Goal: Task Accomplishment & Management: Manage account settings

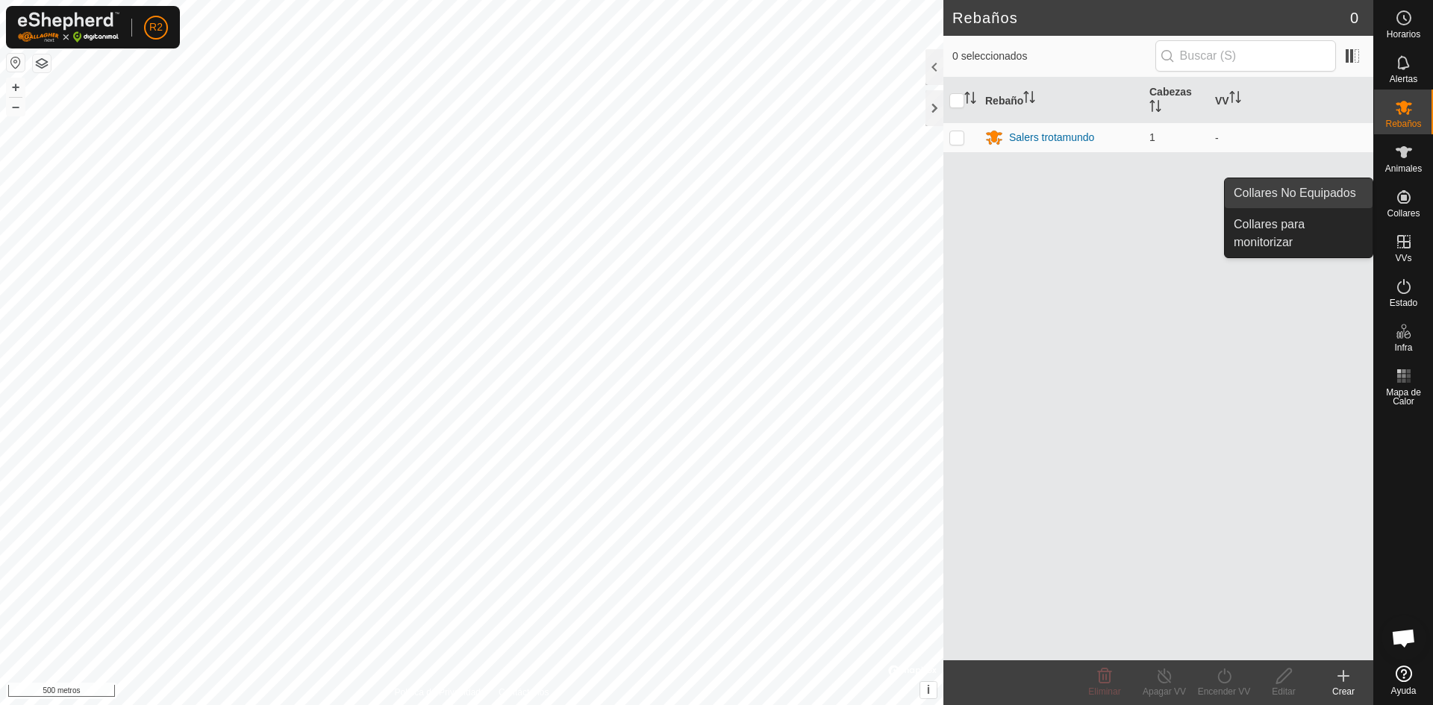
click at [1327, 193] on link "Collares No Equipados" at bounding box center [1298, 193] width 148 height 30
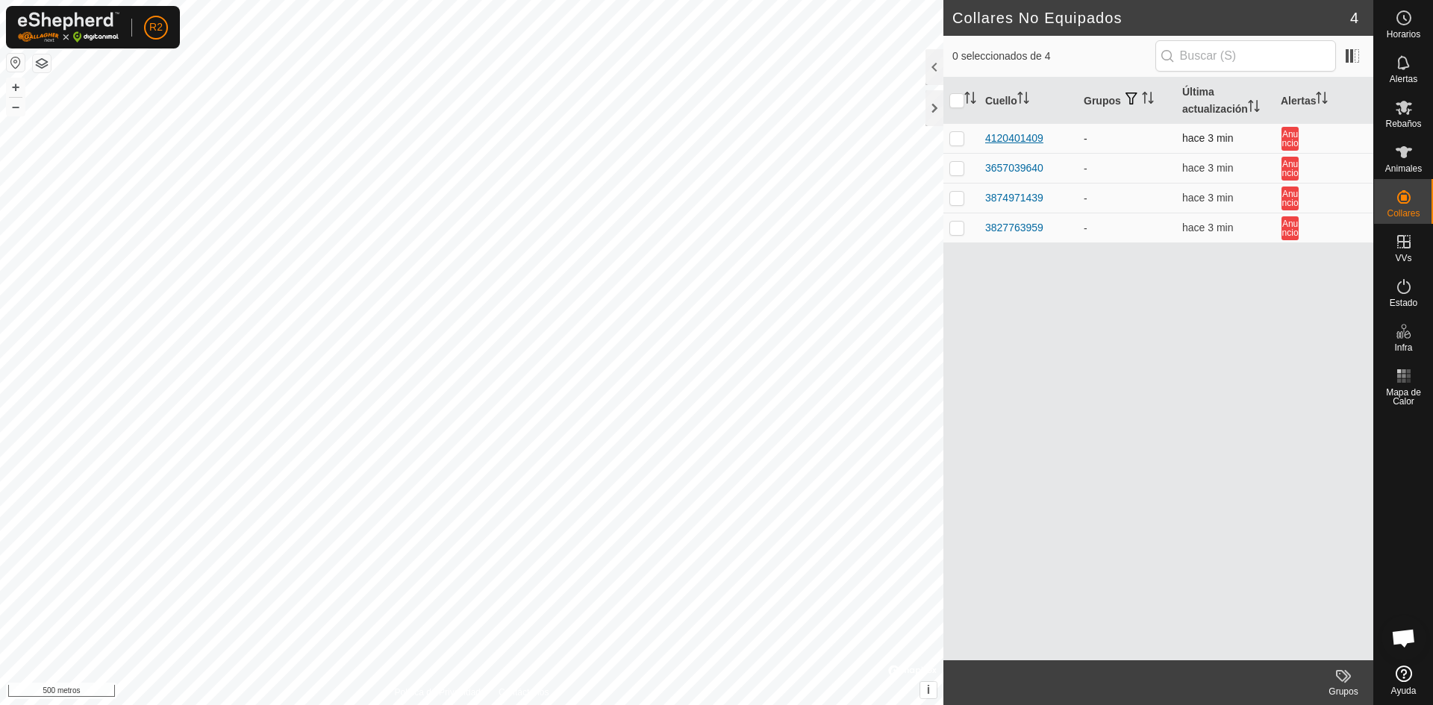
click at [1025, 138] on font "4120401409" at bounding box center [1014, 138] width 58 height 12
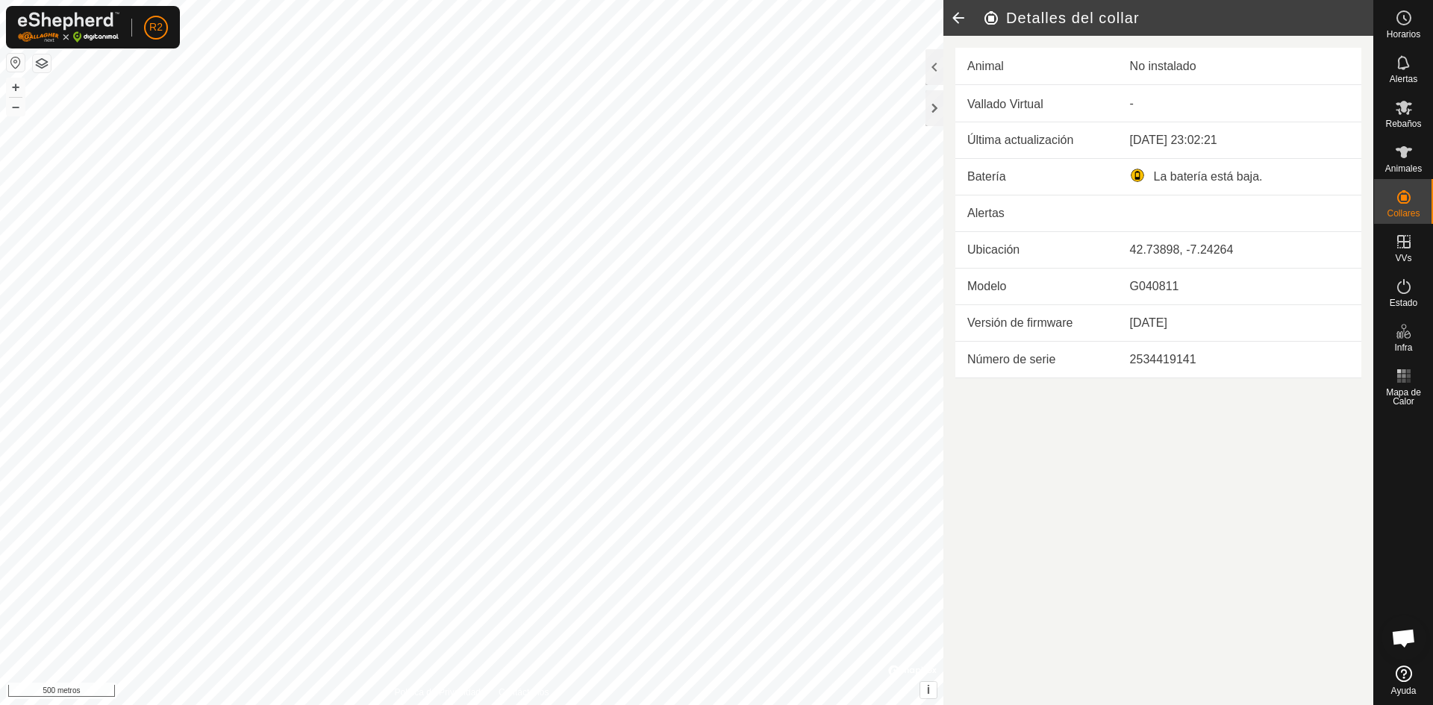
click at [1105, 436] on article "Detalles del collar Animal No instalado Vallado Virtual - Última actualización …" at bounding box center [1158, 352] width 430 height 705
click at [1164, 68] on font "No instalado" at bounding box center [1163, 66] width 66 height 13
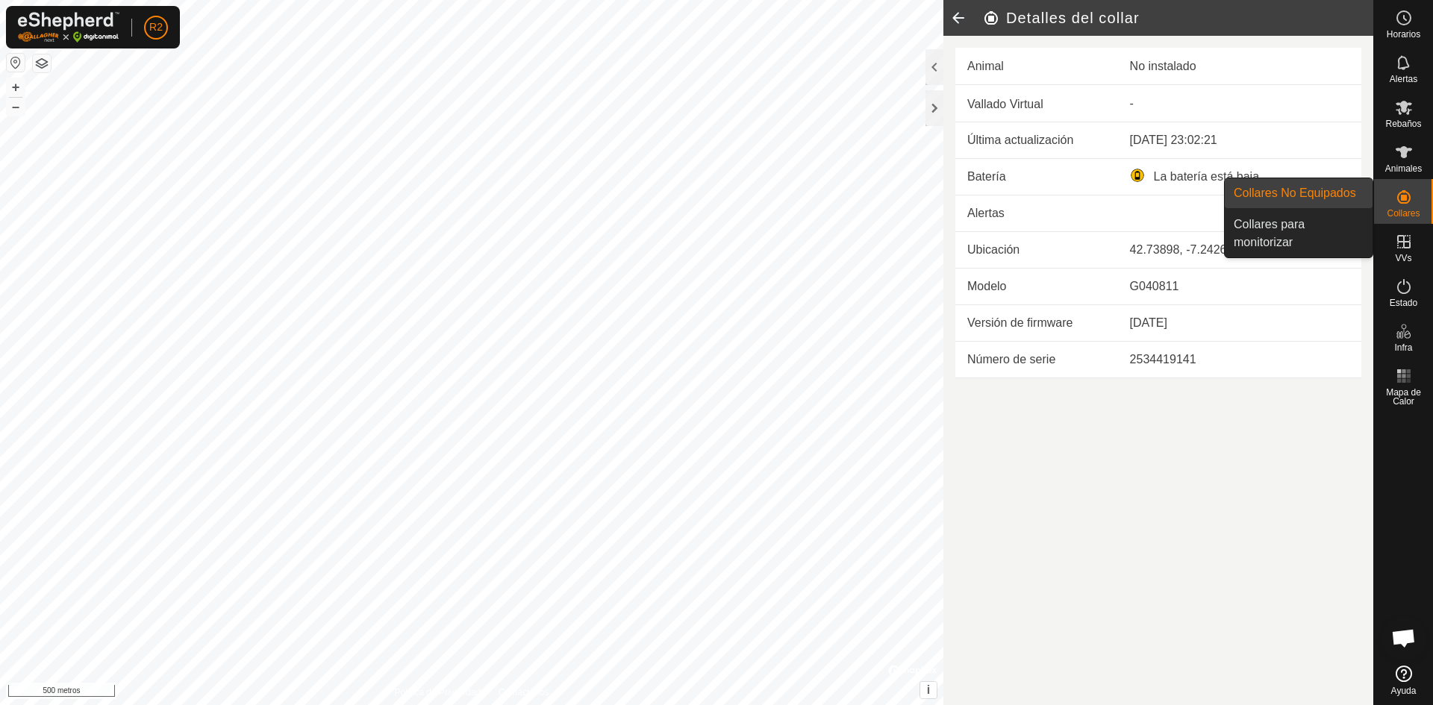
click at [1404, 195] on icon at bounding box center [1403, 196] width 13 height 13
click at [1313, 193] on link "Collares No Equipados" at bounding box center [1298, 193] width 148 height 30
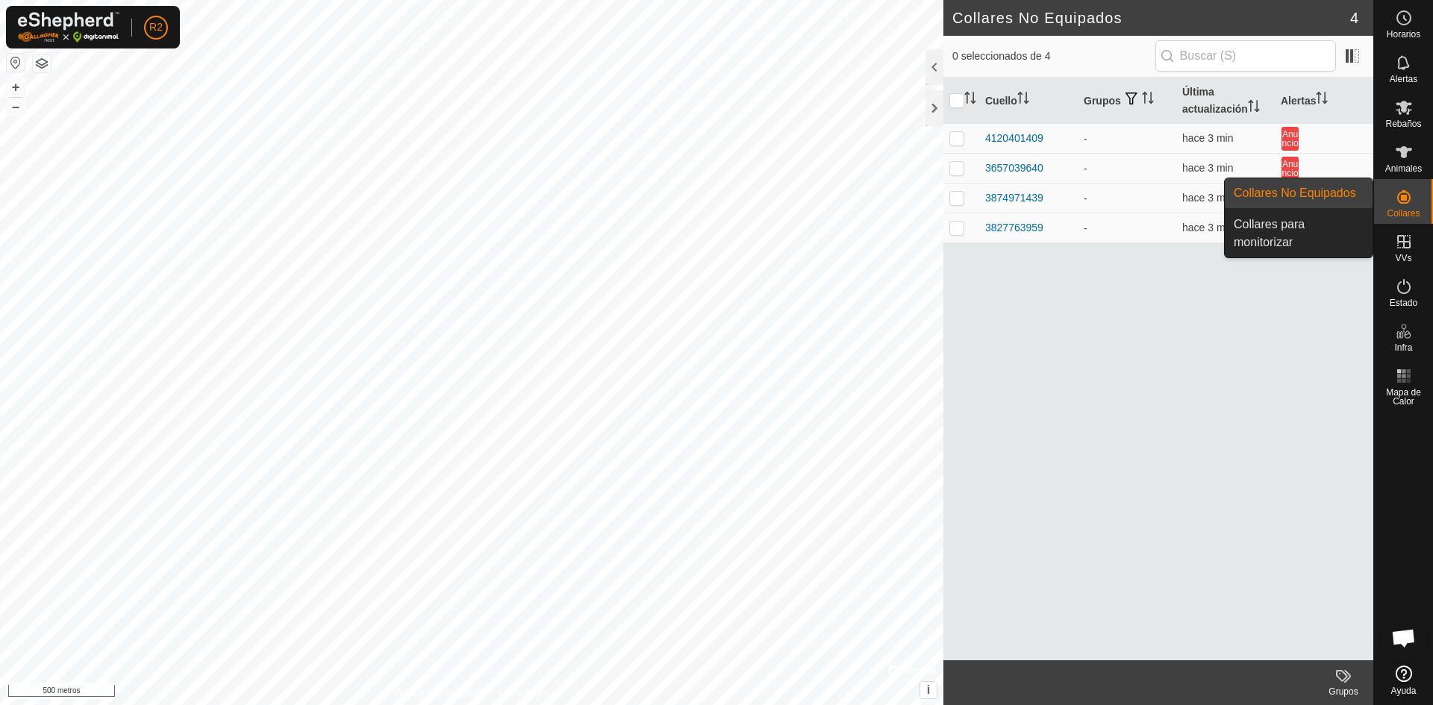
click at [1409, 201] on icon at bounding box center [1404, 197] width 18 height 18
click at [1292, 230] on link "Collares para monitorizar" at bounding box center [1298, 234] width 148 height 48
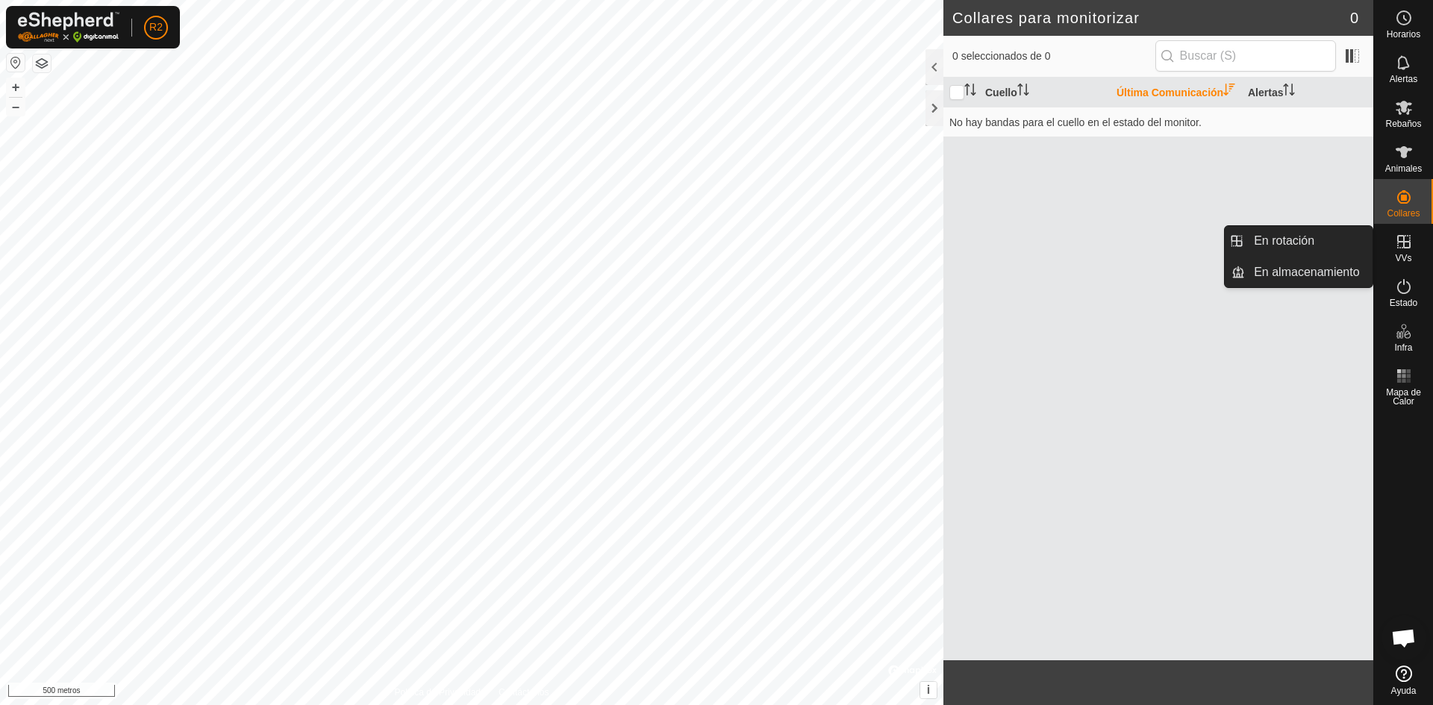
click at [1401, 245] on icon at bounding box center [1404, 242] width 18 height 18
click at [1318, 240] on link "En rotación" at bounding box center [1309, 241] width 128 height 30
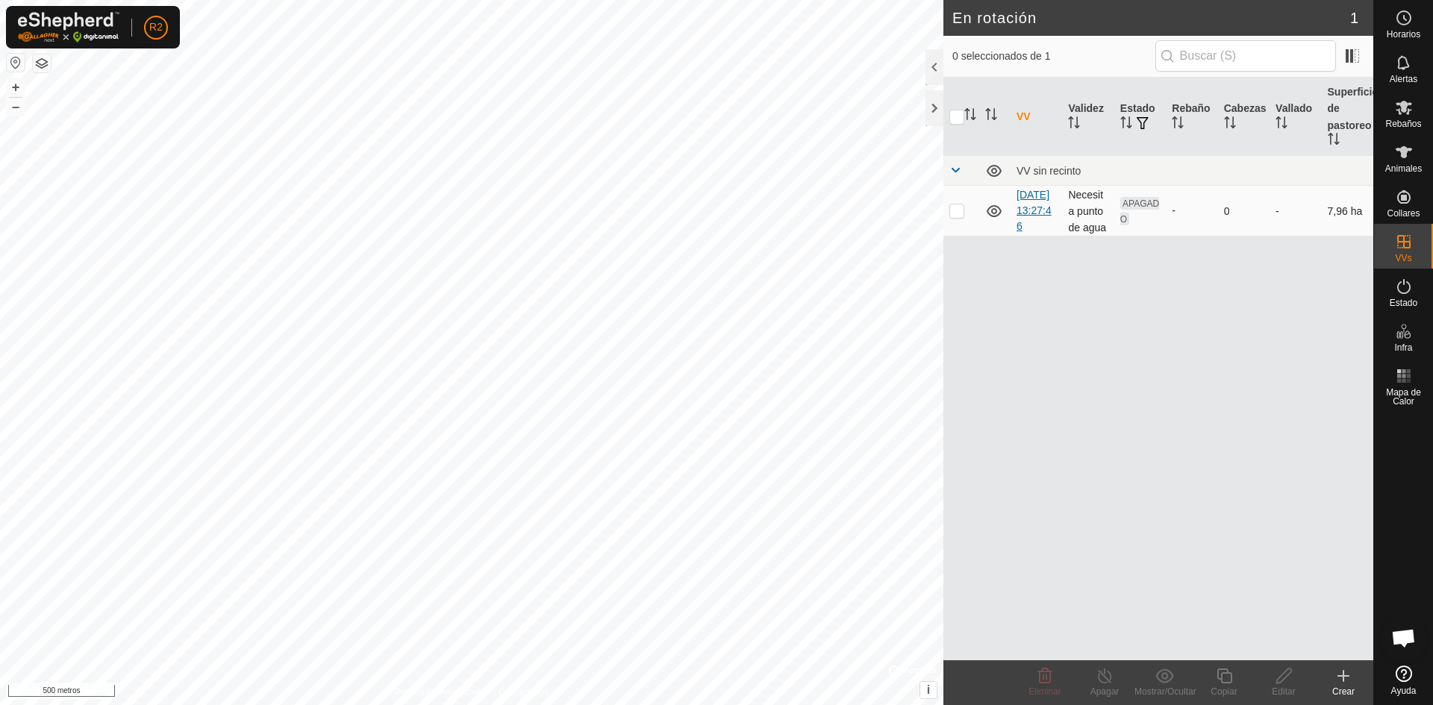
click at [1024, 215] on font "10/10/2025 13:27:46" at bounding box center [1033, 210] width 35 height 43
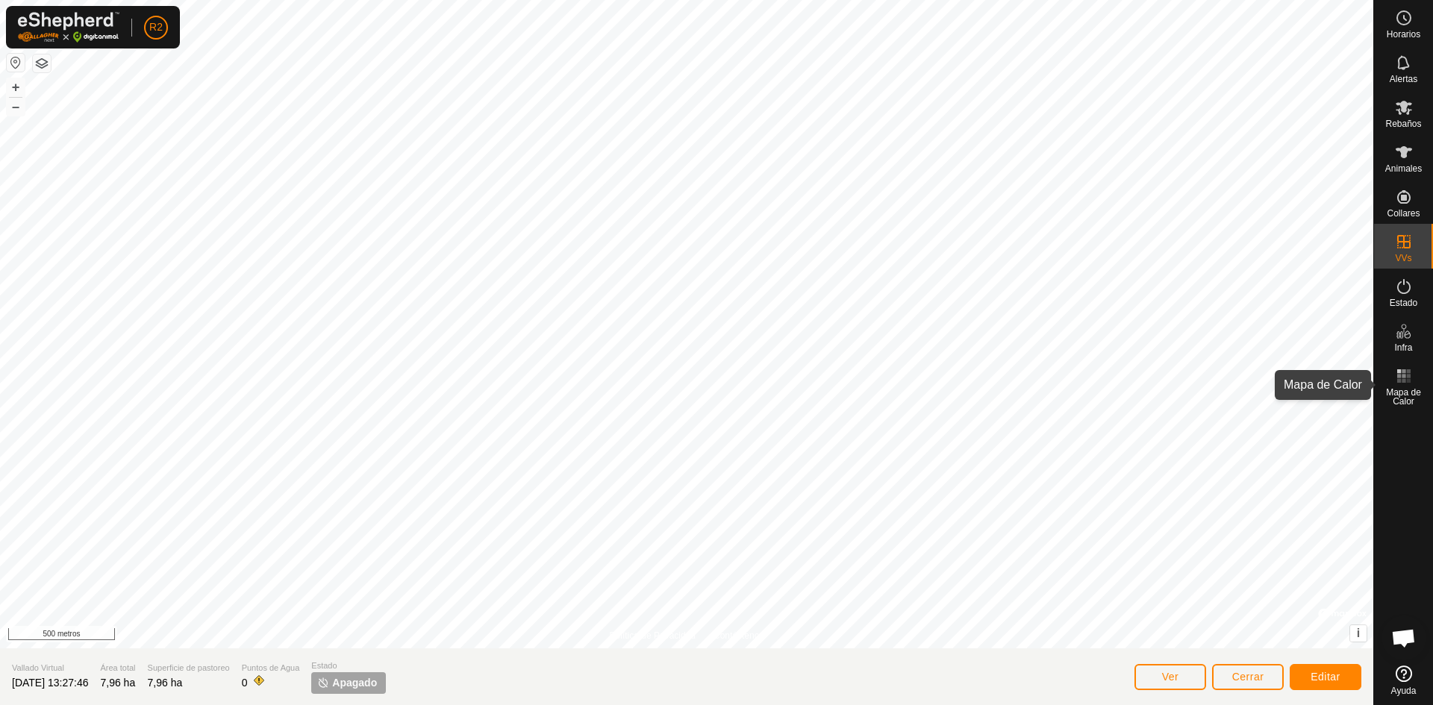
click at [1398, 387] on font "Mapa de Calor" at bounding box center [1403, 396] width 35 height 19
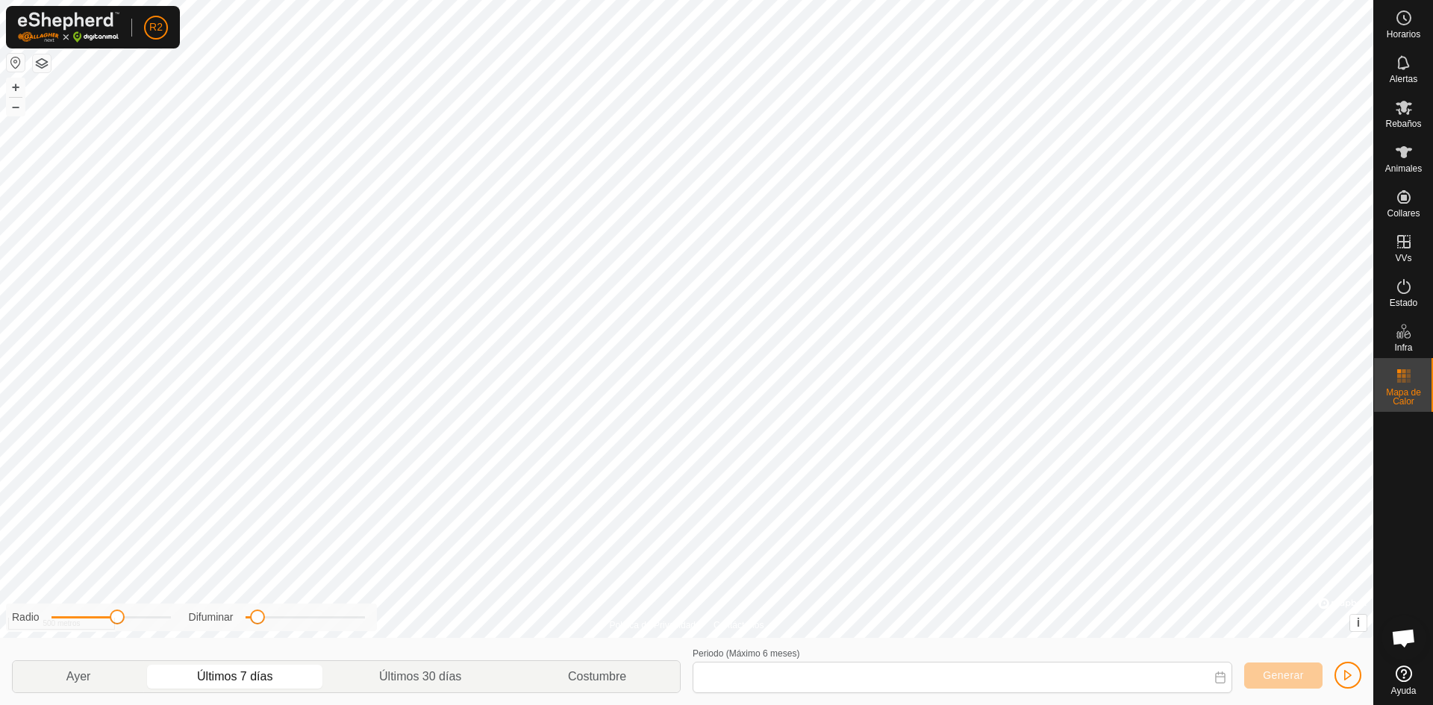
type input "03 Oct, 2025 - 09 Oct, 2025"
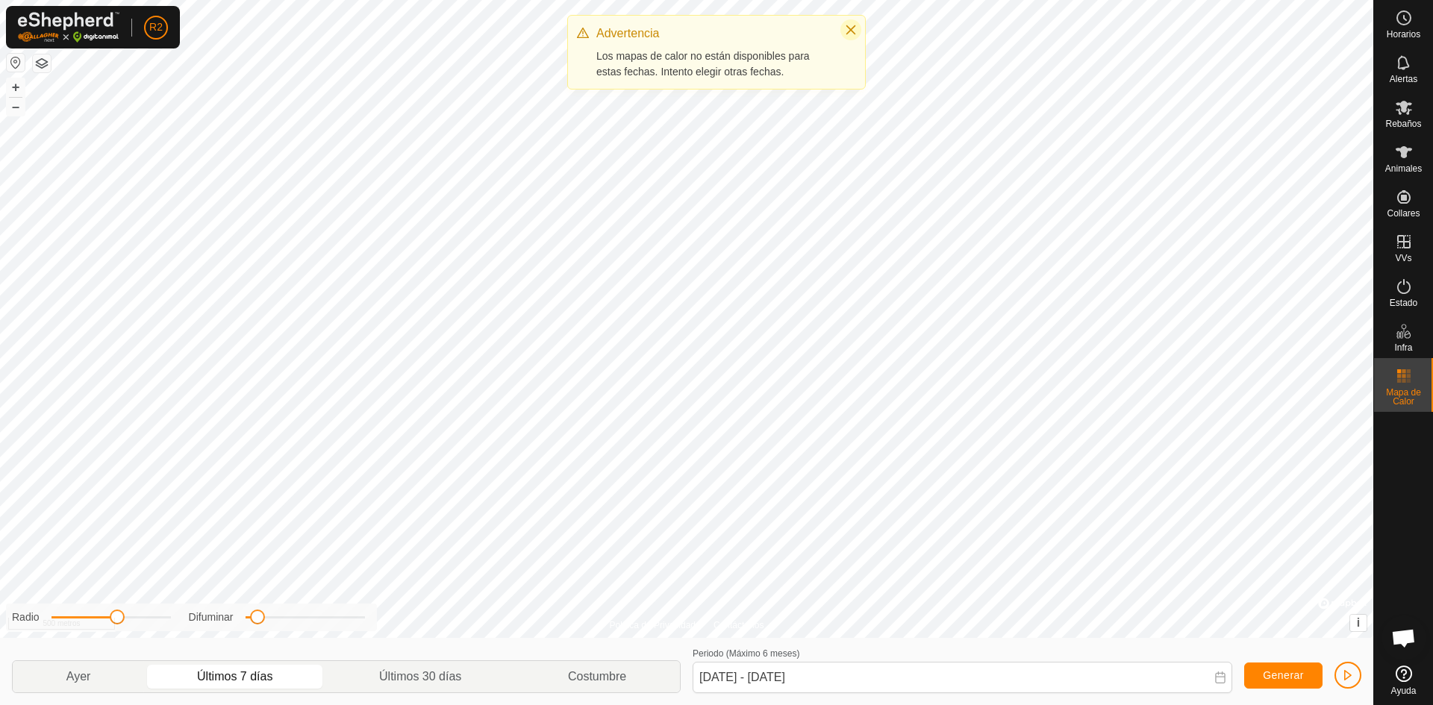
click at [851, 31] on icon "Cerca" at bounding box center [851, 30] width 10 height 10
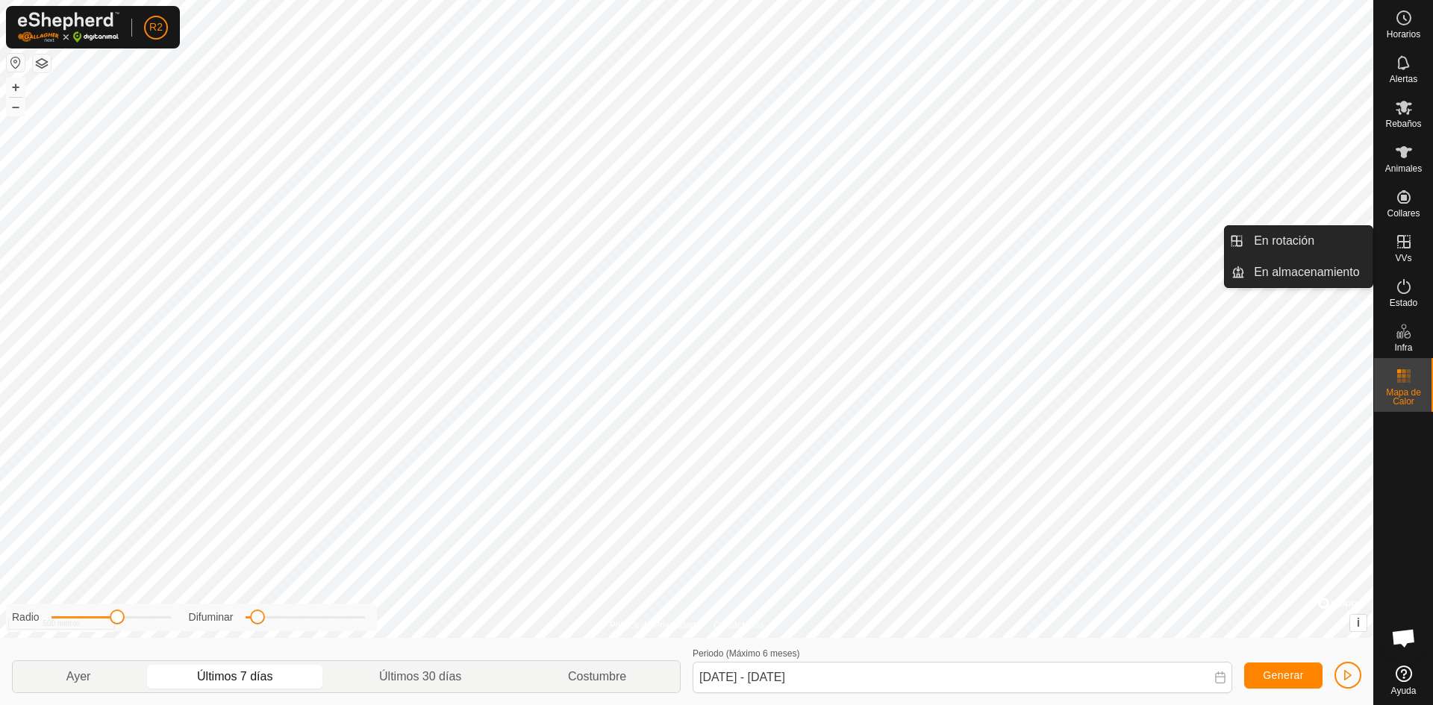
click at [1403, 242] on icon at bounding box center [1403, 241] width 13 height 13
click at [1403, 251] on es-virtualpaddocks-svg-icon at bounding box center [1403, 242] width 27 height 24
click at [1325, 276] on link "En almacenamiento" at bounding box center [1309, 272] width 128 height 30
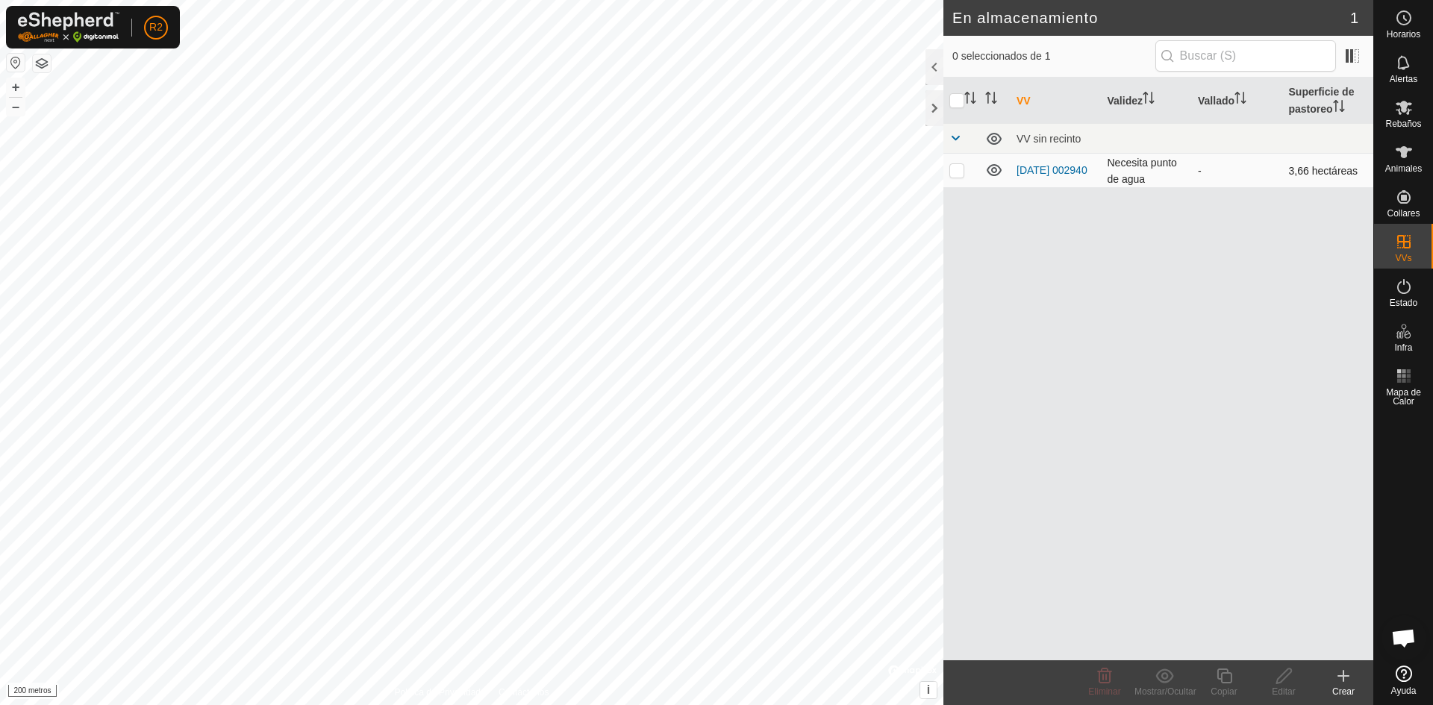
click at [1026, 171] on td "13-08-2025 002940" at bounding box center [1055, 171] width 91 height 34
click at [1031, 176] on font "13-08-2025 002940" at bounding box center [1051, 170] width 71 height 12
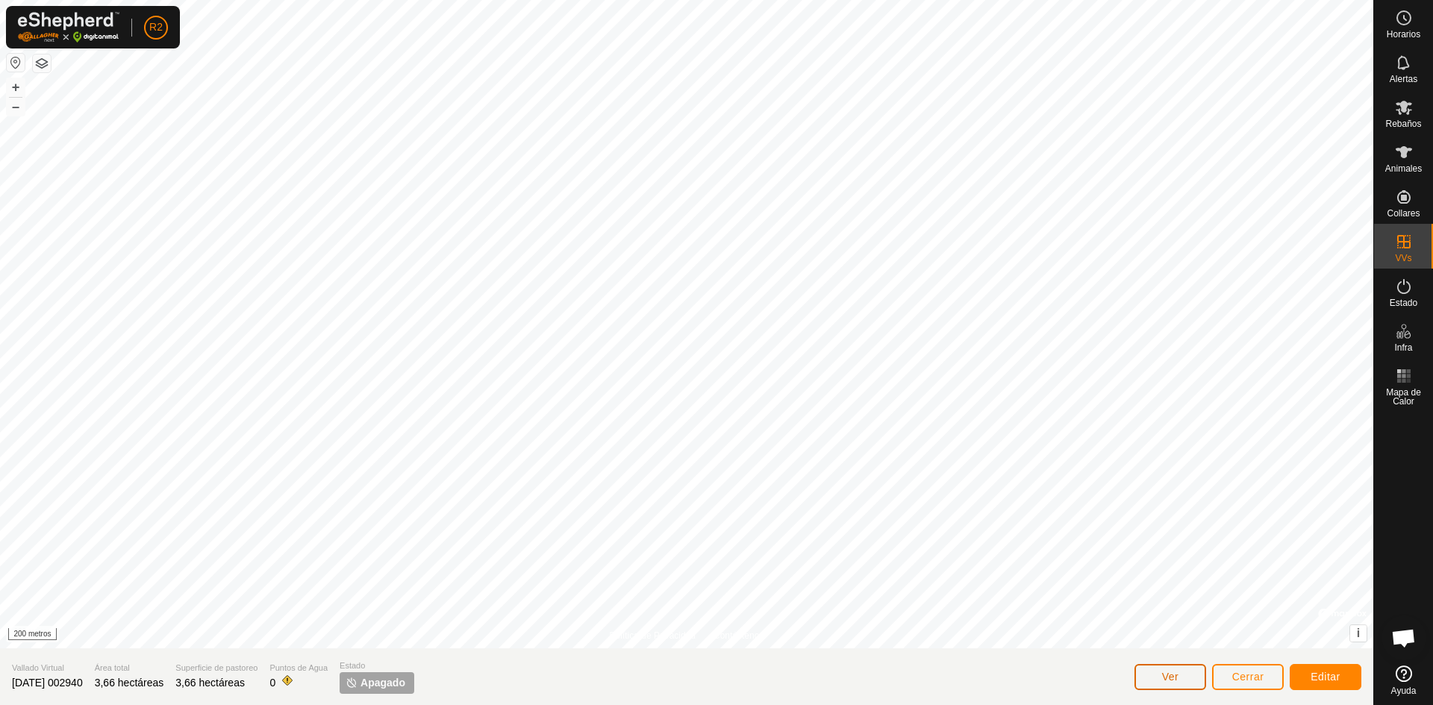
click at [1163, 678] on font "Ver" at bounding box center [1170, 677] width 17 height 12
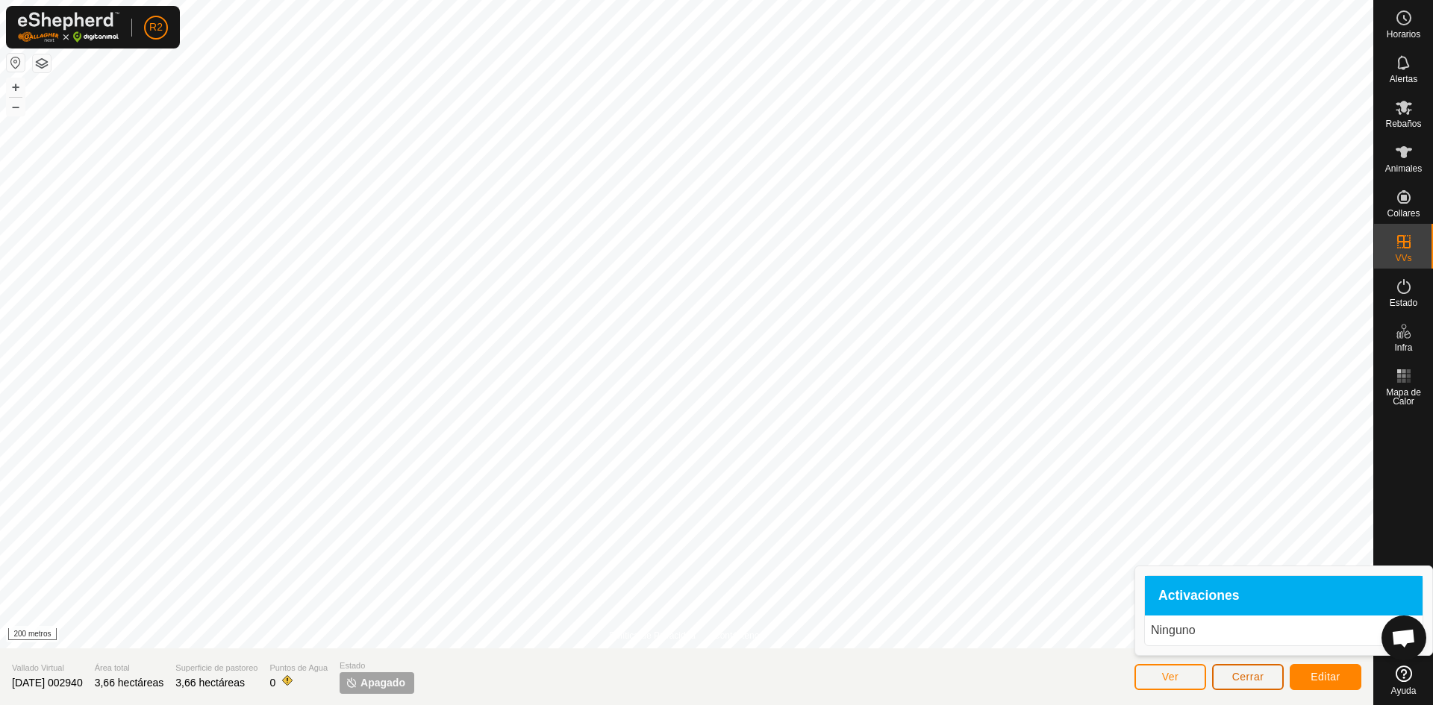
click at [1251, 678] on font "Cerrar" at bounding box center [1248, 677] width 32 height 12
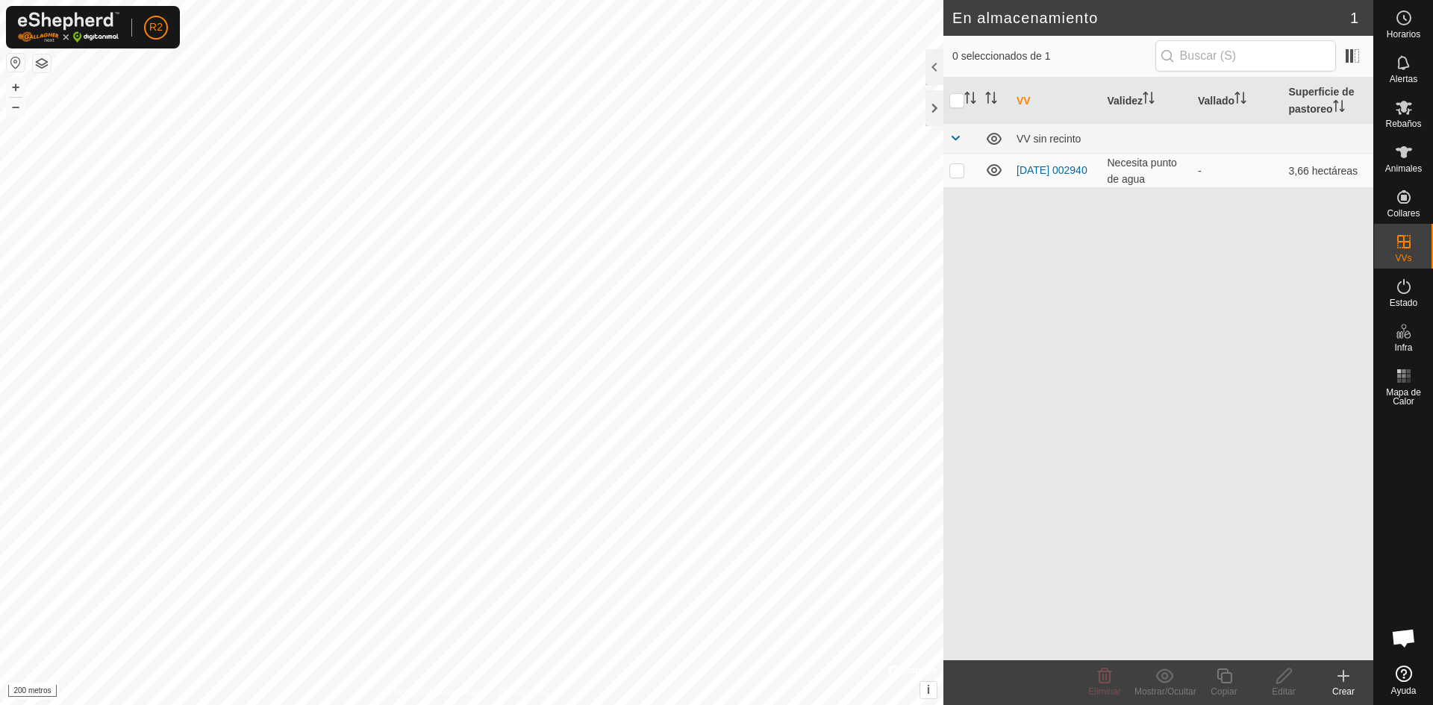
click at [1039, 175] on font "13-08-2025 002940" at bounding box center [1051, 170] width 71 height 12
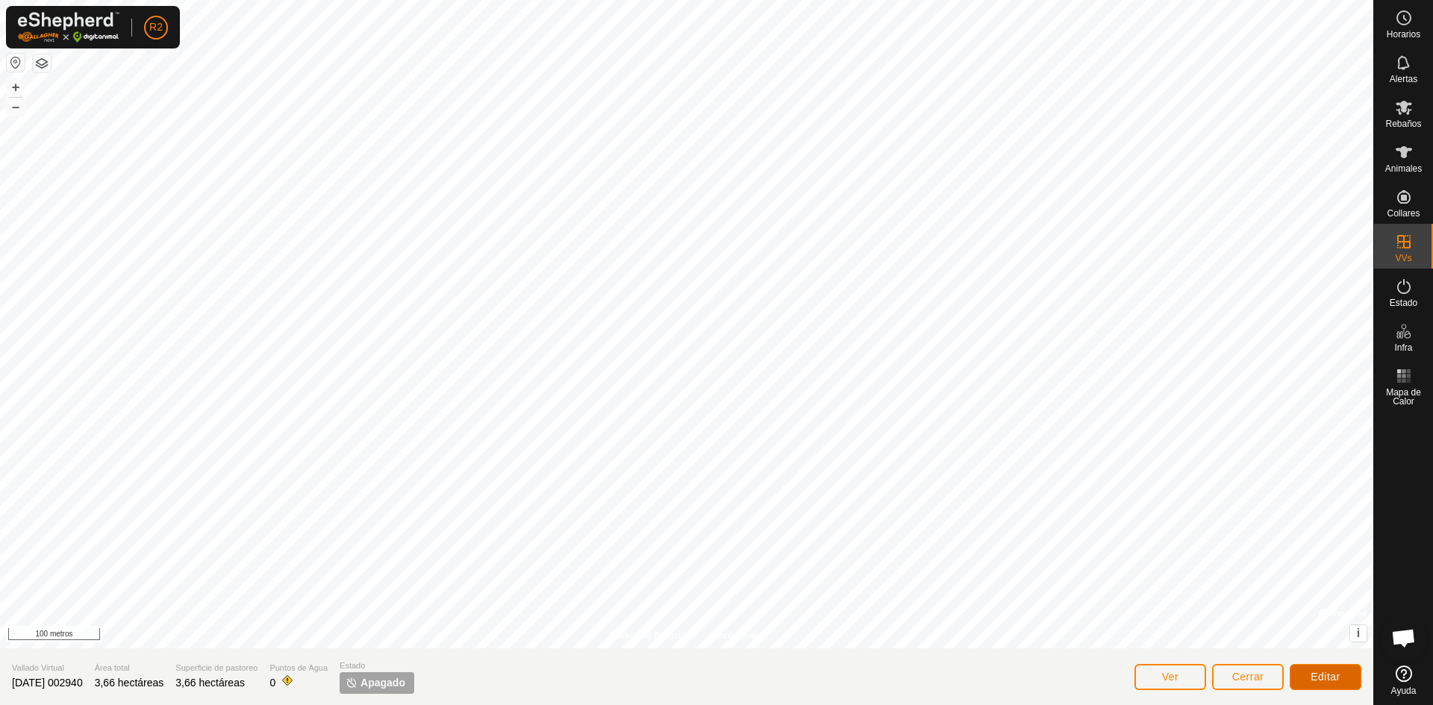
click at [1336, 679] on font "Editar" at bounding box center [1325, 677] width 30 height 12
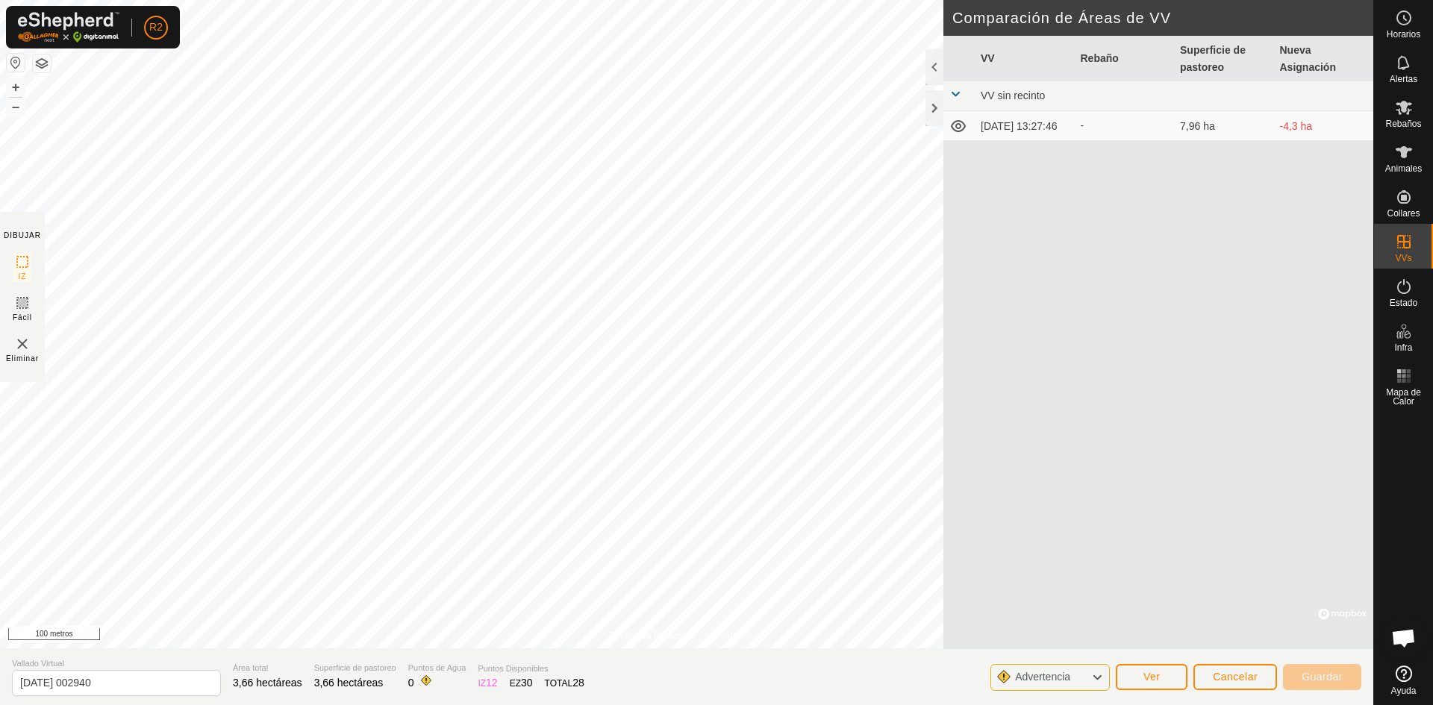
click at [955, 128] on icon at bounding box center [958, 126] width 18 height 18
click at [959, 130] on icon at bounding box center [958, 126] width 18 height 18
click at [1096, 680] on icon at bounding box center [1097, 677] width 12 height 19
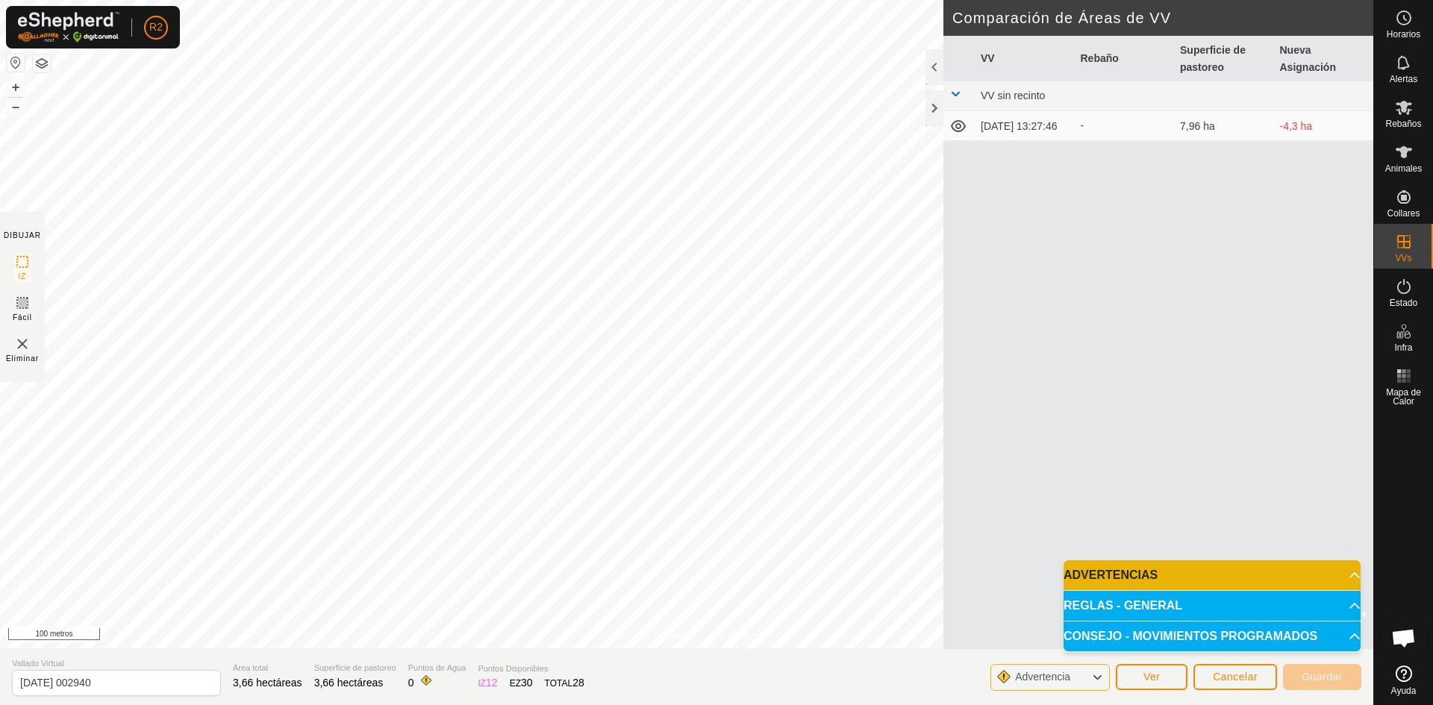
click at [1346, 607] on p-accordion-header "REGLAS - GENERAL" at bounding box center [1211, 606] width 297 height 30
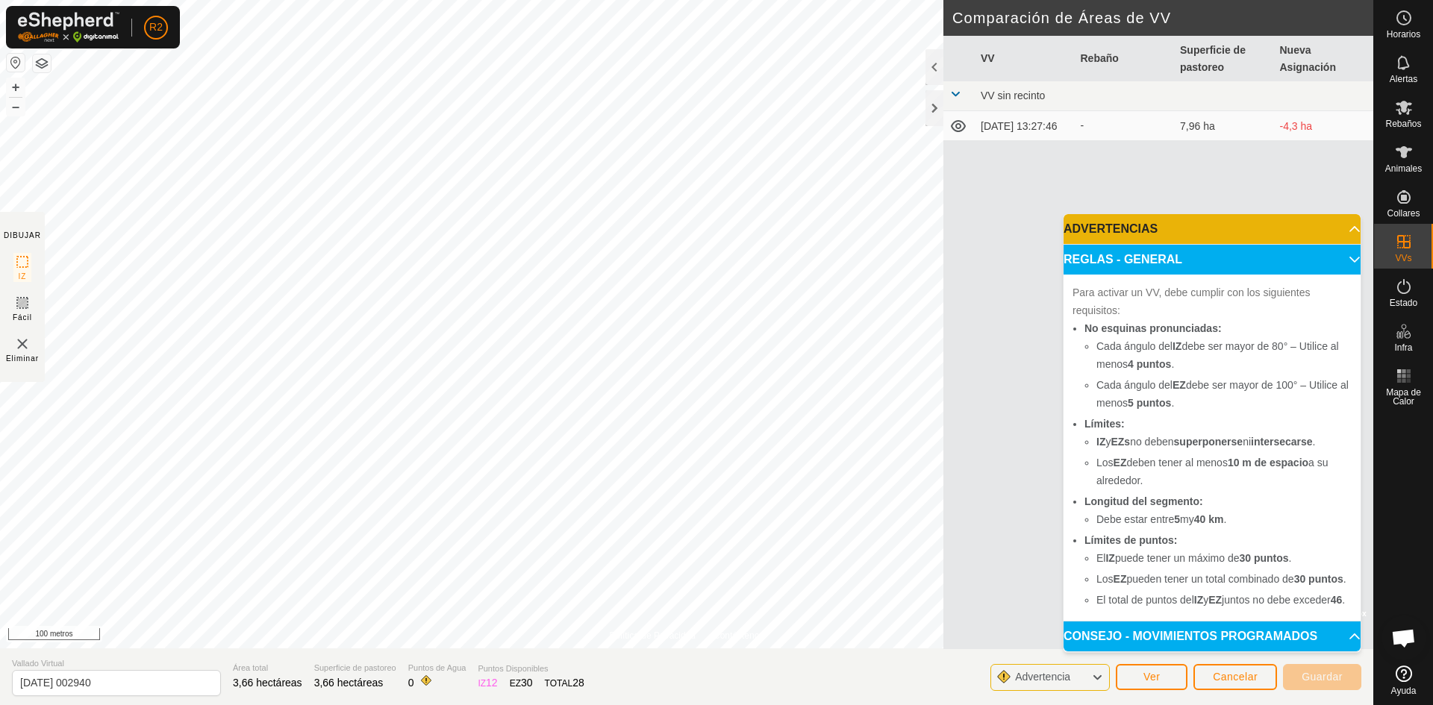
click at [1347, 630] on p-accordion-header "CONSEJO - MOVIMIENTOS PROGRAMADOS" at bounding box center [1211, 637] width 297 height 30
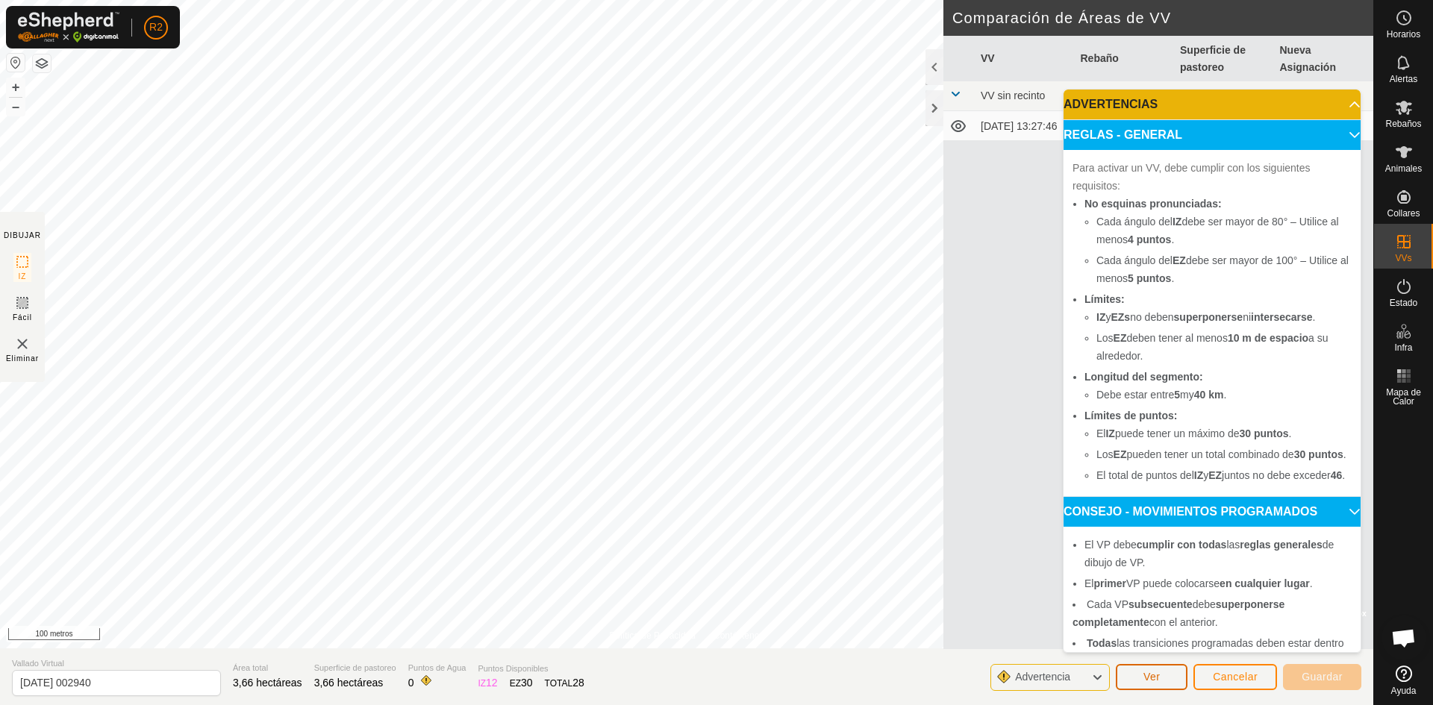
click at [1160, 680] on button "Ver" at bounding box center [1151, 677] width 72 height 26
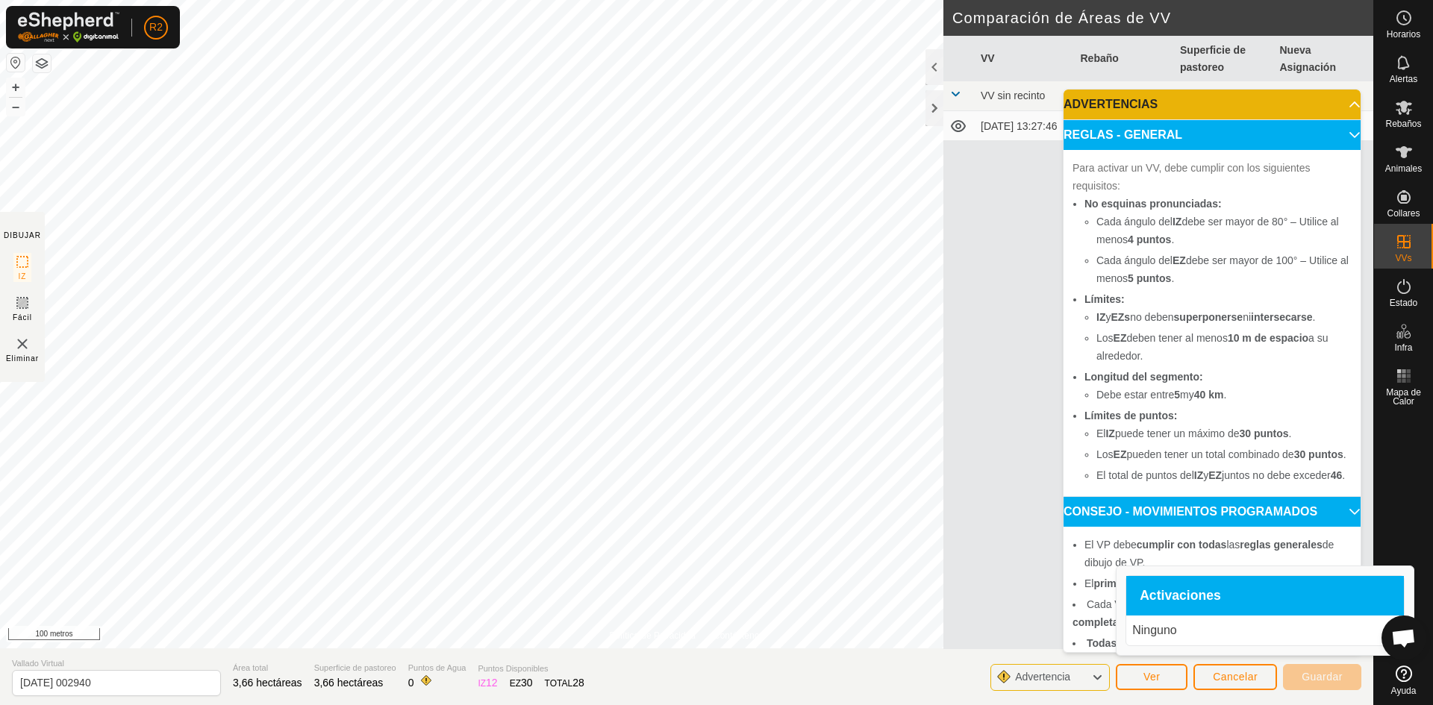
click at [951, 592] on div "VV Rebaño Superficie de pastoreo Nueva Asignación VV sin recinto 10/10/2025 13:…" at bounding box center [1158, 342] width 430 height 613
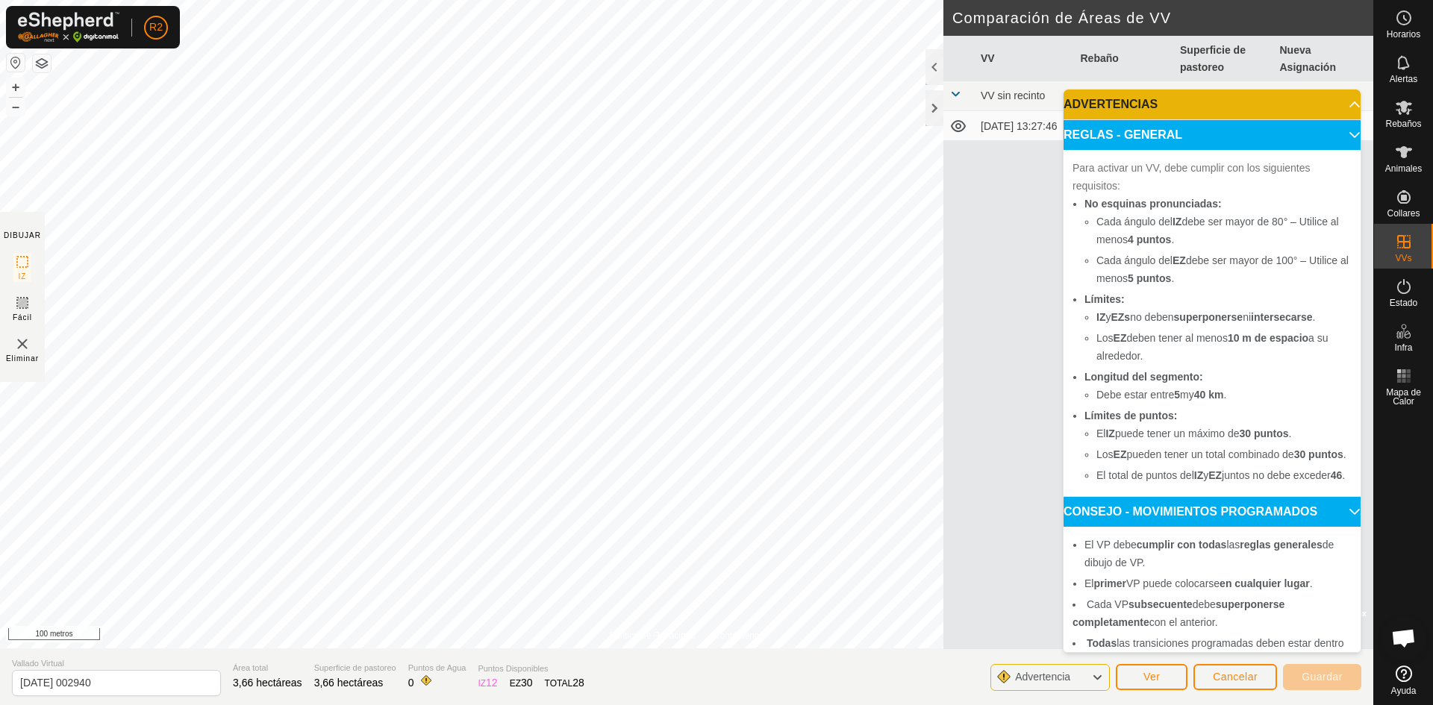
click at [1333, 135] on p-accordion-header "REGLAS - GENERAL" at bounding box center [1211, 135] width 297 height 30
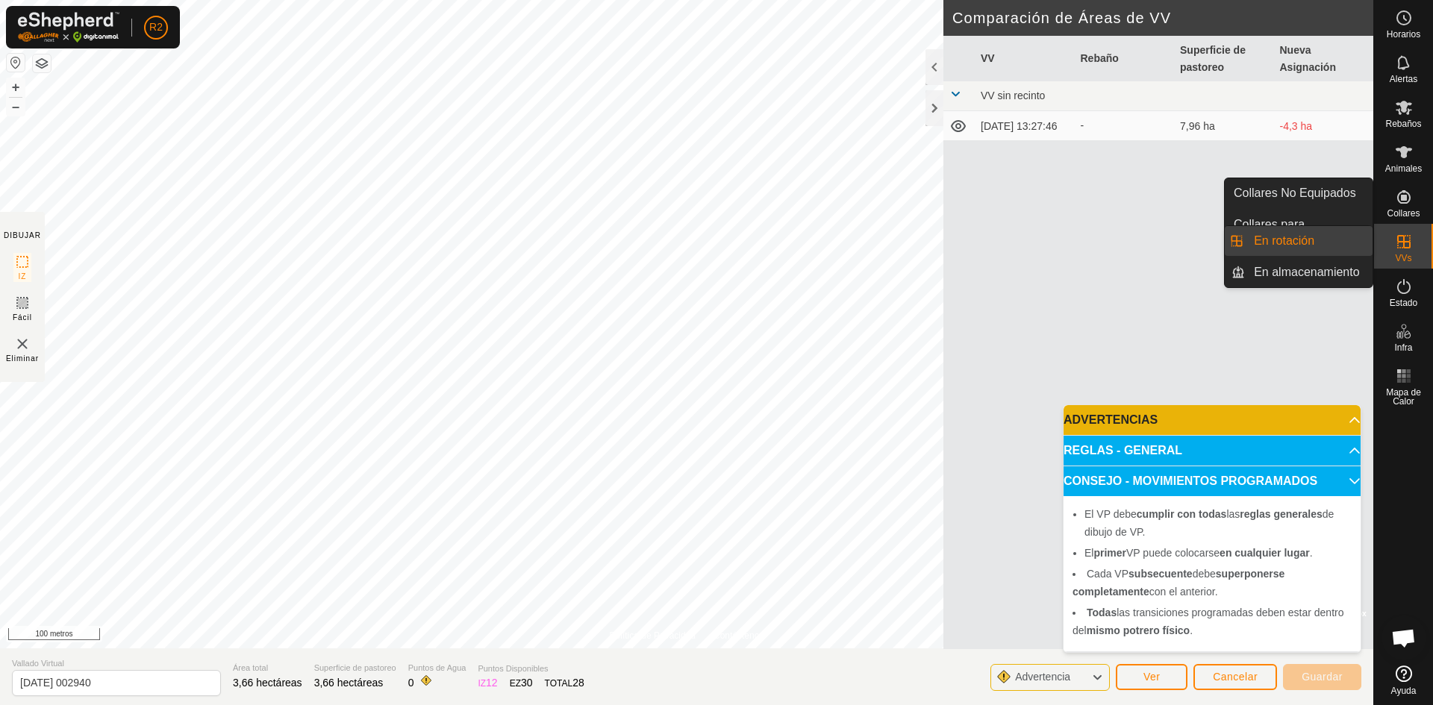
click at [1401, 237] on icon at bounding box center [1403, 241] width 13 height 13
click at [1290, 232] on link "En rotación" at bounding box center [1309, 241] width 128 height 30
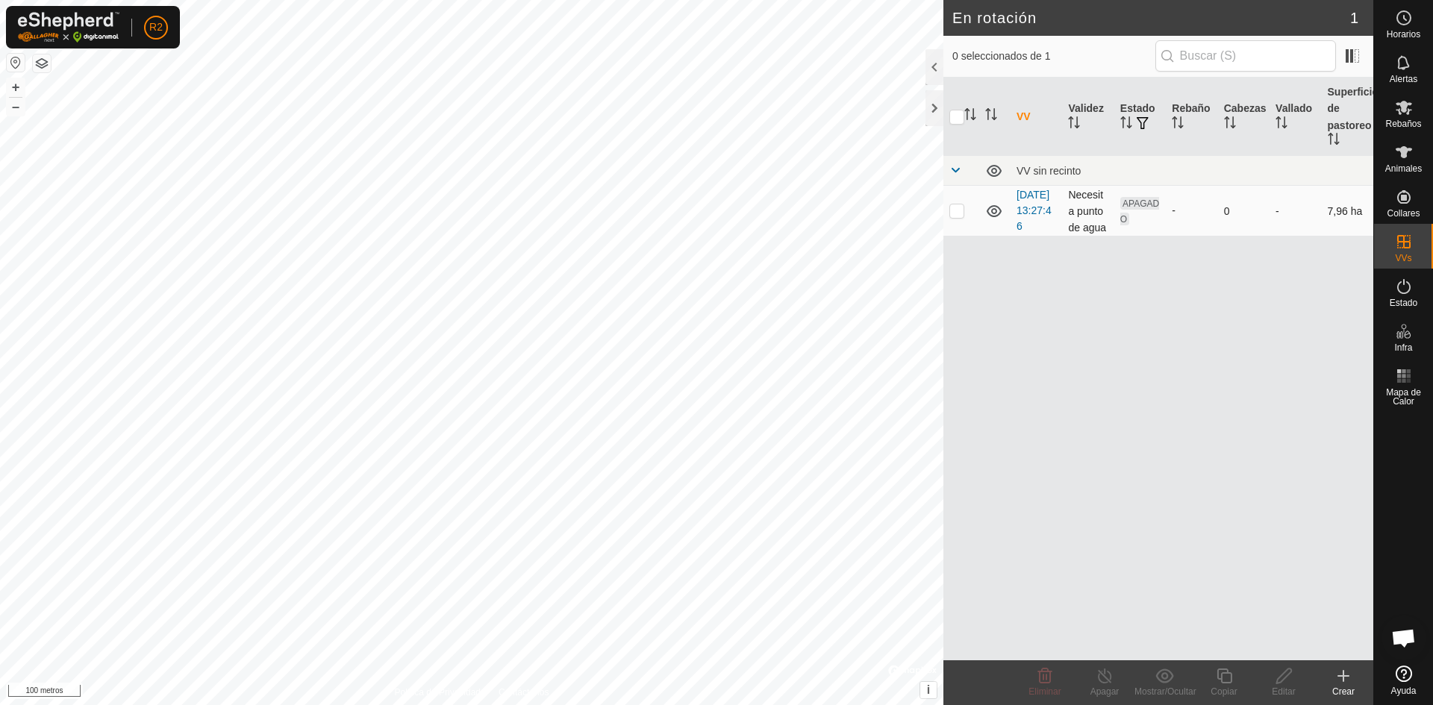
click at [1027, 216] on td "10/10/2025 13:27:46" at bounding box center [1035, 211] width 51 height 51
click at [1025, 204] on font "10/10/2025 13:27:46" at bounding box center [1033, 210] width 35 height 43
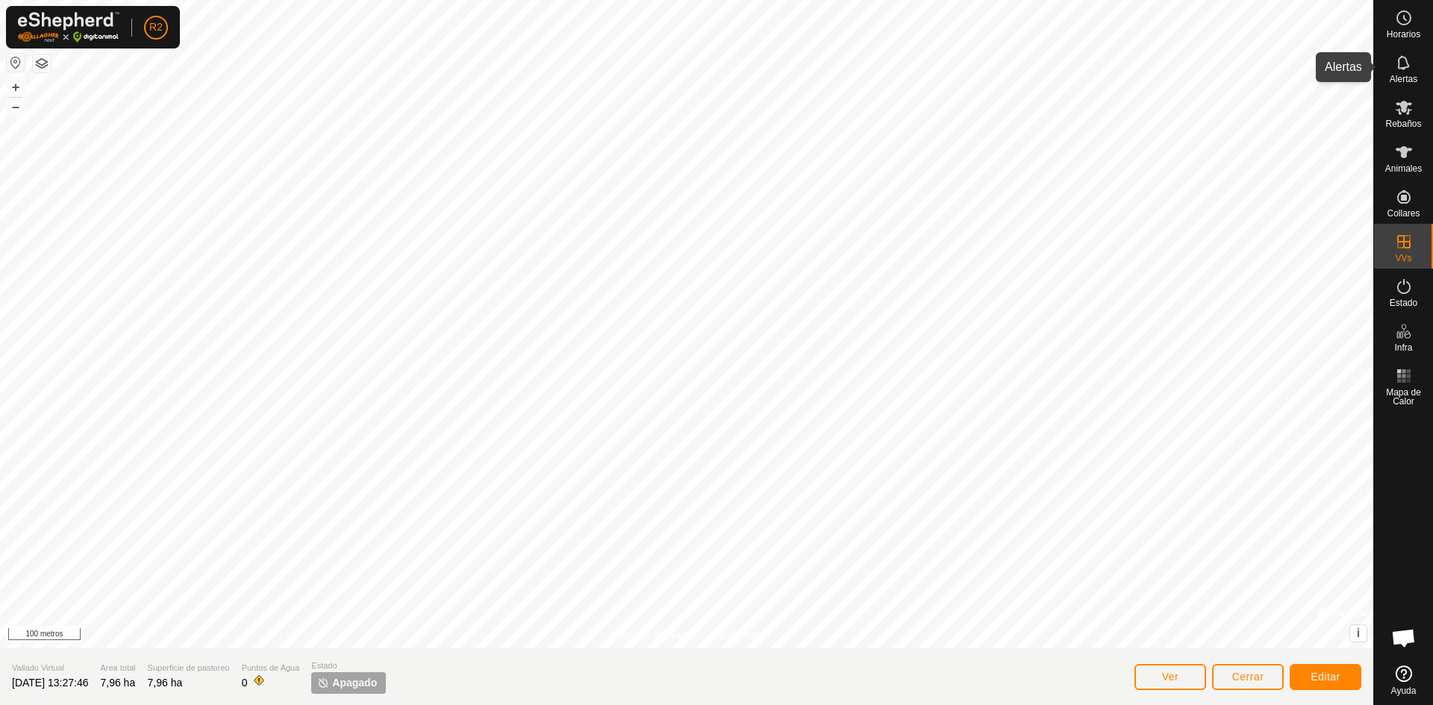
click at [1401, 75] on font "Alertas" at bounding box center [1403, 79] width 28 height 10
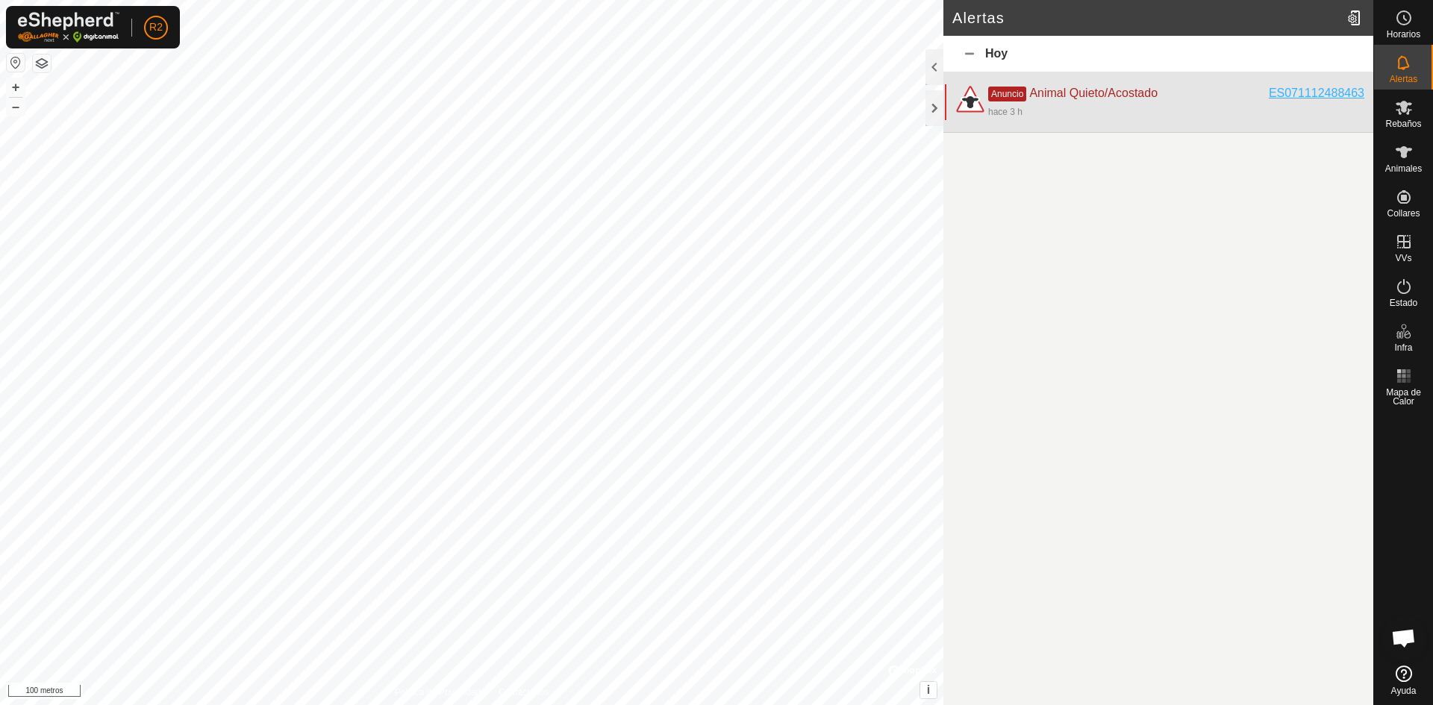
click at [1293, 91] on font "ES071112488463" at bounding box center [1316, 93] width 96 height 13
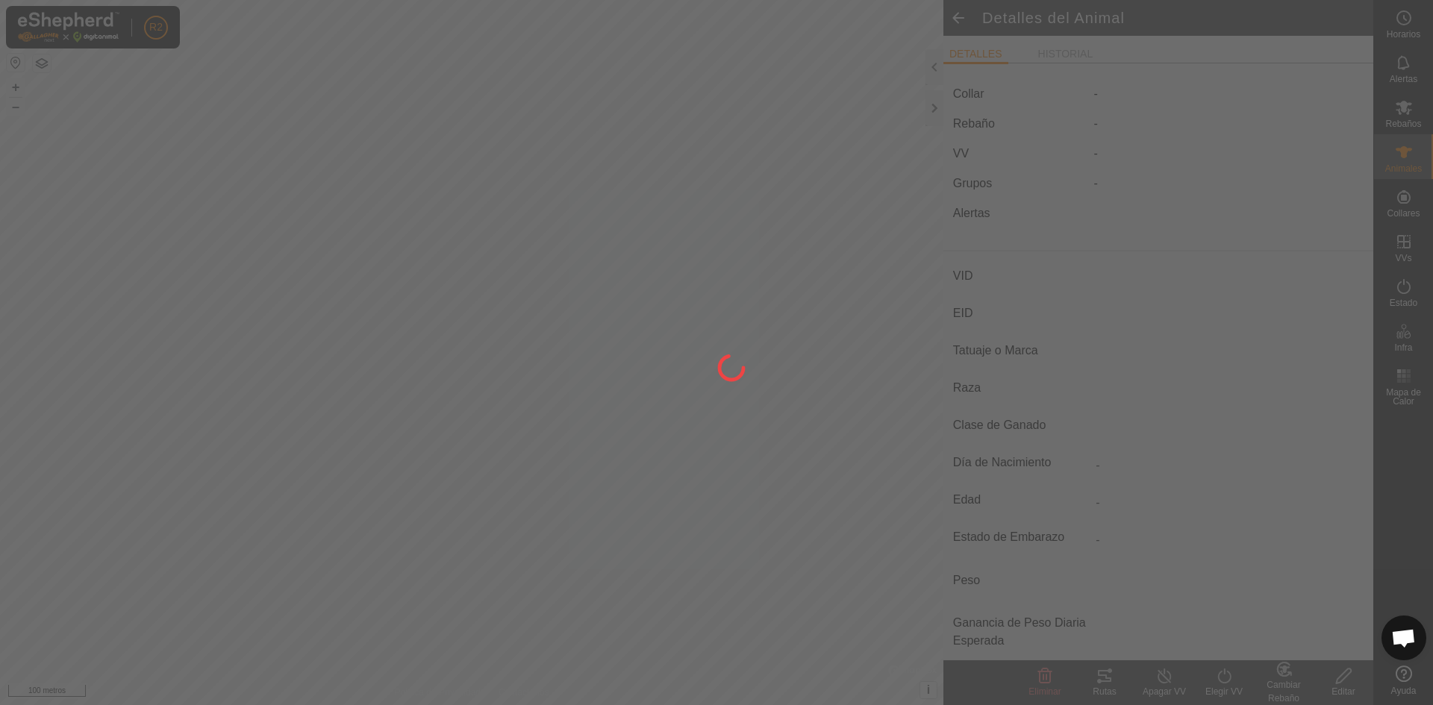
type input "ES071112488463"
type input "-"
type input "salers"
type input "SALERS"
type input "-"
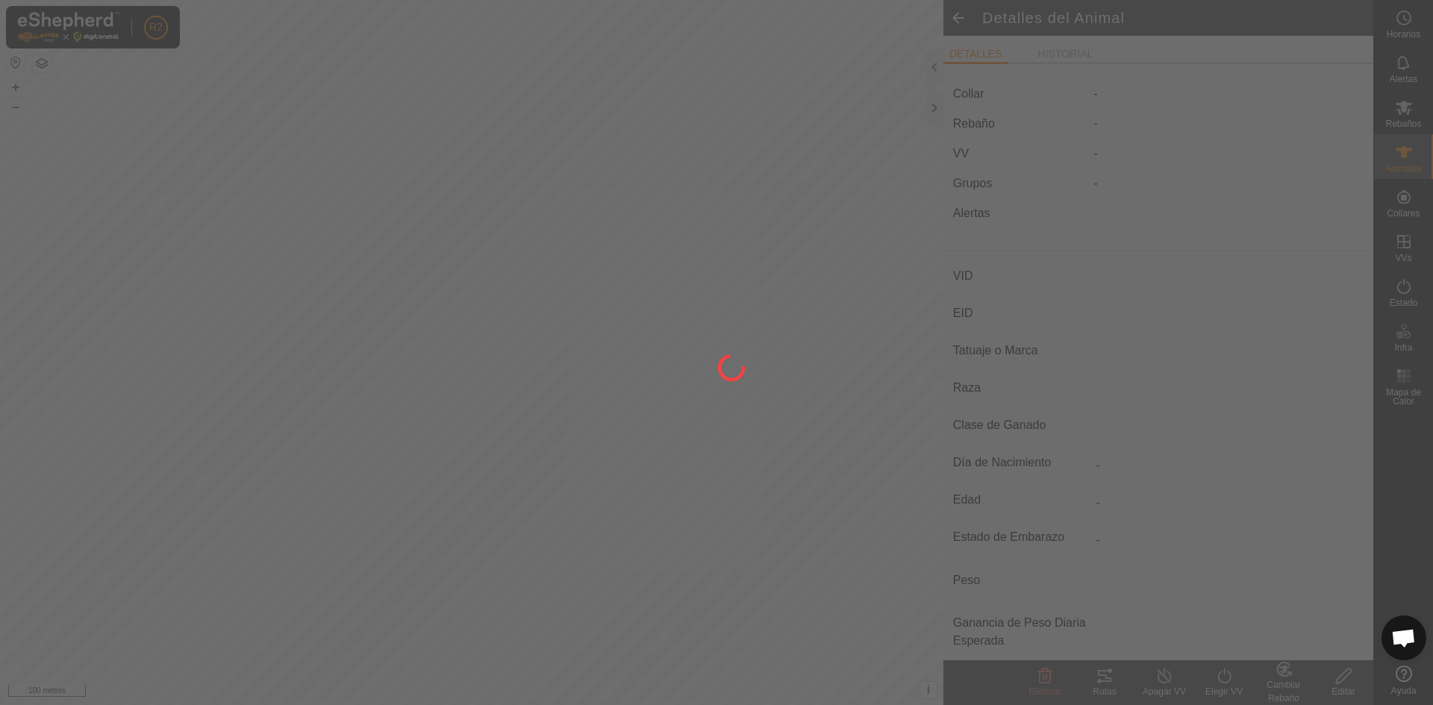
type input "10/2020"
type input "5 years 1 month"
type input "Preñada"
type input "800 kg"
type input "-"
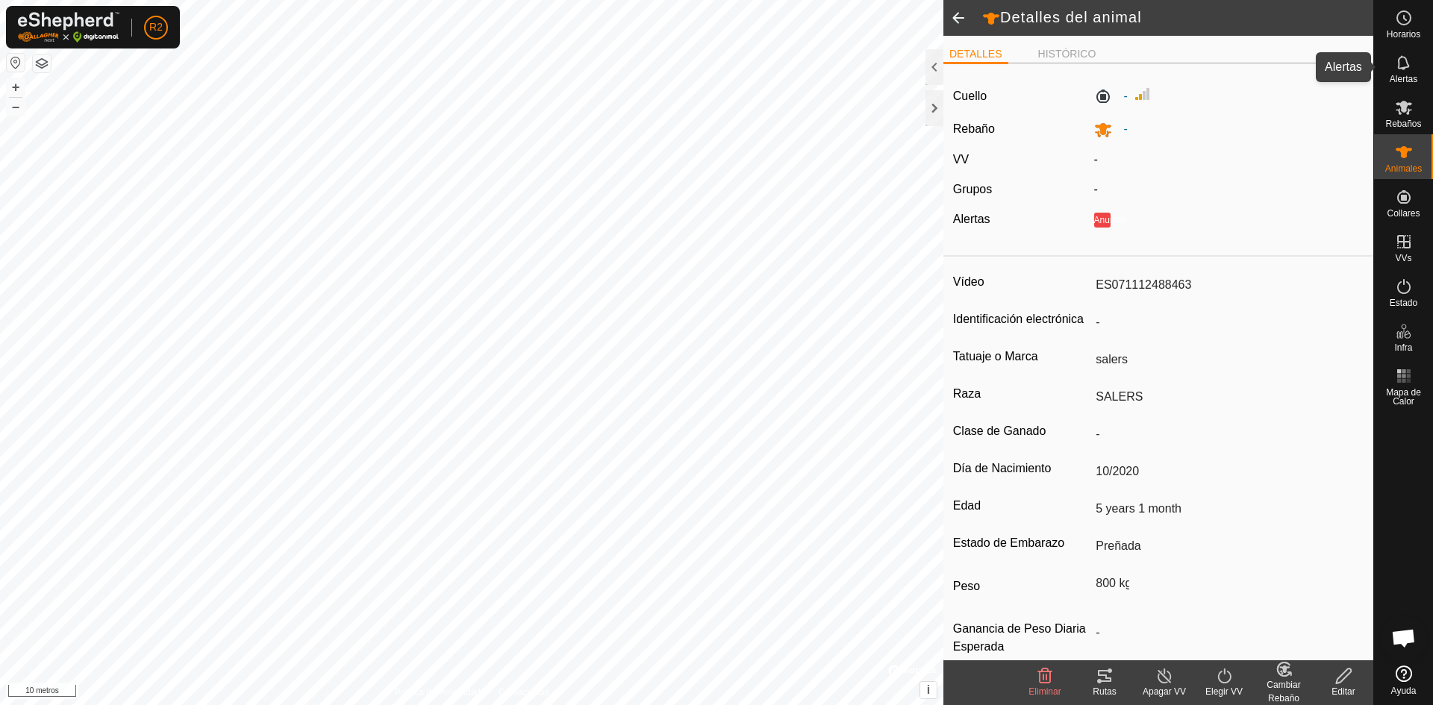
click at [1404, 66] on icon at bounding box center [1404, 63] width 18 height 18
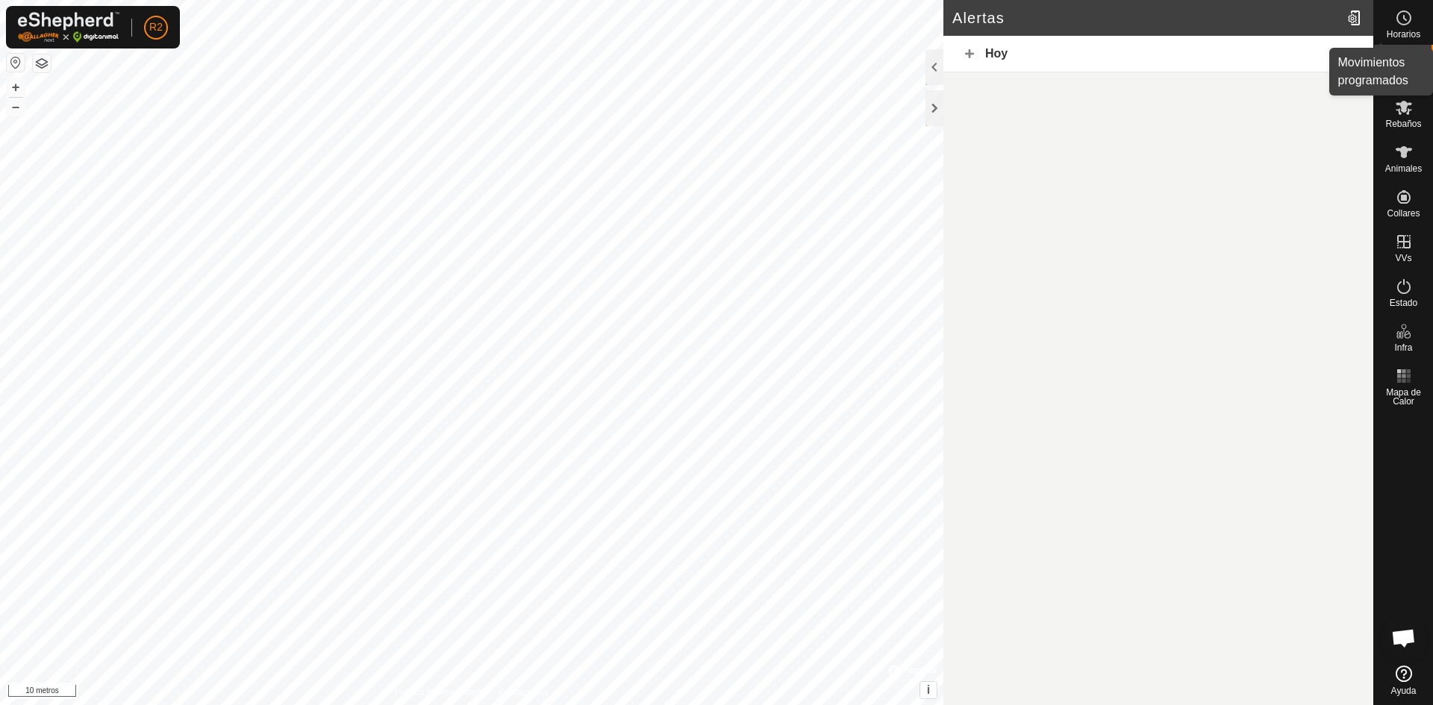
click at [1395, 19] on icon at bounding box center [1404, 18] width 18 height 18
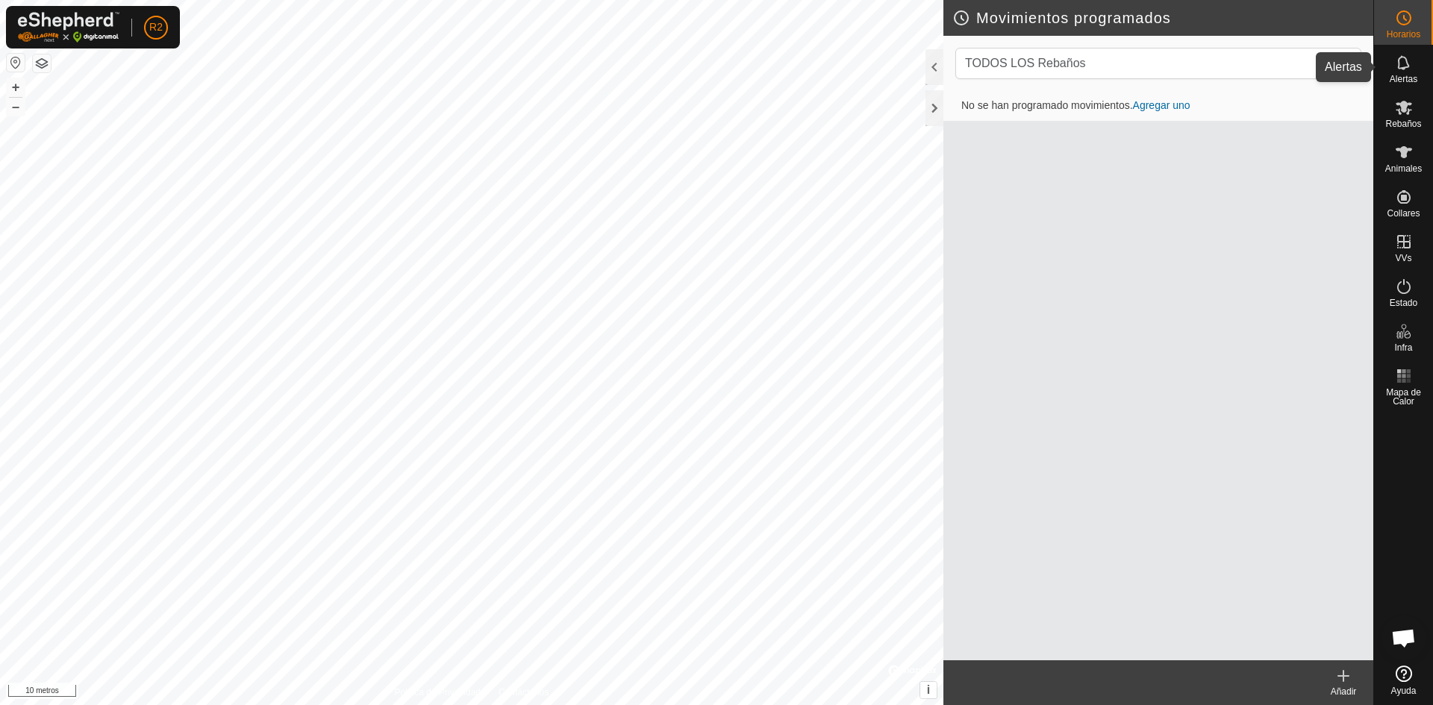
click at [1403, 68] on icon at bounding box center [1403, 62] width 12 height 14
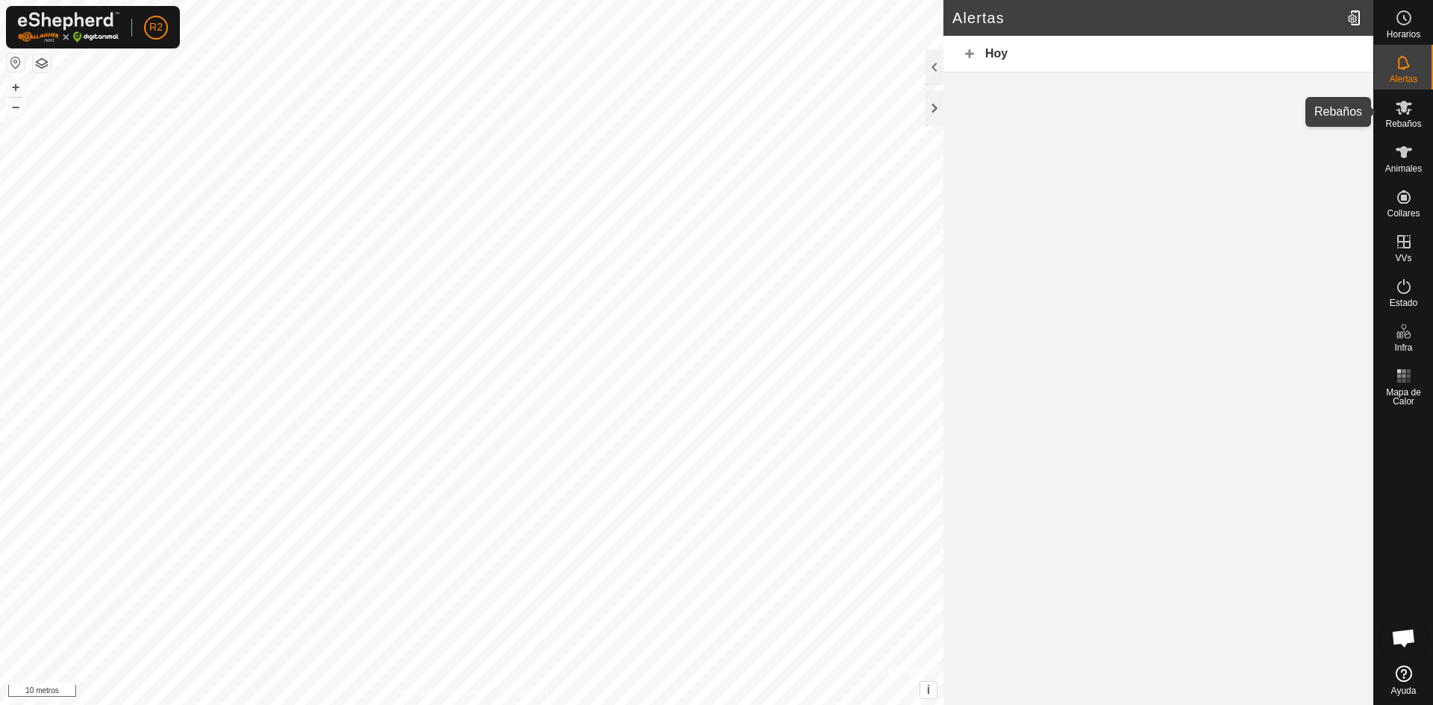
click at [1412, 113] on icon at bounding box center [1404, 107] width 18 height 18
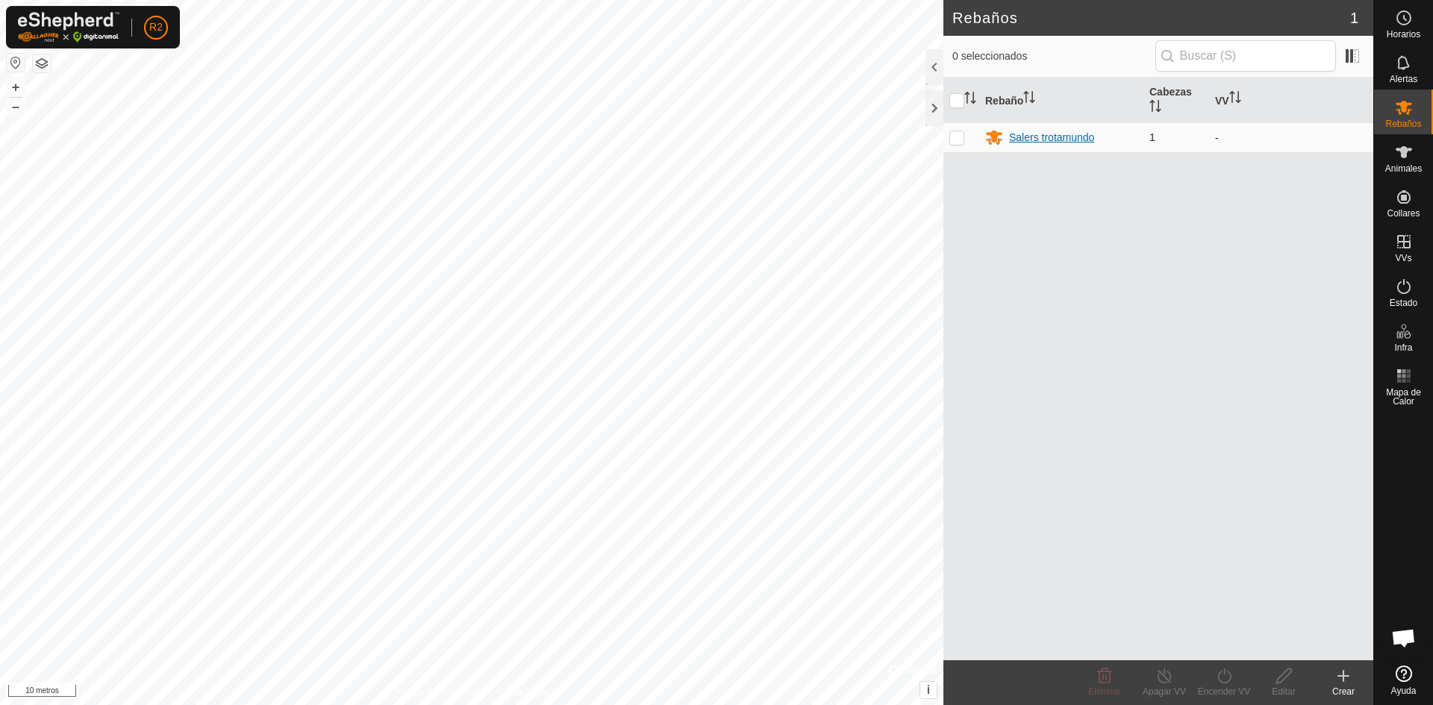
click at [1062, 139] on font "Salers trotamundo" at bounding box center [1051, 137] width 85 height 12
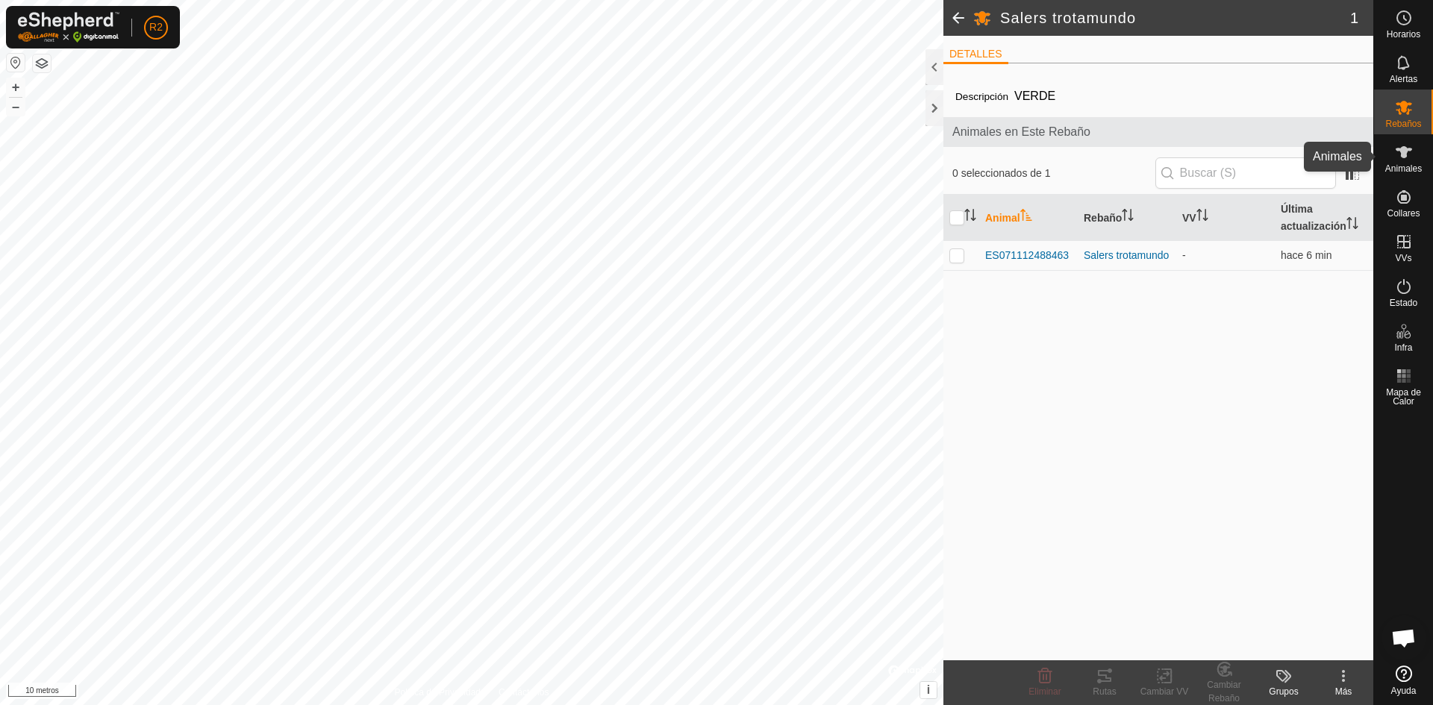
click at [1395, 156] on icon at bounding box center [1404, 152] width 18 height 18
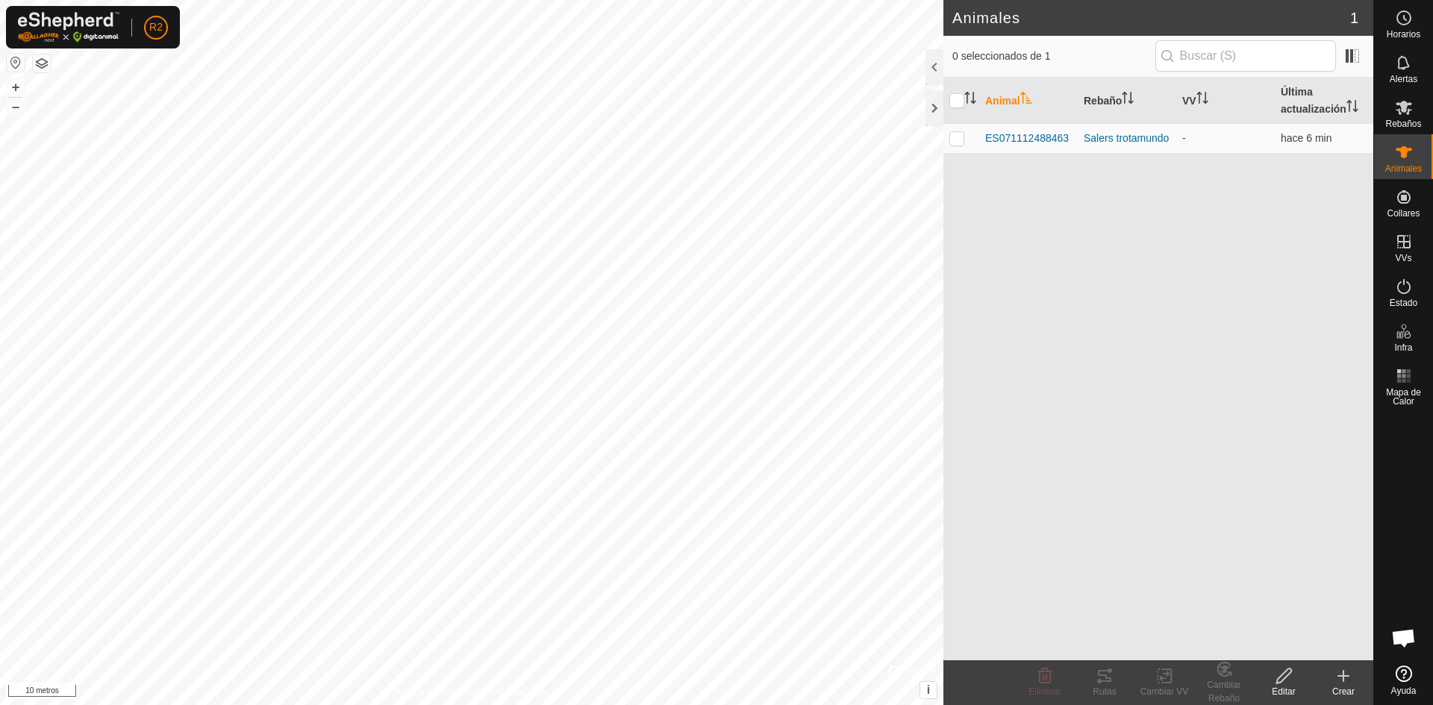
click at [1409, 158] on icon at bounding box center [1404, 152] width 18 height 18
click at [1348, 687] on font "Crear" at bounding box center [1343, 691] width 22 height 10
click at [1279, 683] on icon at bounding box center [1283, 676] width 19 height 18
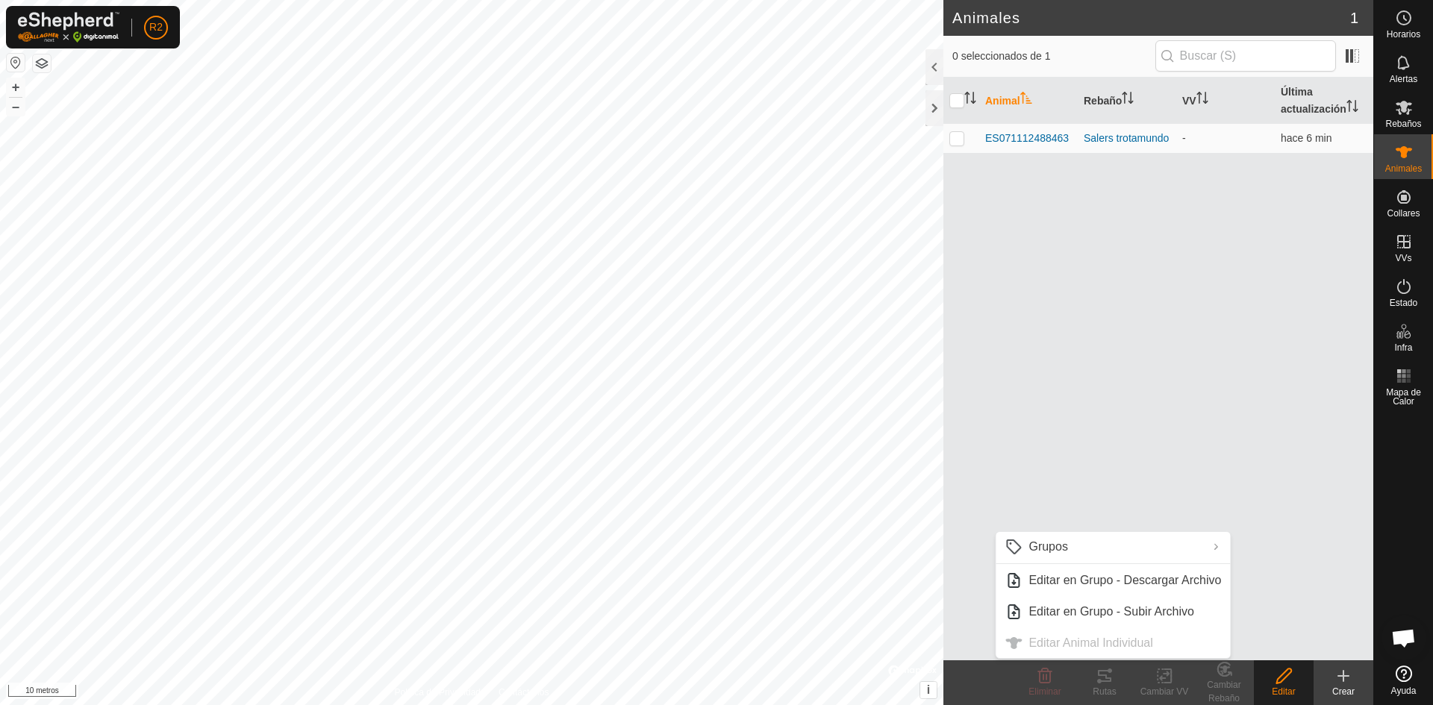
click at [1242, 410] on div "Animal Rebaño VV Última actualización ES071112488463 Salers trotamundo - hace 6…" at bounding box center [1158, 369] width 430 height 583
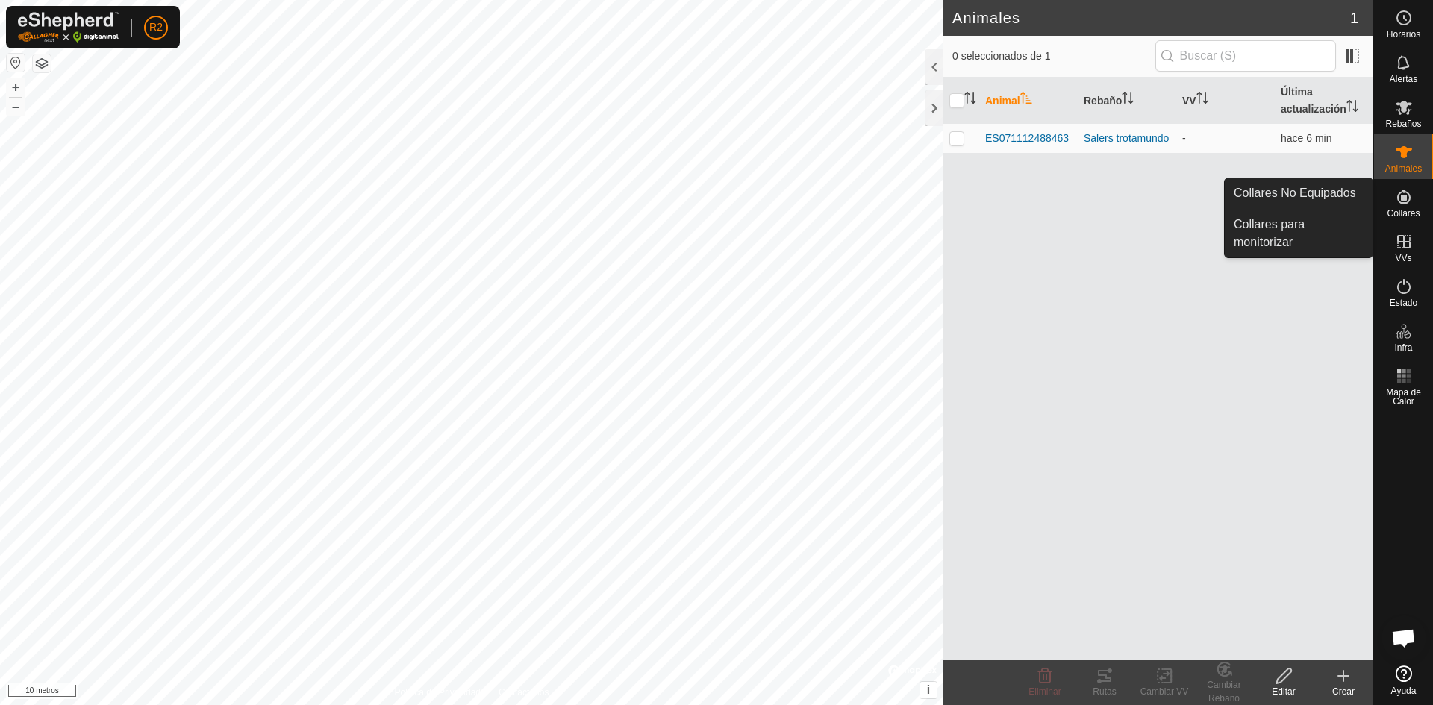
click at [1409, 200] on icon at bounding box center [1404, 197] width 18 height 18
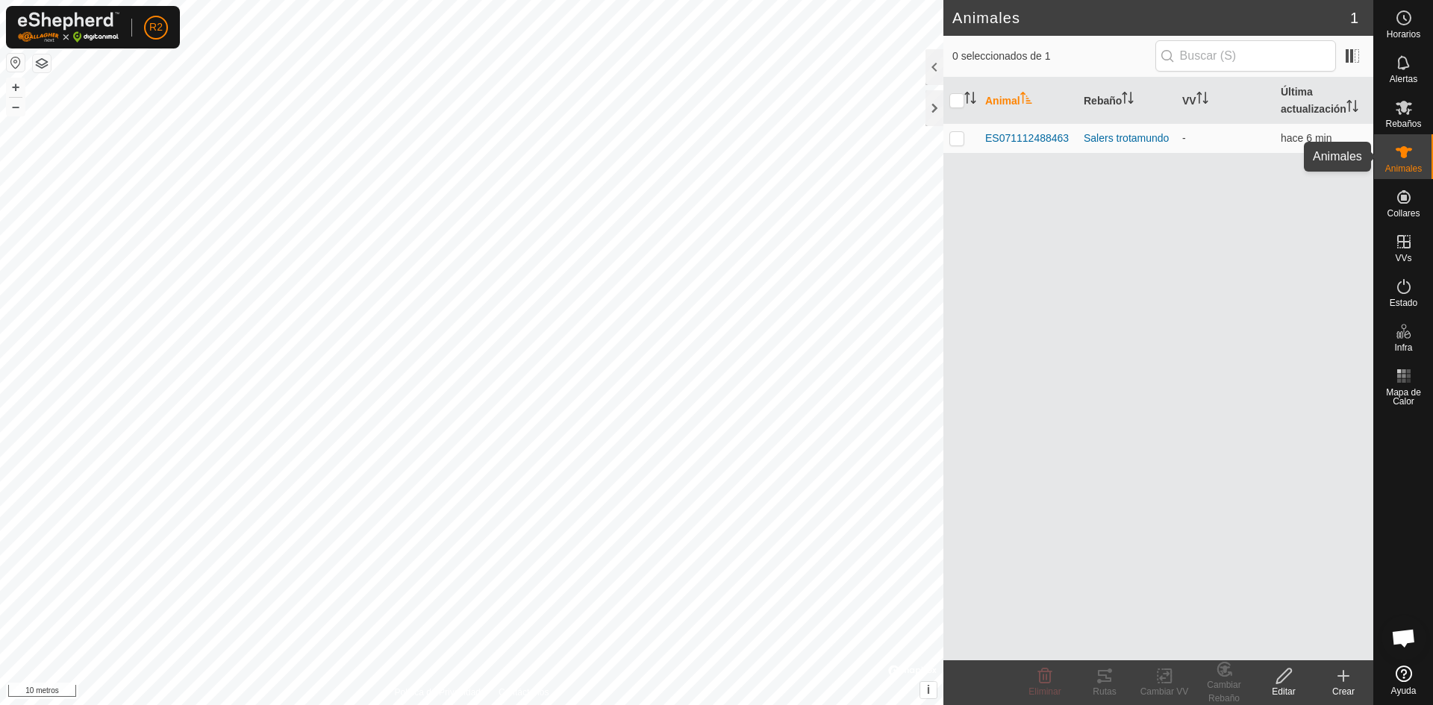
click at [1412, 148] on es-animals-svg-icon at bounding box center [1403, 152] width 27 height 24
click at [1413, 151] on es-animals-svg-icon at bounding box center [1403, 152] width 27 height 24
click at [957, 98] on input "checkbox" at bounding box center [956, 100] width 15 height 15
checkbox input "true"
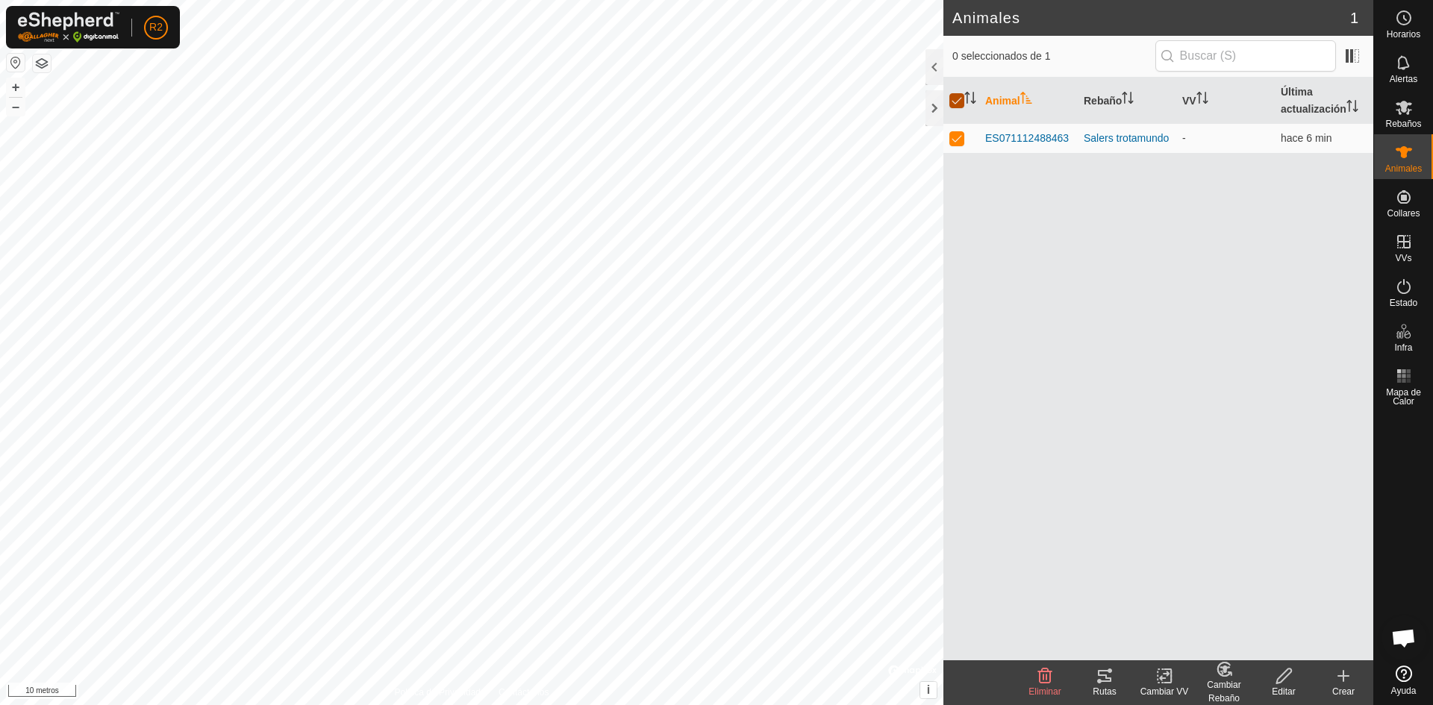
click at [960, 97] on input "checkbox" at bounding box center [956, 100] width 15 height 15
checkbox input "false"
click at [960, 97] on input "checkbox" at bounding box center [956, 100] width 15 height 15
checkbox input "true"
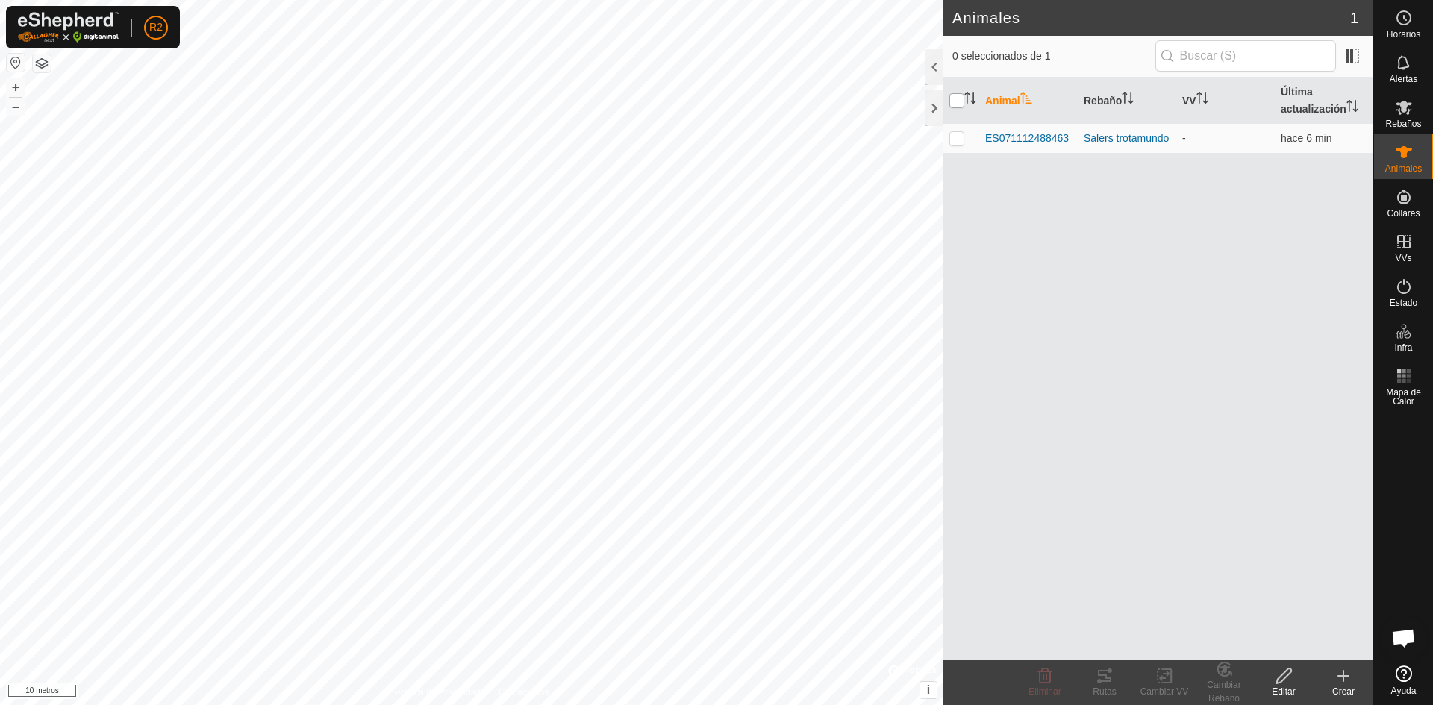
checkbox input "true"
click at [962, 96] on input "checkbox" at bounding box center [956, 100] width 15 height 15
checkbox input "false"
click at [1356, 51] on span at bounding box center [1352, 56] width 24 height 24
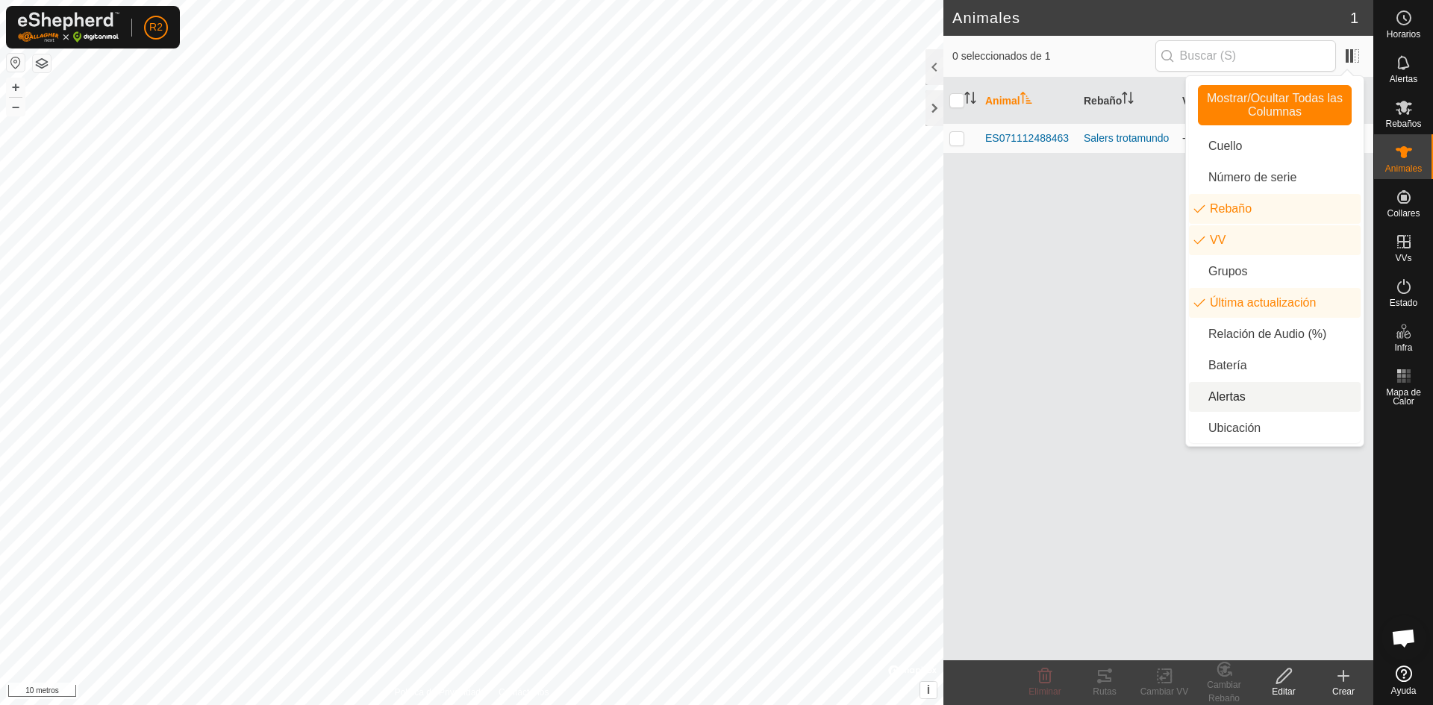
click at [1101, 439] on div "Animal Rebaño VV Última actualización ES071112488463 Salers trotamundo - hace 6…" at bounding box center [1158, 369] width 430 height 583
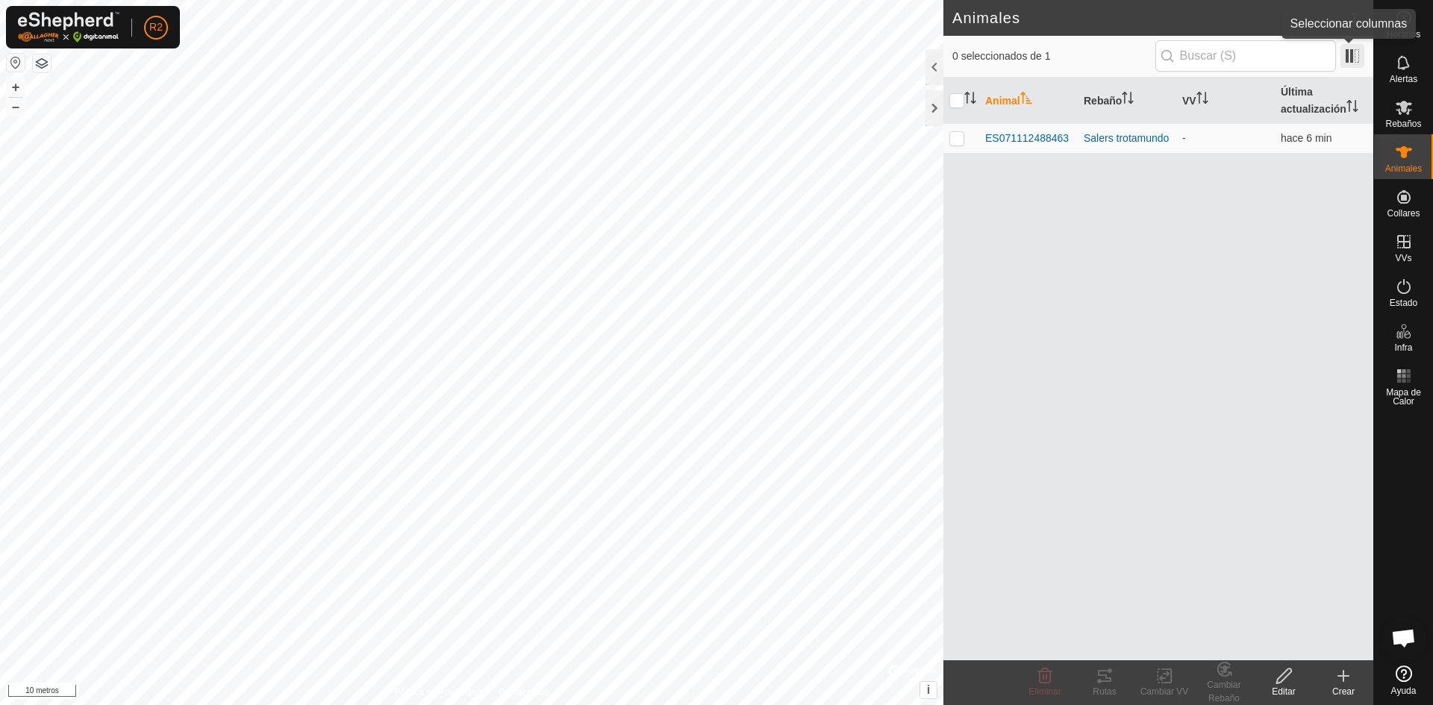
click at [1356, 55] on span at bounding box center [1352, 56] width 24 height 24
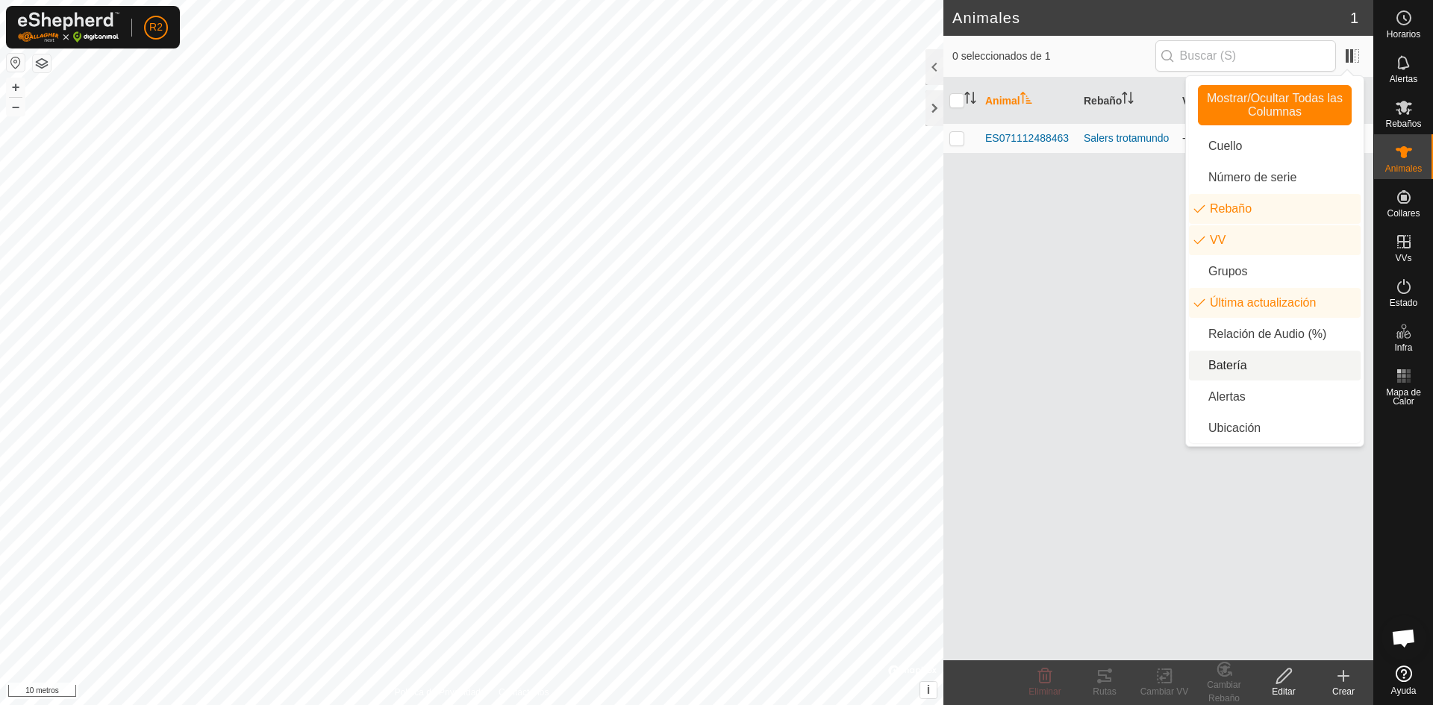
click at [1221, 354] on li "Batería" at bounding box center [1275, 366] width 172 height 30
click at [1063, 381] on div "Animal Rebaño VV Última actualización Batería ES071112488463 Salers trotamundo …" at bounding box center [1158, 369] width 430 height 583
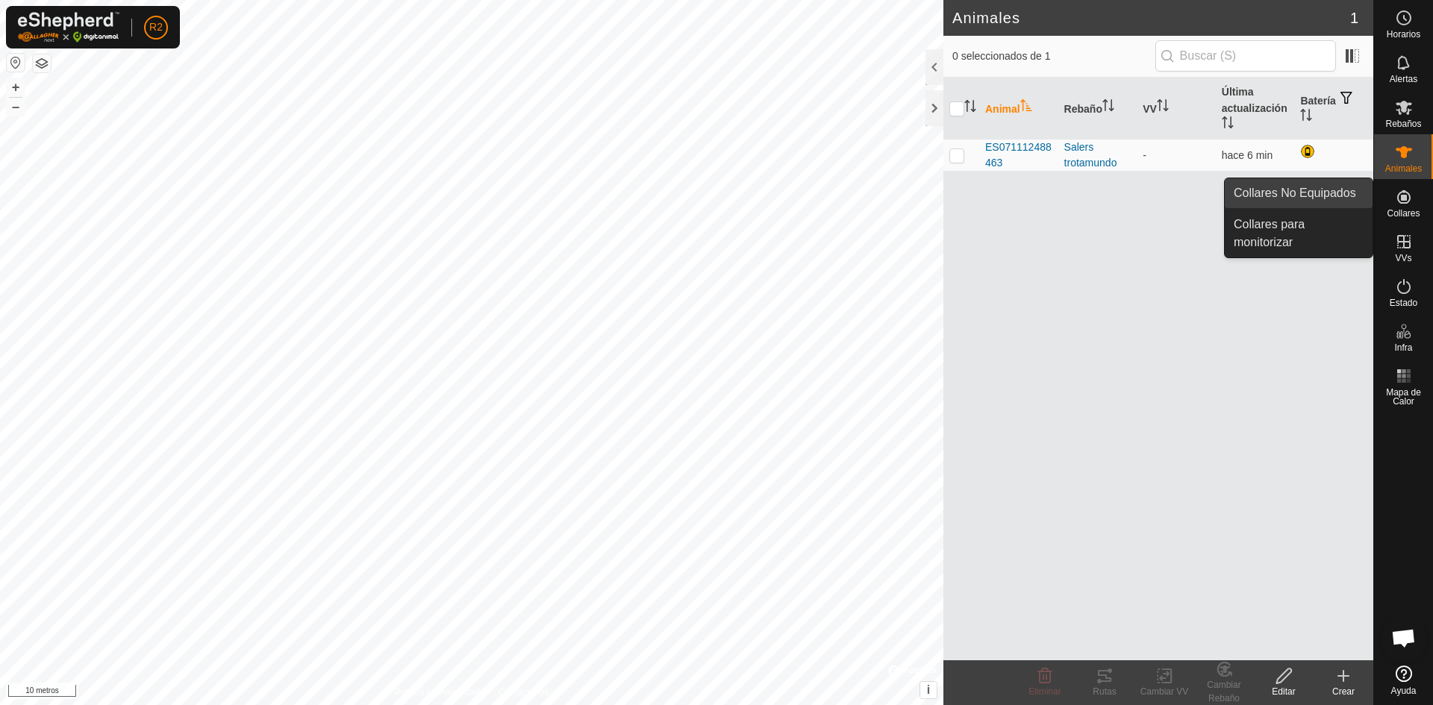
click at [1280, 190] on link "Collares No Equipados" at bounding box center [1298, 193] width 148 height 30
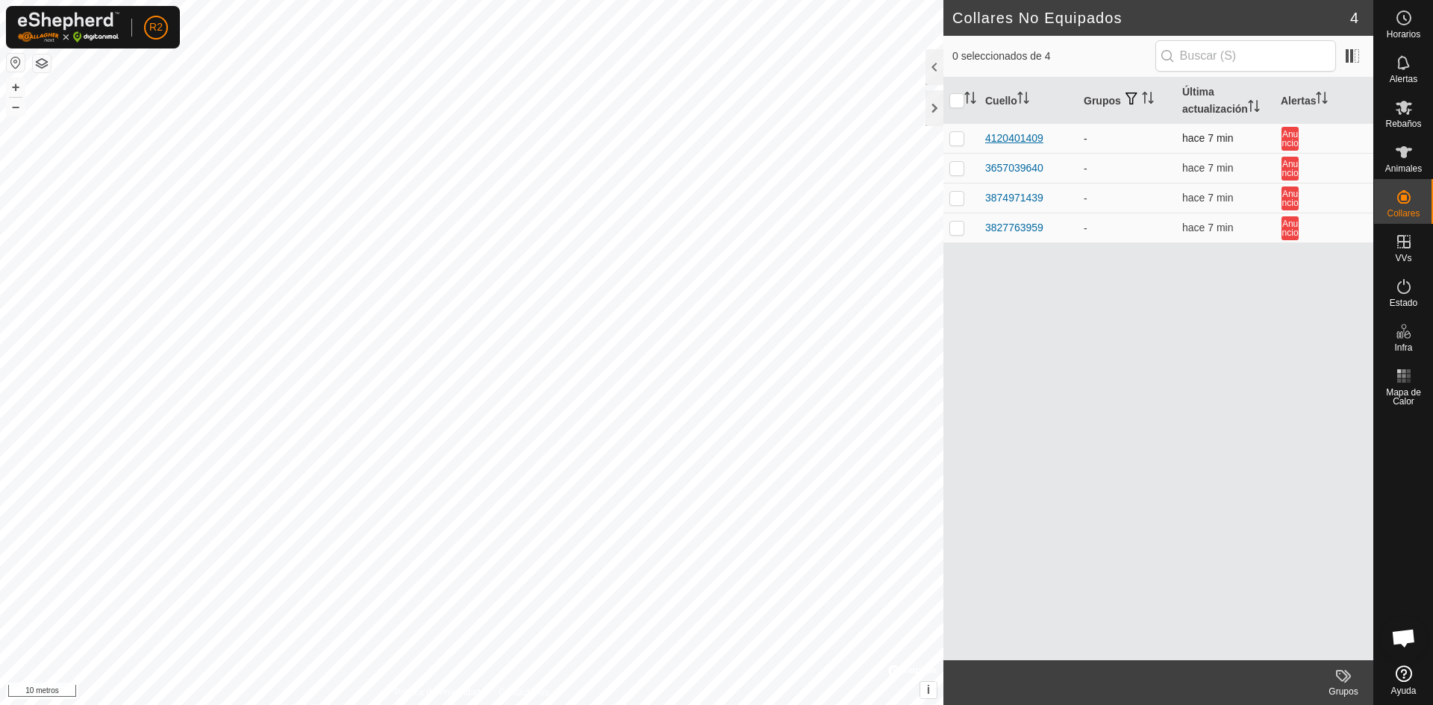
click at [1021, 136] on font "4120401409" at bounding box center [1014, 138] width 58 height 12
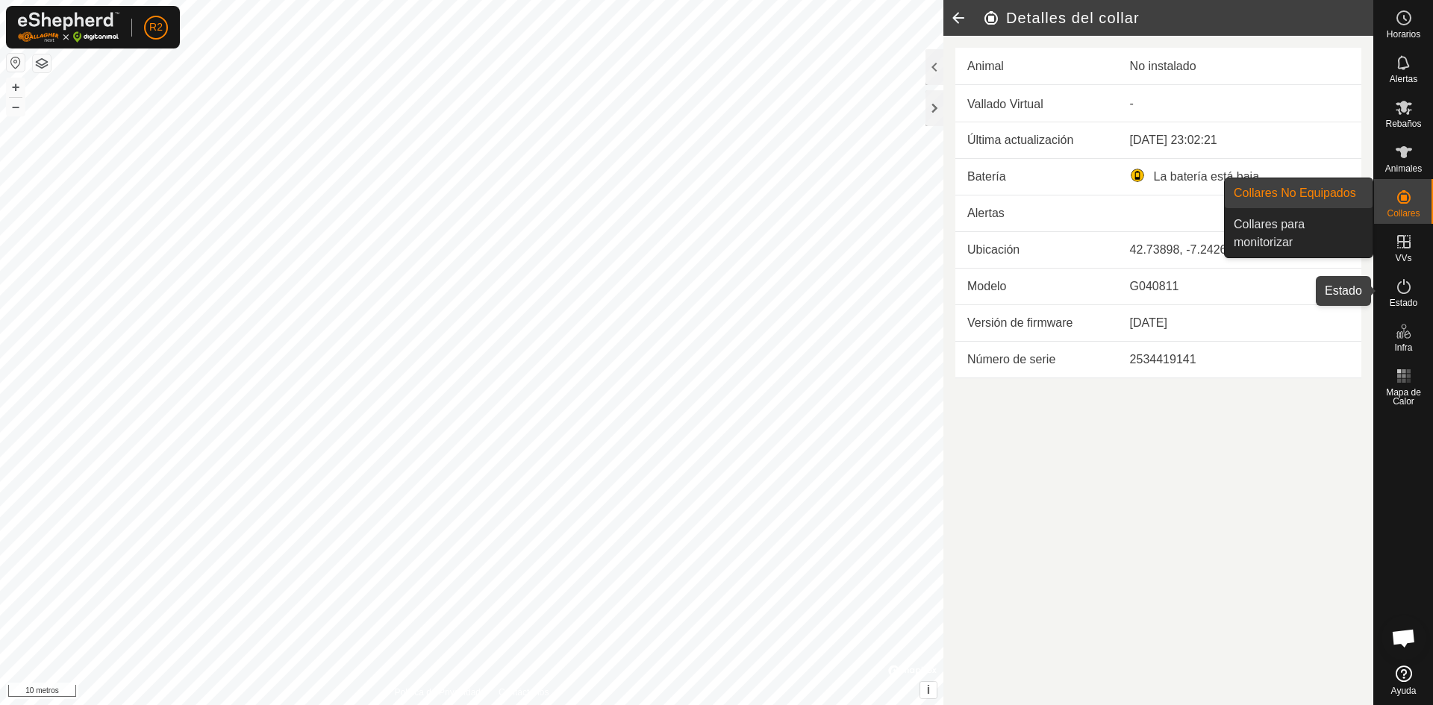
click at [1412, 289] on icon at bounding box center [1404, 287] width 18 height 18
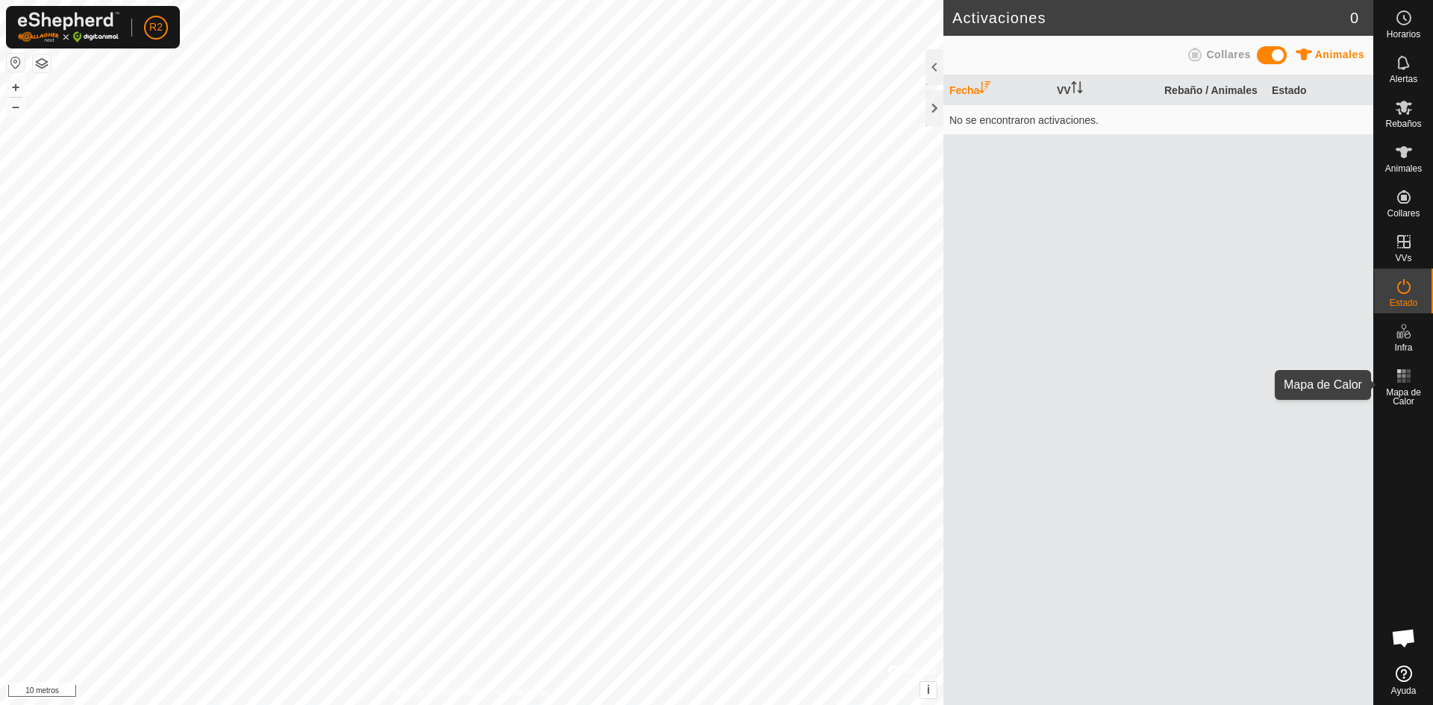
click at [1403, 381] on rect at bounding box center [1403, 381] width 4 height 4
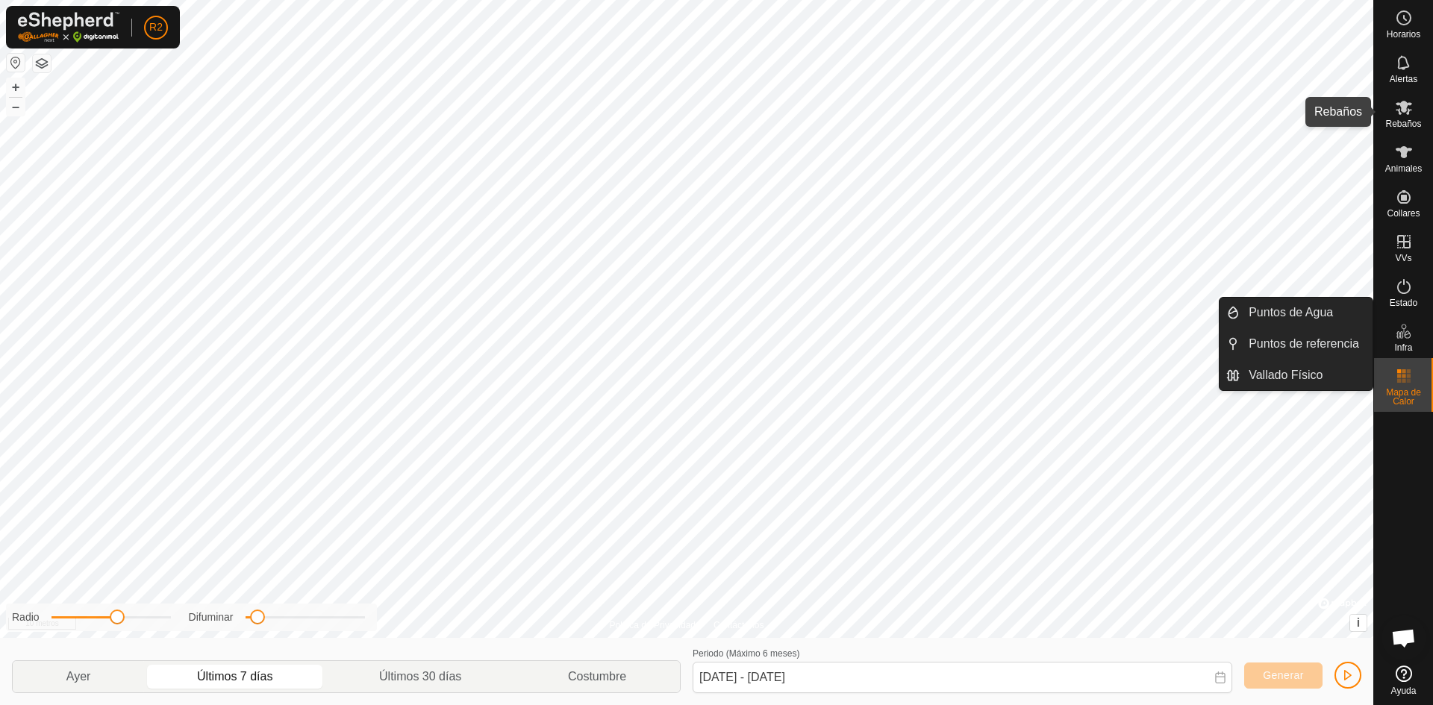
click at [1403, 121] on font "Rebaños" at bounding box center [1403, 124] width 36 height 10
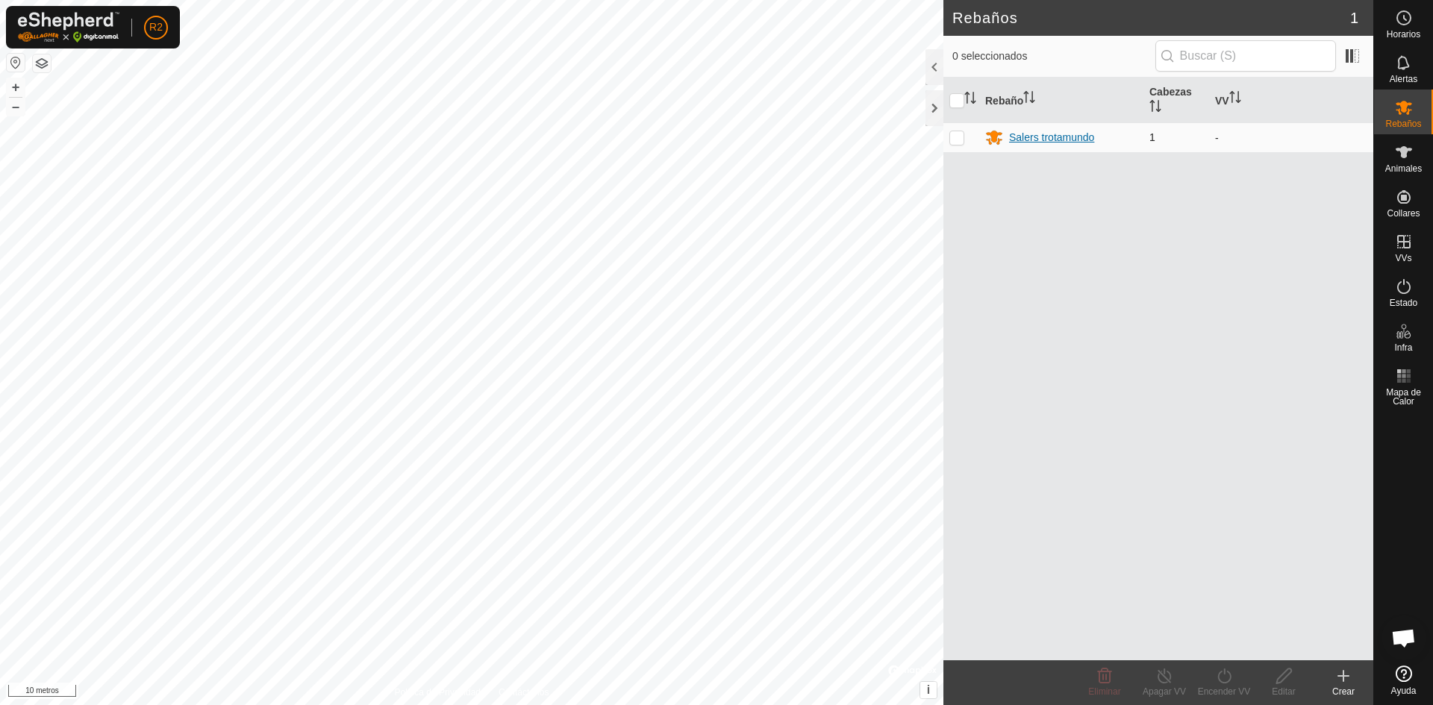
click at [1071, 137] on font "Salers trotamundo" at bounding box center [1051, 137] width 85 height 12
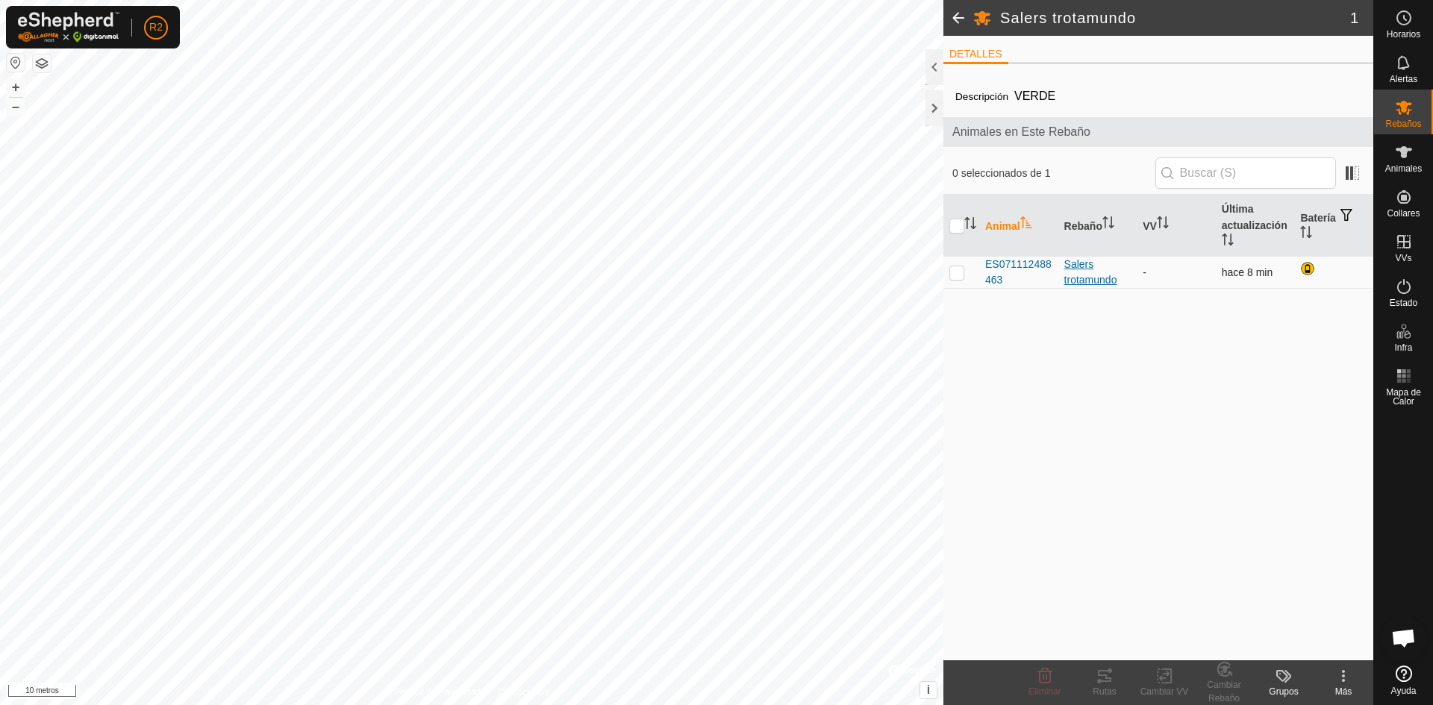
click at [1083, 271] on div "Salers trotamundo" at bounding box center [1097, 272] width 67 height 31
click at [1004, 260] on font "ES071112488463" at bounding box center [1018, 272] width 66 height 28
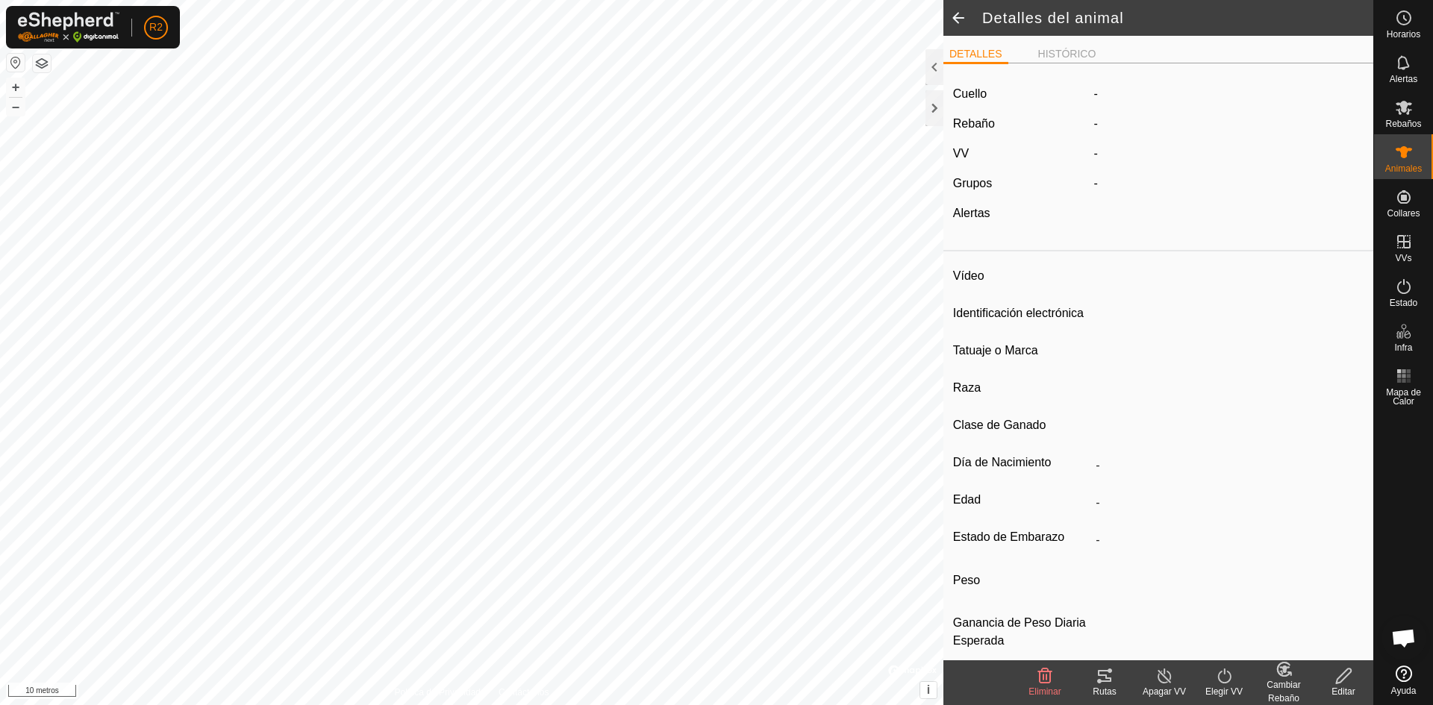
type input "ES071112488463"
type input "-"
type input "salers"
type input "SALERS"
type input "-"
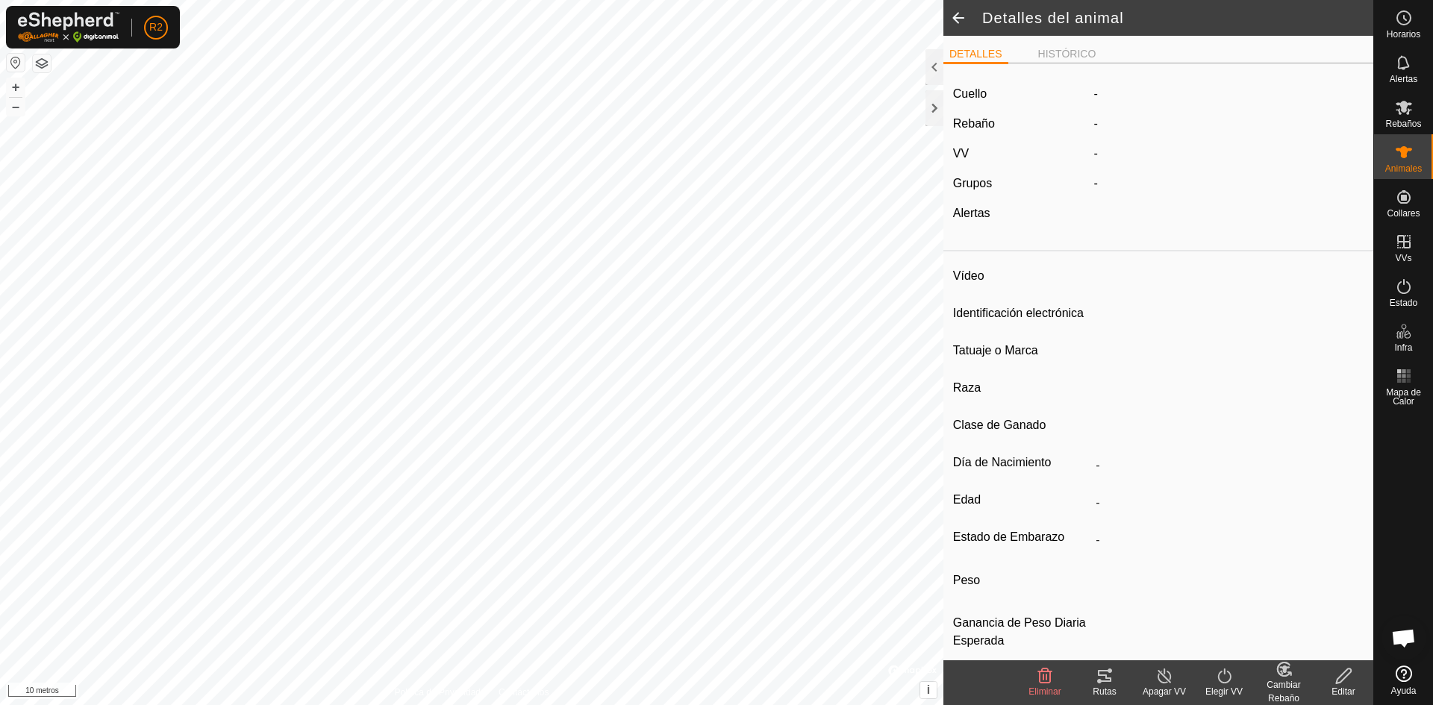
type input "10/2020"
type input "5 years 1 month"
type input "Preñada"
type input "800 kg"
type input "-"
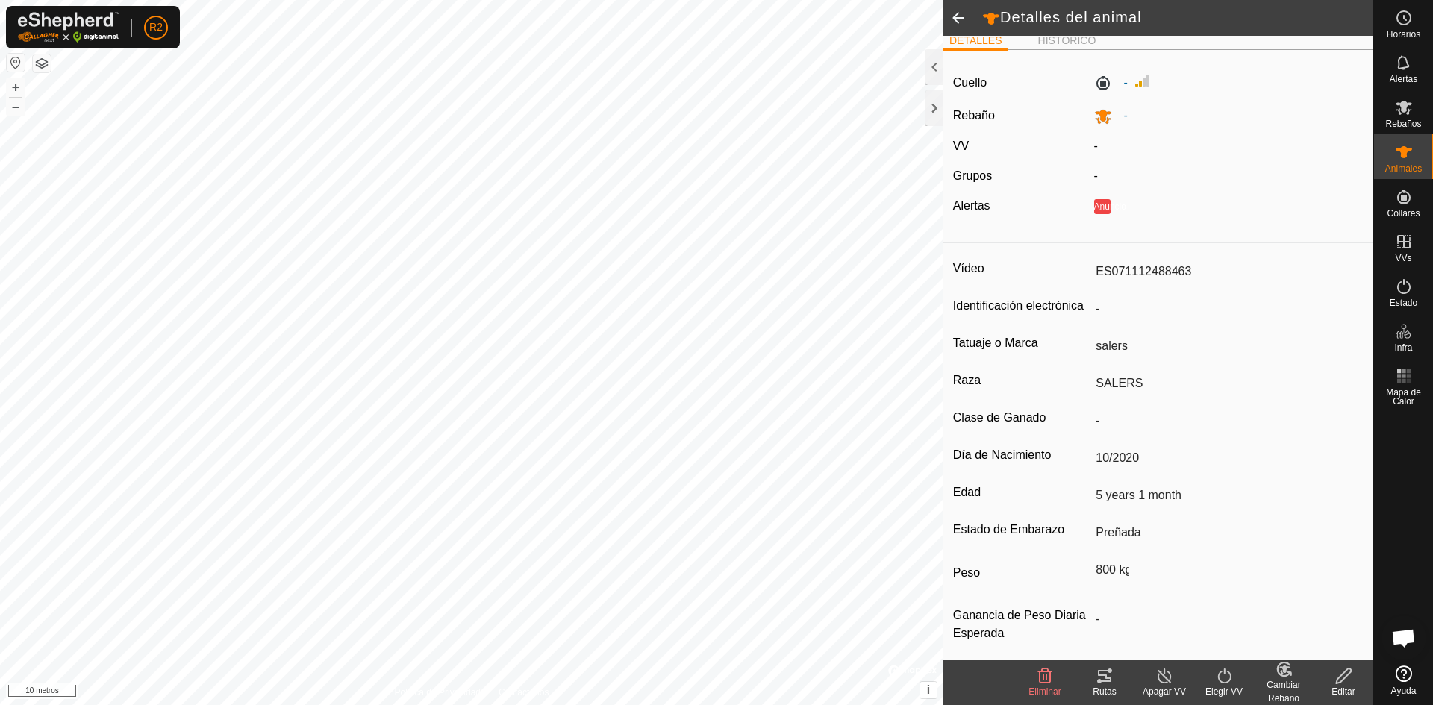
scroll to position [23, 0]
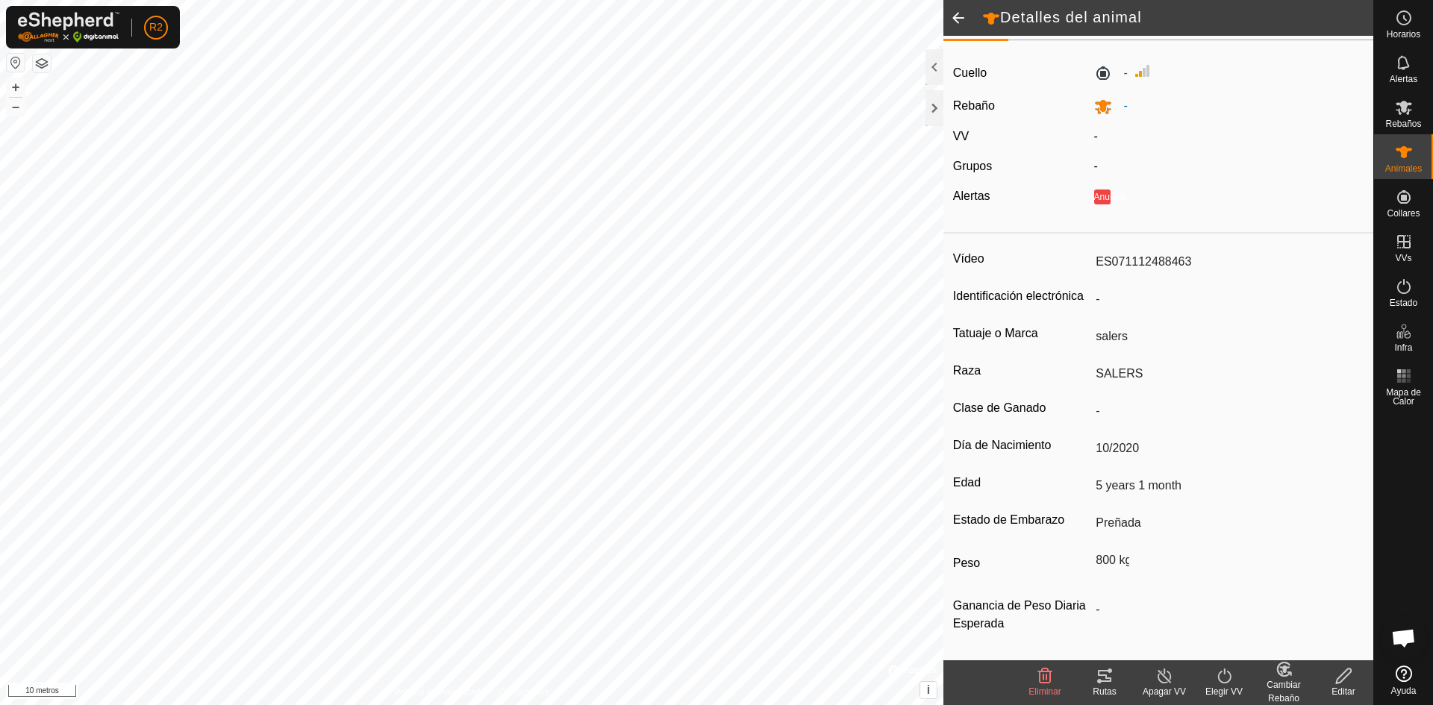
click at [1345, 686] on div "Editar" at bounding box center [1343, 691] width 60 height 13
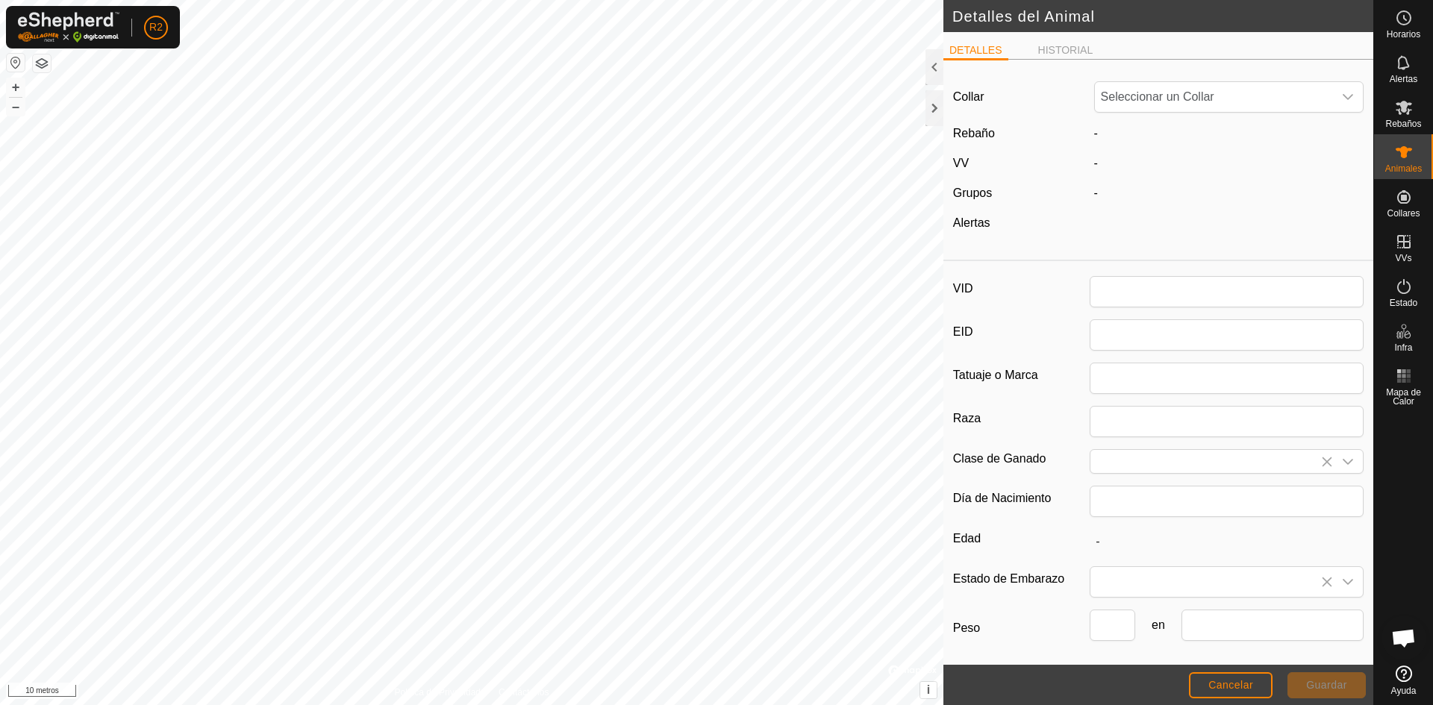
type input "ES071112488463"
type input "salers"
type input "SALERS"
type input "10/2020"
type input "5 years 1 month"
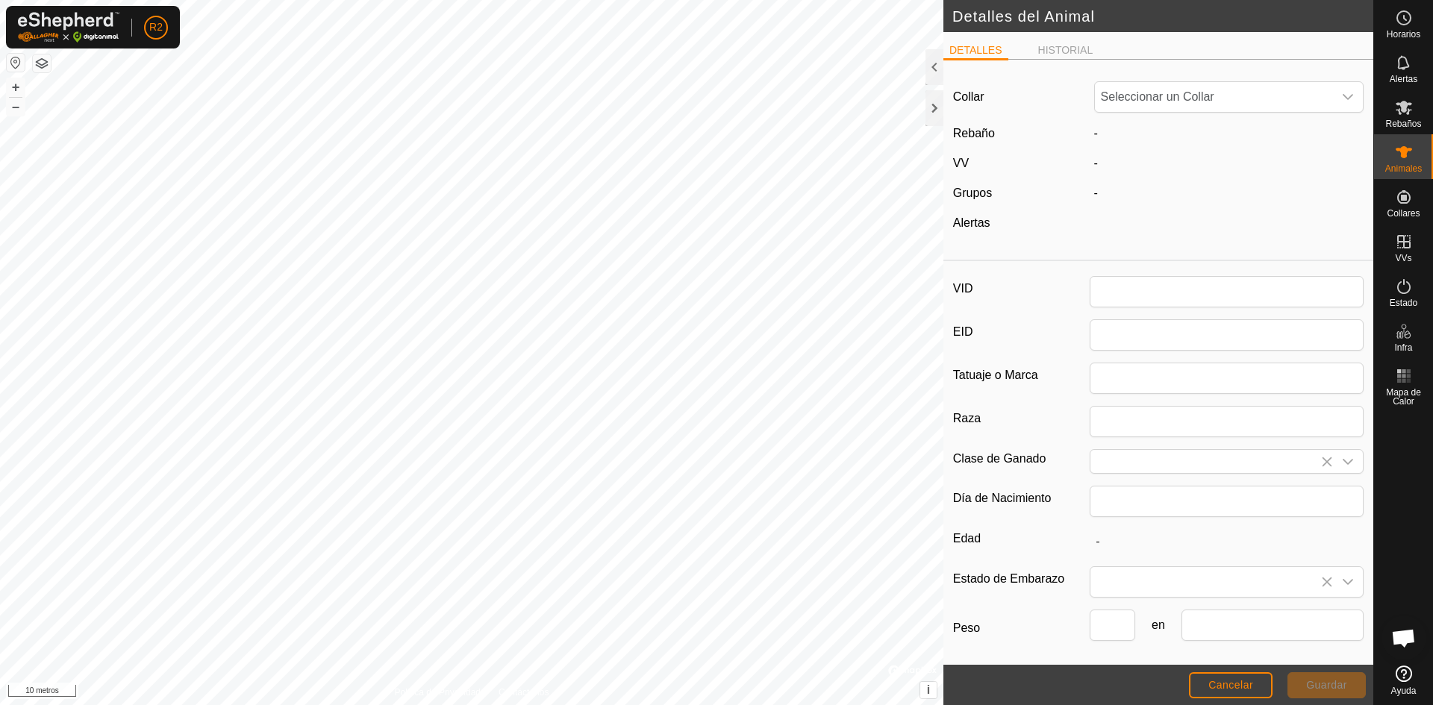
type input "800"
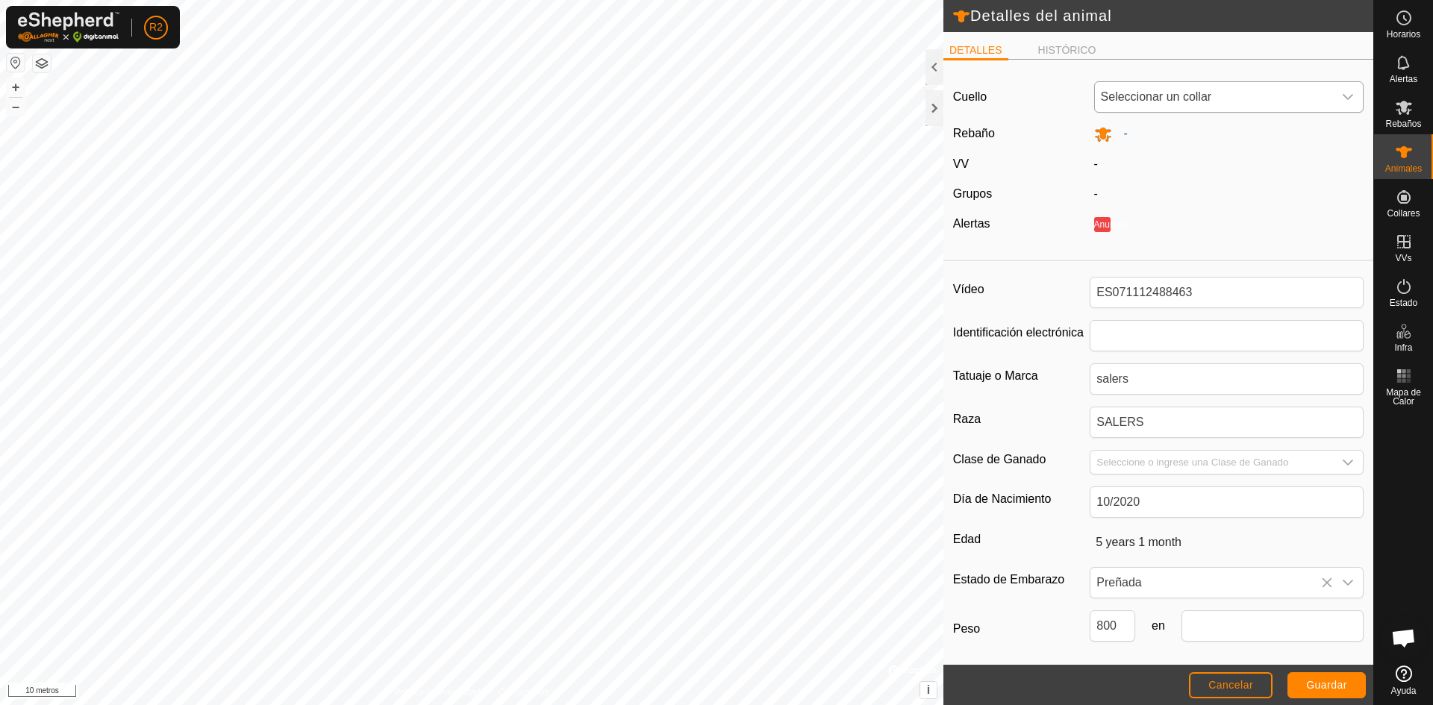
click at [1342, 98] on icon "disparador desplegable" at bounding box center [1348, 97] width 12 height 12
click at [1229, 677] on button "Cancelar" at bounding box center [1231, 685] width 84 height 26
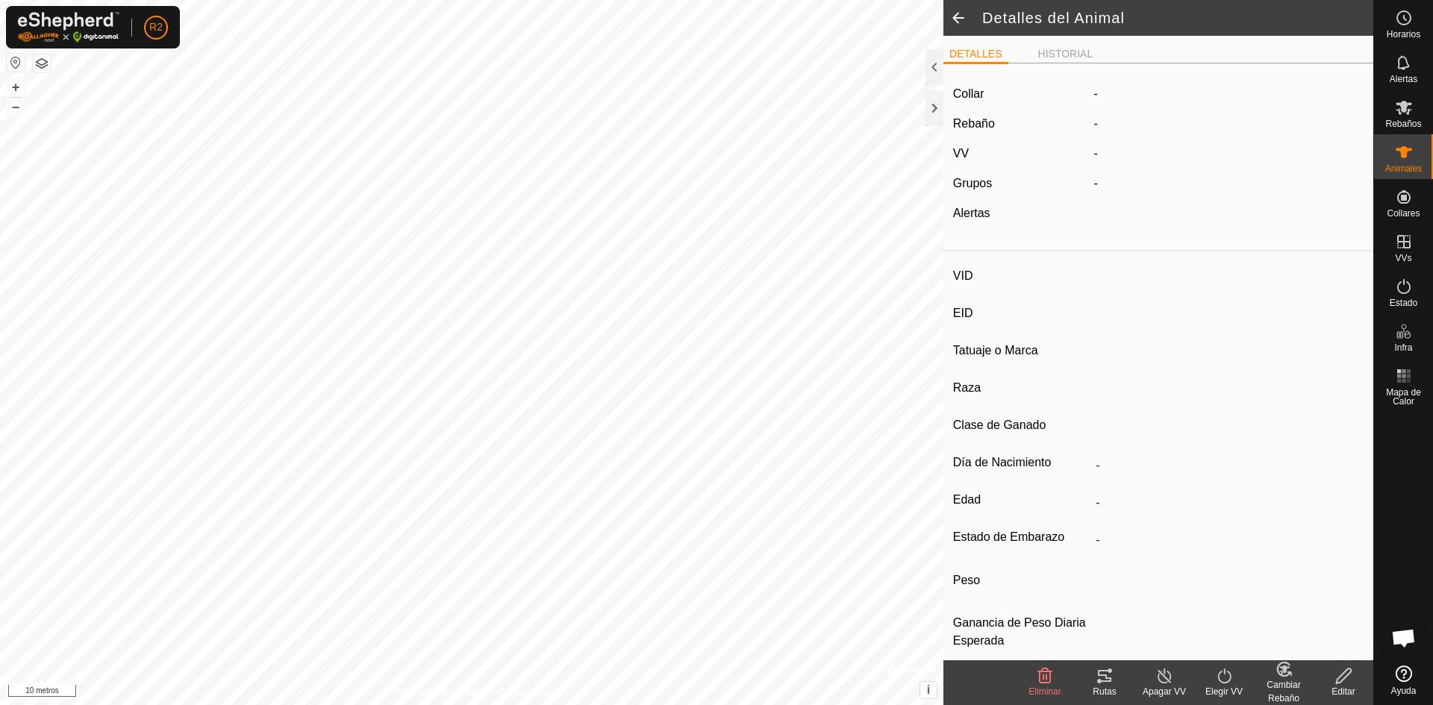
type input "ES071112488463"
type input "-"
type input "salers"
type input "SALERS"
type input "-"
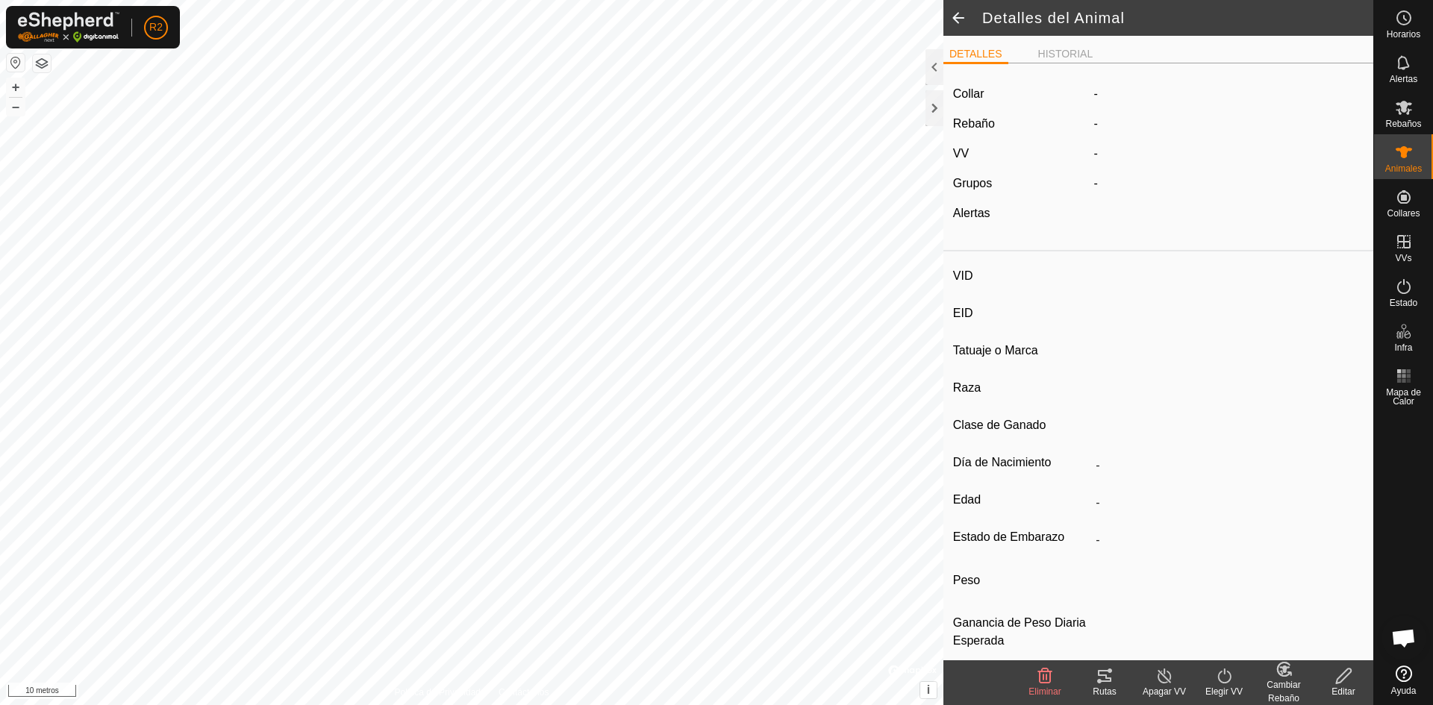
type input "10/2020"
type input "5 years 1 month"
type input "Preñada"
type input "800 kg"
type input "-"
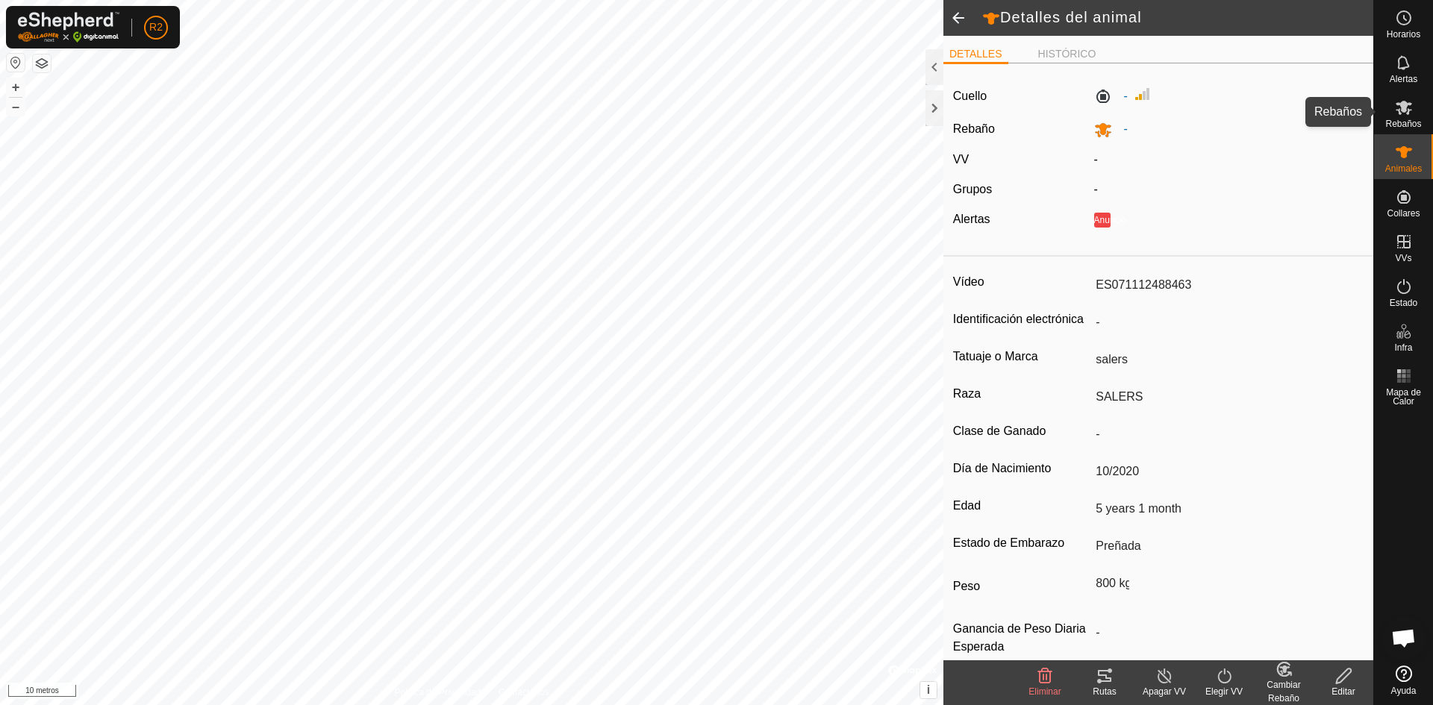
click at [1408, 116] on icon at bounding box center [1404, 107] width 18 height 18
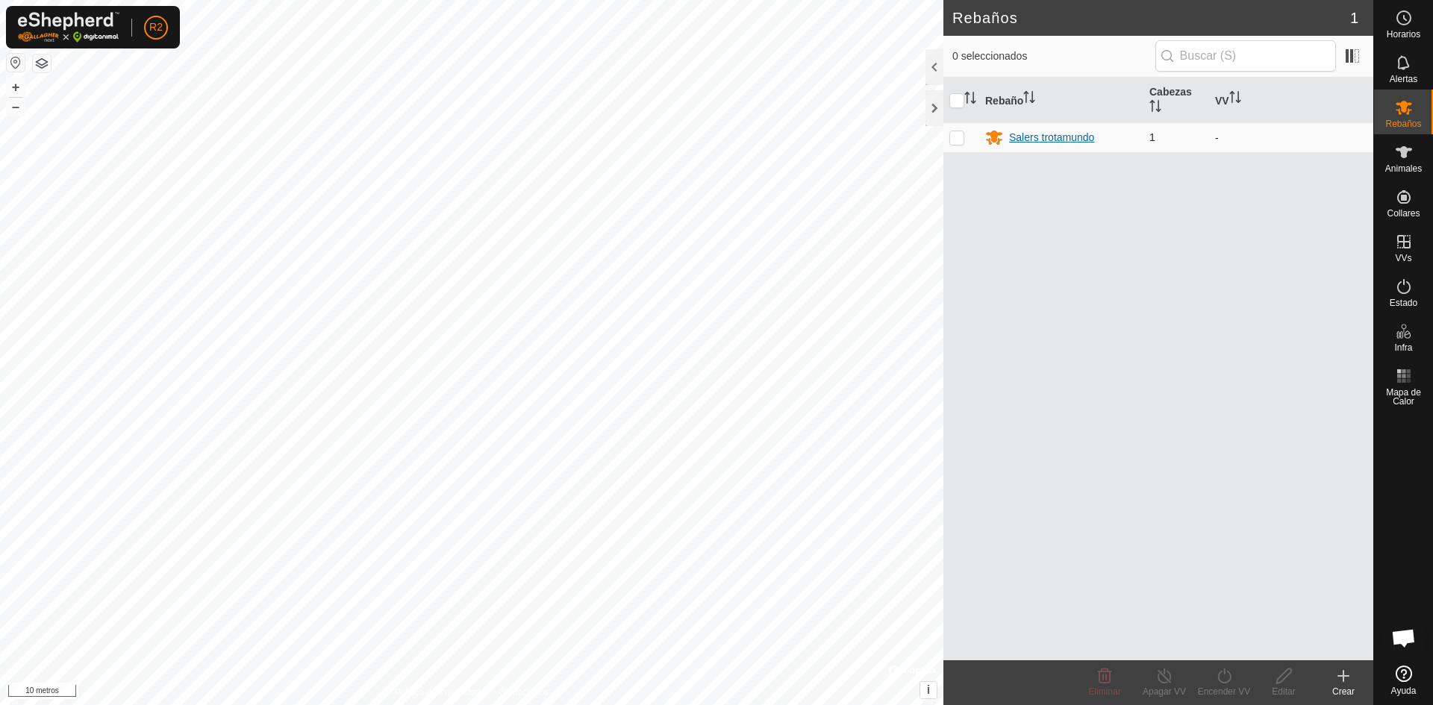
click at [1048, 134] on font "Salers trotamundo" at bounding box center [1051, 137] width 85 height 12
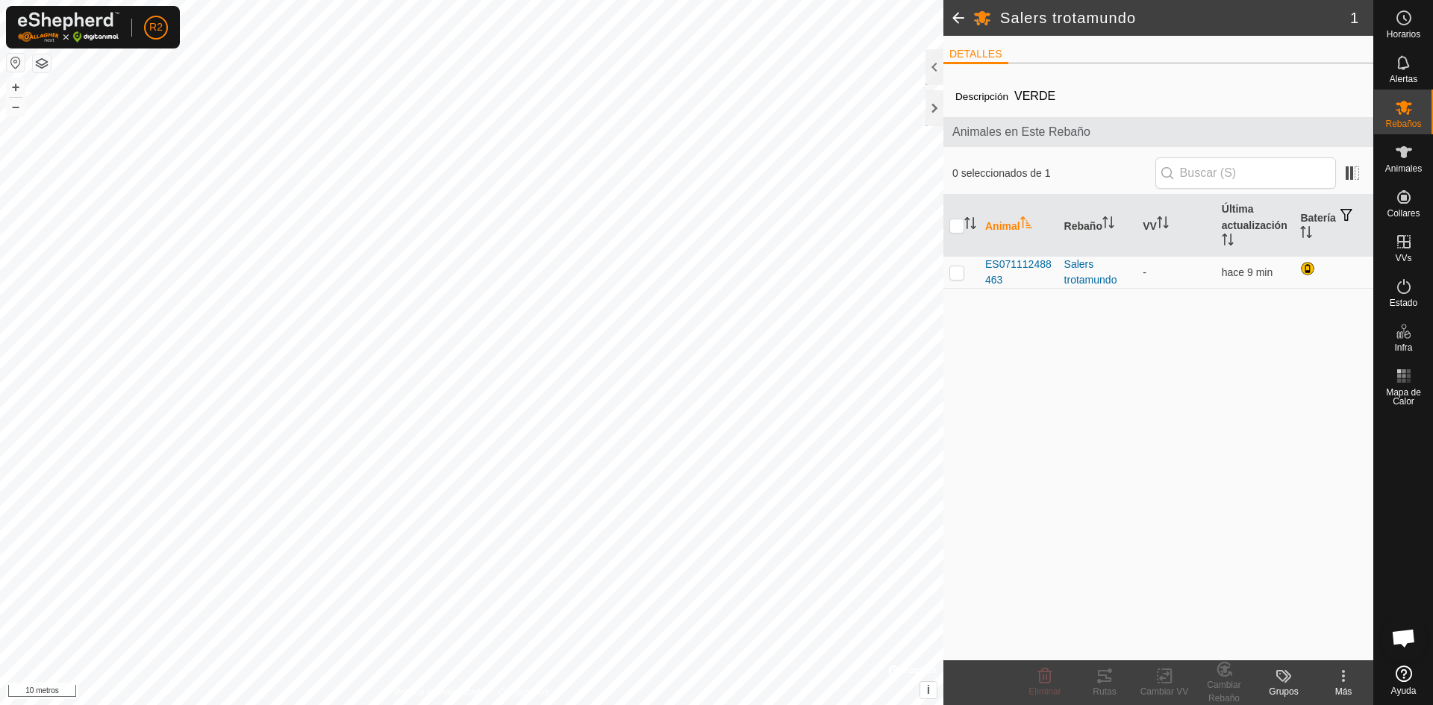
click at [1290, 686] on div "Grupos" at bounding box center [1284, 691] width 60 height 13
click at [1349, 685] on div "Más" at bounding box center [1343, 682] width 60 height 45
click at [1293, 638] on link "Editar Detalle del Rebaño" at bounding box center [1287, 643] width 172 height 30
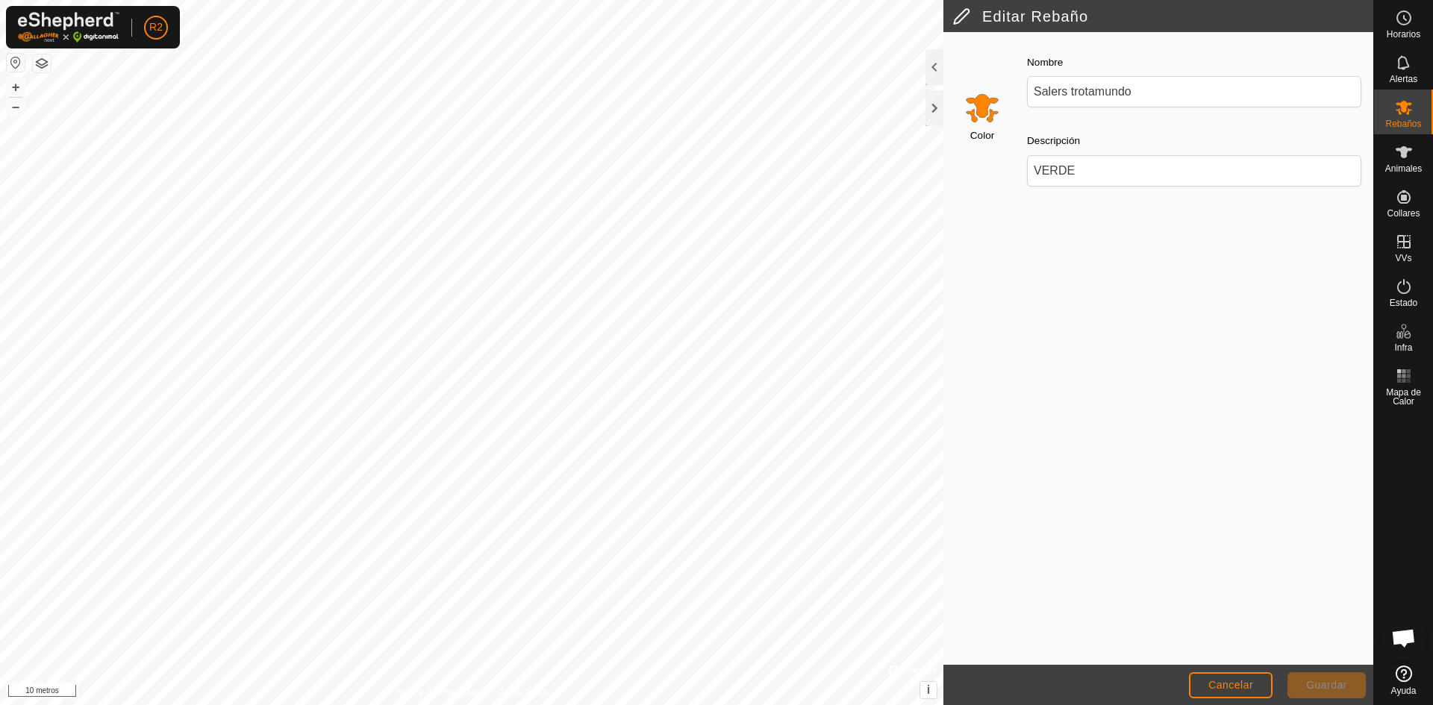
click at [1004, 252] on div "Color Nombre Salers trotamundo Descripción VERDE" at bounding box center [1158, 348] width 430 height 633
click at [1237, 680] on font "Cancelar" at bounding box center [1230, 685] width 45 height 12
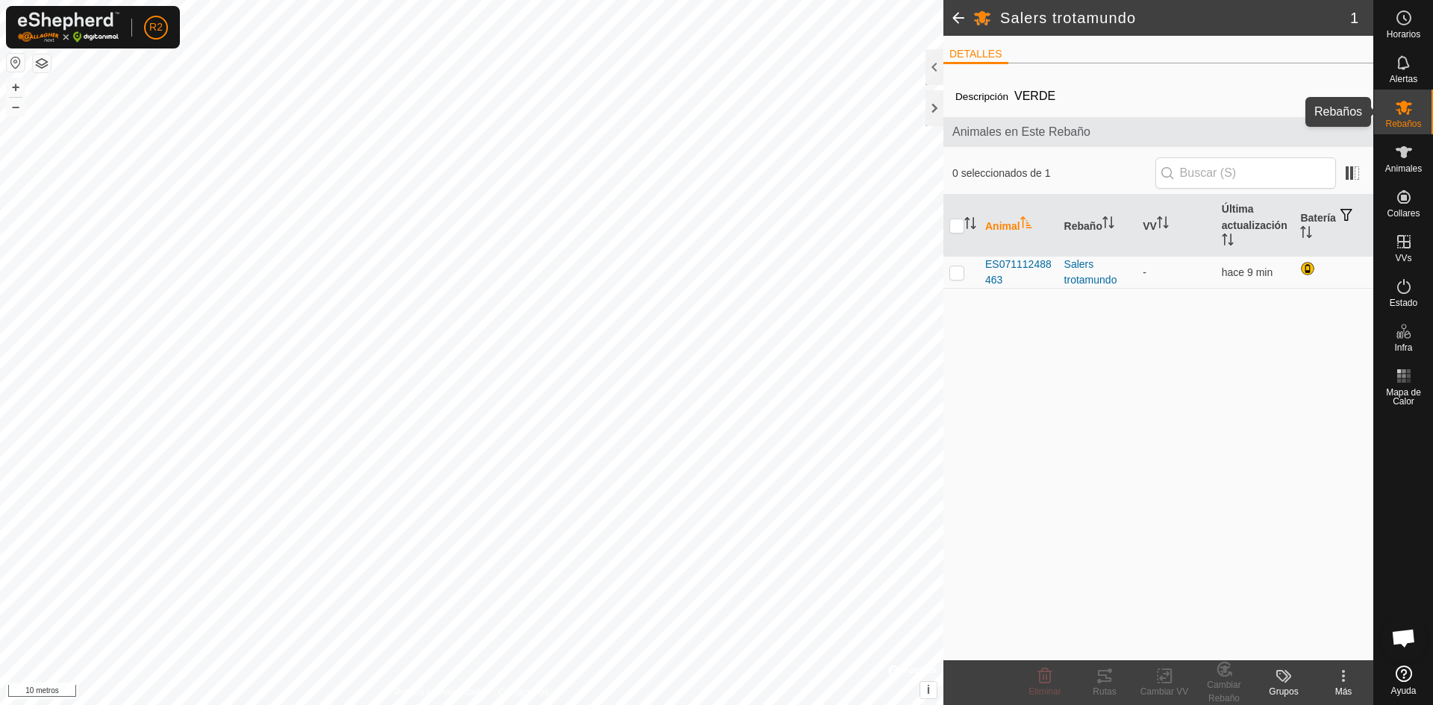
click at [1411, 113] on icon at bounding box center [1404, 107] width 18 height 18
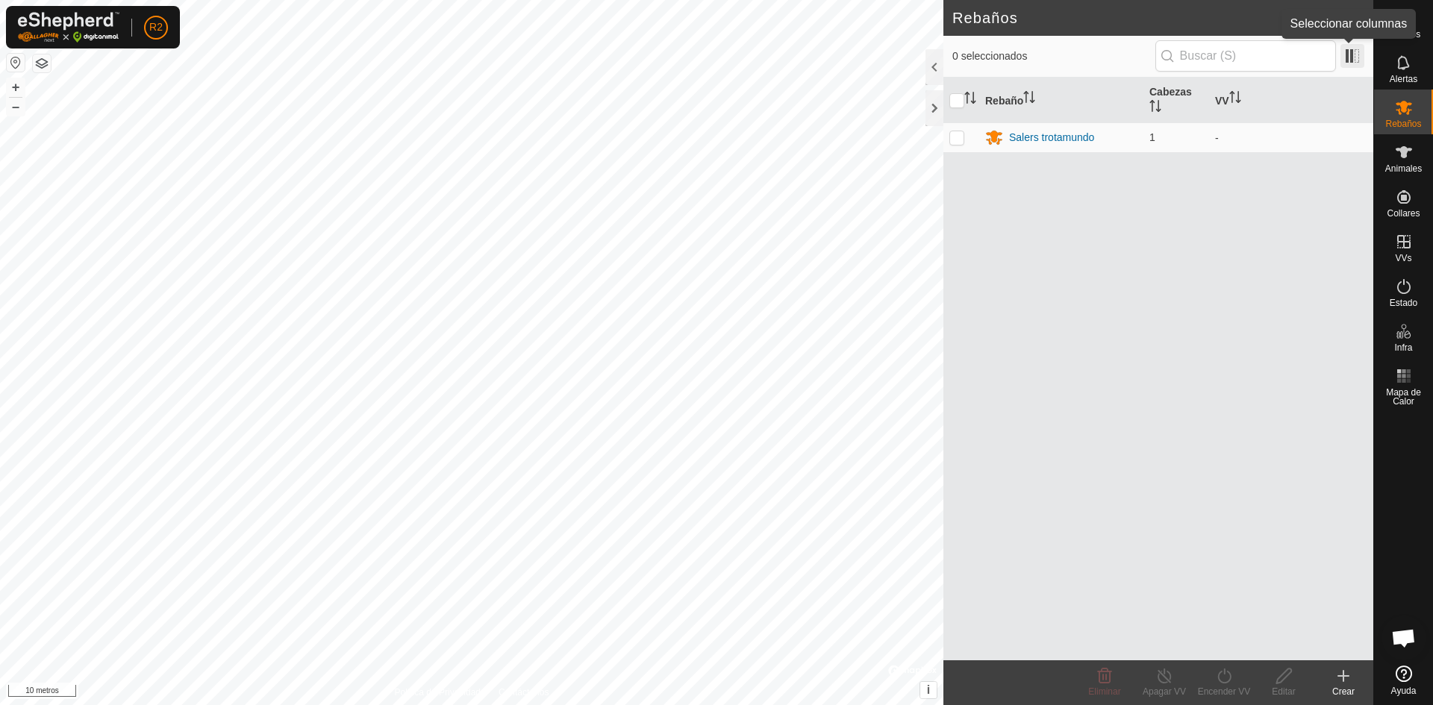
click at [1354, 55] on span at bounding box center [1352, 56] width 24 height 24
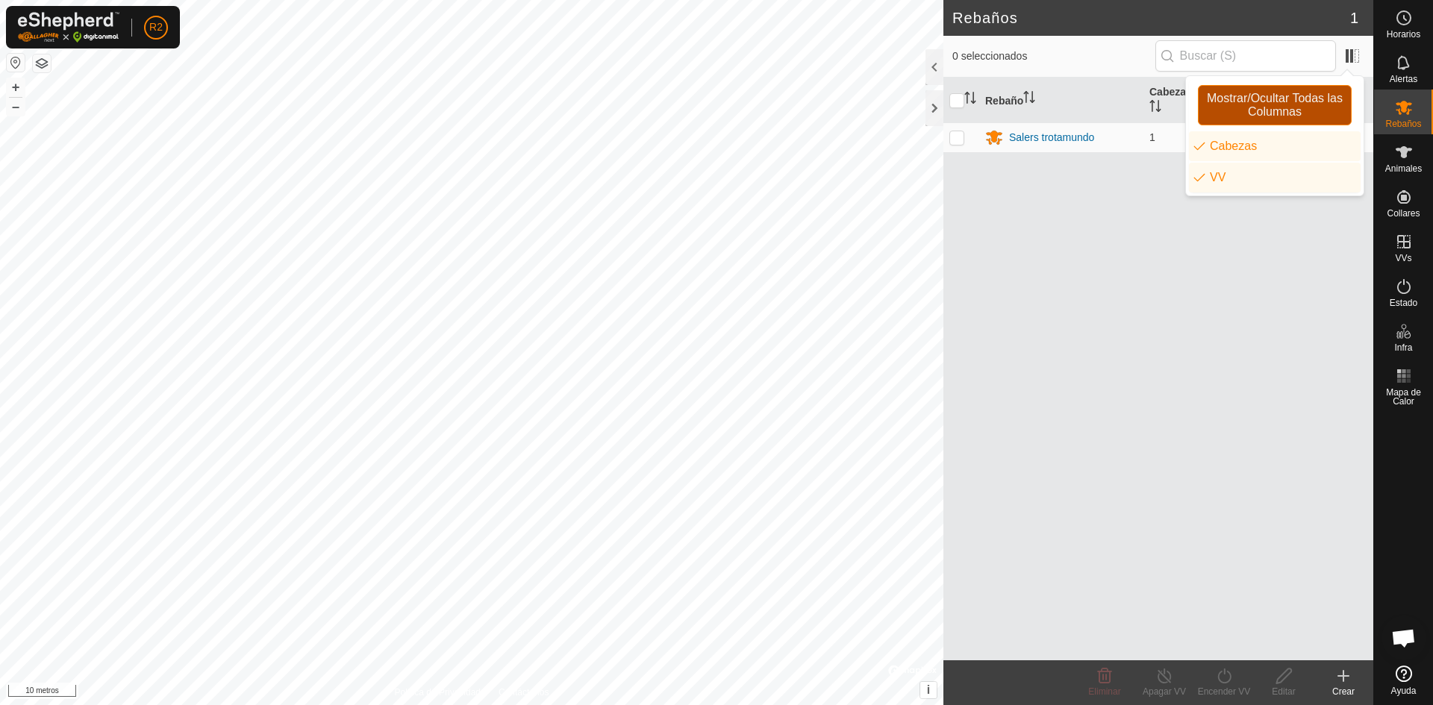
click at [1306, 96] on font "Mostrar/Ocultar Todas las Columnas" at bounding box center [1275, 105] width 136 height 26
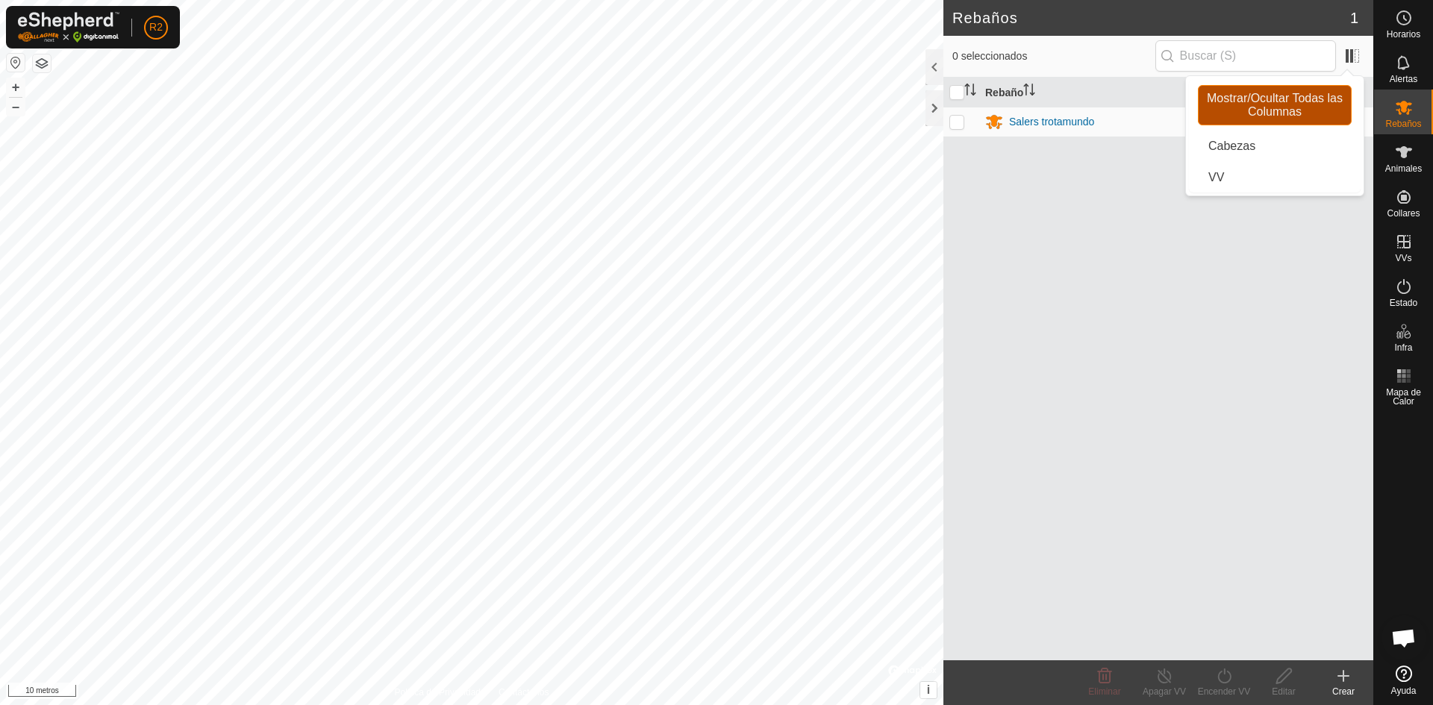
click at [1306, 95] on font "Mostrar/Ocultar Todas las Columnas" at bounding box center [1275, 105] width 136 height 26
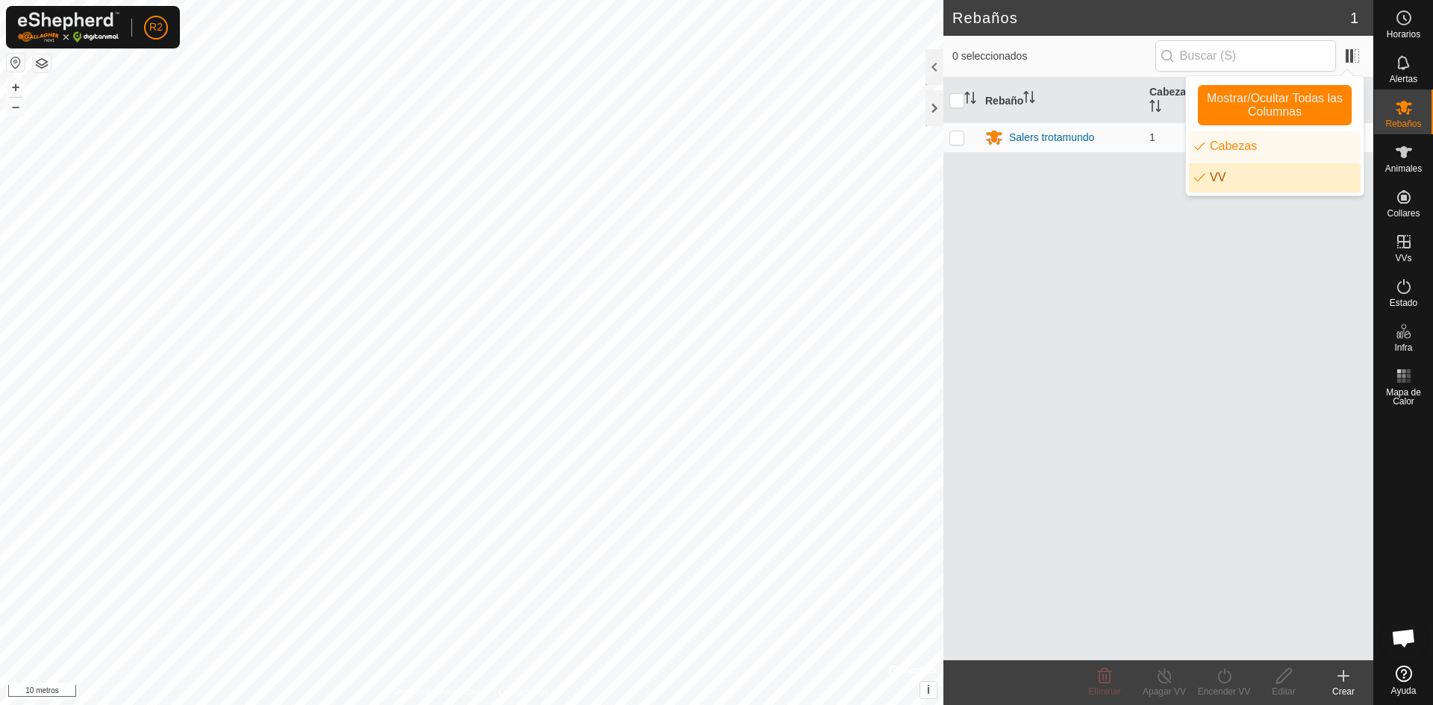
click at [1136, 327] on div "Rebaño Cabezas VV Salers trotamundo 1 -" at bounding box center [1158, 369] width 430 height 583
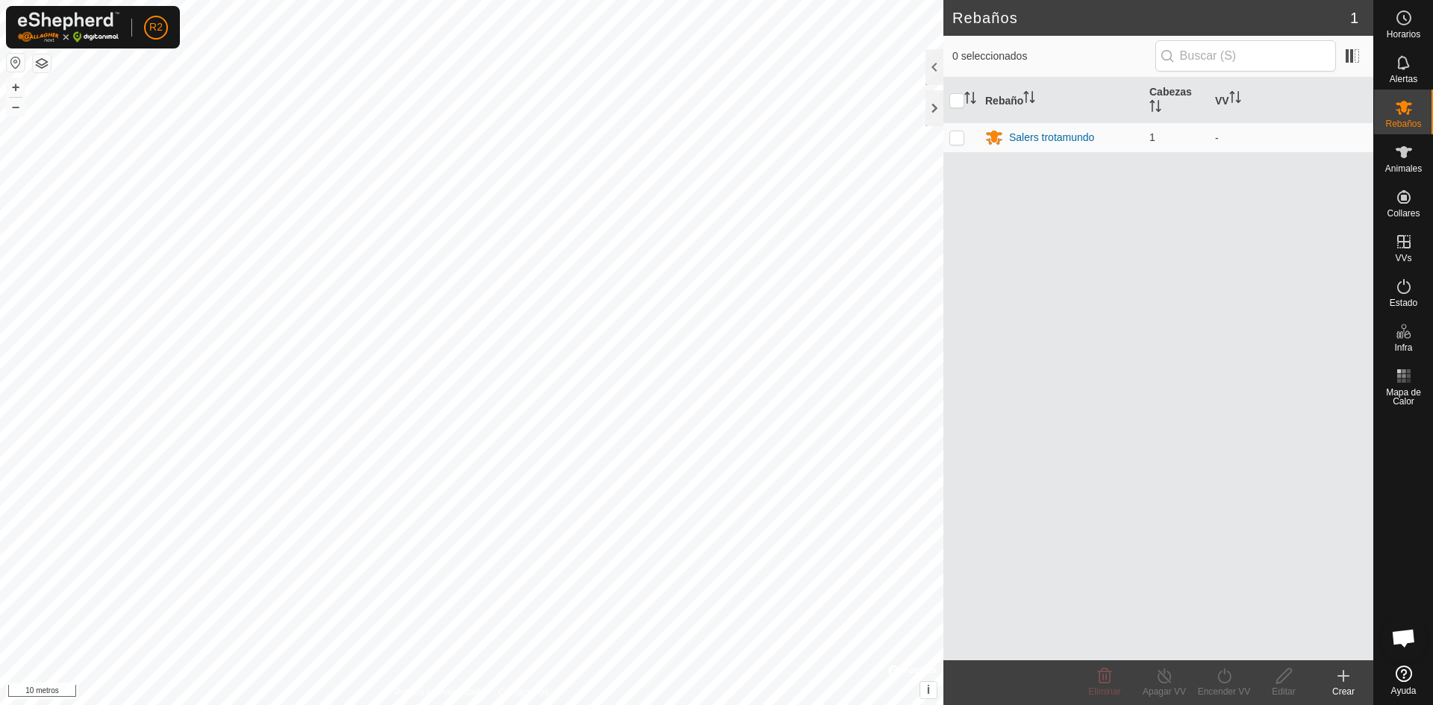
click at [1347, 683] on icon at bounding box center [1343, 676] width 18 height 18
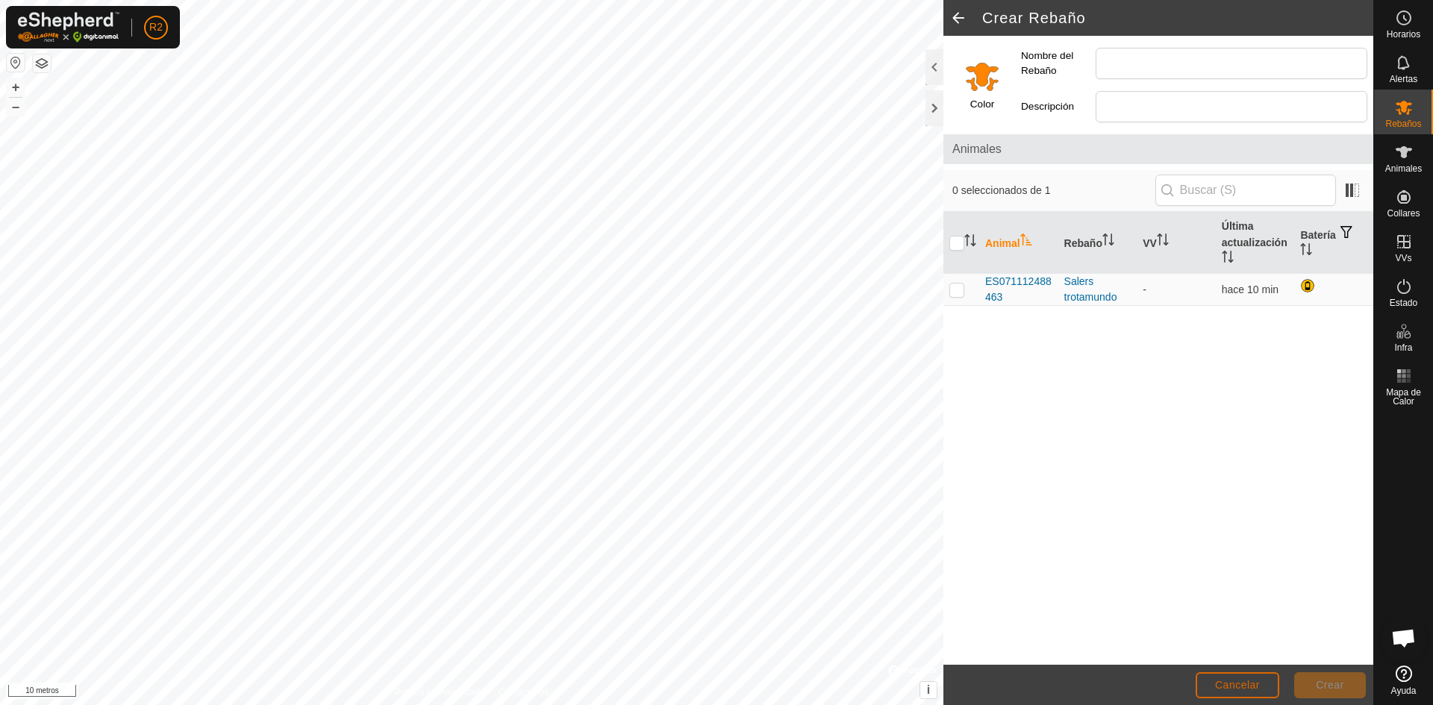
click at [1255, 687] on font "Cancelar" at bounding box center [1237, 685] width 45 height 12
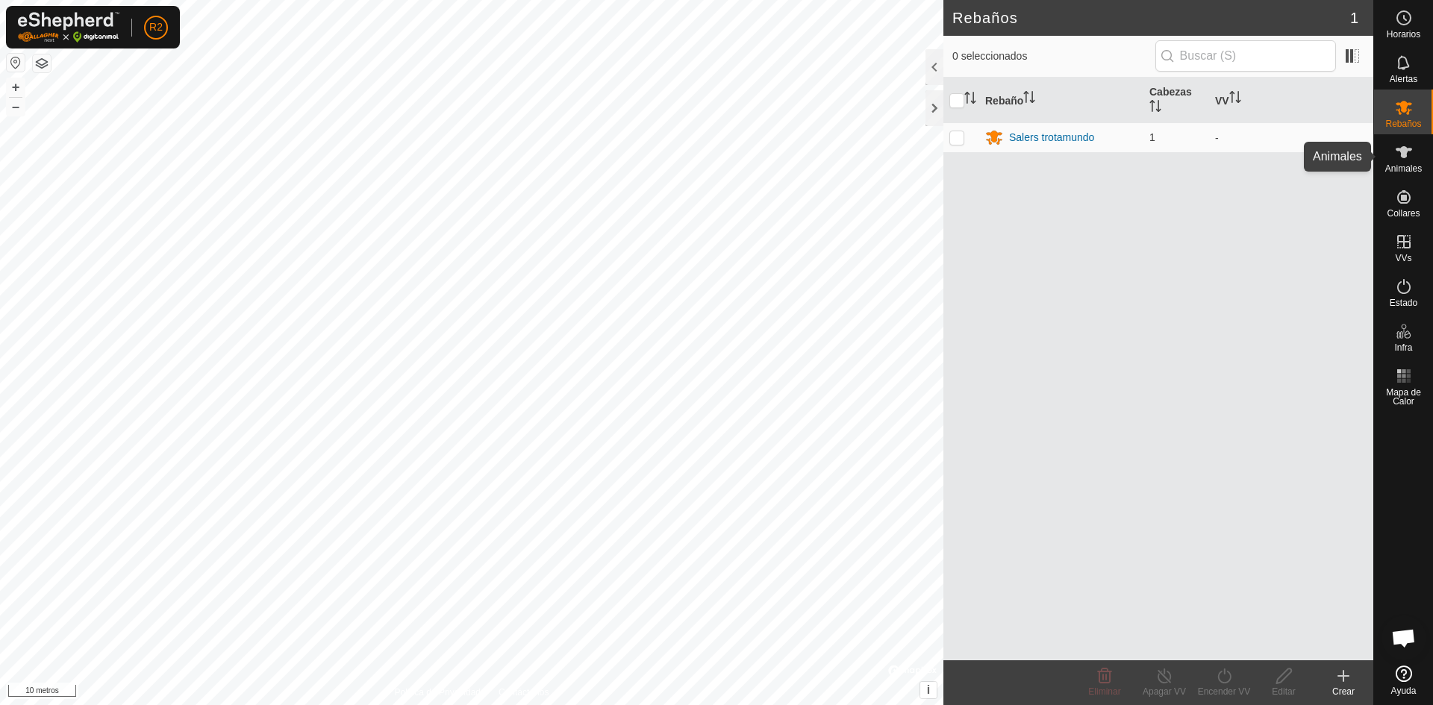
click at [1403, 151] on icon at bounding box center [1403, 152] width 16 height 12
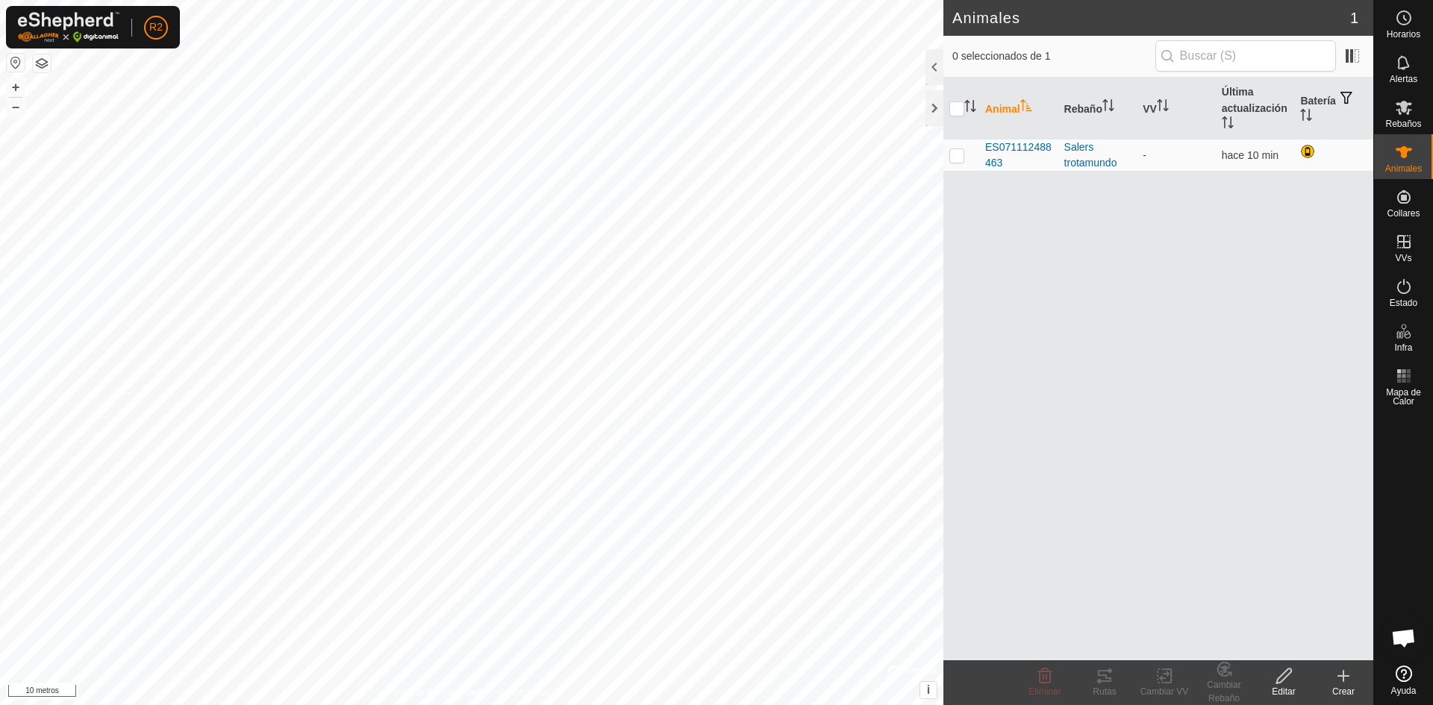
click at [1341, 682] on icon at bounding box center [1343, 676] width 18 height 18
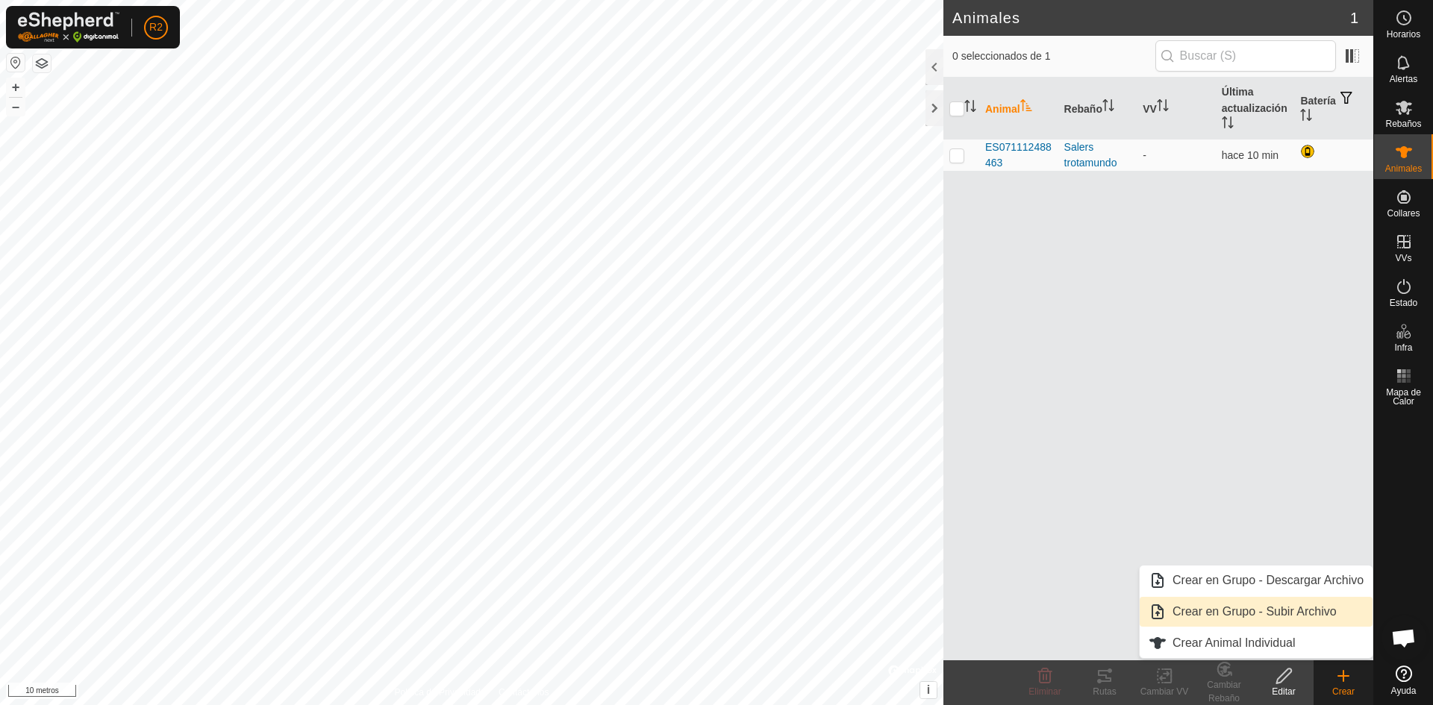
click at [1254, 610] on link "Crear en Grupo - Subir Archivo" at bounding box center [1255, 612] width 233 height 30
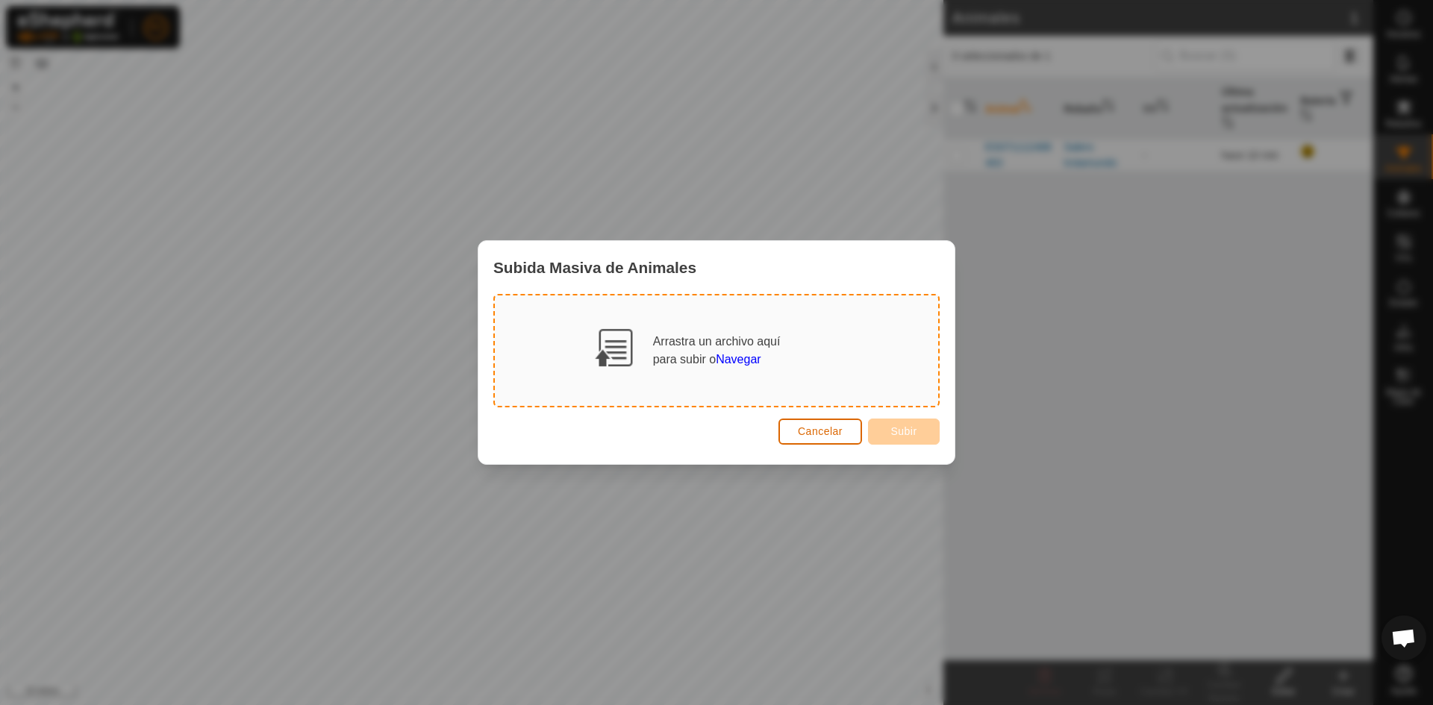
click at [822, 426] on font "Cancelar" at bounding box center [820, 431] width 45 height 12
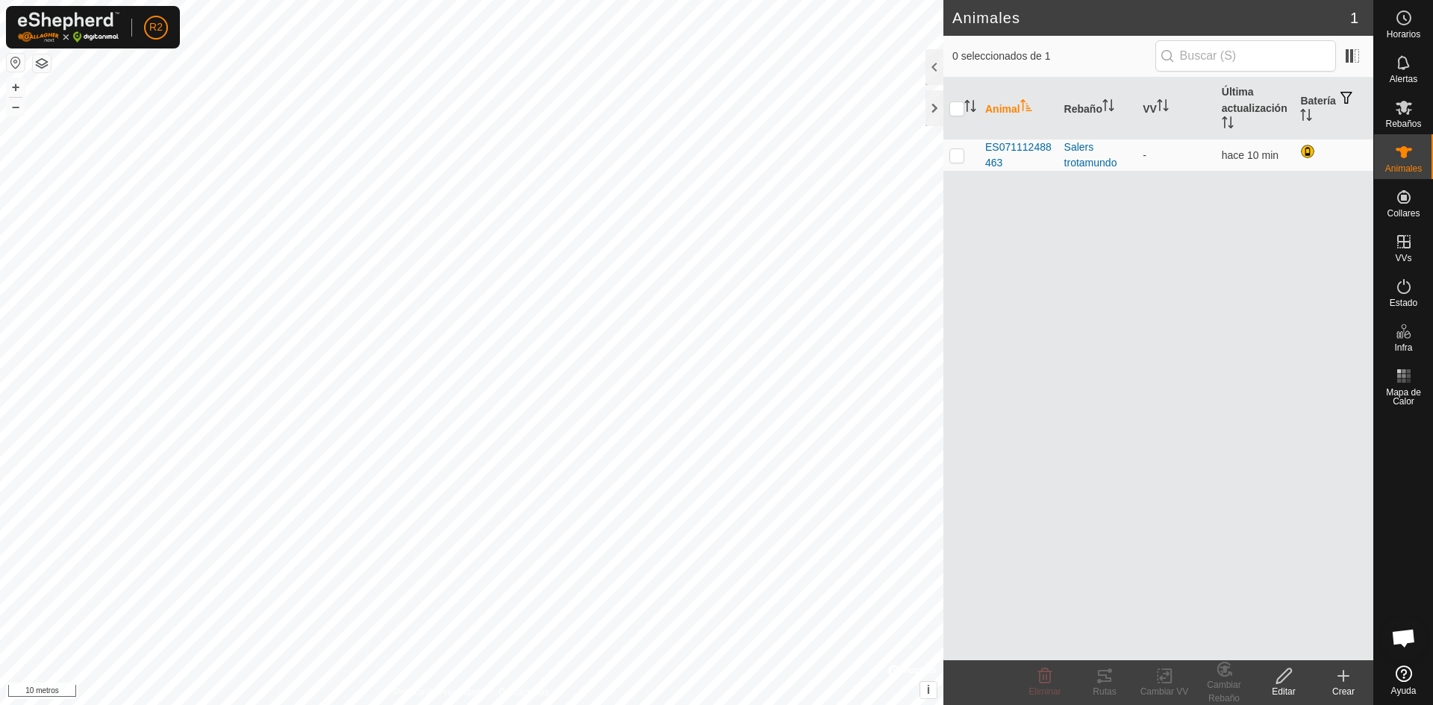
click at [1343, 677] on icon at bounding box center [1343, 676] width 0 height 10
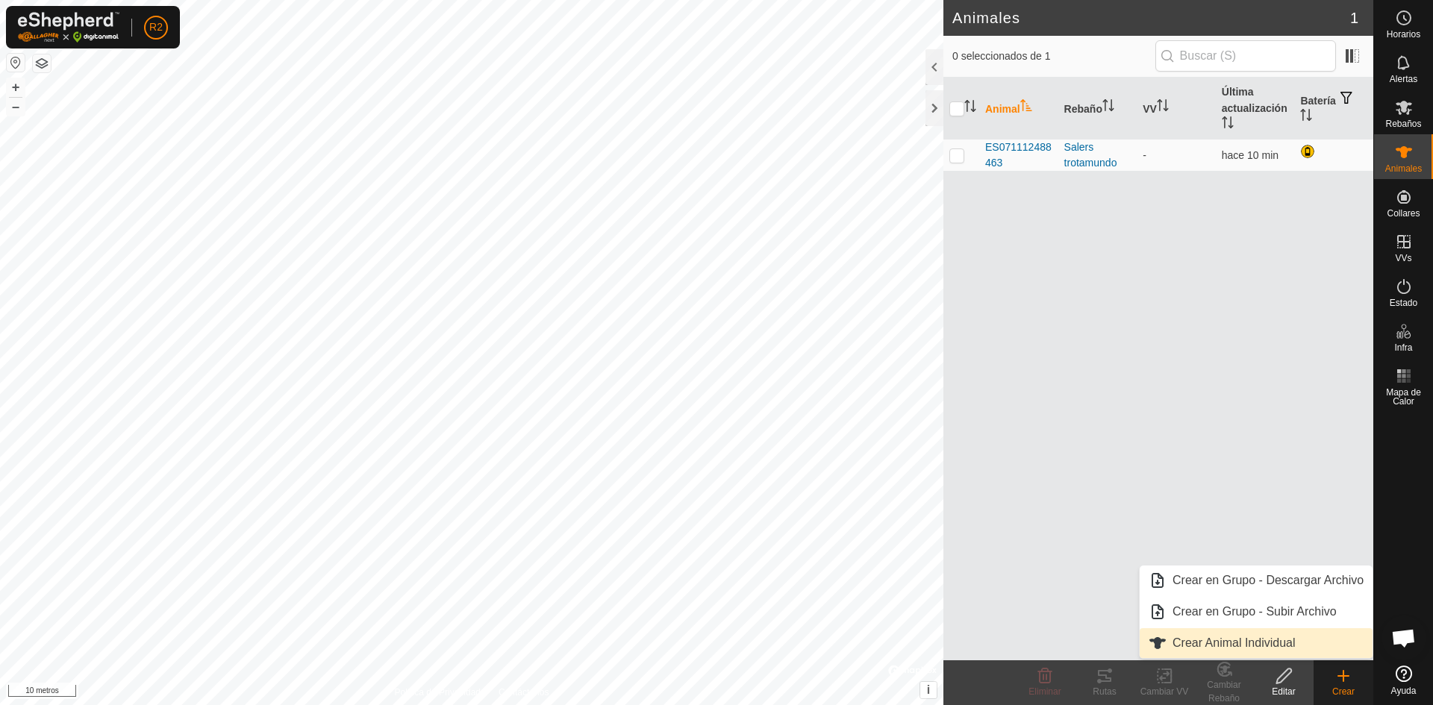
click at [1235, 644] on link "Crear Animal Individual" at bounding box center [1255, 643] width 233 height 30
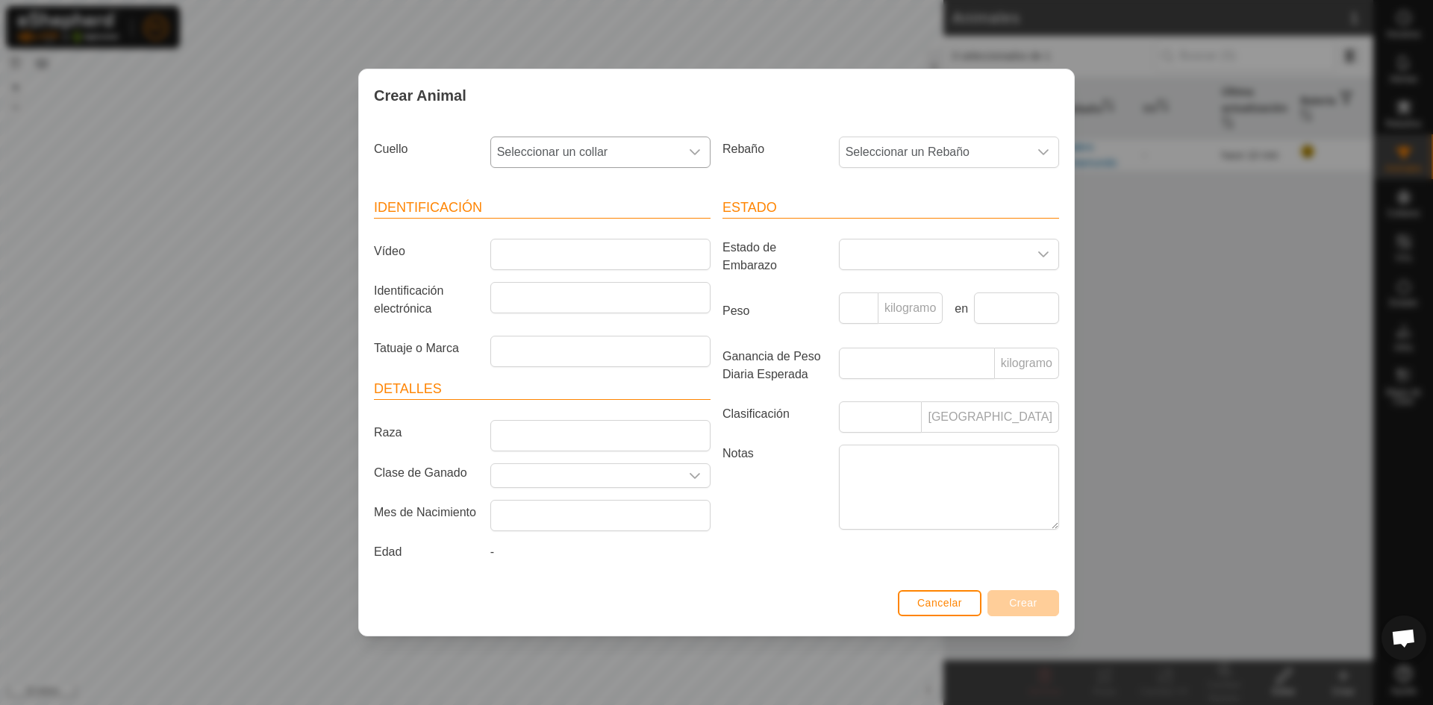
click at [694, 151] on icon "disparador desplegable" at bounding box center [694, 152] width 10 height 6
click at [697, 151] on icon "disparador desplegable" at bounding box center [694, 152] width 10 height 6
click at [554, 253] on li "4120401409" at bounding box center [601, 260] width 219 height 30
click at [1045, 148] on icon "disparador desplegable" at bounding box center [1043, 152] width 12 height 12
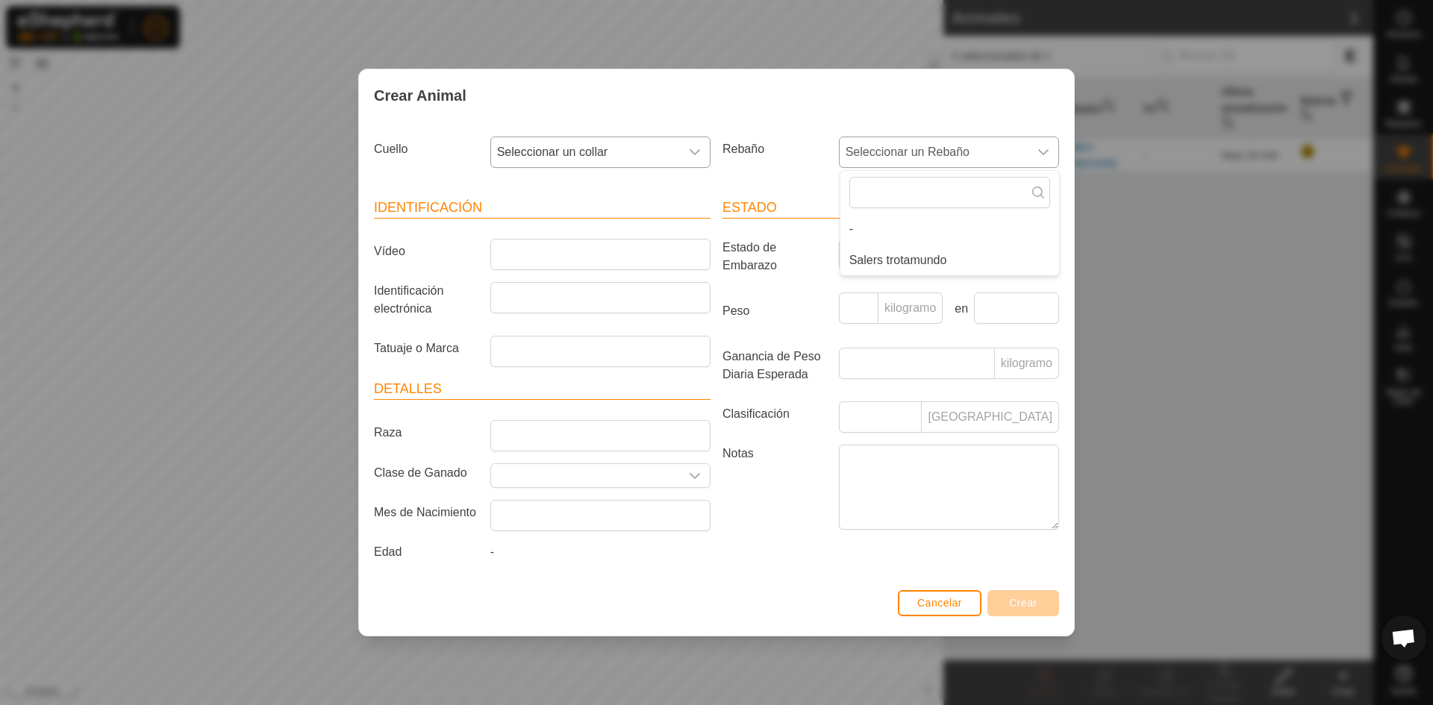
click at [928, 258] on li "Salers trotamundo" at bounding box center [949, 260] width 219 height 30
click at [539, 260] on input "Vídeo" at bounding box center [600, 254] width 220 height 31
click at [529, 292] on input "Identificación electrónica" at bounding box center [600, 297] width 220 height 31
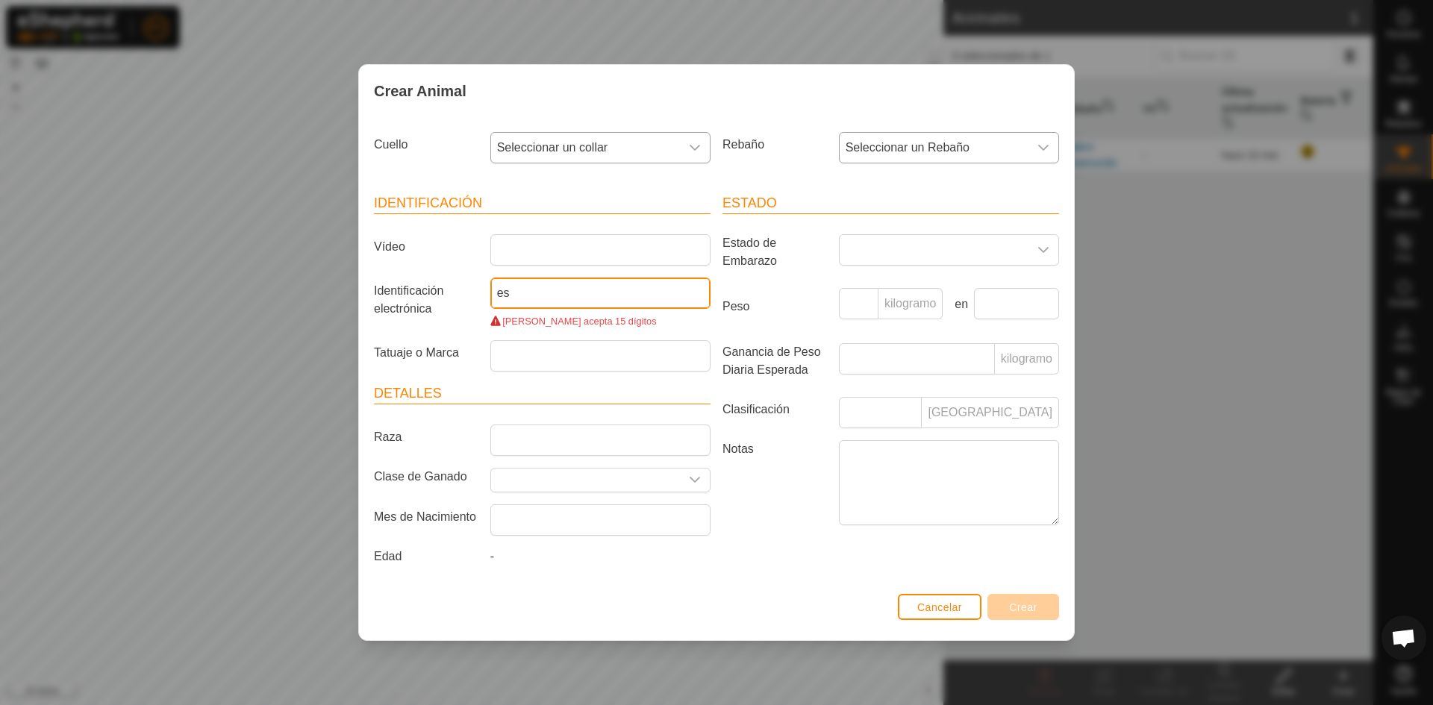
type input "e"
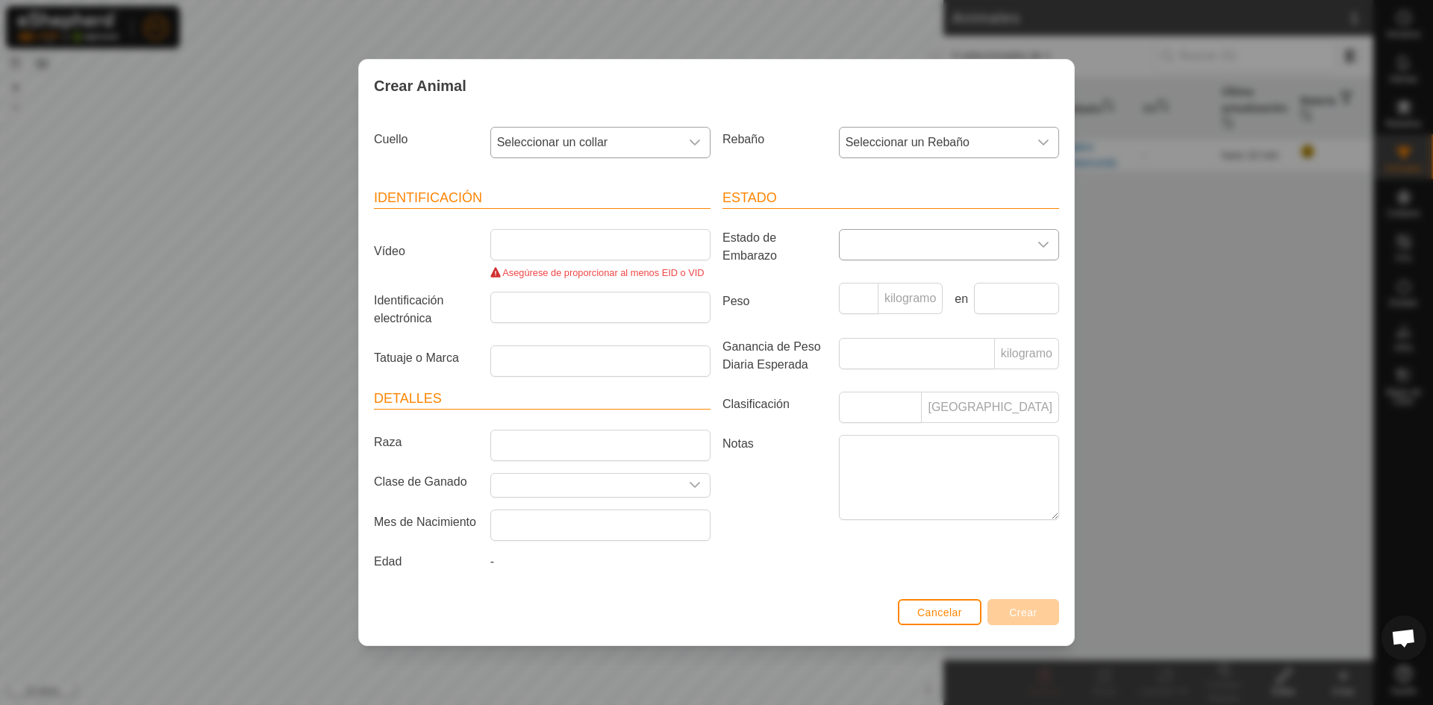
click at [1042, 256] on div "disparador desplegable" at bounding box center [1043, 245] width 30 height 30
click at [911, 366] on li "Preñada" at bounding box center [949, 372] width 219 height 30
click at [517, 243] on input "Vídeo" at bounding box center [600, 244] width 220 height 31
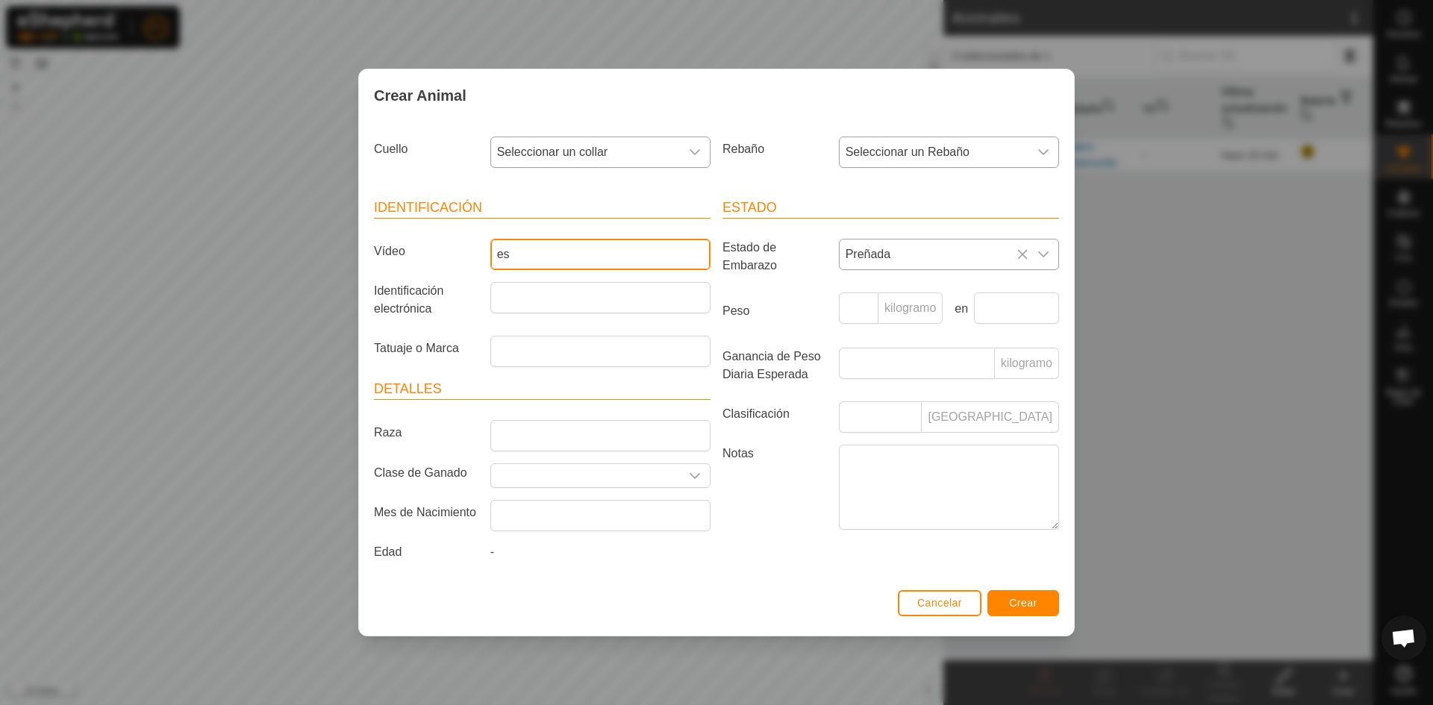
type input "e"
type input "ES051114400003"
click at [519, 298] on input "Identificación electrónica" at bounding box center [600, 297] width 220 height 31
type input "0003"
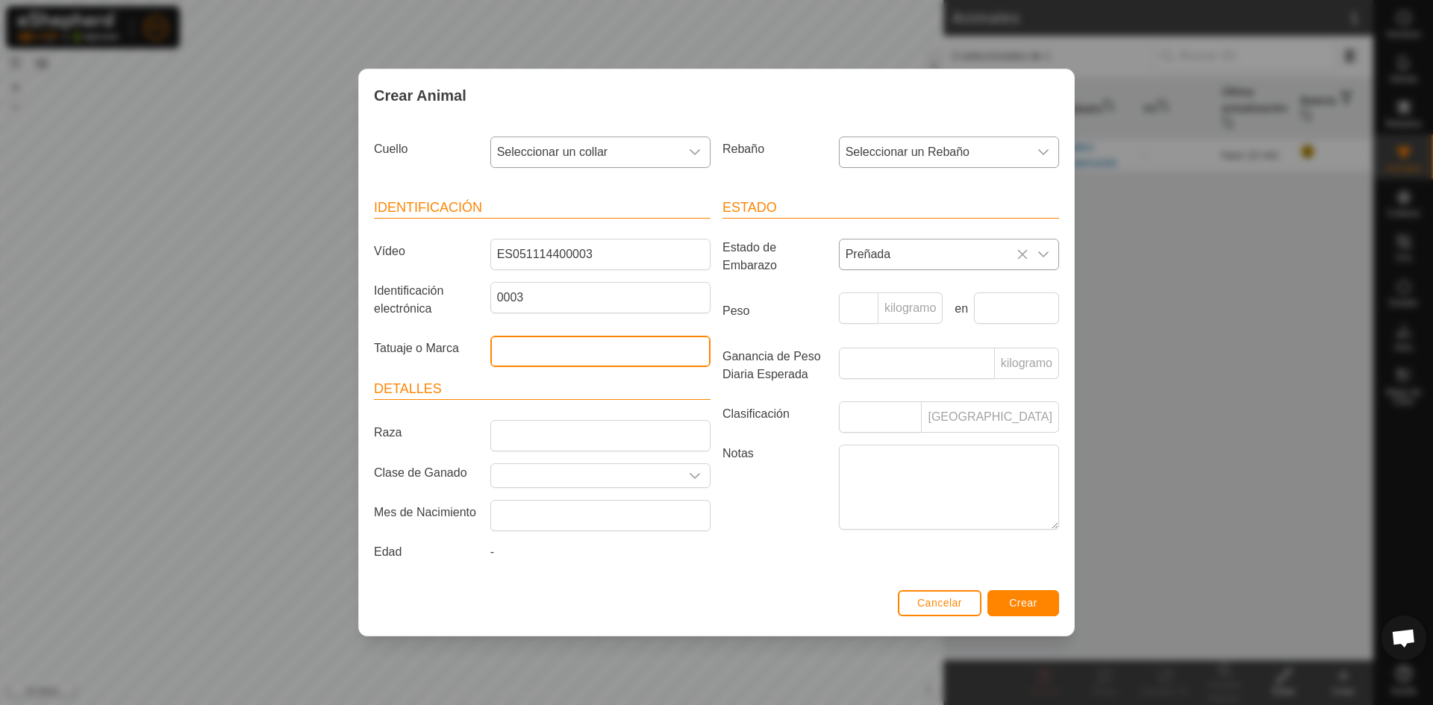
click at [562, 351] on input "Tatuaje o Marca" at bounding box center [600, 351] width 220 height 31
click at [853, 299] on input "Peso" at bounding box center [859, 307] width 40 height 31
type input "800"
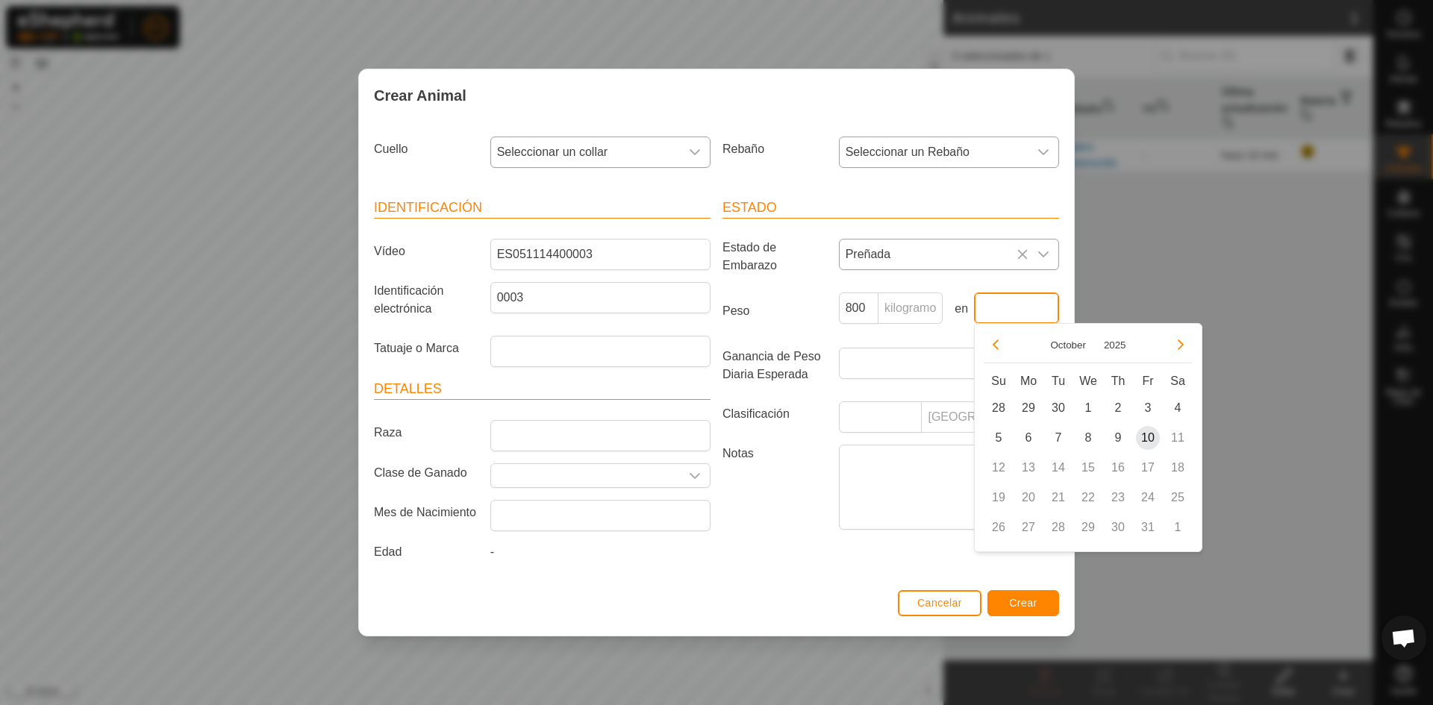
click at [1033, 310] on input "text" at bounding box center [1016, 307] width 85 height 31
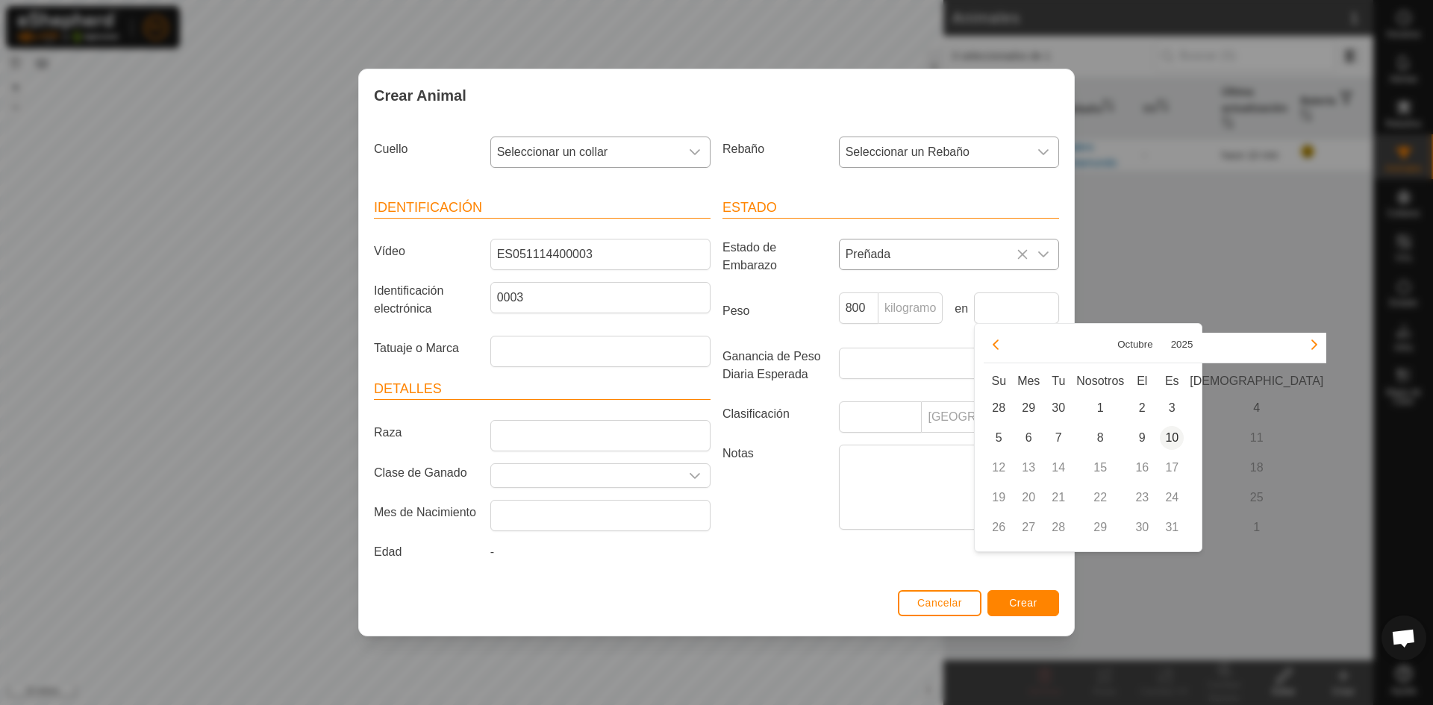
click at [1172, 433] on span "10" at bounding box center [1171, 438] width 24 height 24
type input "10 Oct, 2025"
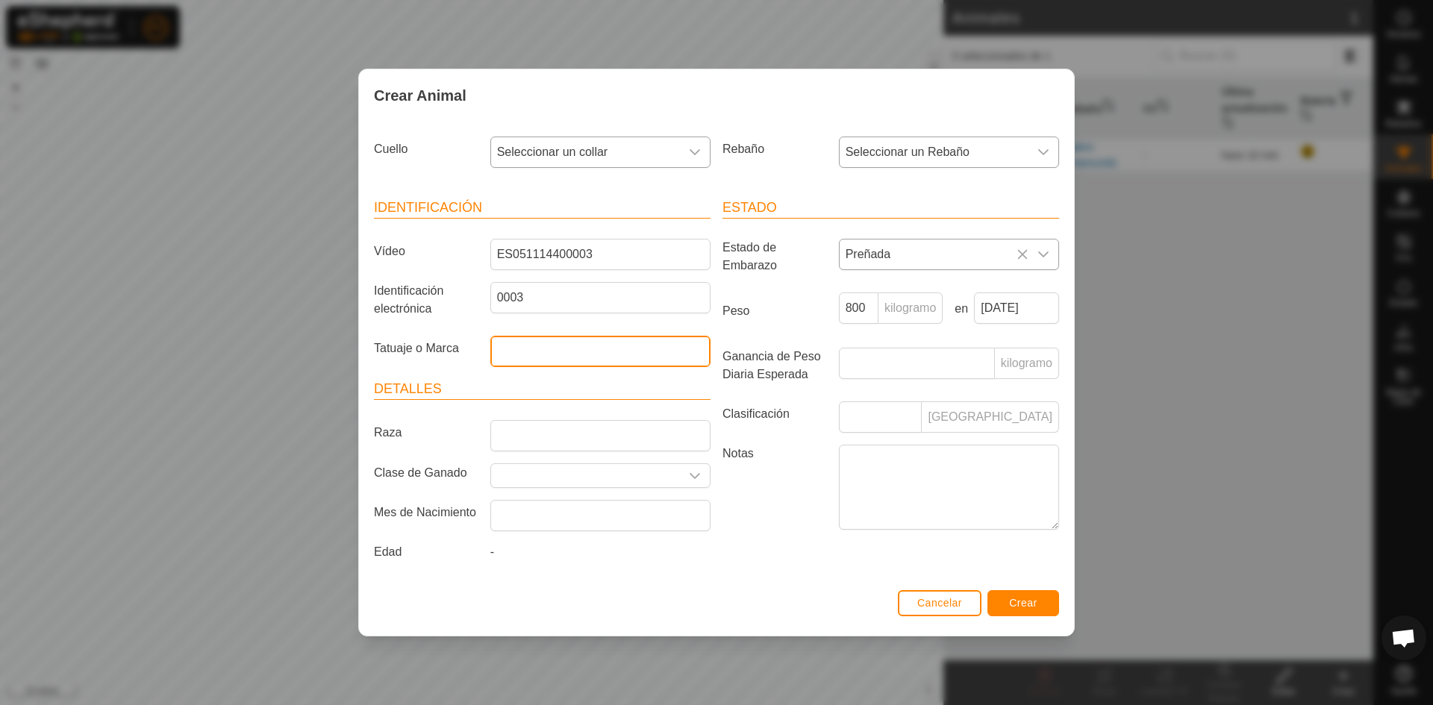
click at [518, 343] on input "Tatuaje o Marca" at bounding box center [600, 351] width 220 height 31
click at [554, 351] on input "CORNO RRIVA" at bounding box center [600, 351] width 220 height 31
type input "CORNO RIVA"
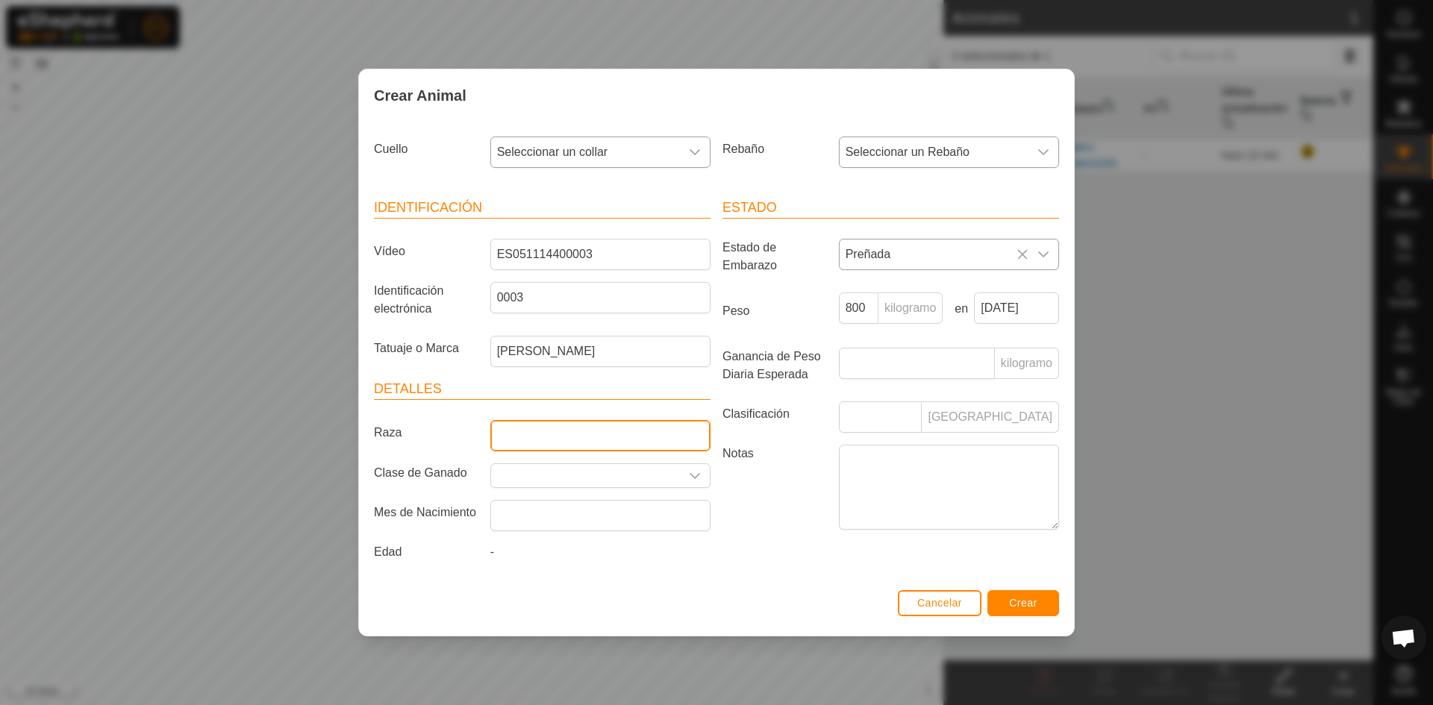
click at [557, 437] on input "Raza" at bounding box center [600, 435] width 220 height 31
type input "SALERS"
click at [698, 475] on icon "disparador desplegable" at bounding box center [695, 476] width 12 height 12
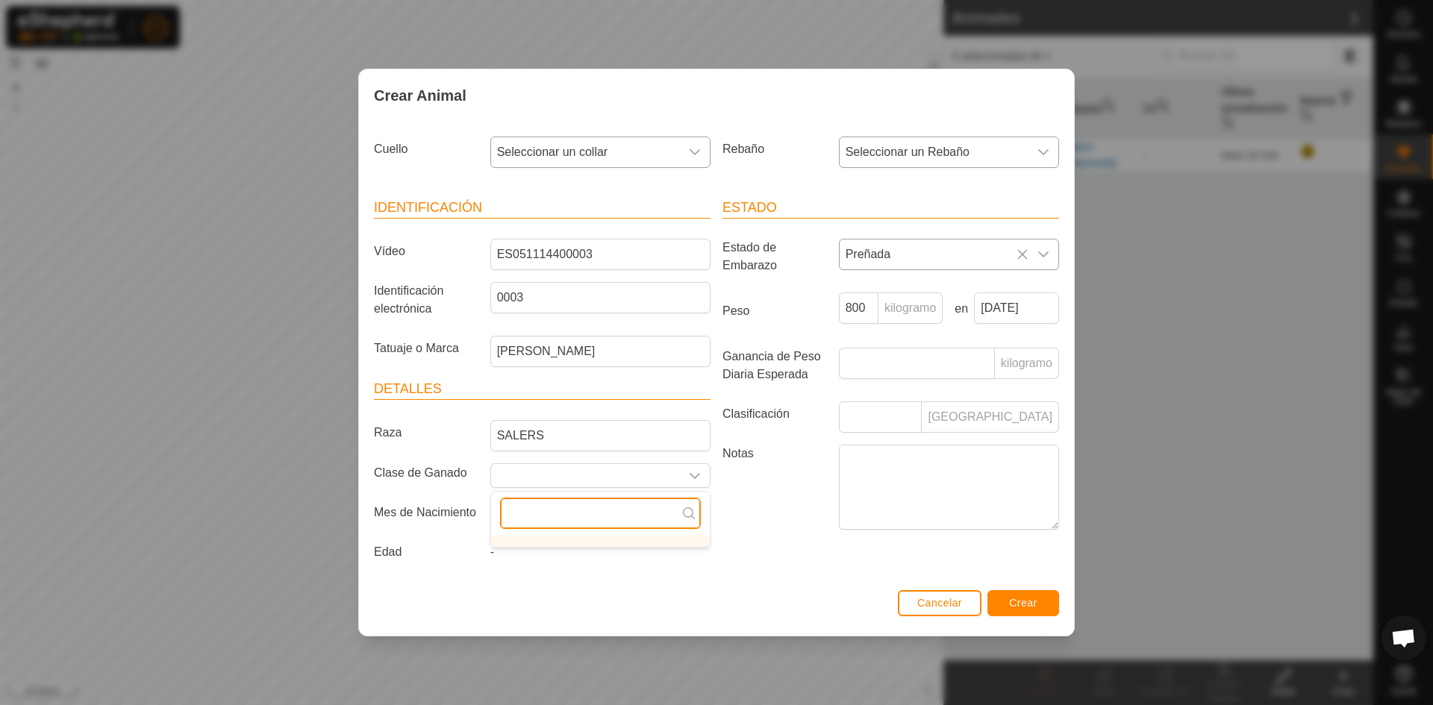
click at [654, 517] on input "text" at bounding box center [600, 513] width 201 height 31
click at [522, 475] on input "text" at bounding box center [585, 475] width 189 height 23
click at [801, 503] on label "Notas" at bounding box center [774, 487] width 116 height 84
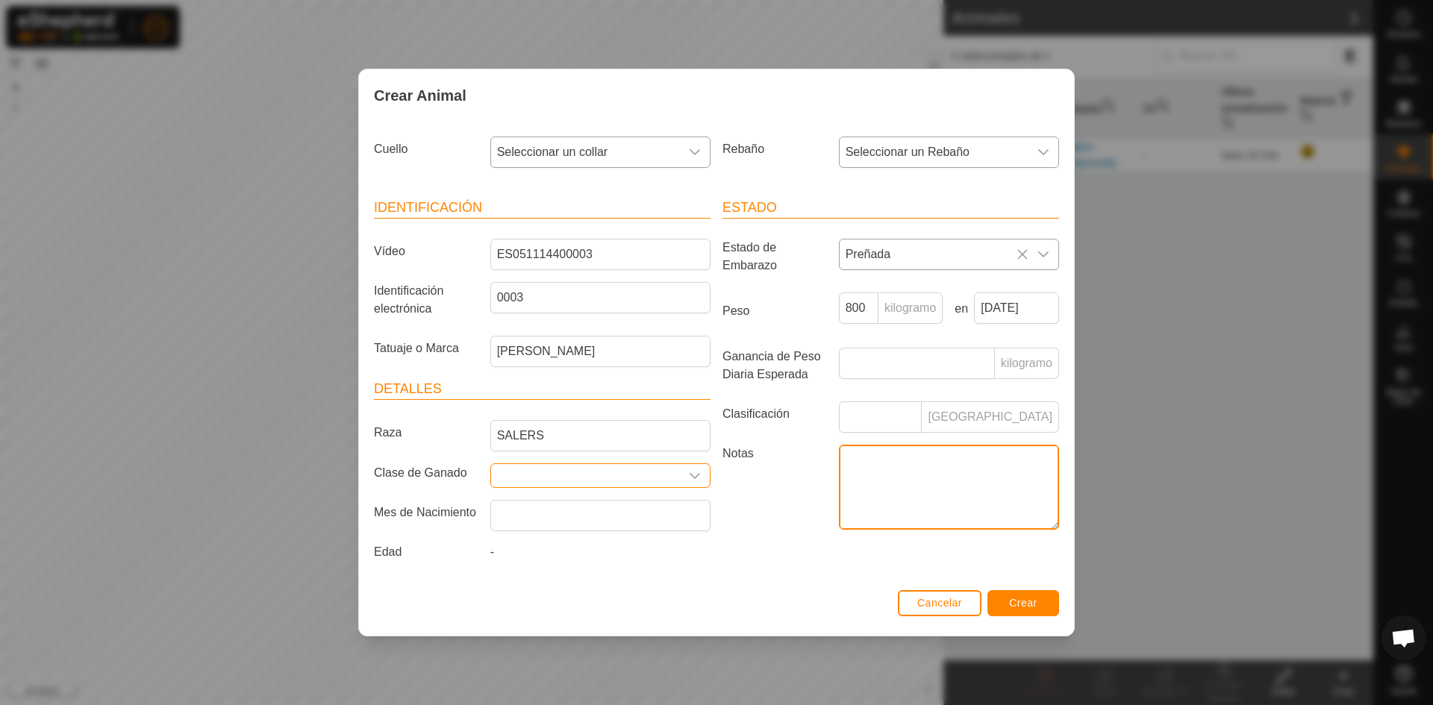
click at [839, 503] on textarea "Notas" at bounding box center [949, 487] width 220 height 85
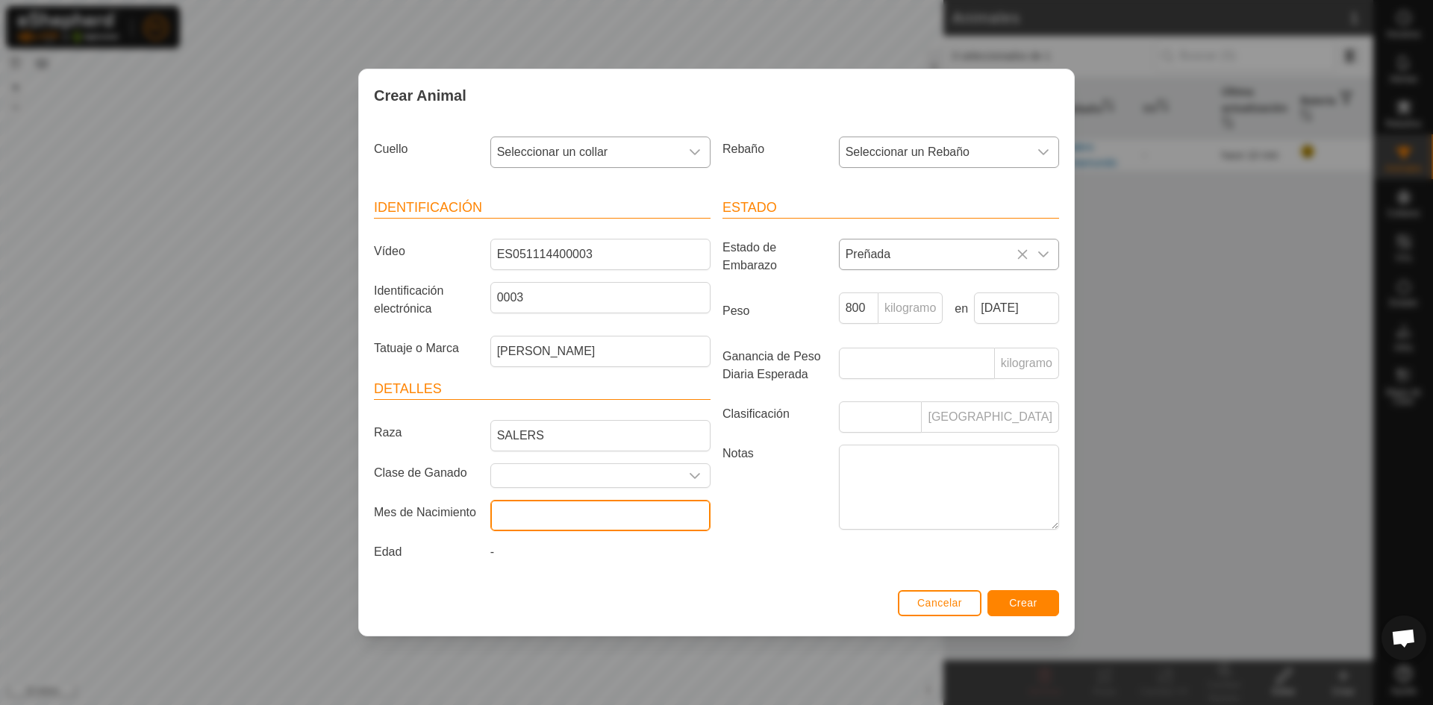
click at [545, 516] on input "text" at bounding box center [600, 515] width 220 height 31
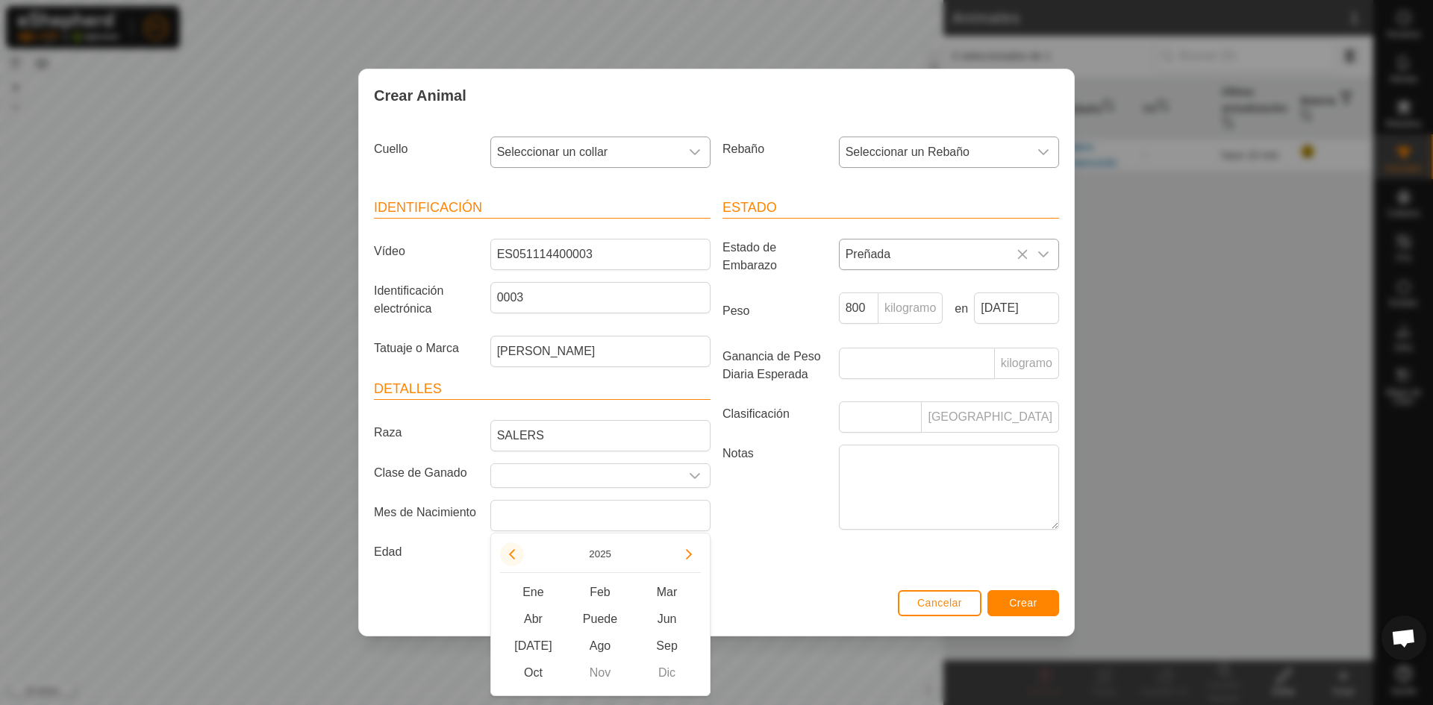
click at [506, 557] on button "Año anterior" at bounding box center [512, 554] width 24 height 24
click at [507, 554] on button "Año anterior" at bounding box center [512, 554] width 24 height 24
click at [510, 552] on button "Año anterior" at bounding box center [512, 554] width 24 height 24
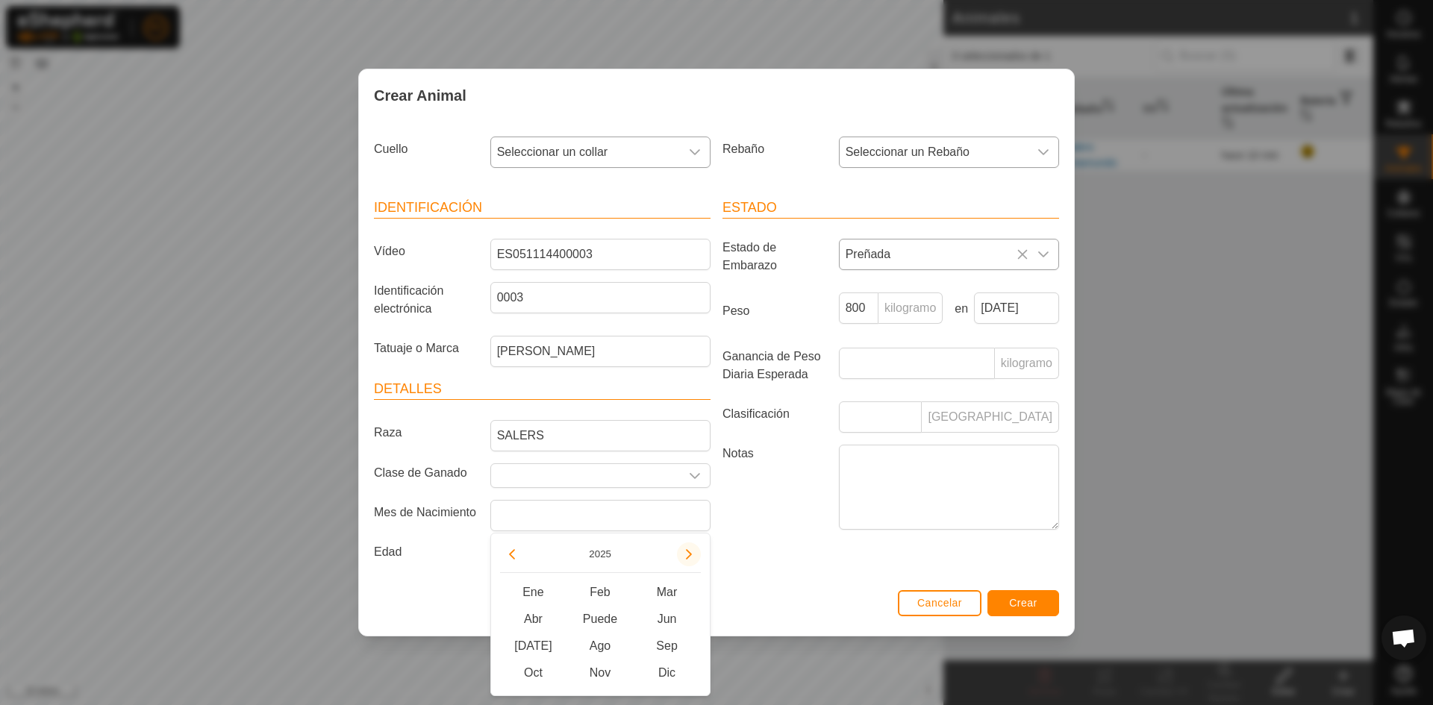
click at [689, 551] on button "Al año que viene" at bounding box center [689, 554] width 24 height 24
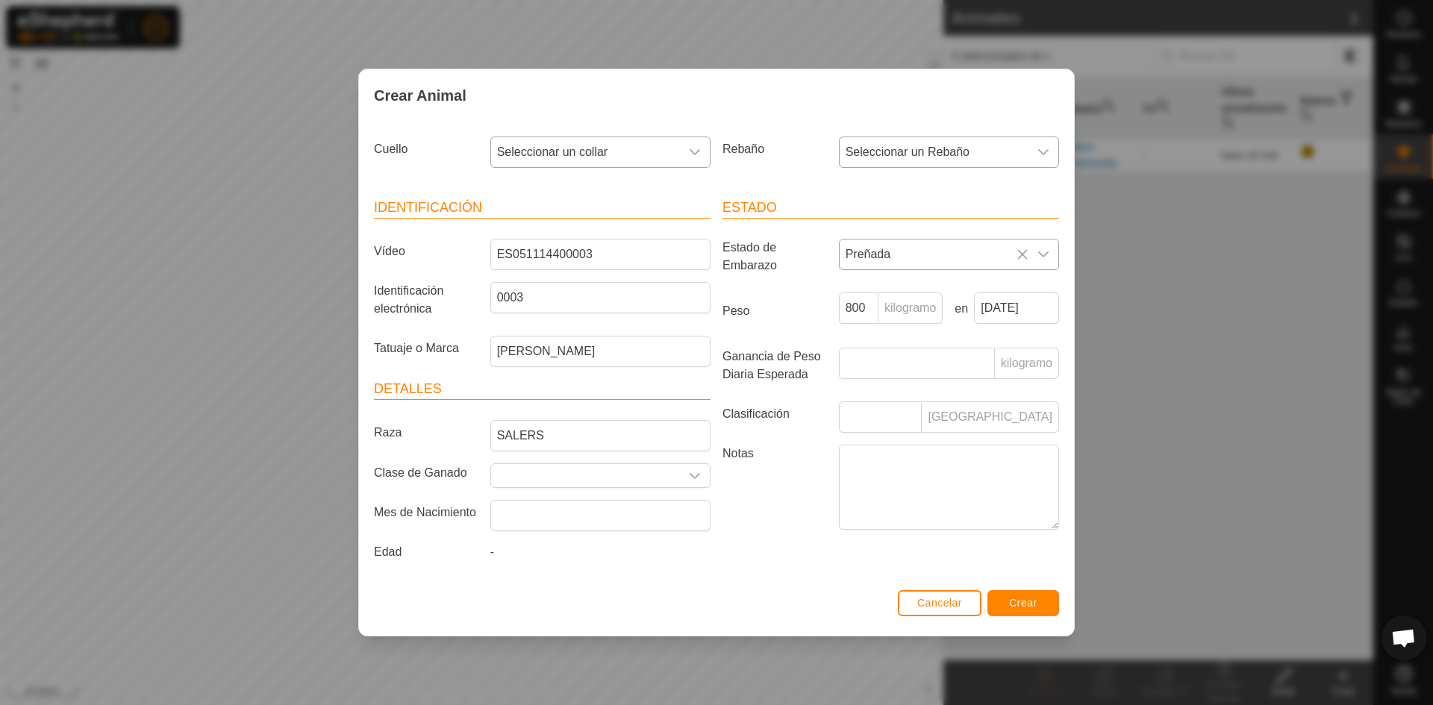
click at [756, 507] on label "Notas" at bounding box center [774, 487] width 116 height 84
click at [839, 507] on textarea "Notas" at bounding box center [949, 487] width 220 height 85
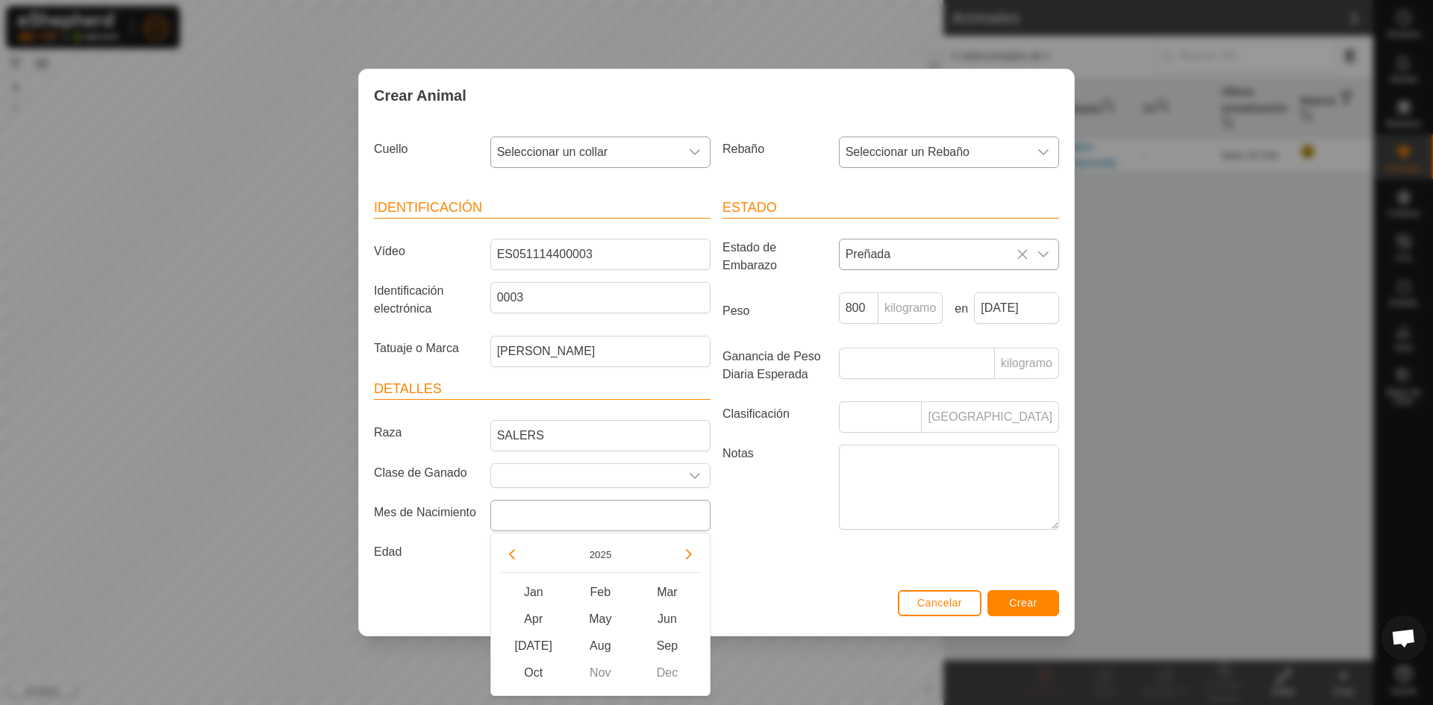
click at [630, 523] on input "text" at bounding box center [600, 515] width 220 height 31
click at [515, 553] on button "Año anterior" at bounding box center [512, 554] width 24 height 24
click at [514, 554] on button "Año anterior" at bounding box center [512, 554] width 24 height 24
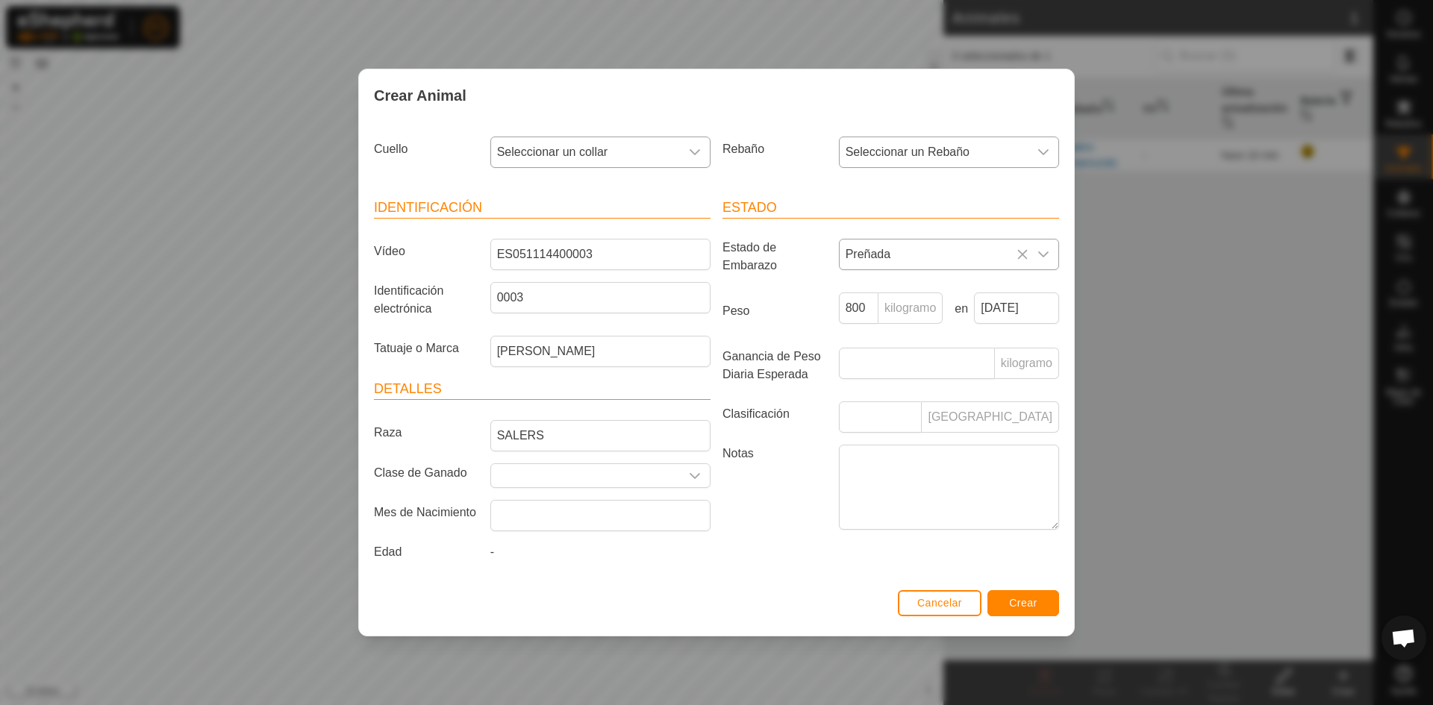
click at [783, 551] on div "Estado Estado de Embarazo Preñada Peso 800 kilogramo en 10 Oct, 2025 Ganancia d…" at bounding box center [890, 382] width 348 height 405
drag, startPoint x: 864, startPoint y: 466, endPoint x: 889, endPoint y: 469, distance: 25.5
click at [865, 466] on textarea "Notas" at bounding box center [949, 487] width 220 height 85
type textarea "COMPRADA JORGE"
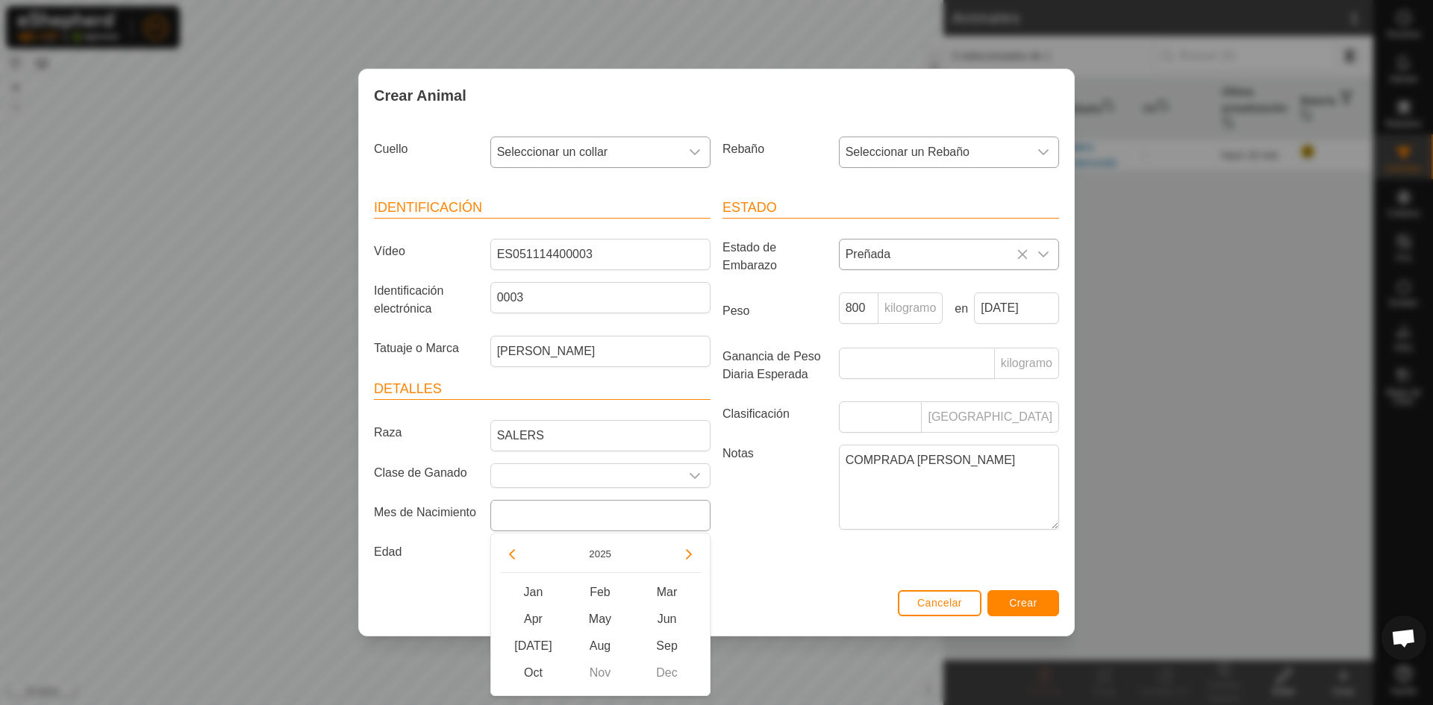
click at [575, 521] on input "text" at bounding box center [600, 515] width 220 height 31
click at [536, 588] on span "Ene" at bounding box center [533, 592] width 67 height 27
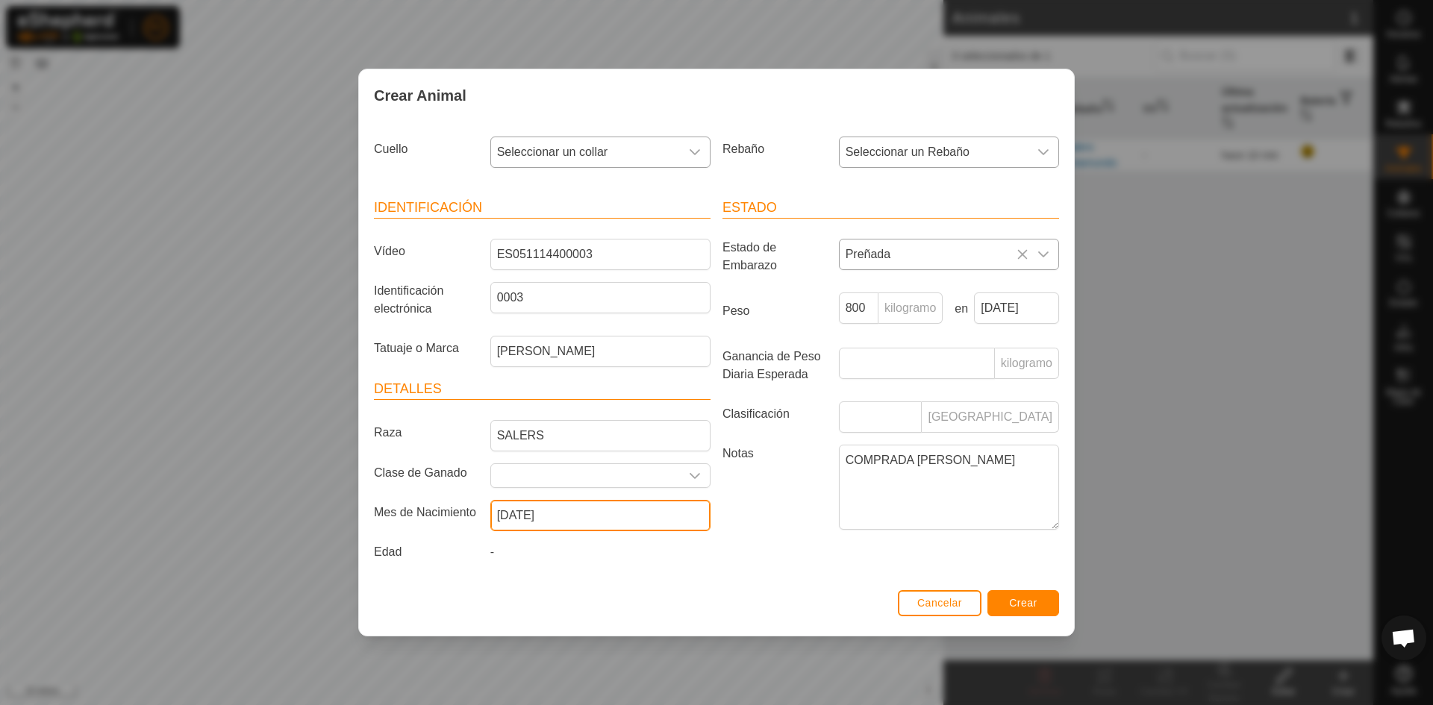
click at [582, 512] on input "January 2025" at bounding box center [600, 515] width 220 height 31
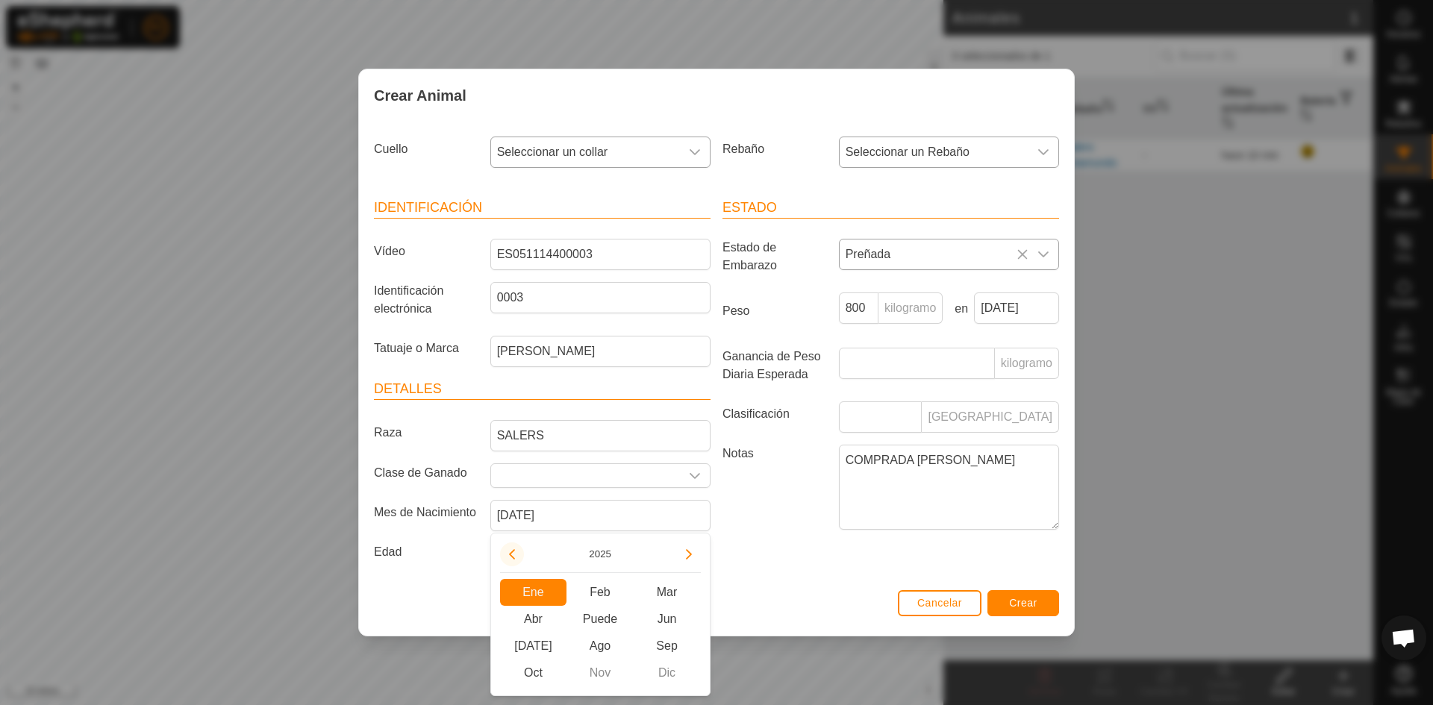
click at [513, 553] on button "Año anterior" at bounding box center [512, 554] width 24 height 24
click at [508, 553] on button "Año anterior" at bounding box center [512, 554] width 24 height 24
click at [617, 550] on button "2025" at bounding box center [600, 553] width 34 height 17
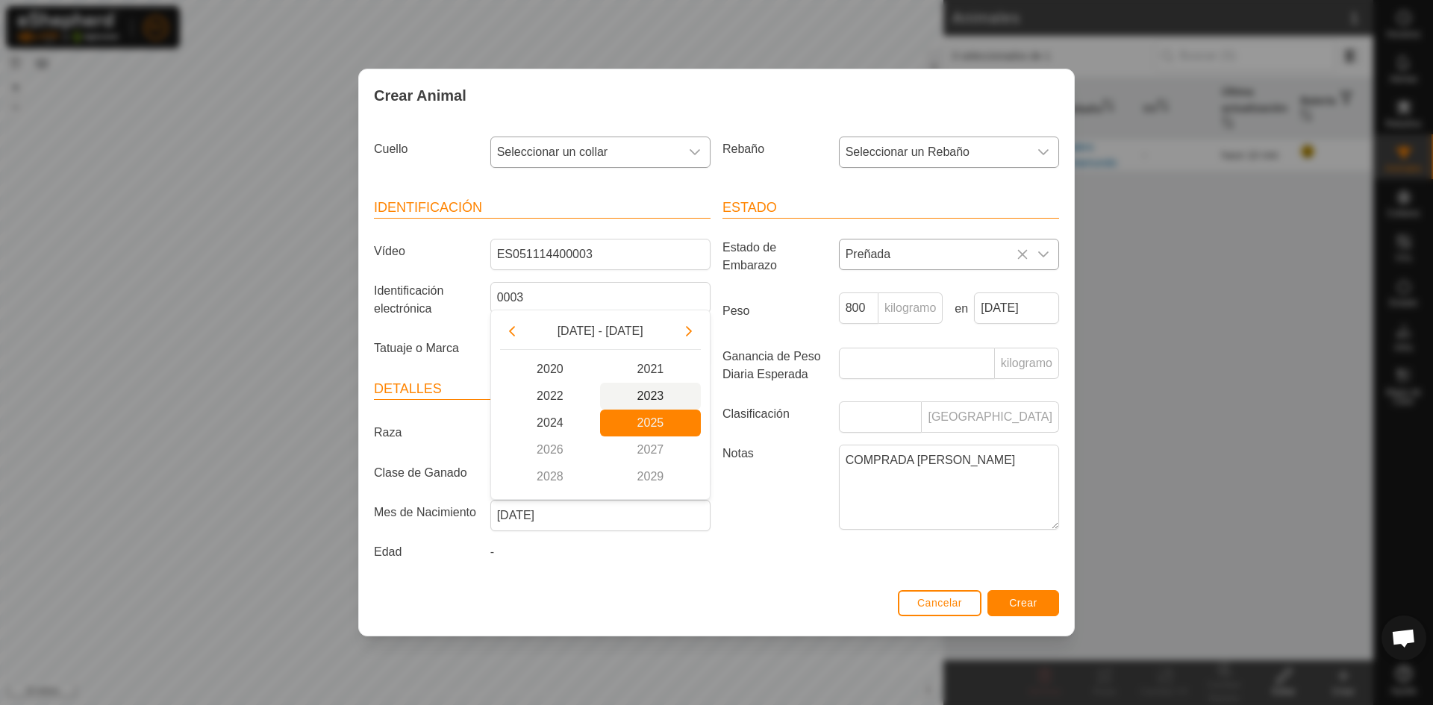
click at [663, 398] on span "2023" at bounding box center [650, 396] width 101 height 27
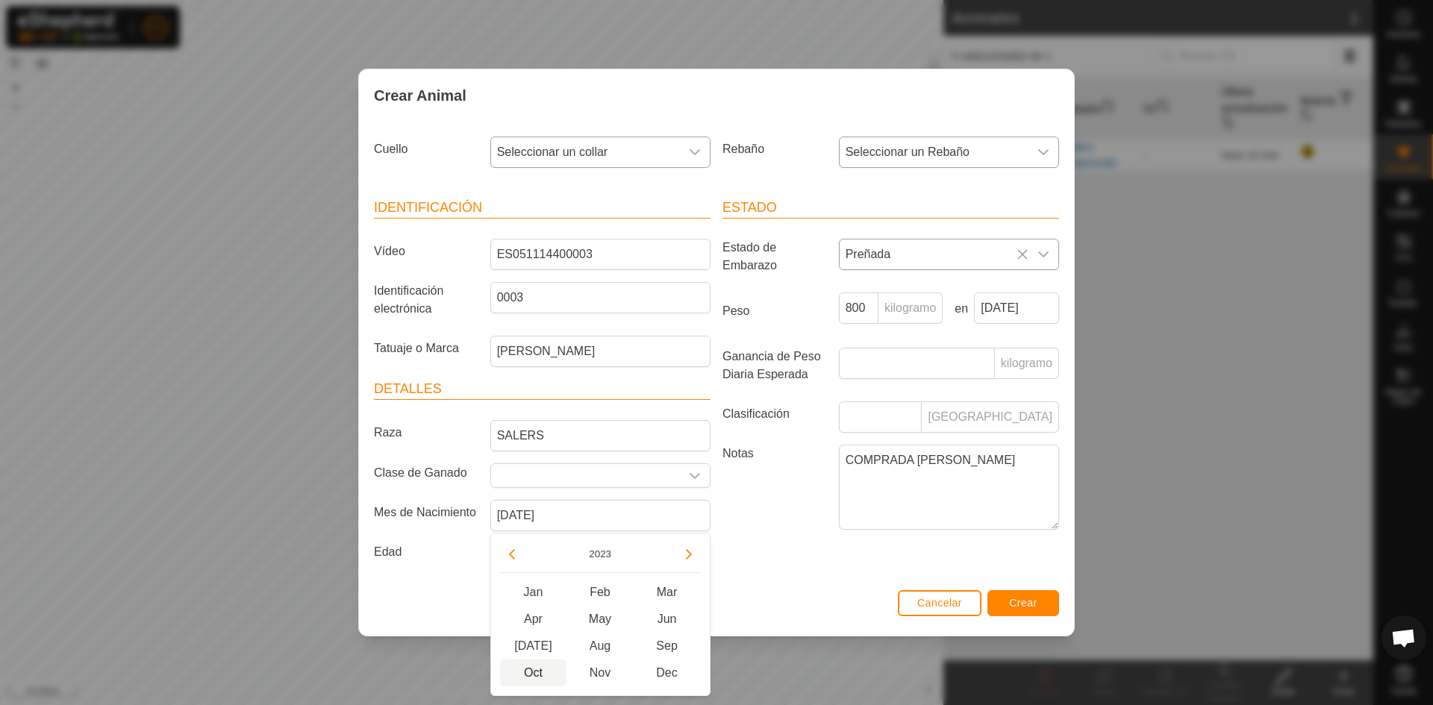
click at [538, 672] on span "Oct" at bounding box center [533, 673] width 67 height 27
type input "October 2023"
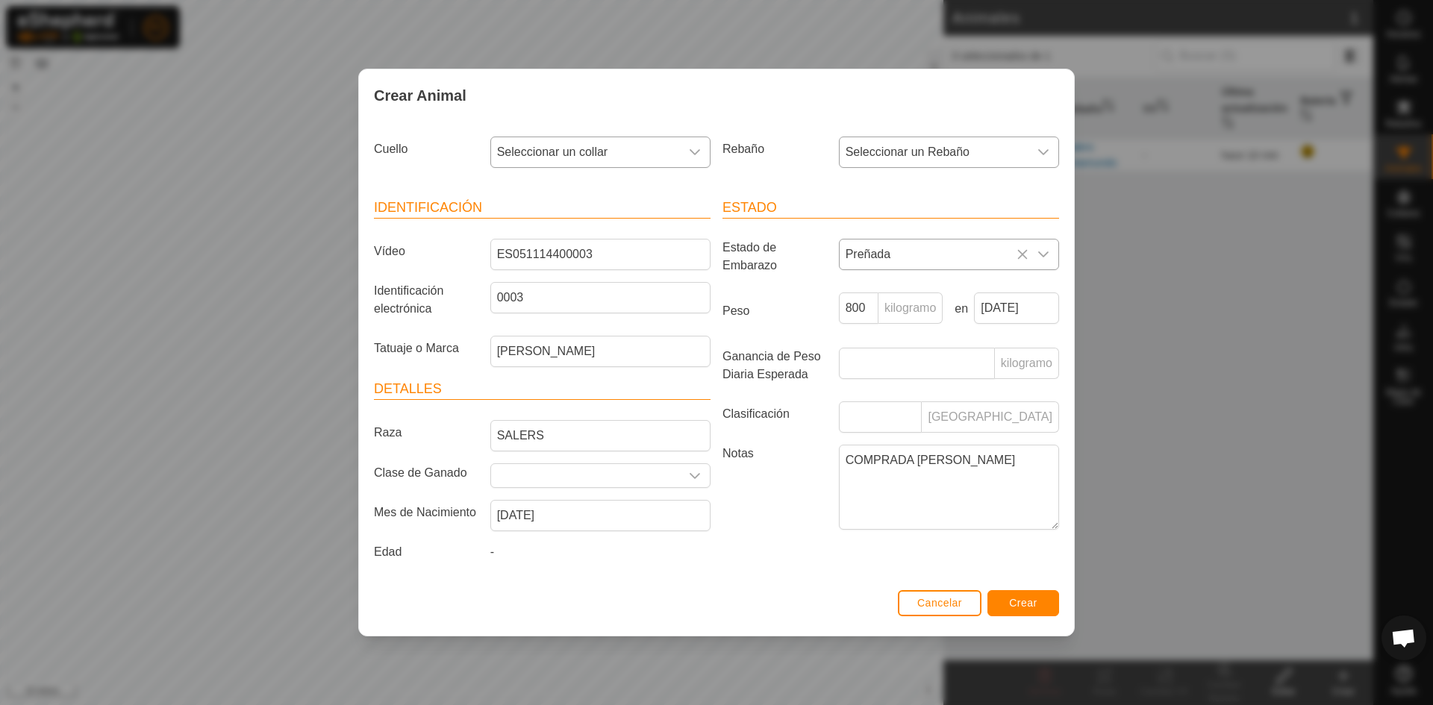
click at [809, 578] on div "Estado Estado de Embarazo Preñada Peso 800 kilogramo en 10 Oct, 2025 Ganancia d…" at bounding box center [890, 382] width 348 height 405
click at [867, 421] on input "Clasificación" at bounding box center [881, 416] width 84 height 31
click at [1016, 603] on font "Crear" at bounding box center [1023, 603] width 28 height 12
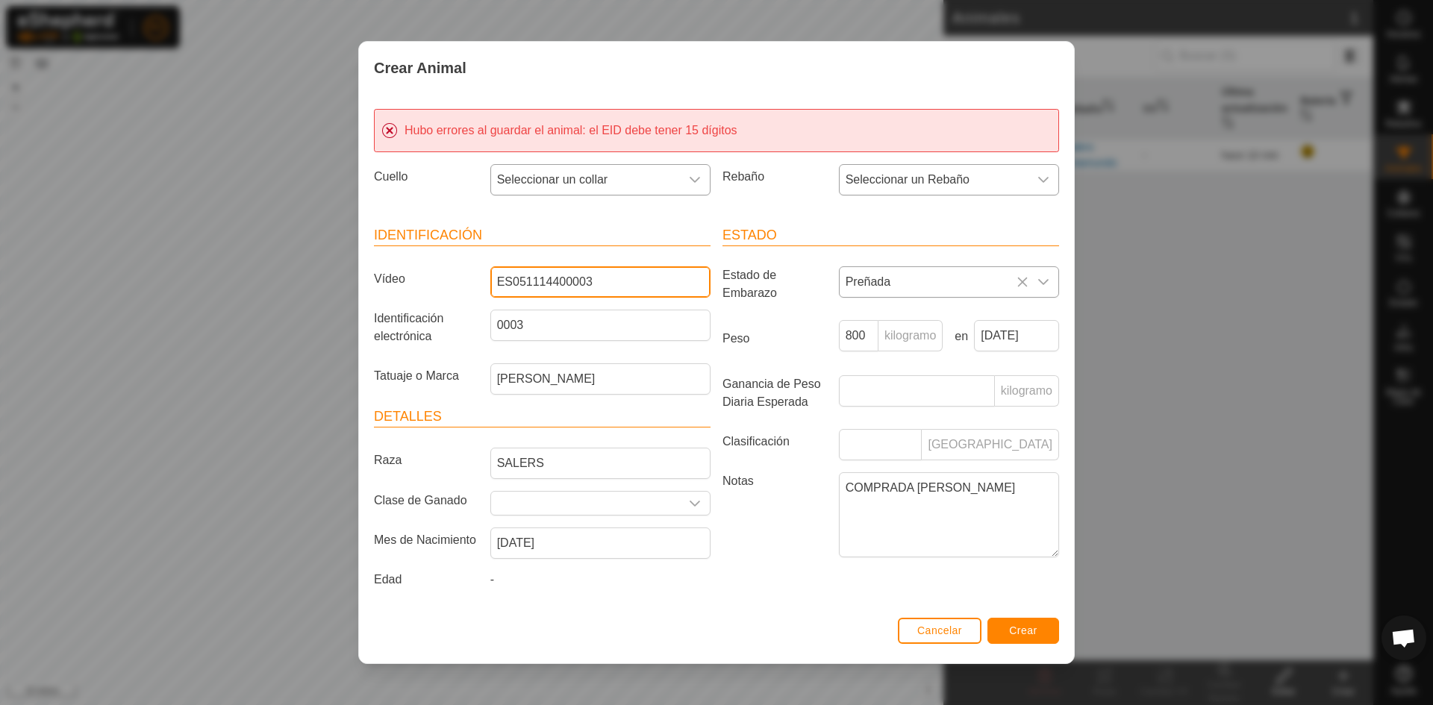
click at [569, 276] on input "ES051114400003" at bounding box center [600, 281] width 220 height 31
type input "ES0511144000003"
click at [1010, 630] on font "Crear" at bounding box center [1023, 631] width 28 height 12
click at [691, 175] on icon "disparador desplegable" at bounding box center [695, 180] width 12 height 12
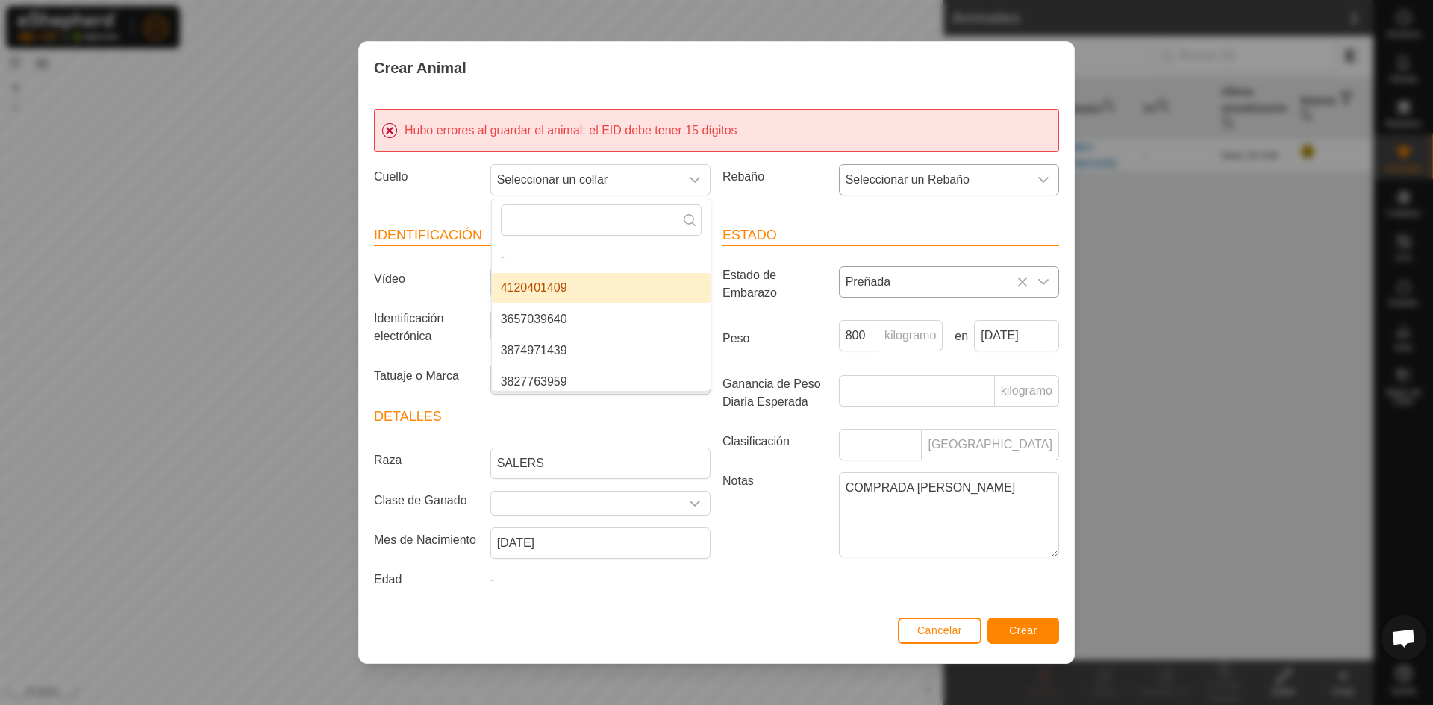
click at [560, 282] on li "4120401409" at bounding box center [601, 288] width 219 height 30
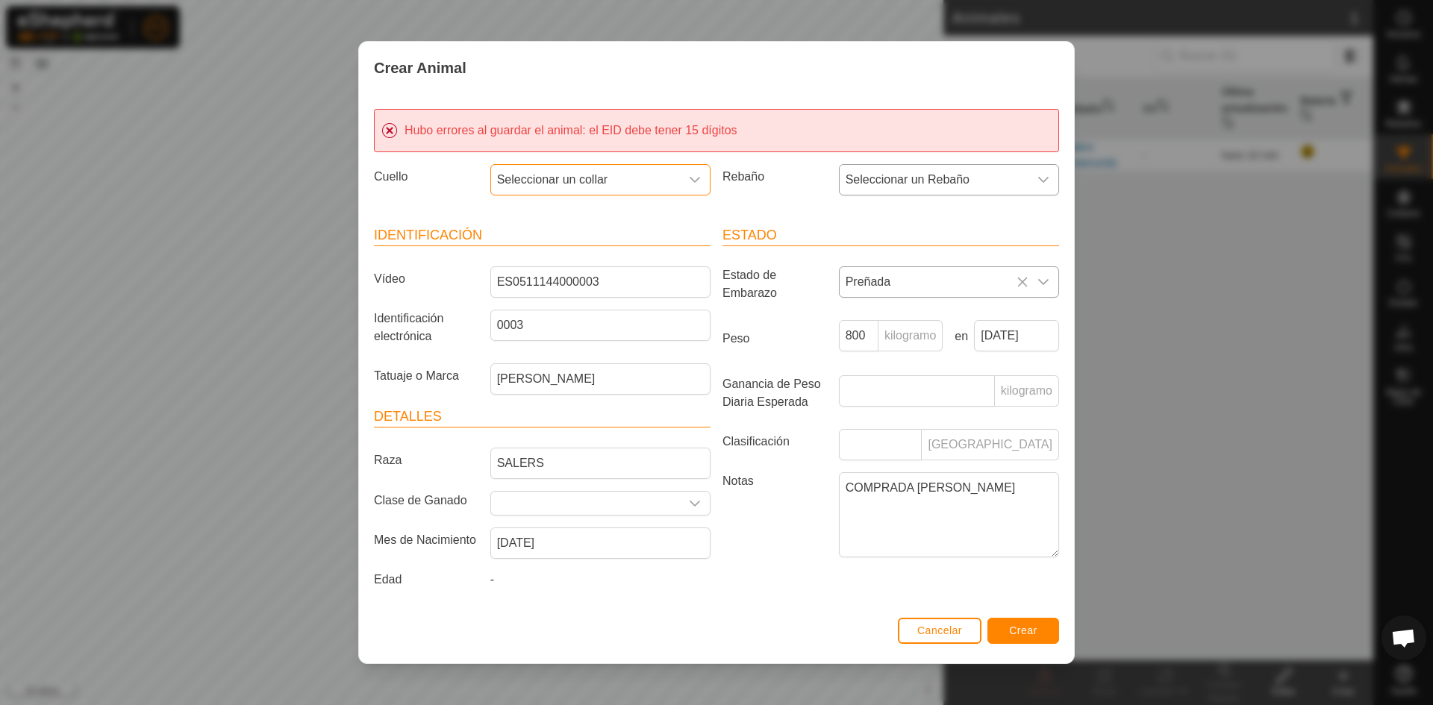
click at [692, 172] on div "disparador desplegable" at bounding box center [695, 180] width 30 height 30
click at [556, 315] on li "3657039640" at bounding box center [601, 319] width 219 height 30
click at [717, 213] on div "Estado Estado de Embarazo Preñada Peso 800 kilogramo en 10 Oct, 2025 Ganancia d…" at bounding box center [890, 409] width 348 height 405
click at [954, 626] on font "Cancelar" at bounding box center [939, 631] width 45 height 12
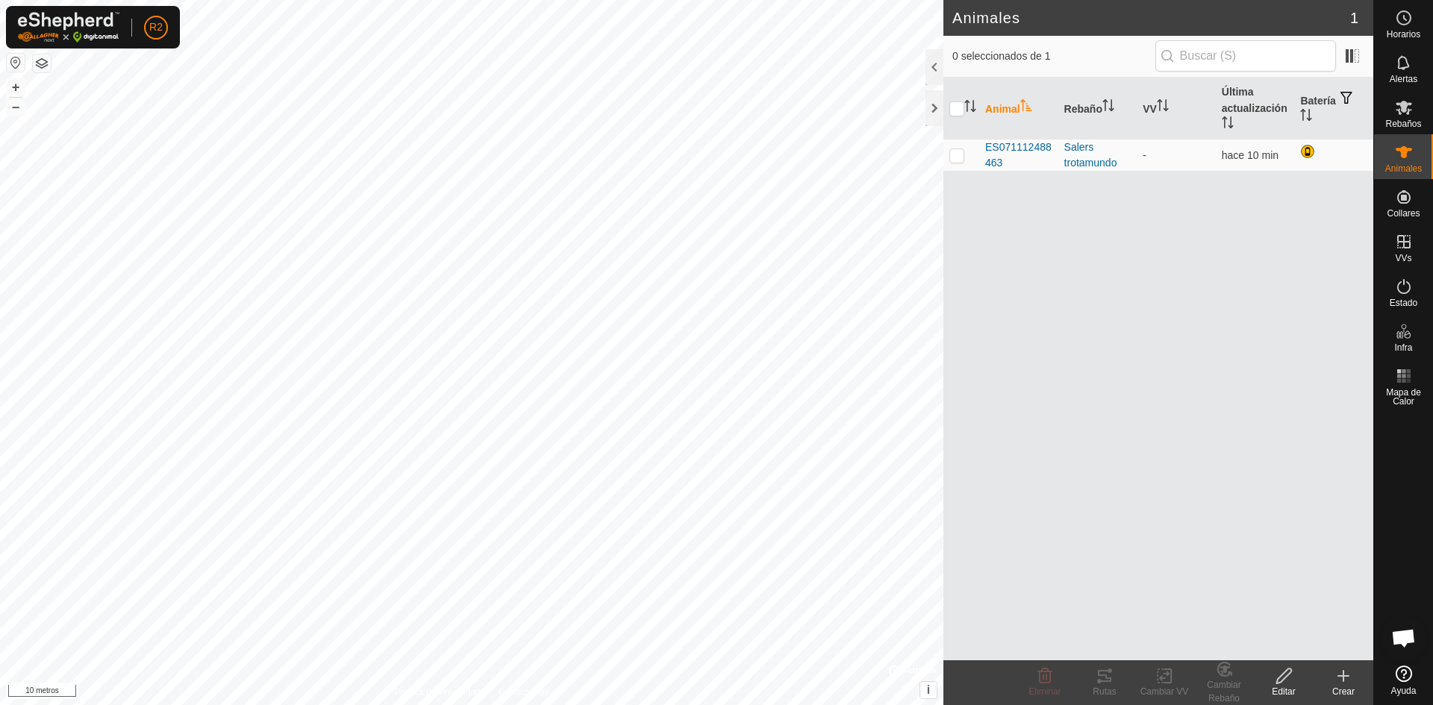
click at [1343, 680] on icon at bounding box center [1343, 676] width 0 height 10
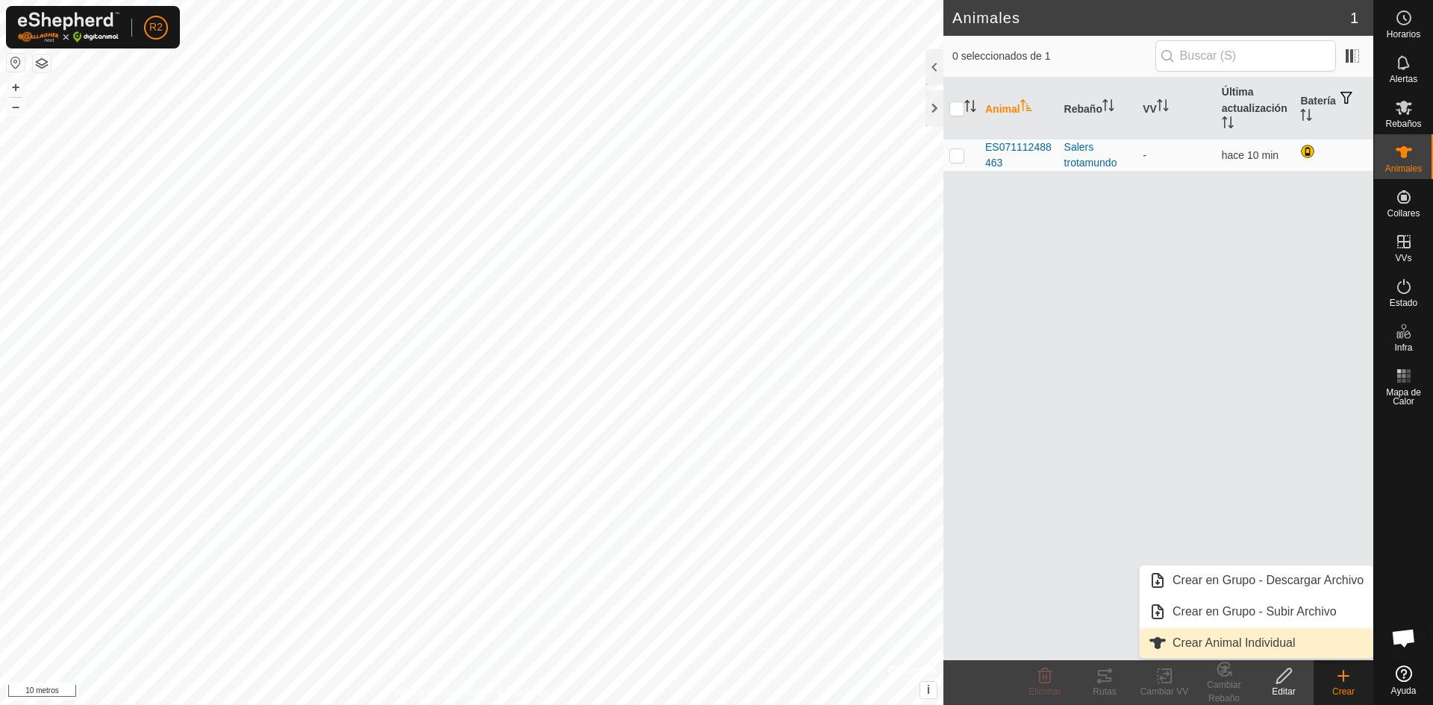
click at [1292, 647] on link "Crear Animal Individual" at bounding box center [1255, 643] width 233 height 30
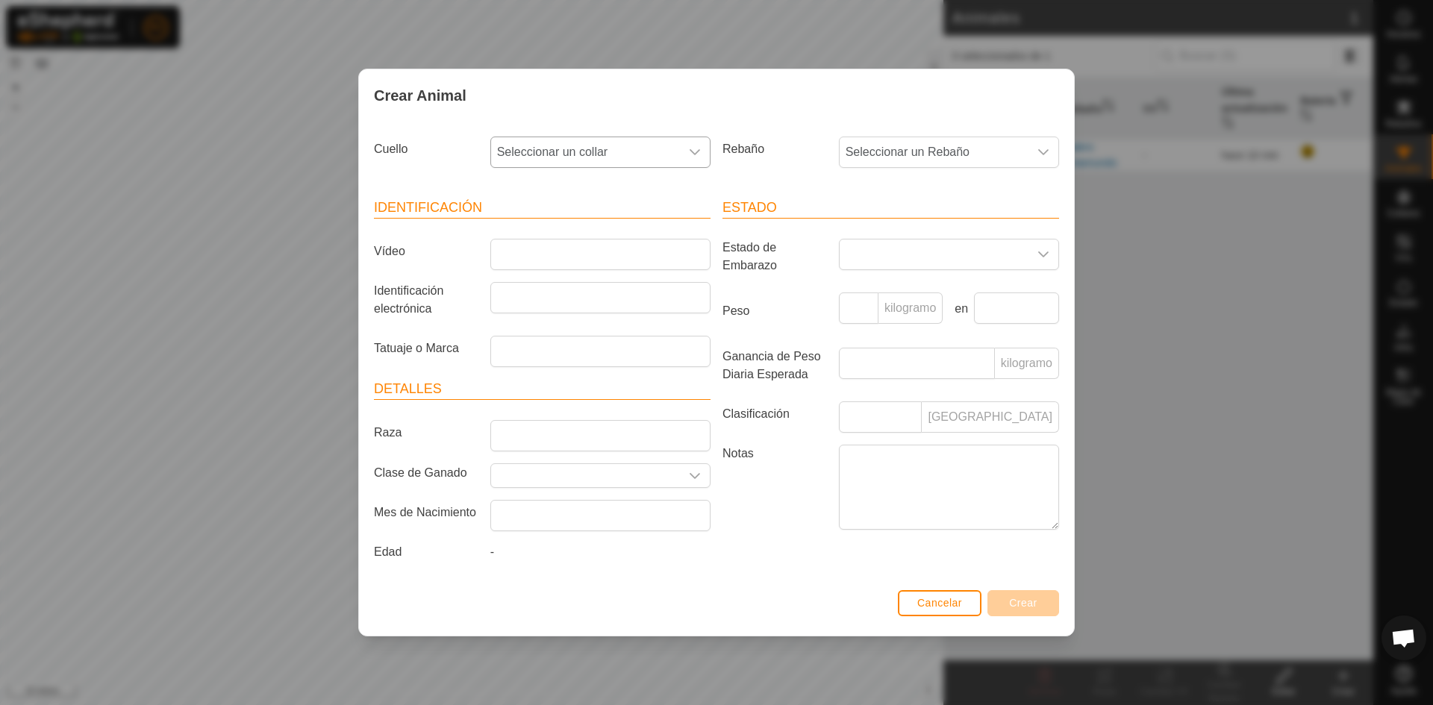
click at [693, 146] on icon "disparador desplegable" at bounding box center [695, 152] width 12 height 12
click at [563, 251] on li "4120401409" at bounding box center [601, 260] width 219 height 30
click at [699, 149] on icon "disparador desplegable" at bounding box center [694, 152] width 10 height 6
click at [566, 287] on li "3657039640" at bounding box center [601, 292] width 219 height 30
click at [931, 606] on font "Cancelar" at bounding box center [939, 603] width 45 height 12
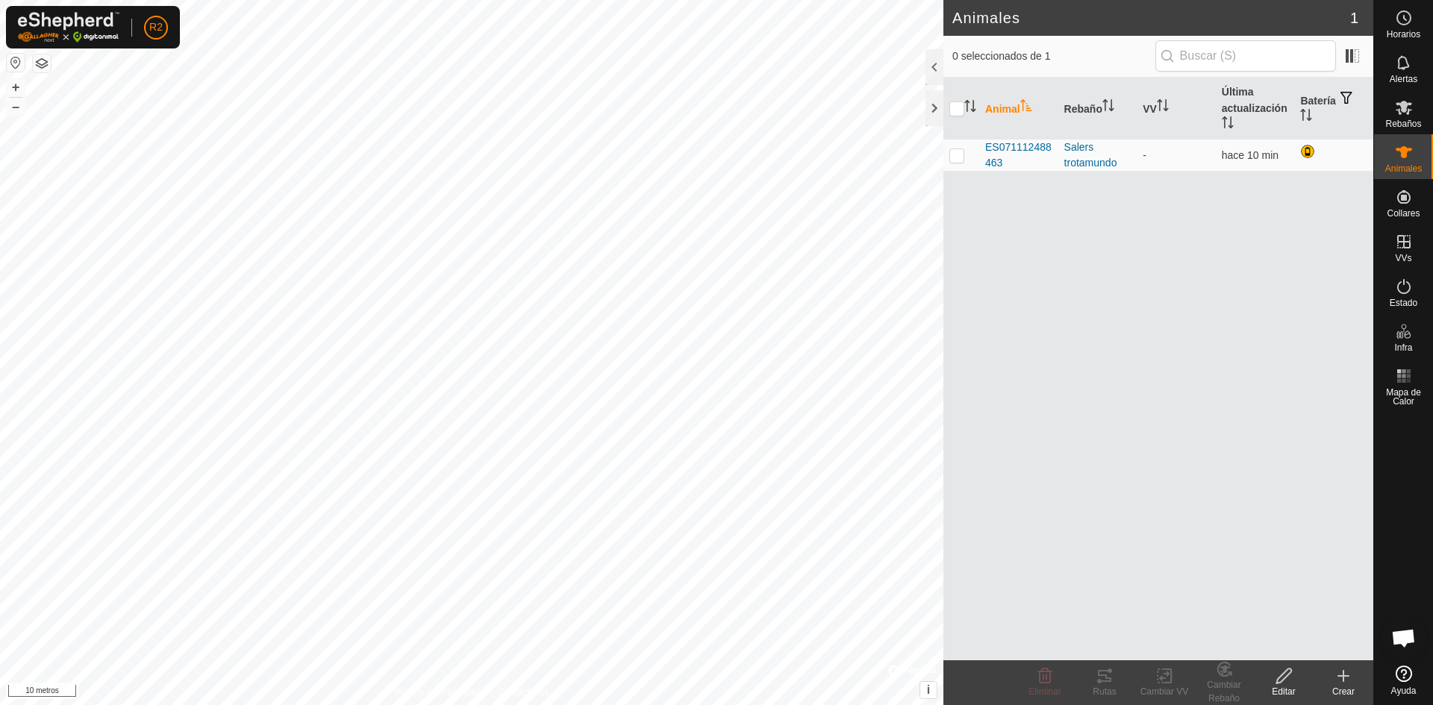
click at [1345, 685] on div "Crear" at bounding box center [1343, 691] width 60 height 13
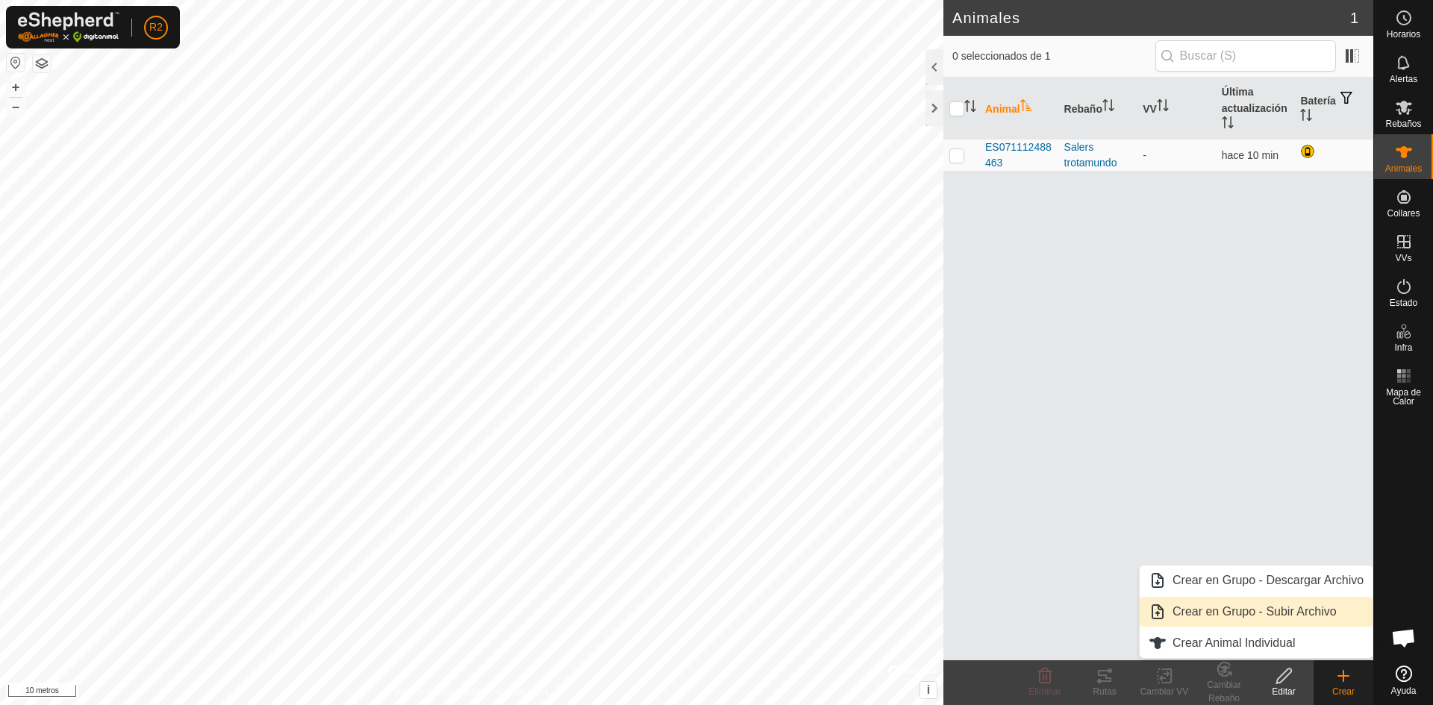
click at [1267, 609] on link "Crear en Grupo - Subir Archivo" at bounding box center [1255, 612] width 233 height 30
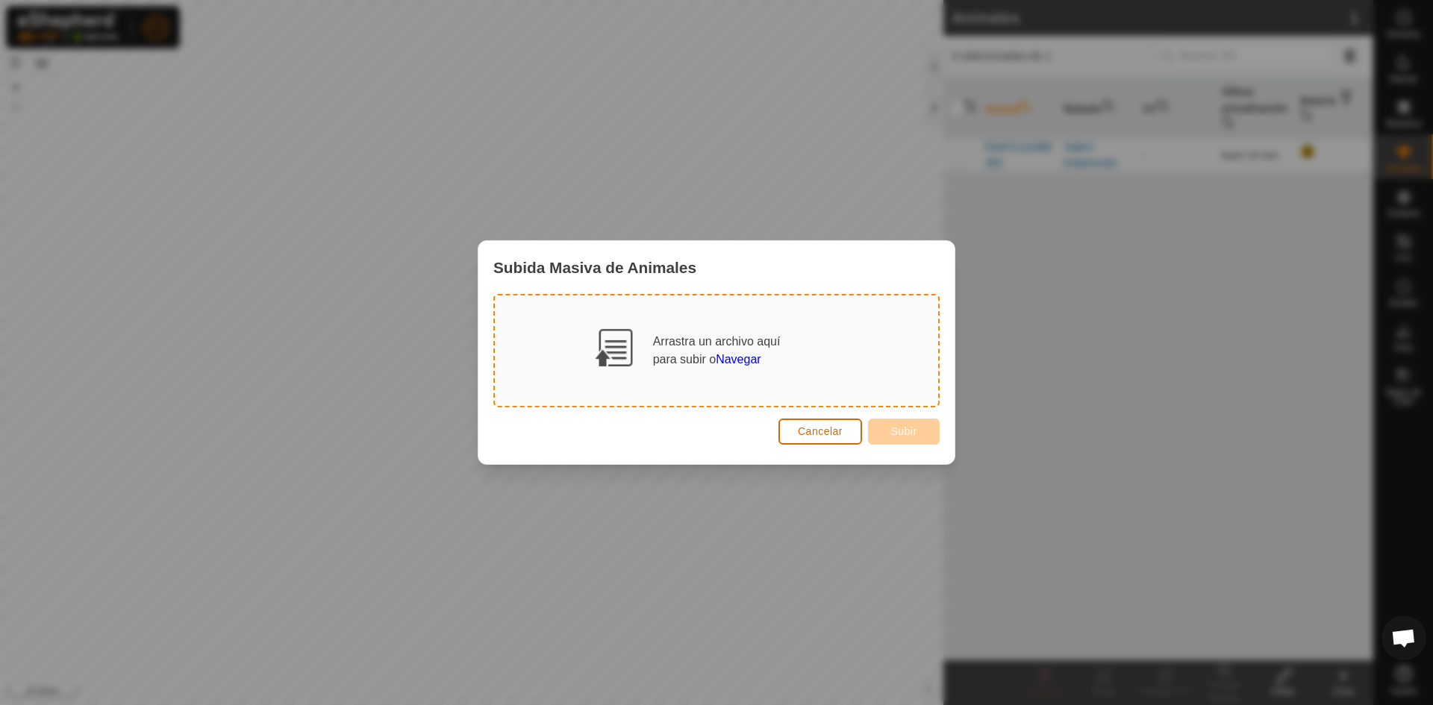
click at [809, 422] on button "Cancelar" at bounding box center [820, 432] width 84 height 26
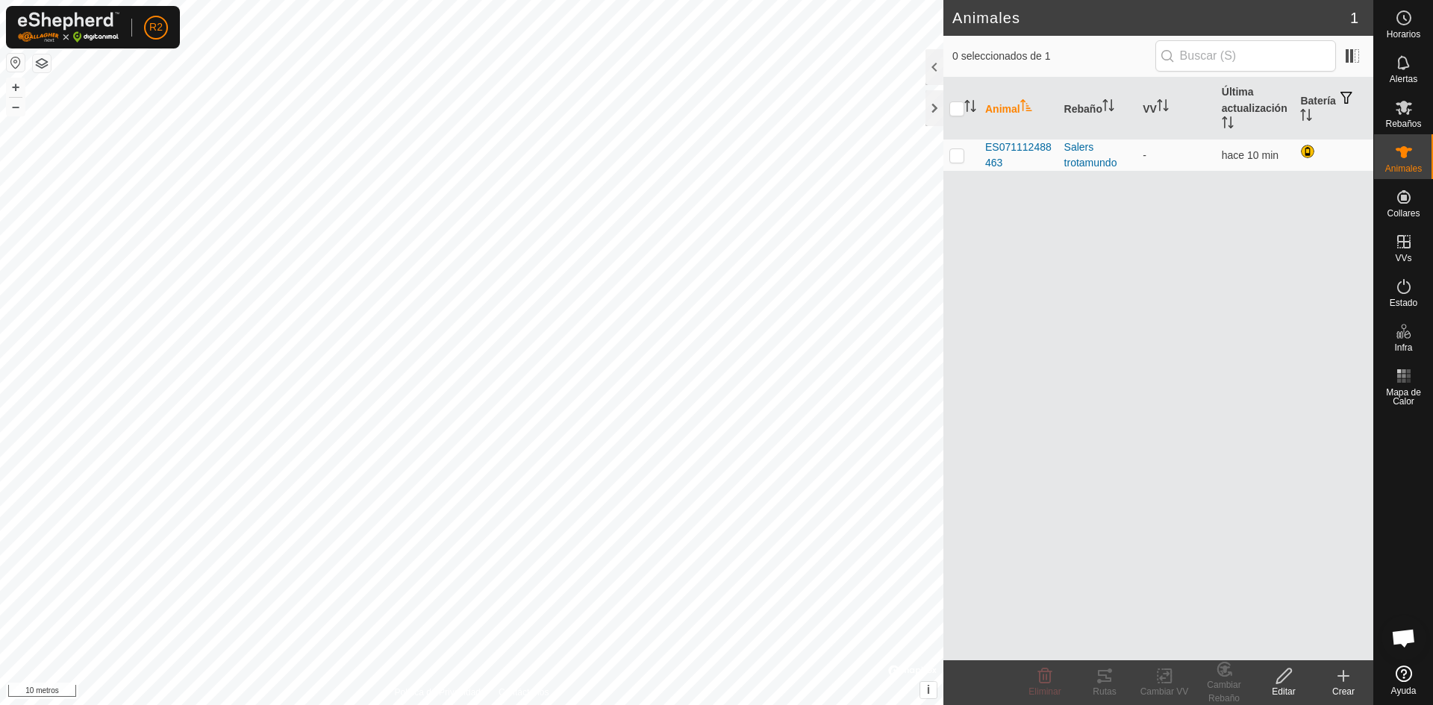
click at [1349, 675] on icon at bounding box center [1343, 676] width 18 height 18
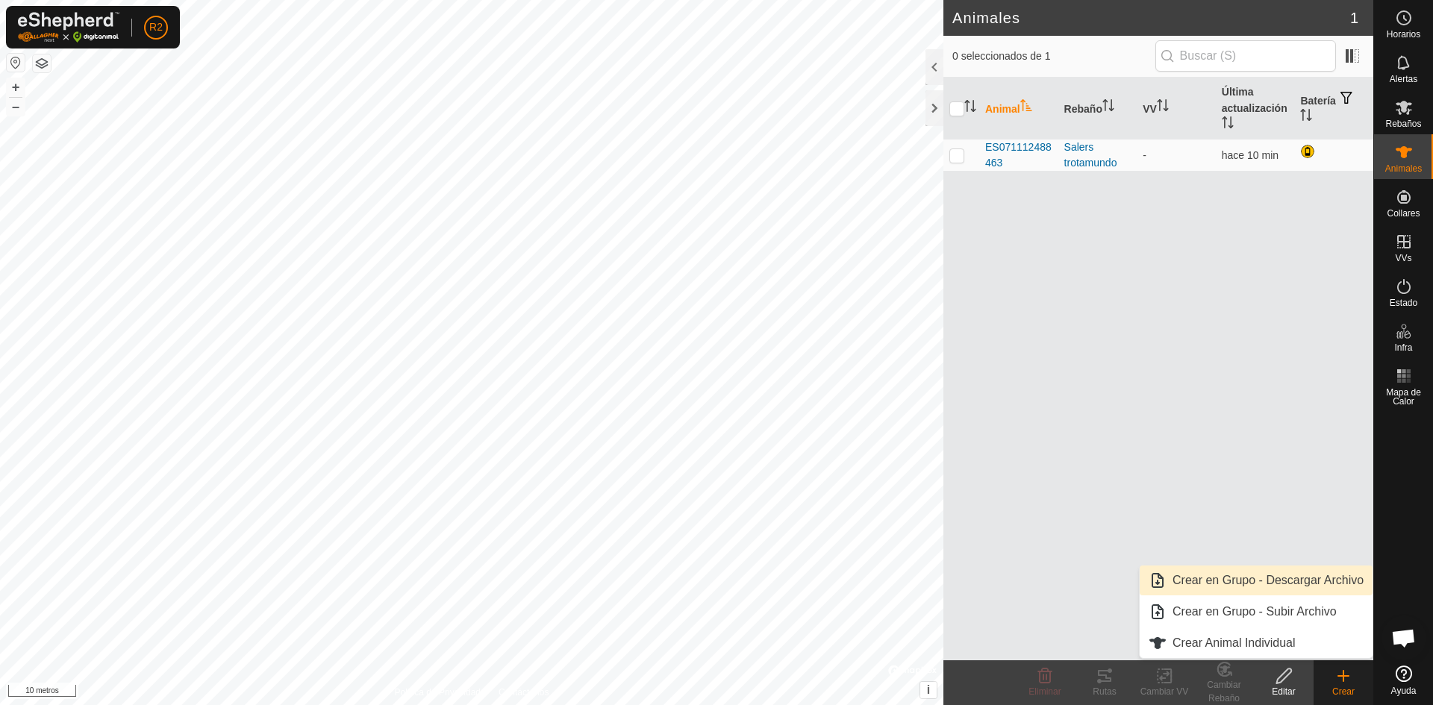
click at [1247, 580] on link "Crear en Grupo - Descargar Archivo" at bounding box center [1255, 581] width 233 height 30
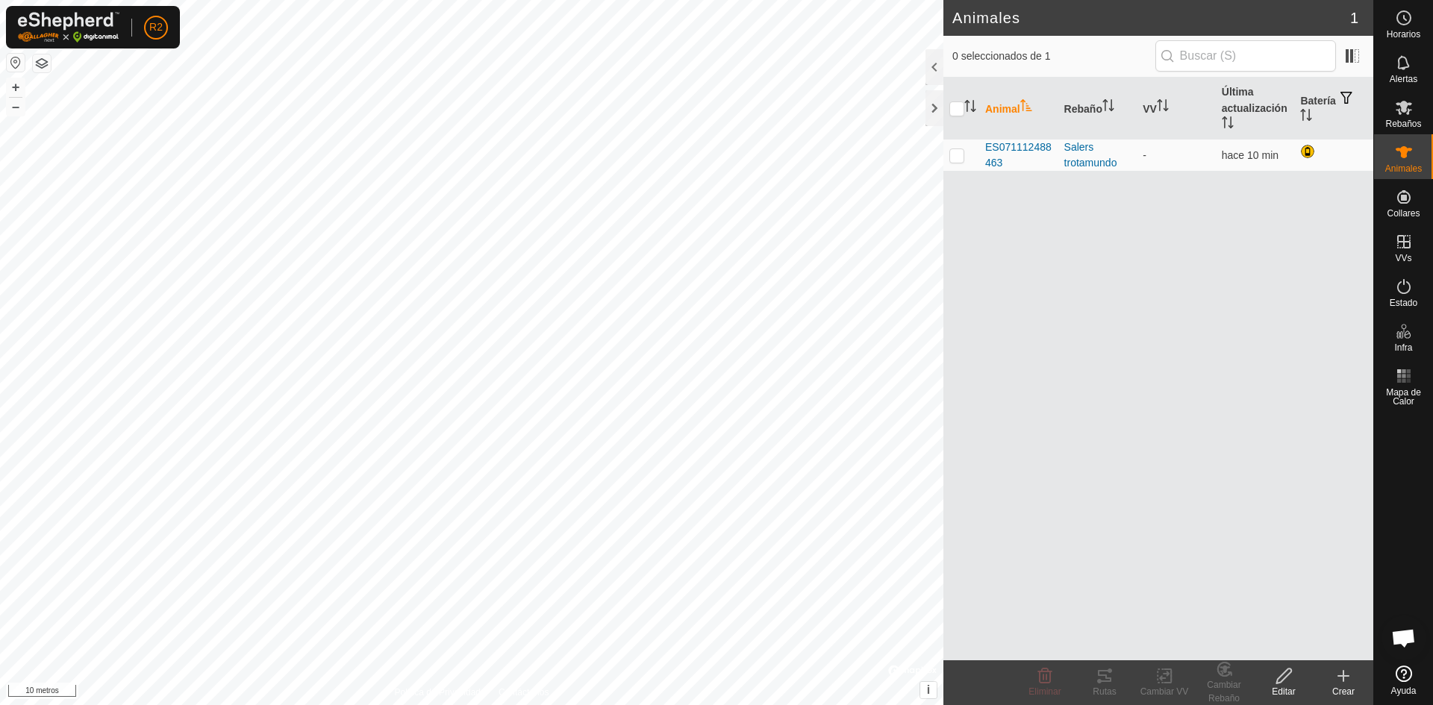
click at [1406, 635] on span "Chat abierto" at bounding box center [1403, 639] width 25 height 21
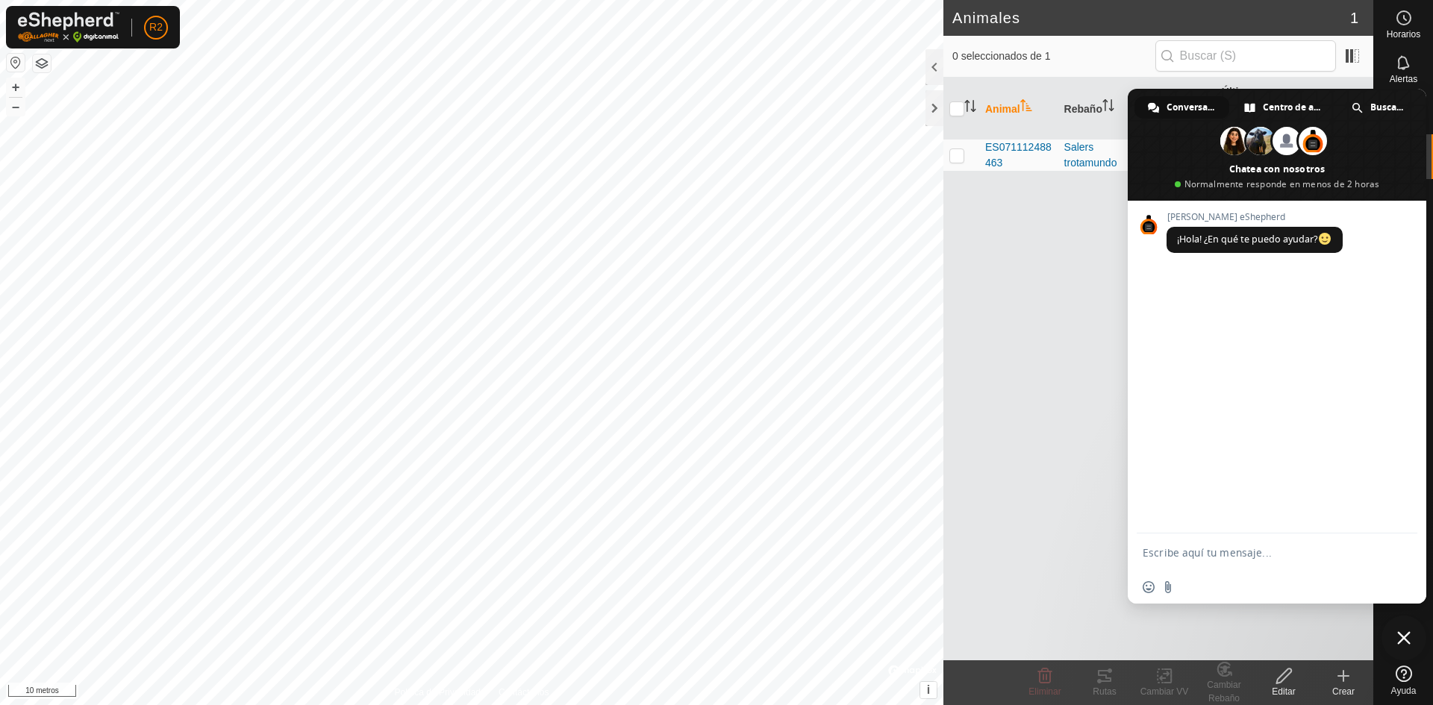
click at [989, 445] on div "Animal Rebaño VV Última actualización Batería ES071112488463 Salers trotamundo …" at bounding box center [1158, 369] width 430 height 583
click at [1407, 676] on icon at bounding box center [1403, 674] width 16 height 16
click at [1014, 335] on div "Animal Rebaño VV Última actualización Batería ES071112488463 Salers trotamundo …" at bounding box center [1158, 369] width 430 height 583
click at [1037, 473] on div "Animal Rebaño VV Última actualización Batería ES071112488463 Salers trotamundo …" at bounding box center [1158, 369] width 430 height 583
click at [1406, 18] on icon at bounding box center [1404, 18] width 18 height 18
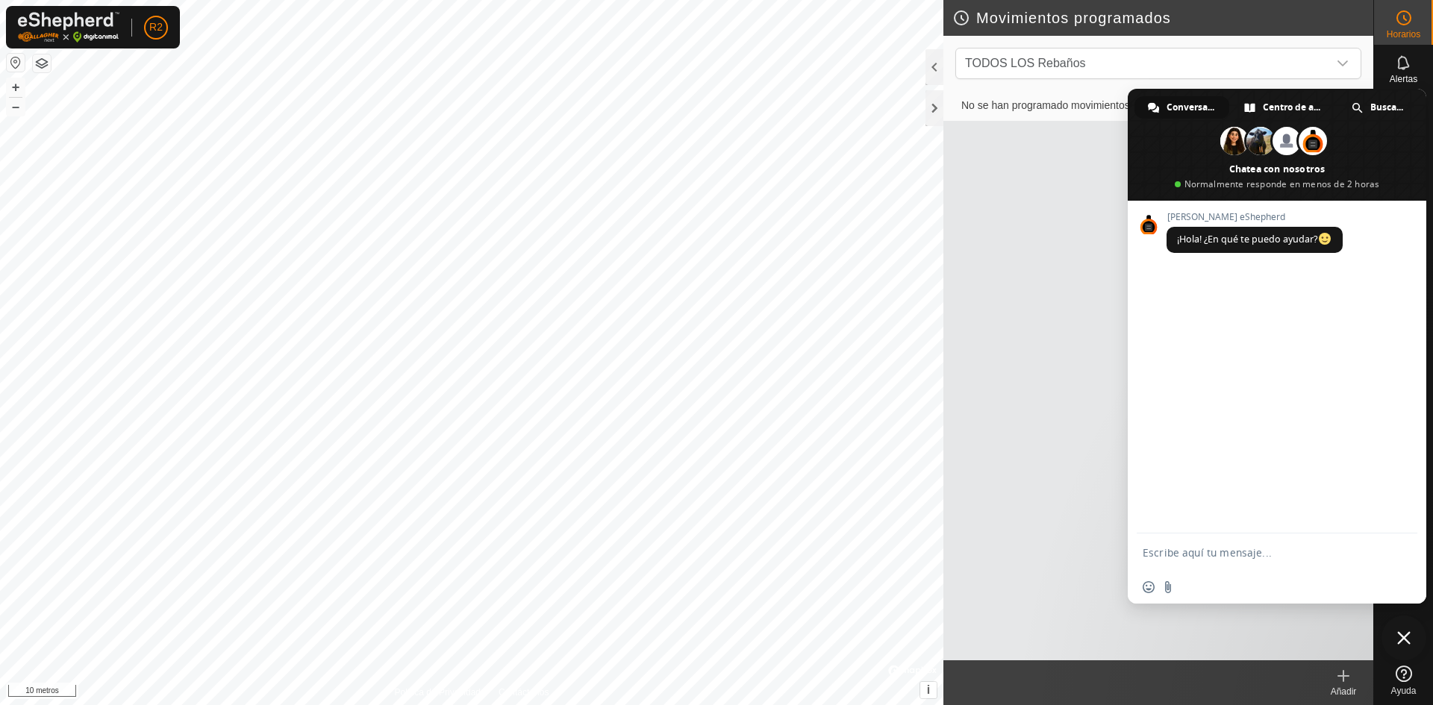
drag, startPoint x: 1359, startPoint y: 378, endPoint x: 1157, endPoint y: 404, distance: 203.9
click at [1167, 425] on div "Gallagher eShepherd ¡Hola! ¿En qué te puedo ayudar?" at bounding box center [1276, 367] width 298 height 333
drag, startPoint x: 1151, startPoint y: 154, endPoint x: 1000, endPoint y: 178, distance: 153.2
click at [1001, 178] on body "R2 Horarios Alertas Rebaños Animales Collares VVs Estado Infra Mapa de Calor Ay…" at bounding box center [716, 352] width 1433 height 705
drag, startPoint x: 1248, startPoint y: 388, endPoint x: 1057, endPoint y: 508, distance: 226.3
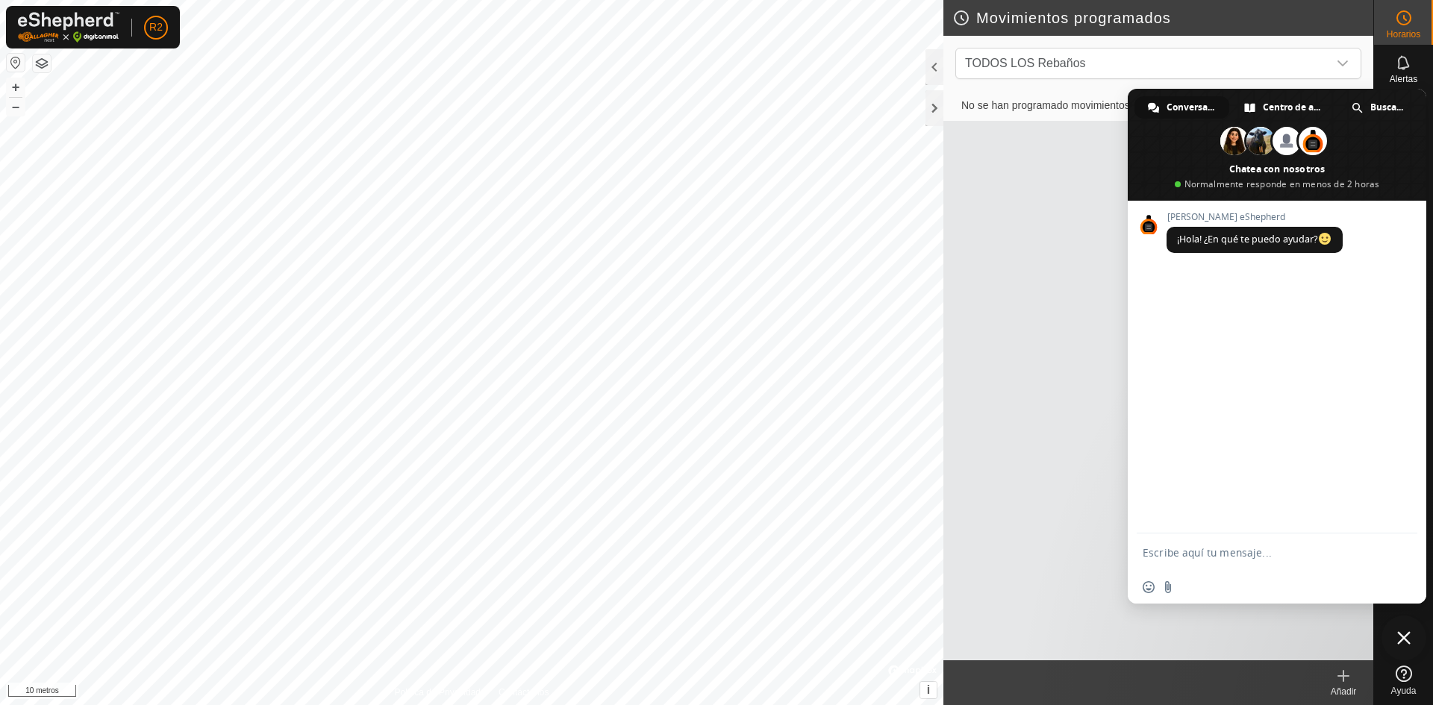
click at [1057, 508] on div "No se han programado movimientos. Agregar uno" at bounding box center [1158, 375] width 430 height 569
click at [1313, 139] on span at bounding box center [1312, 141] width 28 height 28
click at [1223, 178] on span at bounding box center [1276, 145] width 298 height 112
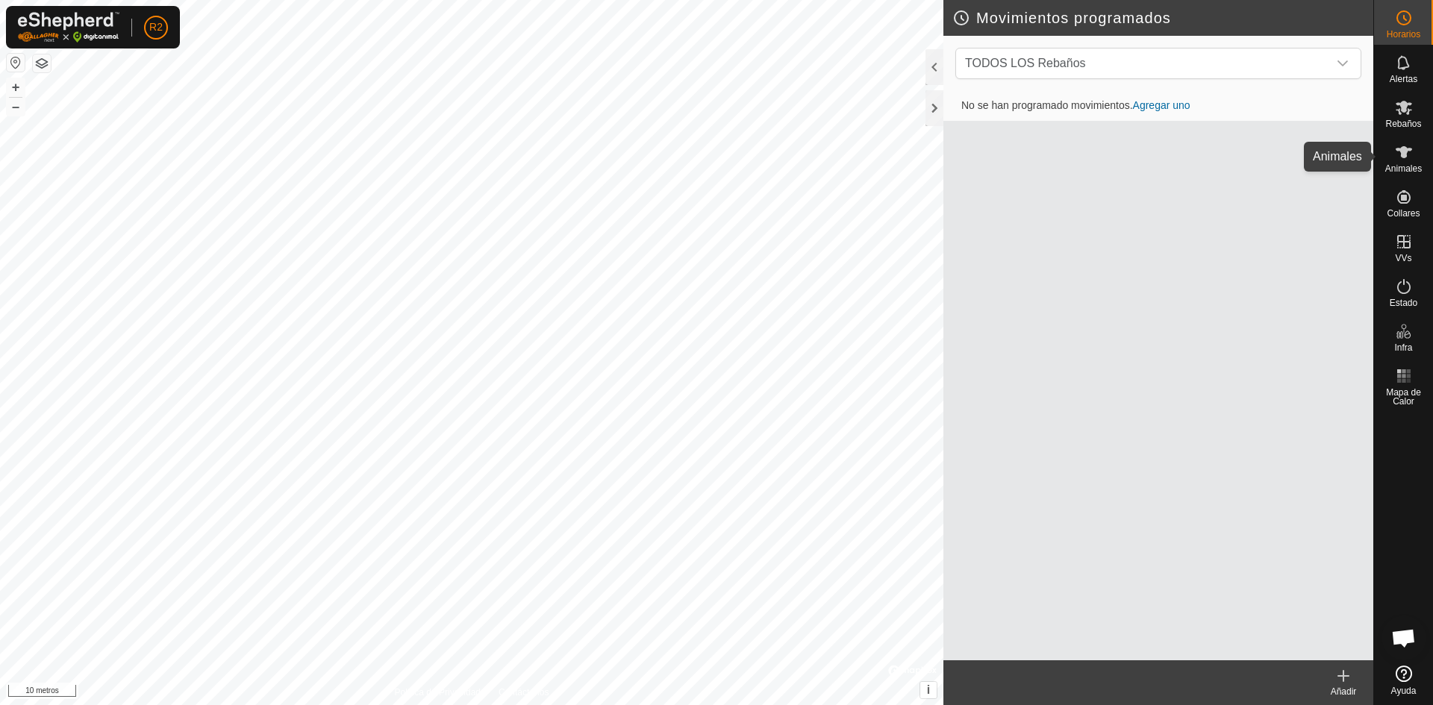
click at [1398, 164] on font "Animales" at bounding box center [1403, 168] width 37 height 10
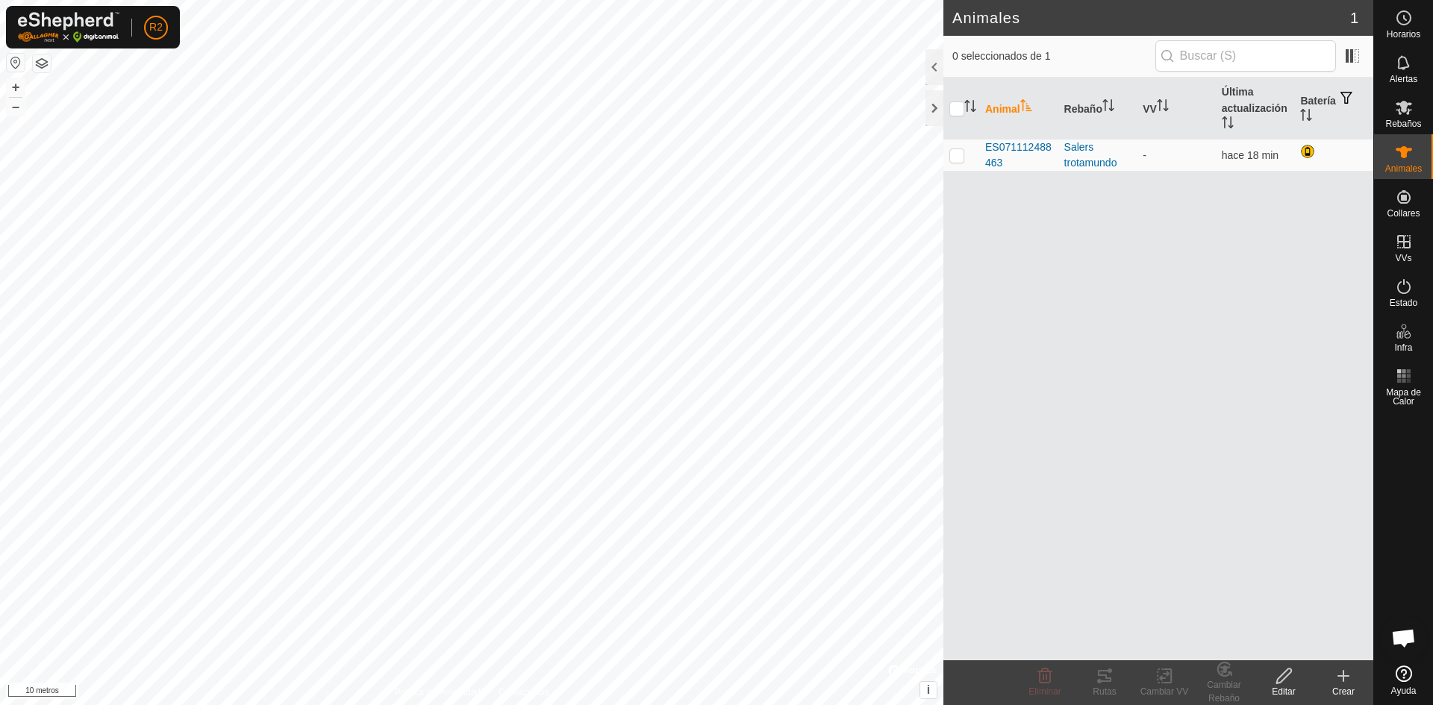
drag, startPoint x: 1133, startPoint y: 10, endPoint x: 1021, endPoint y: 11, distance: 112.7
click at [1021, 11] on h2 "Animales" at bounding box center [1151, 18] width 398 height 18
click at [1399, 109] on icon at bounding box center [1403, 108] width 16 height 14
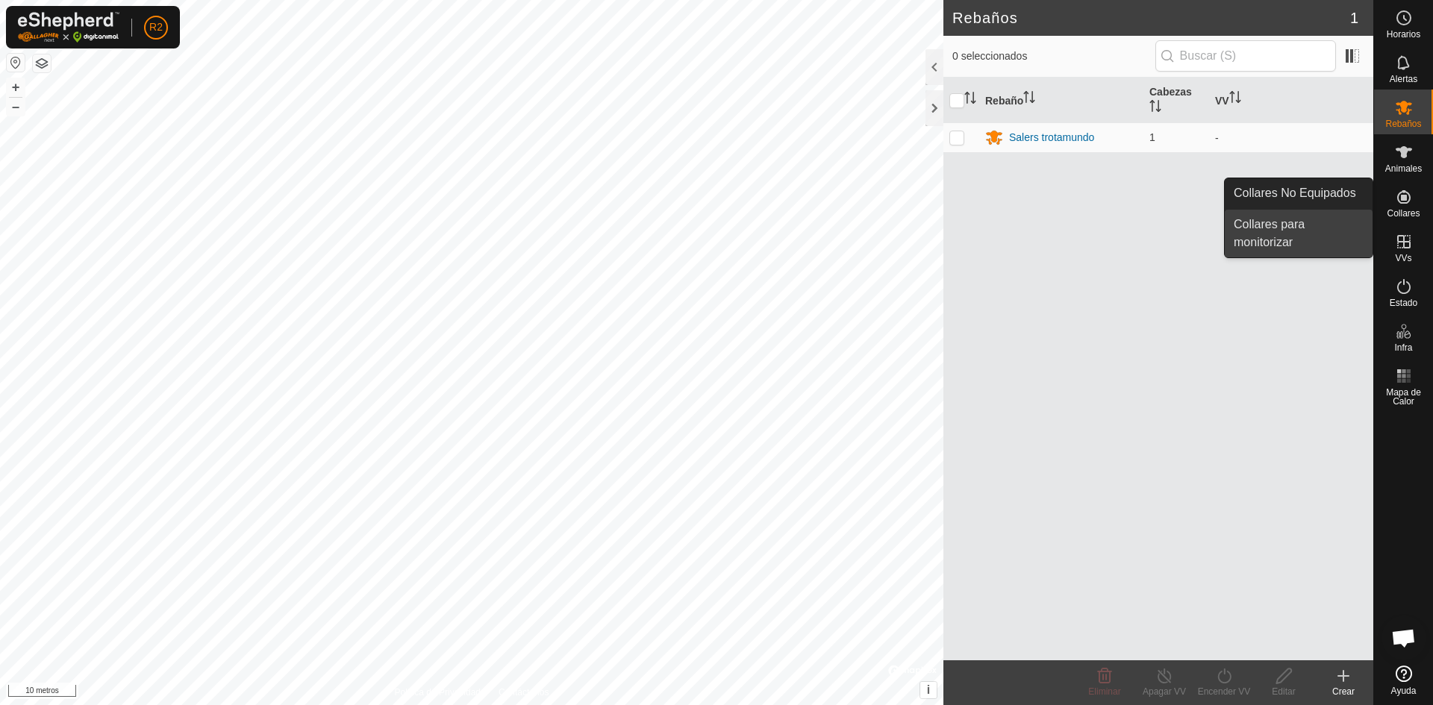
click at [1265, 231] on link "Collares para monitorizar" at bounding box center [1298, 234] width 148 height 48
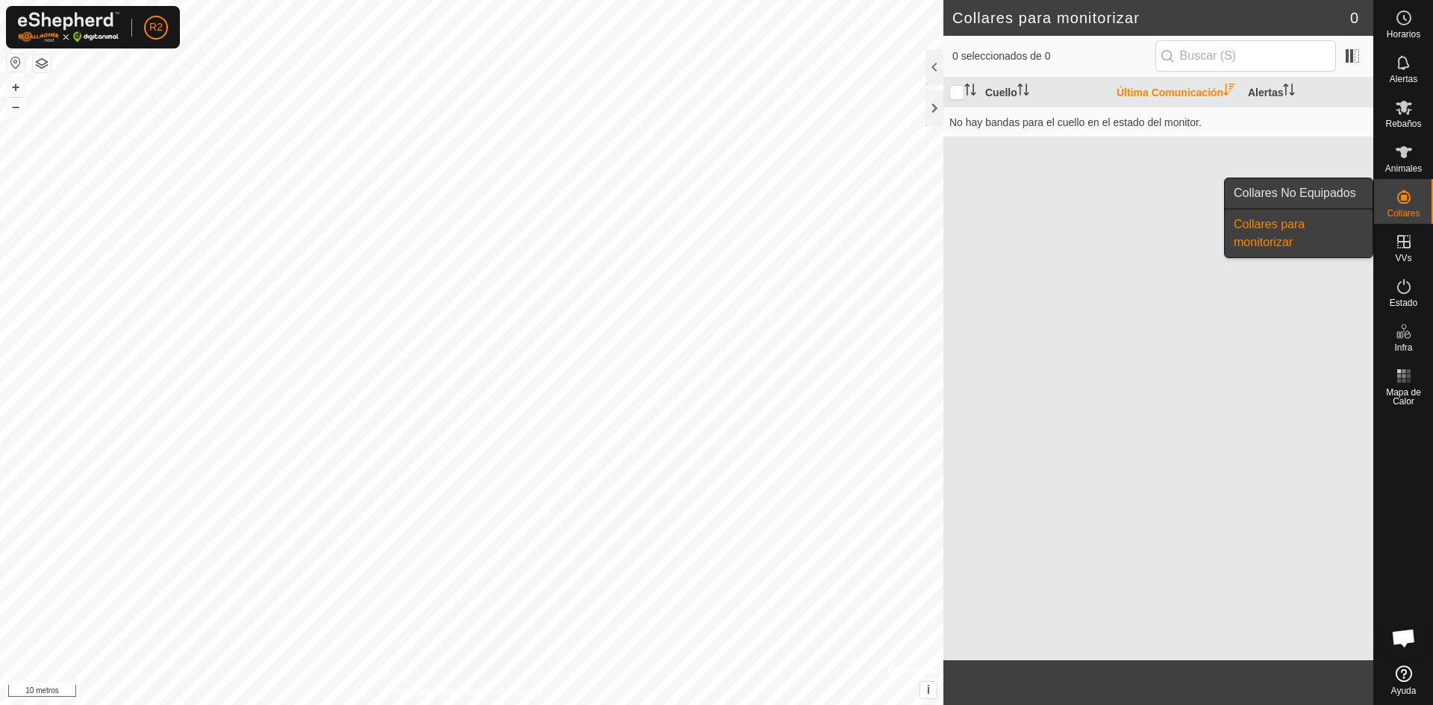
click at [1271, 191] on link "Collares No Equipados" at bounding box center [1298, 193] width 148 height 30
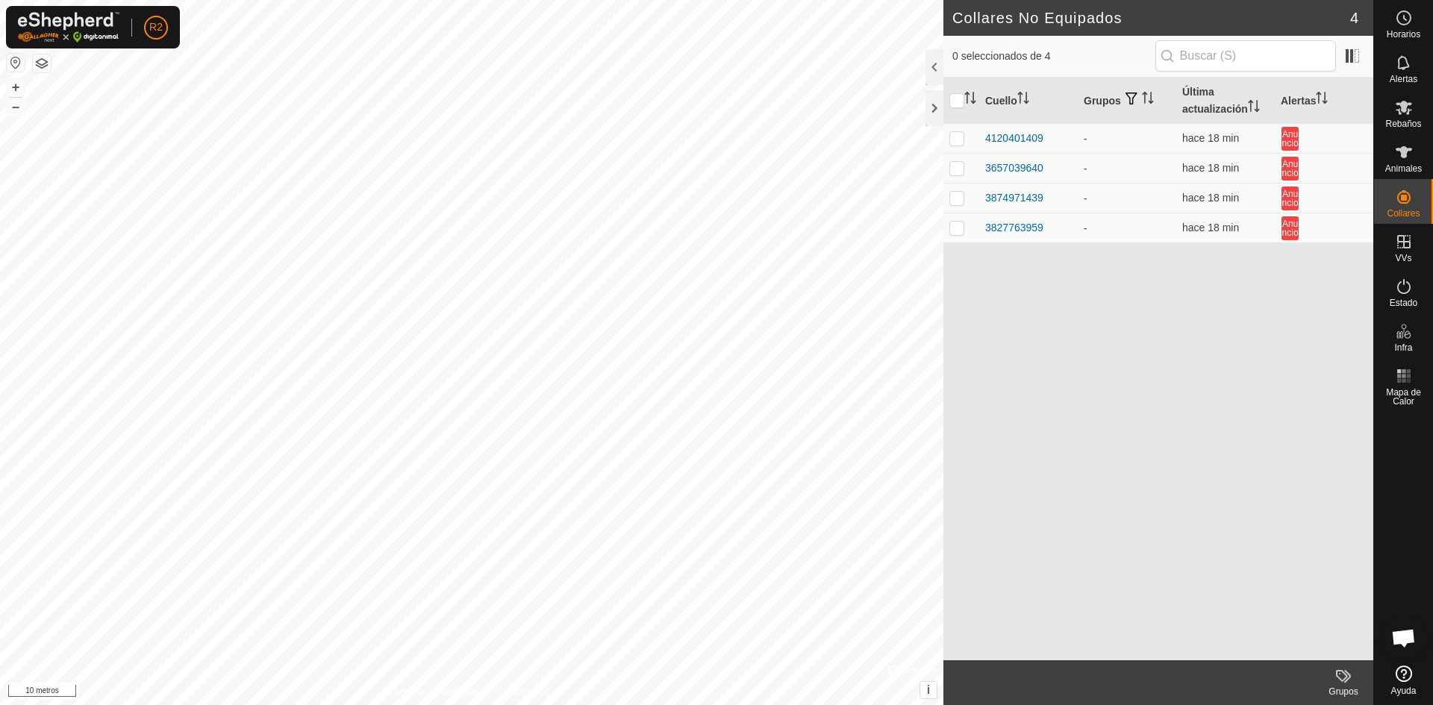
click at [1215, 316] on div "Cuello Grupos Última actualización Alertas 4120401409 - hace 18 min Anuncio 365…" at bounding box center [1158, 369] width 430 height 583
click at [1010, 139] on font "4120401409" at bounding box center [1014, 138] width 58 height 12
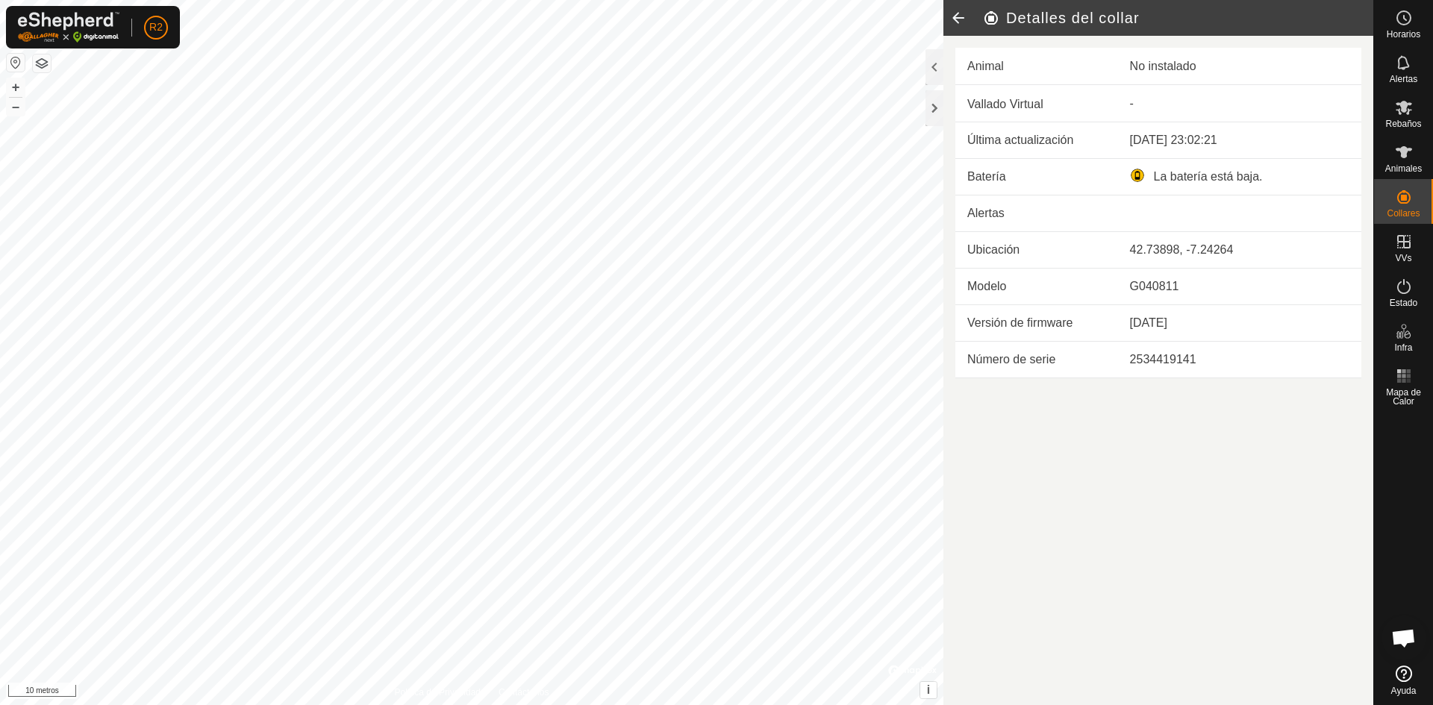
drag, startPoint x: 1068, startPoint y: 500, endPoint x: 1045, endPoint y: 428, distance: 75.5
click at [1045, 428] on article "Detalles del collar Animal No instalado Vallado Virtual - Última actualización …" at bounding box center [1158, 352] width 430 height 705
click at [1402, 162] on es-animals-svg-icon at bounding box center [1403, 152] width 27 height 24
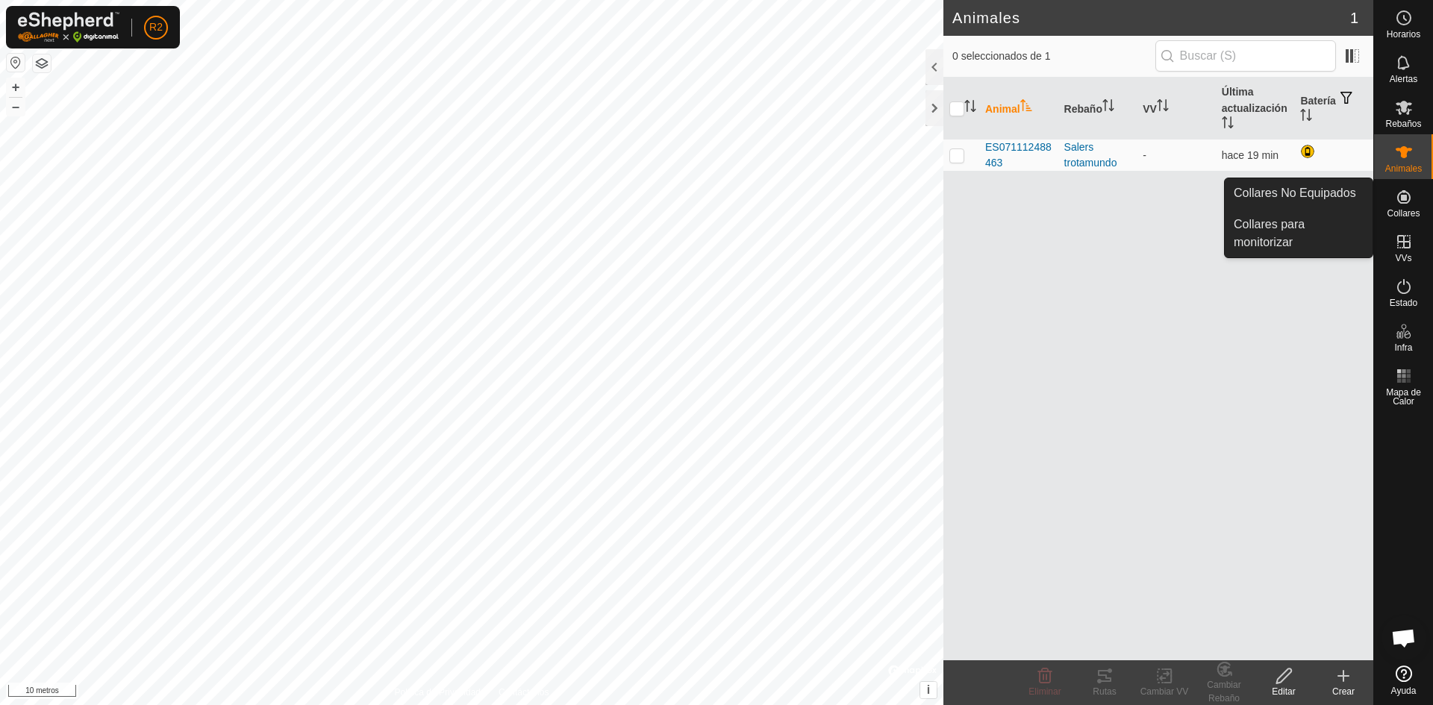
click at [1395, 199] on icon at bounding box center [1404, 197] width 18 height 18
click at [1297, 195] on link "Collares No Equipados" at bounding box center [1298, 193] width 148 height 30
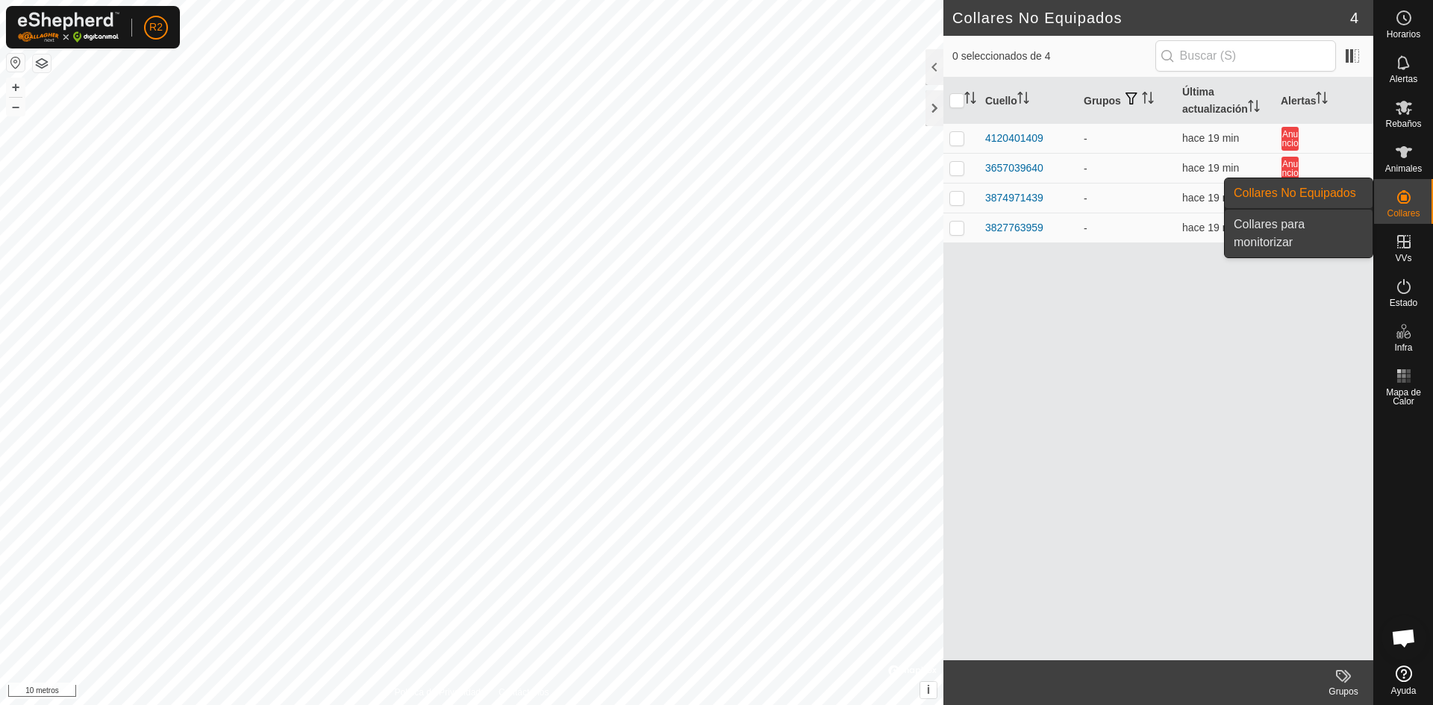
click at [1277, 231] on link "Collares para monitorizar" at bounding box center [1298, 234] width 148 height 48
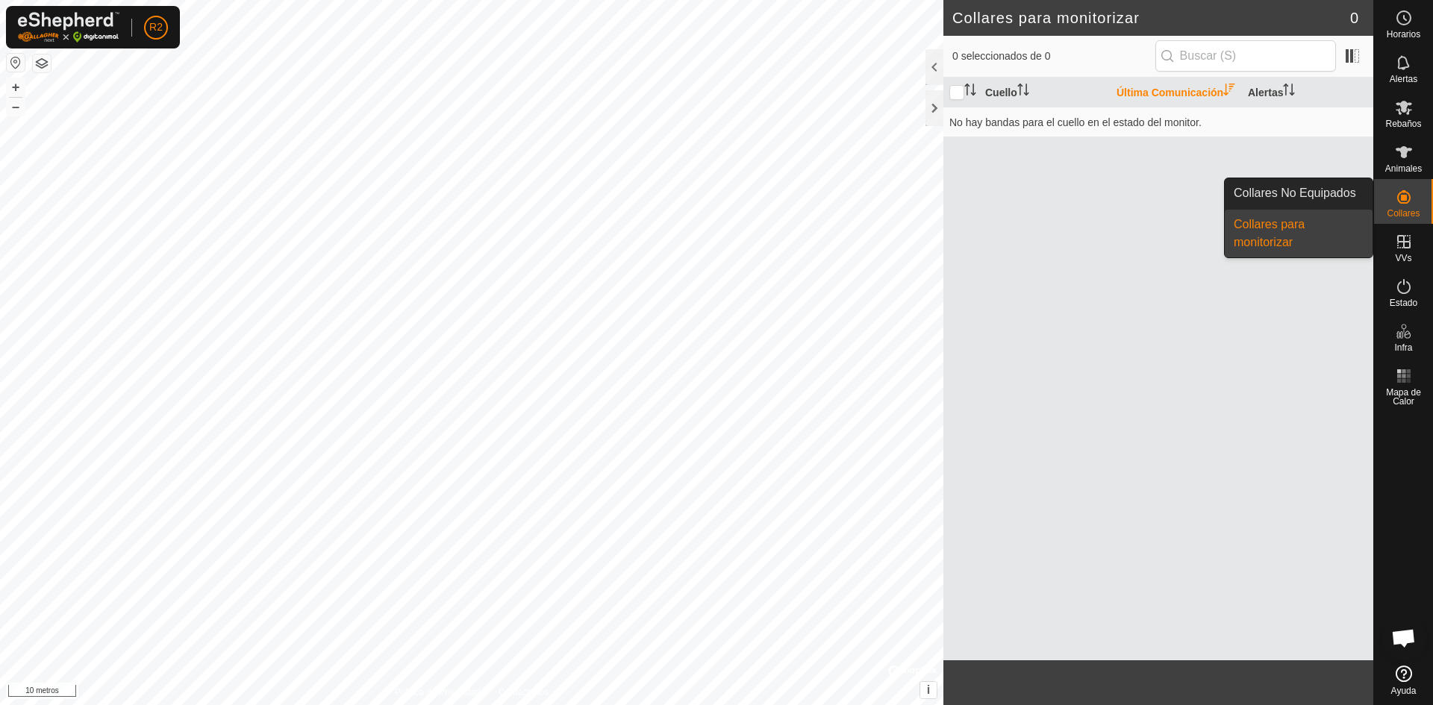
click at [1277, 231] on link "Collares para monitorizar" at bounding box center [1298, 234] width 148 height 48
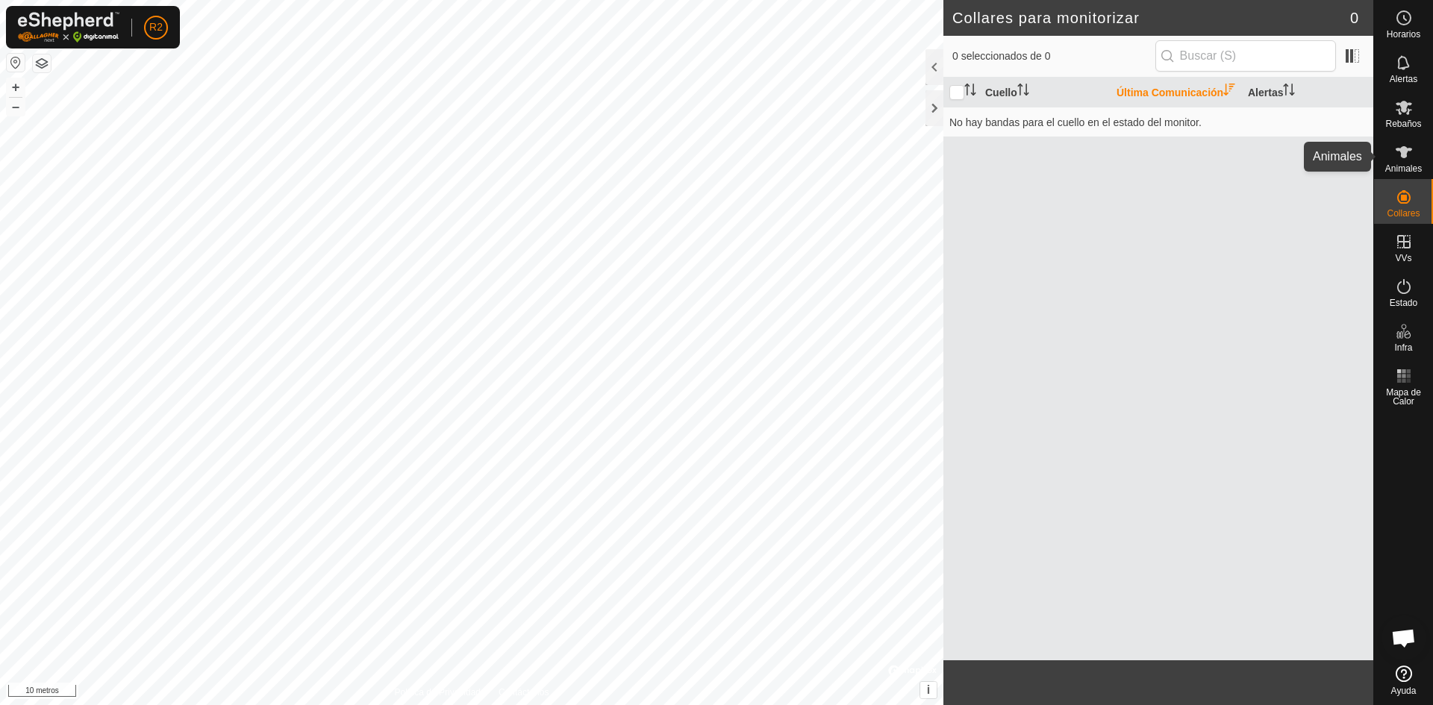
click at [1415, 156] on es-animals-svg-icon at bounding box center [1403, 152] width 27 height 24
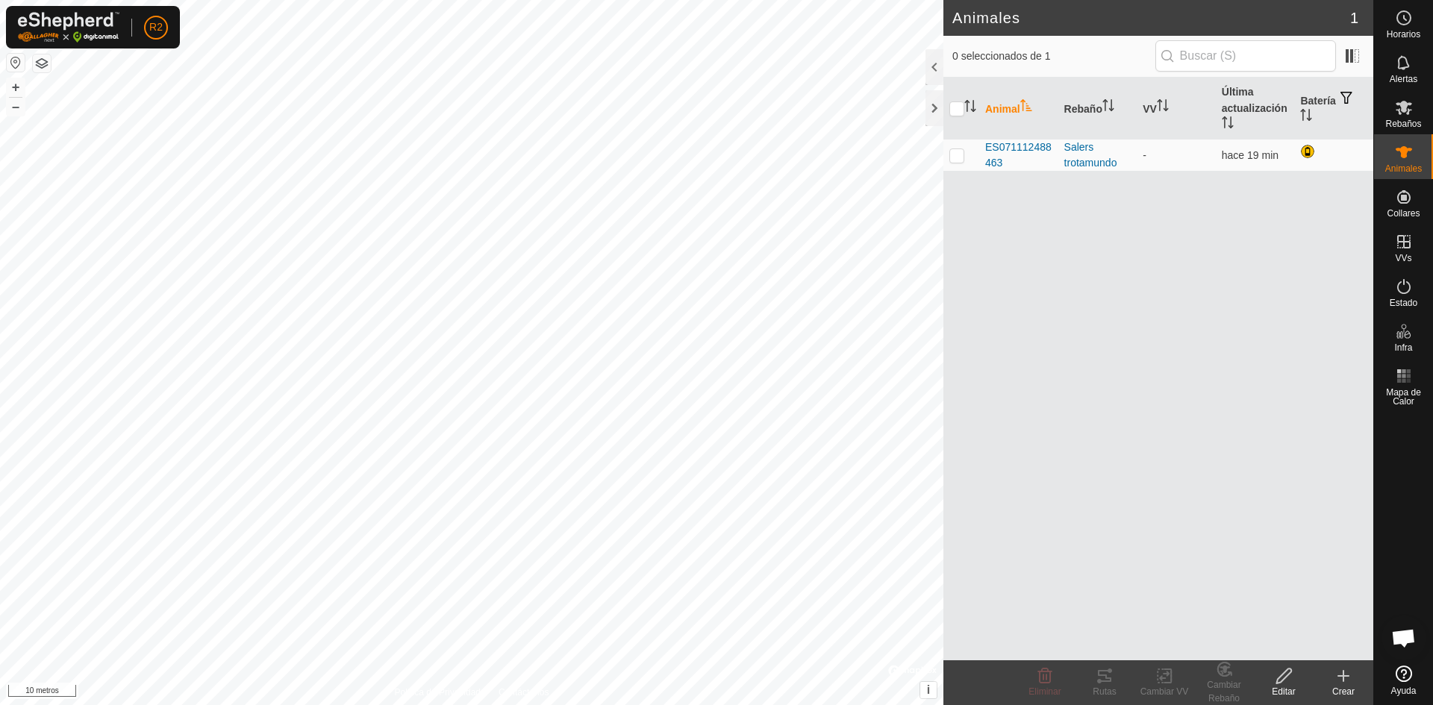
click at [1348, 686] on font "Crear" at bounding box center [1343, 691] width 22 height 10
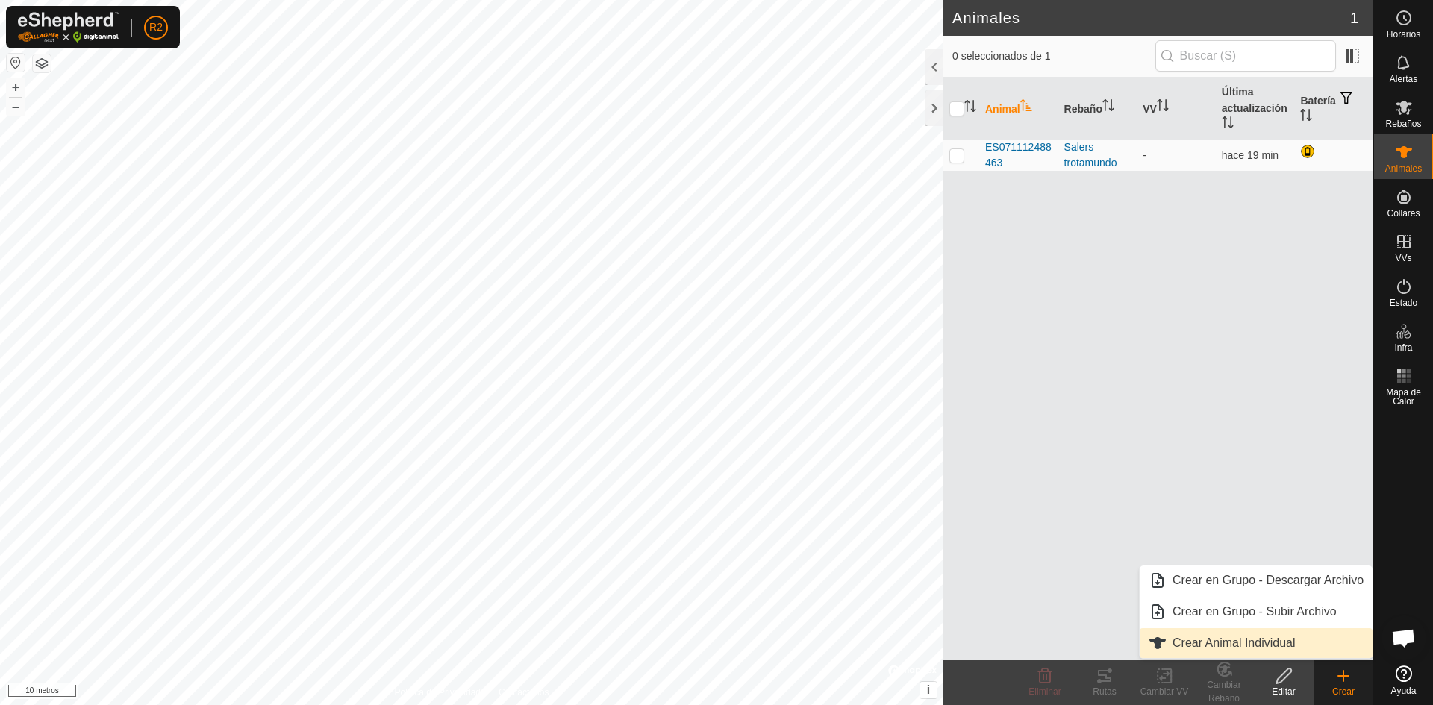
click at [1233, 645] on link "Crear Animal Individual" at bounding box center [1255, 643] width 233 height 30
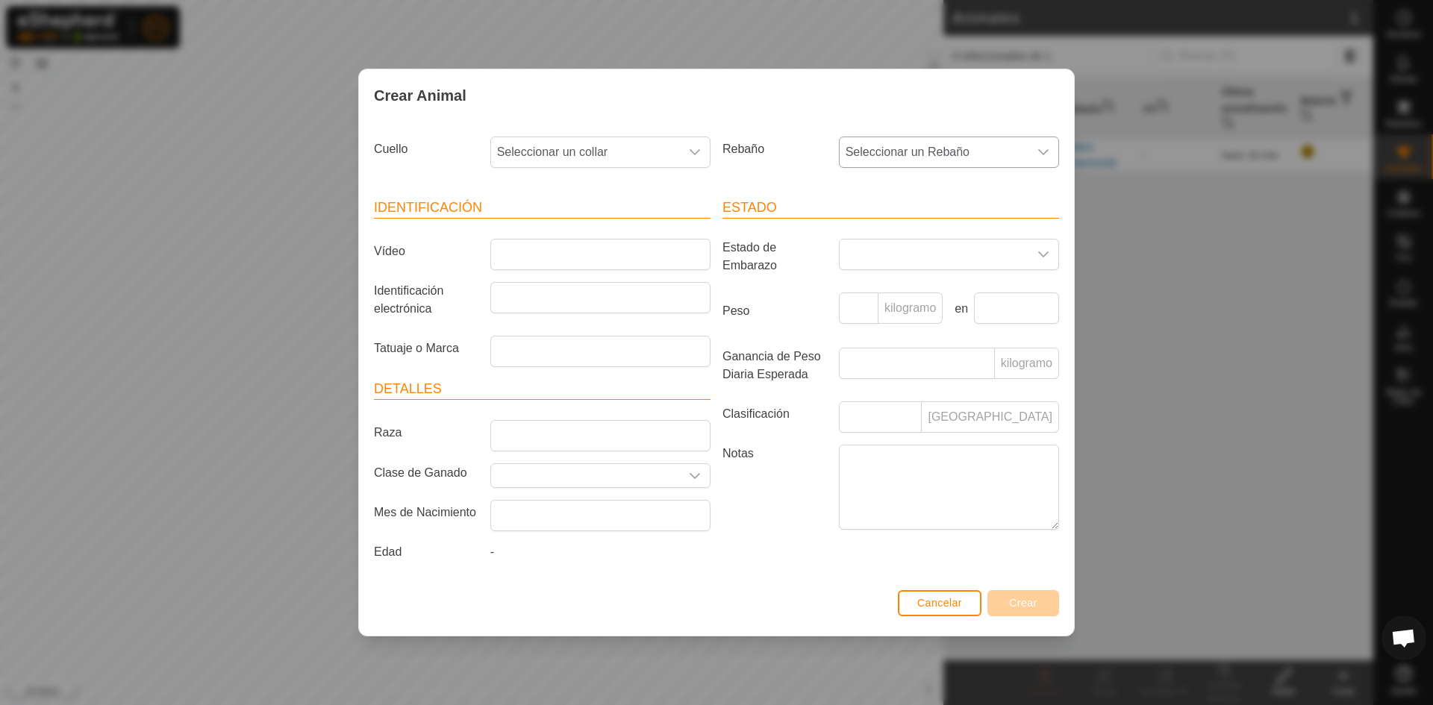
click at [1047, 151] on icon "disparador desplegable" at bounding box center [1043, 152] width 12 height 12
click at [918, 254] on li "Salers trotamundo" at bounding box center [949, 260] width 219 height 30
click at [1043, 148] on icon "disparador desplegable" at bounding box center [1043, 152] width 12 height 12
click at [934, 605] on font "Cancelar" at bounding box center [939, 603] width 45 height 12
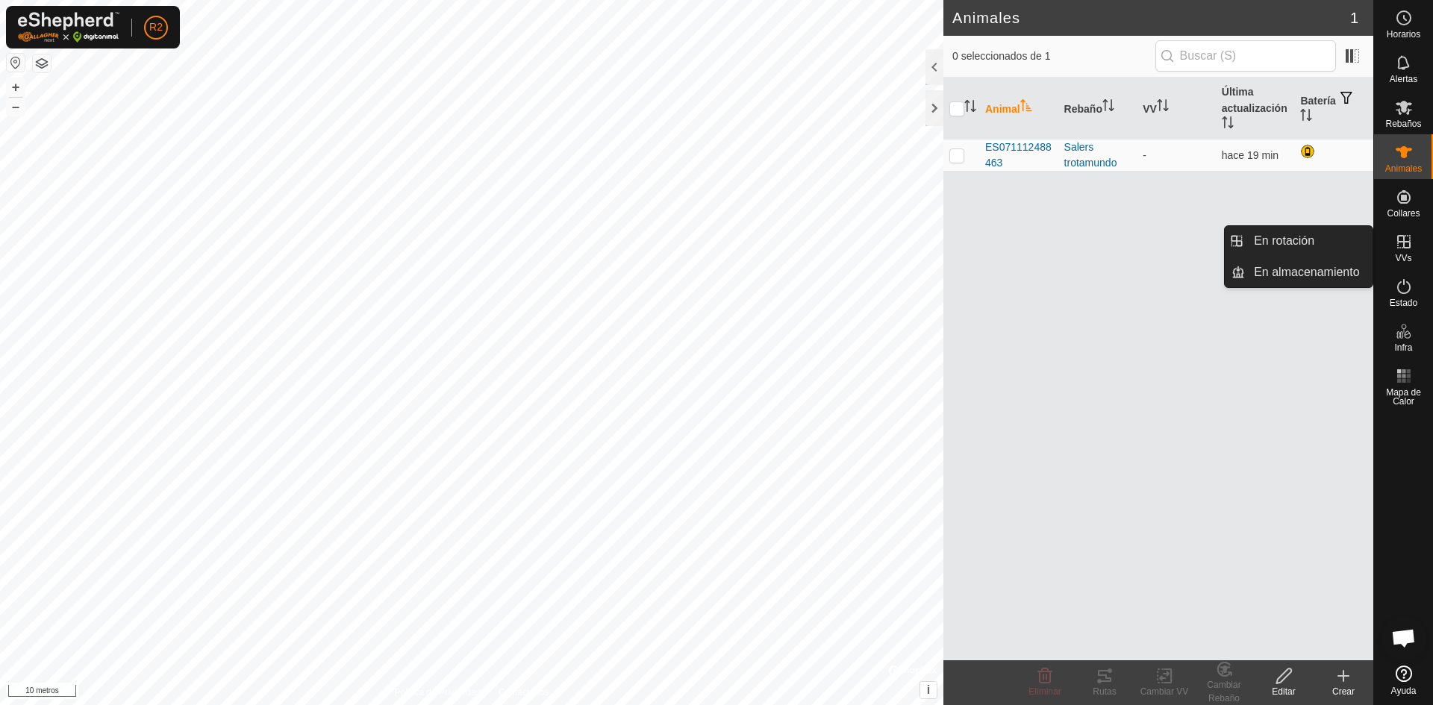
click at [1410, 242] on icon at bounding box center [1404, 242] width 18 height 18
click at [1324, 242] on link "En rotación" at bounding box center [1309, 241] width 128 height 30
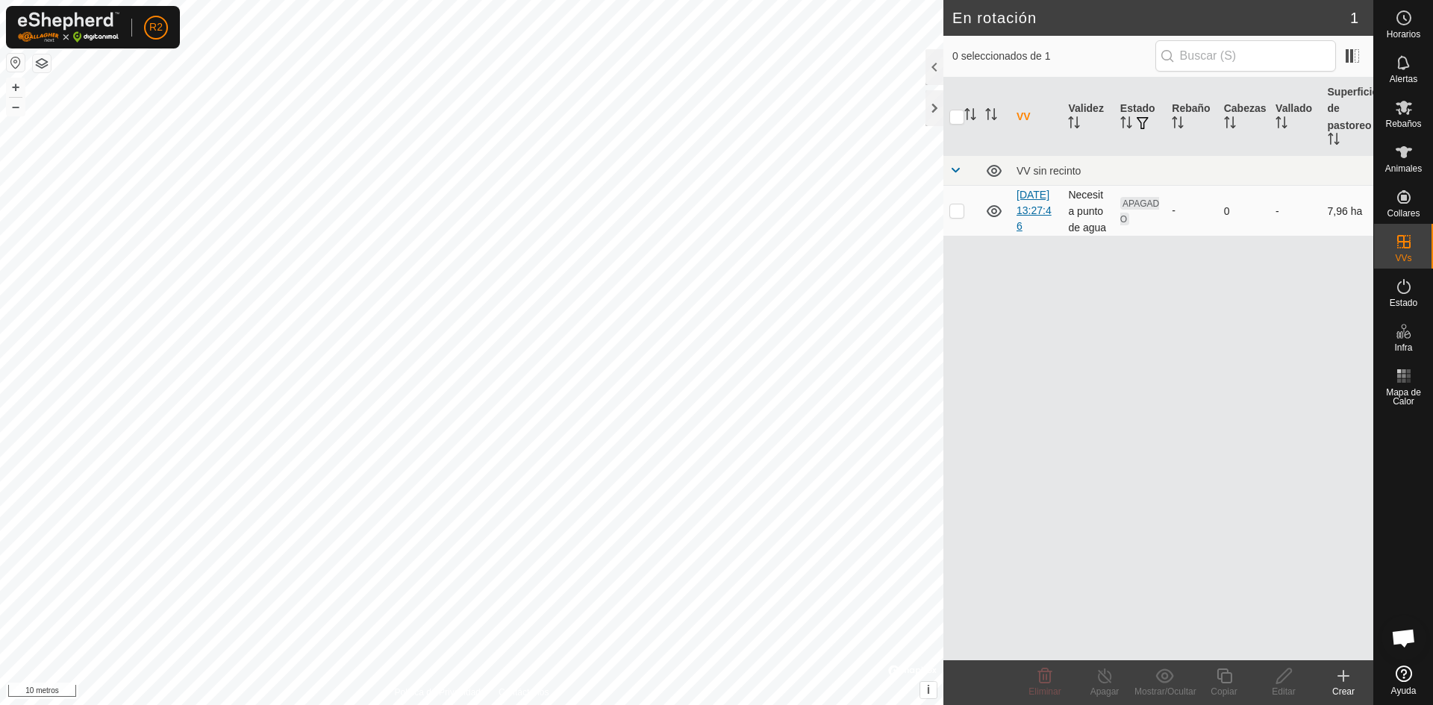
click at [1030, 207] on font "10/10/2025 13:27:46" at bounding box center [1033, 210] width 35 height 43
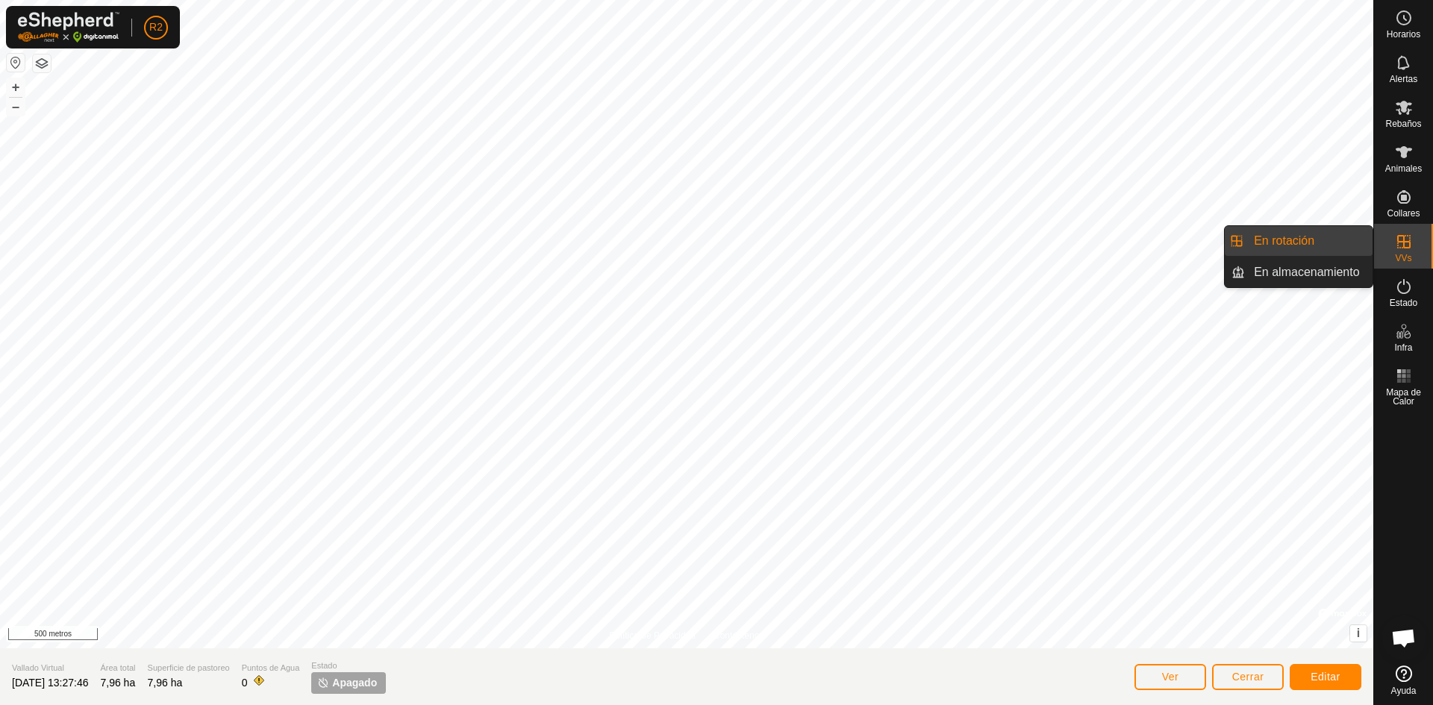
click at [1418, 252] on div "VVs" at bounding box center [1403, 246] width 59 height 45
click at [1347, 272] on link "En almacenamiento" at bounding box center [1309, 272] width 128 height 30
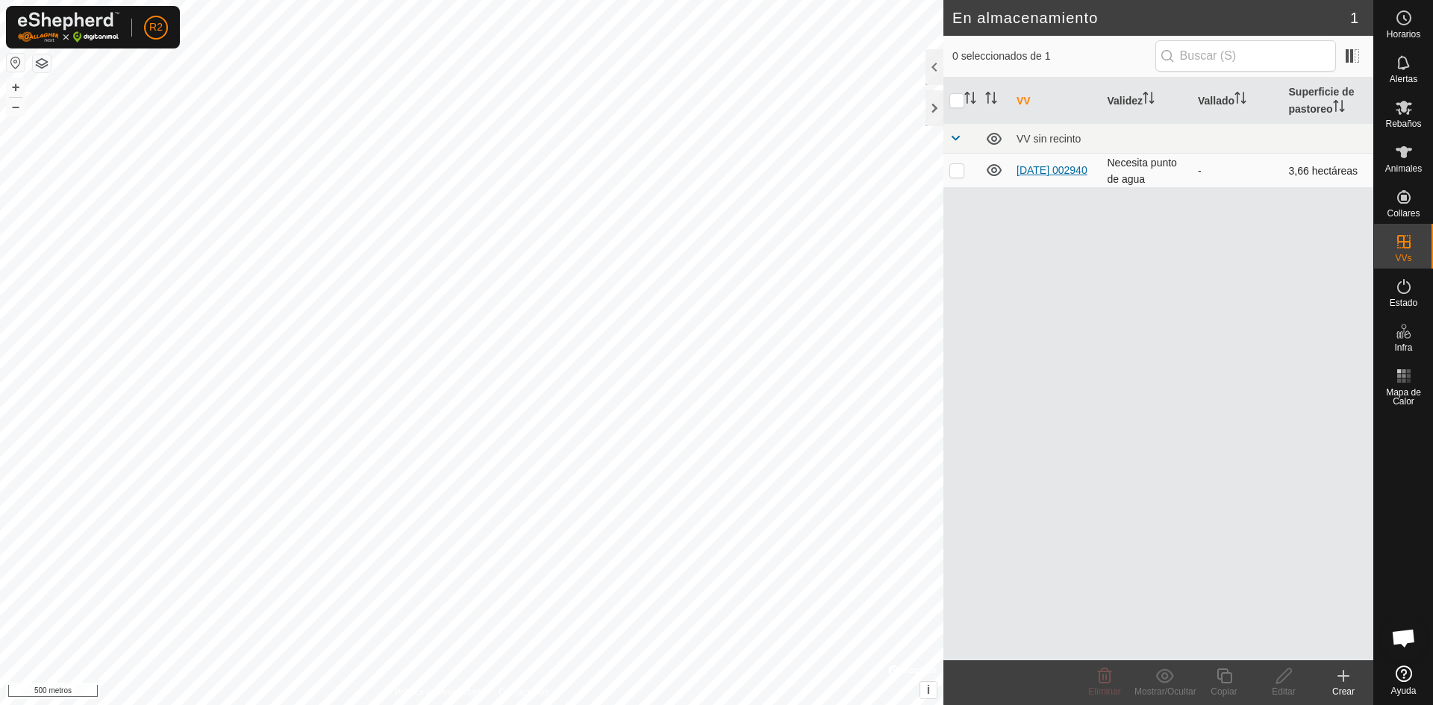
click at [1038, 176] on font "13-08-2025 002940" at bounding box center [1051, 170] width 71 height 12
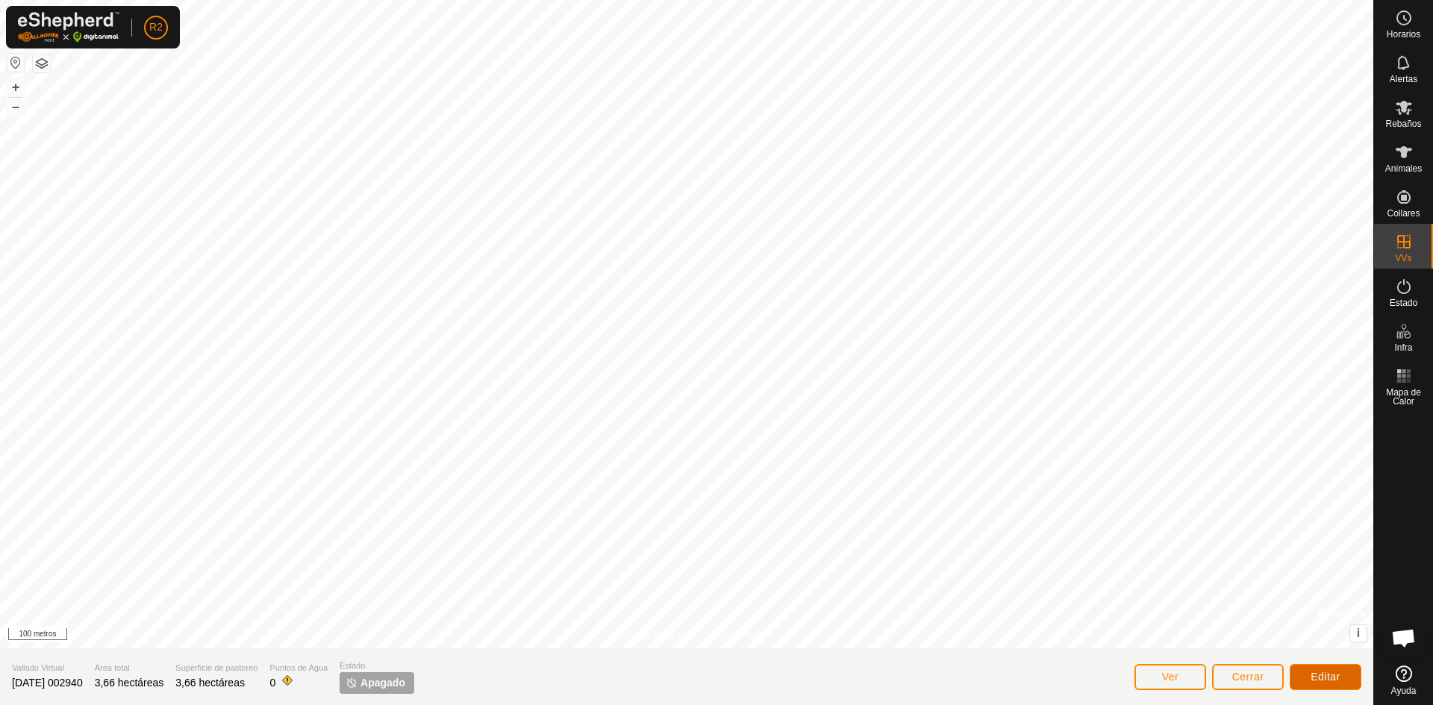
click at [1340, 672] on button "Editar" at bounding box center [1325, 677] width 72 height 26
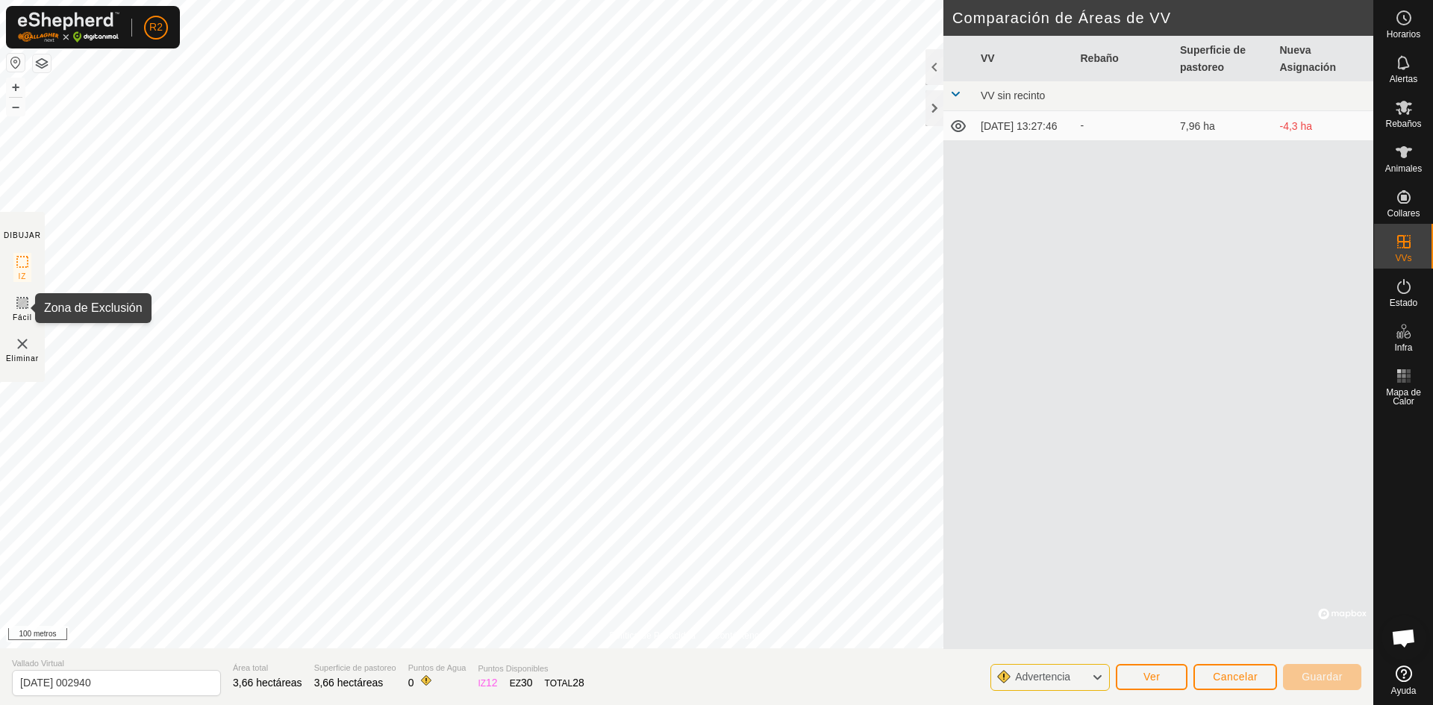
click at [15, 307] on icon at bounding box center [22, 303] width 18 height 18
click at [19, 263] on icon at bounding box center [22, 262] width 18 height 18
click at [25, 300] on icon at bounding box center [22, 303] width 18 height 18
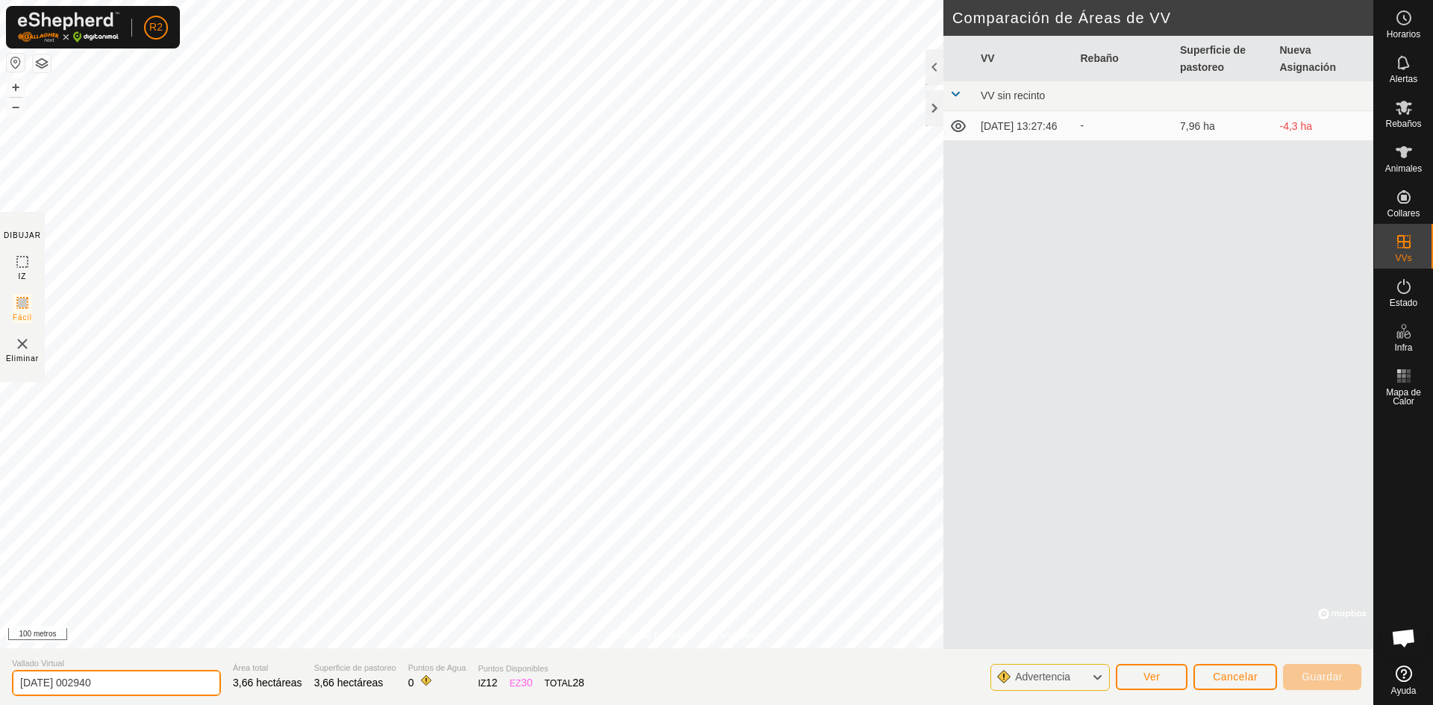
click at [122, 680] on input "2025-08-13 002940" at bounding box center [116, 683] width 209 height 26
type input "2"
type input "[PERSON_NAME]"
click at [1310, 673] on font "Guardar" at bounding box center [1321, 677] width 41 height 12
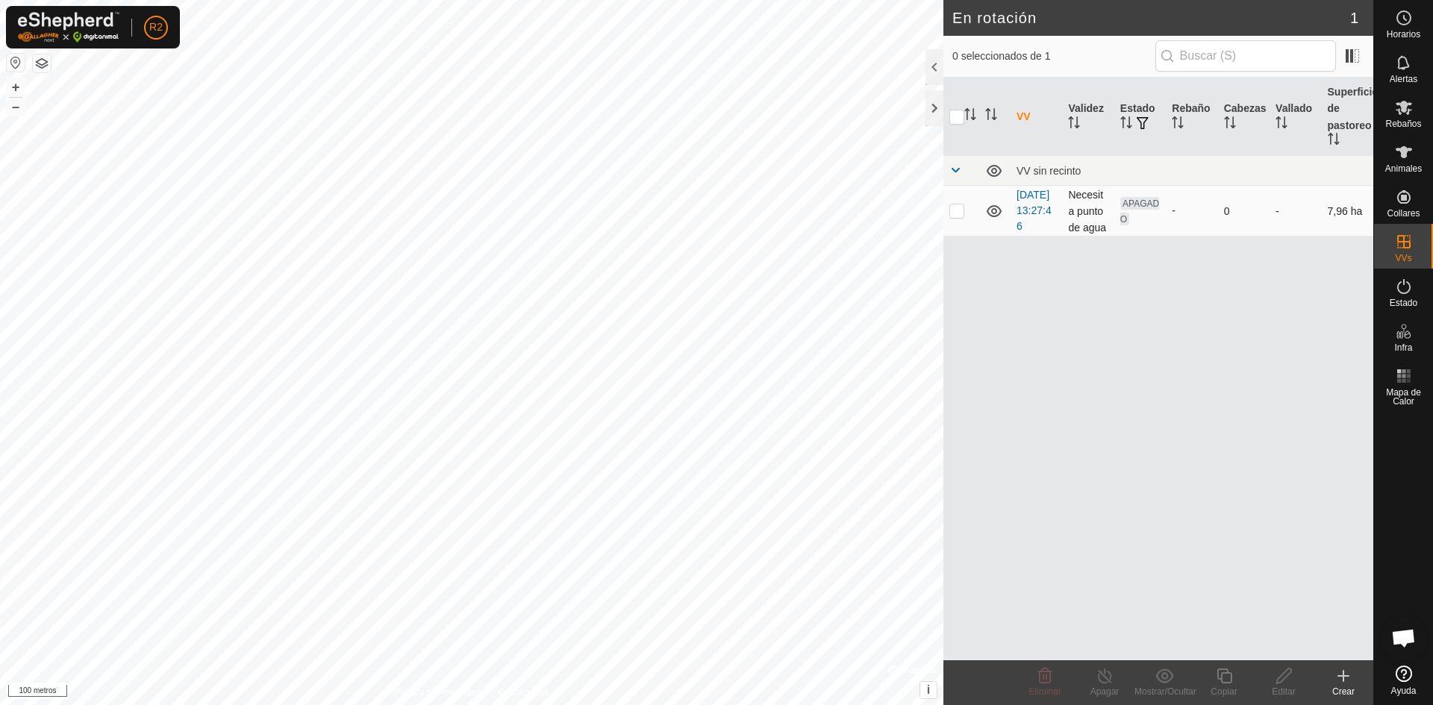
click at [1033, 218] on td "10/10/2025 13:27:46" at bounding box center [1035, 211] width 51 height 51
click at [1030, 212] on font "10/10/2025 13:27:46" at bounding box center [1033, 210] width 35 height 43
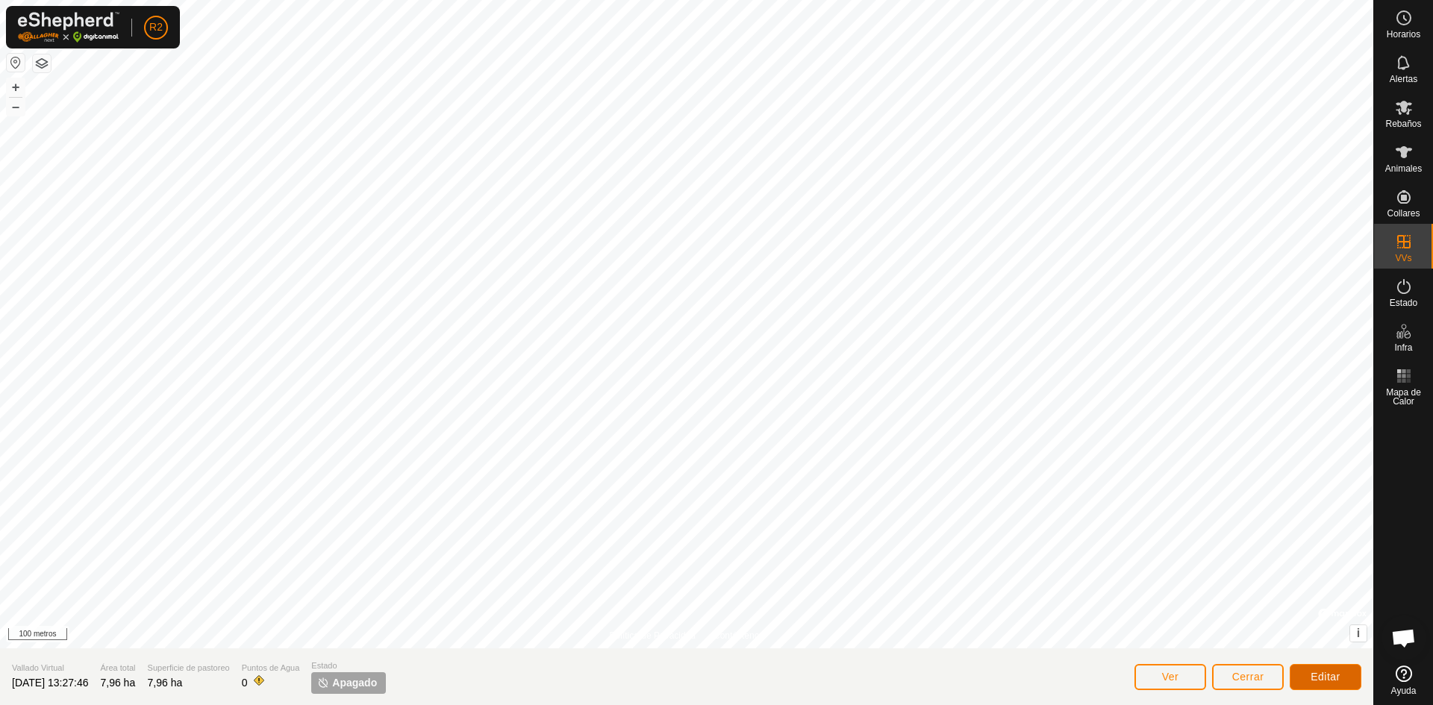
click at [1327, 675] on font "Editar" at bounding box center [1325, 677] width 30 height 12
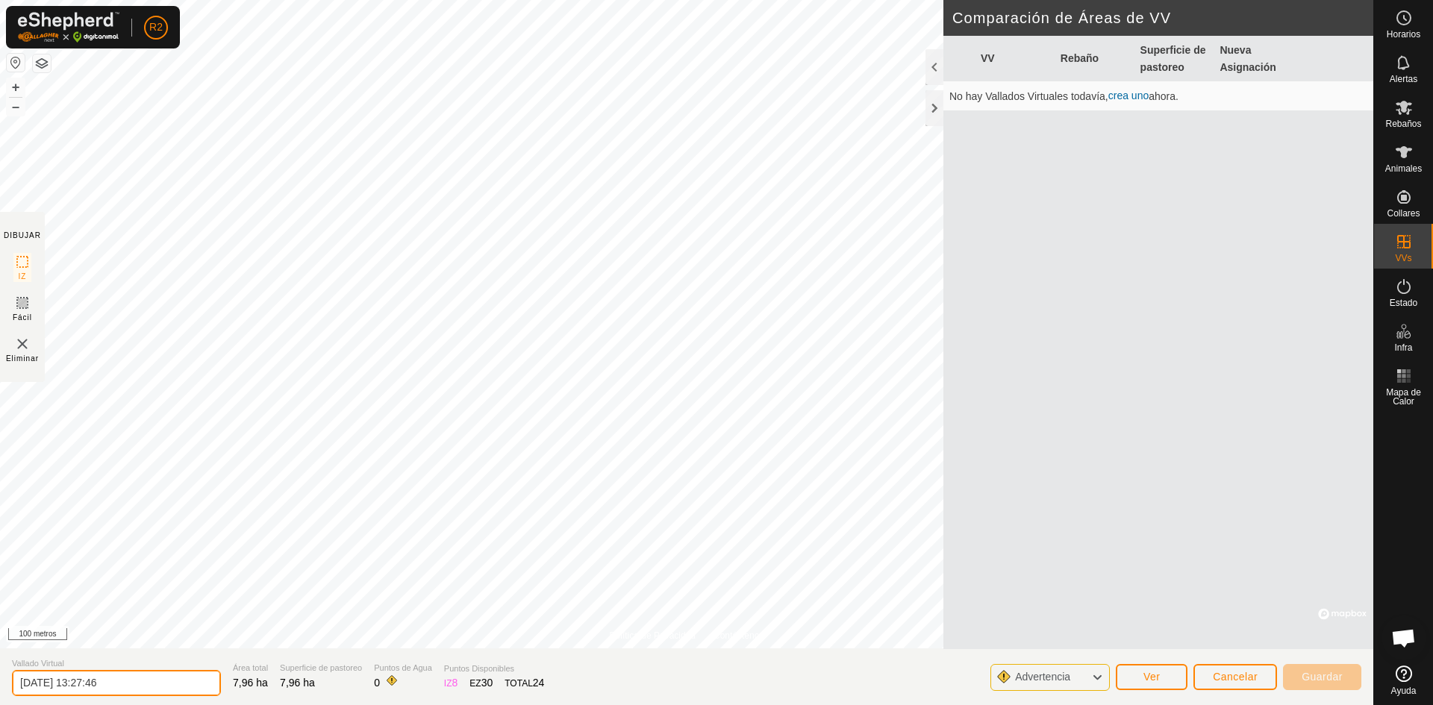
click at [143, 683] on input "2025-10-10 13:27:46" at bounding box center [116, 683] width 209 height 26
type input "2"
type input "[PERSON_NAME]"
click at [1318, 678] on font "Guardar" at bounding box center [1321, 677] width 41 height 12
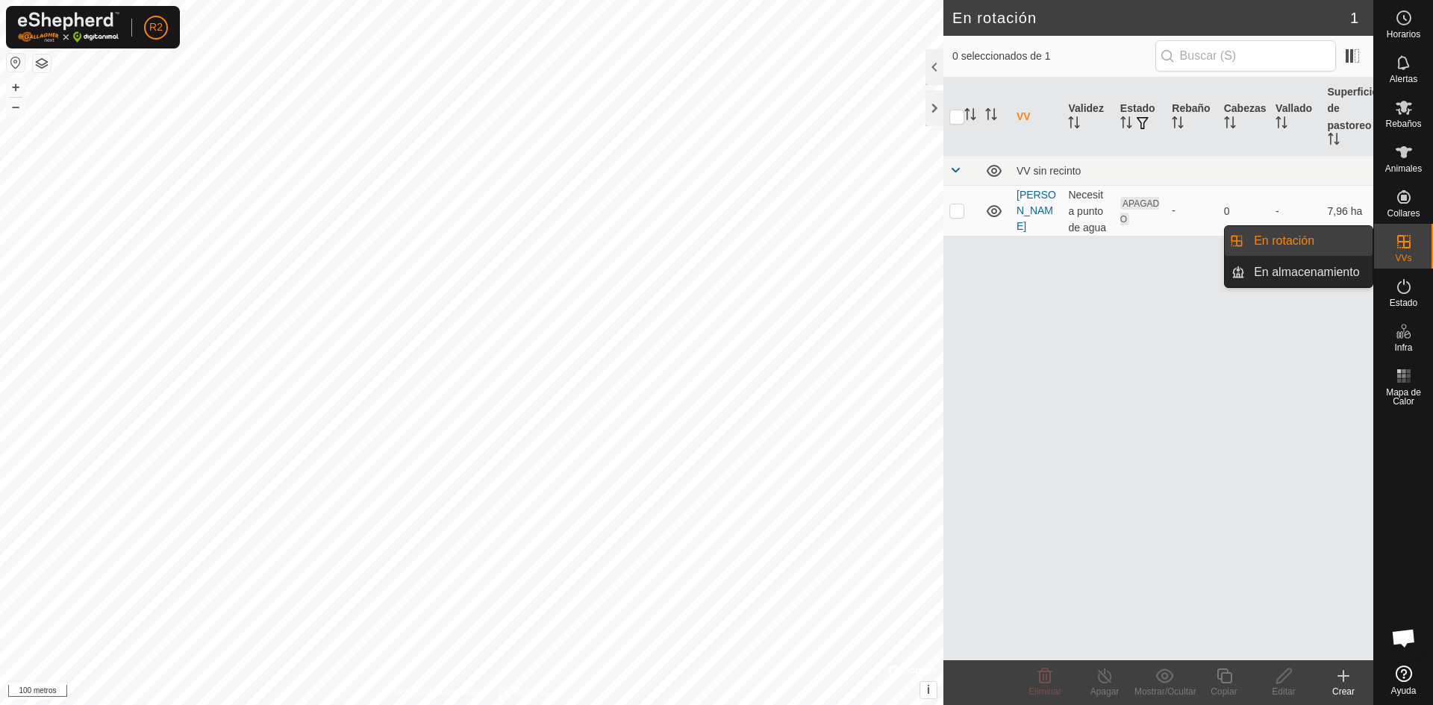
click at [1402, 240] on icon at bounding box center [1404, 242] width 18 height 18
click at [1339, 264] on link "En almacenamiento" at bounding box center [1309, 272] width 128 height 30
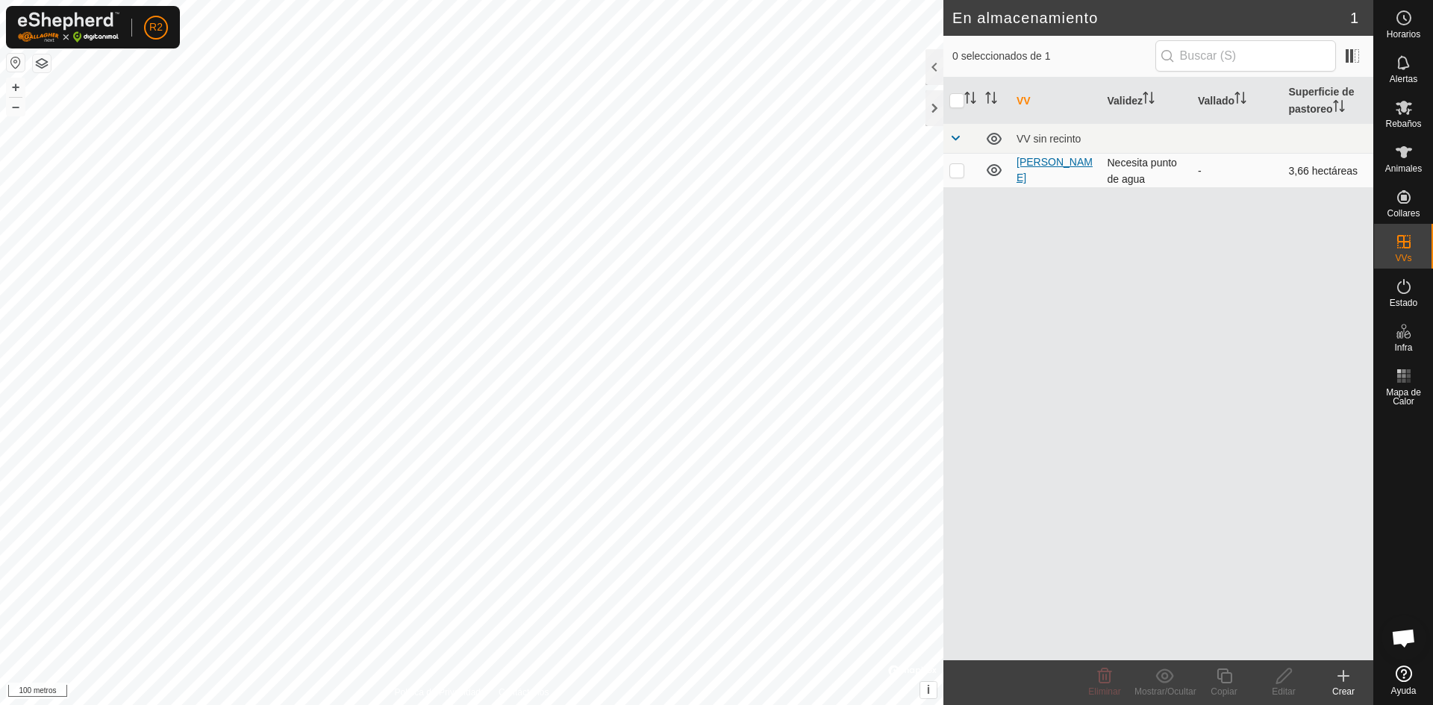
click at [1057, 166] on font "[PERSON_NAME]" at bounding box center [1054, 170] width 76 height 28
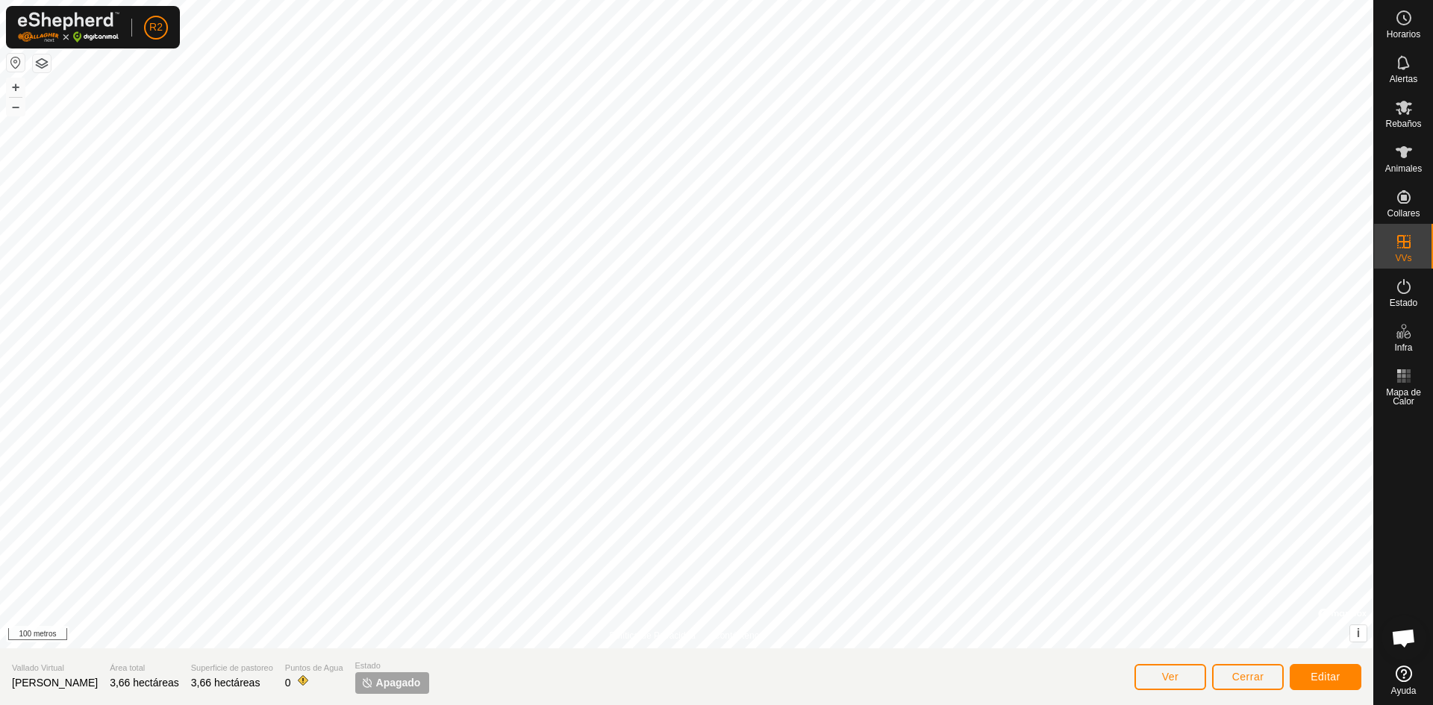
click at [39, 63] on button "button" at bounding box center [42, 63] width 18 height 18
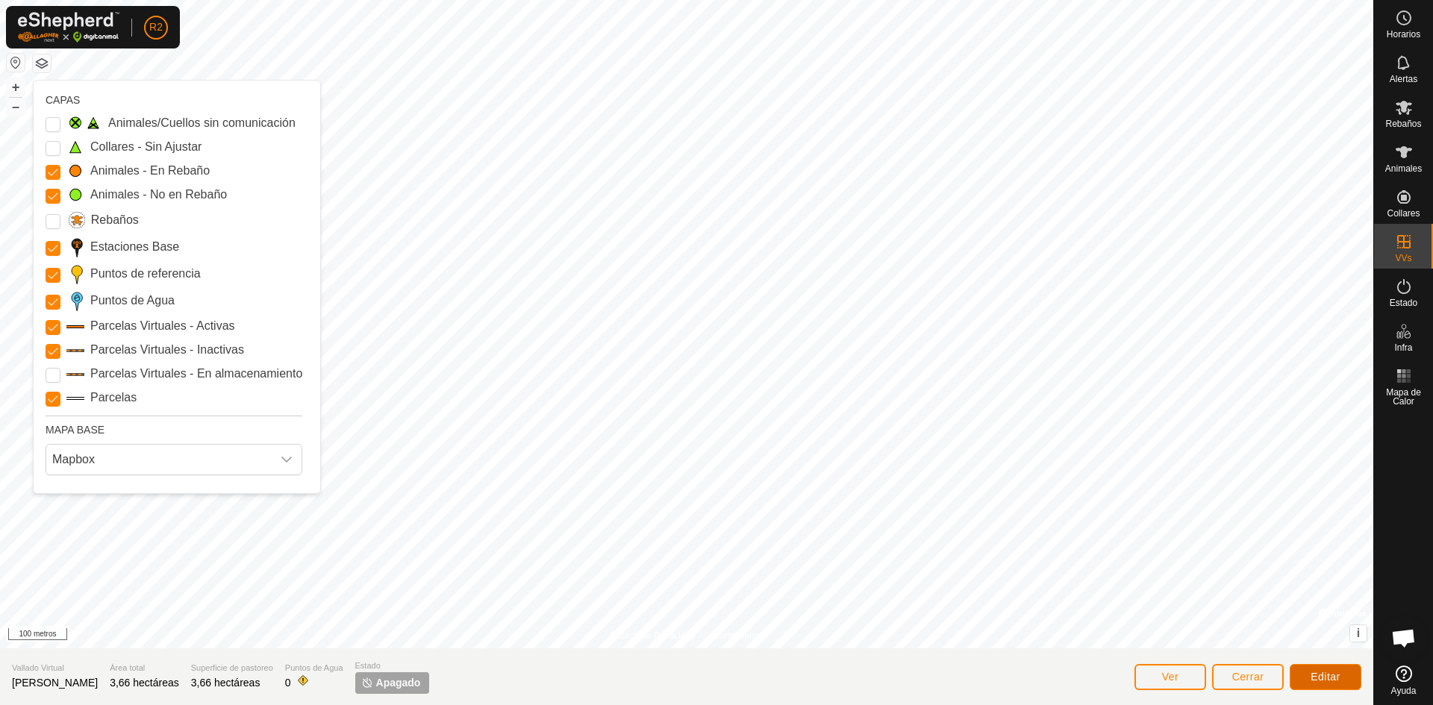
click at [1336, 675] on font "Editar" at bounding box center [1325, 677] width 30 height 12
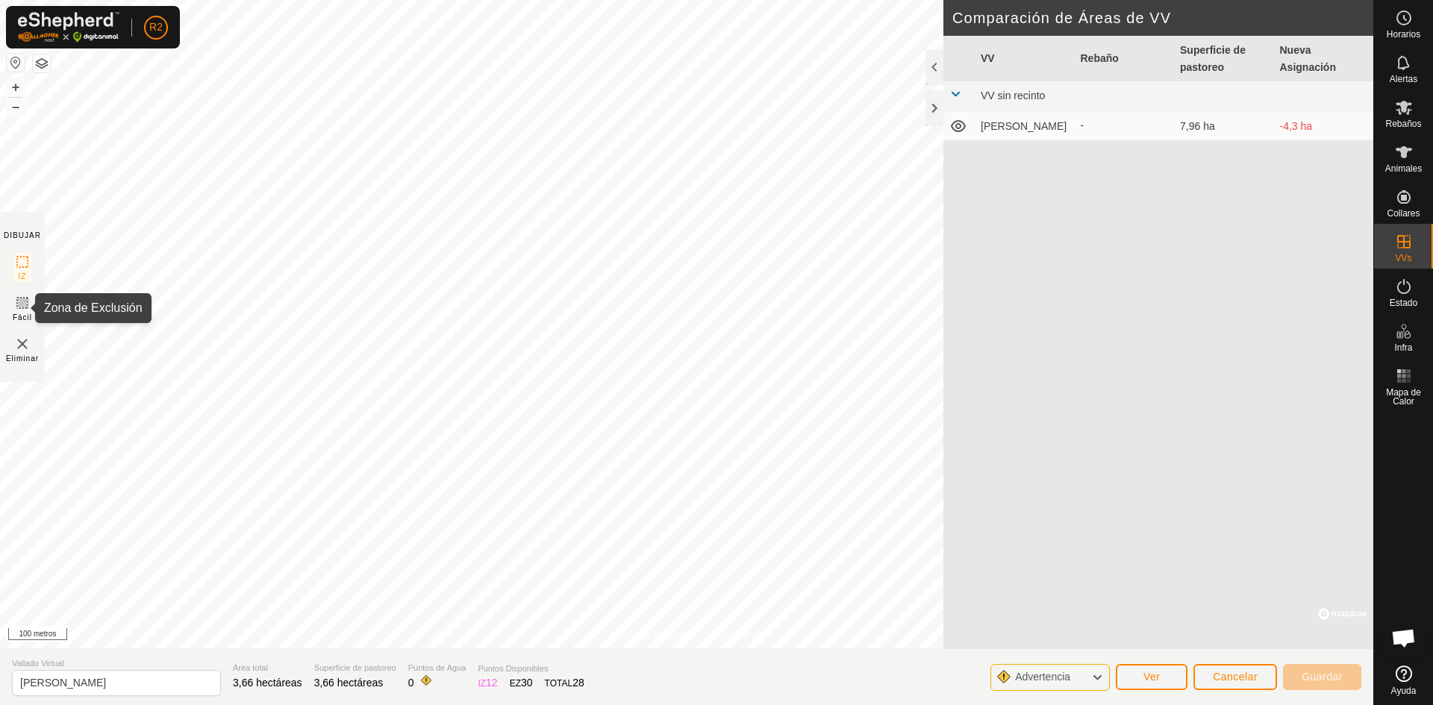
click at [22, 307] on icon at bounding box center [22, 302] width 9 height 9
click at [24, 263] on icon at bounding box center [22, 262] width 18 height 18
click at [20, 301] on icon at bounding box center [22, 303] width 18 height 18
click at [1234, 680] on font "Cancelar" at bounding box center [1234, 677] width 45 height 12
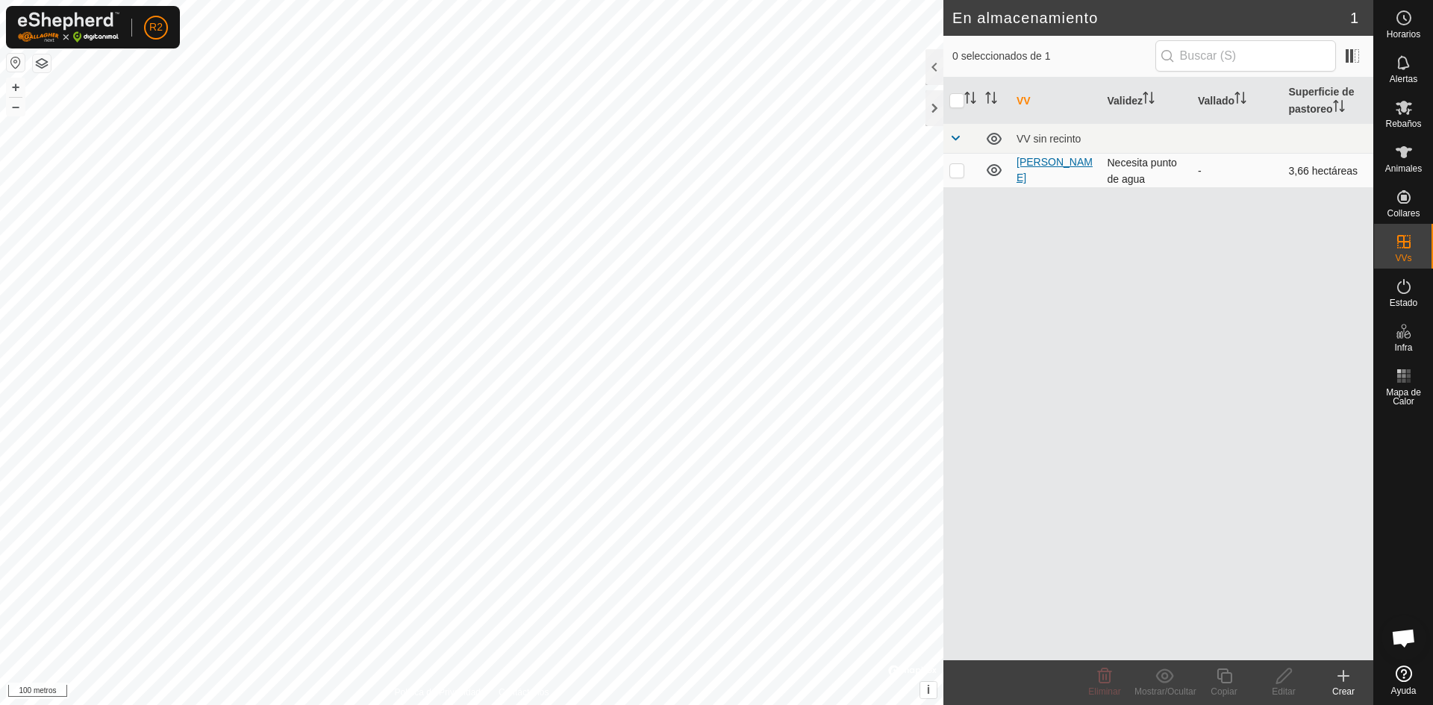
click at [1044, 172] on font "[PERSON_NAME]" at bounding box center [1054, 170] width 76 height 28
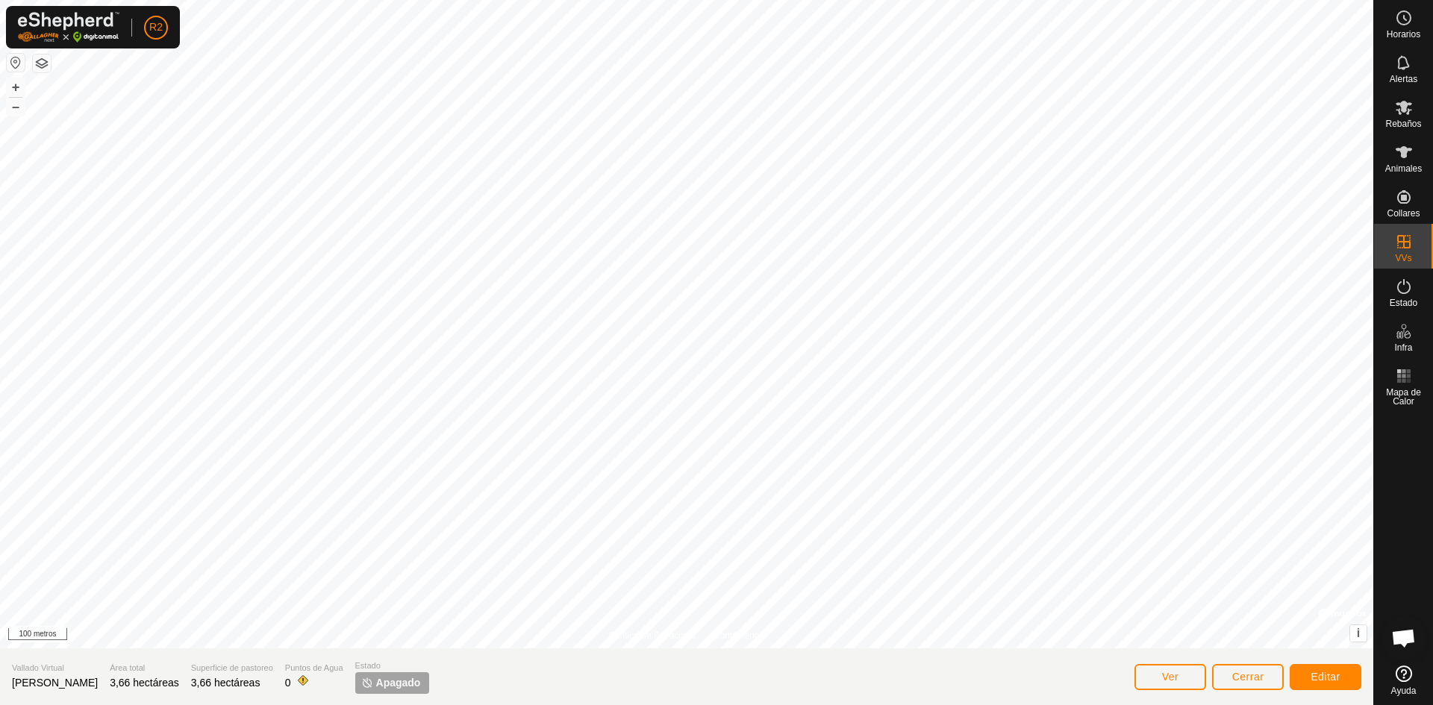
click at [12, 63] on button "button" at bounding box center [16, 63] width 18 height 18
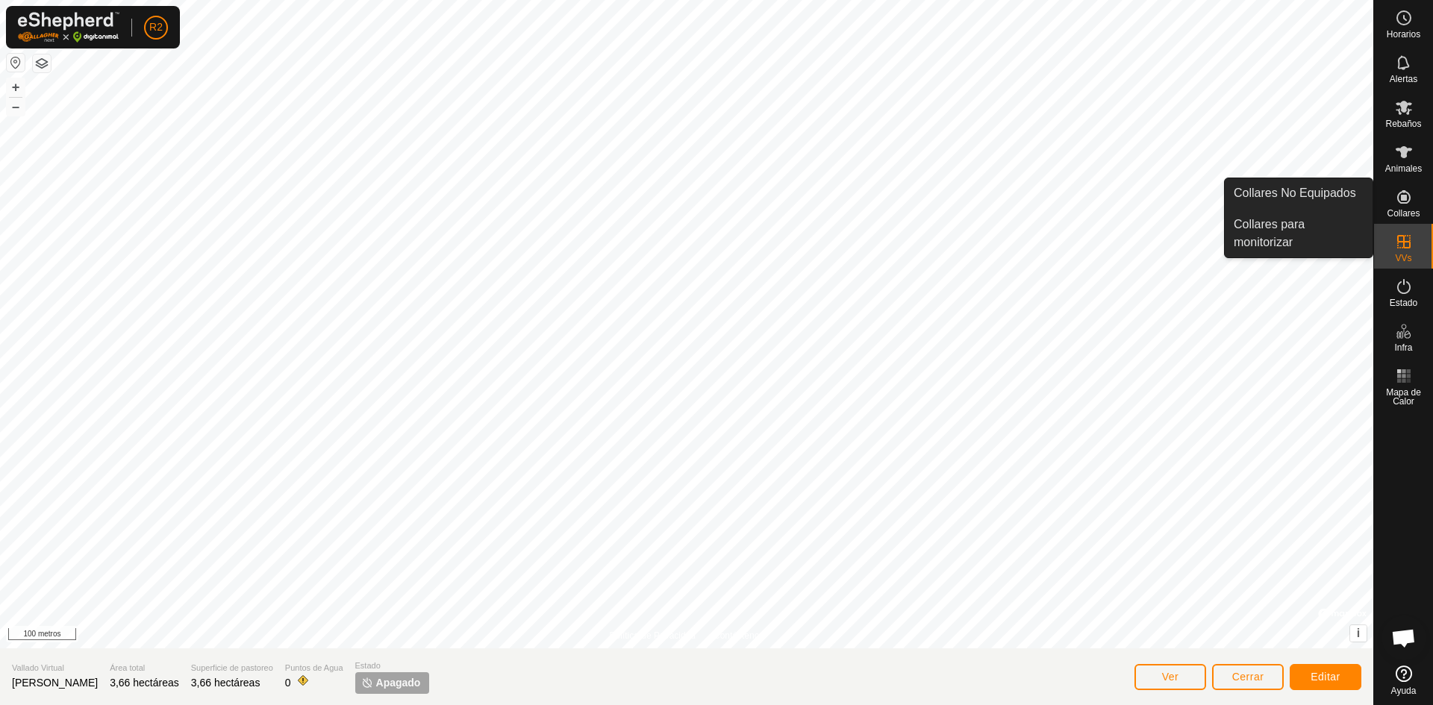
click at [1403, 204] on icon at bounding box center [1404, 197] width 18 height 18
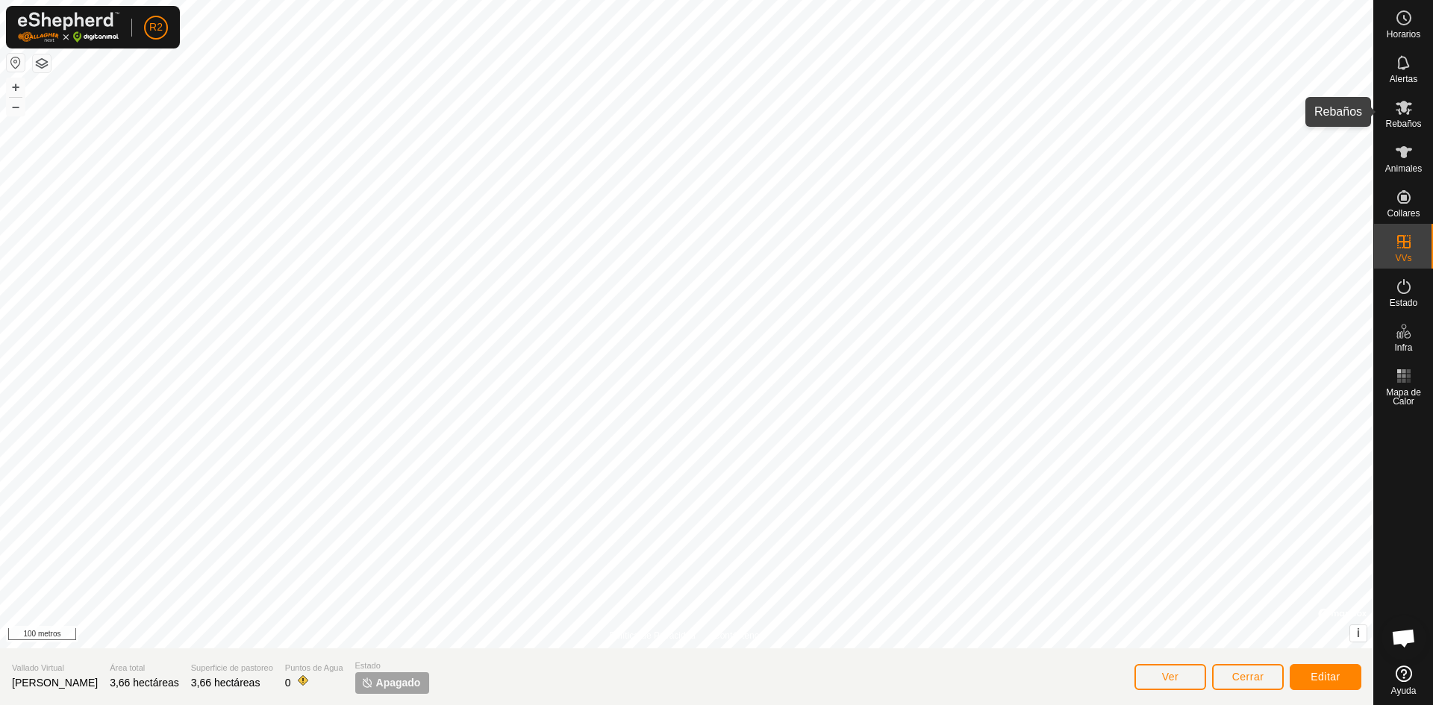
click at [1397, 115] on icon at bounding box center [1404, 107] width 18 height 18
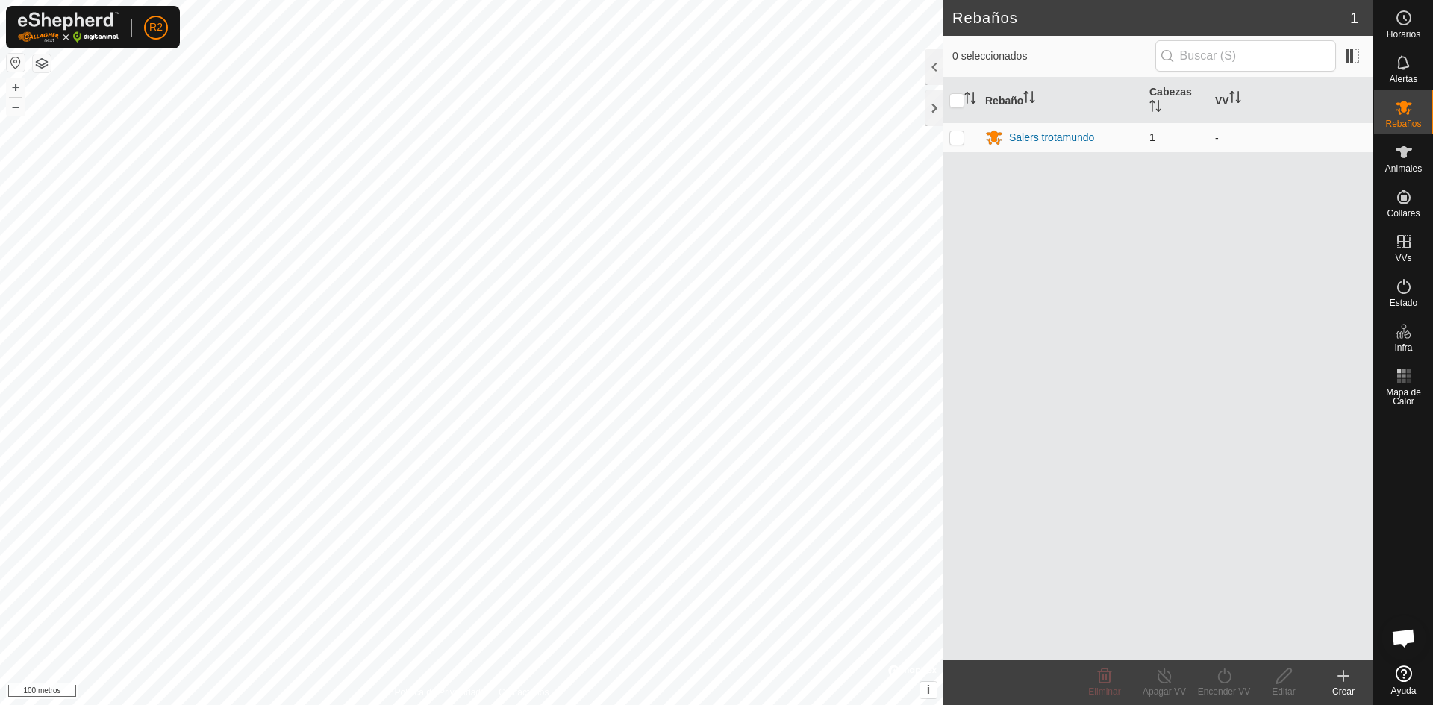
click at [1039, 139] on font "Salers trotamundo" at bounding box center [1051, 137] width 85 height 12
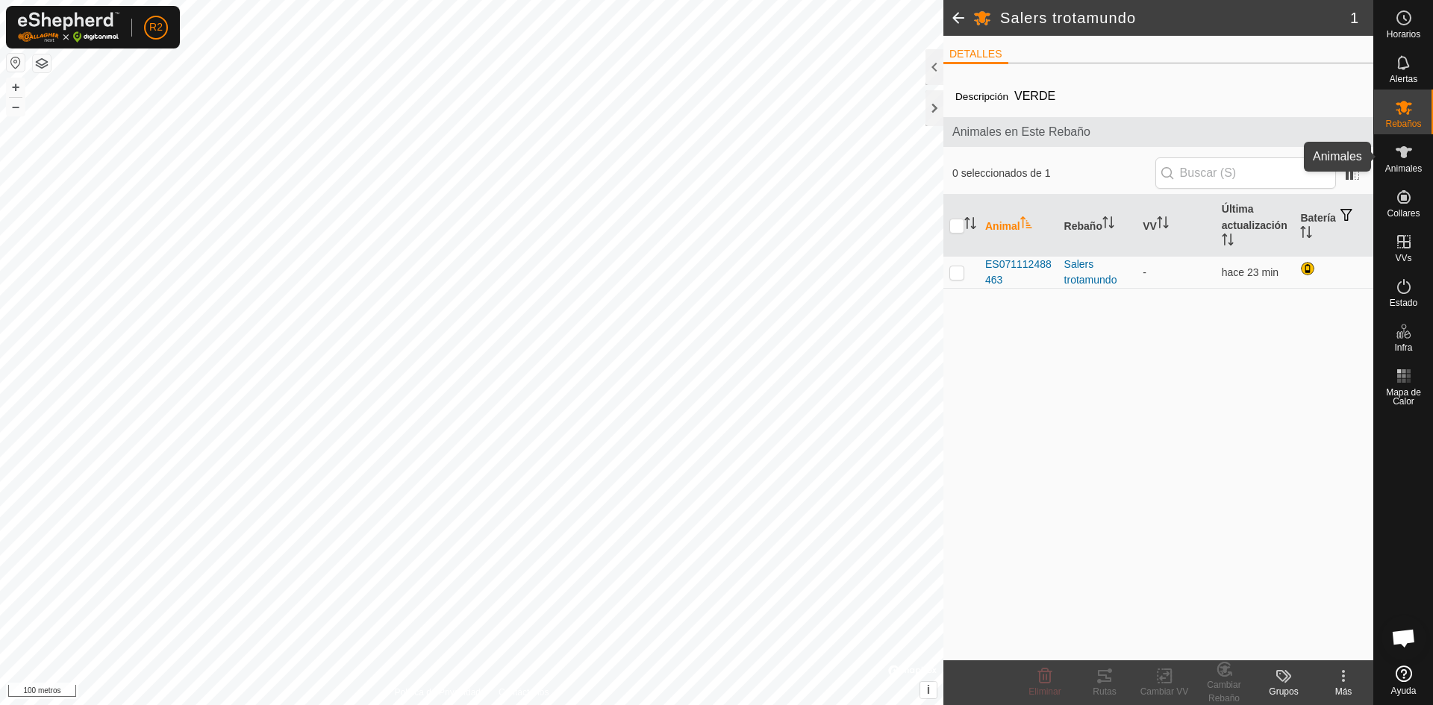
click at [1405, 152] on icon at bounding box center [1403, 152] width 16 height 12
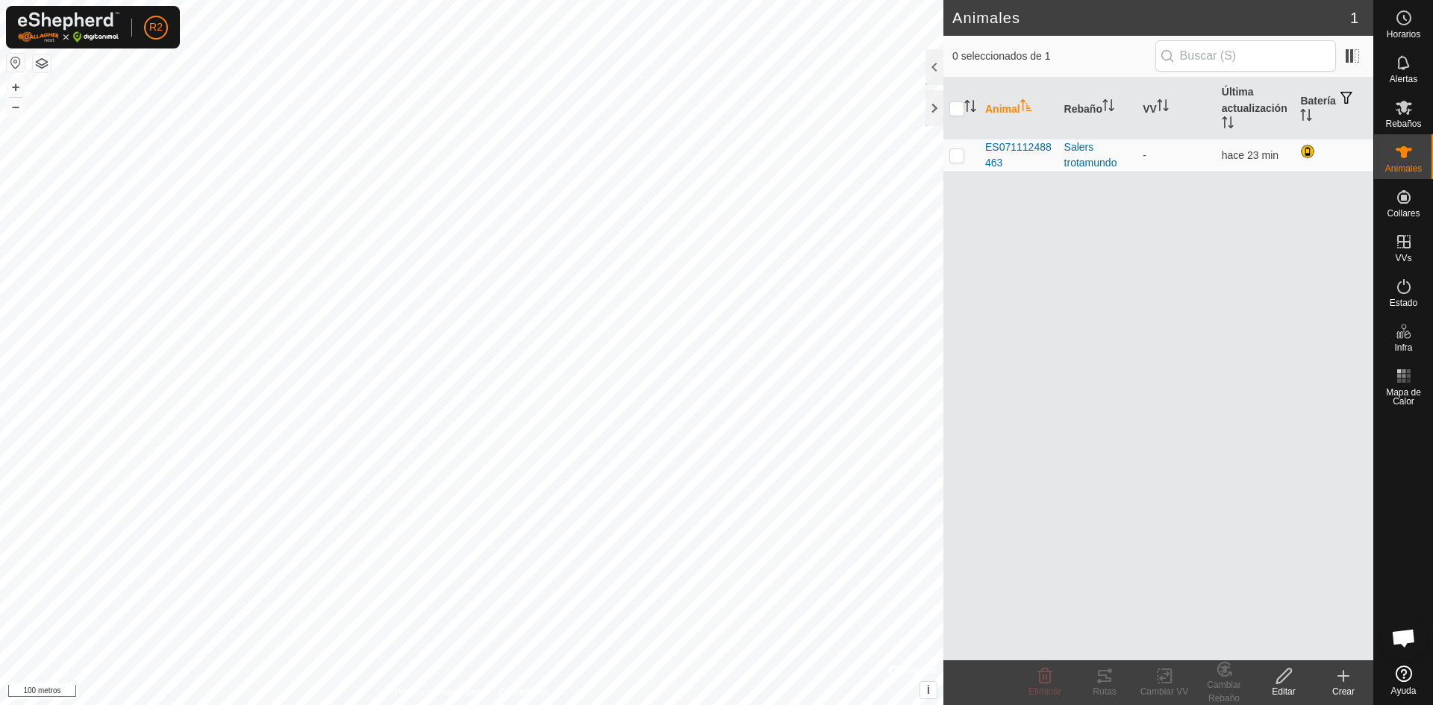
click at [1346, 685] on div "Crear" at bounding box center [1343, 691] width 60 height 13
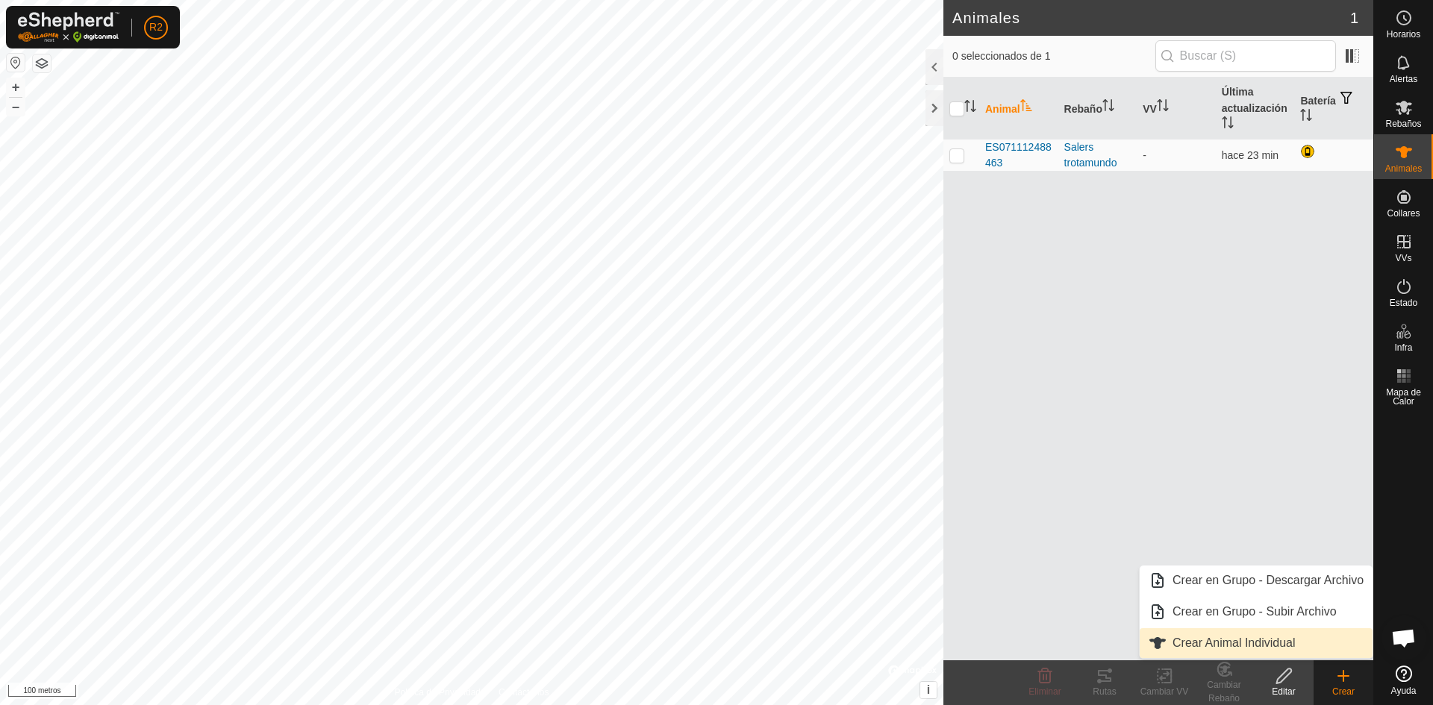
click at [1275, 645] on link "Crear Animal Individual" at bounding box center [1255, 643] width 233 height 30
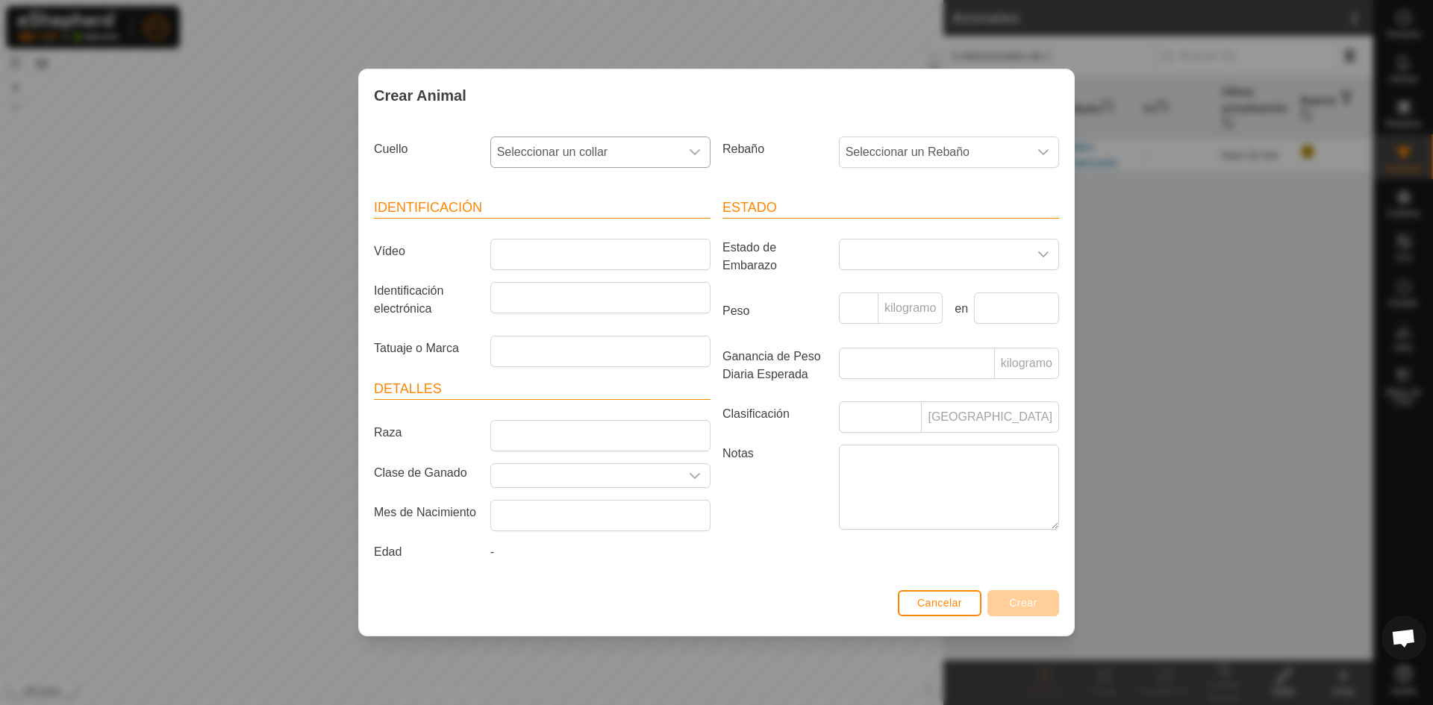
click at [695, 149] on icon "disparador desplegable" at bounding box center [695, 152] width 12 height 12
click at [550, 254] on li "4120401409" at bounding box center [601, 260] width 219 height 30
click at [543, 251] on input "Vídeo" at bounding box center [600, 254] width 220 height 31
type input "ES0511144000003"
click at [610, 291] on input "Identificación electrónica" at bounding box center [600, 297] width 220 height 31
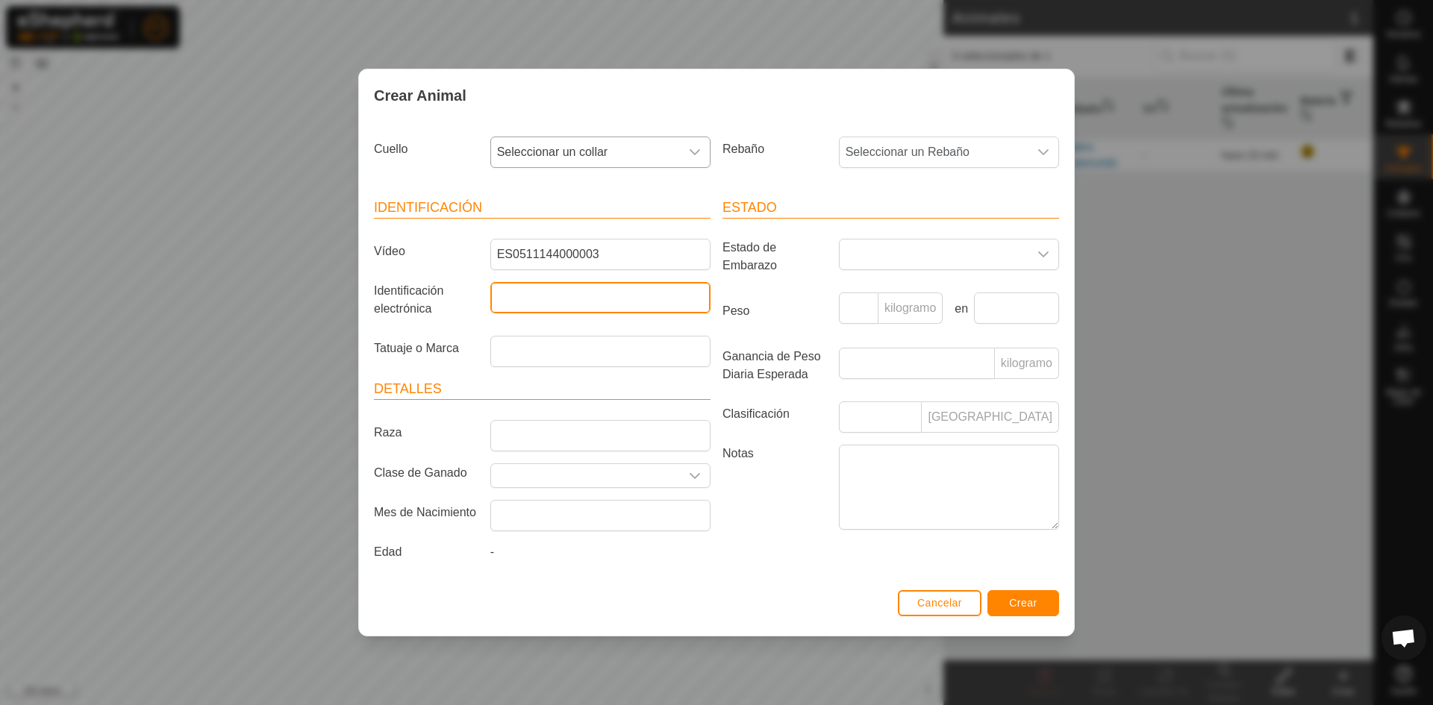
type input "0003"
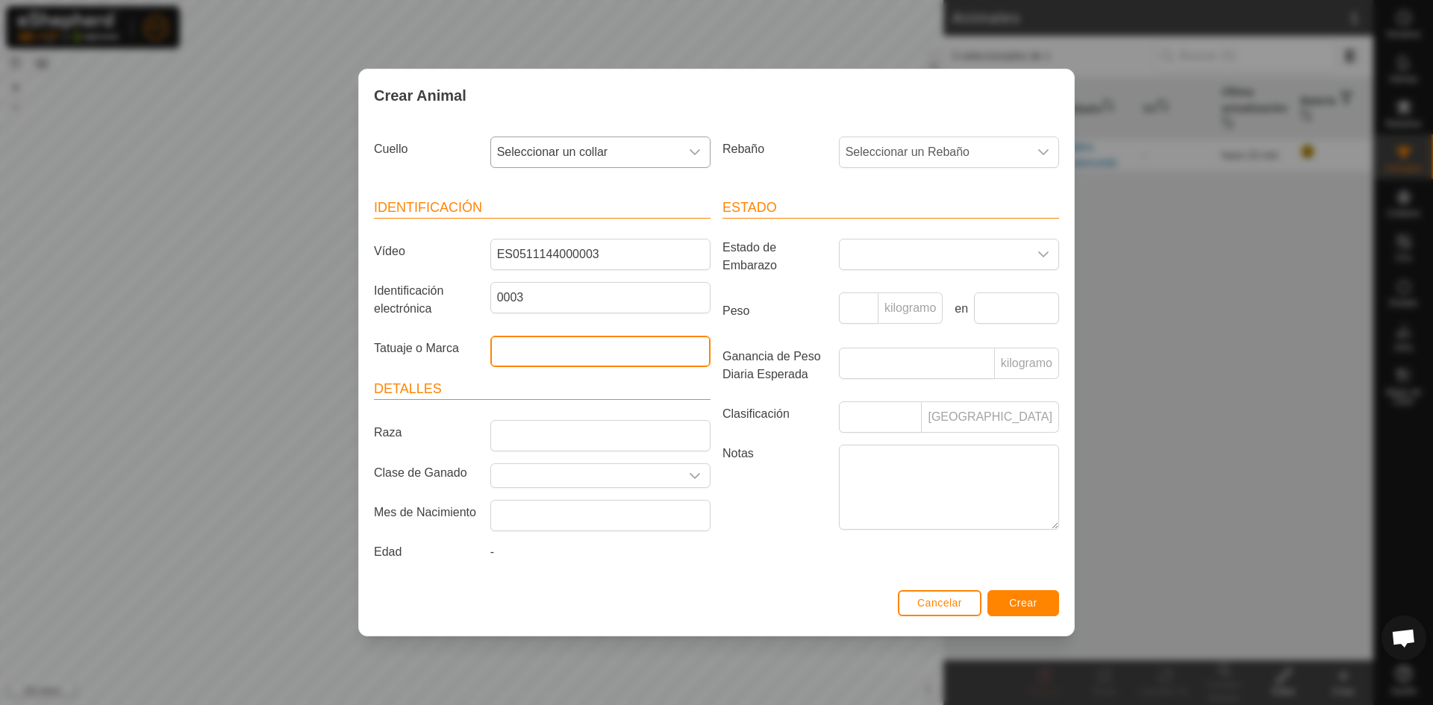
click at [583, 344] on input "Tatuaje o Marca" at bounding box center [600, 351] width 220 height 31
type input "CORNO RIVA"
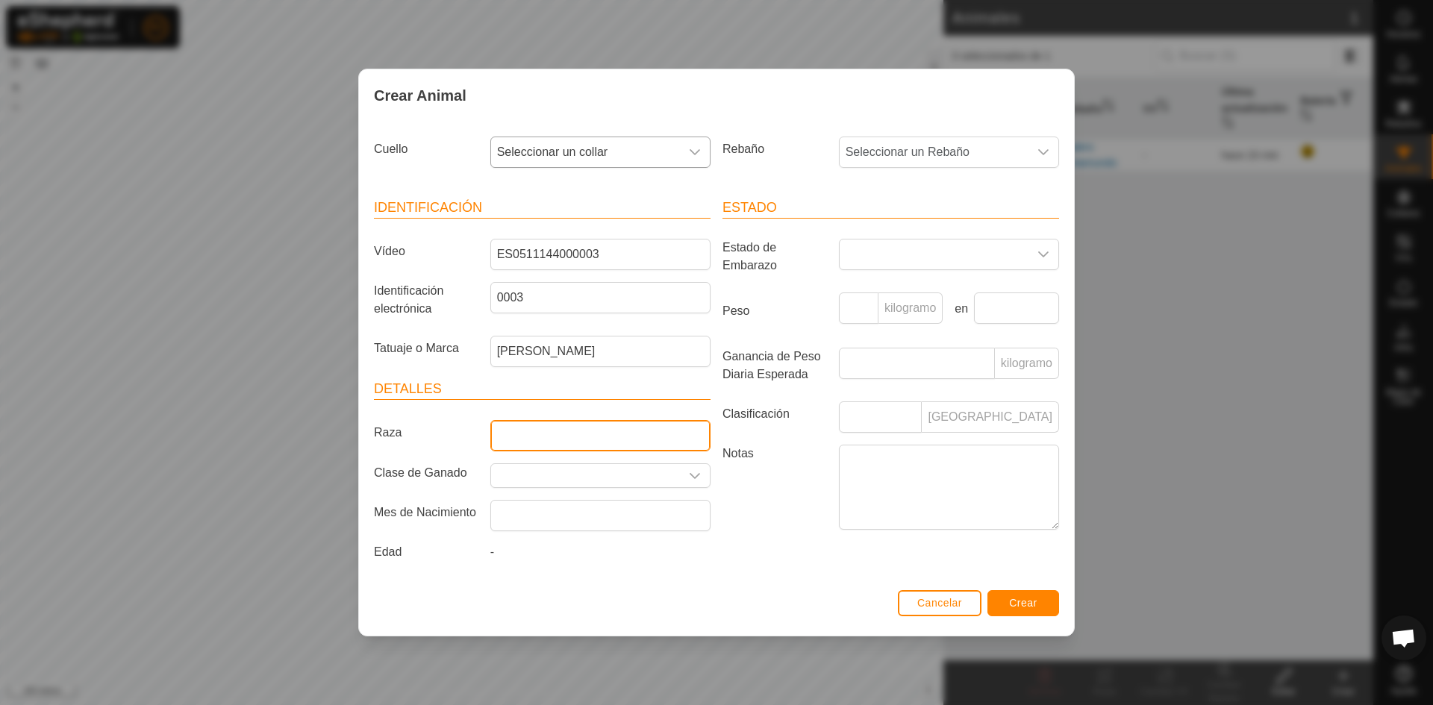
click at [648, 436] on input "Raza" at bounding box center [600, 435] width 220 height 31
type input "SALERS"
click at [607, 475] on input "text" at bounding box center [585, 475] width 189 height 23
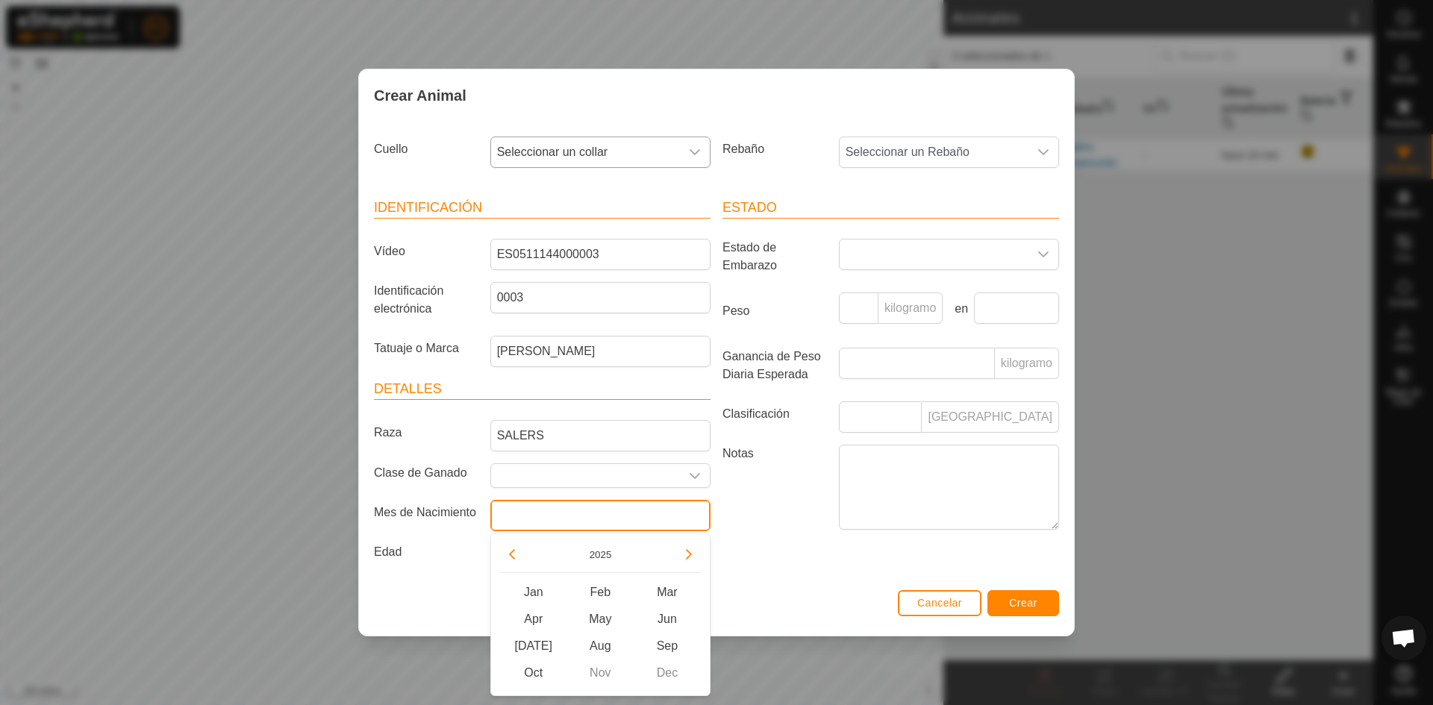
click at [572, 518] on input "text" at bounding box center [600, 515] width 220 height 31
click at [604, 551] on button "2025" at bounding box center [600, 553] width 34 height 17
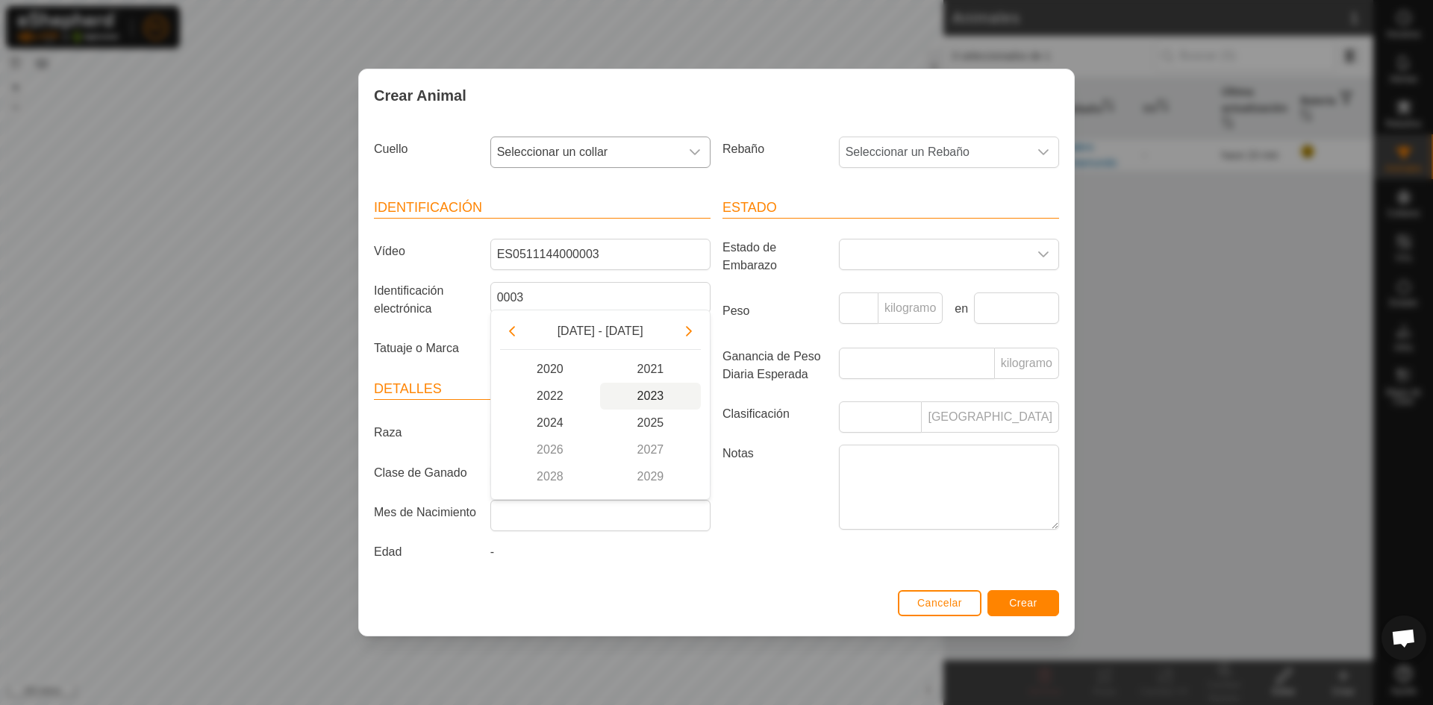
click at [663, 395] on span "2023" at bounding box center [650, 396] width 101 height 27
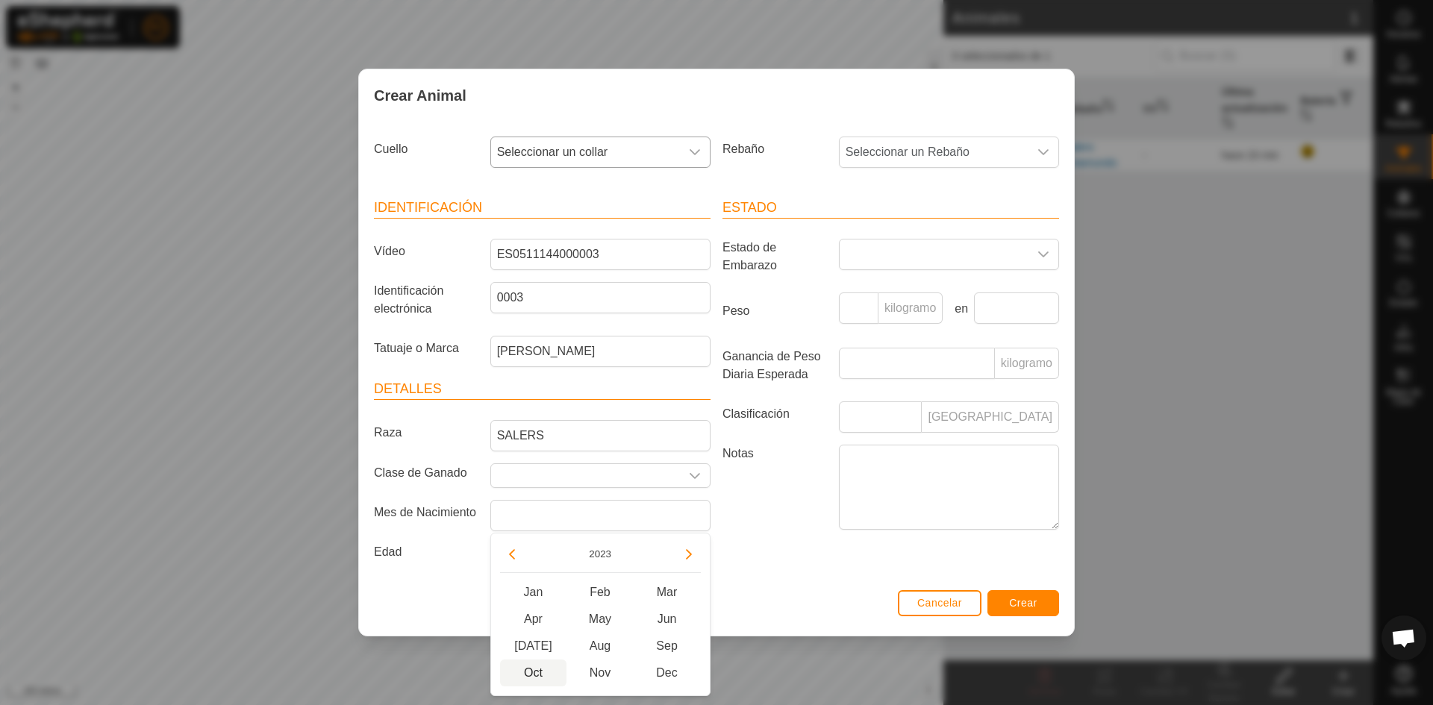
click at [536, 666] on span "Oct" at bounding box center [533, 673] width 67 height 27
type input "October 2023"
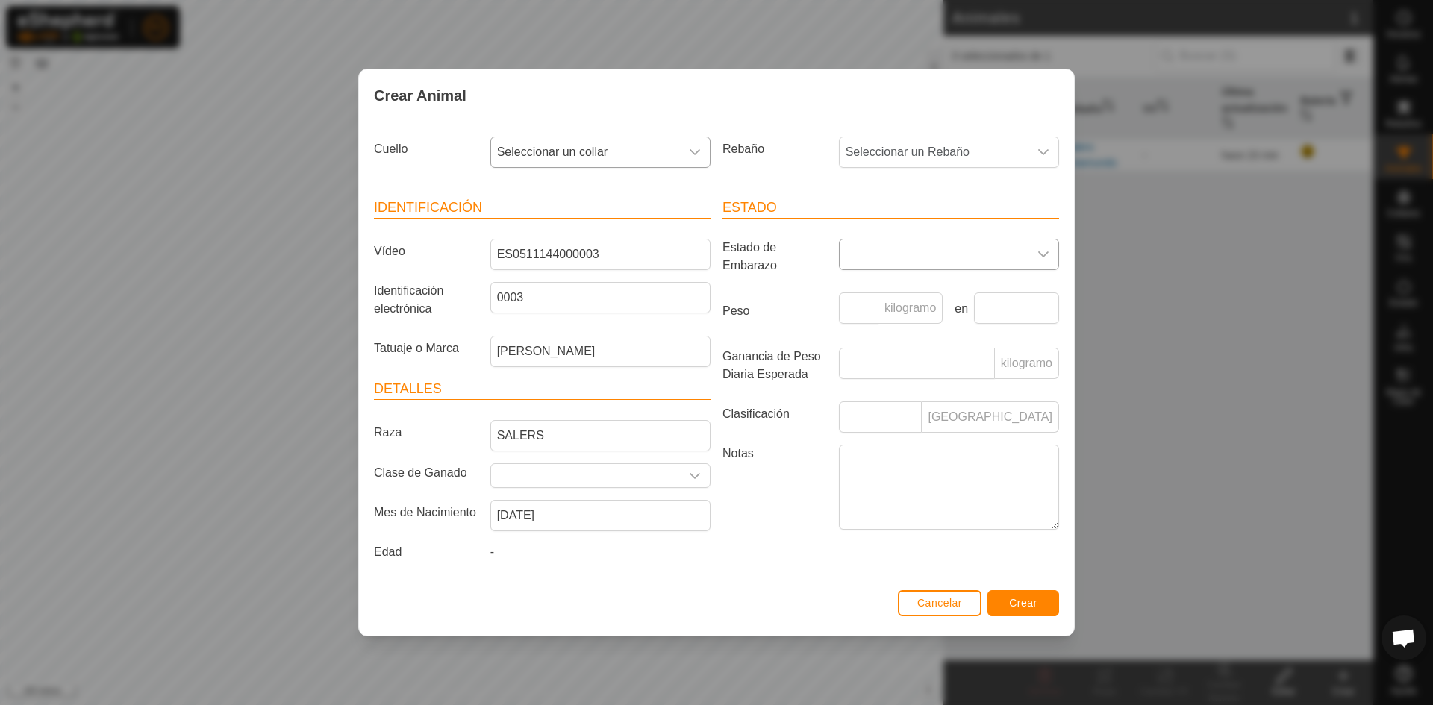
click at [1021, 257] on span at bounding box center [933, 255] width 189 height 30
click at [922, 380] on li "Preñada" at bounding box center [949, 382] width 219 height 30
click at [863, 308] on input "Peso" at bounding box center [859, 307] width 40 height 31
type input "800"
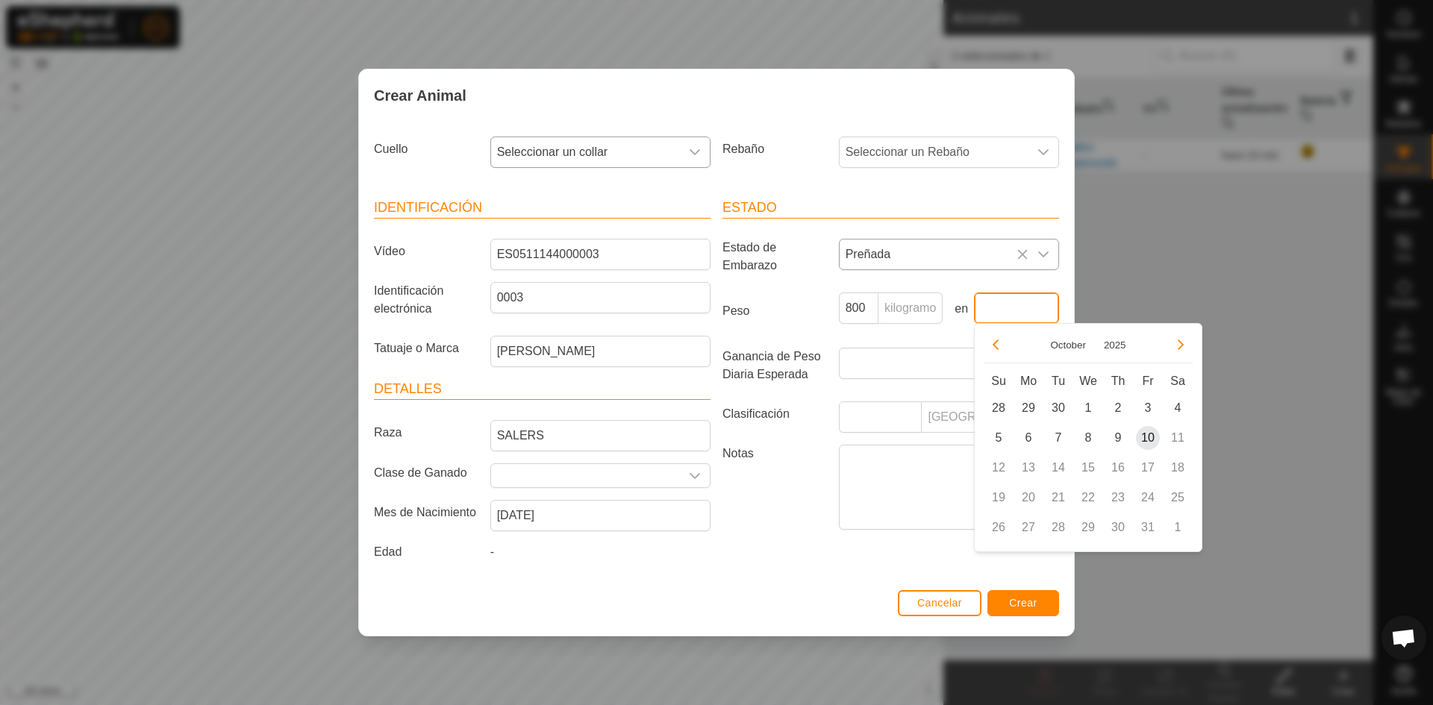
click at [1010, 302] on input "text" at bounding box center [1016, 307] width 85 height 31
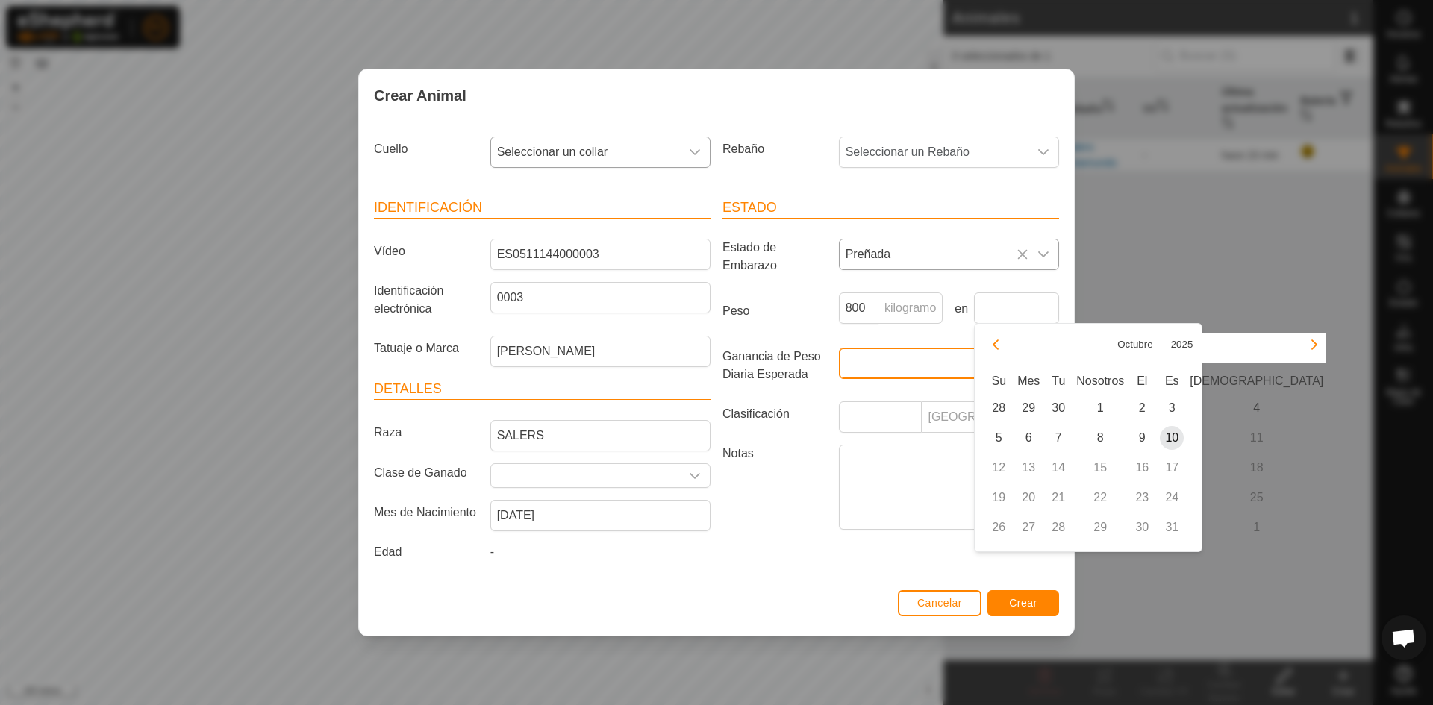
click at [882, 355] on input "Ganancia de Peso Diaria Esperada" at bounding box center [917, 363] width 156 height 31
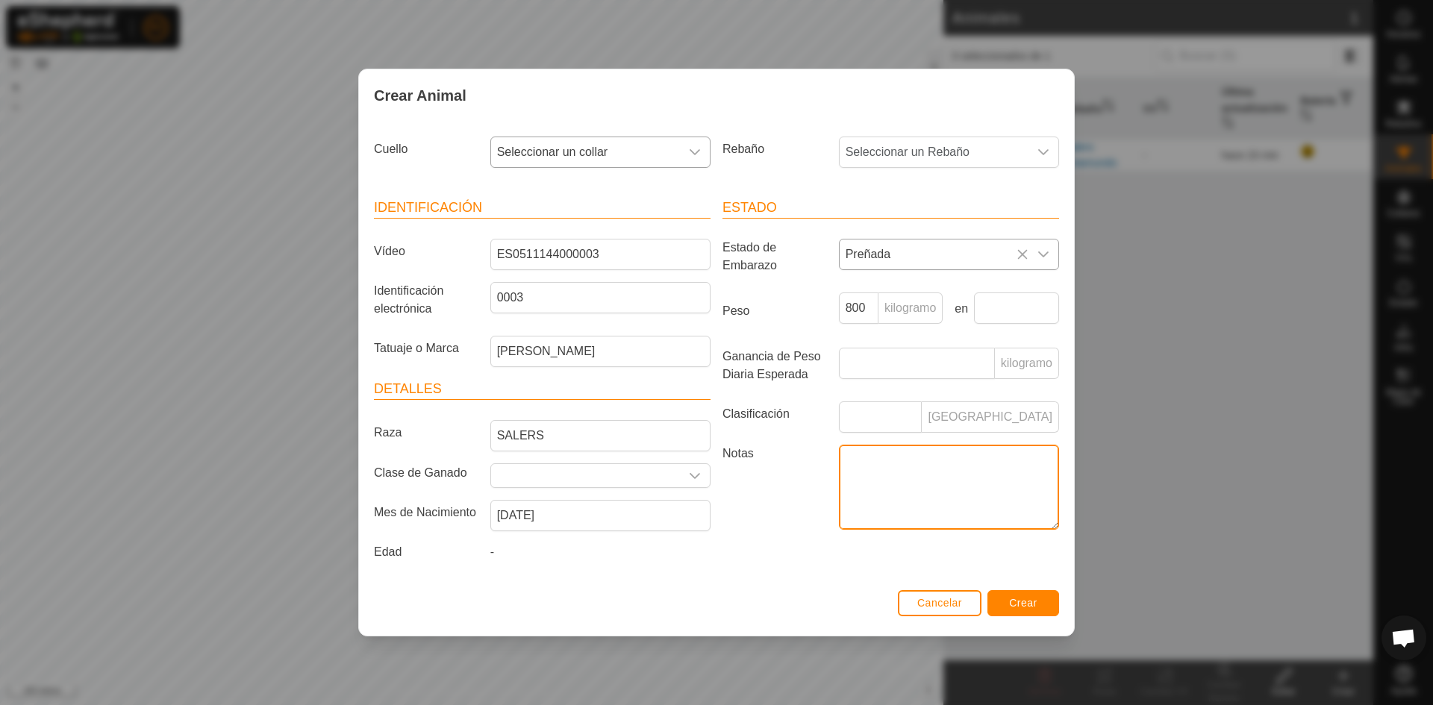
click at [874, 463] on textarea "Notas" at bounding box center [949, 487] width 220 height 85
click at [701, 149] on div "disparador desplegable" at bounding box center [695, 152] width 30 height 30
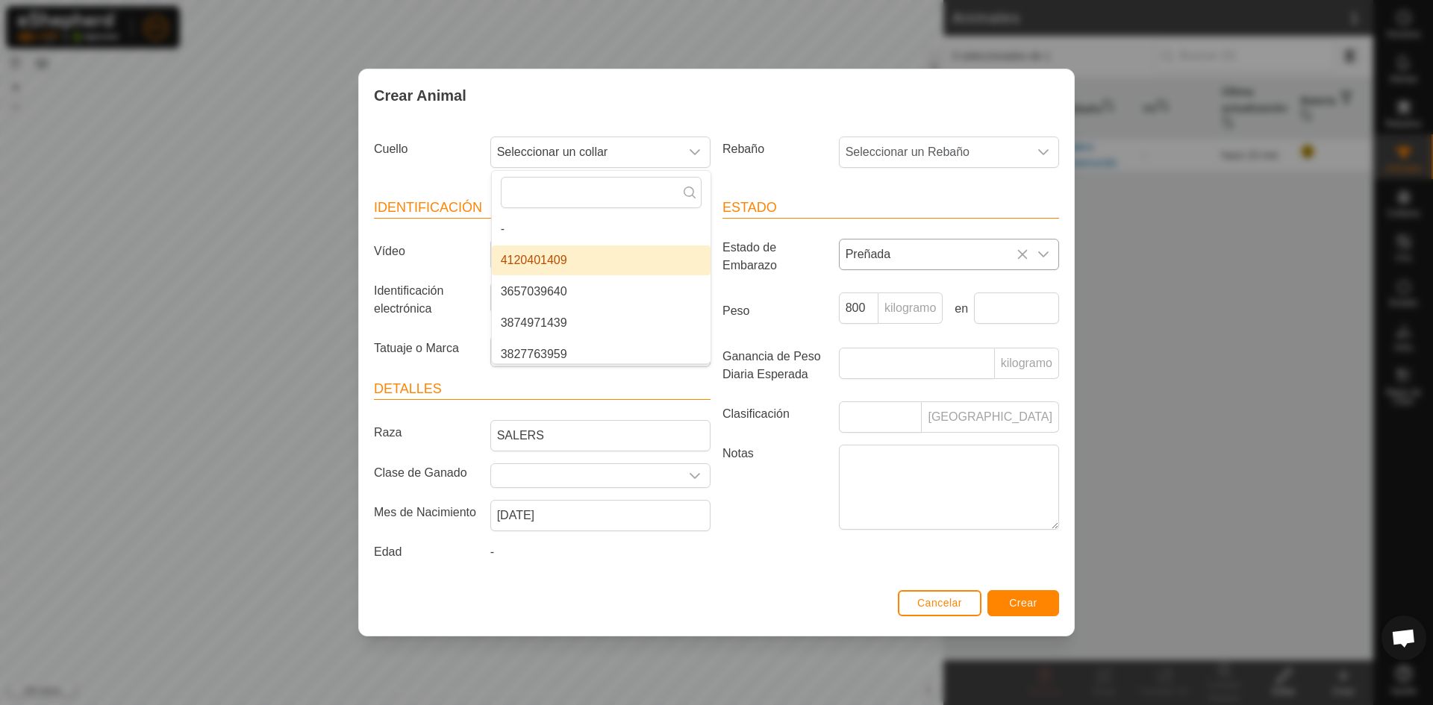
click at [561, 254] on li "4120401409" at bounding box center [601, 260] width 219 height 30
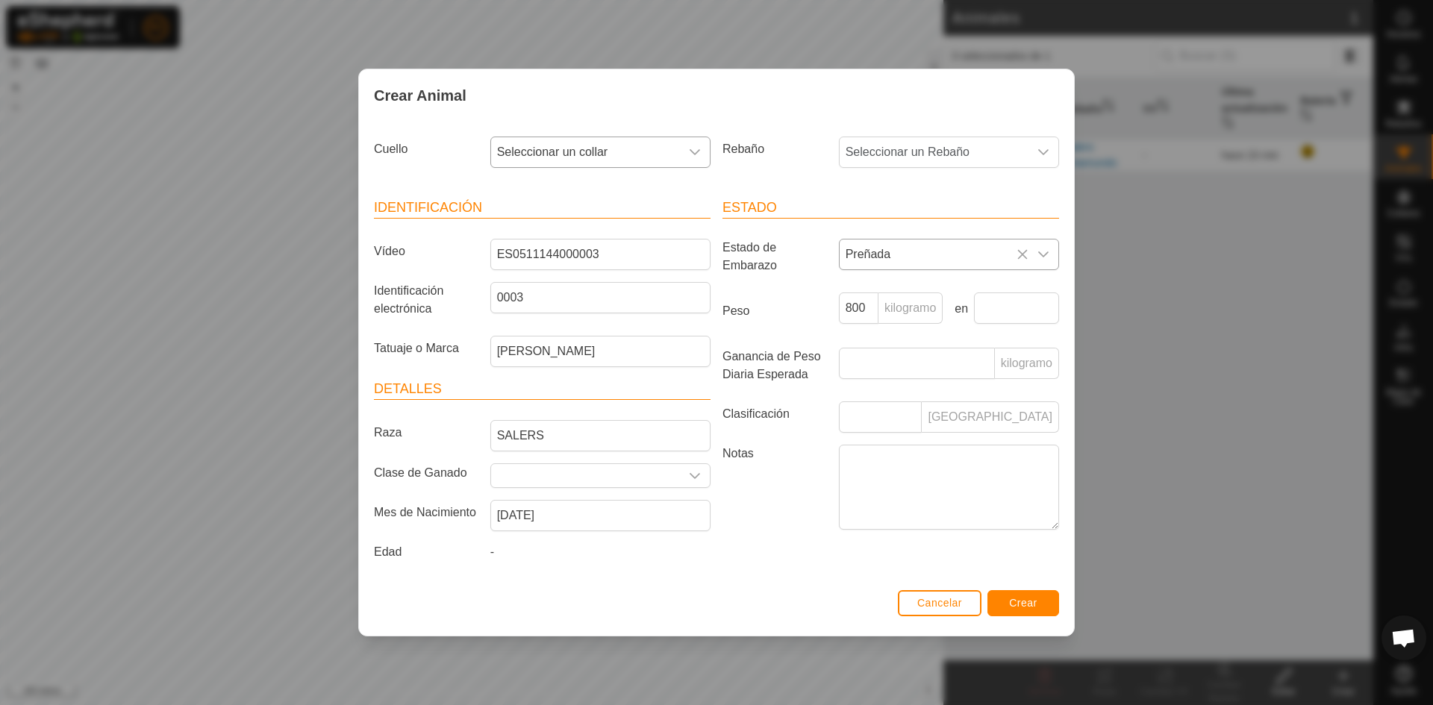
click at [689, 152] on icon "disparador desplegable" at bounding box center [695, 152] width 12 height 12
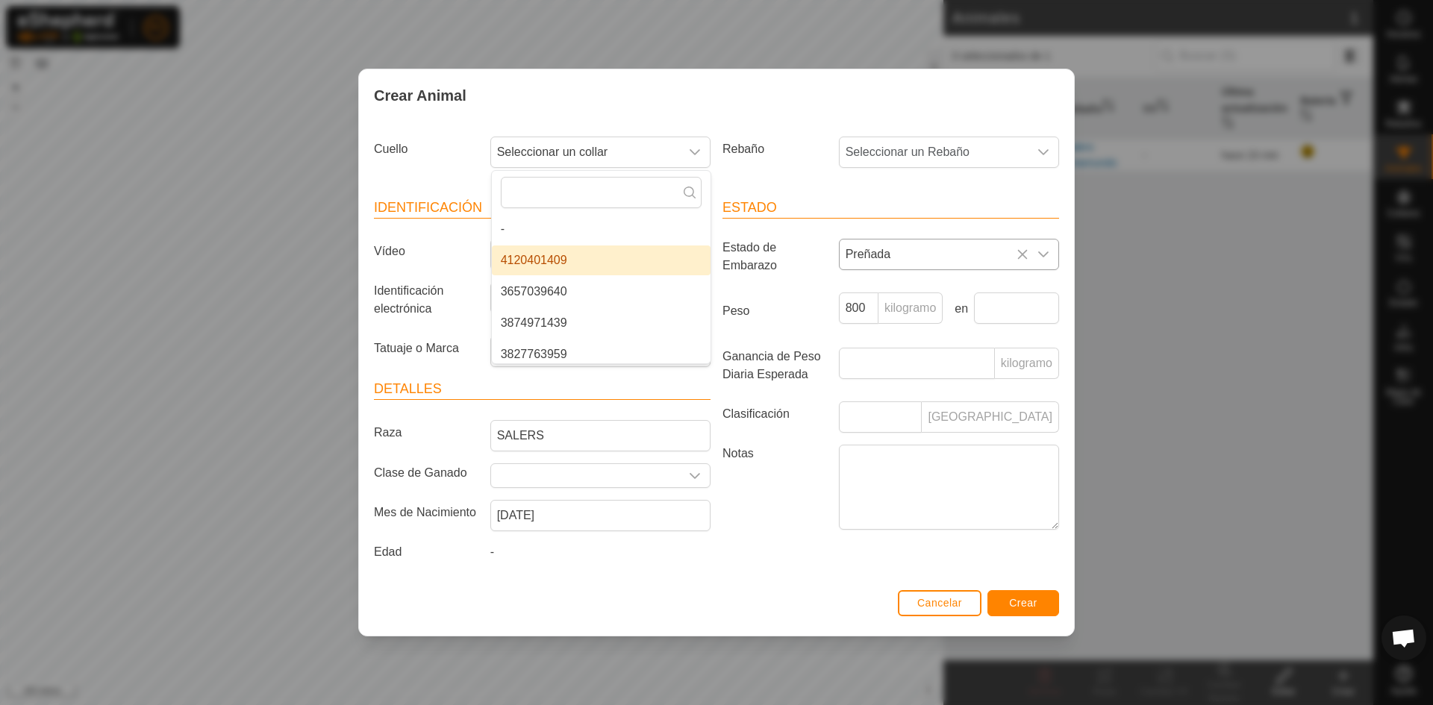
click at [571, 265] on li "4120401409" at bounding box center [601, 260] width 219 height 30
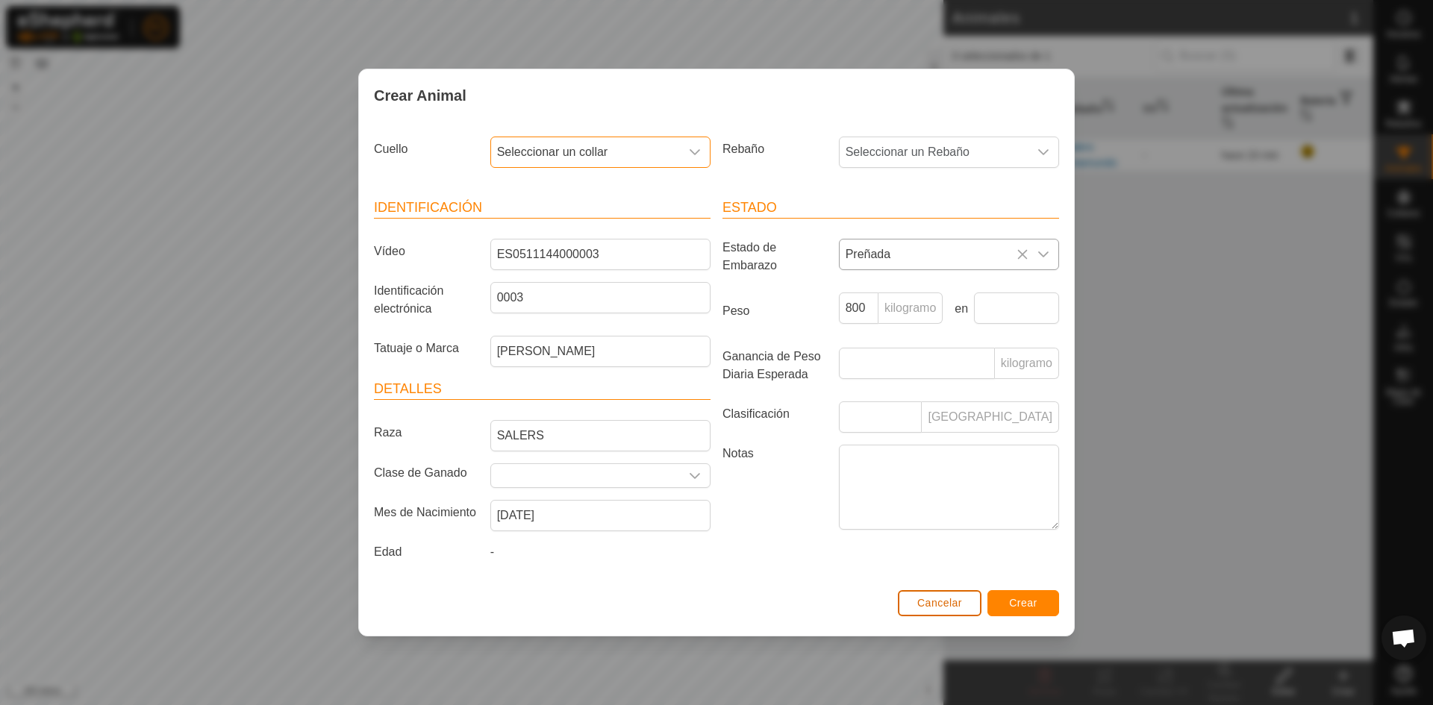
click at [954, 603] on font "Cancelar" at bounding box center [939, 603] width 45 height 12
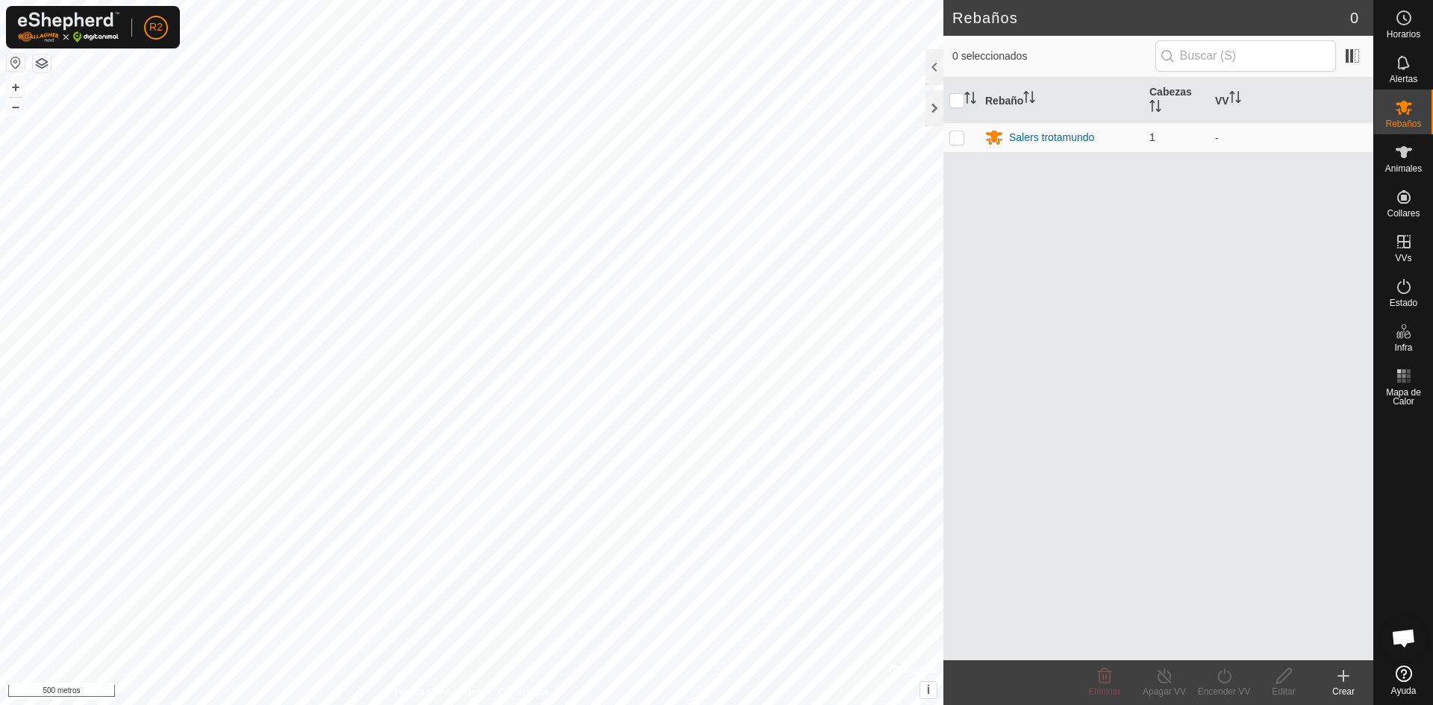
click at [40, 64] on button "button" at bounding box center [42, 63] width 18 height 18
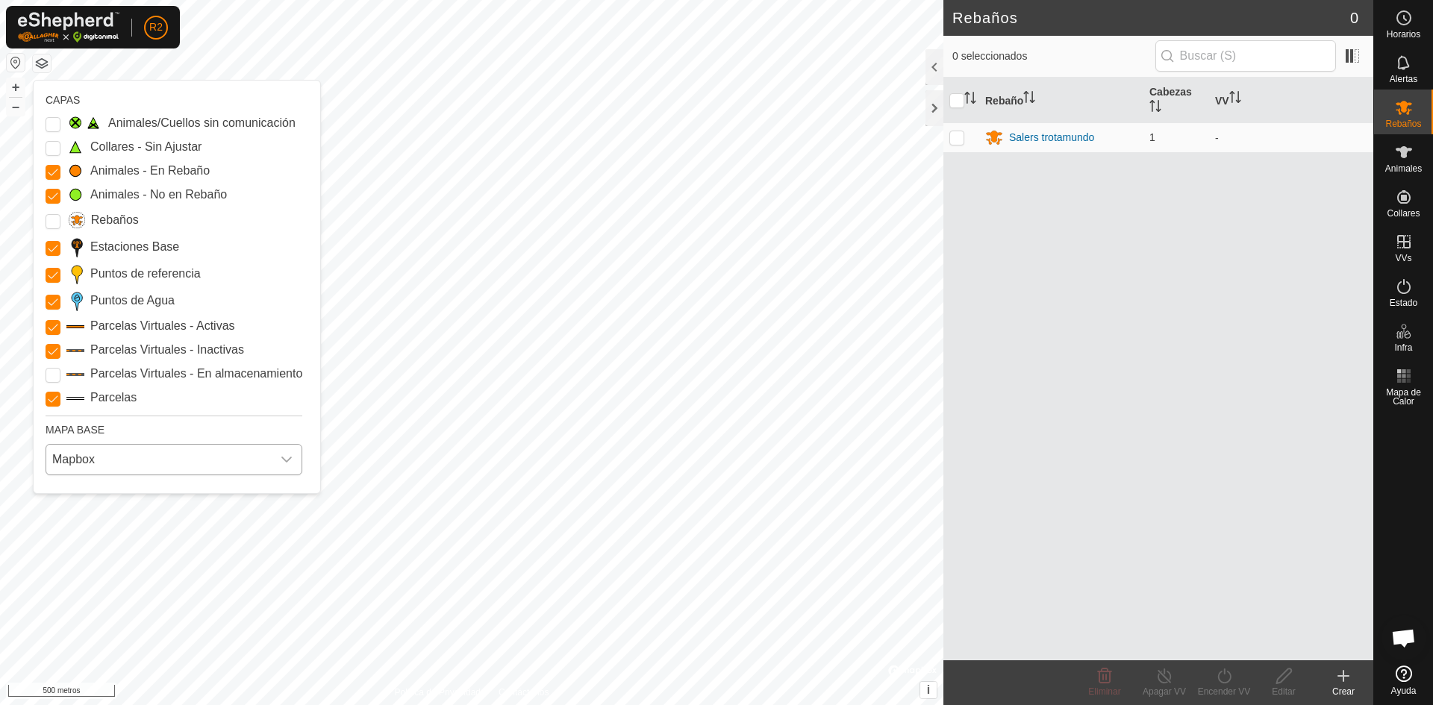
click at [286, 460] on icon "disparador desplegable" at bounding box center [287, 460] width 12 height 12
click at [119, 493] on li "Azur" at bounding box center [174, 493] width 255 height 30
click at [288, 458] on icon "disparador desplegable" at bounding box center [287, 460] width 12 height 12
click at [150, 517] on li "AQUÍ" at bounding box center [174, 525] width 255 height 30
click at [278, 460] on div "disparador desplegable" at bounding box center [287, 460] width 30 height 30
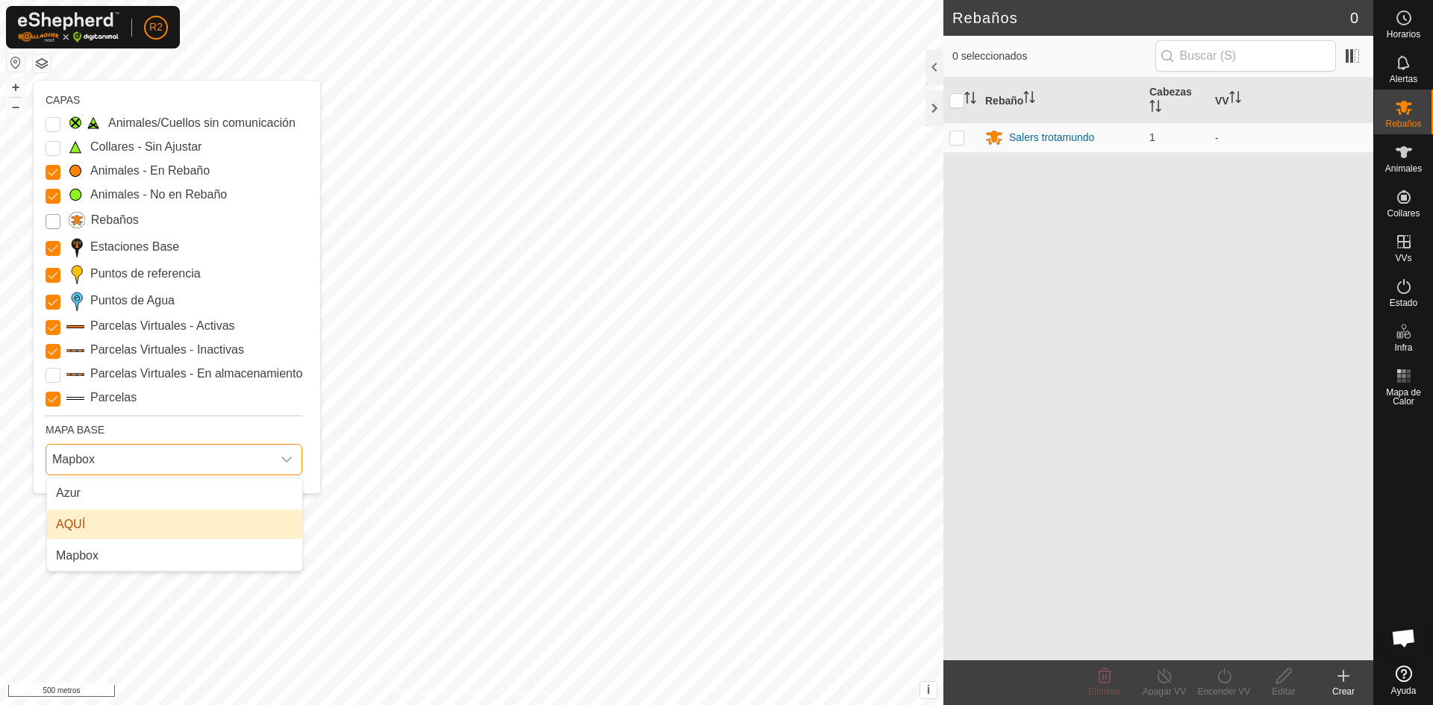
click at [50, 220] on input "Rebaños" at bounding box center [53, 221] width 15 height 15
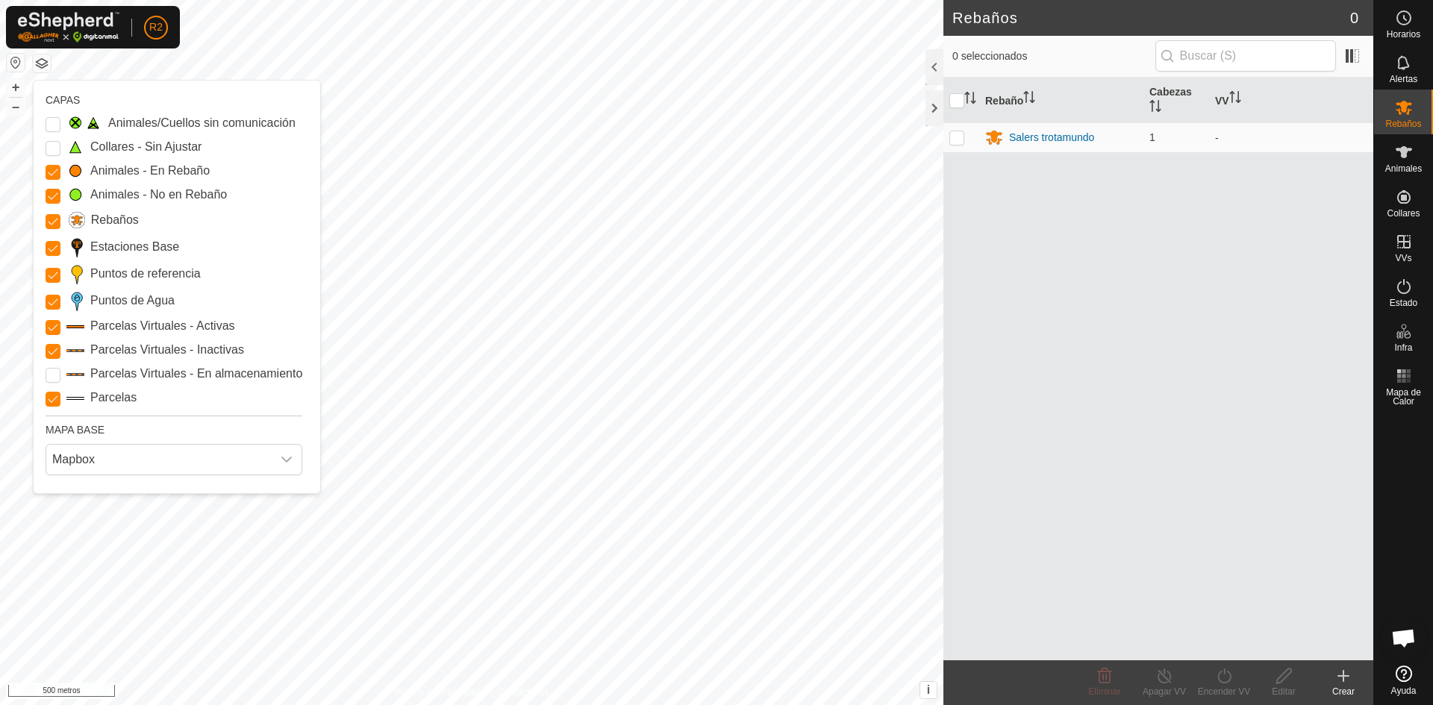
click at [50, 220] on input "Rebaños" at bounding box center [53, 221] width 15 height 15
click at [53, 376] on Storage "Parcelas Virtuales - En almacenamiento" at bounding box center [53, 375] width 15 height 15
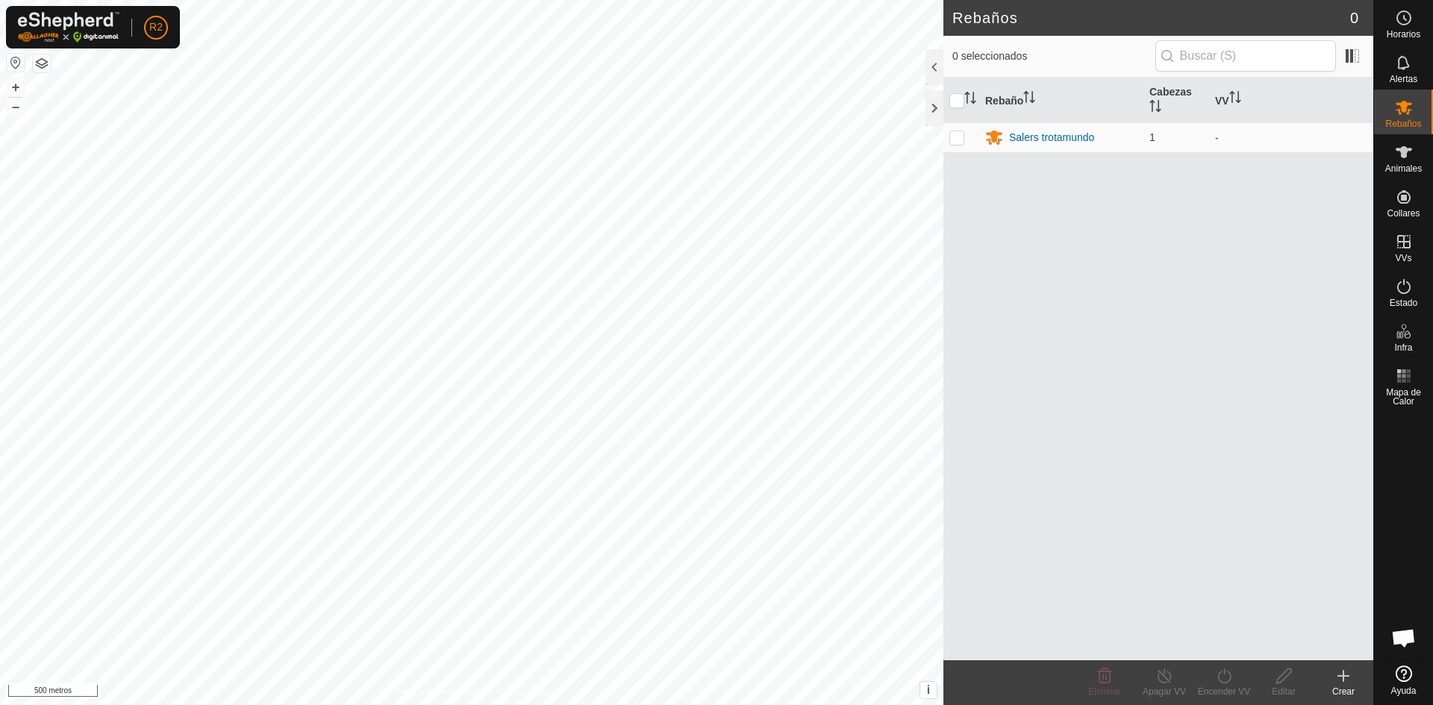
click at [37, 63] on button "button" at bounding box center [42, 63] width 18 height 18
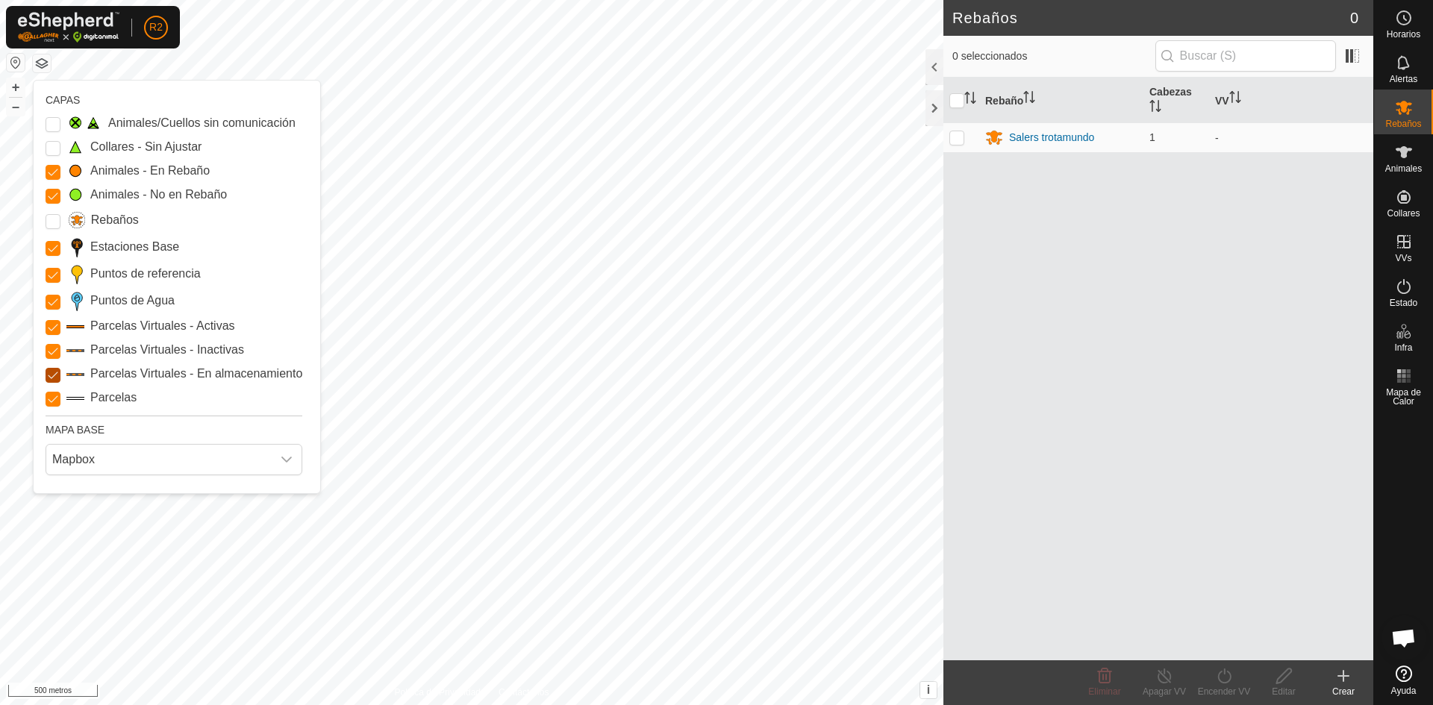
click at [55, 372] on Storage "Parcelas Virtuales - En almacenamiento" at bounding box center [53, 375] width 15 height 15
click at [58, 371] on Storage "Parcelas Virtuales - En almacenamiento" at bounding box center [53, 375] width 15 height 15
click at [51, 350] on Inactive "Parcelas Virtuales - Inactivas" at bounding box center [53, 351] width 15 height 15
click at [50, 328] on Active "Parcelas Virtuales - Activas" at bounding box center [53, 327] width 15 height 15
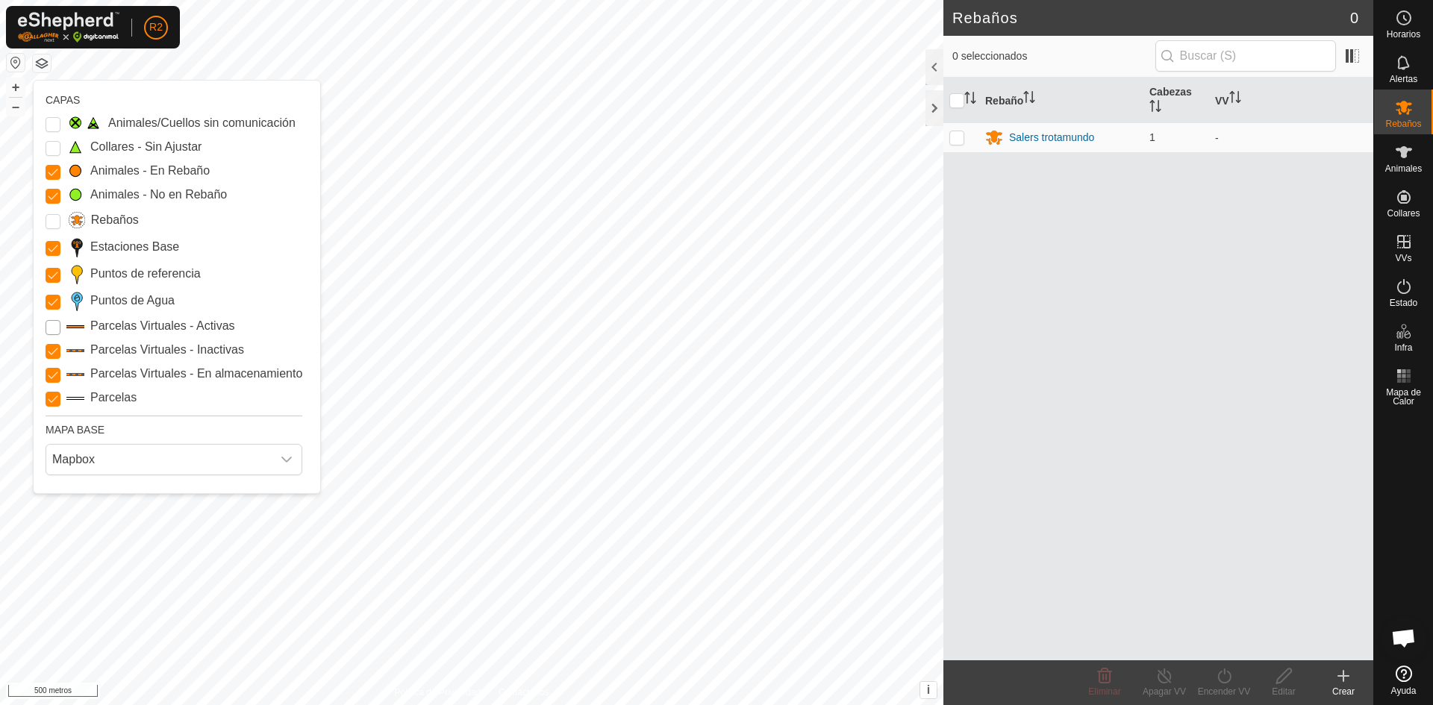
click at [50, 328] on Active "Parcelas Virtuales - Activas" at bounding box center [53, 327] width 15 height 15
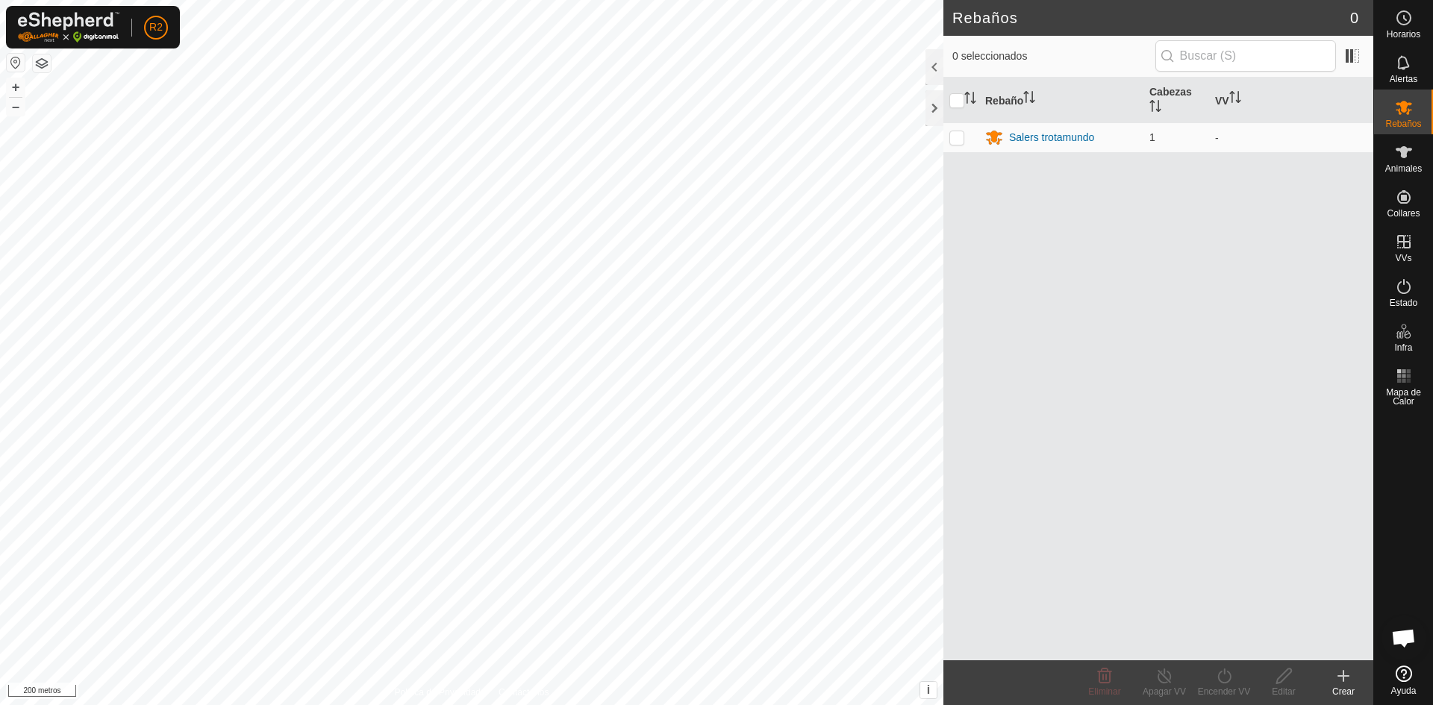
click at [10, 61] on button "button" at bounding box center [16, 63] width 18 height 18
click at [43, 63] on button "button" at bounding box center [42, 63] width 18 height 18
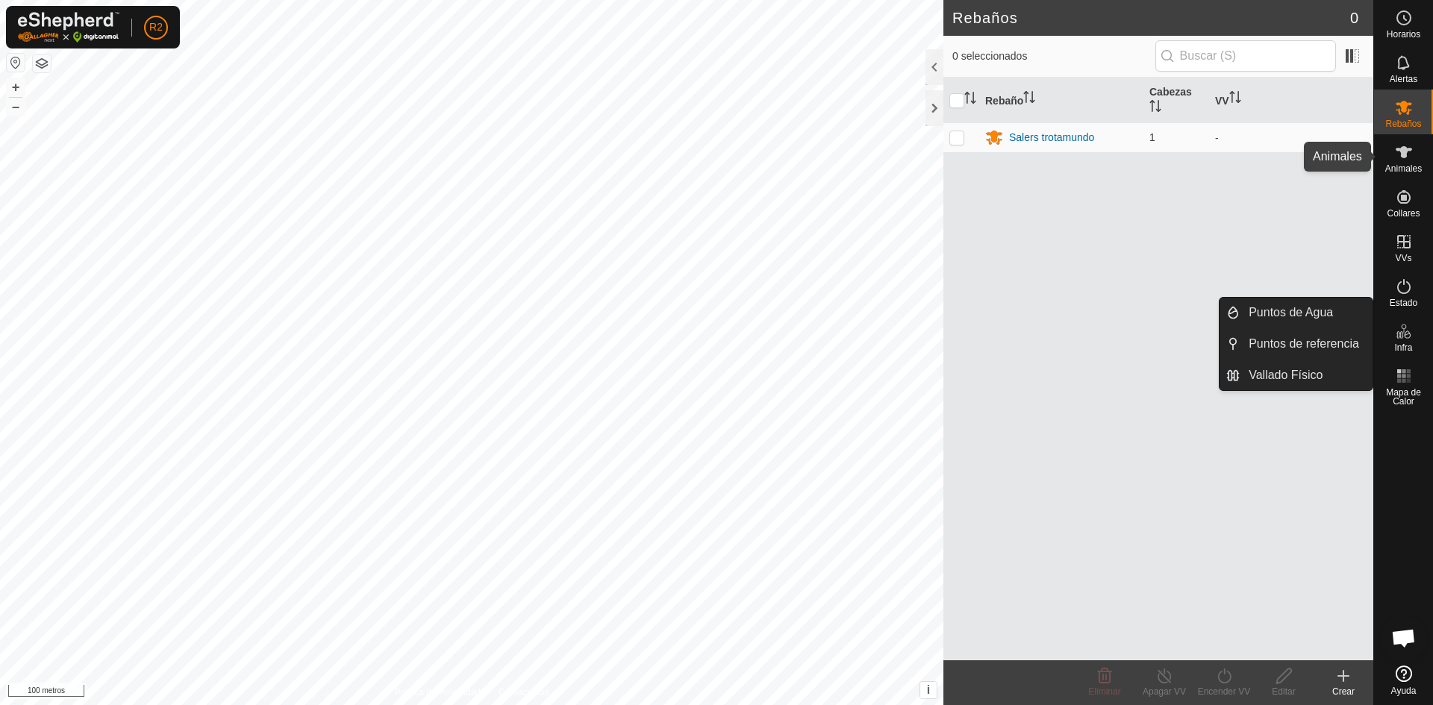
click at [1397, 166] on font "Animales" at bounding box center [1403, 168] width 37 height 10
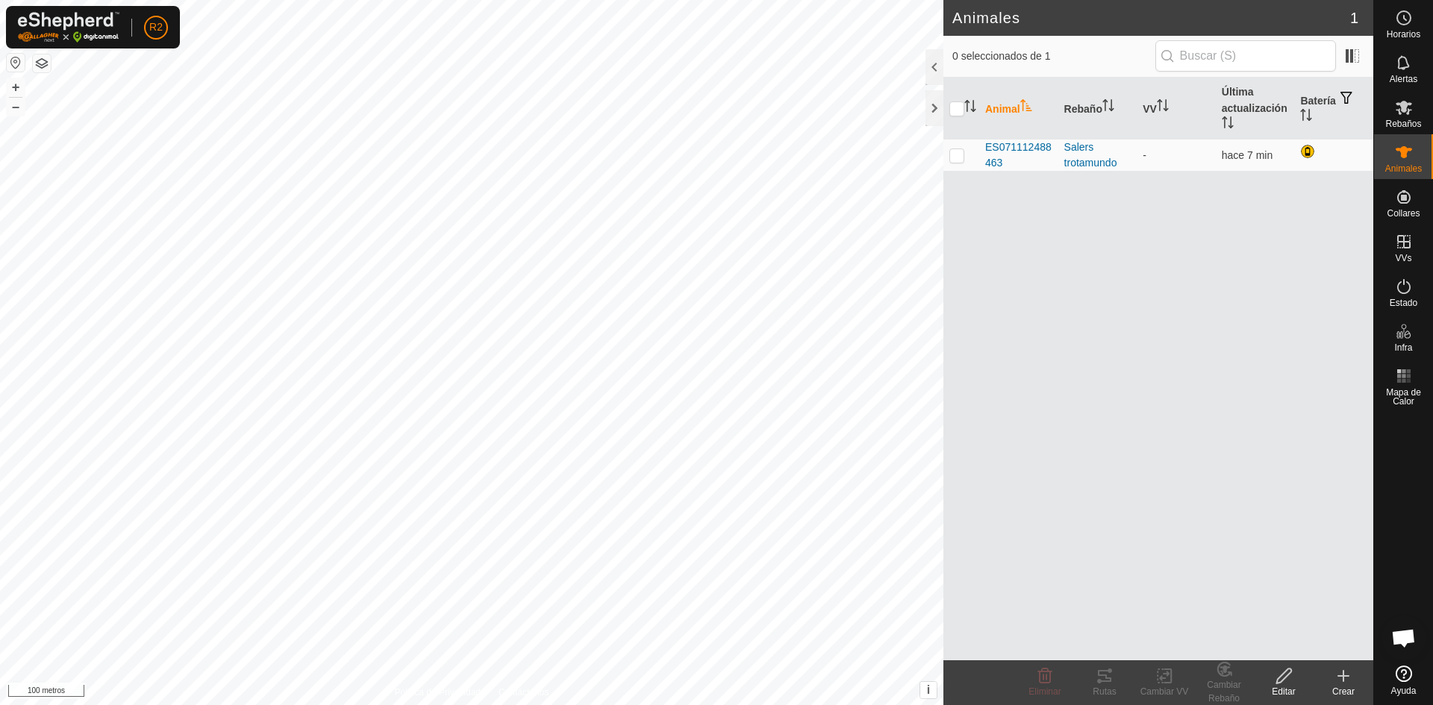
click at [1282, 686] on div "Editar" at bounding box center [1284, 691] width 60 height 13
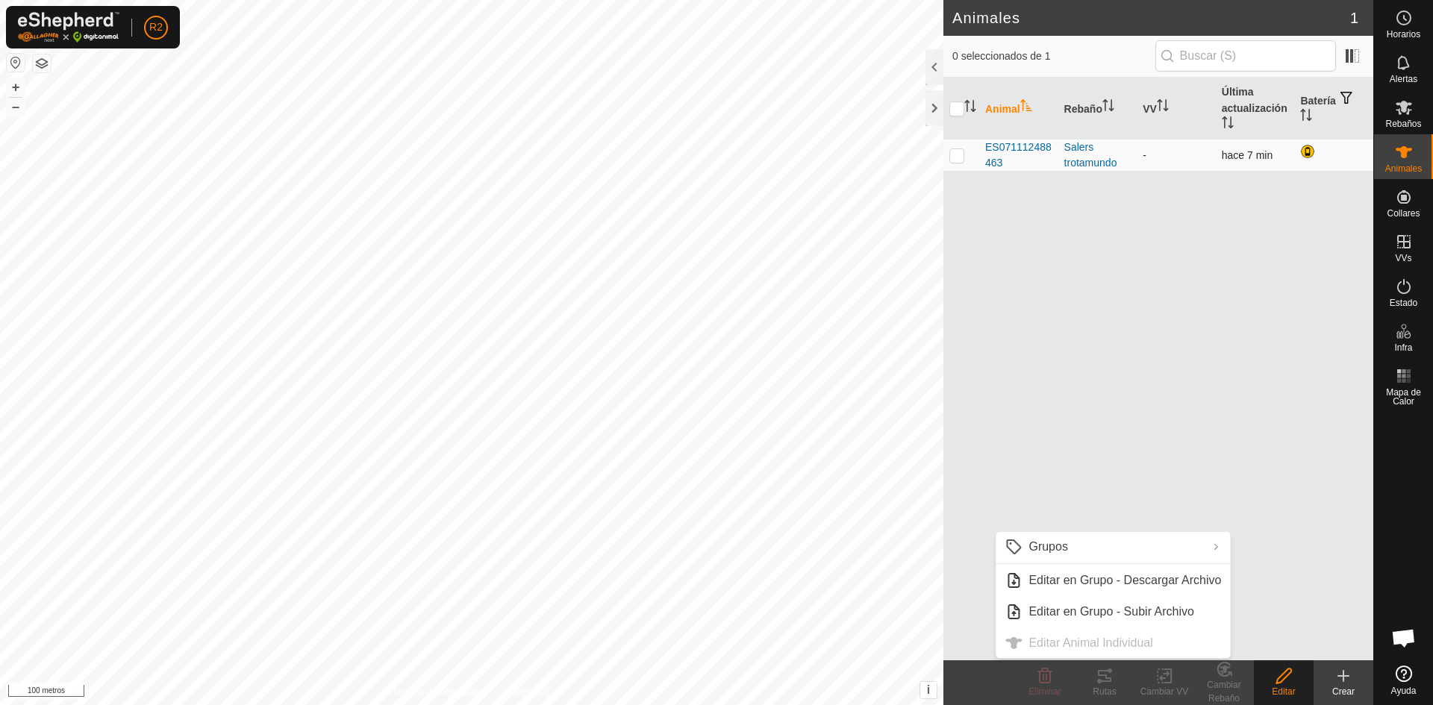
click at [959, 155] on p-checkbox at bounding box center [956, 155] width 15 height 12
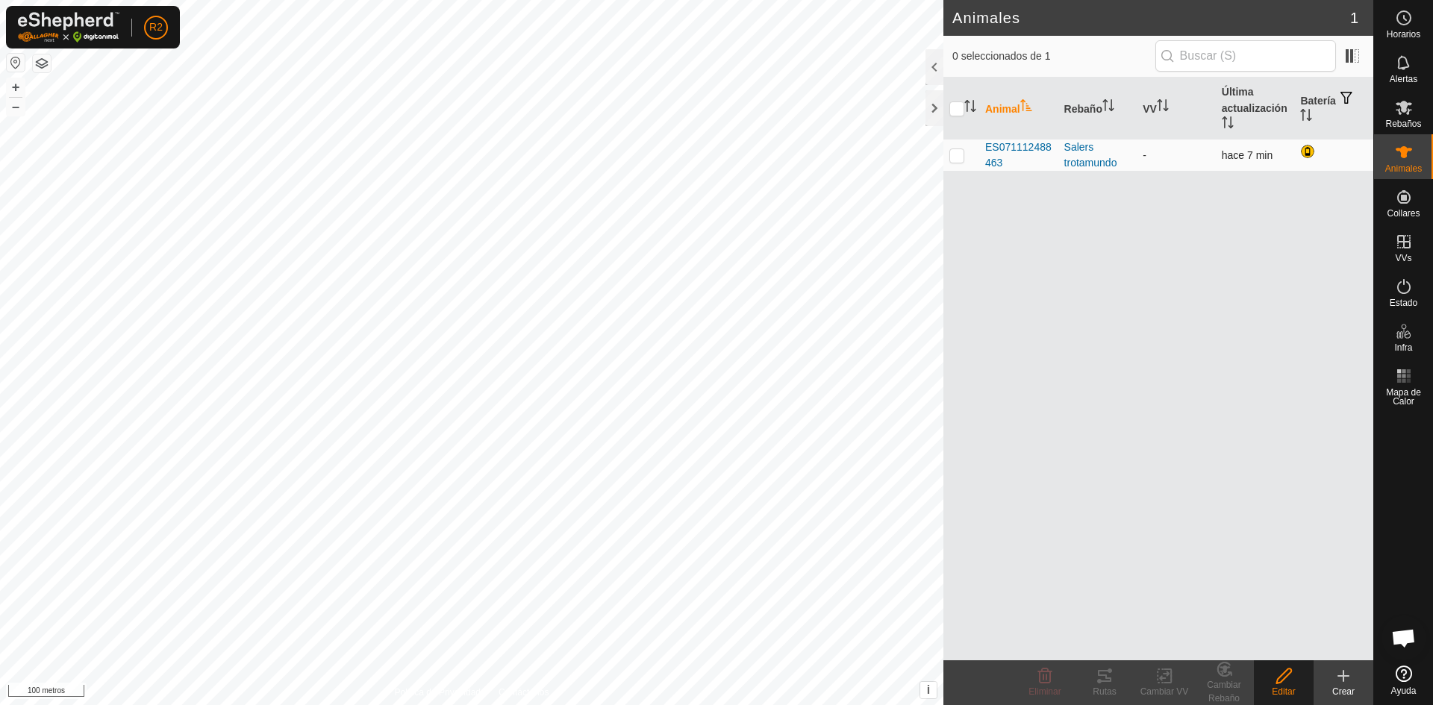
checkbox input "true"
click at [1289, 680] on icon at bounding box center [1283, 676] width 19 height 18
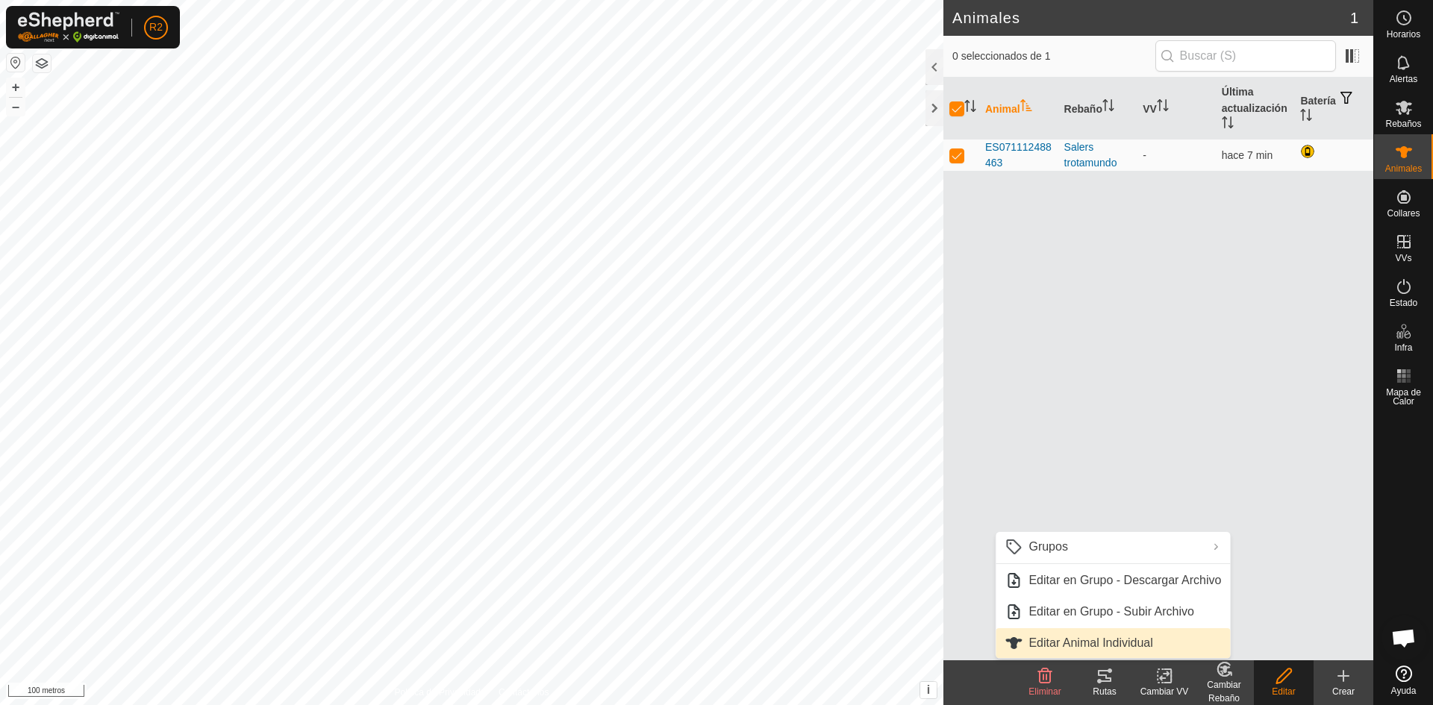
click at [1140, 649] on link "Editar Animal Individual" at bounding box center [1112, 643] width 234 height 30
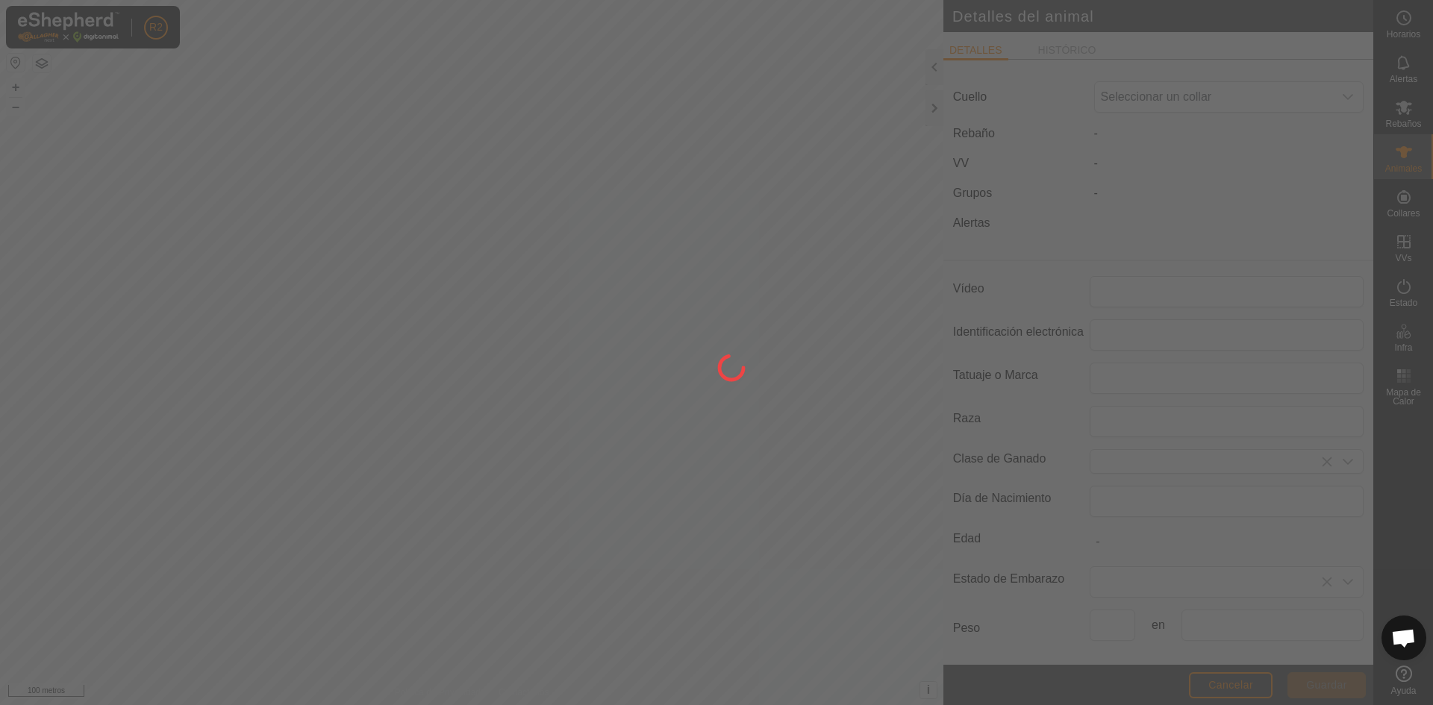
type input "ES071112488463"
type input "salers"
type input "SALERS"
type input "10/2020"
type input "5 years 1 month"
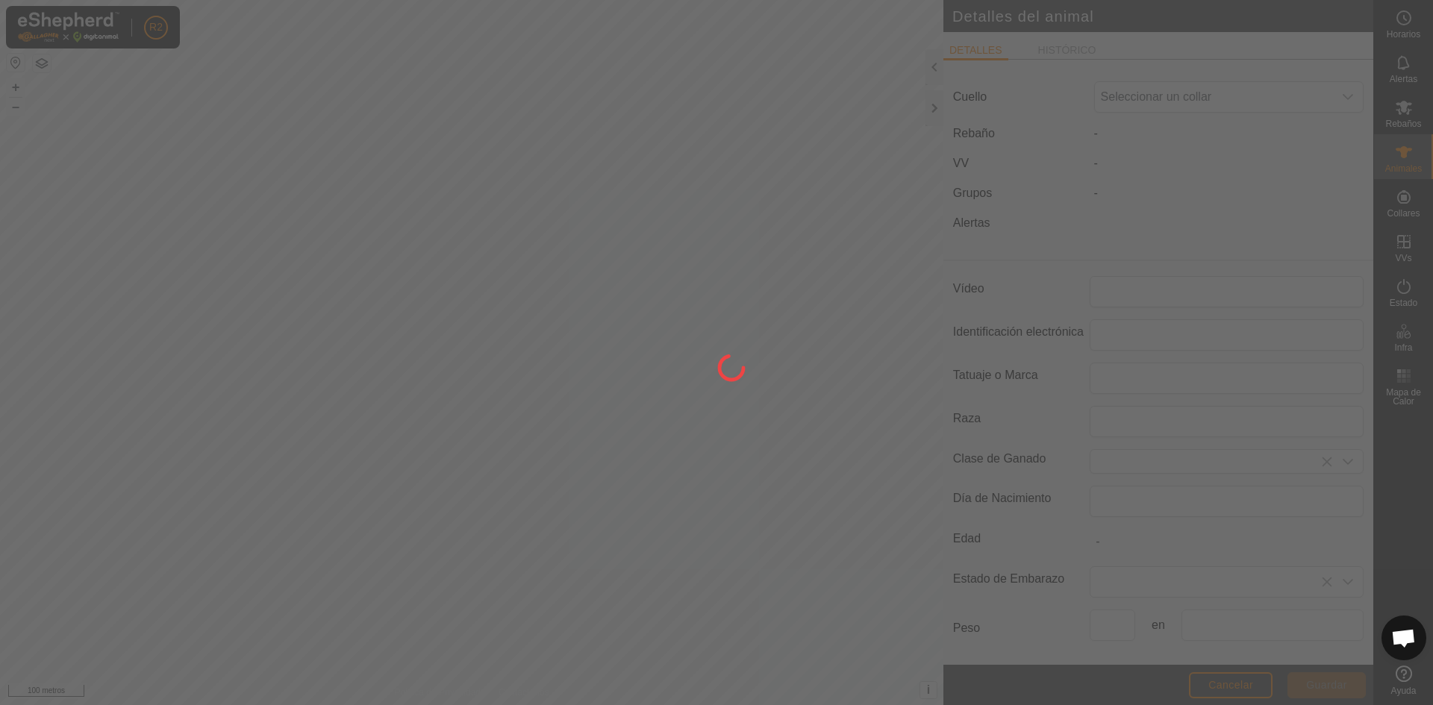
type input "800"
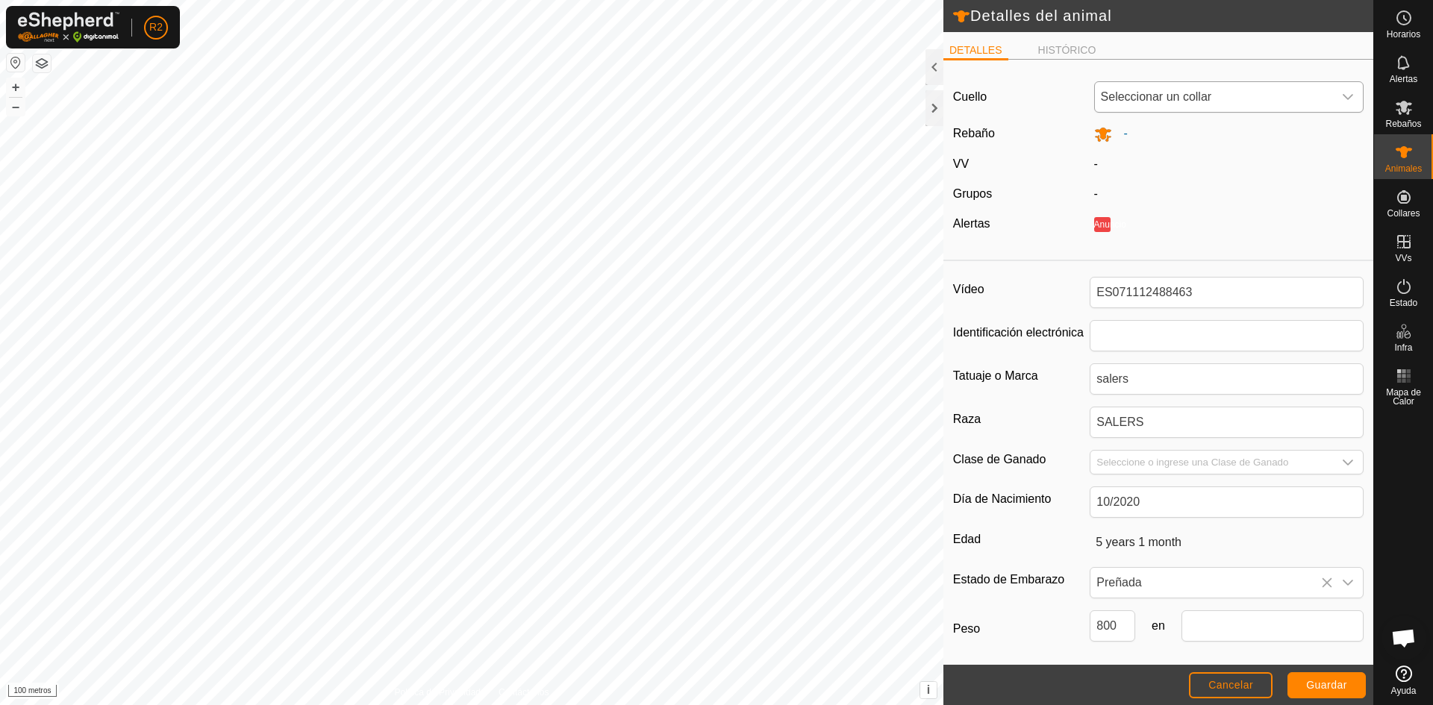
click at [1347, 93] on div "disparador desplegable" at bounding box center [1348, 97] width 30 height 30
click at [1342, 98] on icon "disparador desplegable" at bounding box center [1348, 97] width 12 height 12
click at [1407, 153] on icon at bounding box center [1404, 152] width 18 height 18
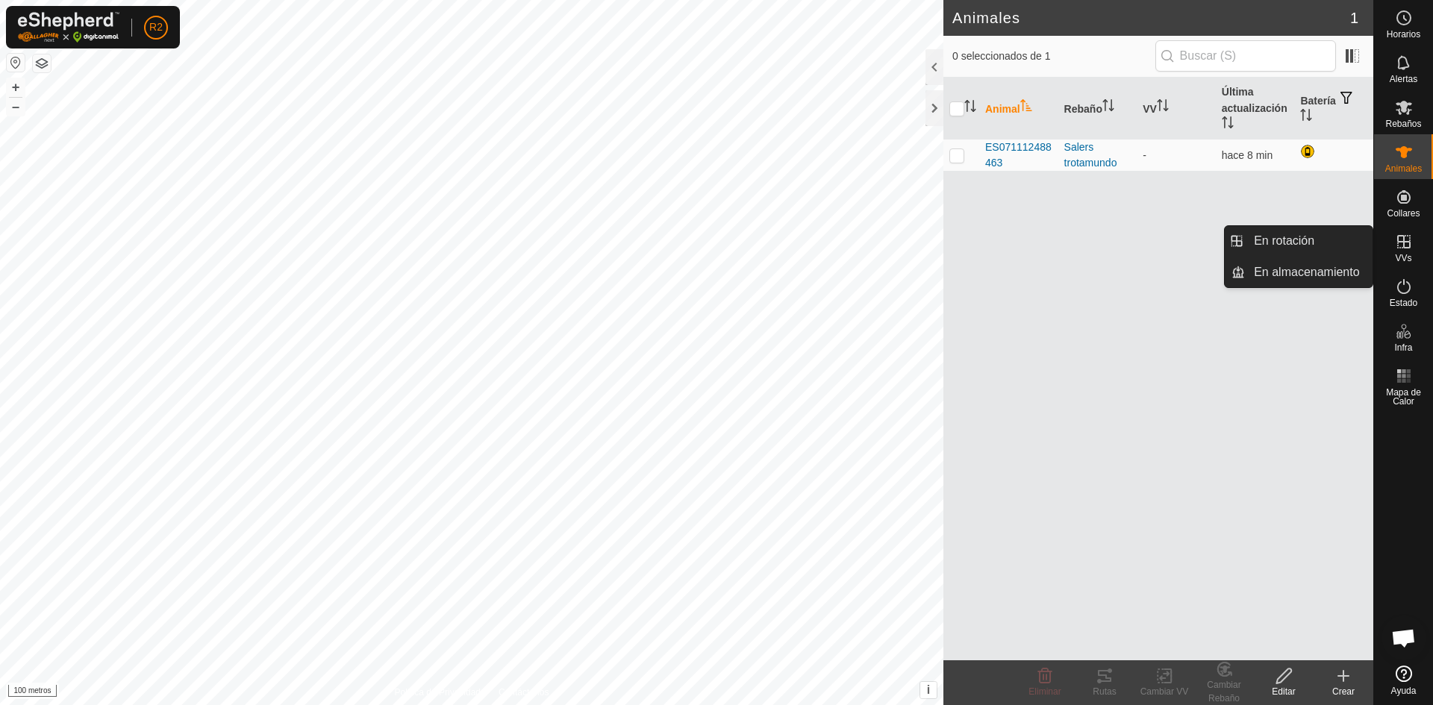
click at [1347, 682] on icon at bounding box center [1343, 676] width 18 height 18
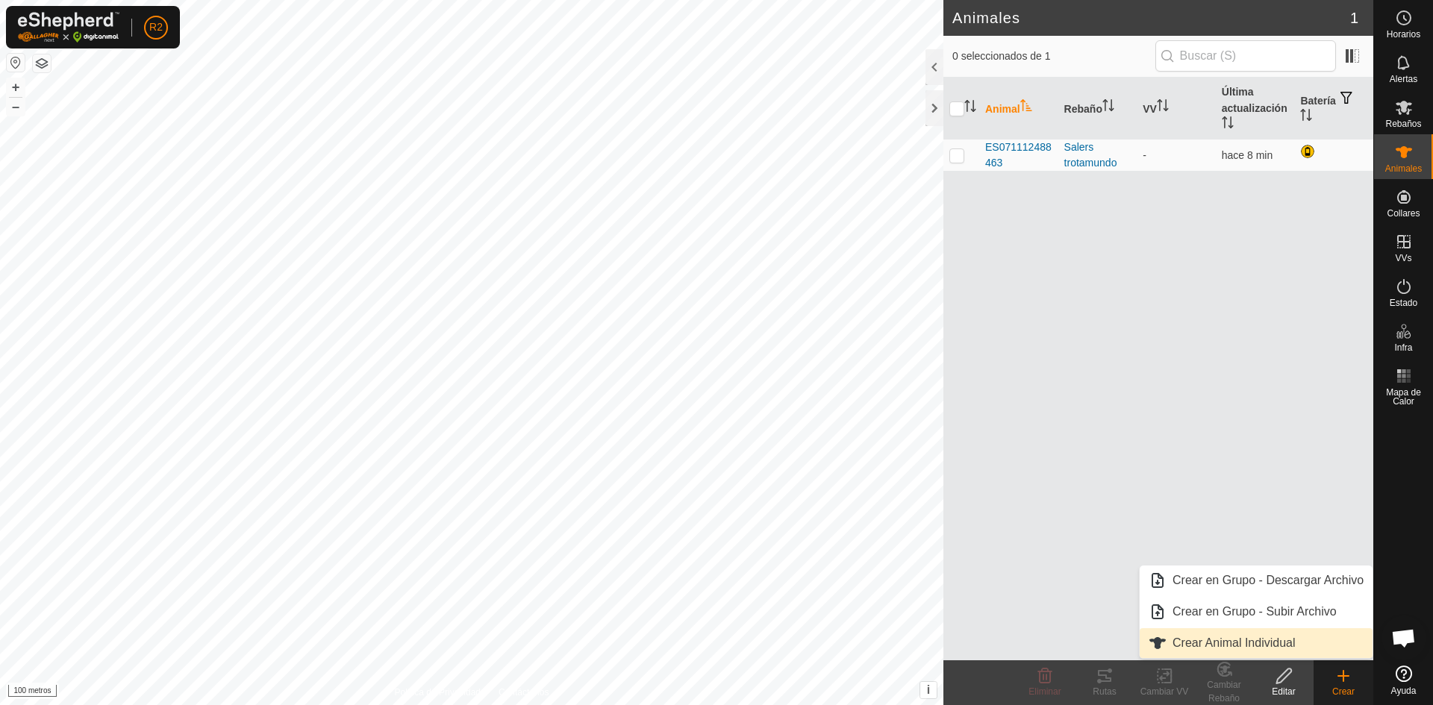
click at [1261, 649] on link "Crear Animal Individual" at bounding box center [1255, 643] width 233 height 30
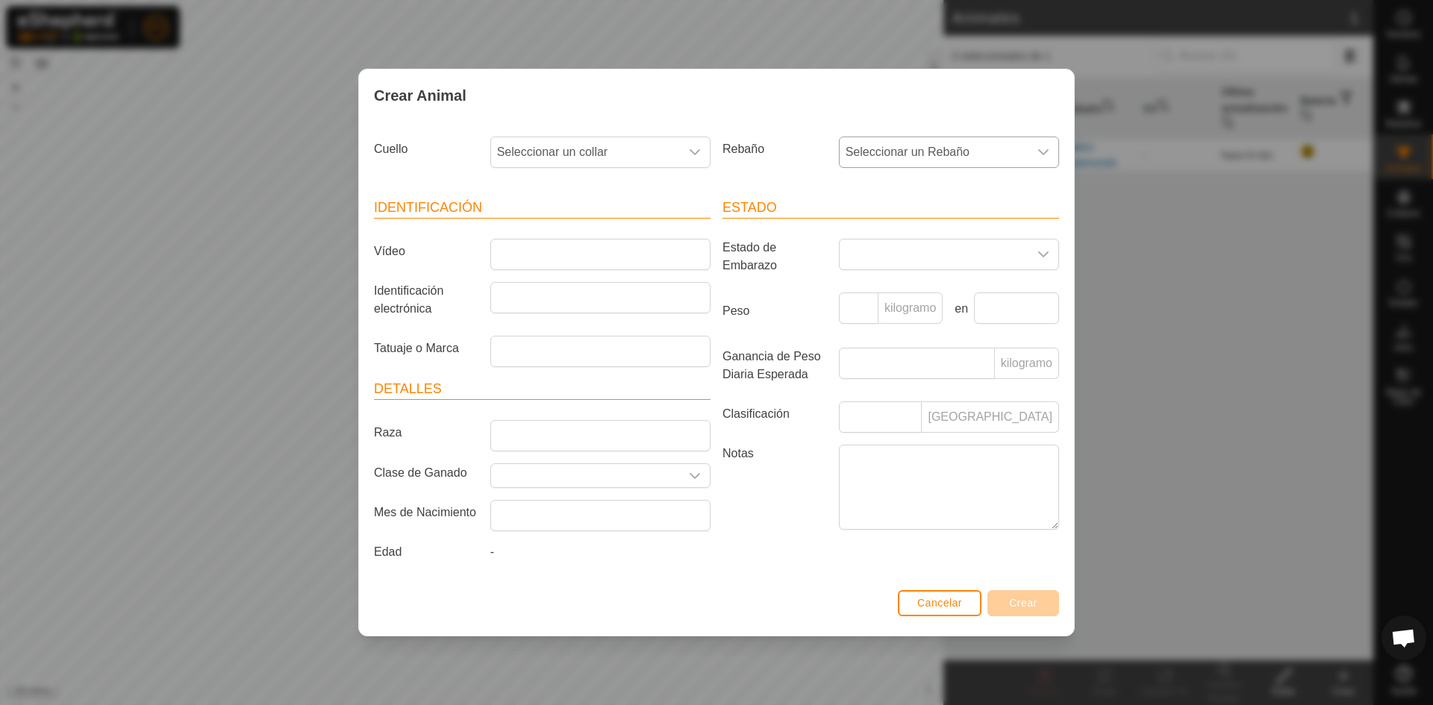
click at [1045, 150] on icon "disparador desplegable" at bounding box center [1043, 152] width 12 height 12
click at [933, 256] on li "Salers trotamundo" at bounding box center [949, 260] width 219 height 30
click at [1186, 410] on div "Crear Animal Cuello Seleccionar un collar Rebaño Seleccionar un Rebaño Identifi…" at bounding box center [716, 352] width 1433 height 705
click at [956, 607] on font "Cancelar" at bounding box center [939, 603] width 45 height 12
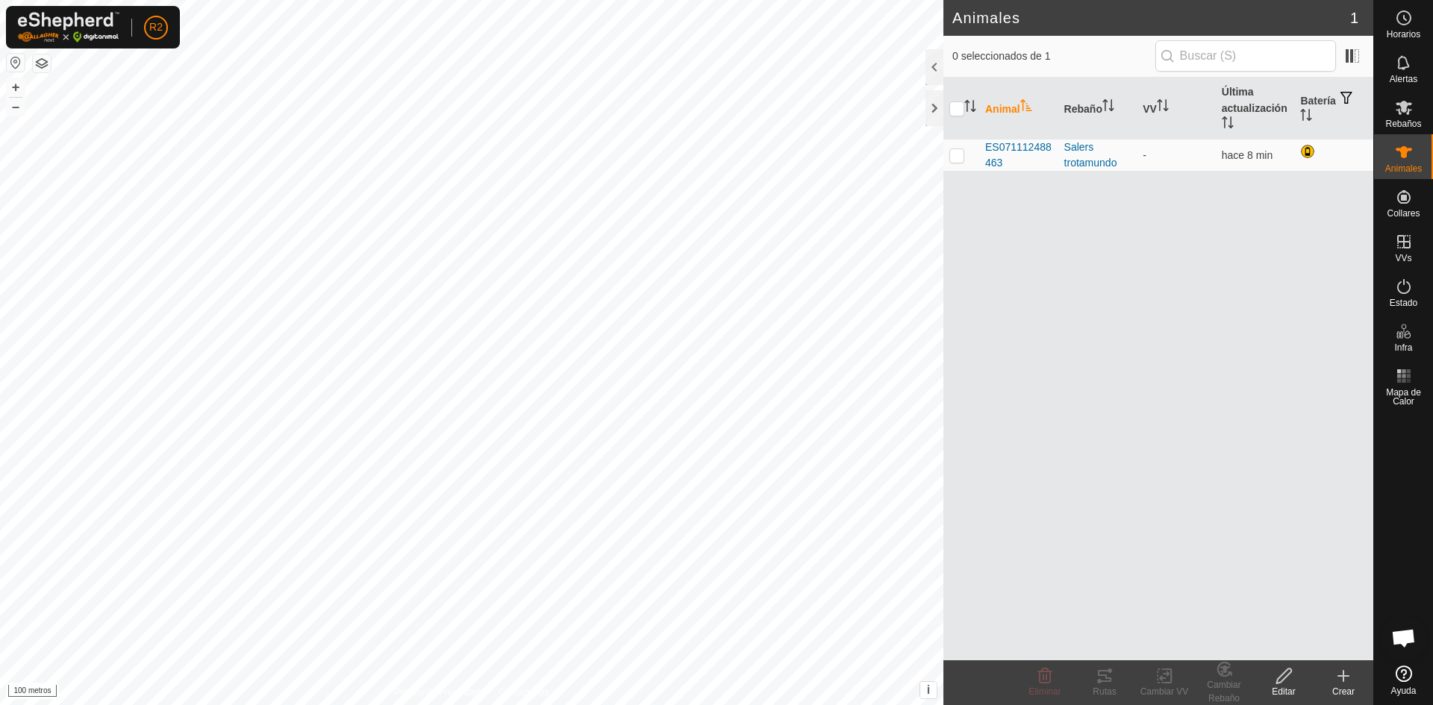
drag, startPoint x: 1110, startPoint y: 440, endPoint x: 978, endPoint y: 422, distance: 132.5
click at [978, 428] on div "Animal Rebaño VV Última actualización Batería ES071112488463 [PERSON_NAME] trot…" at bounding box center [1158, 369] width 430 height 583
click at [1017, 147] on font "ES071112488463" at bounding box center [1018, 155] width 66 height 28
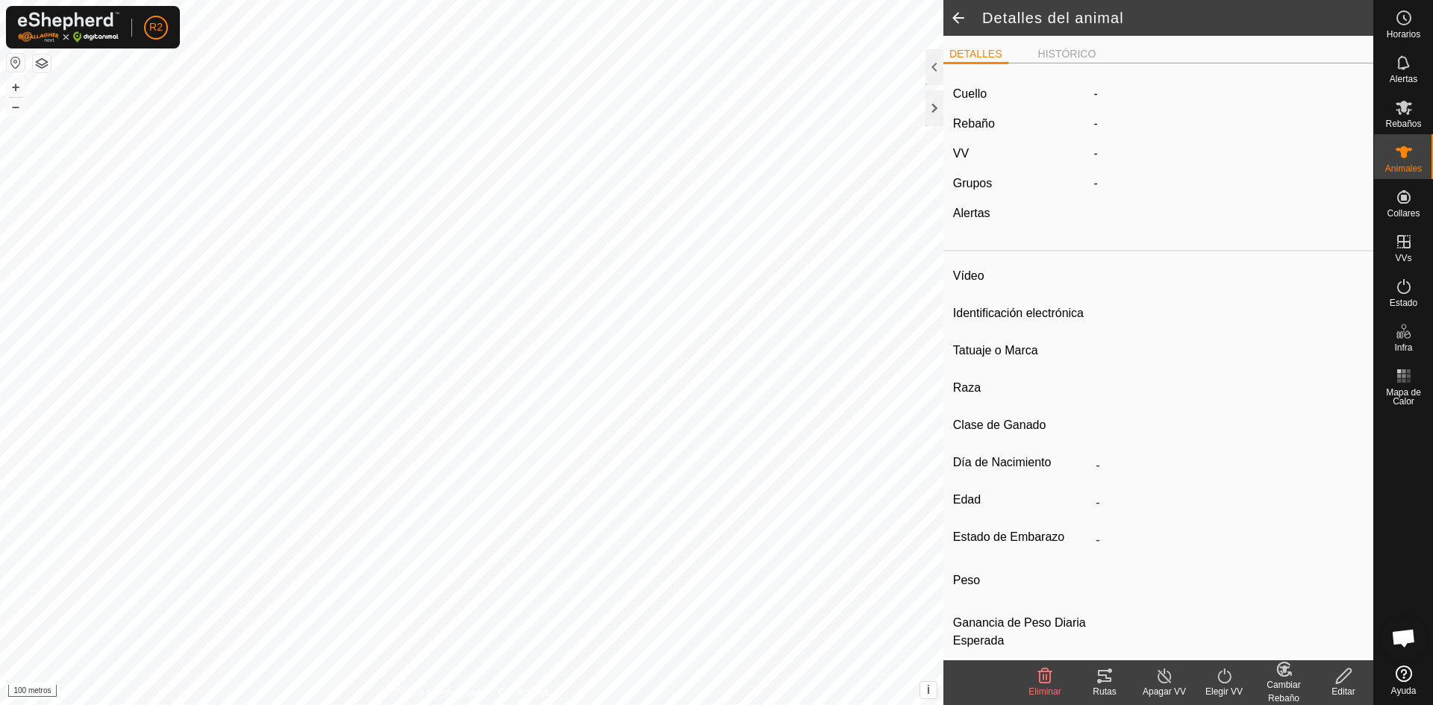
type input "ES071112488463"
type input "-"
type input "salers"
type input "SALERS"
type input "-"
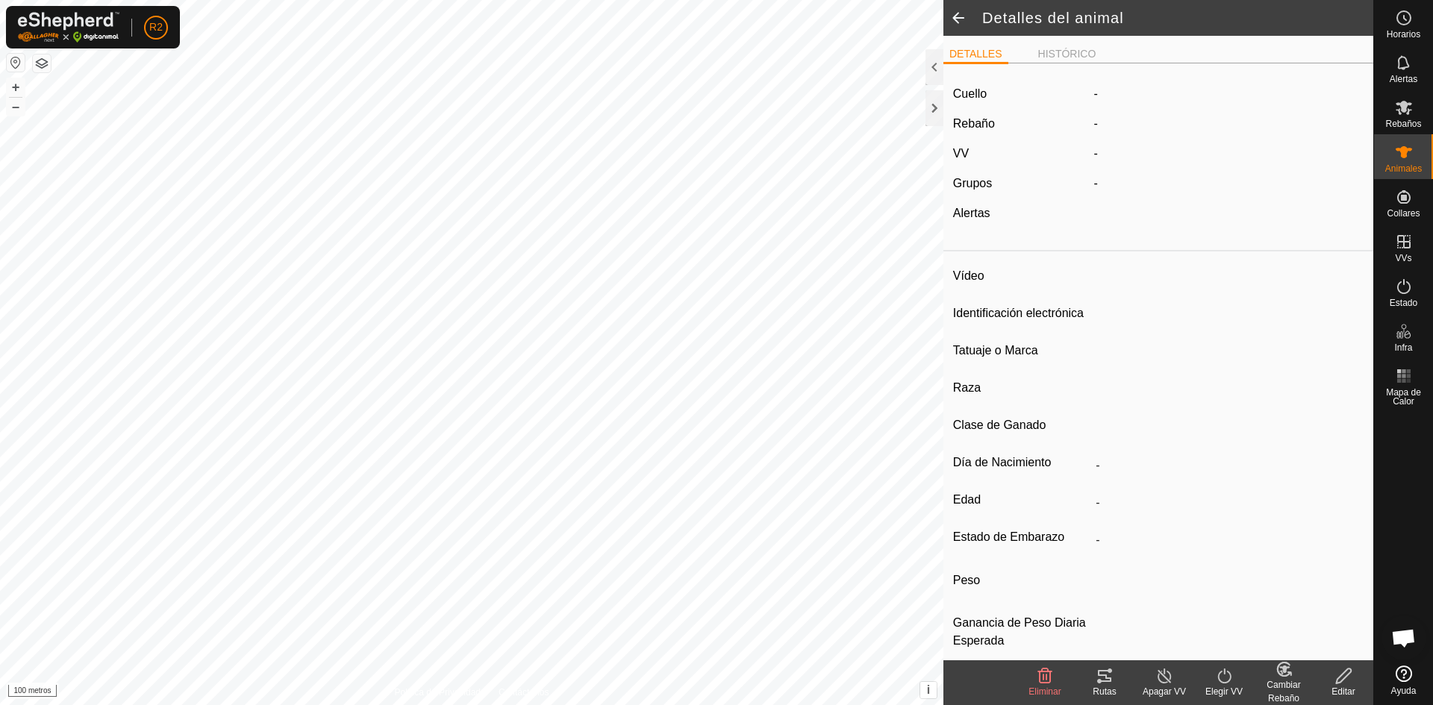
type input "10/2020"
type input "5 years 1 month"
type input "Preñada"
type input "800 kg"
type input "-"
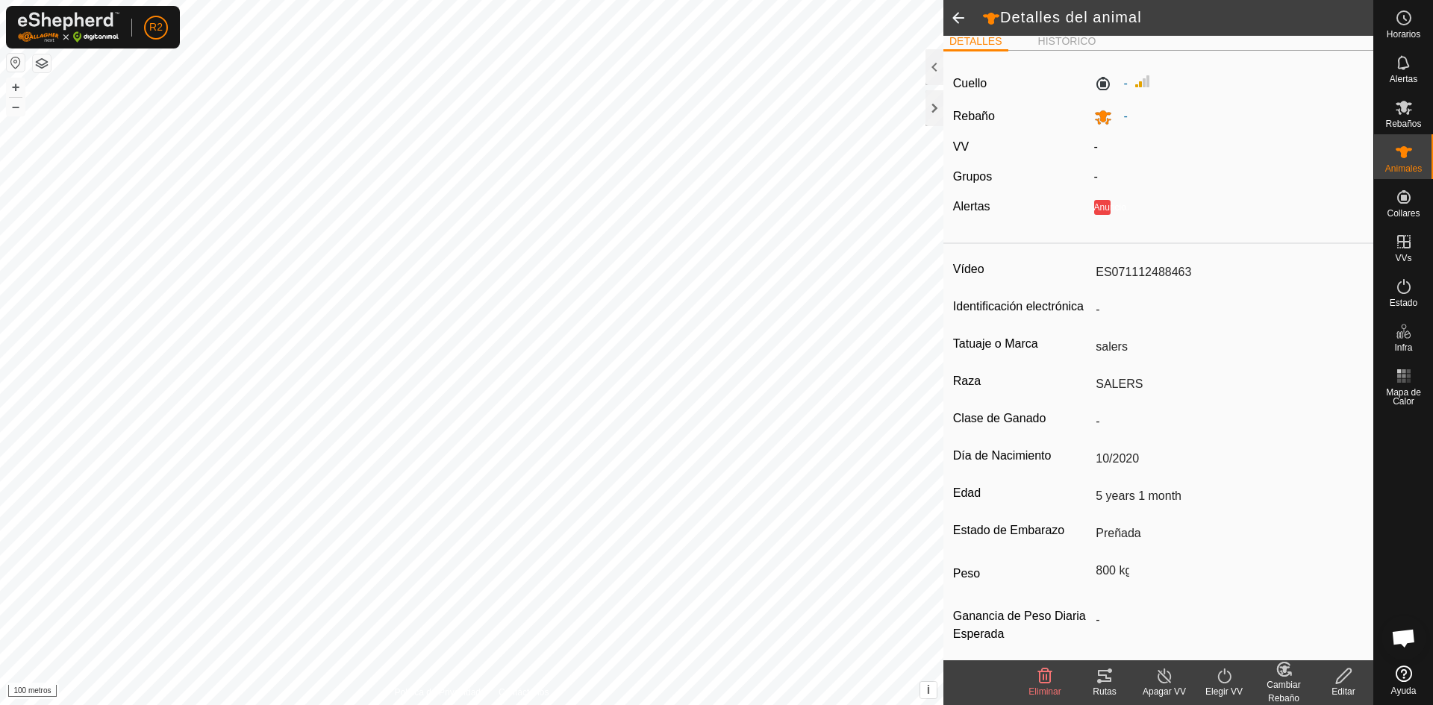
scroll to position [23, 0]
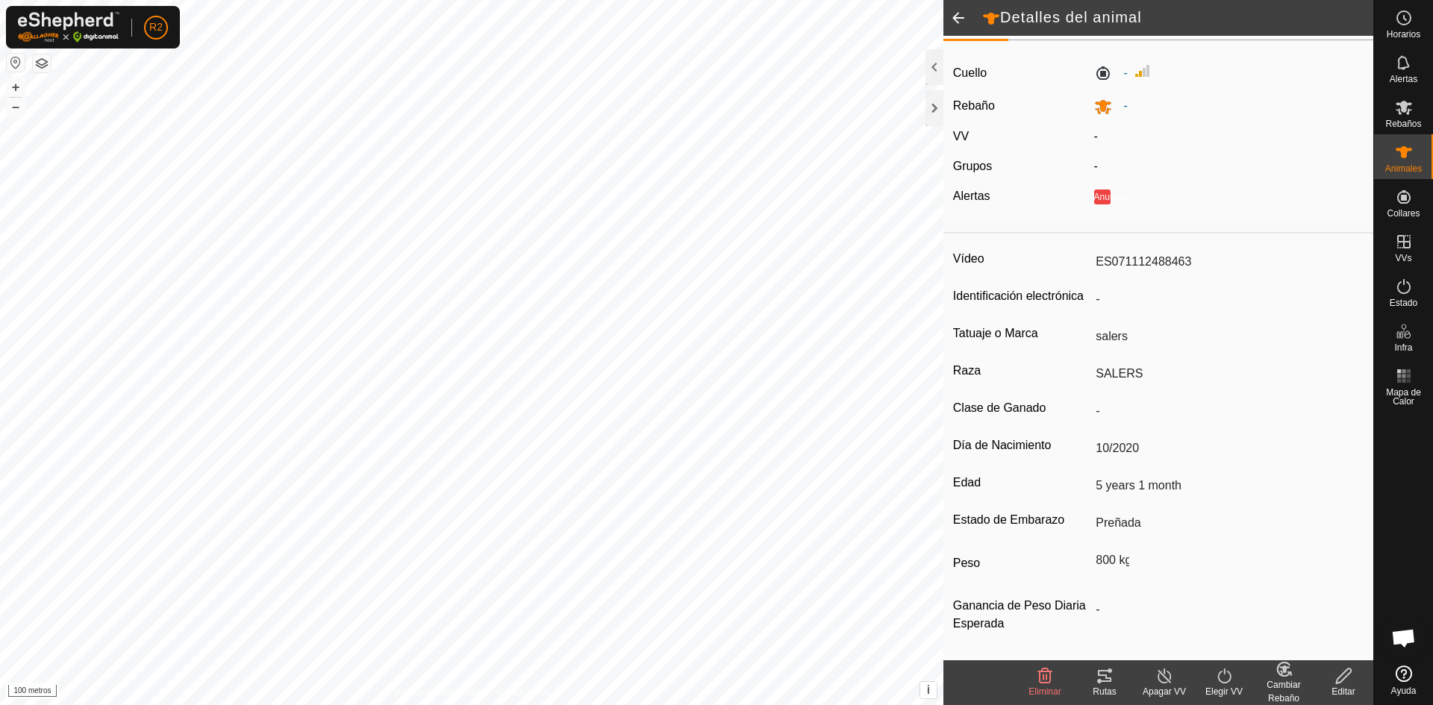
click at [1227, 676] on icon at bounding box center [1224, 676] width 19 height 18
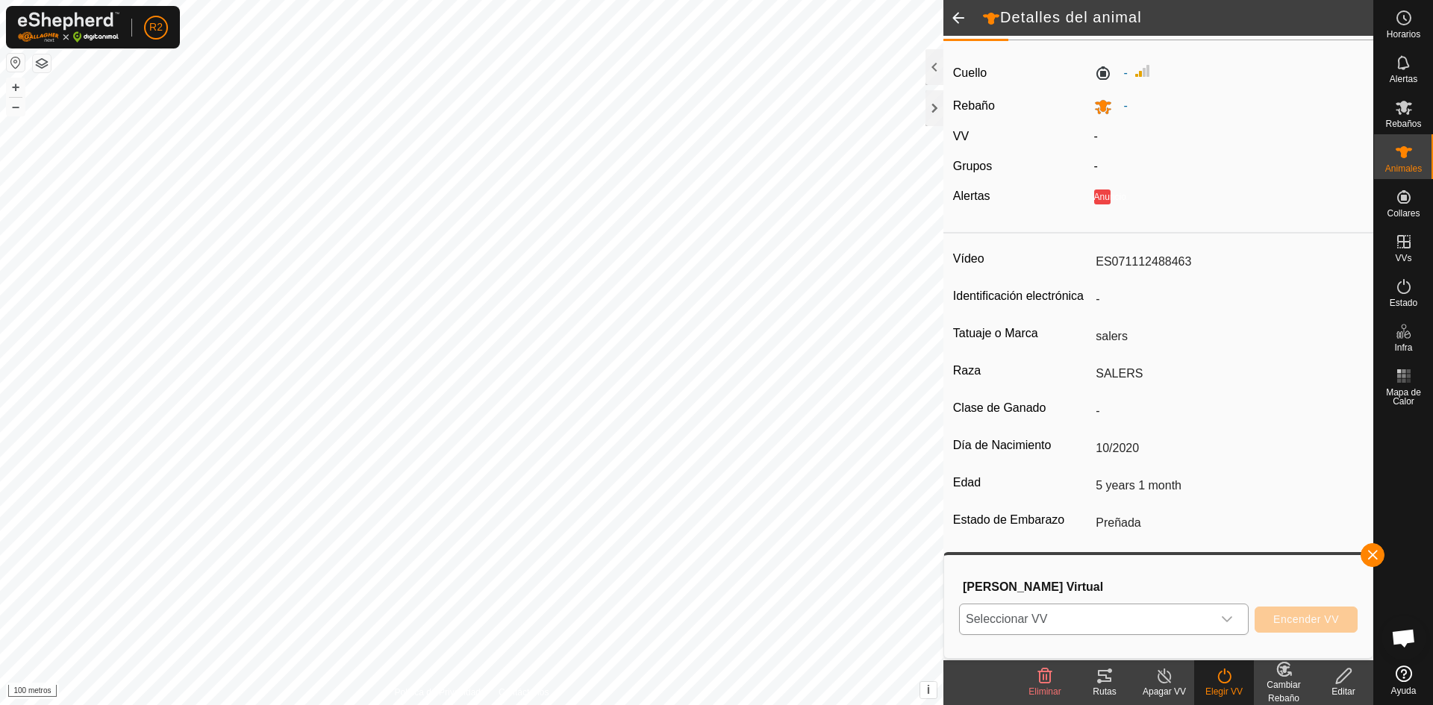
click at [1227, 622] on icon "disparador desplegable" at bounding box center [1226, 619] width 10 height 6
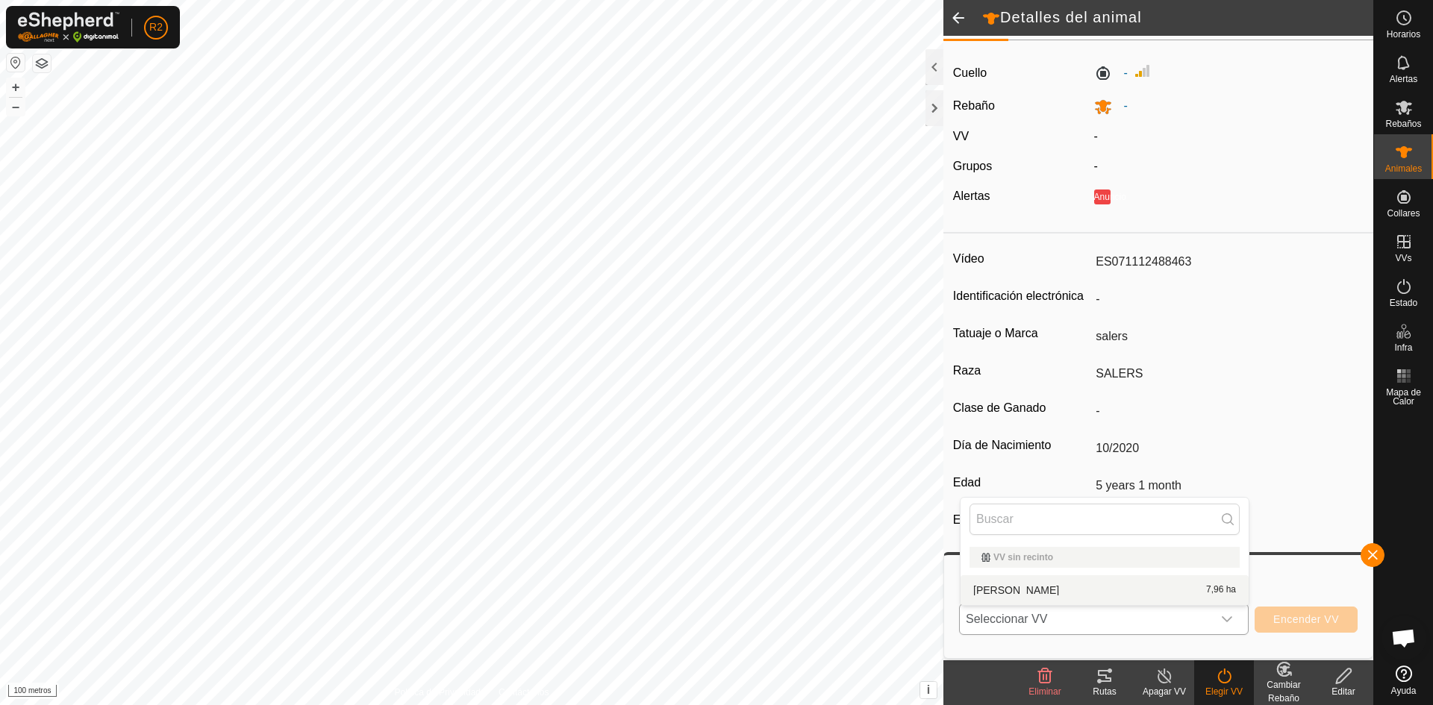
click at [1046, 587] on li "COTO [PERSON_NAME] 7,96 ha" at bounding box center [1104, 590] width 288 height 30
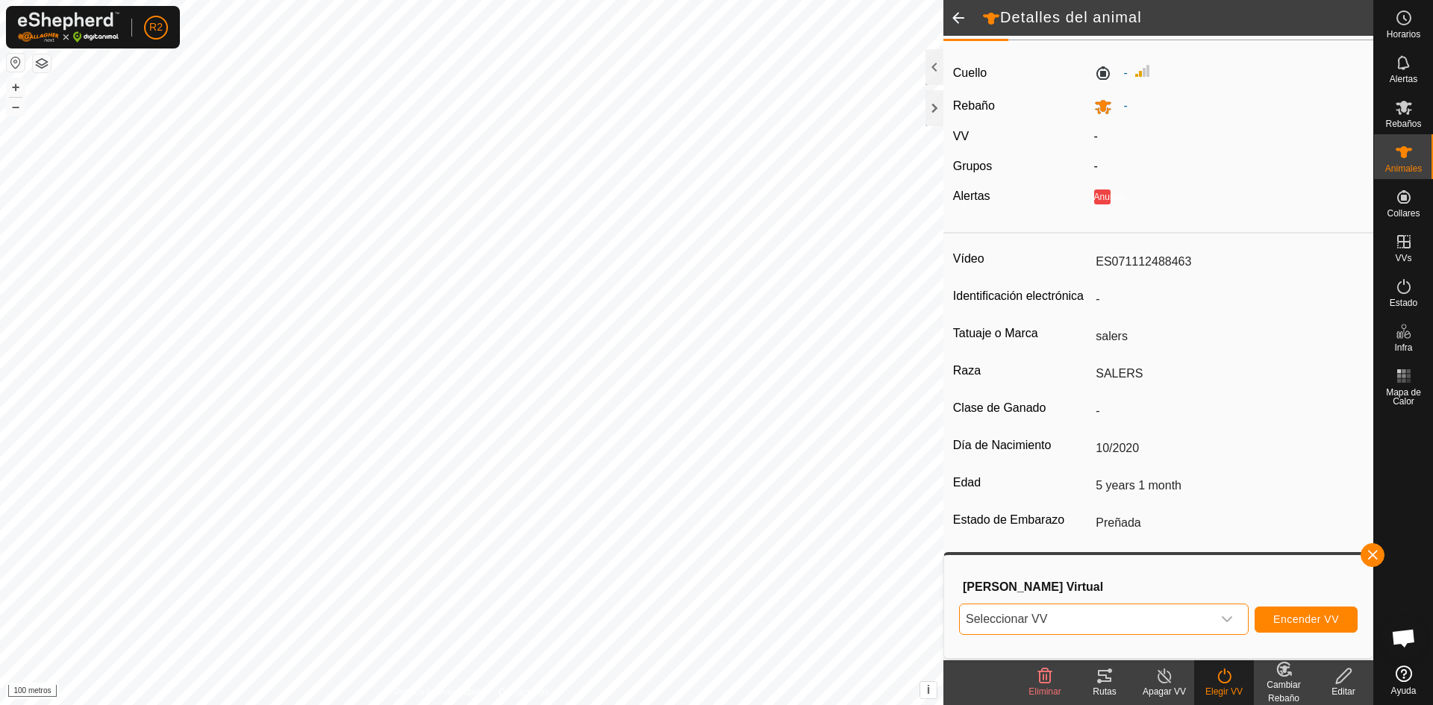
click at [1227, 613] on div "disparador desplegable" at bounding box center [1227, 619] width 30 height 30
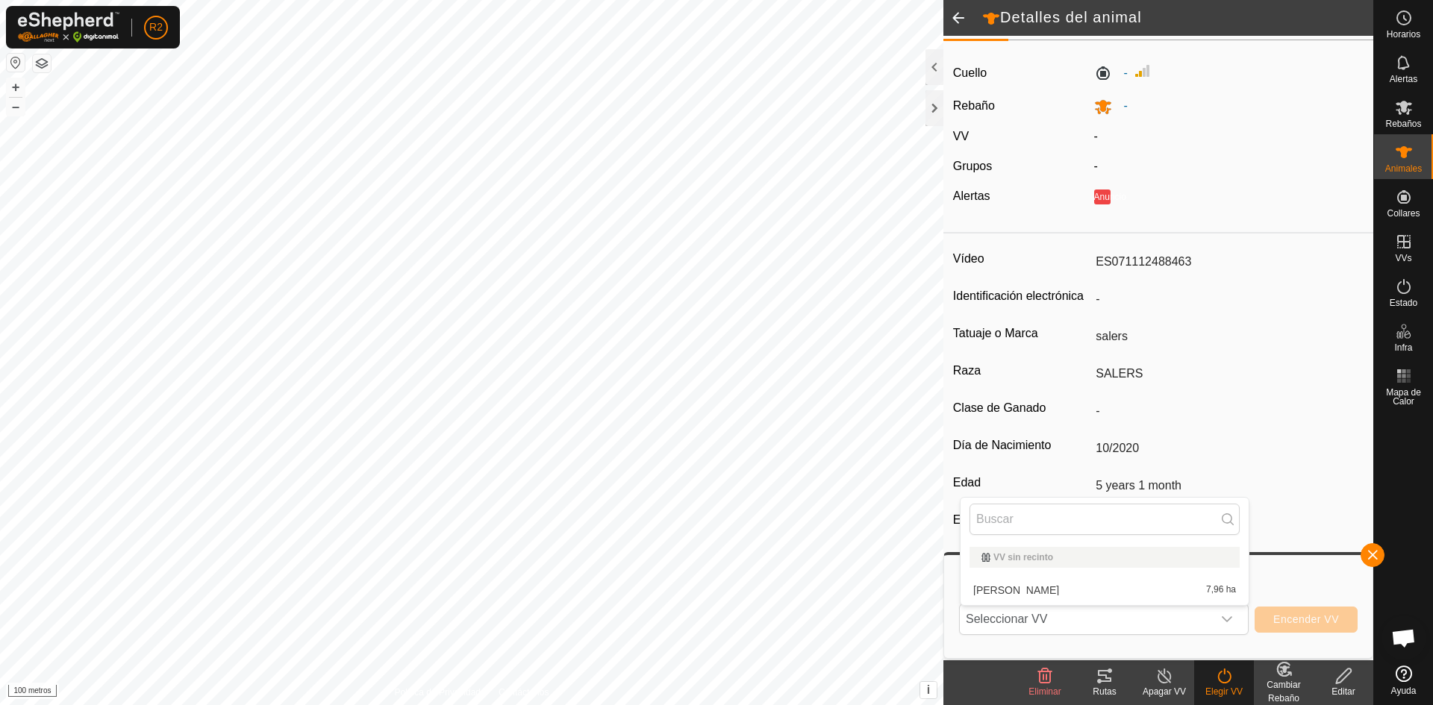
click at [1074, 589] on li "COTO [PERSON_NAME] 7,96 ha" at bounding box center [1104, 590] width 288 height 30
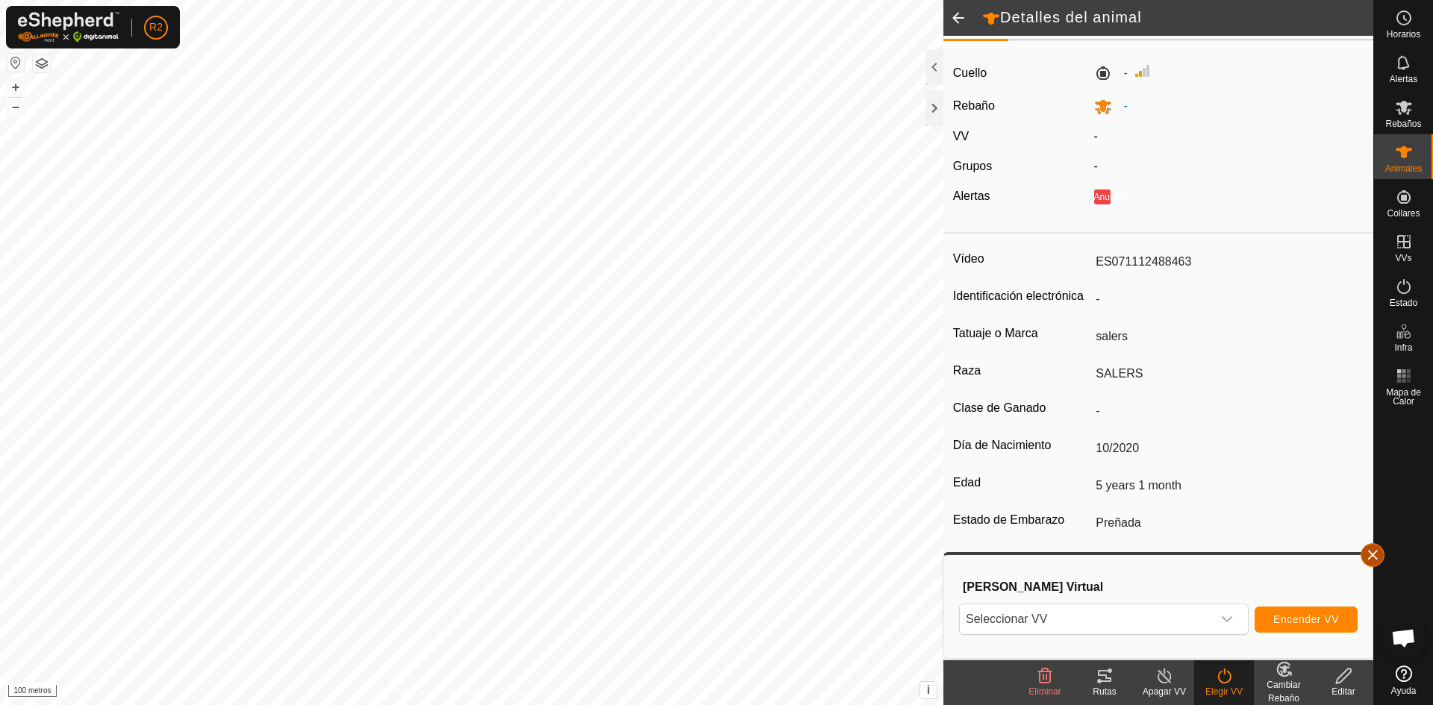
click at [1365, 551] on button "button" at bounding box center [1372, 555] width 24 height 24
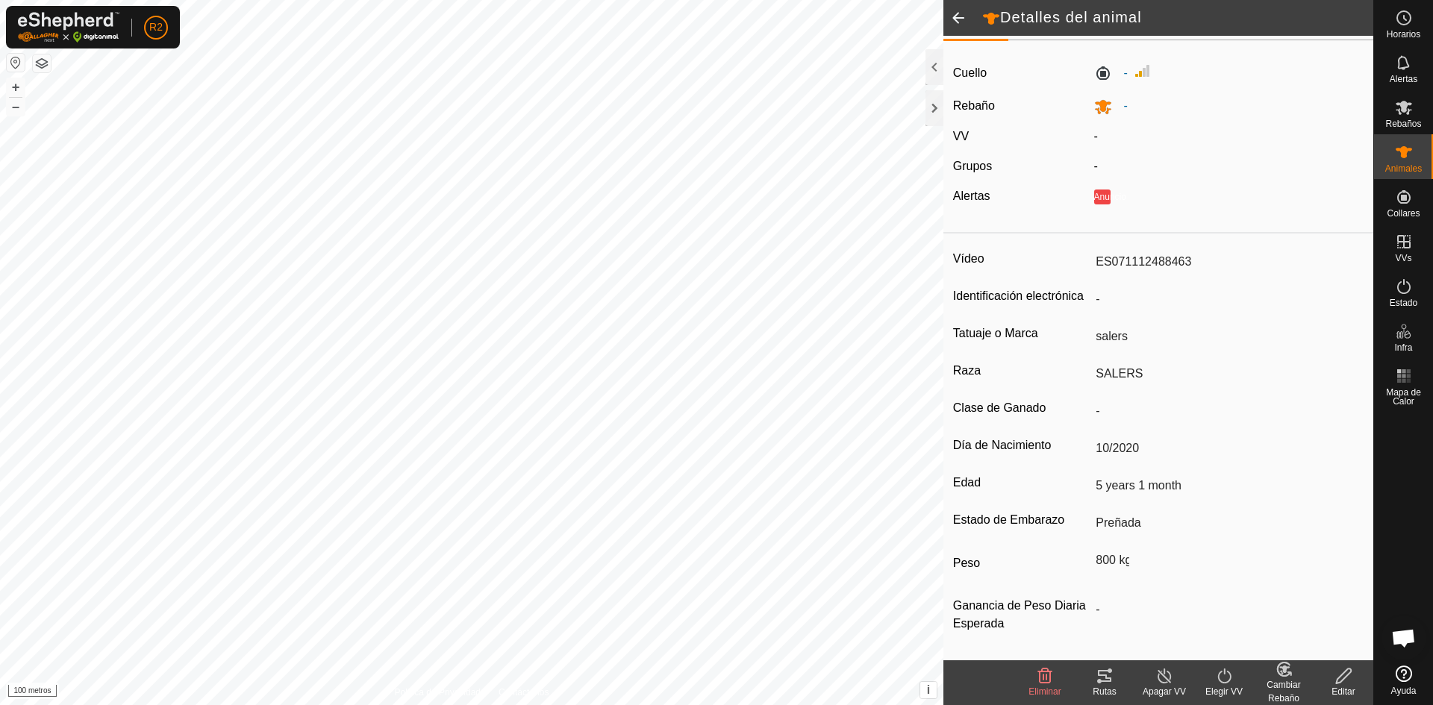
click at [1165, 681] on icon at bounding box center [1164, 676] width 19 height 18
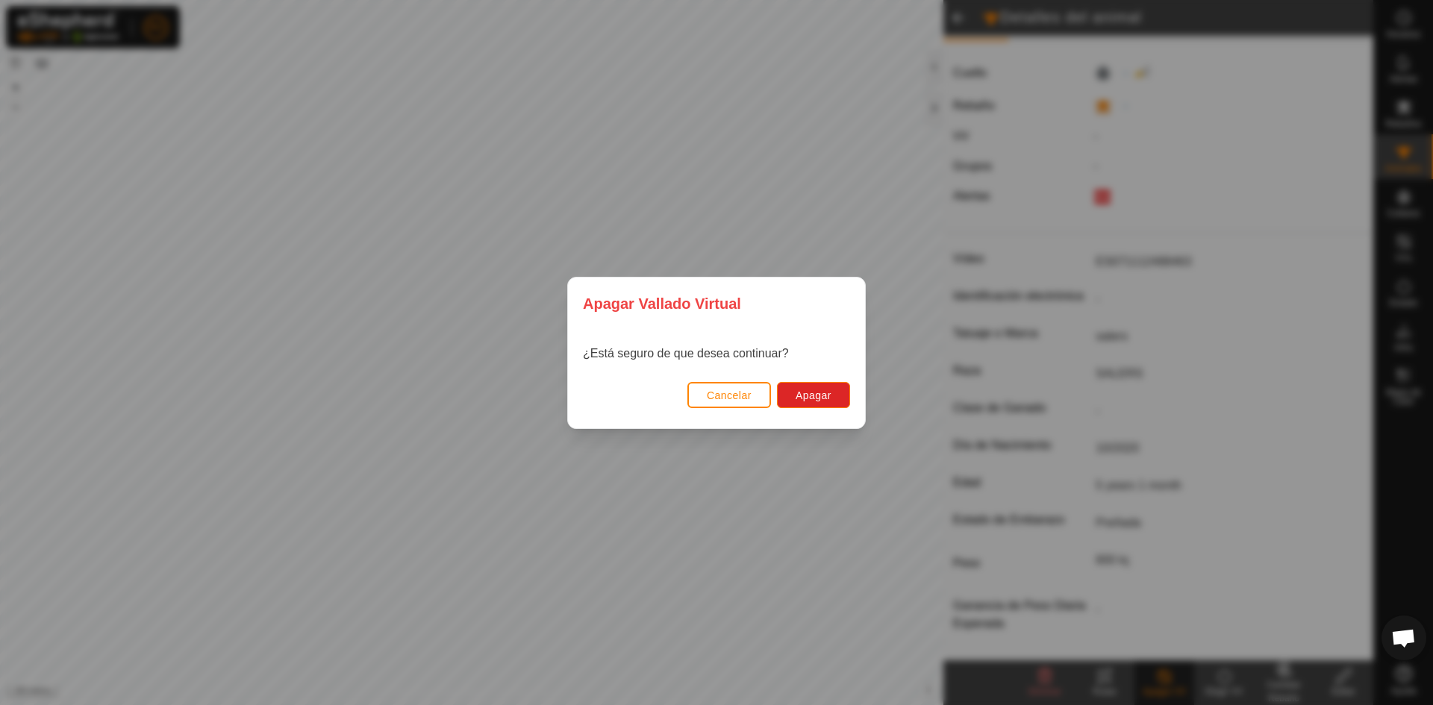
click at [739, 394] on font "Cancelar" at bounding box center [729, 395] width 45 height 12
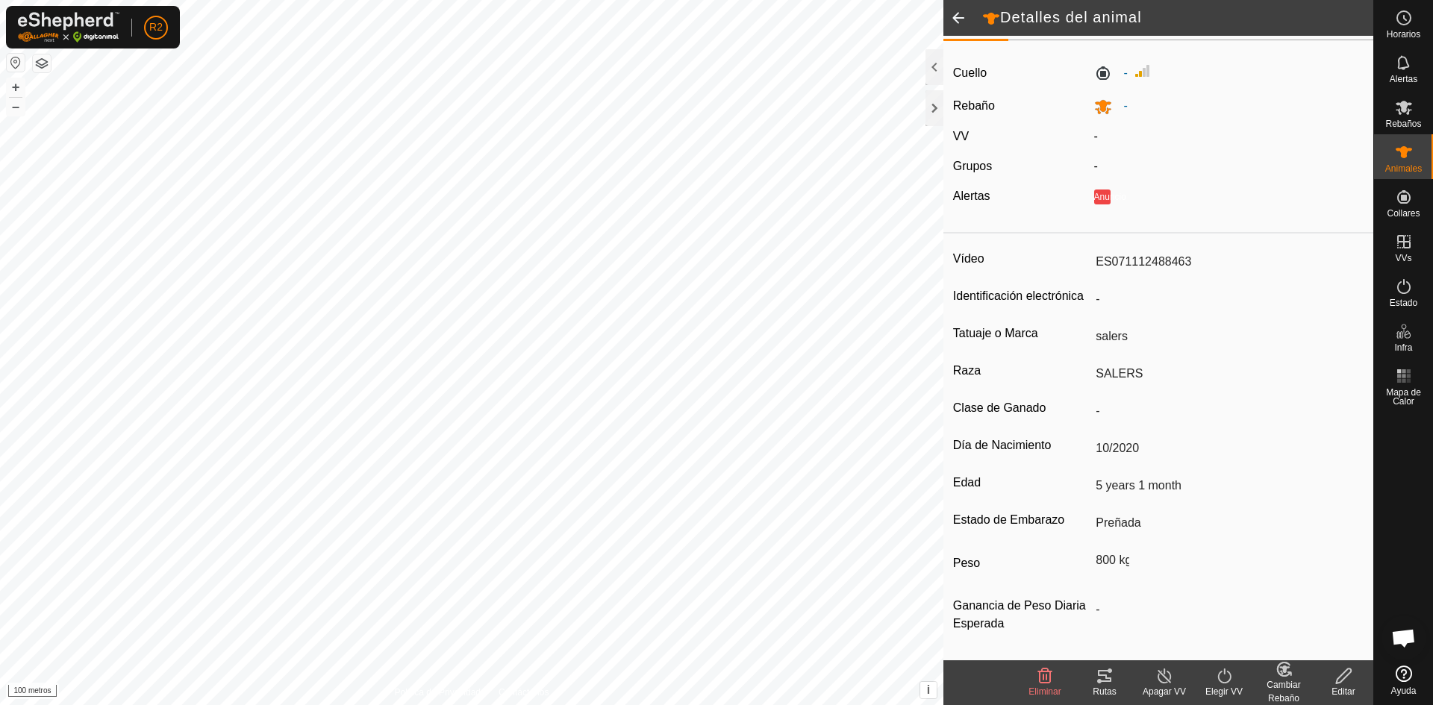
click at [1346, 676] on icon at bounding box center [1343, 676] width 15 height 15
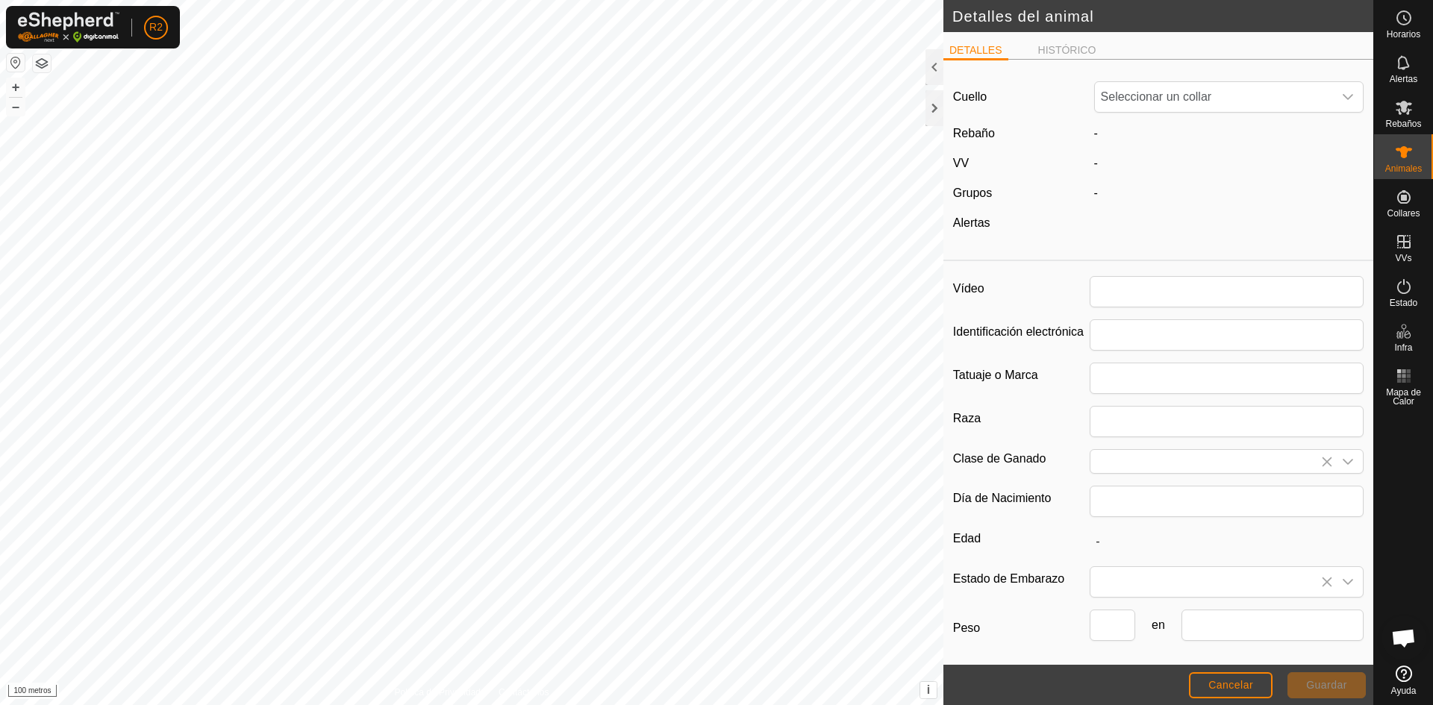
type input "ES071112488463"
type input "salers"
type input "SALERS"
type input "10/2020"
type input "5 years 1 month"
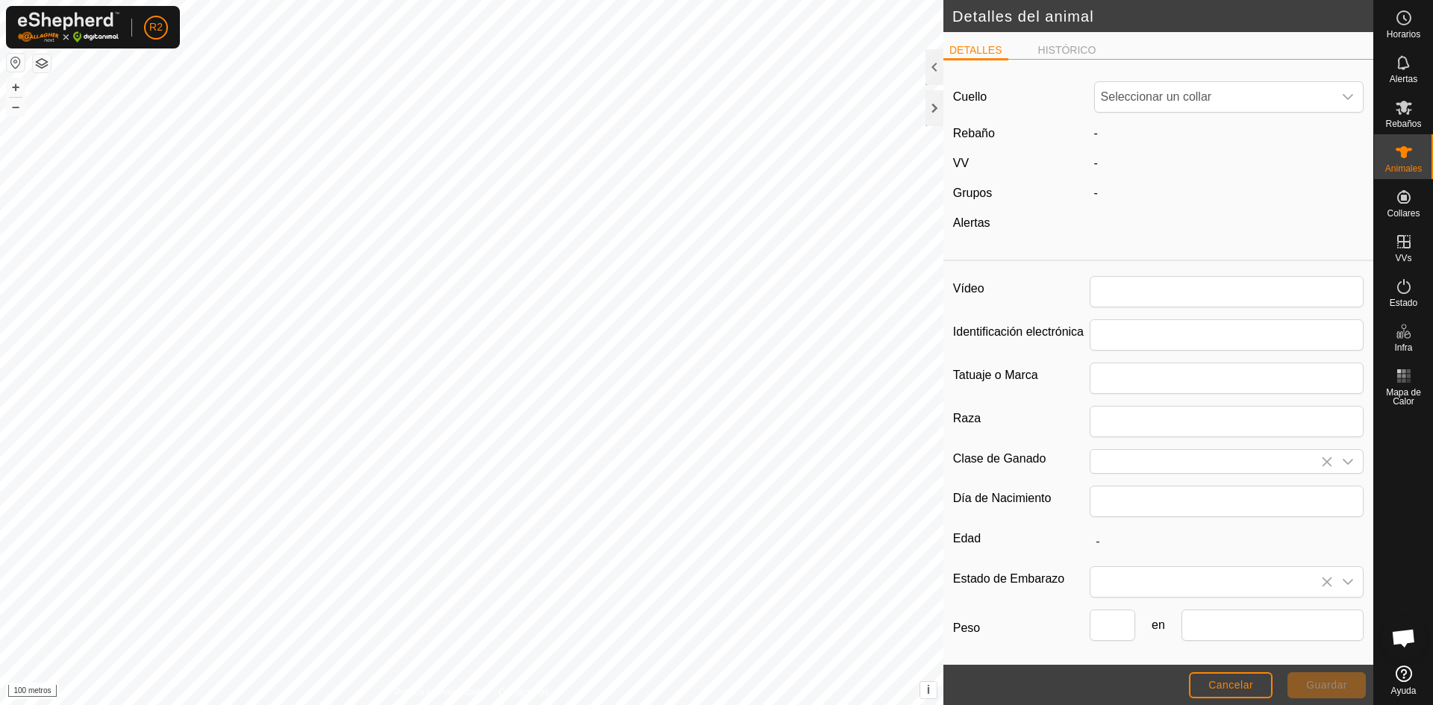
type input "800"
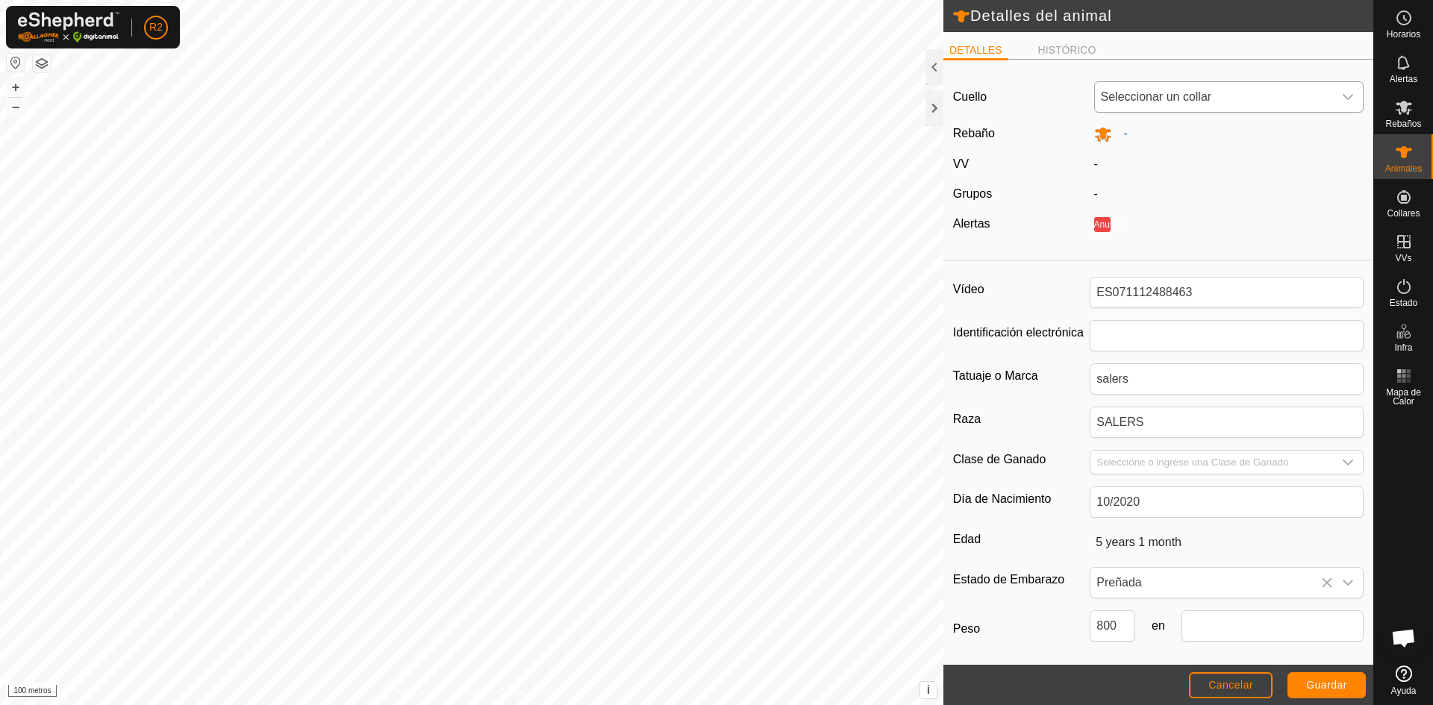
click at [1342, 97] on icon "disparador desplegable" at bounding box center [1347, 97] width 10 height 6
click at [1342, 101] on icon "disparador desplegable" at bounding box center [1348, 97] width 12 height 12
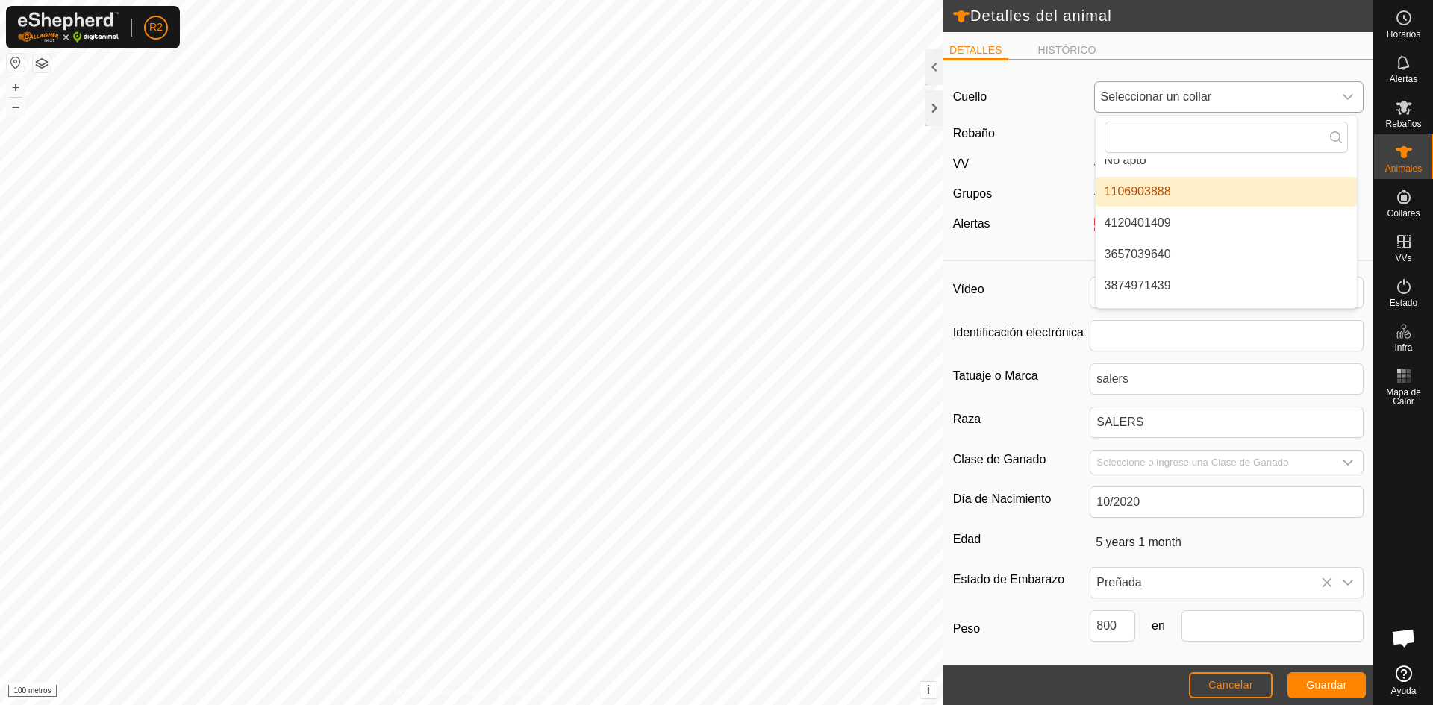
scroll to position [37, 0]
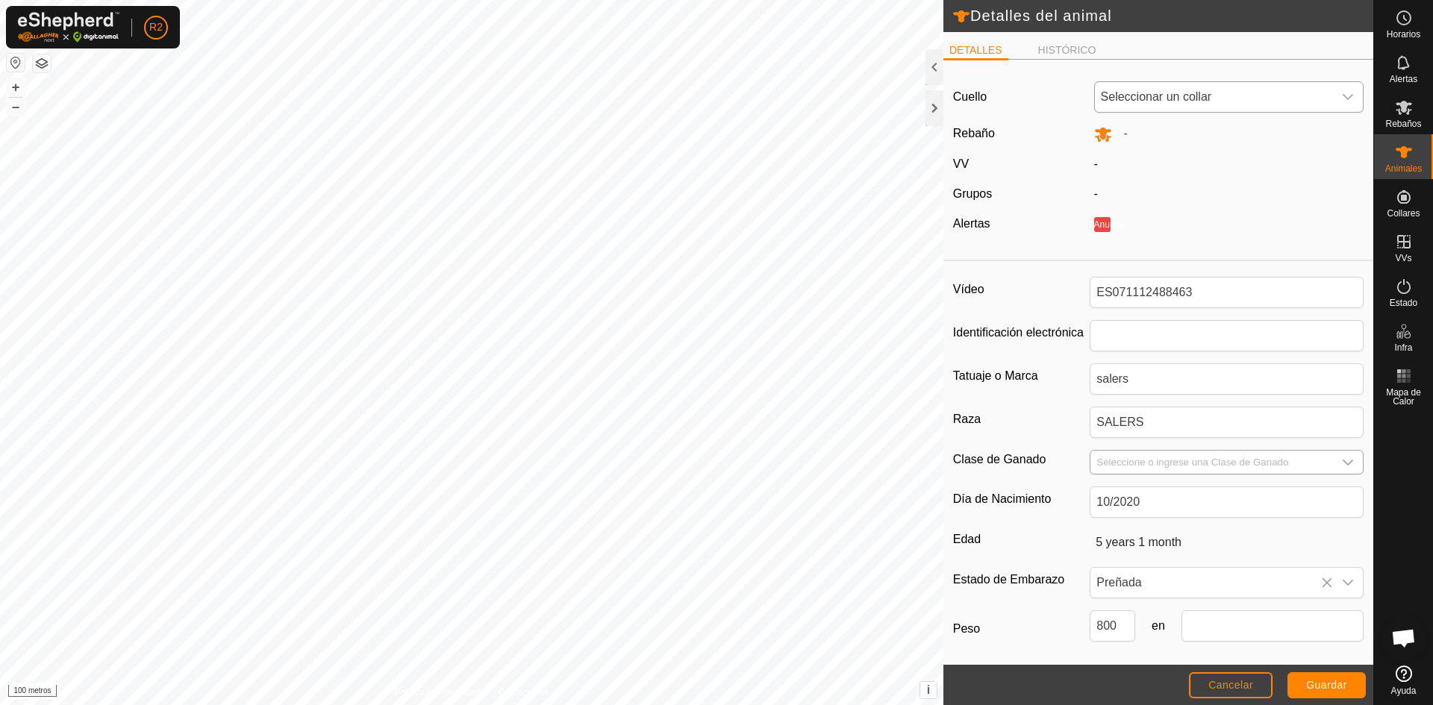
click at [1345, 465] on div "disparador desplegable" at bounding box center [1348, 462] width 30 height 23
click at [1345, 463] on div "disparador desplegable" at bounding box center [1348, 462] width 30 height 23
click at [1074, 55] on font "HISTÓRICO" at bounding box center [1067, 50] width 58 height 12
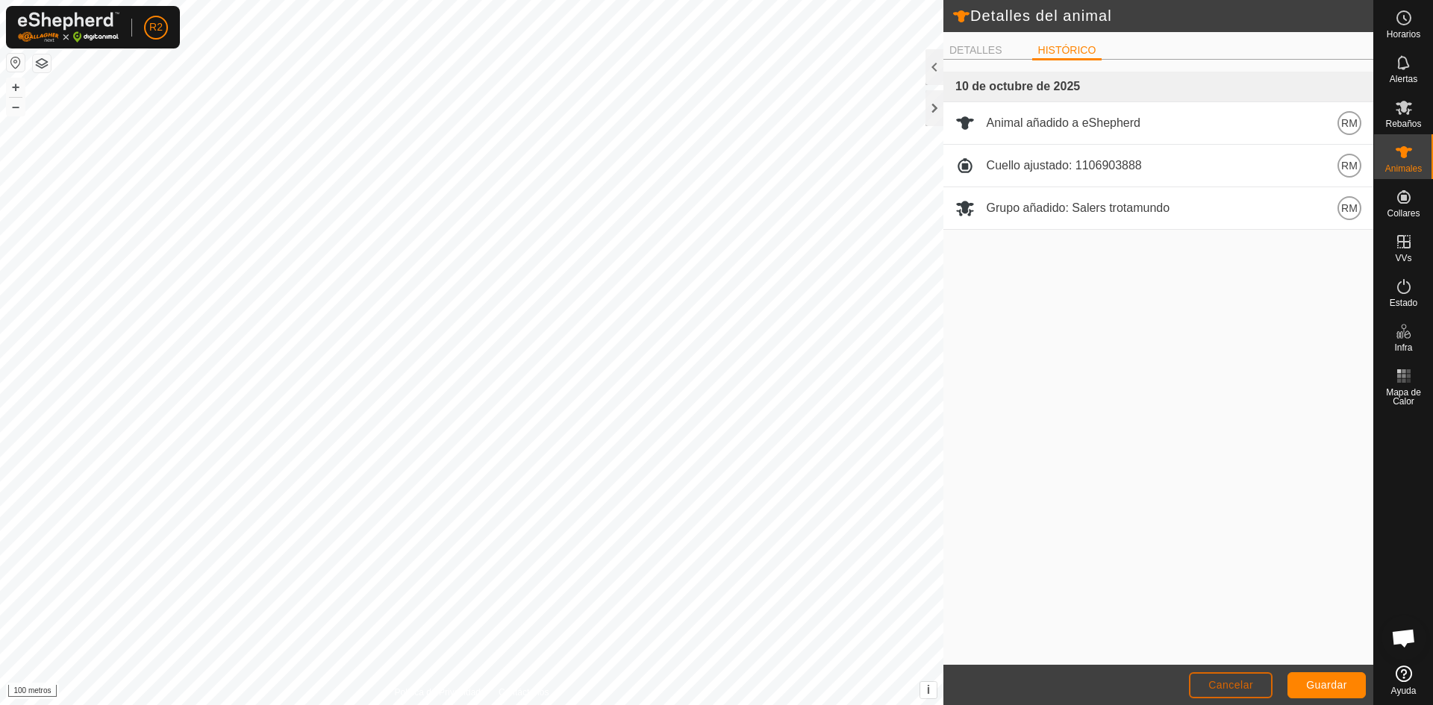
click at [1219, 685] on font "Cancelar" at bounding box center [1230, 685] width 45 height 12
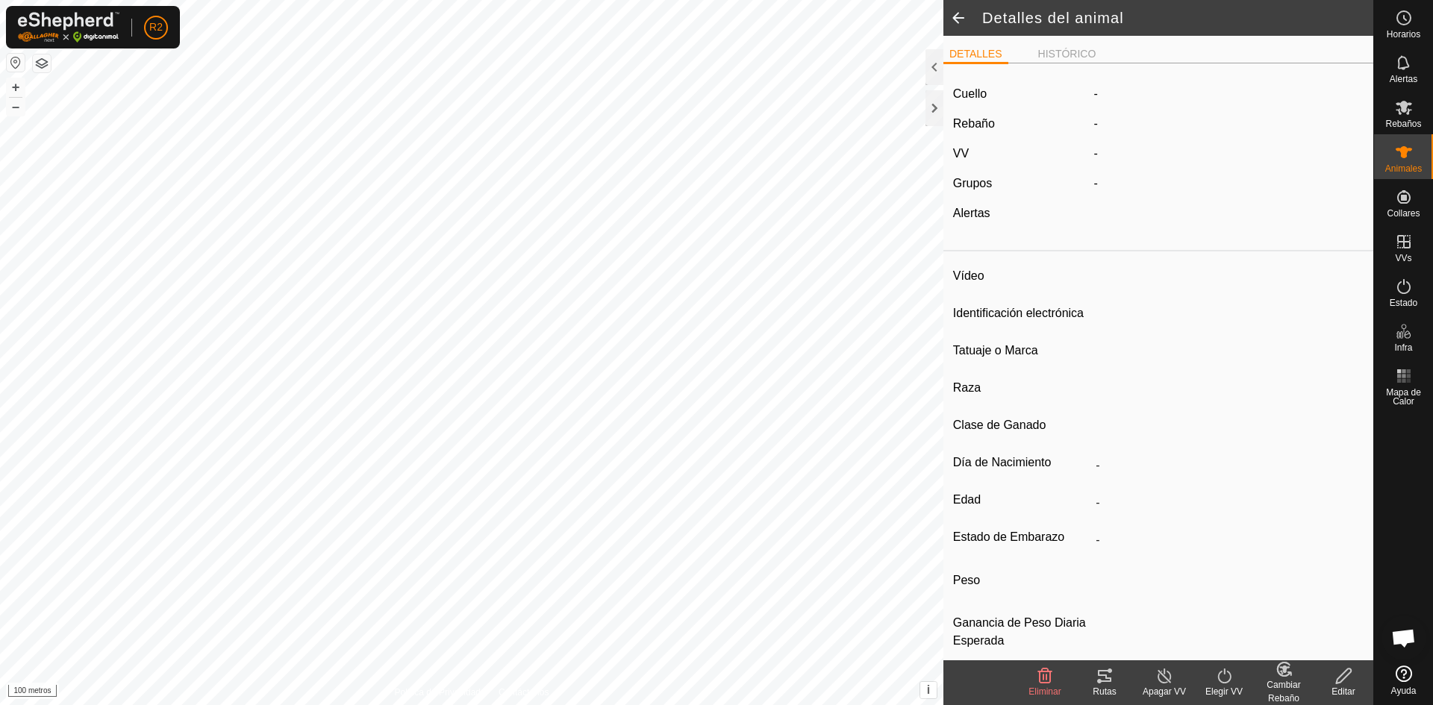
type input "ES071112488463"
type input "-"
type input "salers"
type input "SALERS"
type input "-"
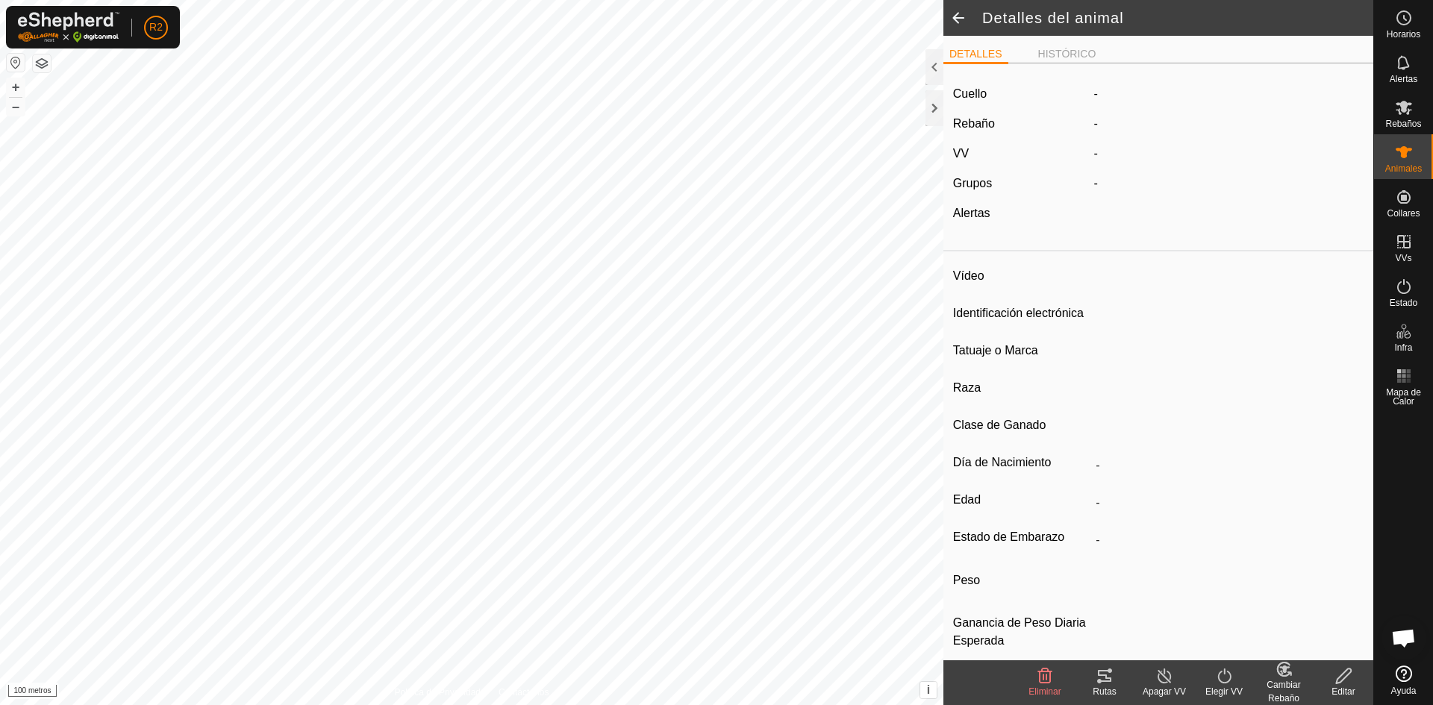
type input "10/2020"
type input "5 years 1 month"
type input "Preñada"
type input "800 kg"
type input "-"
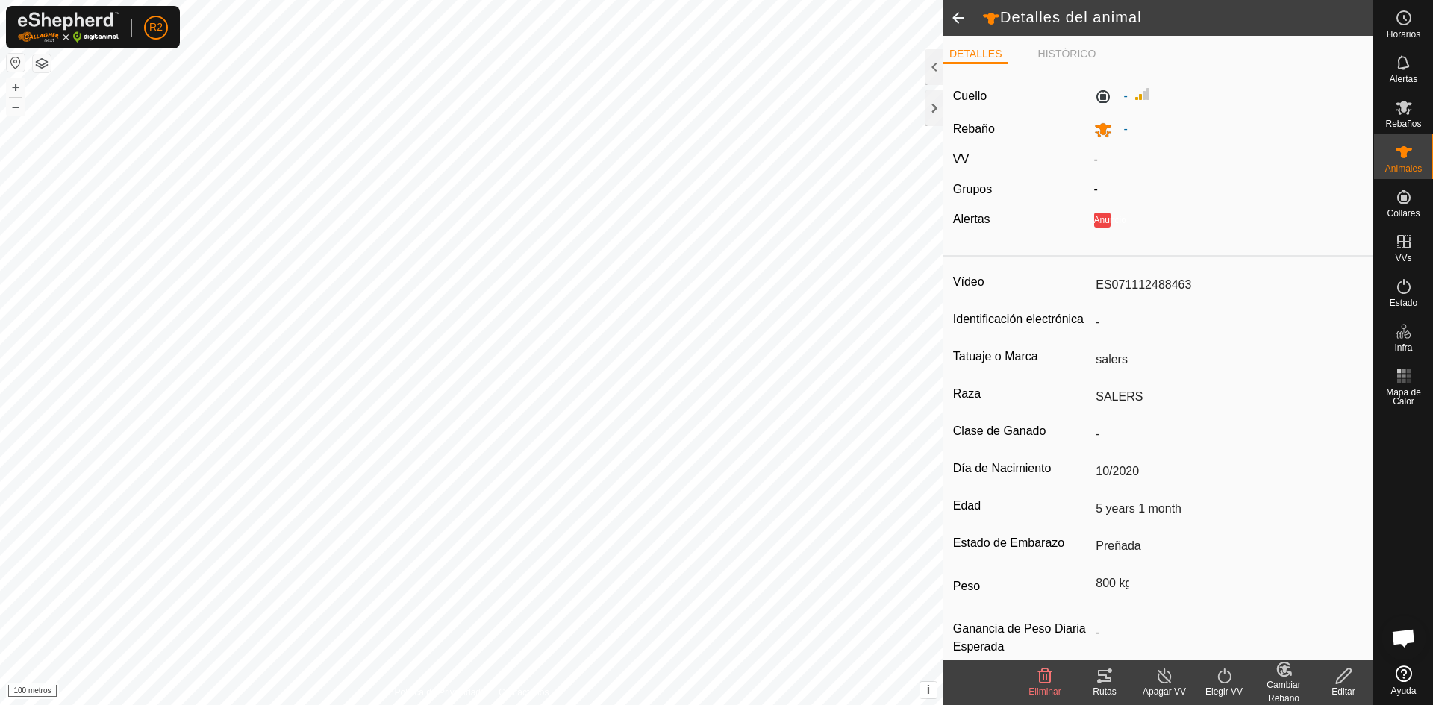
scroll to position [23, 0]
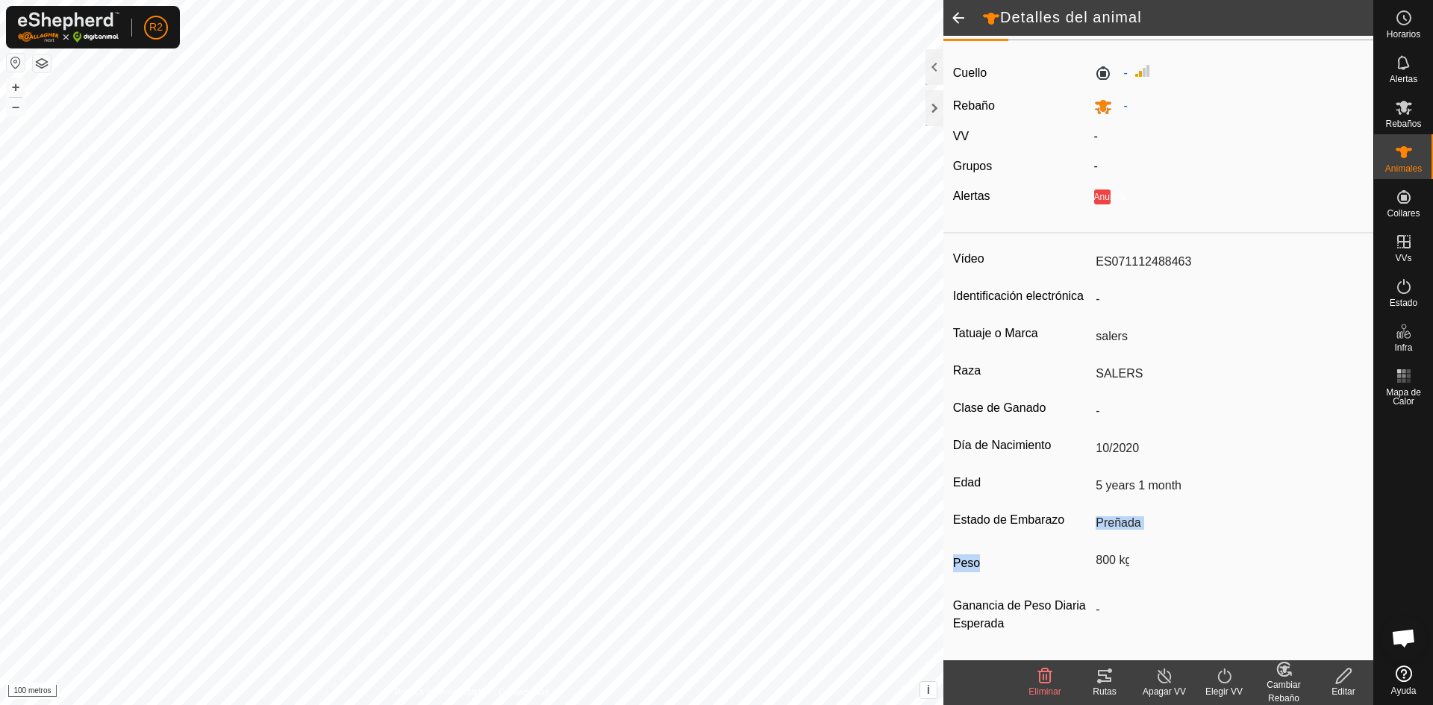
drag, startPoint x: 1262, startPoint y: 522, endPoint x: 1193, endPoint y: 536, distance: 70.8
click at [1187, 539] on div "Vídeo ES071112488463 Identificación electrónica - Tatuaje o [PERSON_NAME] Raza …" at bounding box center [1158, 450] width 430 height 421
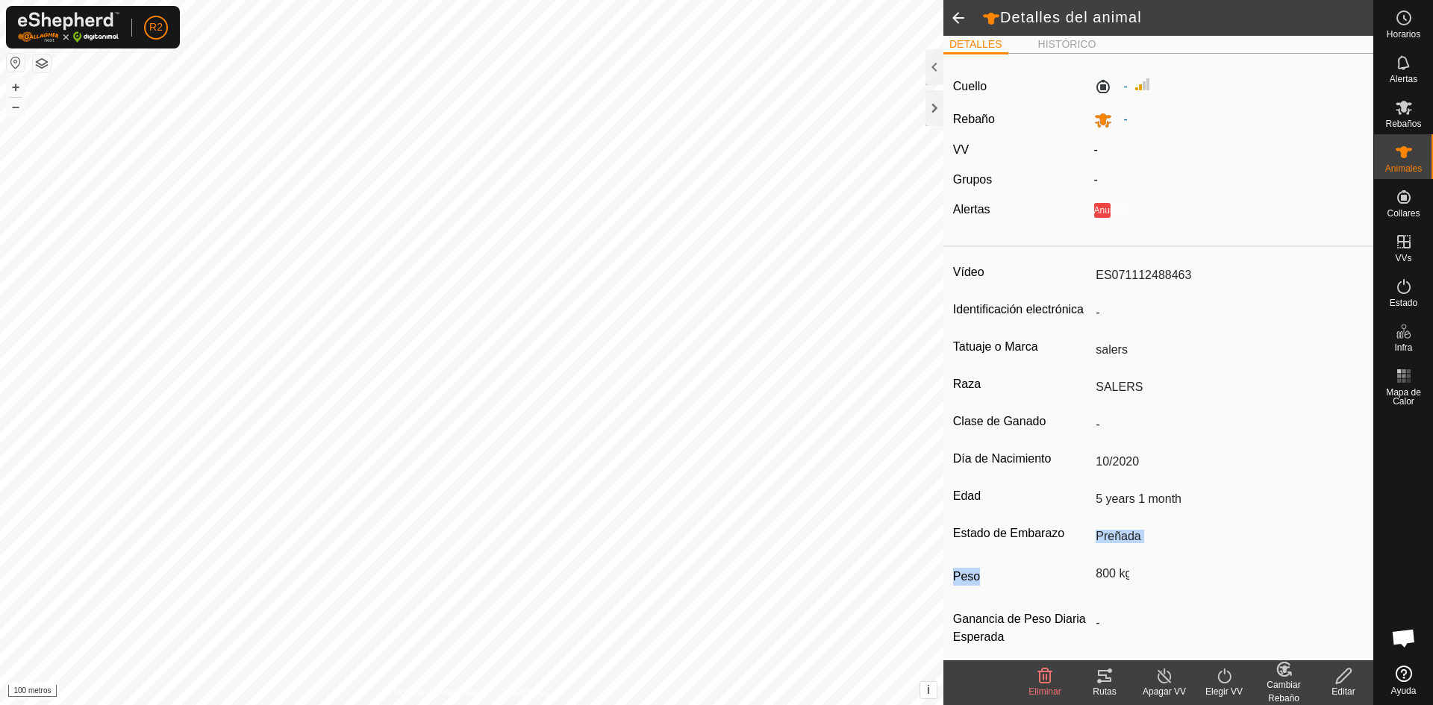
scroll to position [0, 0]
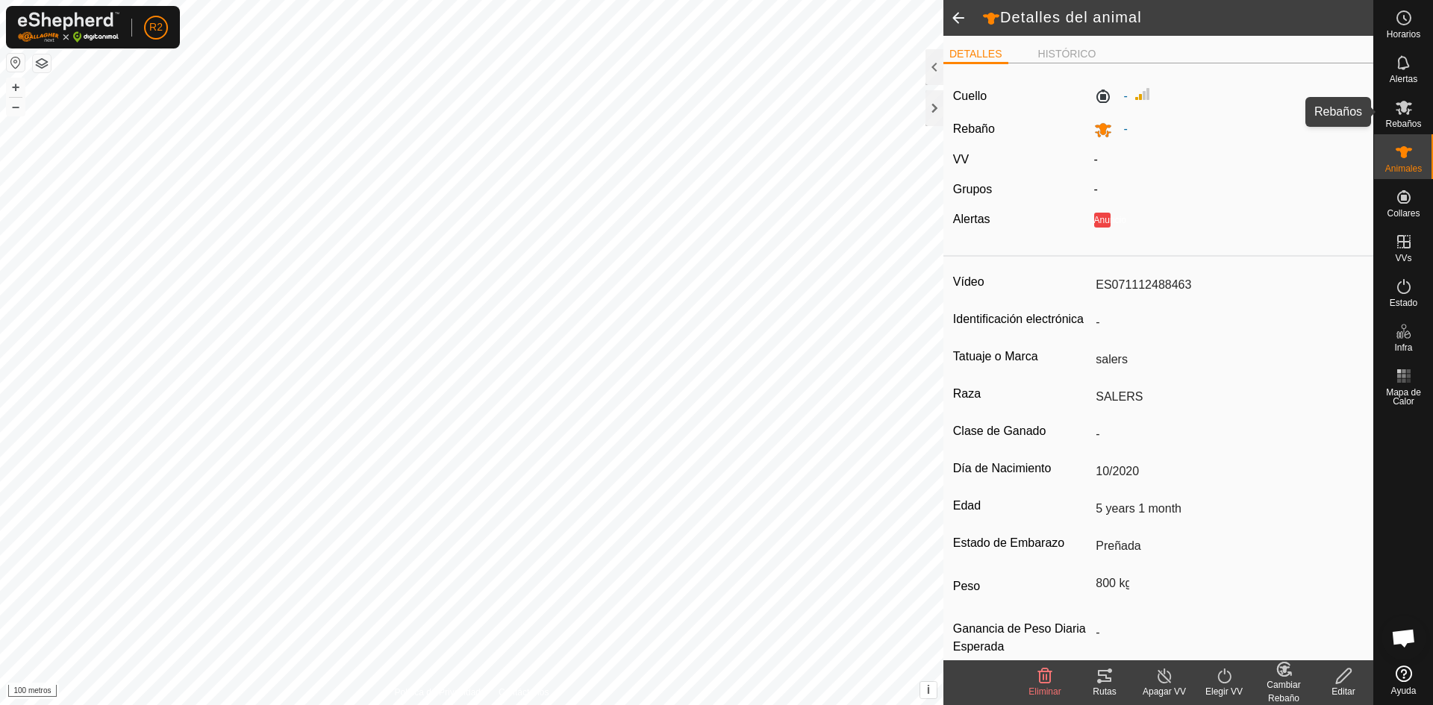
click at [1409, 119] on font "Rebaños" at bounding box center [1403, 124] width 36 height 10
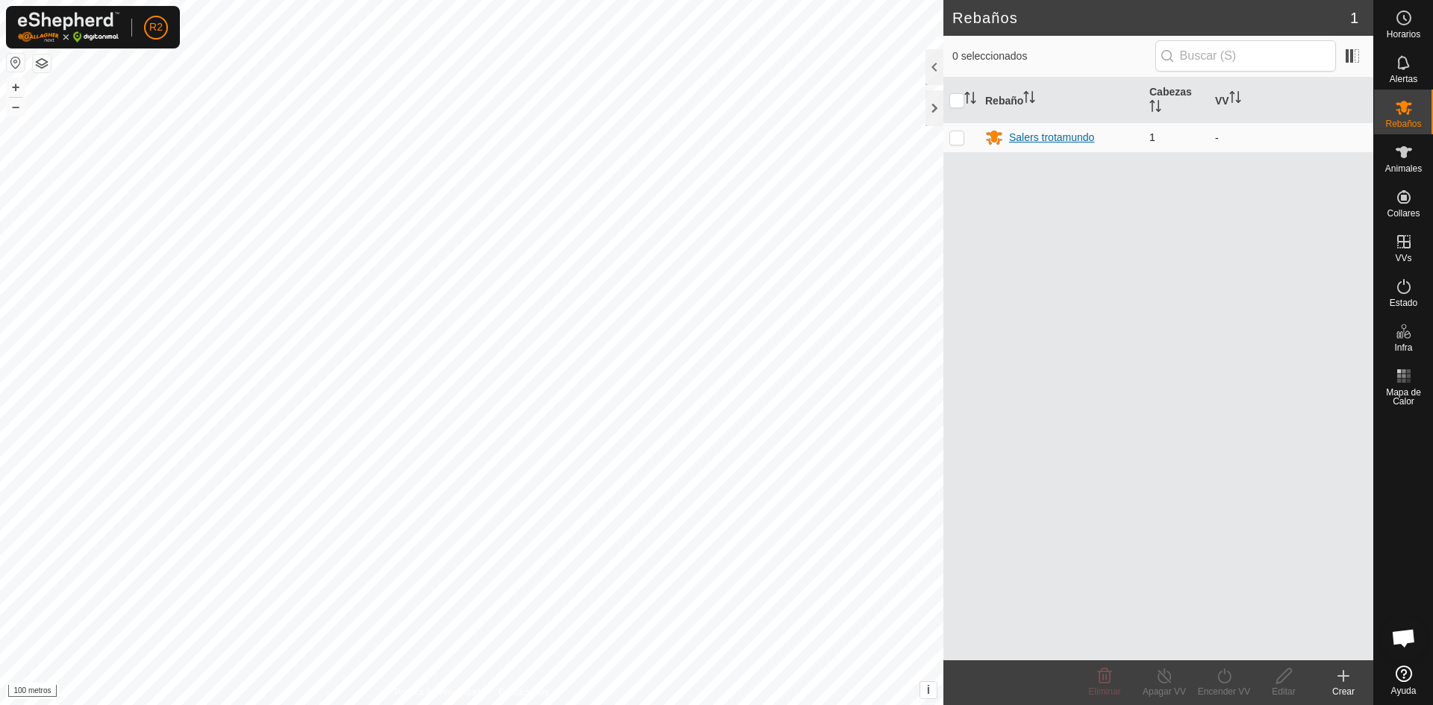
click at [1062, 140] on font "Salers trotamundo" at bounding box center [1051, 137] width 85 height 12
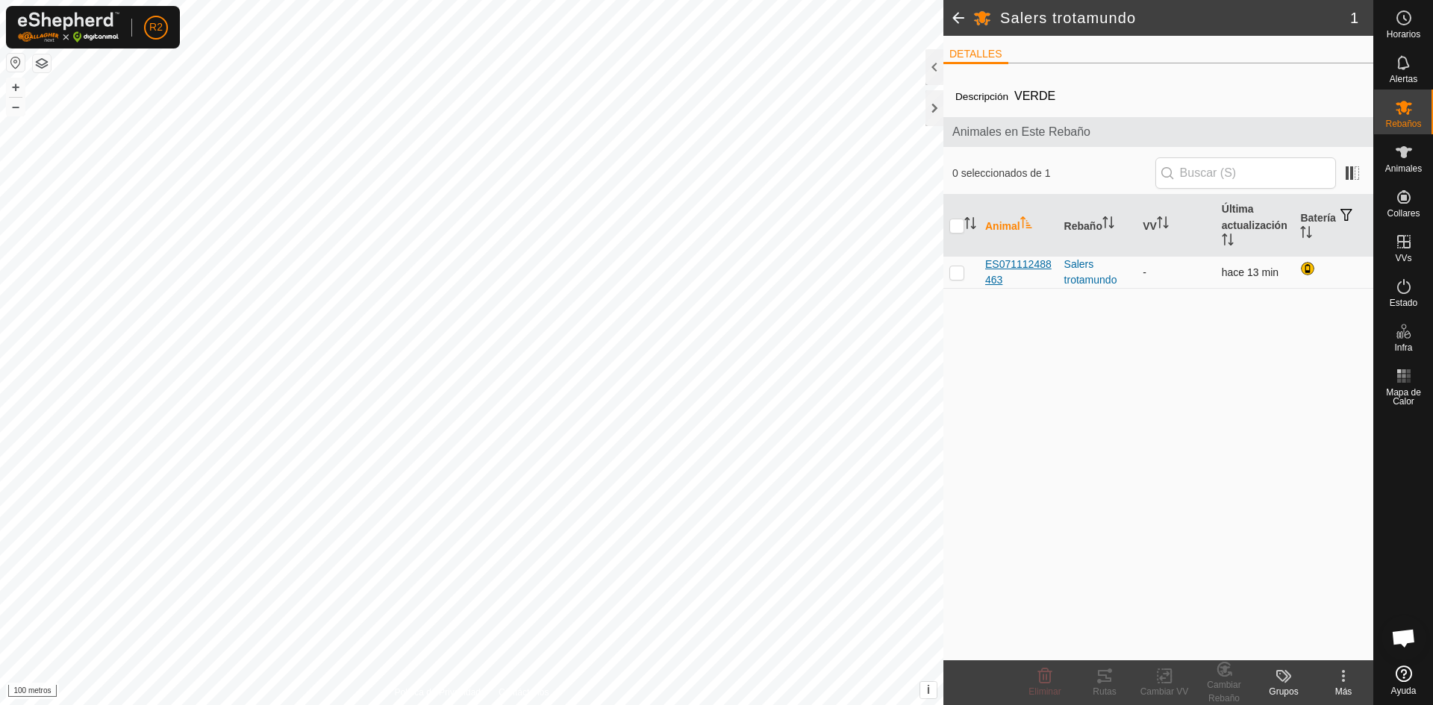
click at [1009, 264] on font "ES071112488463" at bounding box center [1018, 272] width 66 height 28
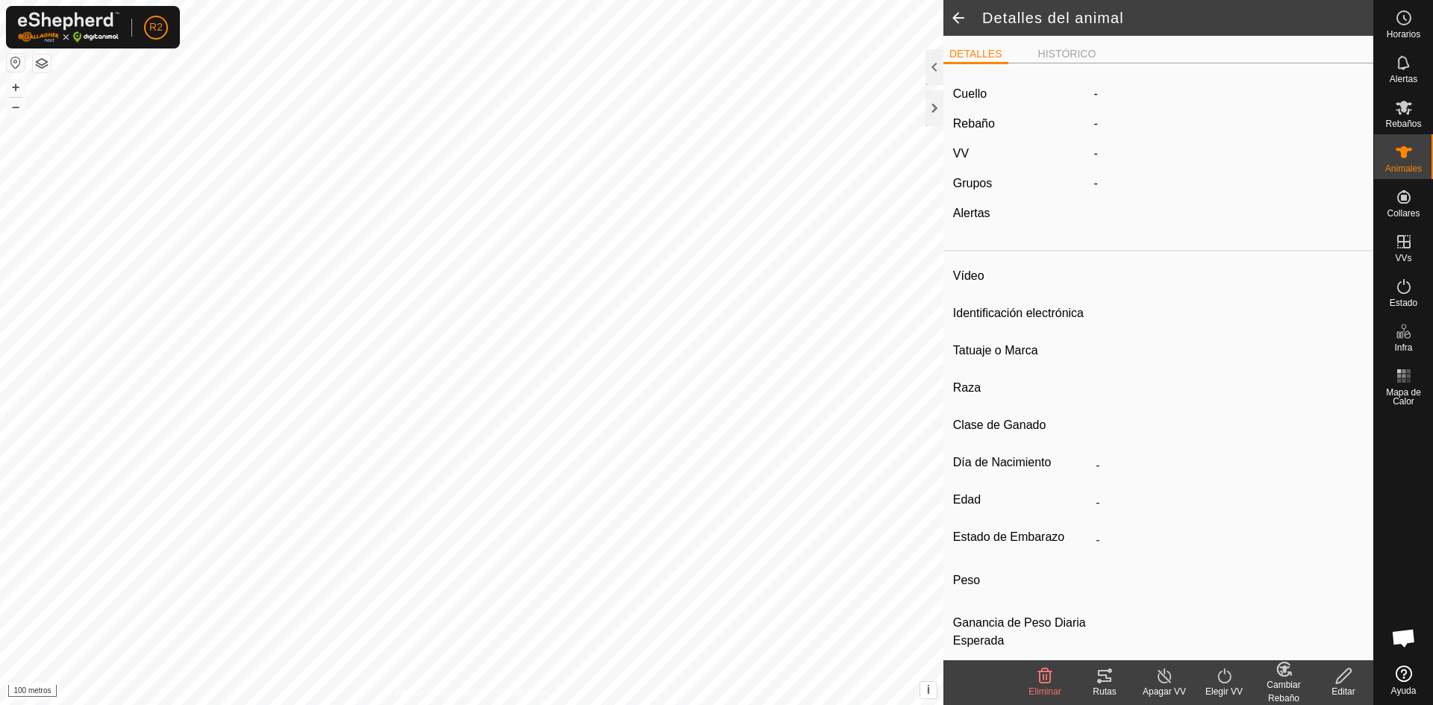
type input "ES071112488463"
type input "-"
type input "salers"
type input "SALERS"
type input "-"
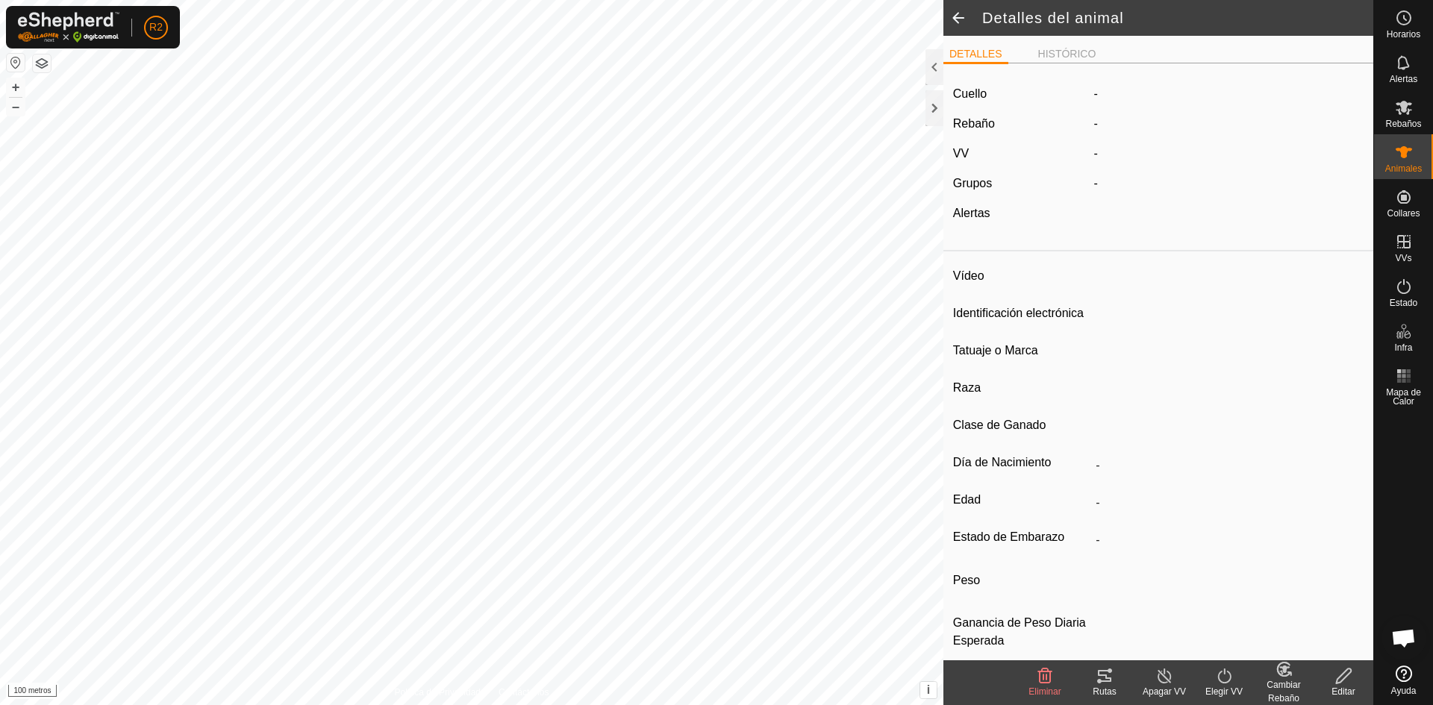
type input "10/2020"
type input "5 years 1 month"
type input "Preñada"
type input "800 kg"
type input "-"
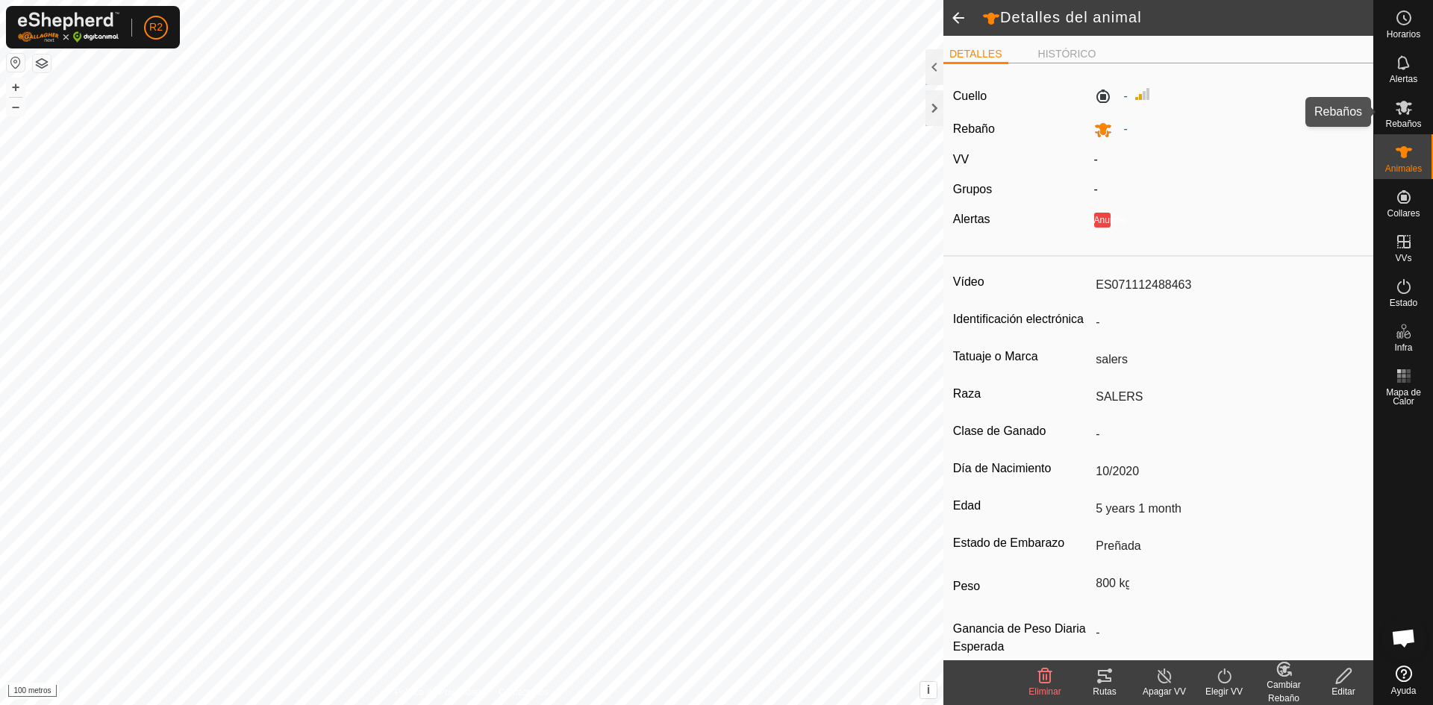
click at [1402, 110] on icon at bounding box center [1403, 108] width 16 height 14
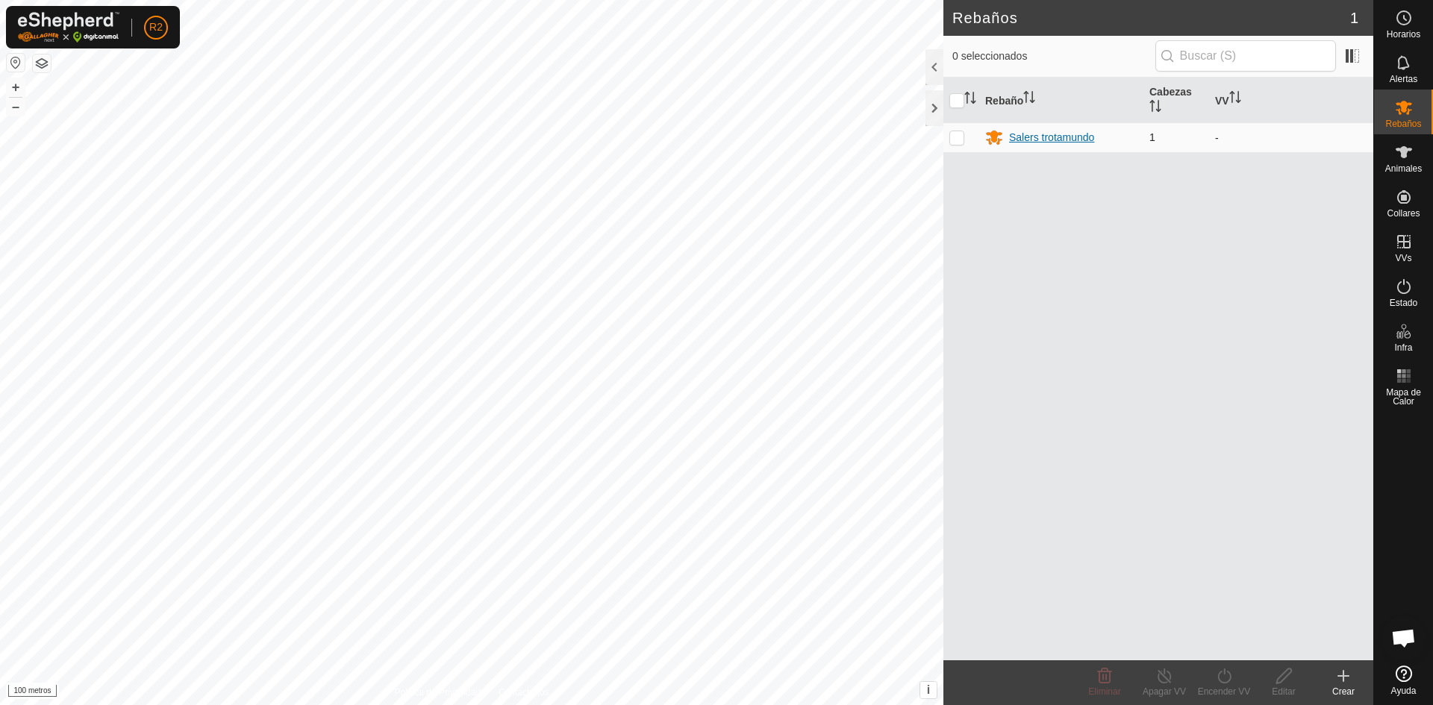
click at [1065, 133] on font "Salers trotamundo" at bounding box center [1051, 137] width 85 height 12
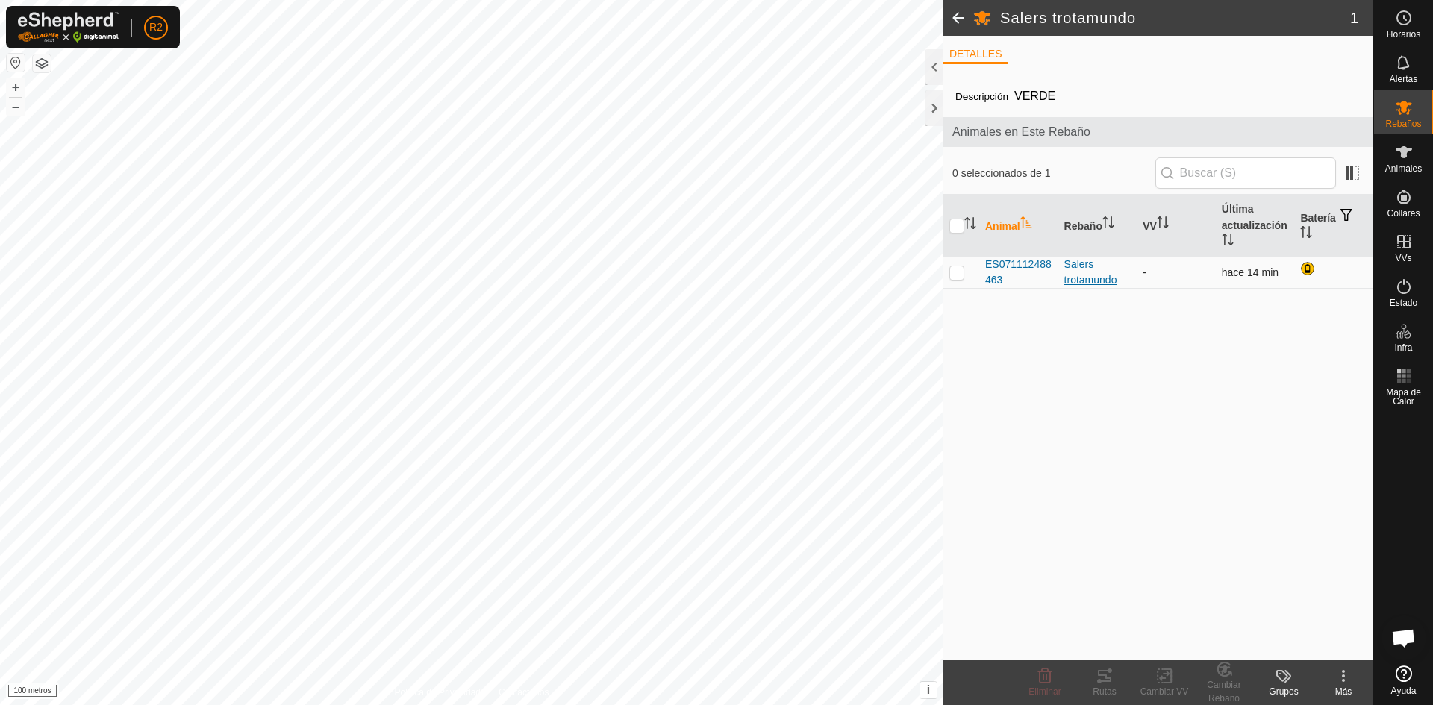
click at [1084, 269] on font "Salers trotamundo" at bounding box center [1090, 272] width 53 height 28
click at [1077, 266] on font "Salers trotamundo" at bounding box center [1090, 272] width 53 height 28
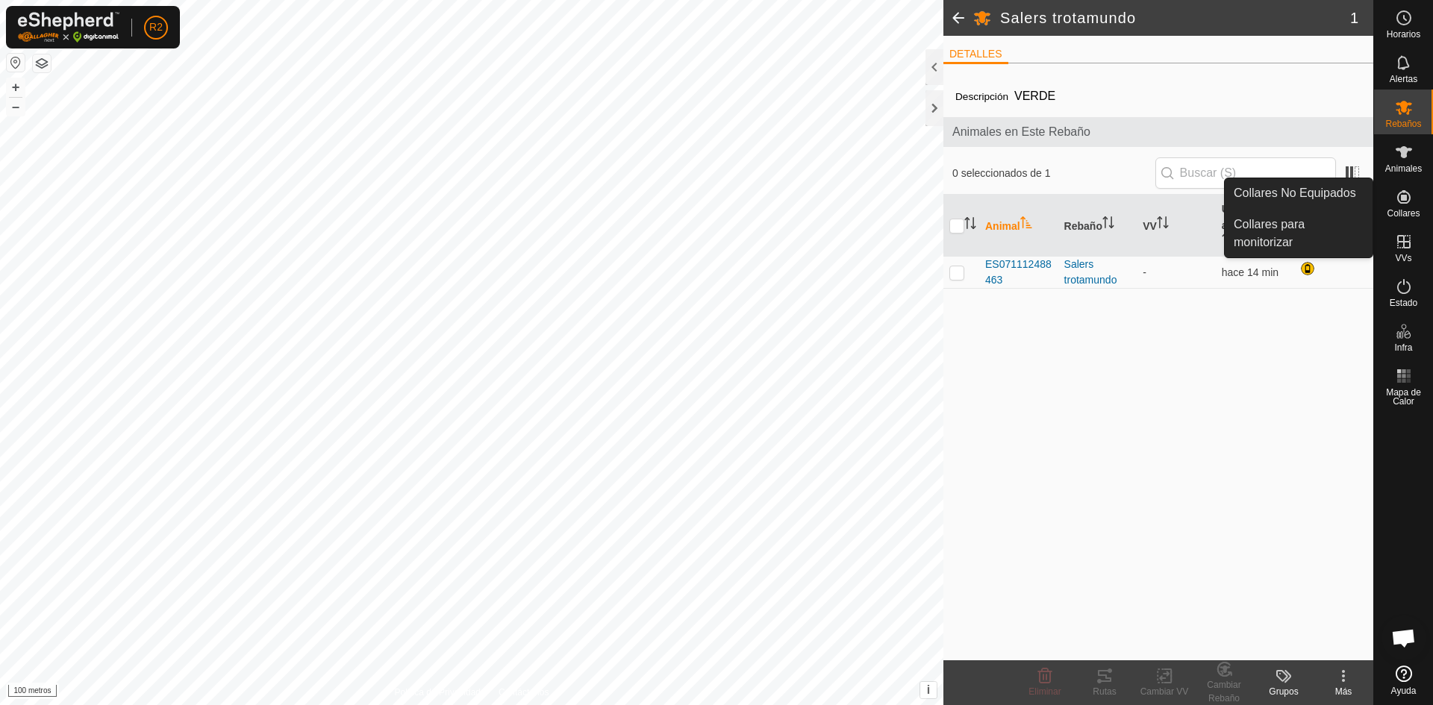
click at [1403, 207] on es-neckbands-svg-icon at bounding box center [1403, 197] width 27 height 24
click at [1289, 219] on link "Collares para monitorizar" at bounding box center [1298, 234] width 148 height 48
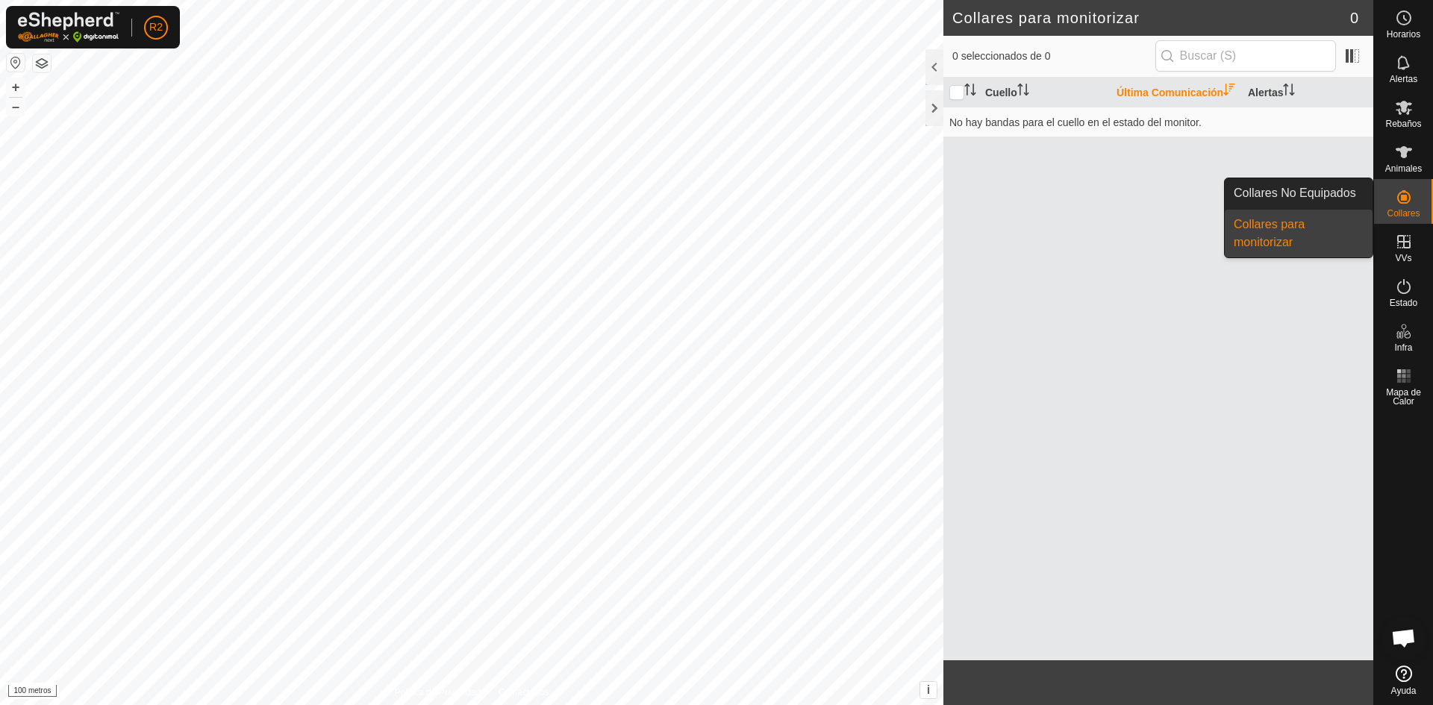
click at [1399, 203] on icon at bounding box center [1403, 196] width 13 height 13
click at [1318, 193] on link "Collares No Equipados" at bounding box center [1298, 193] width 148 height 30
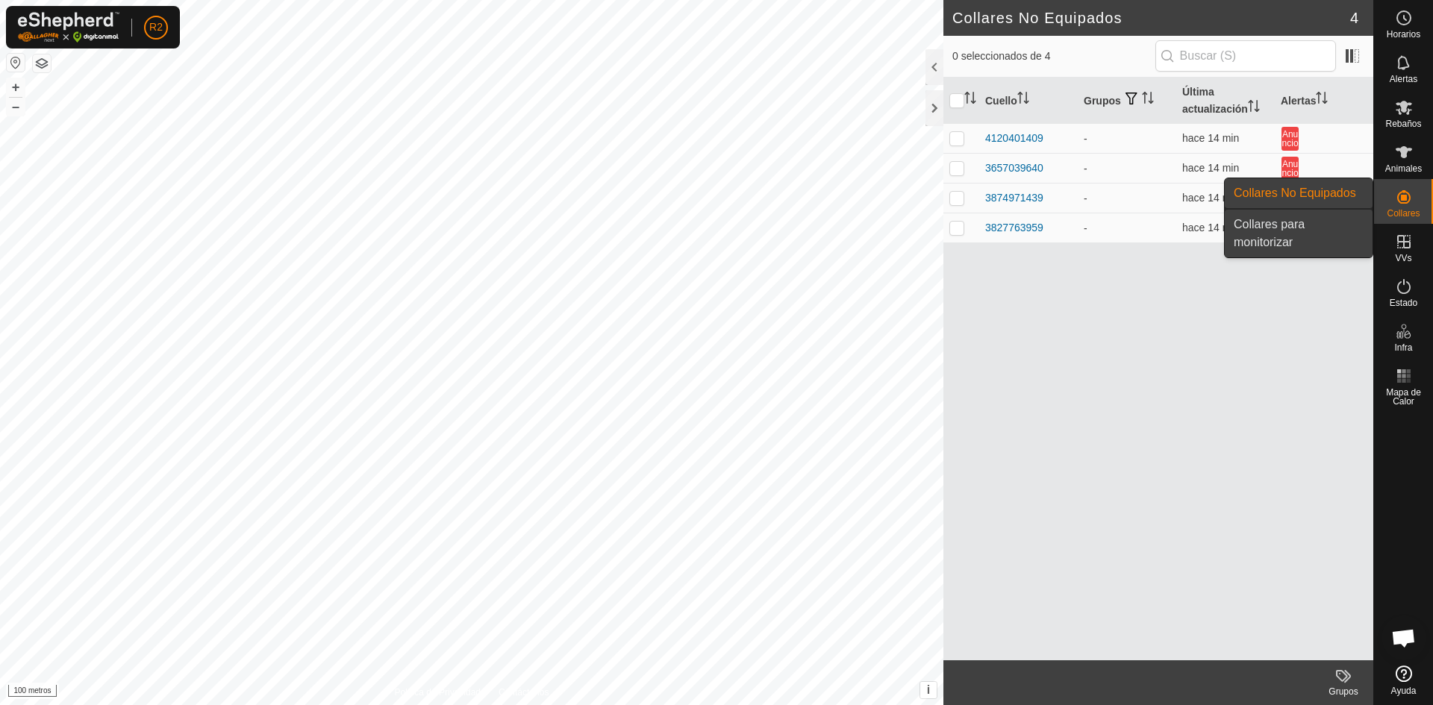
click at [1304, 230] on link "Collares para monitorizar" at bounding box center [1298, 234] width 148 height 48
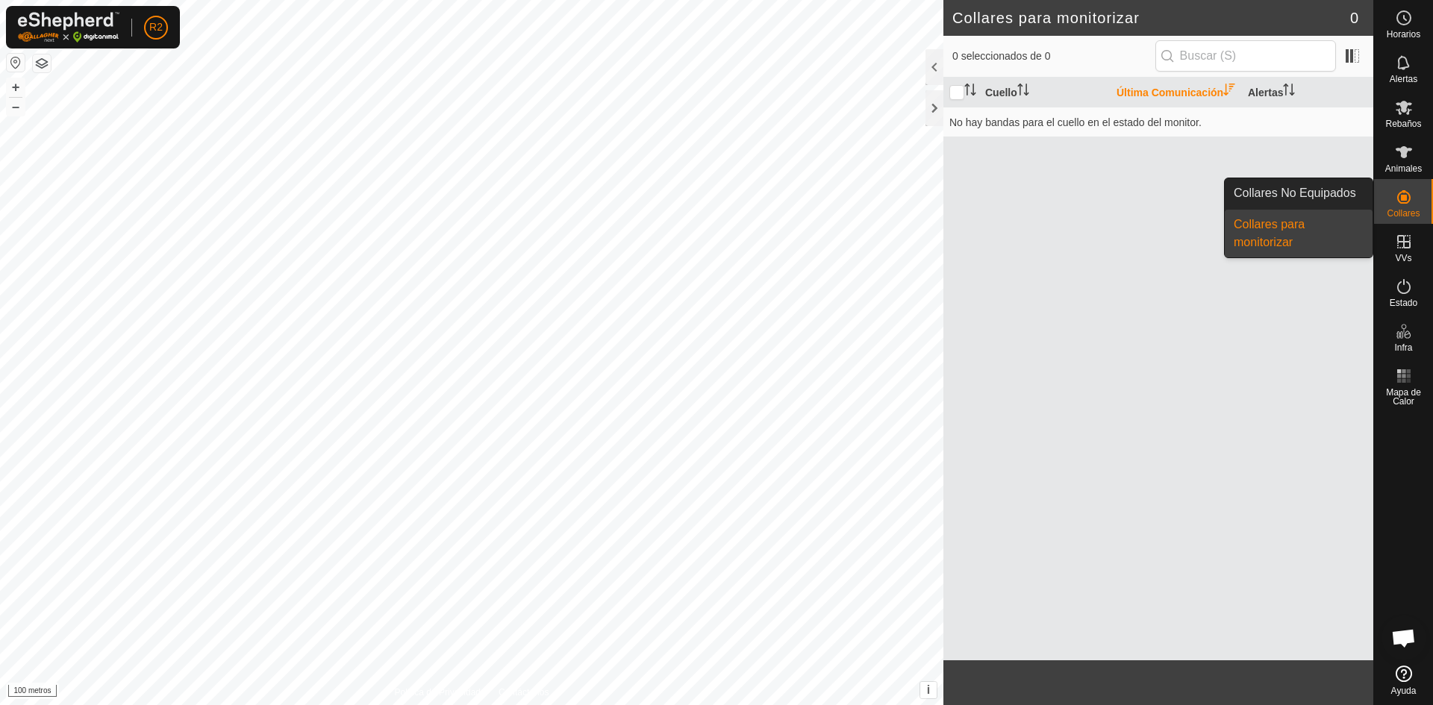
click at [1405, 204] on icon at bounding box center [1403, 196] width 13 height 13
click at [1401, 207] on es-neckbands-svg-icon at bounding box center [1403, 197] width 27 height 24
click at [1318, 193] on link "Collares No Equipados" at bounding box center [1298, 193] width 148 height 30
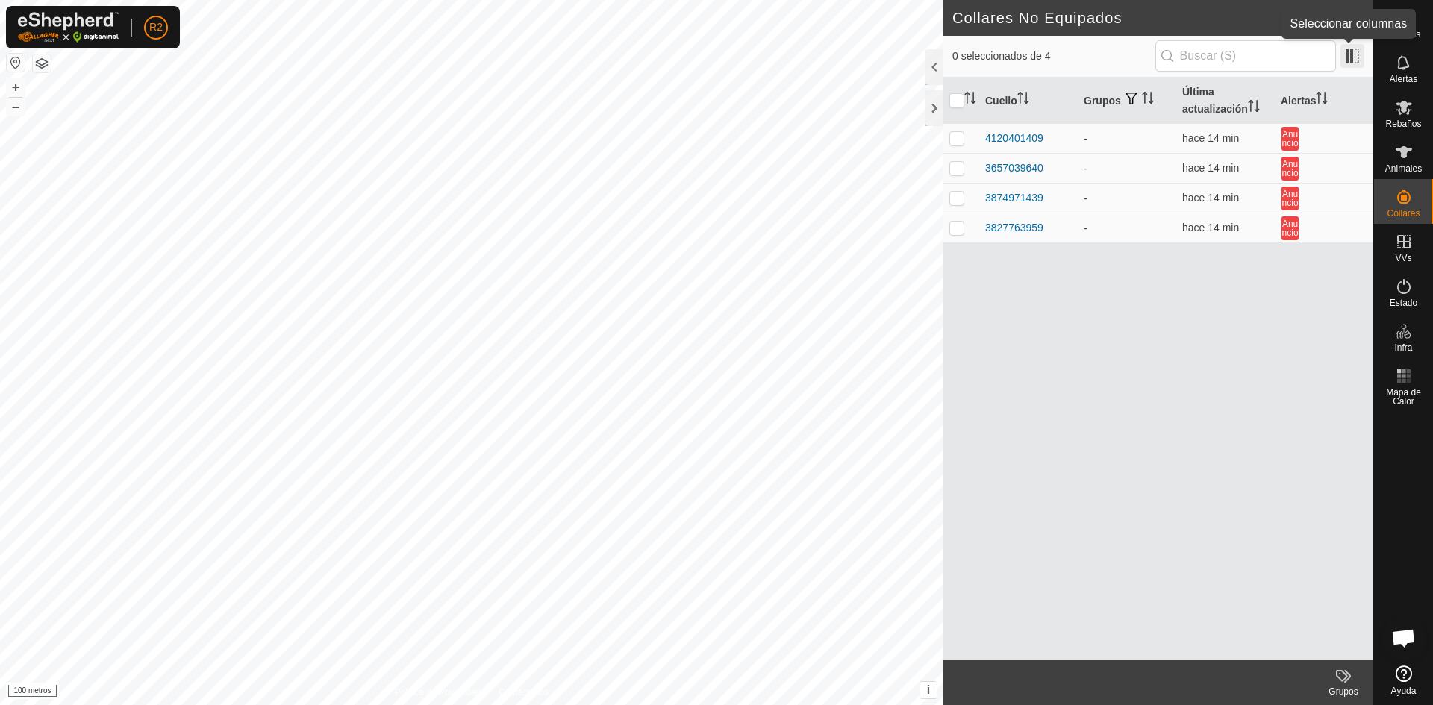
click at [1358, 57] on span at bounding box center [1352, 56] width 24 height 24
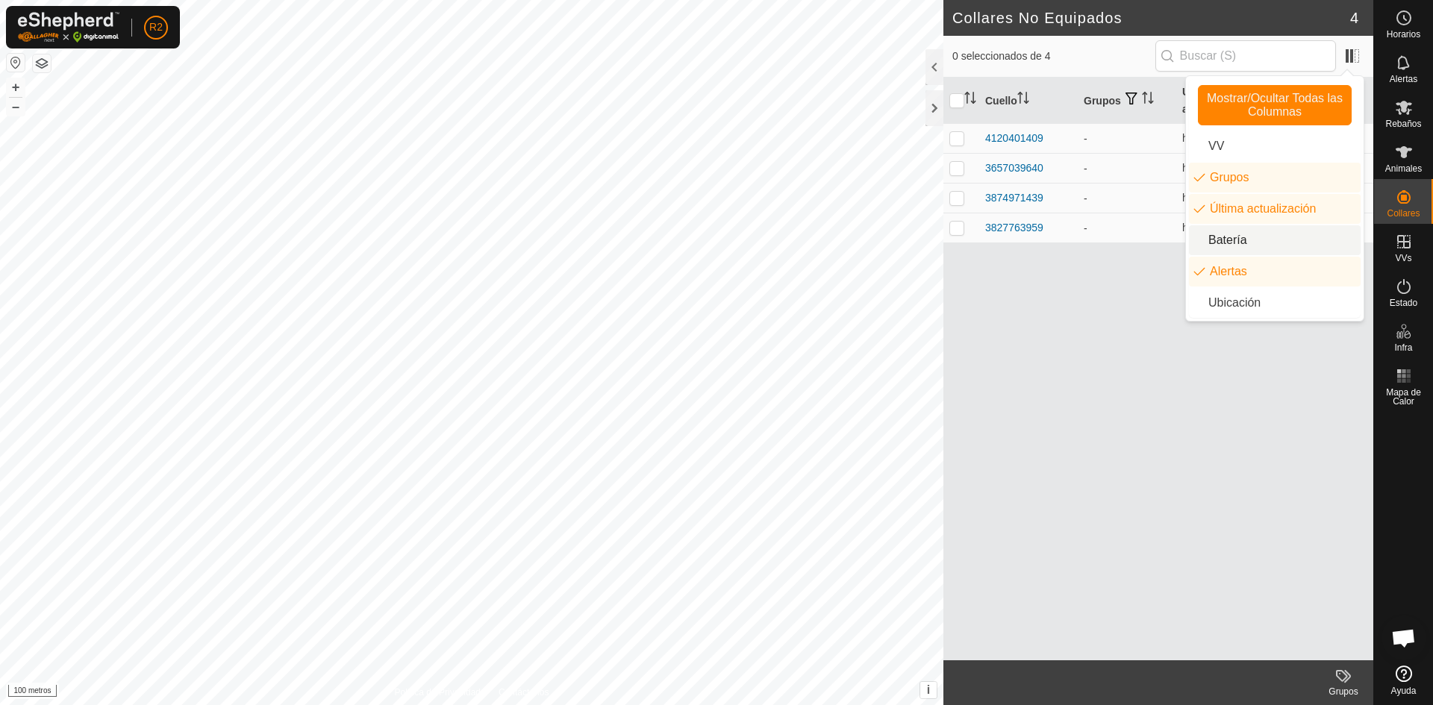
click at [1207, 233] on li "Batería" at bounding box center [1275, 240] width 172 height 30
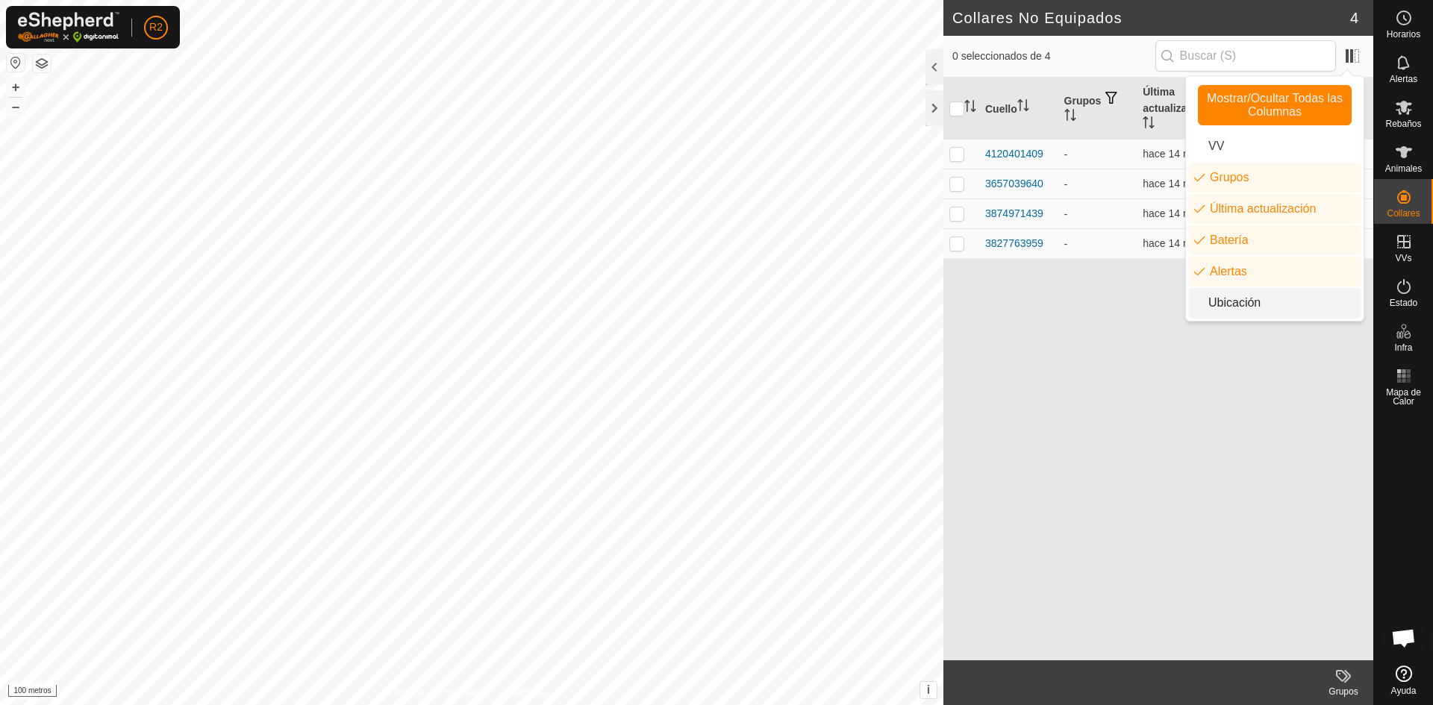
click at [1107, 366] on div "Cuello Grupos Última actualización Batería Alertas 4120401409 - hace 14 min Anu…" at bounding box center [1158, 369] width 430 height 583
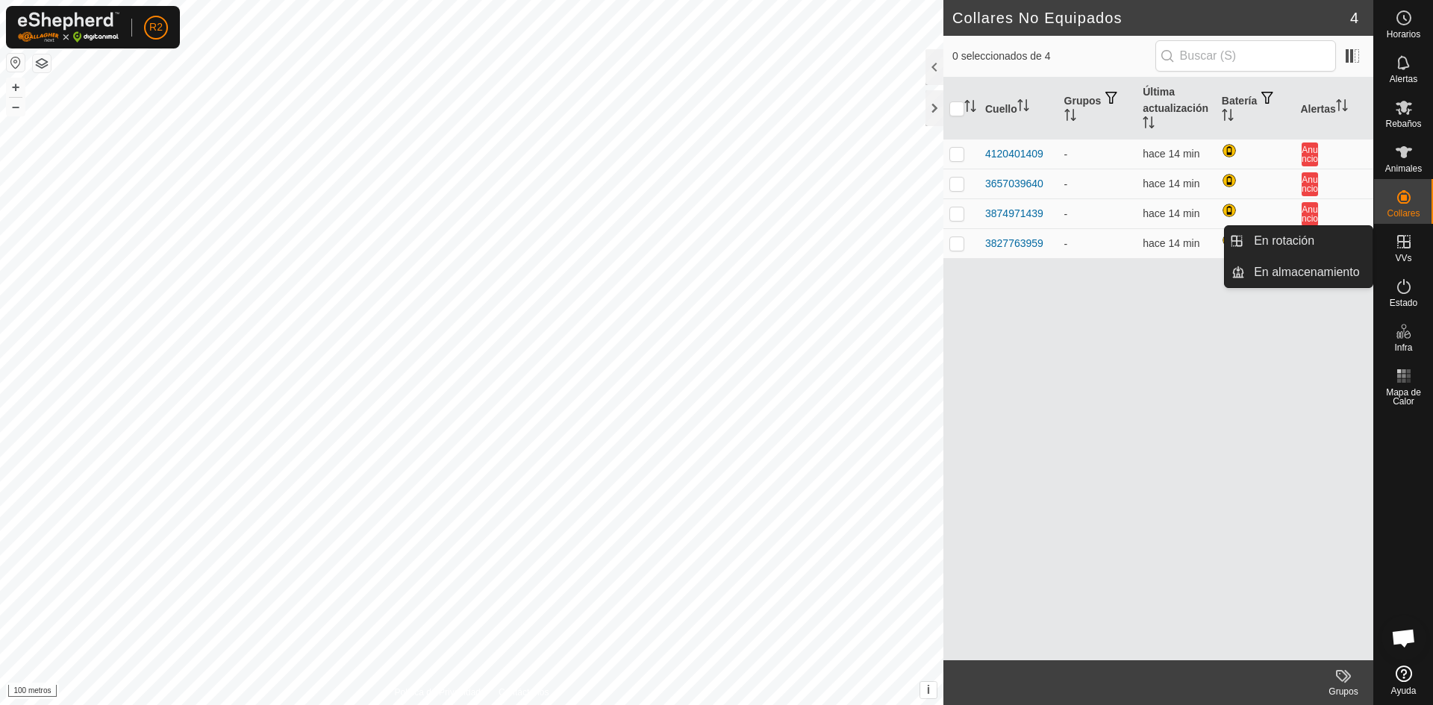
click at [1395, 252] on es-virtualpaddocks-svg-icon at bounding box center [1403, 242] width 27 height 24
click at [1322, 243] on link "En rotación" at bounding box center [1309, 241] width 128 height 30
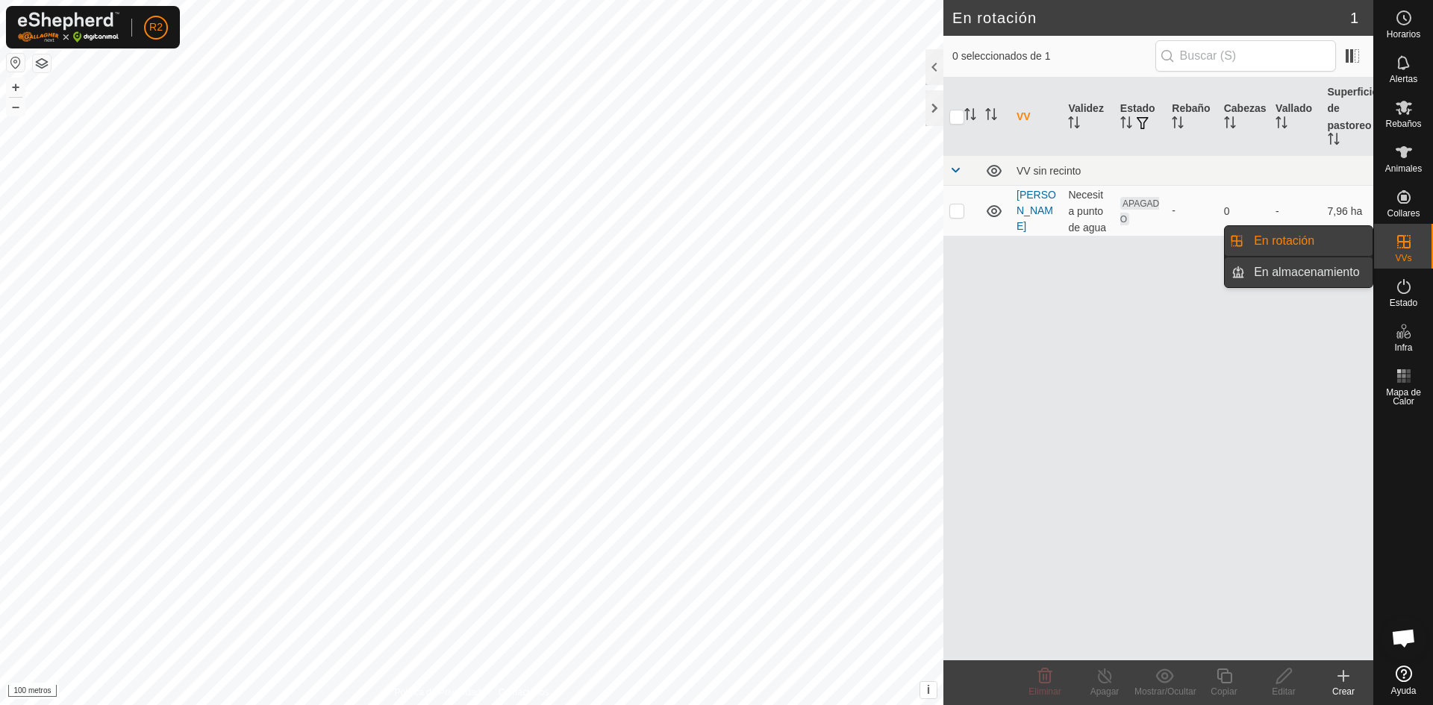
click at [1343, 269] on link "En almacenamiento" at bounding box center [1309, 272] width 128 height 30
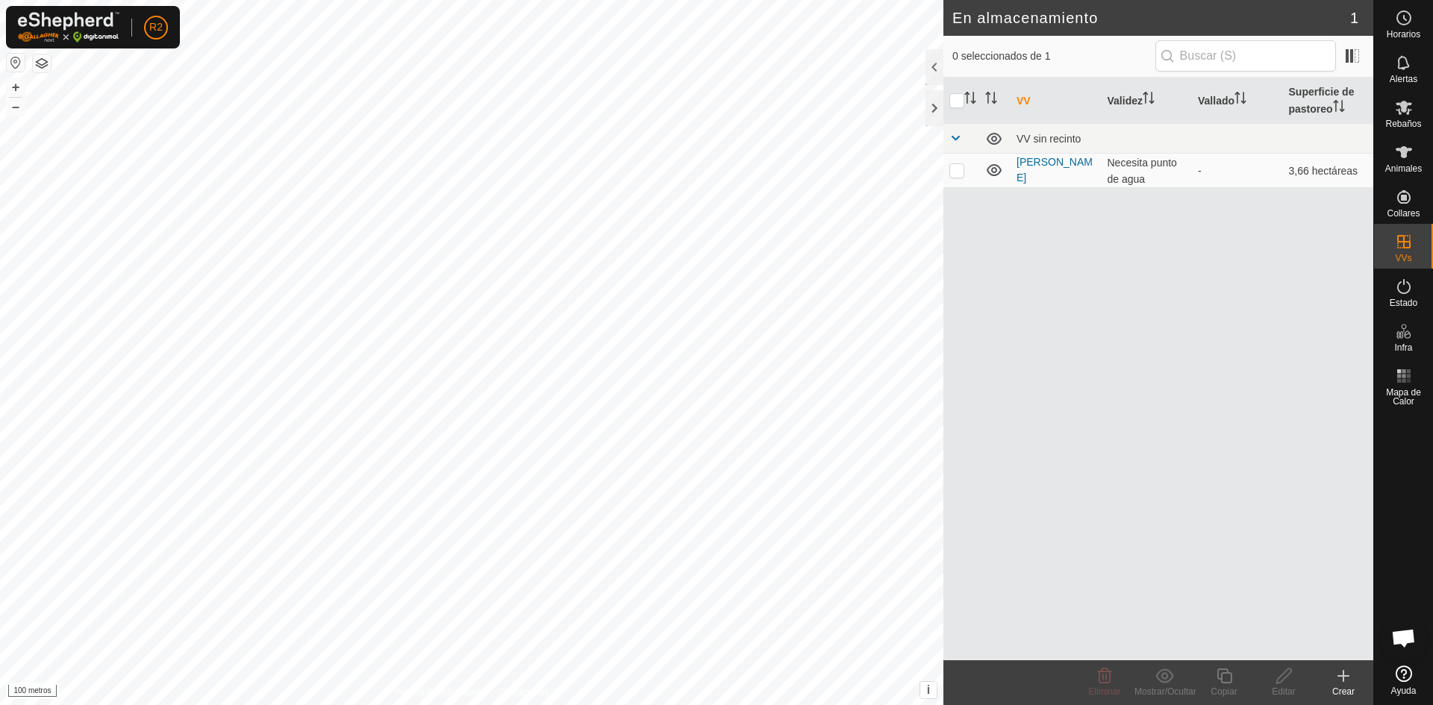
checkbox input "true"
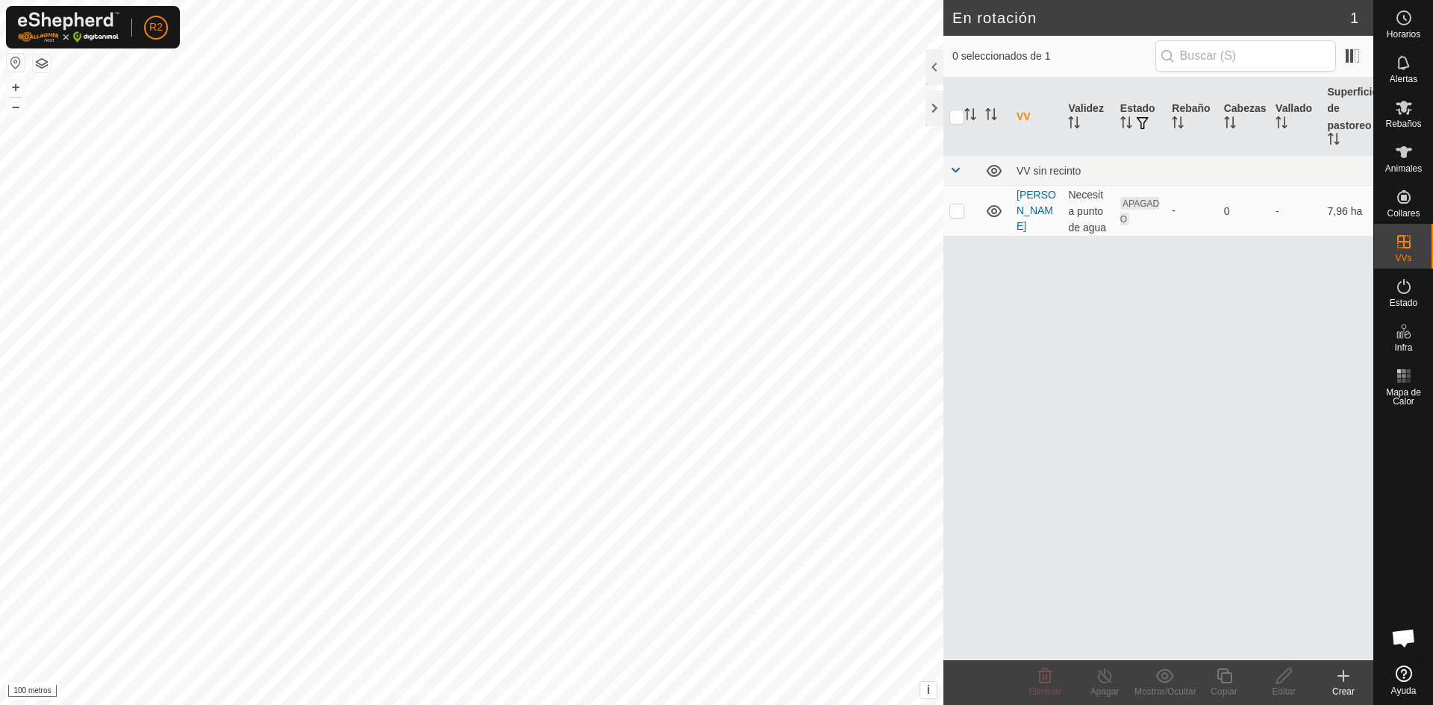
checkbox input "true"
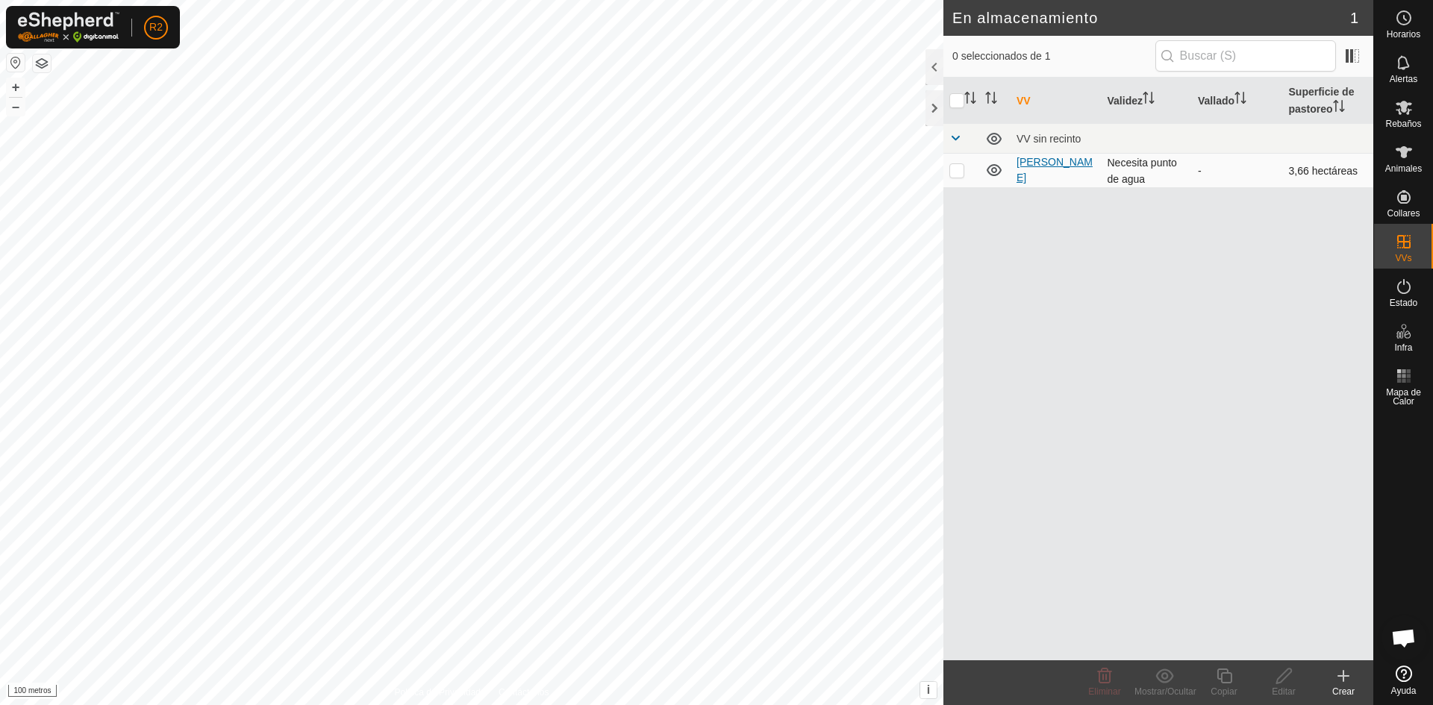
click at [1052, 161] on font "[PERSON_NAME]" at bounding box center [1054, 170] width 76 height 28
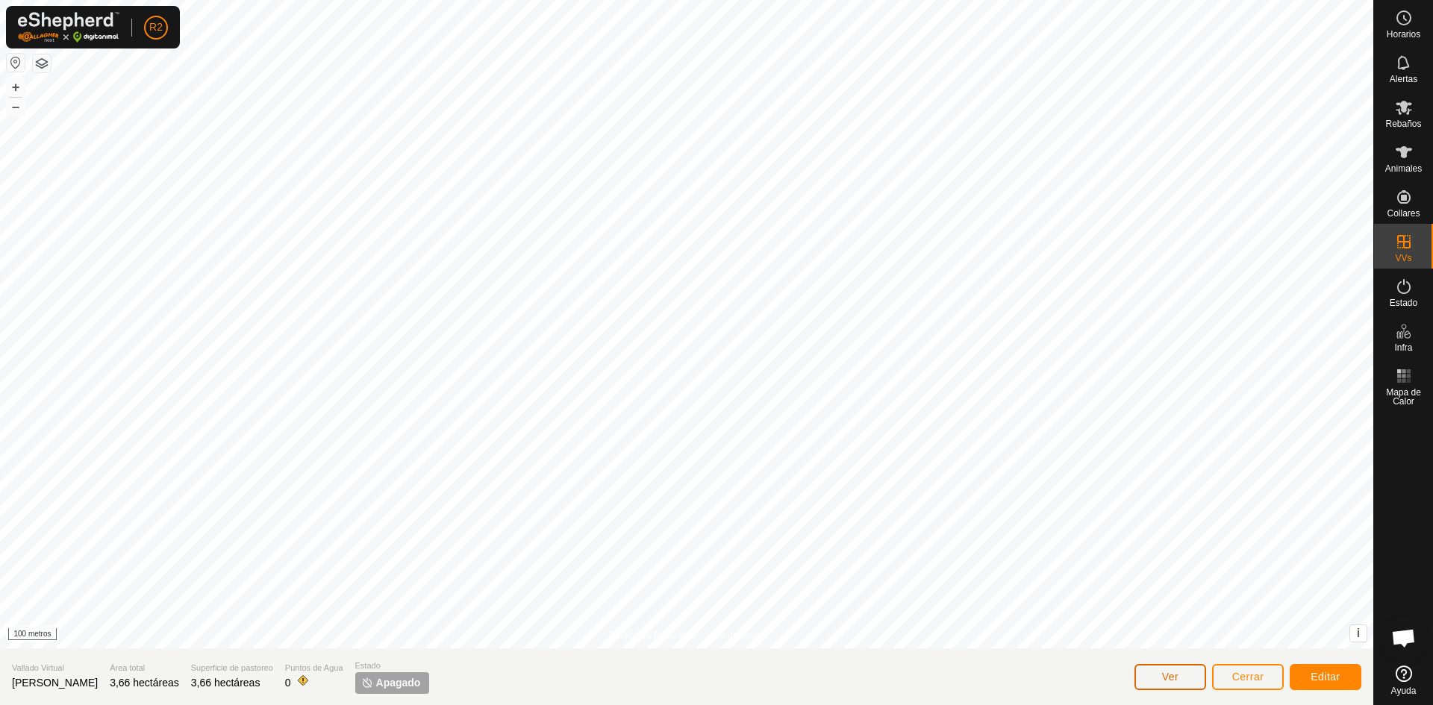
click at [1177, 676] on font "Ver" at bounding box center [1170, 677] width 17 height 12
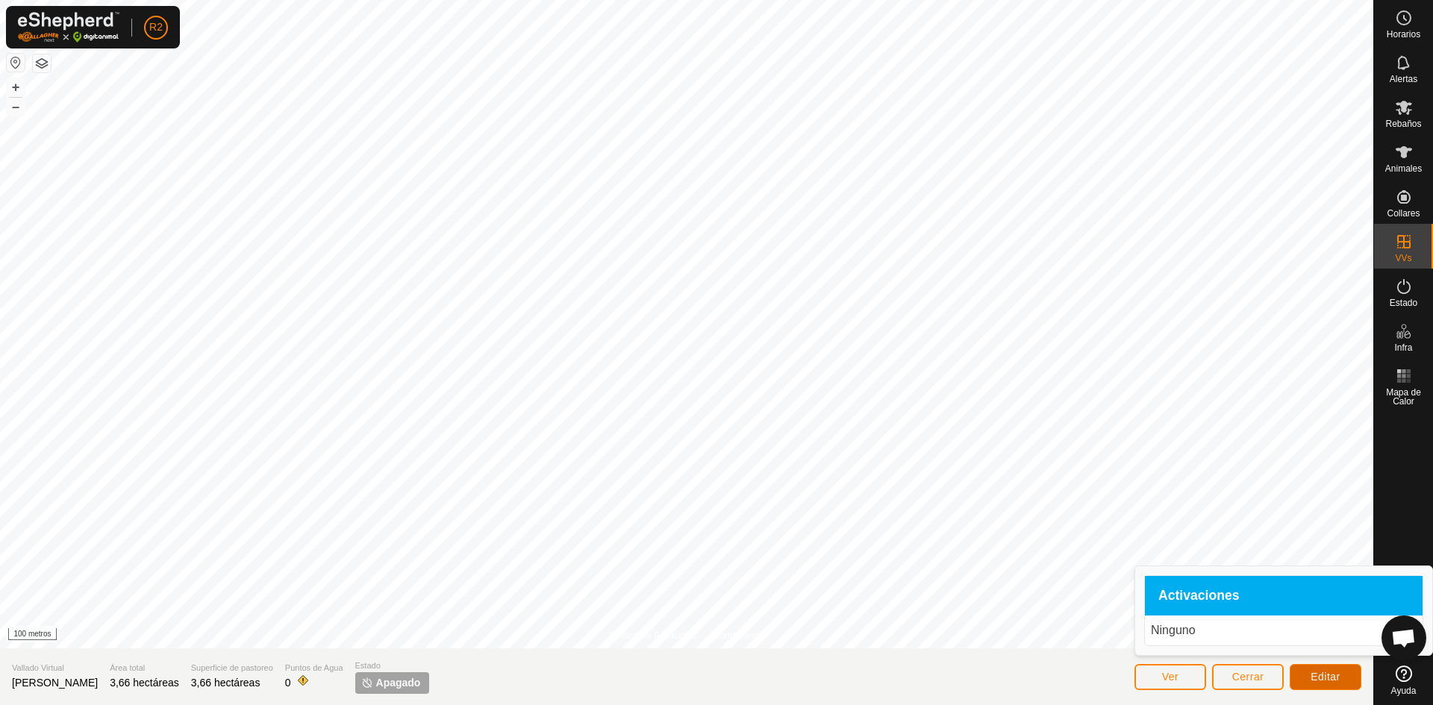
click at [1331, 680] on font "Editar" at bounding box center [1325, 677] width 30 height 12
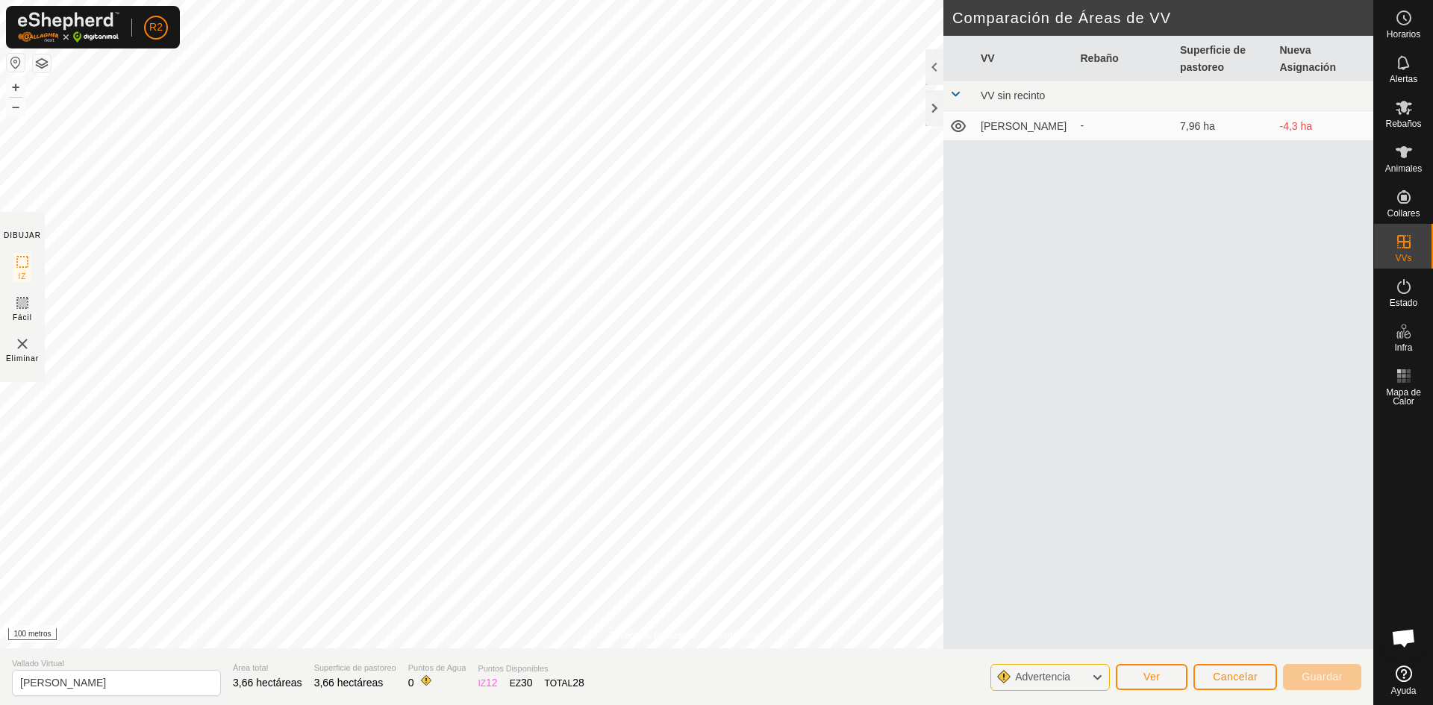
click at [1024, 131] on font "[PERSON_NAME]" at bounding box center [1023, 126] width 86 height 12
click at [1083, 675] on div "Advertencia" at bounding box center [1049, 677] width 119 height 27
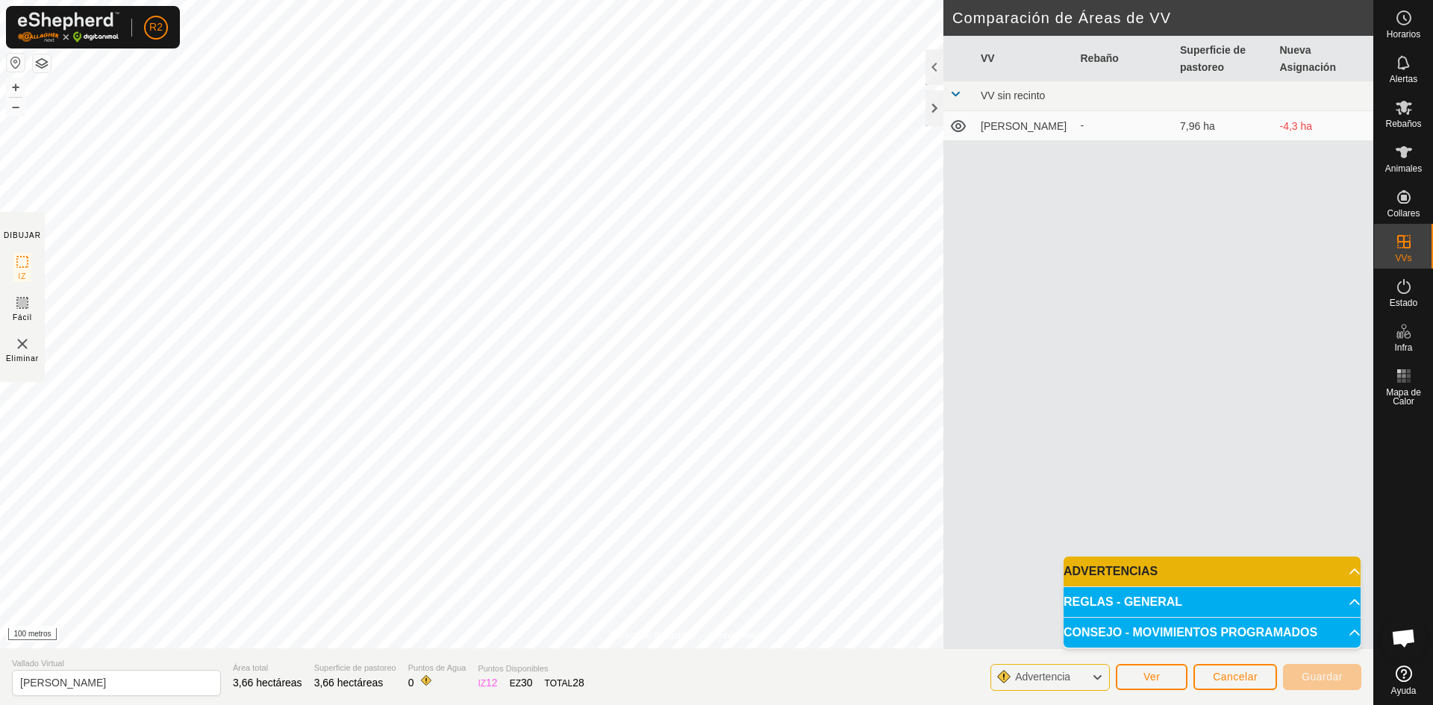
click at [1083, 675] on div "Advertencia" at bounding box center [1049, 677] width 119 height 27
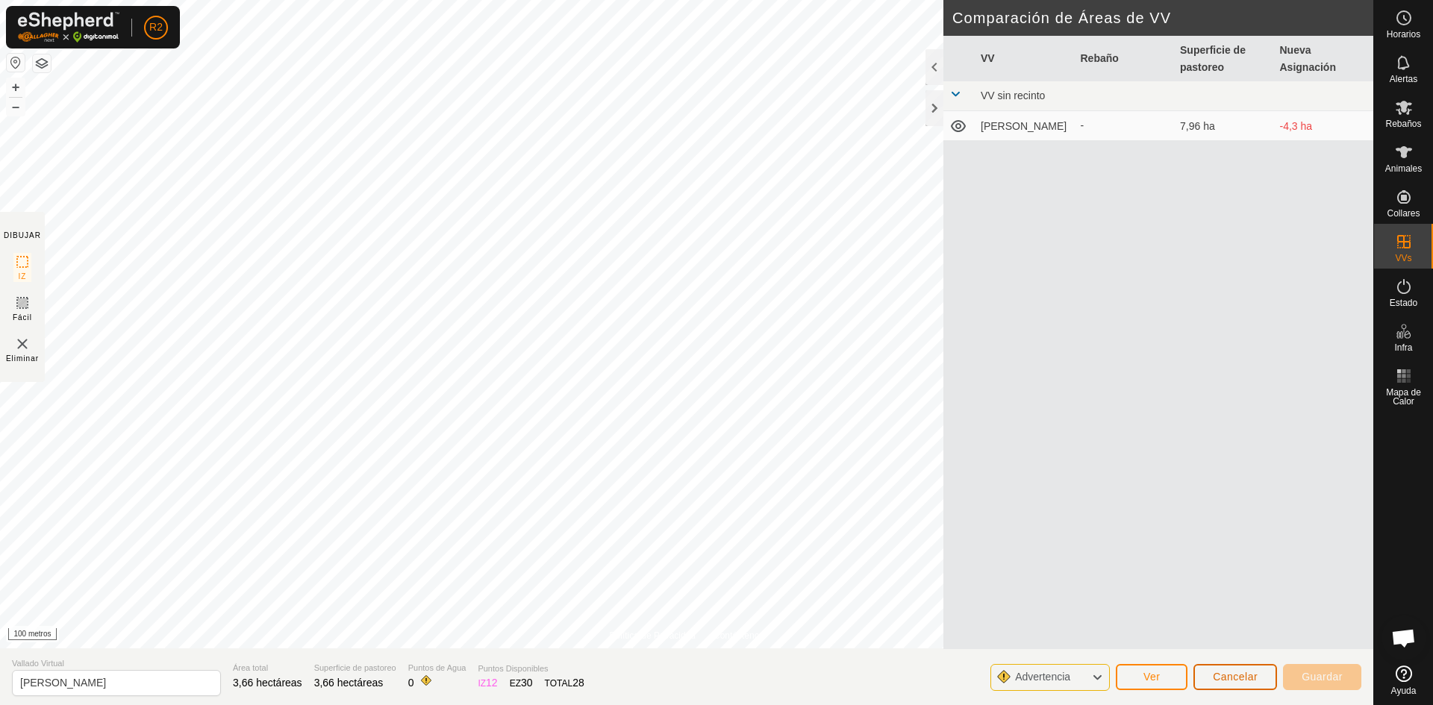
click at [1225, 676] on font "Cancelar" at bounding box center [1234, 677] width 45 height 12
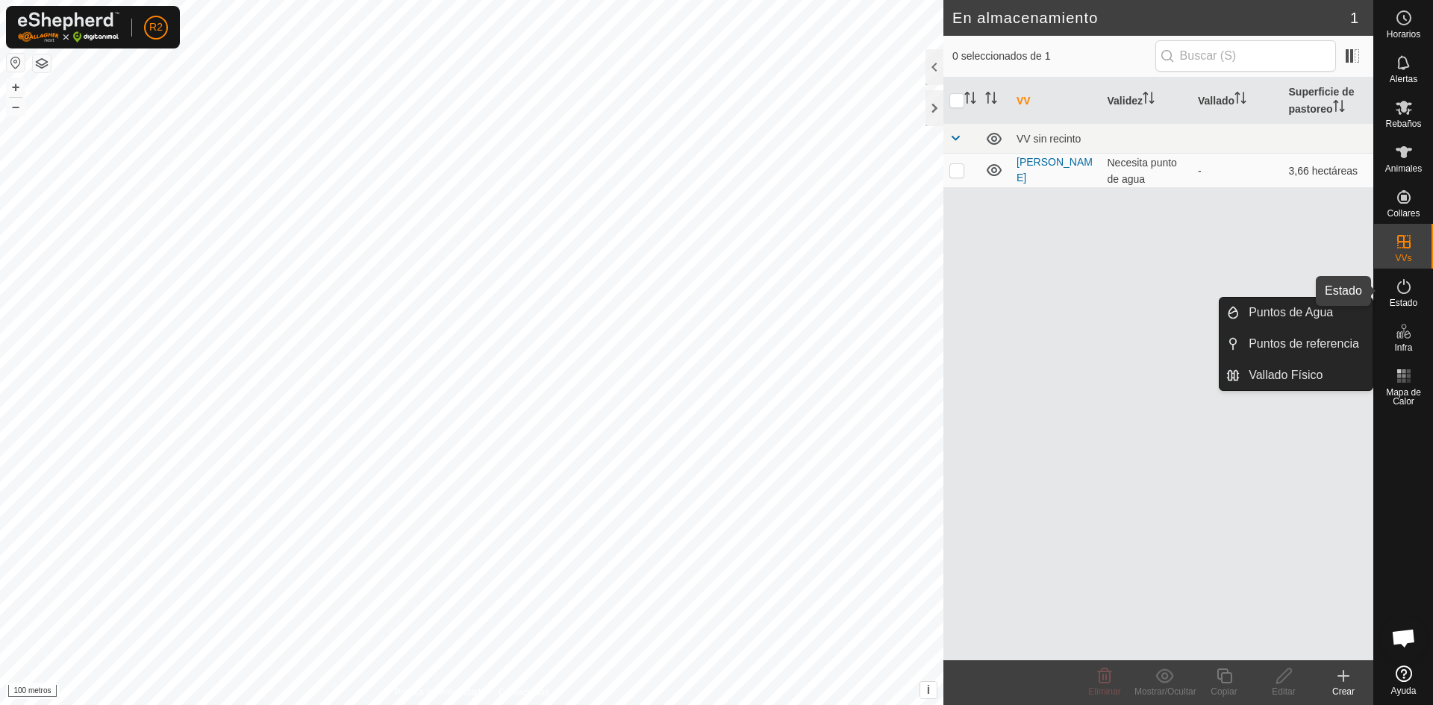
click at [1406, 287] on icon at bounding box center [1404, 287] width 18 height 18
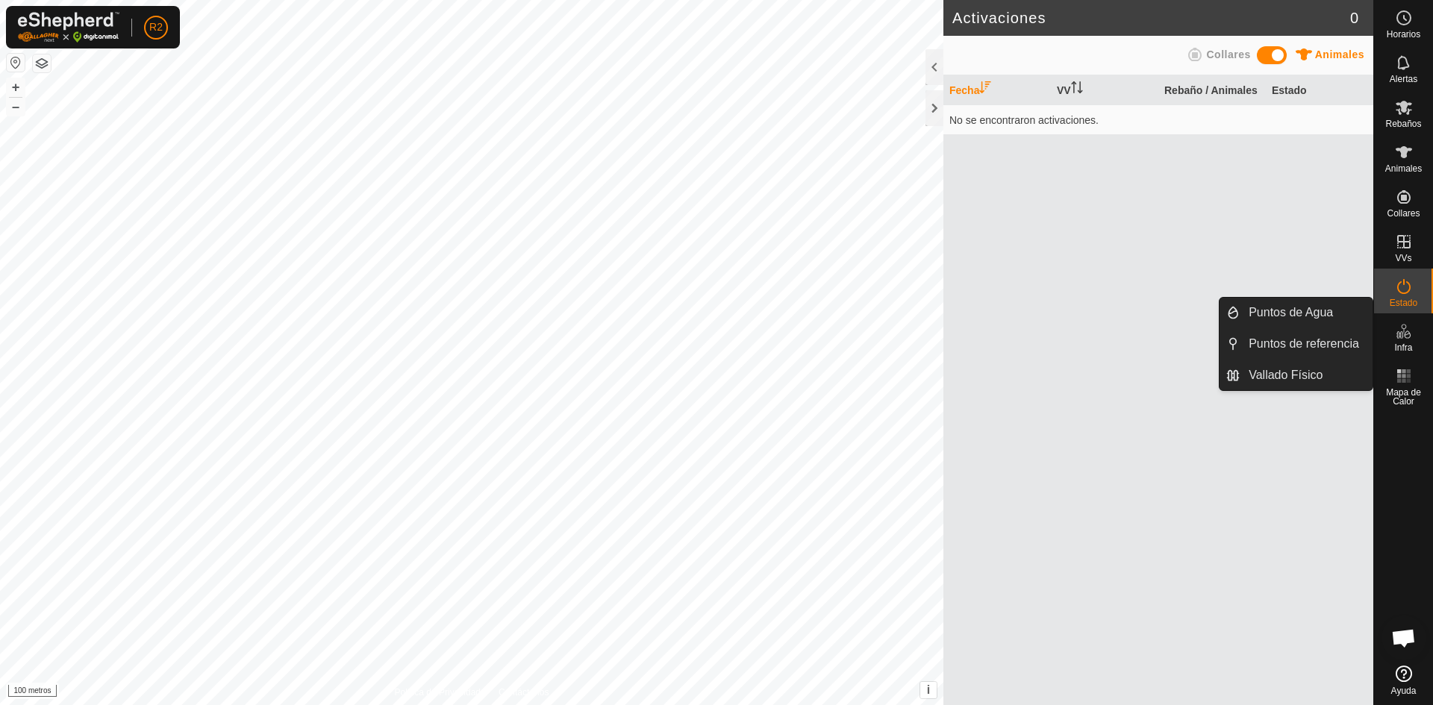
click at [1410, 331] on icon at bounding box center [1404, 331] width 18 height 18
click at [1396, 340] on es-infrastructure-svg-icon at bounding box center [1403, 331] width 27 height 24
click at [1318, 313] on link "Puntos de Agua" at bounding box center [1305, 313] width 133 height 30
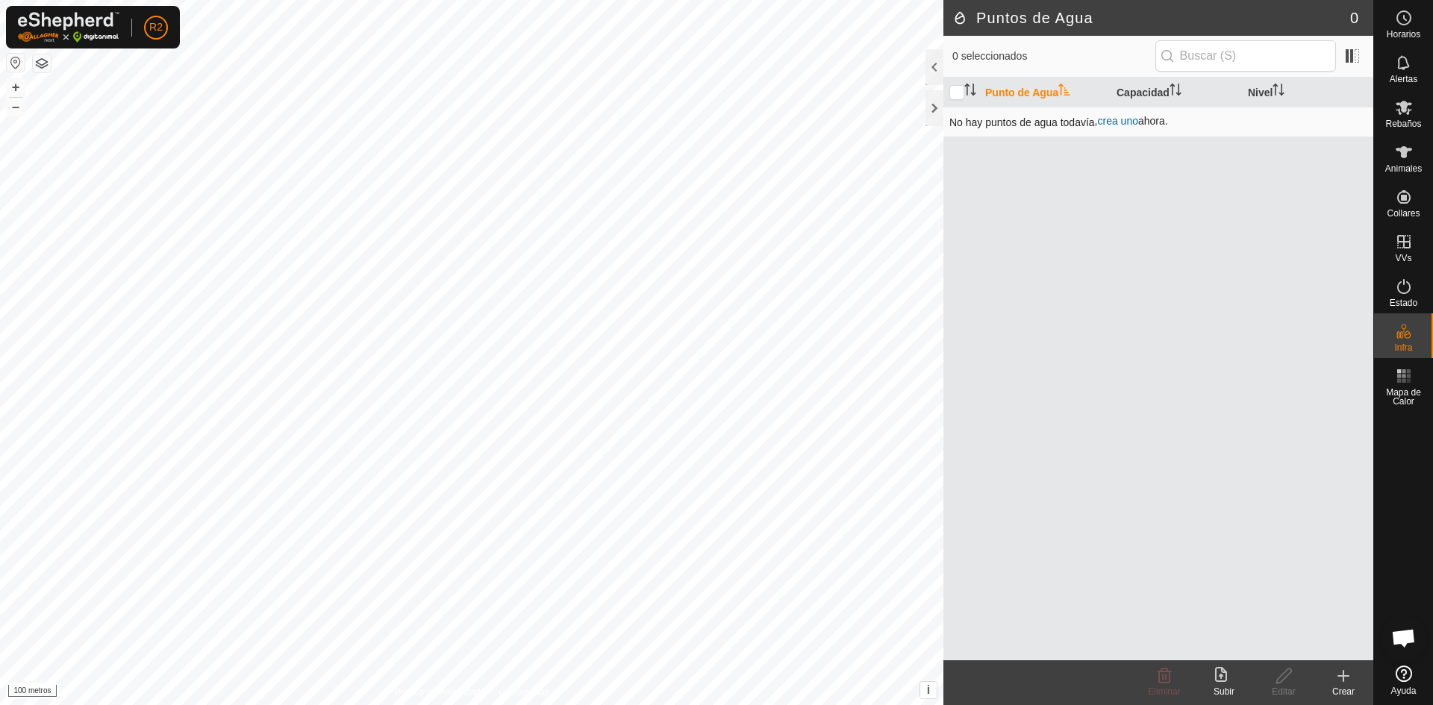
click at [1124, 121] on font "crea uno" at bounding box center [1117, 121] width 40 height 12
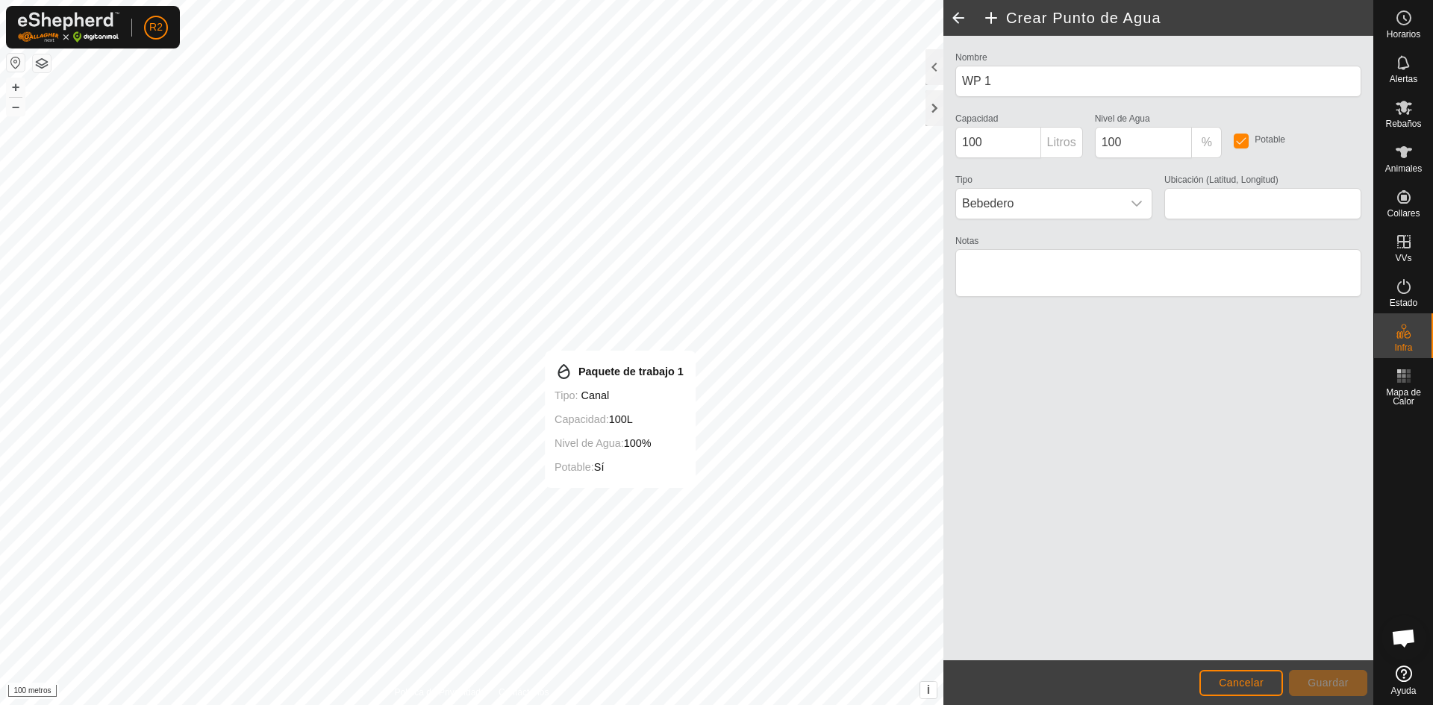
type input "42.729758, -7.256162"
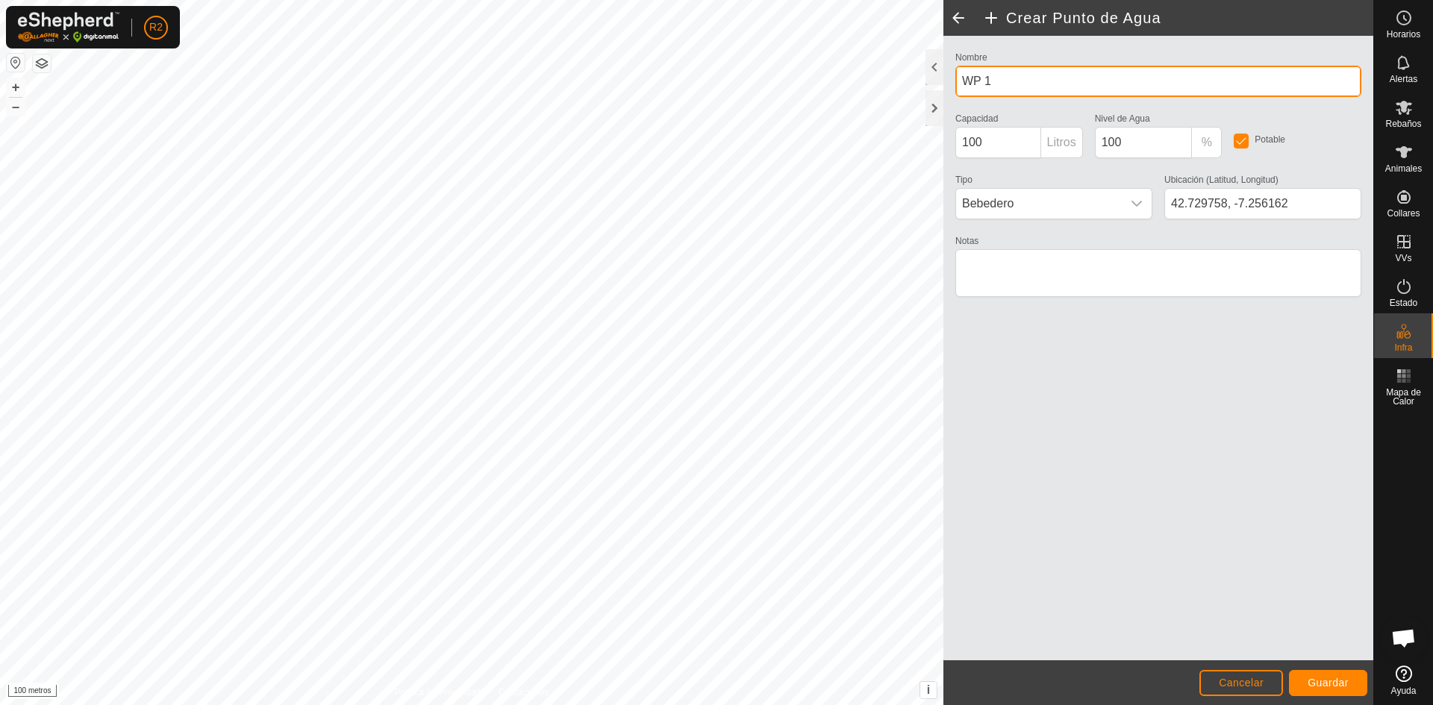
drag, startPoint x: 998, startPoint y: 75, endPoint x: 1016, endPoint y: 81, distance: 19.1
click at [998, 75] on input "WP 1" at bounding box center [1158, 81] width 406 height 31
type input "W"
type input "BACIO"
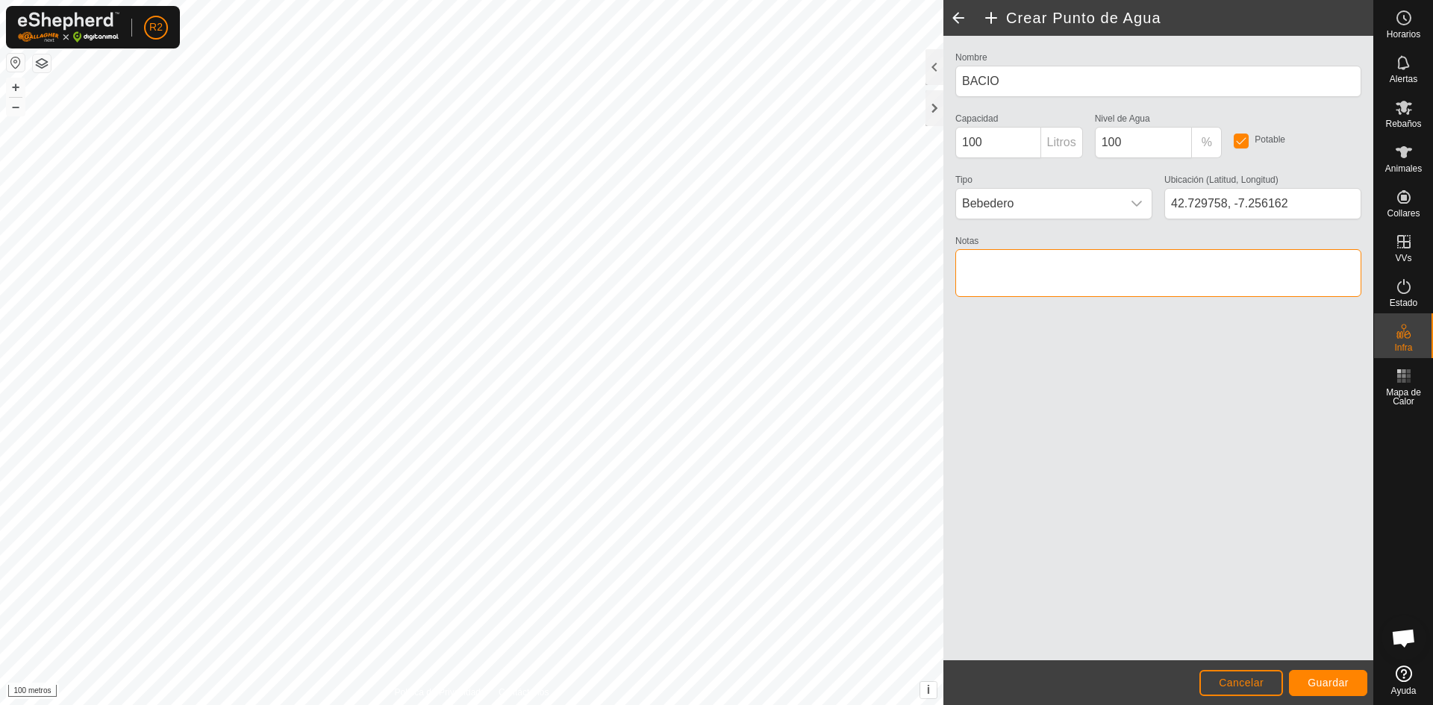
click at [1062, 275] on textarea "Notas" at bounding box center [1158, 273] width 406 height 48
type textarea "TRAIDA GENERAL"
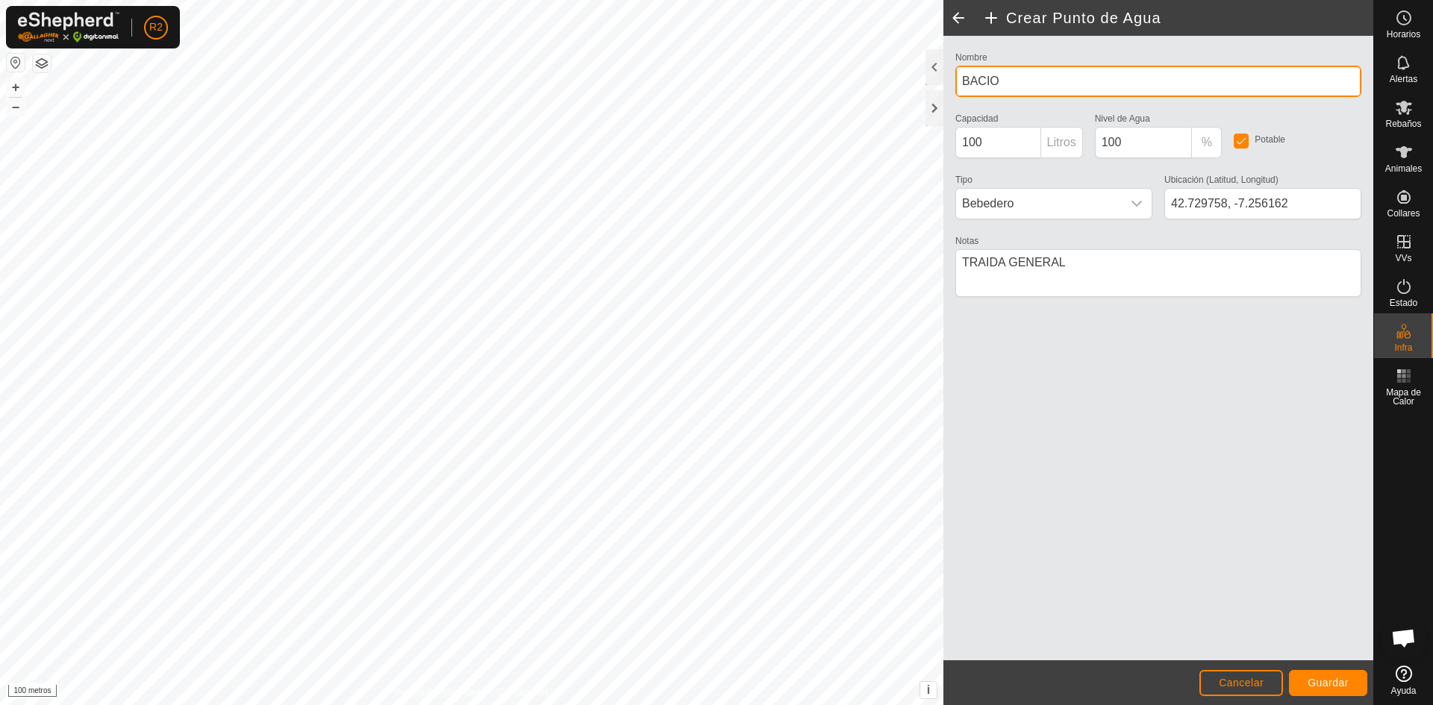
click at [970, 83] on input "BACIO" at bounding box center [1158, 81] width 406 height 31
type input "VACIO"
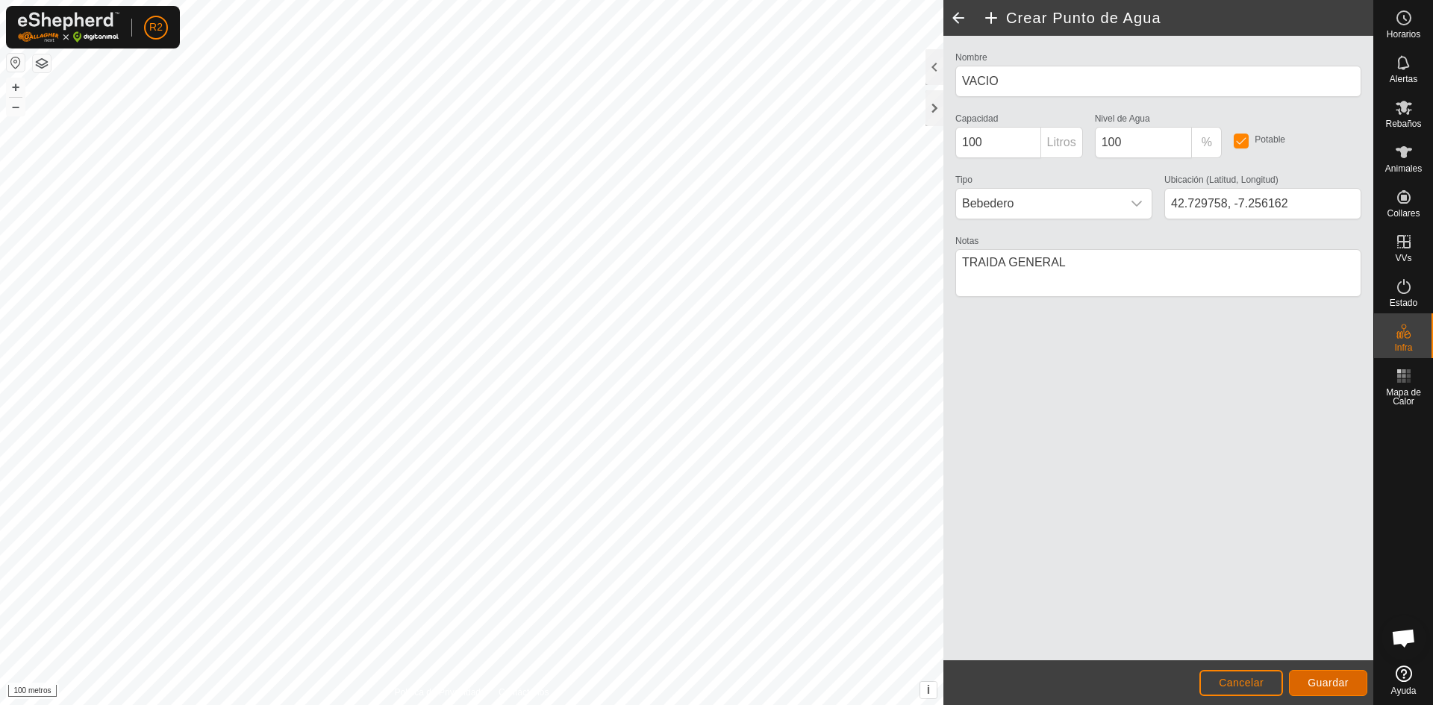
click at [1345, 684] on font "Guardar" at bounding box center [1327, 683] width 41 height 12
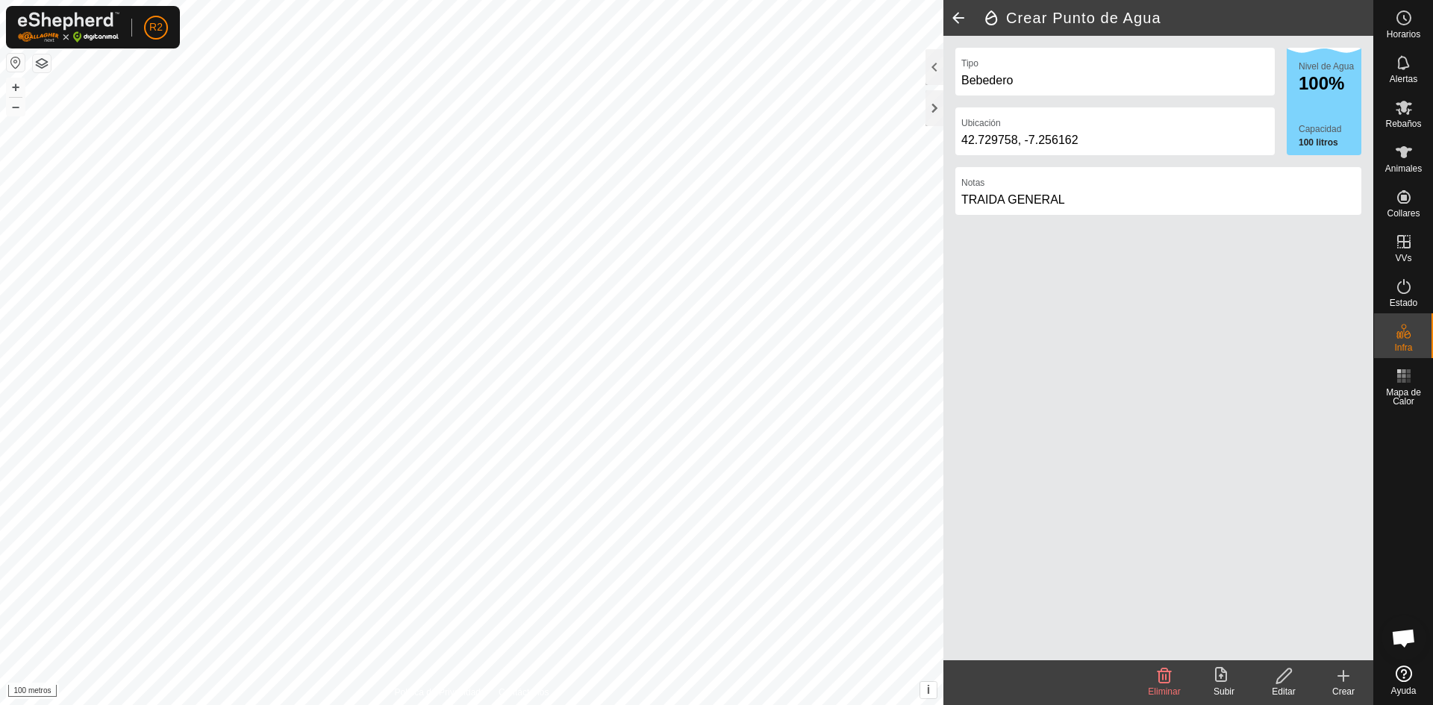
click at [1283, 688] on font "Editar" at bounding box center [1282, 691] width 23 height 10
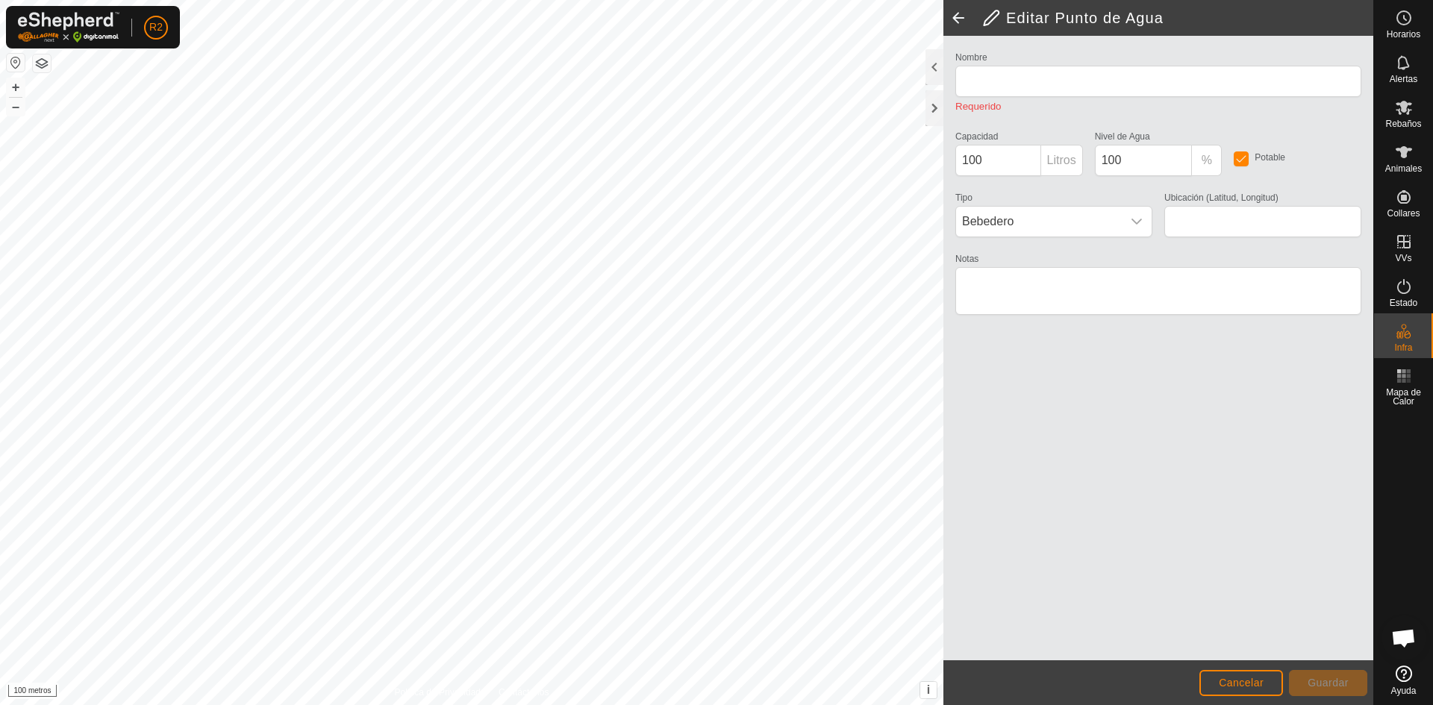
type input "VACIO"
type input "42.729758, -7.256162"
type textarea "TRAIDA GENERAL"
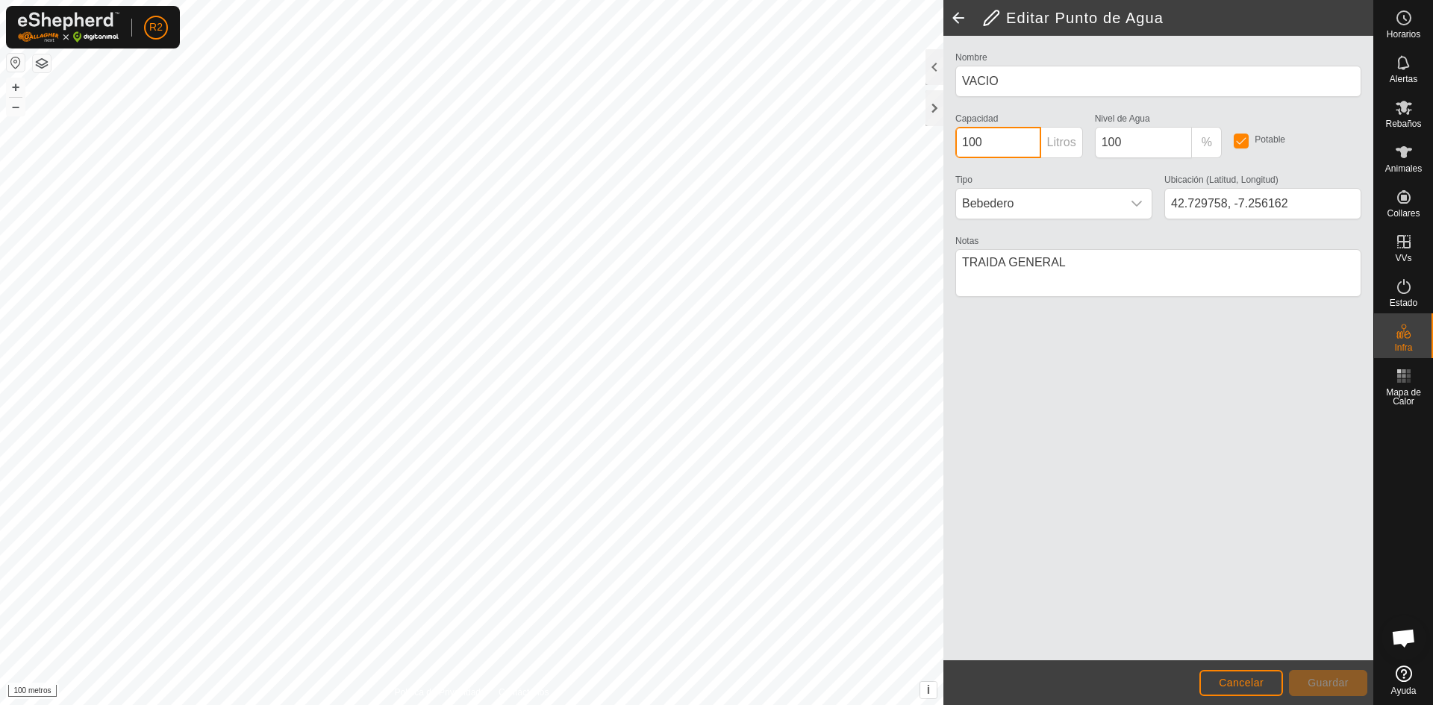
click at [992, 140] on input "100" at bounding box center [998, 142] width 86 height 31
type input "10000"
click at [1334, 685] on font "Guardar" at bounding box center [1327, 683] width 41 height 12
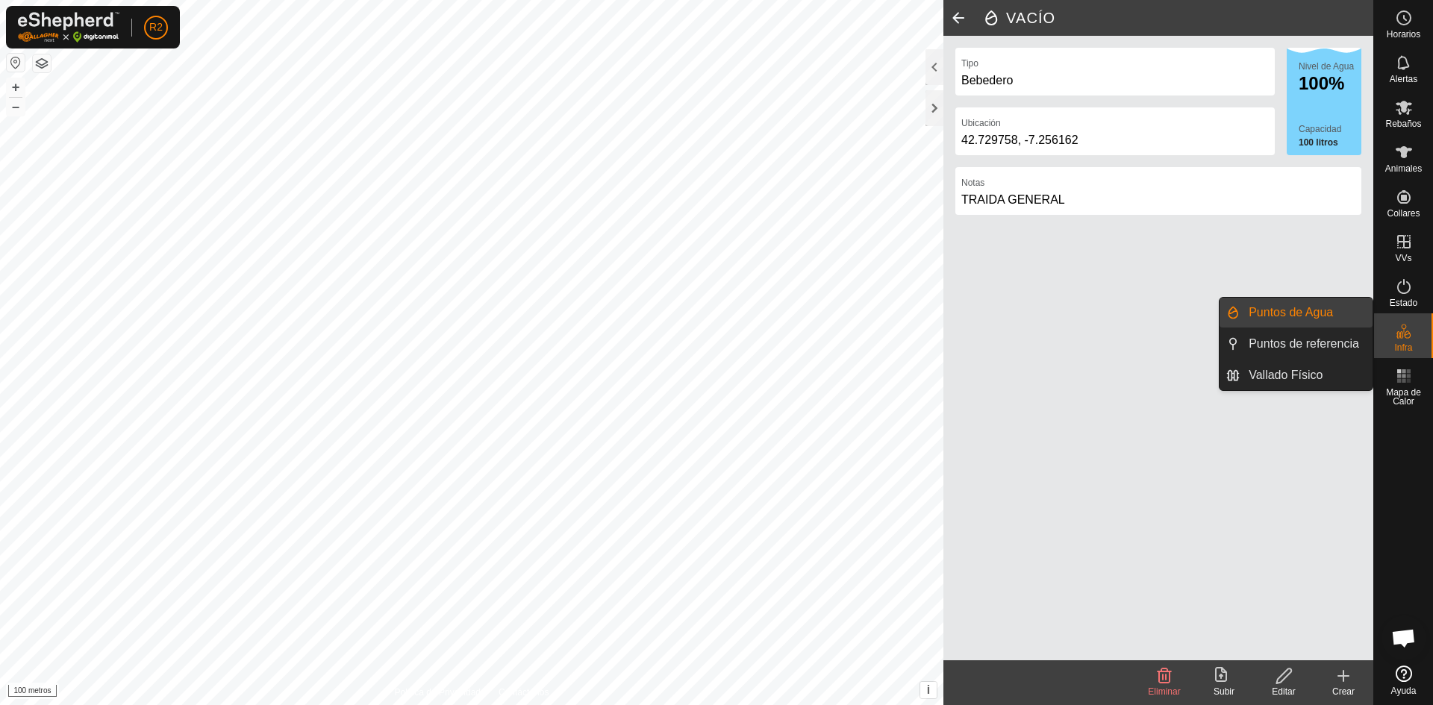
click at [1420, 335] on div "Infra" at bounding box center [1403, 335] width 59 height 45
click at [1301, 375] on link "Vallado Físico" at bounding box center [1305, 375] width 133 height 30
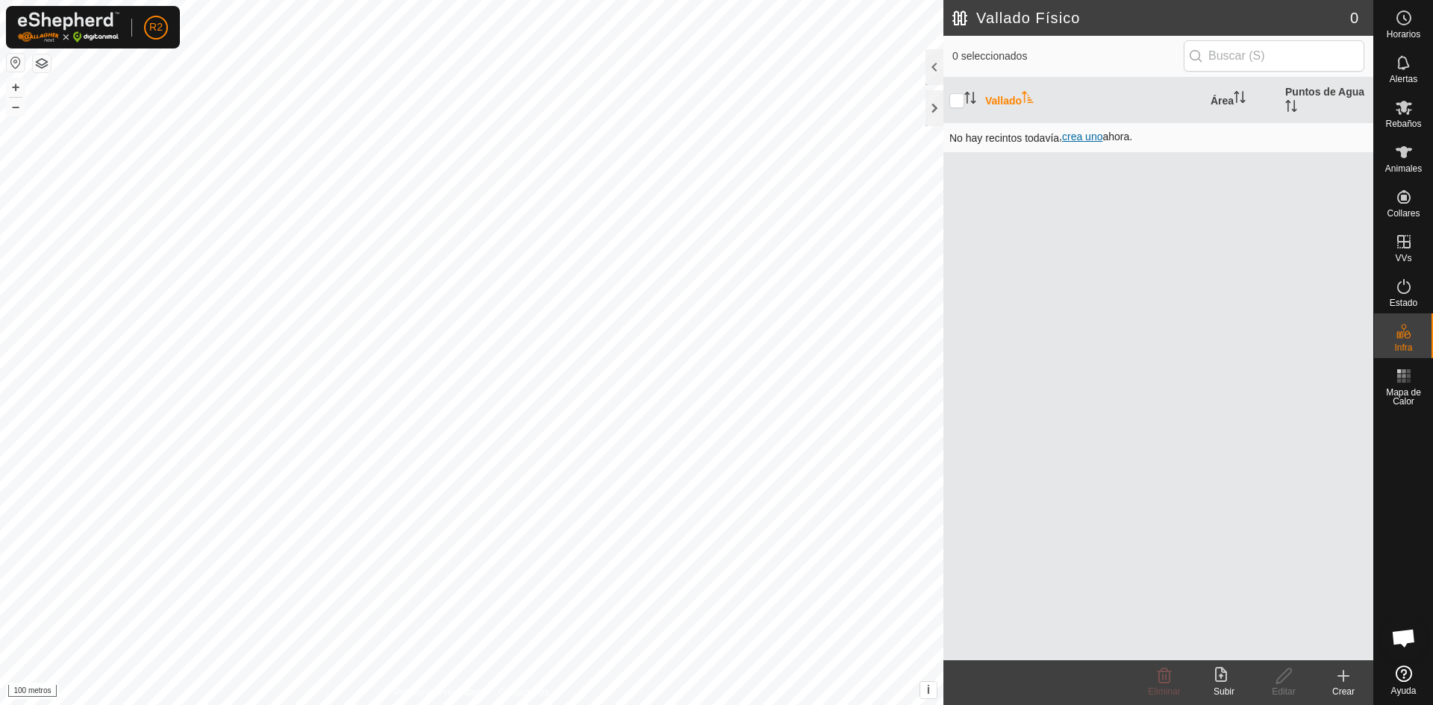
click at [1095, 136] on font "crea uno" at bounding box center [1082, 137] width 40 height 12
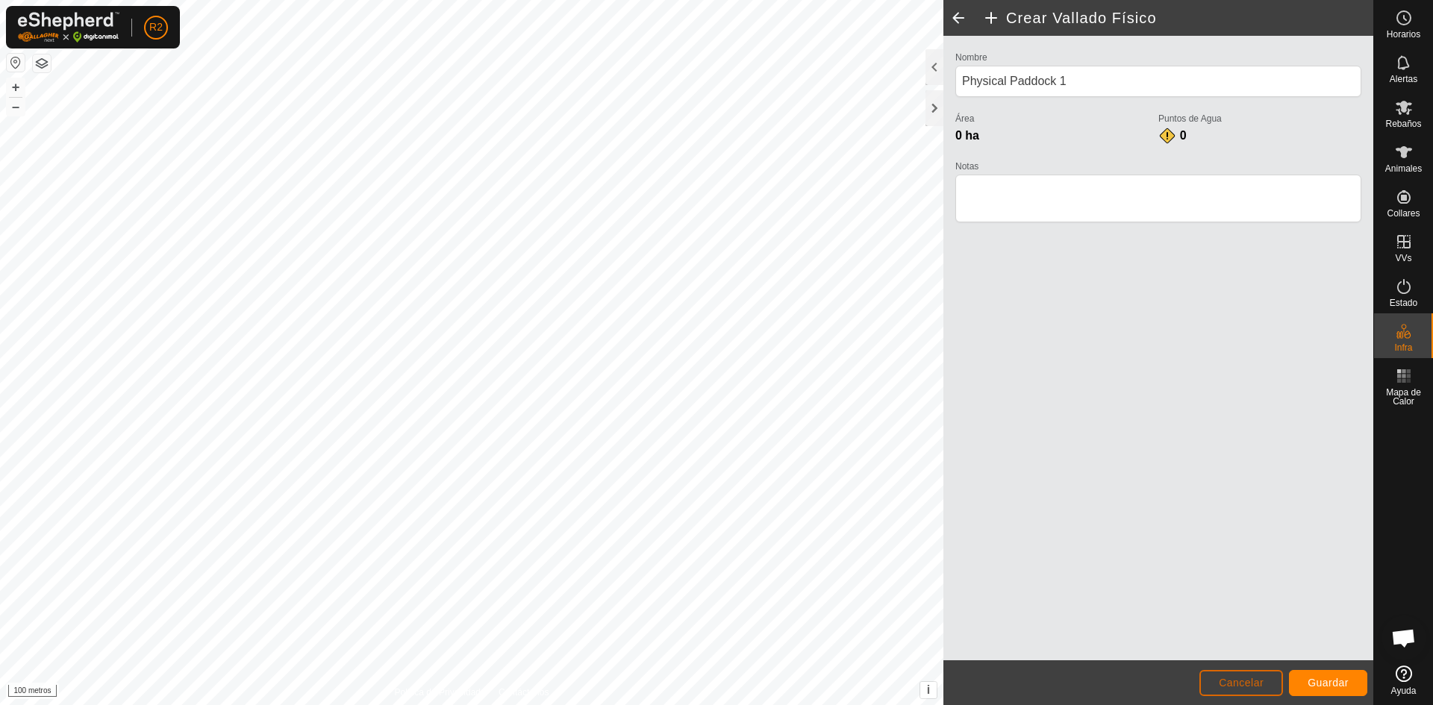
click at [1244, 683] on font "Cancelar" at bounding box center [1240, 683] width 45 height 12
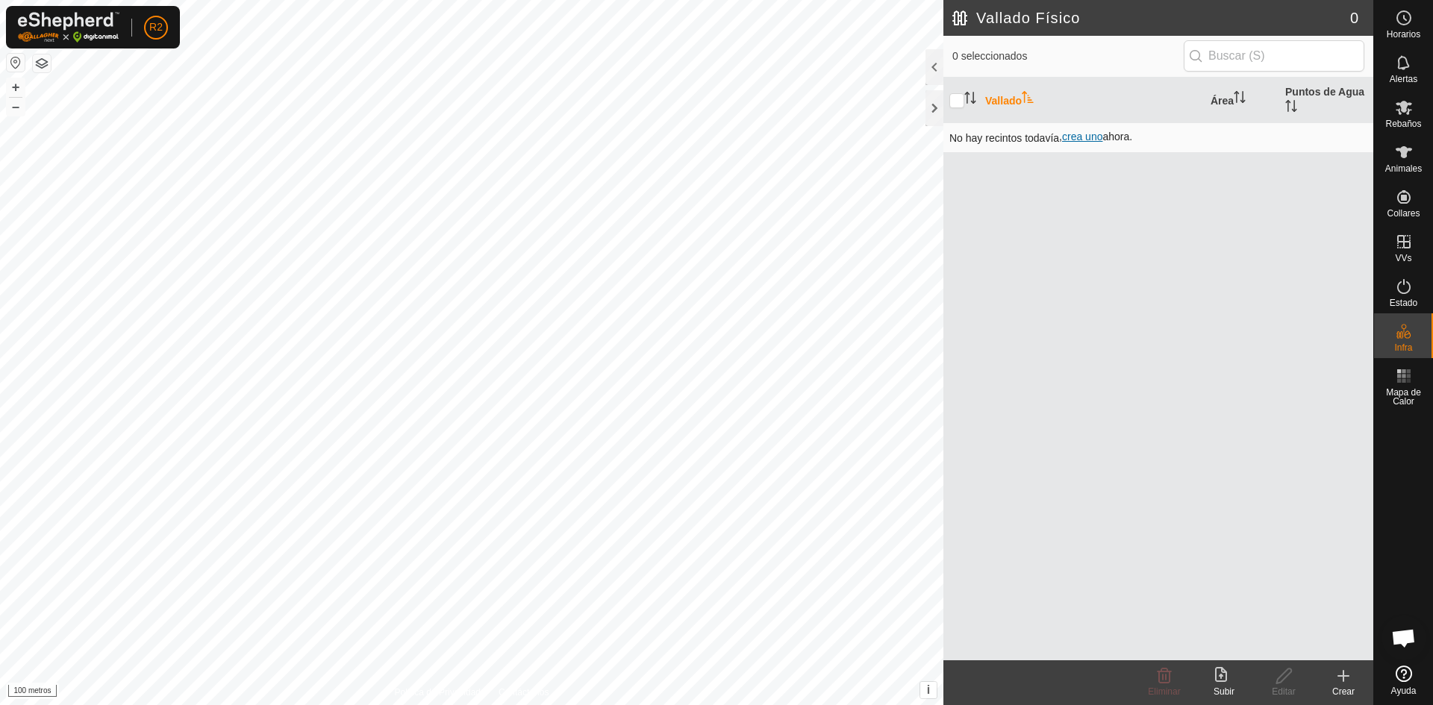
click at [1088, 137] on font "crea uno" at bounding box center [1082, 137] width 40 height 12
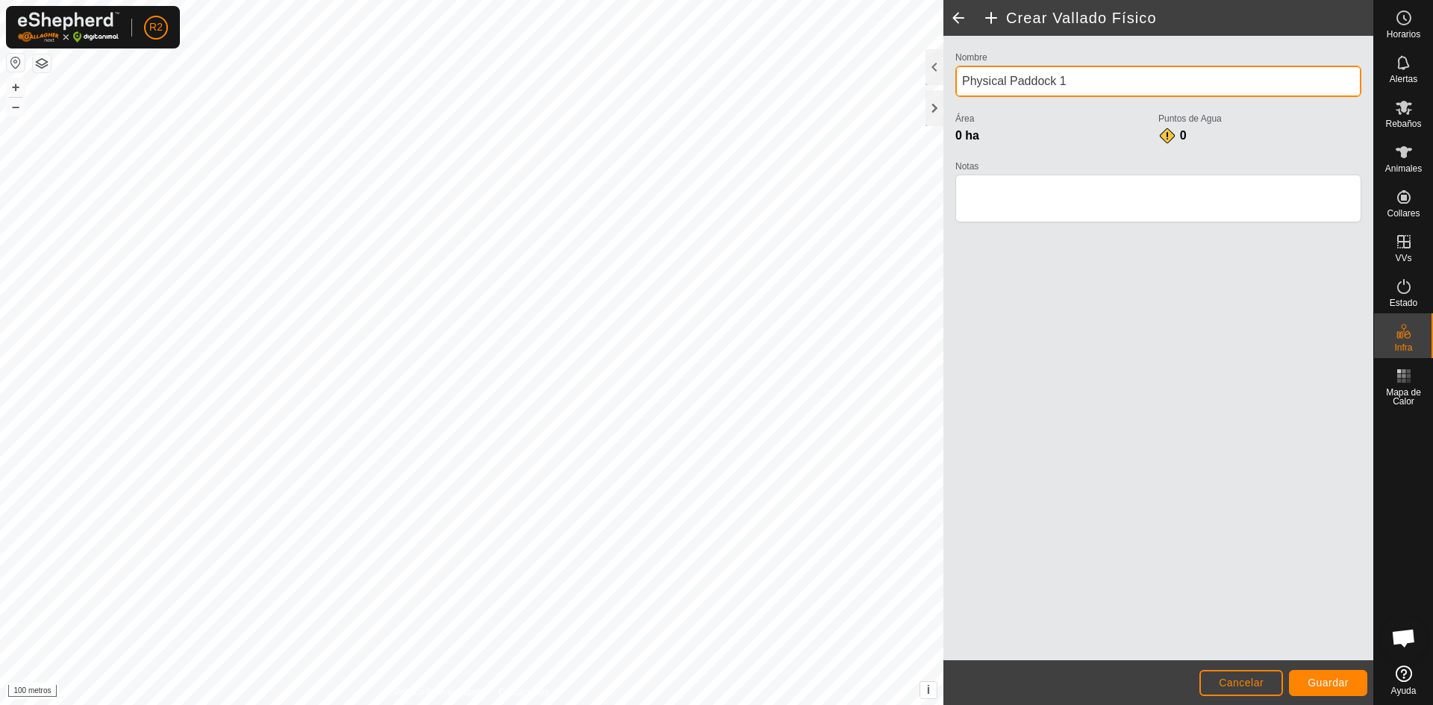
click at [1088, 83] on input "Physical Paddock 1" at bounding box center [1158, 81] width 406 height 31
type input "P"
type input "BALLADO COTO"
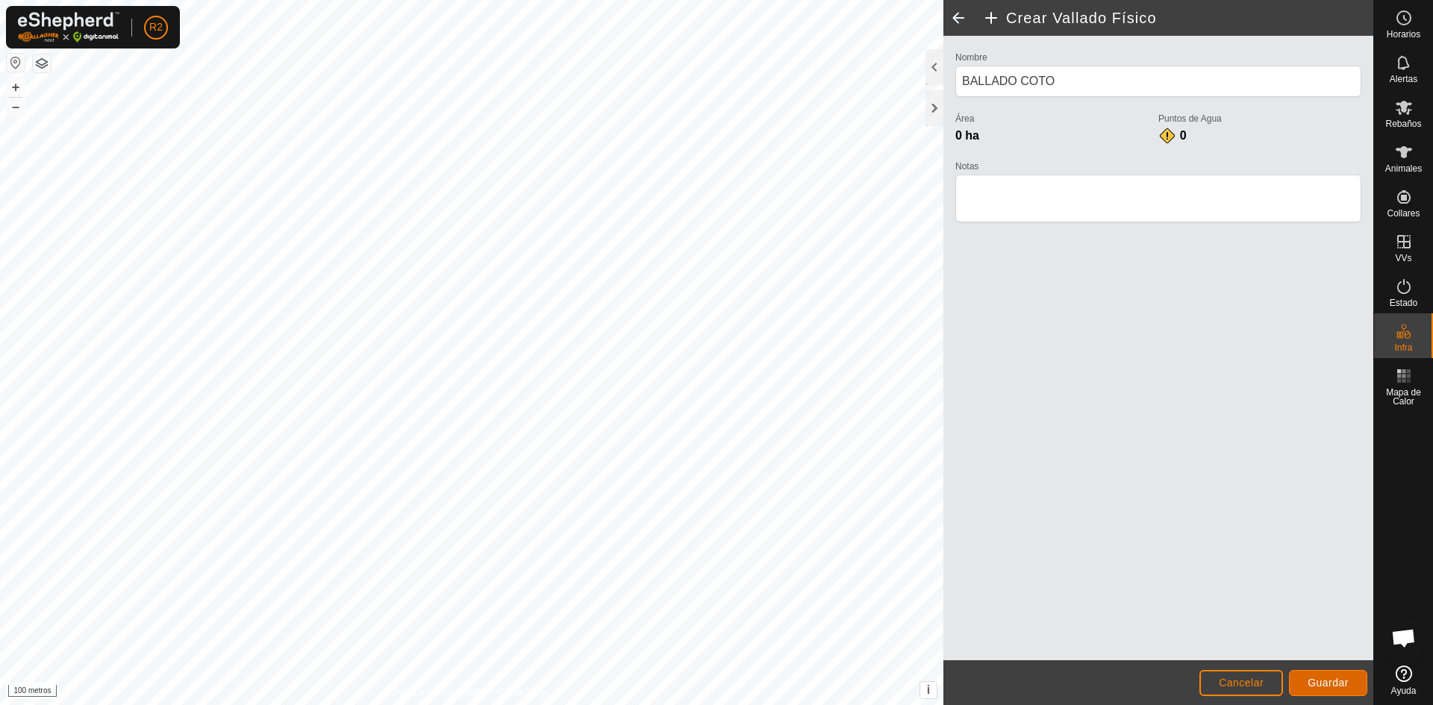
click at [1329, 684] on font "Guardar" at bounding box center [1327, 683] width 41 height 12
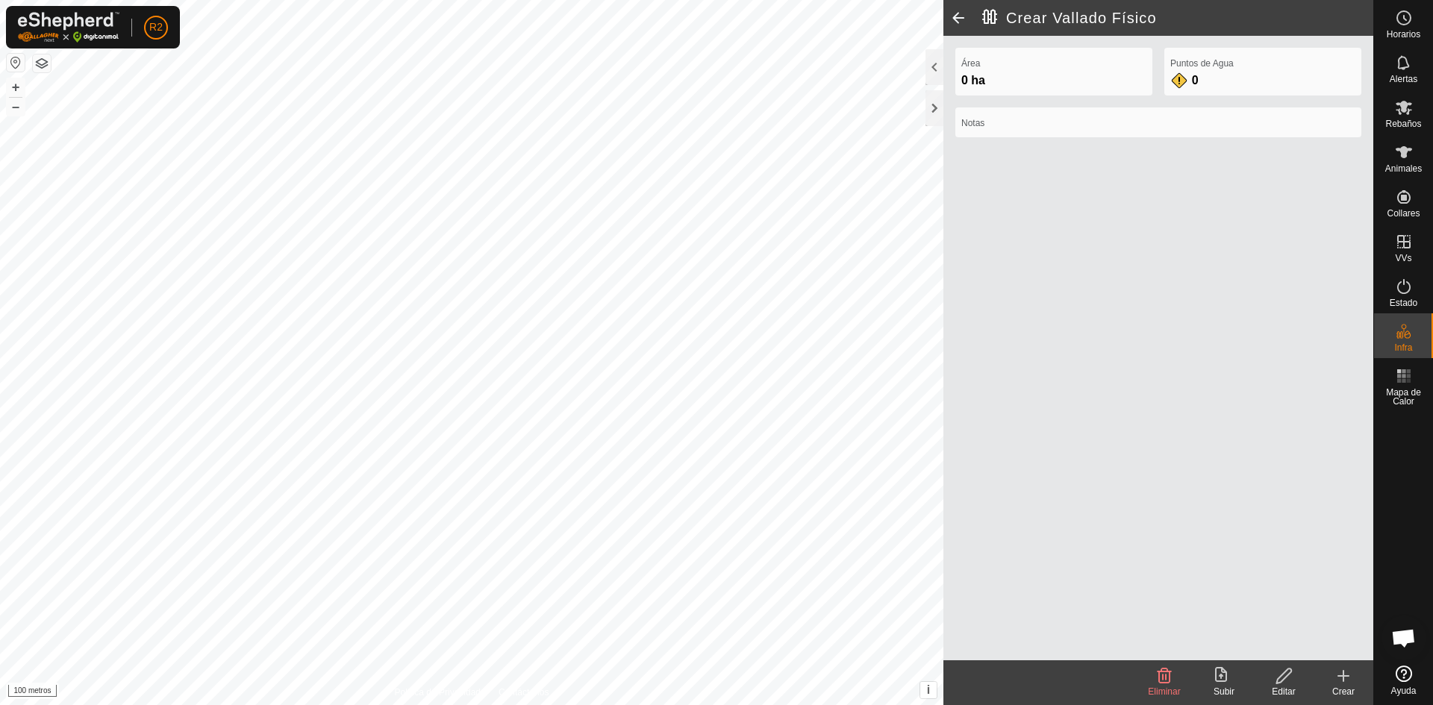
click at [1279, 689] on font "Editar" at bounding box center [1282, 691] width 23 height 10
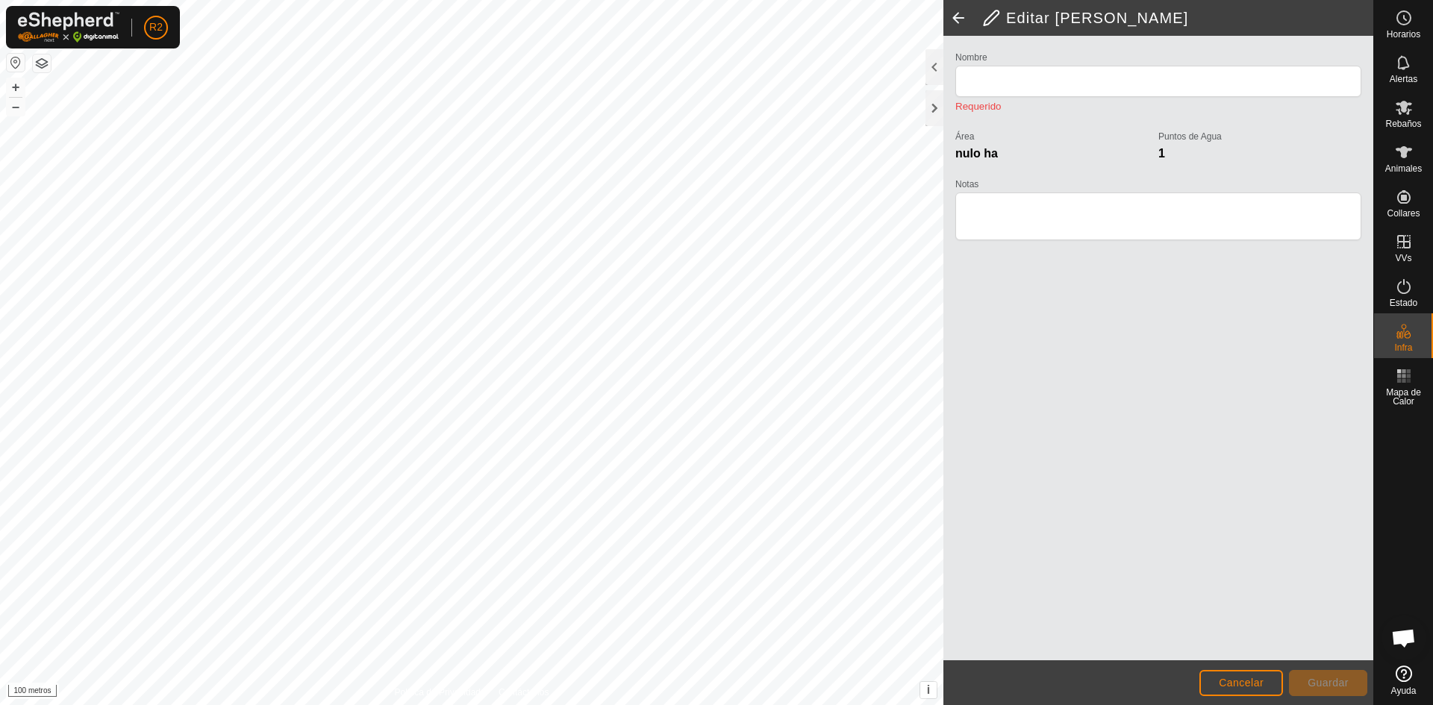
type input "BALLADO COTO"
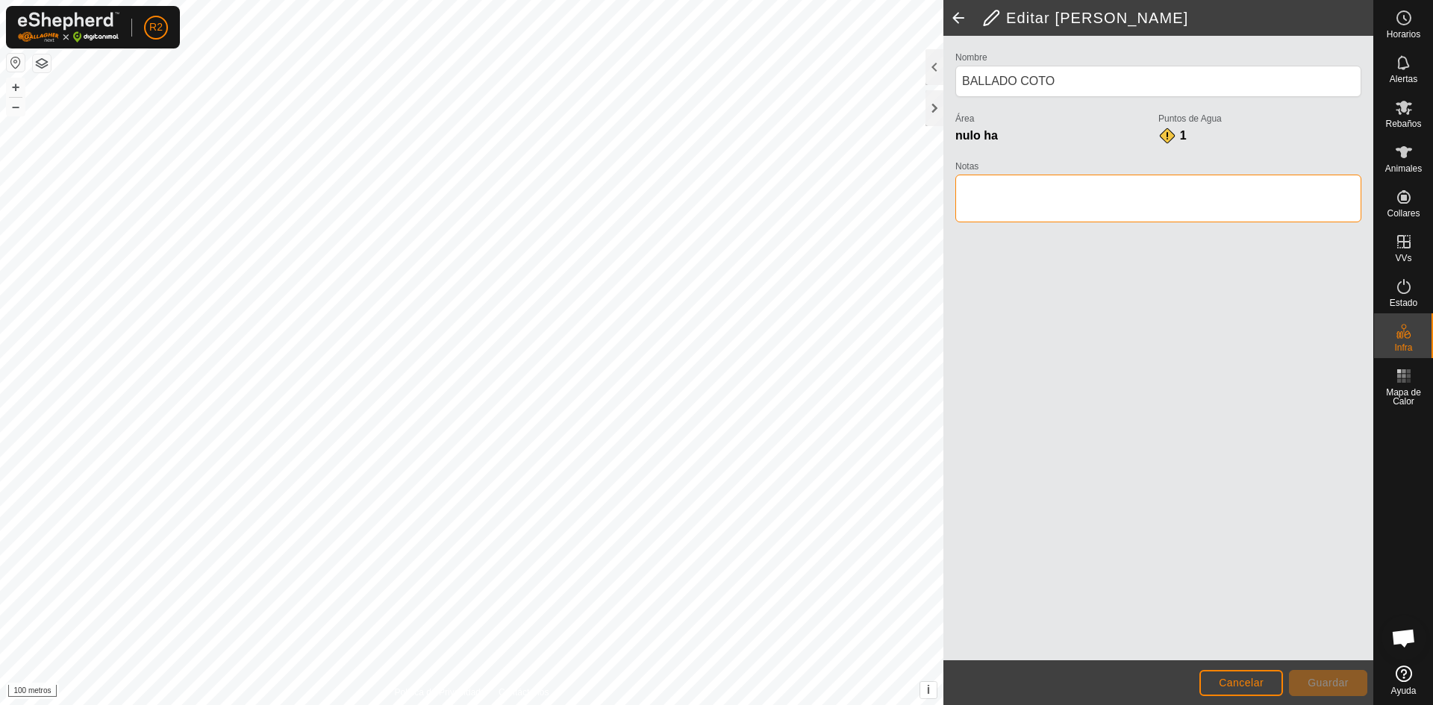
click at [983, 193] on textarea "Notas" at bounding box center [1158, 199] width 406 height 48
type textarea "CIERRE COTO"
click at [1333, 680] on font "Guardar" at bounding box center [1327, 683] width 41 height 12
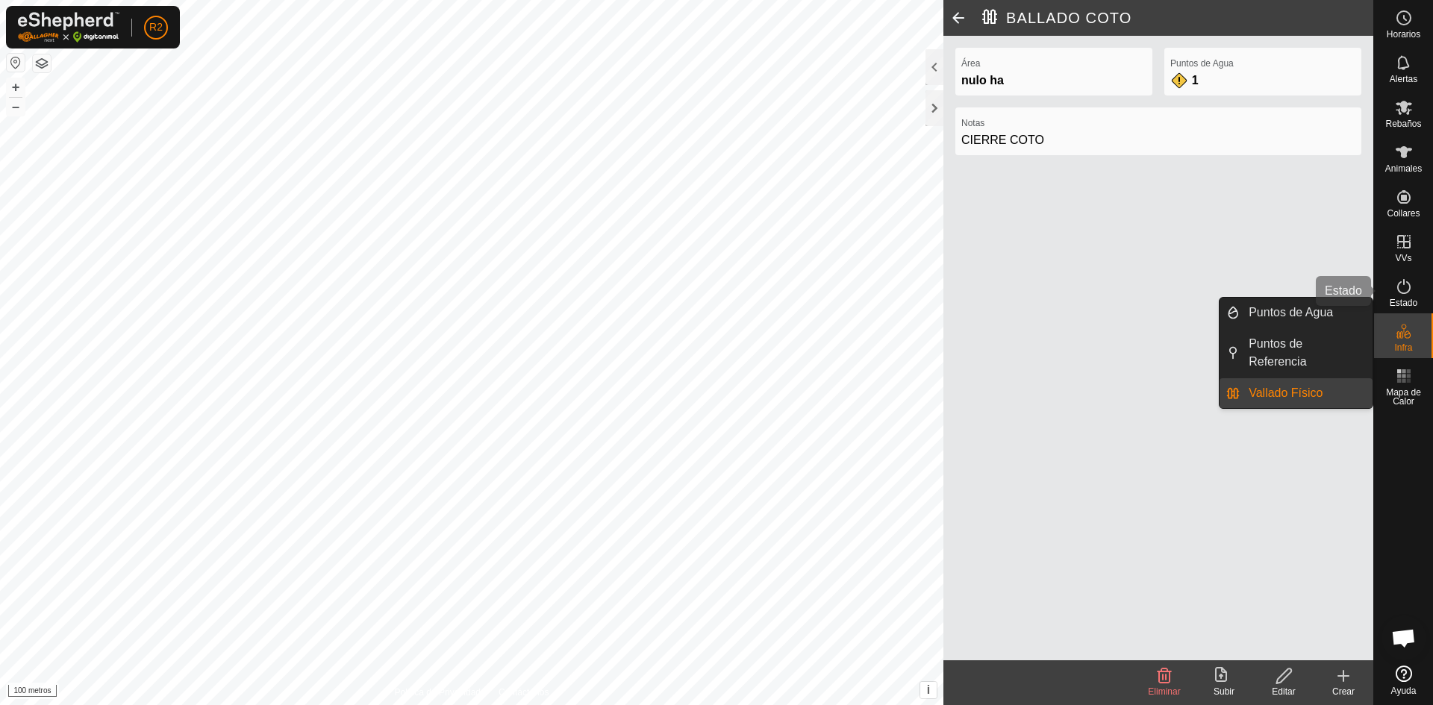
click at [1400, 282] on icon at bounding box center [1403, 286] width 13 height 15
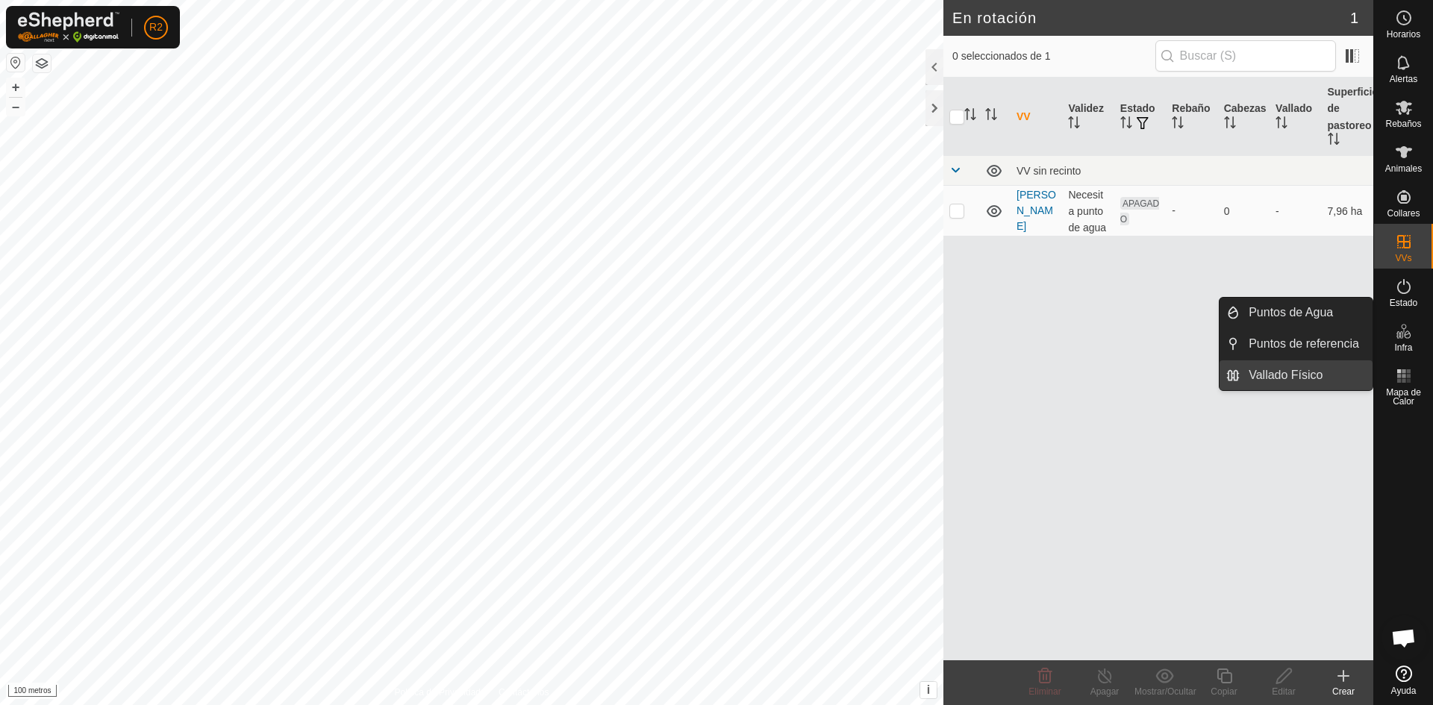
click at [1317, 369] on link "Vallado Físico" at bounding box center [1305, 375] width 133 height 30
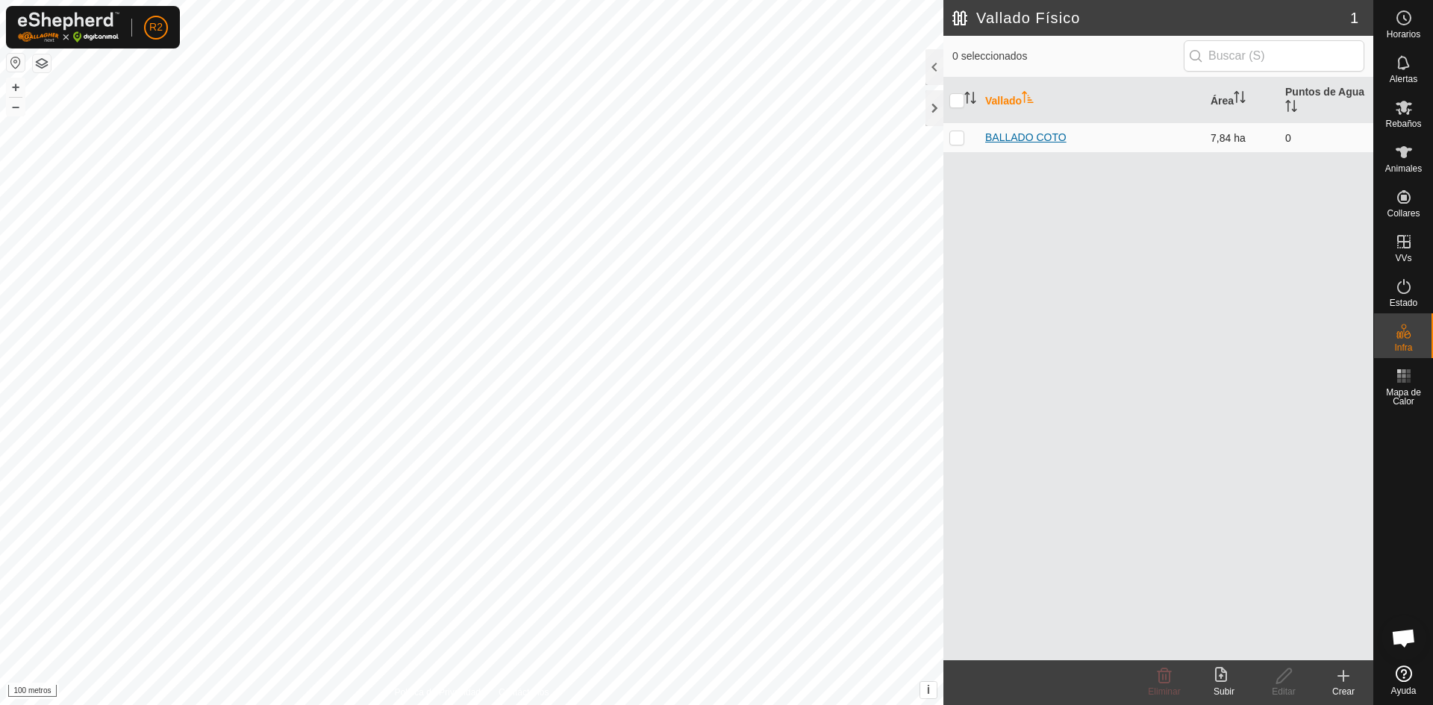
click at [1034, 137] on font "BALLADO COTO" at bounding box center [1025, 137] width 81 height 12
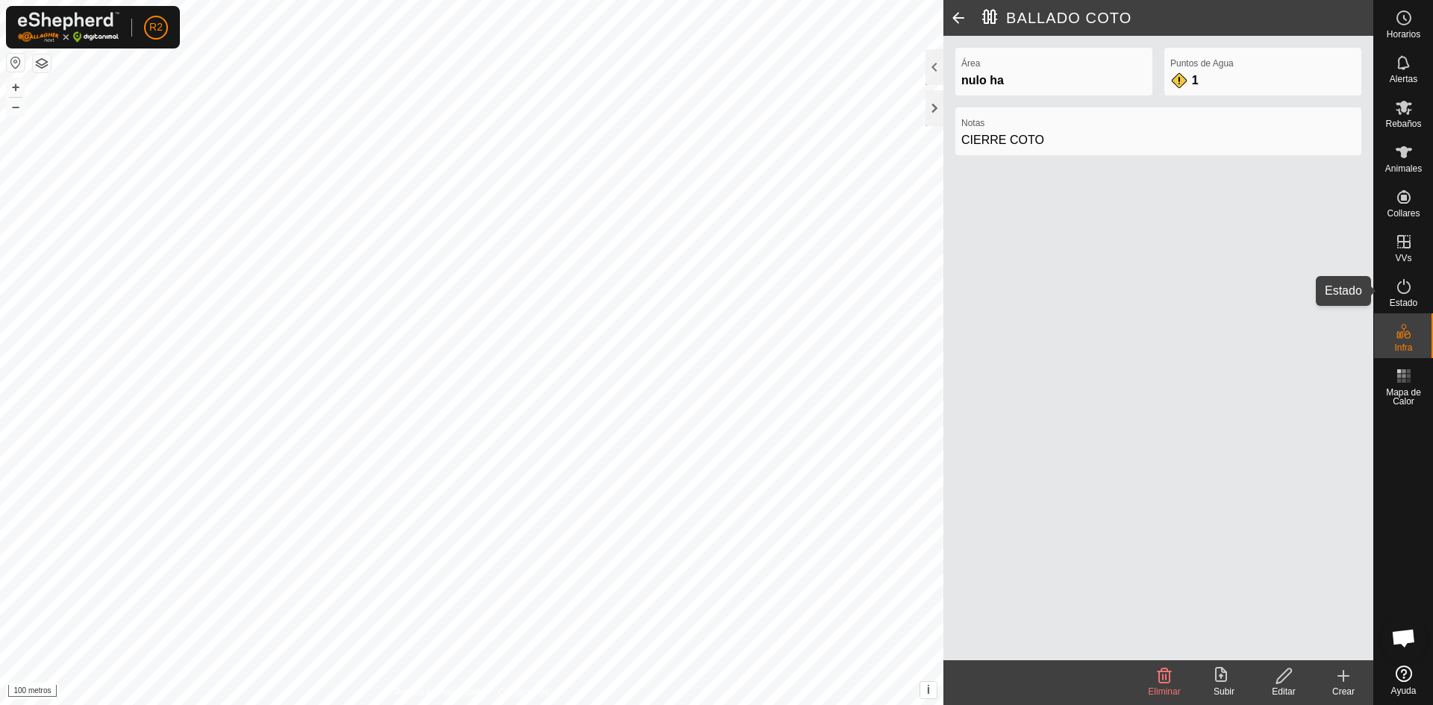
click at [1398, 298] on font "Estado" at bounding box center [1403, 303] width 28 height 10
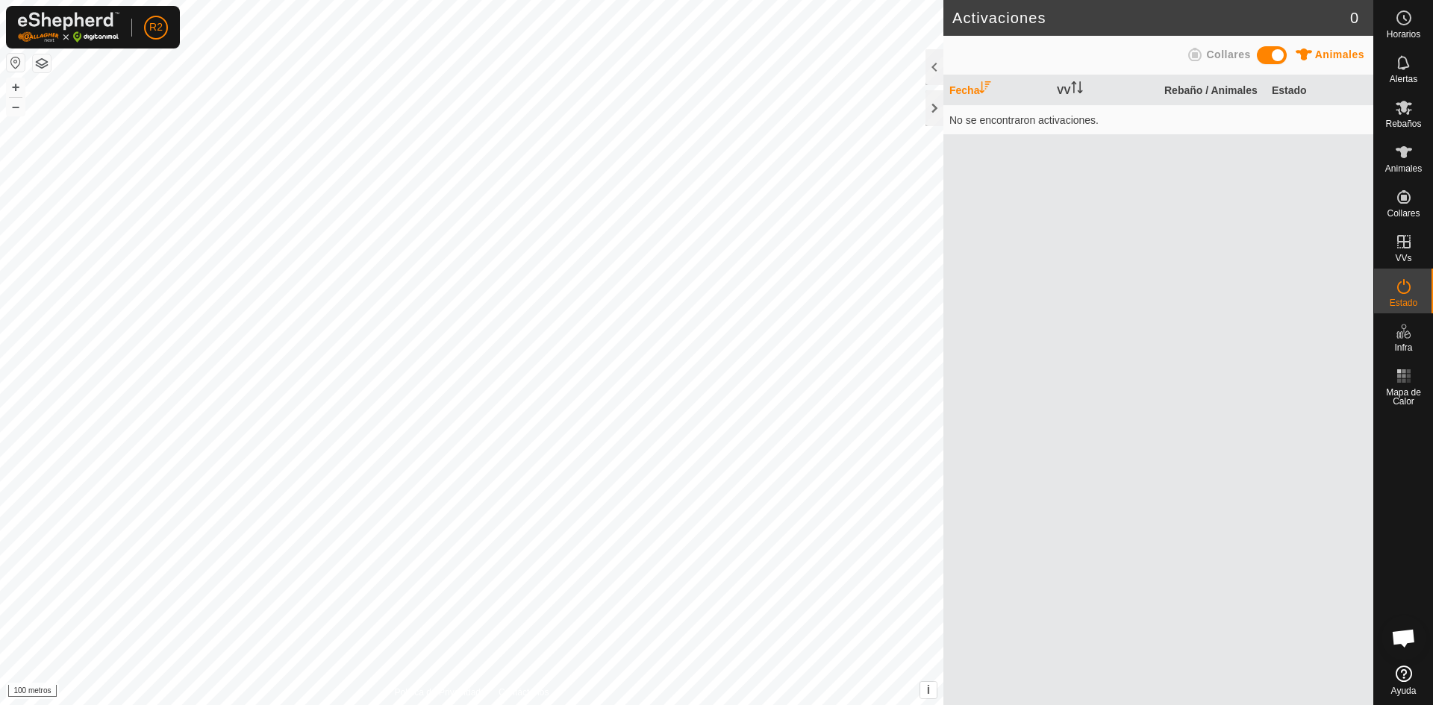
click at [1398, 298] on font "Estado" at bounding box center [1403, 303] width 28 height 10
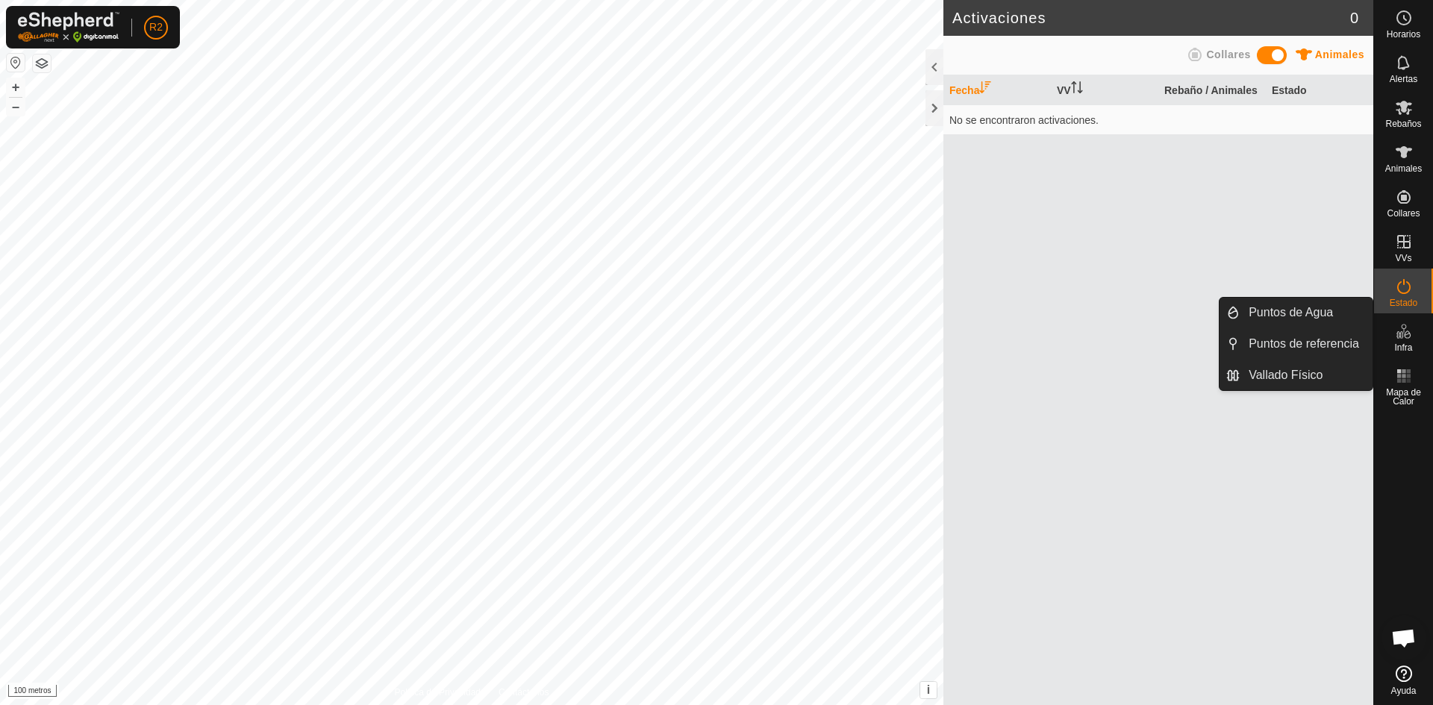
click at [1406, 327] on icon at bounding box center [1404, 331] width 18 height 18
click at [1317, 313] on link "Puntos de Agua" at bounding box center [1305, 313] width 133 height 30
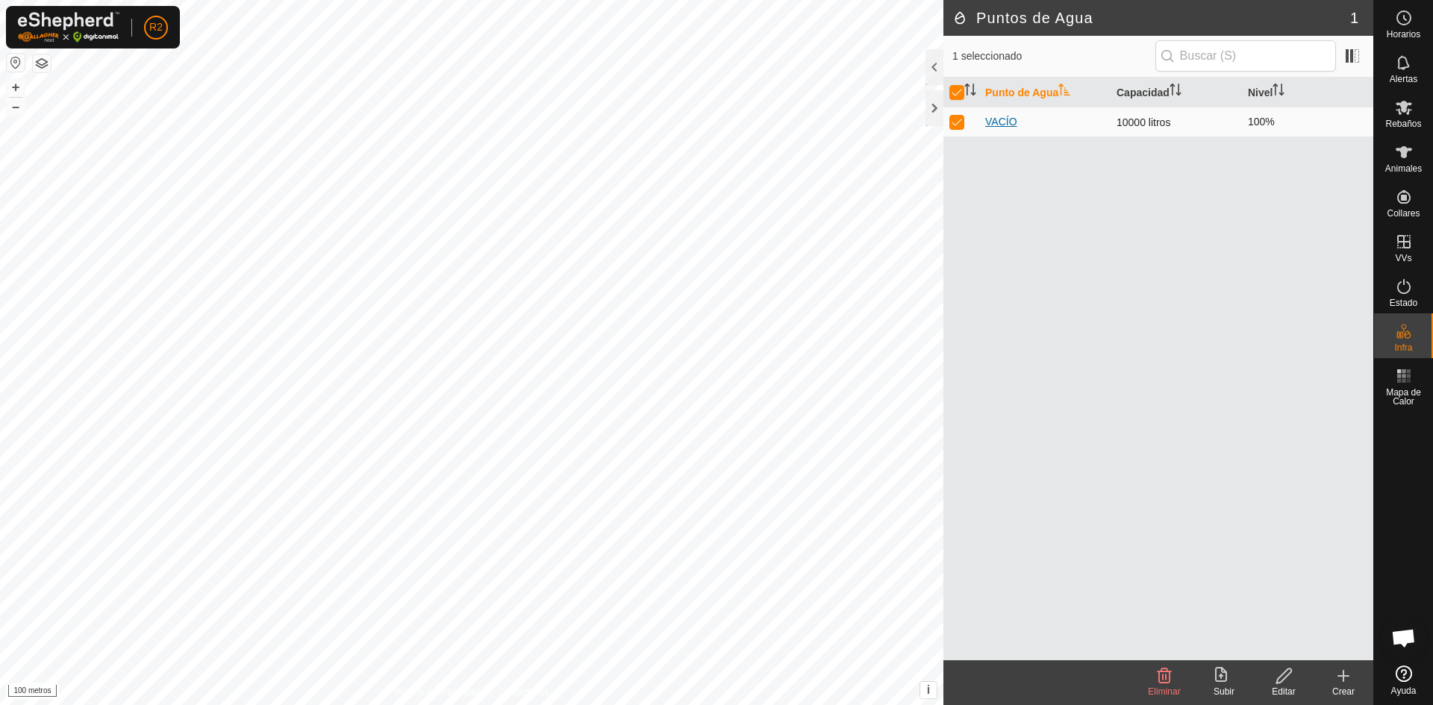
click at [1000, 119] on font "VACÍO" at bounding box center [1001, 122] width 32 height 12
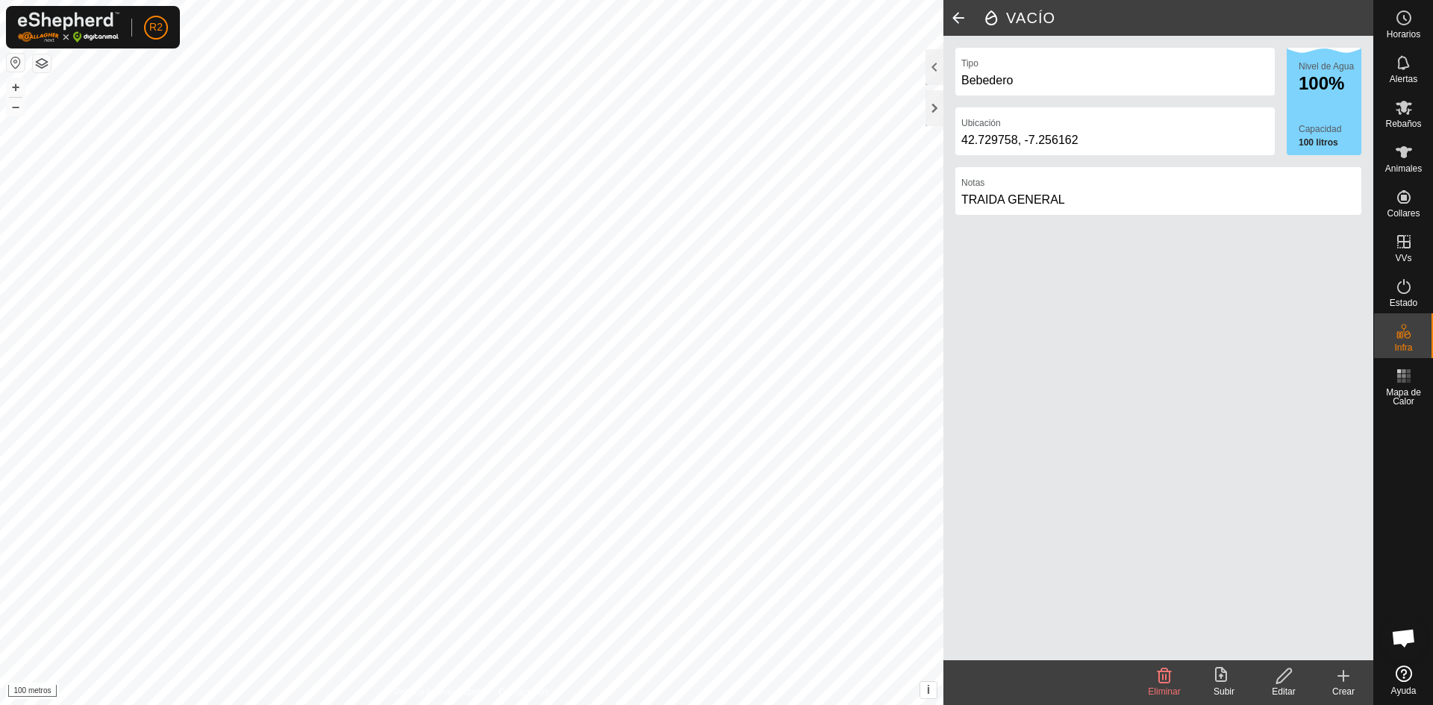
click at [1101, 441] on div "Tipo Bebedero Ubicación 42.729758, -7.256162 Nivel de Agua 100% Capacidad 100 l…" at bounding box center [1158, 348] width 430 height 625
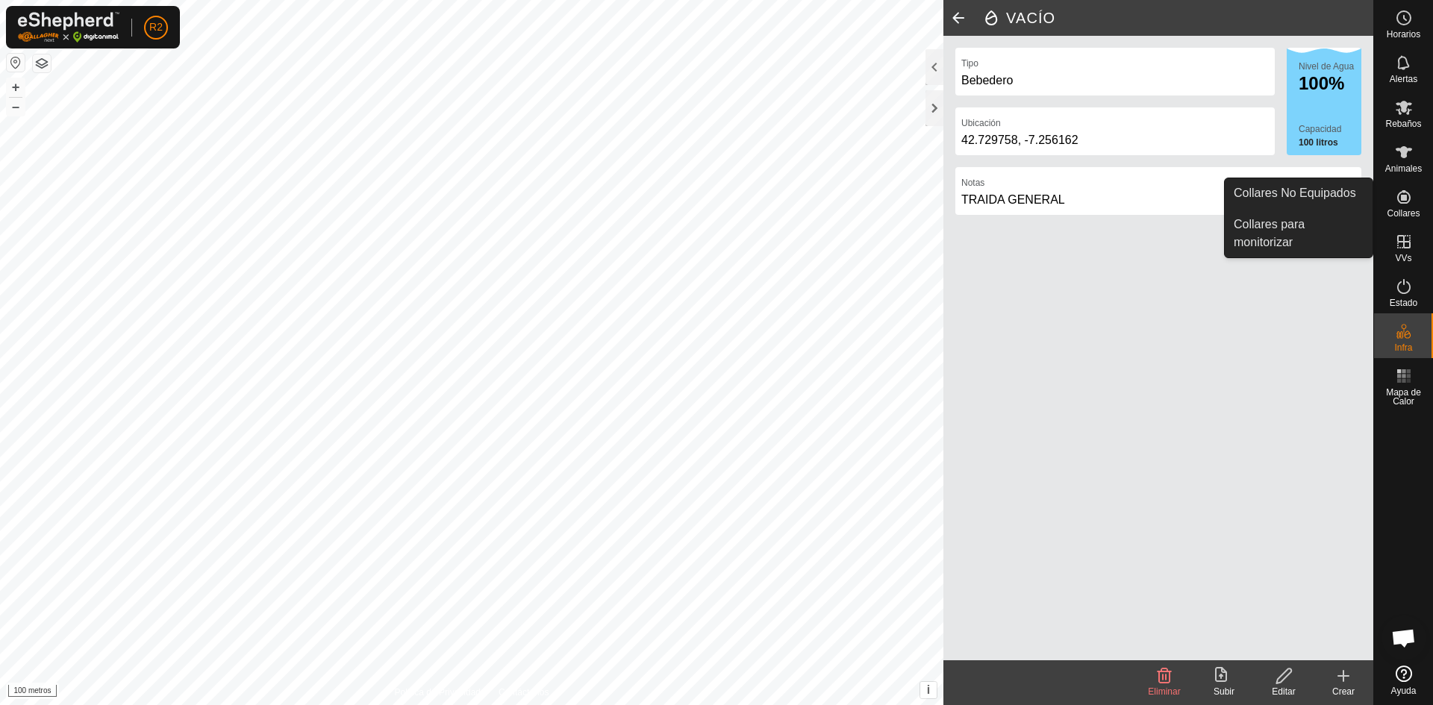
click at [1402, 210] on font "Collares" at bounding box center [1402, 213] width 33 height 10
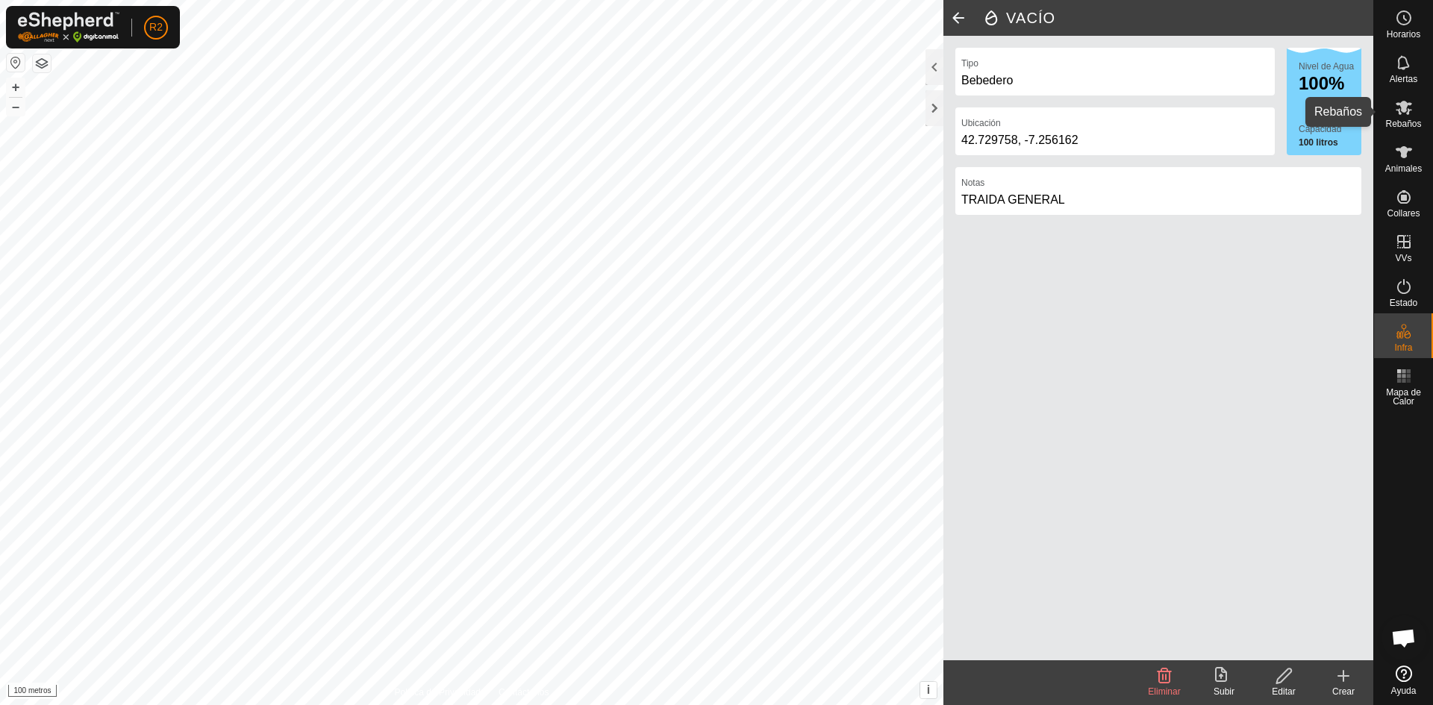
click at [1404, 111] on icon at bounding box center [1403, 108] width 16 height 14
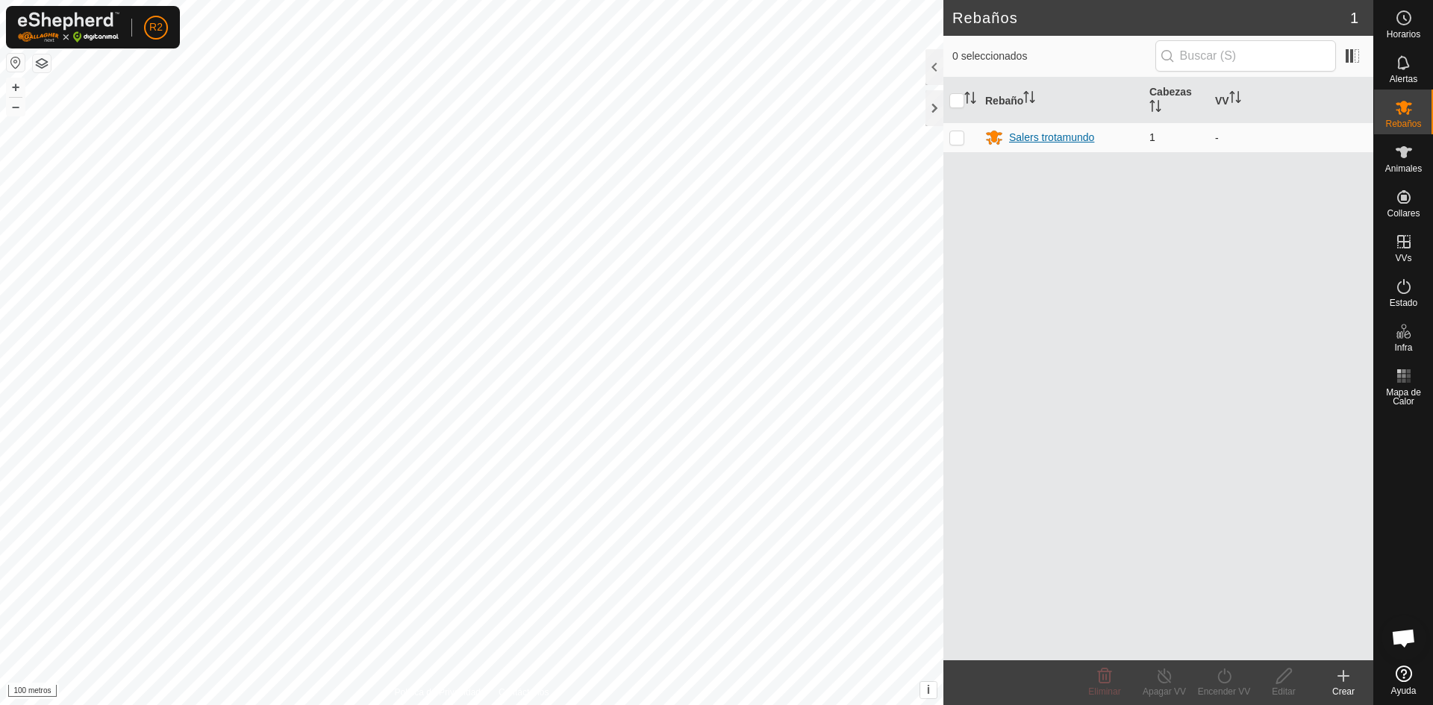
click at [1048, 137] on font "Salers trotamundo" at bounding box center [1051, 137] width 85 height 12
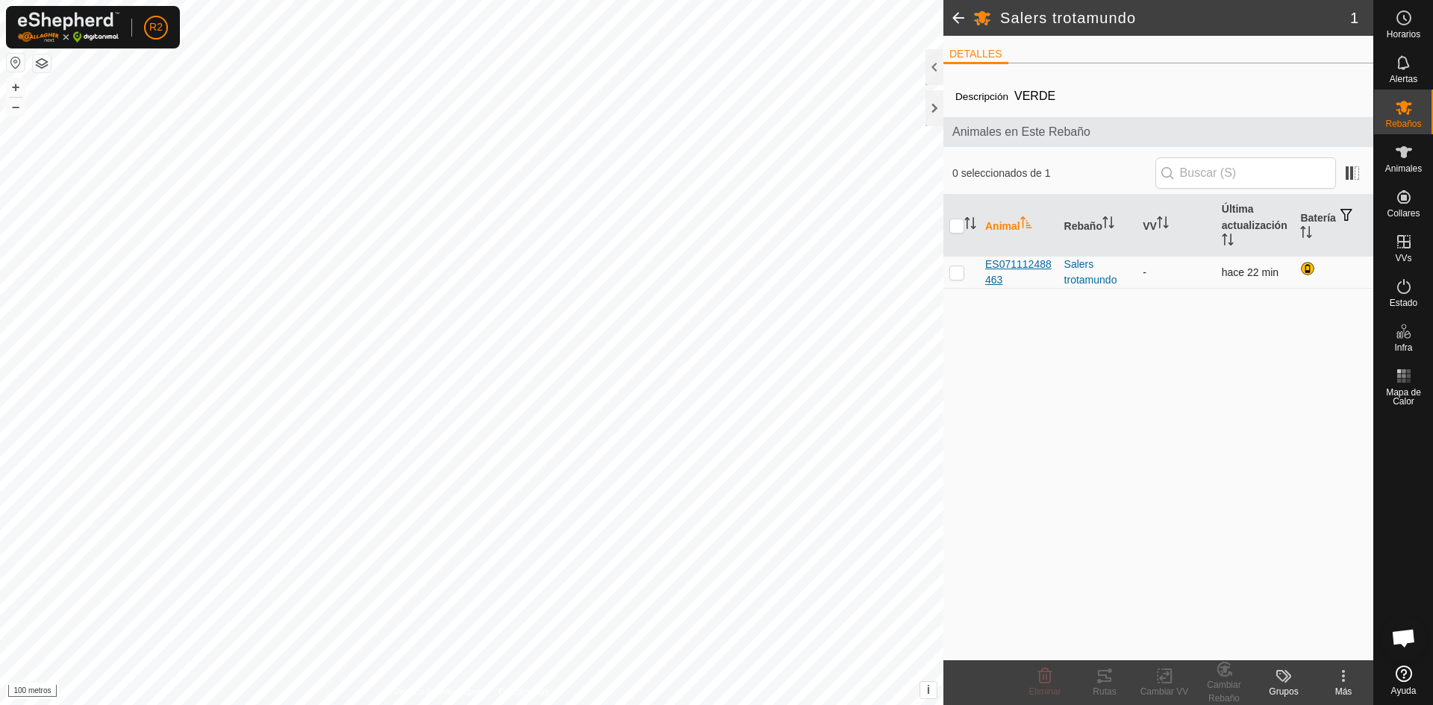
click at [1017, 267] on font "ES071112488463" at bounding box center [1018, 272] width 66 height 28
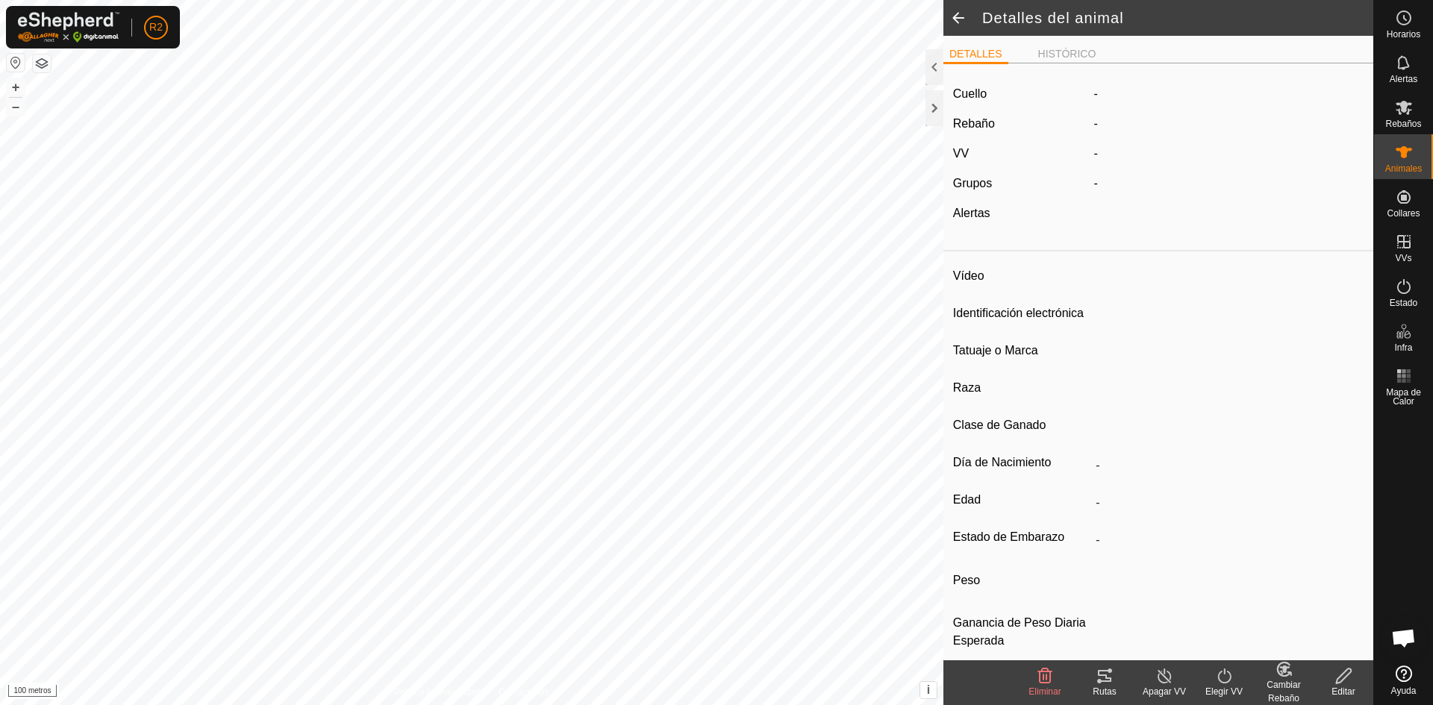
type input "ES071112488463"
type input "-"
type input "salers"
type input "SALERS"
type input "-"
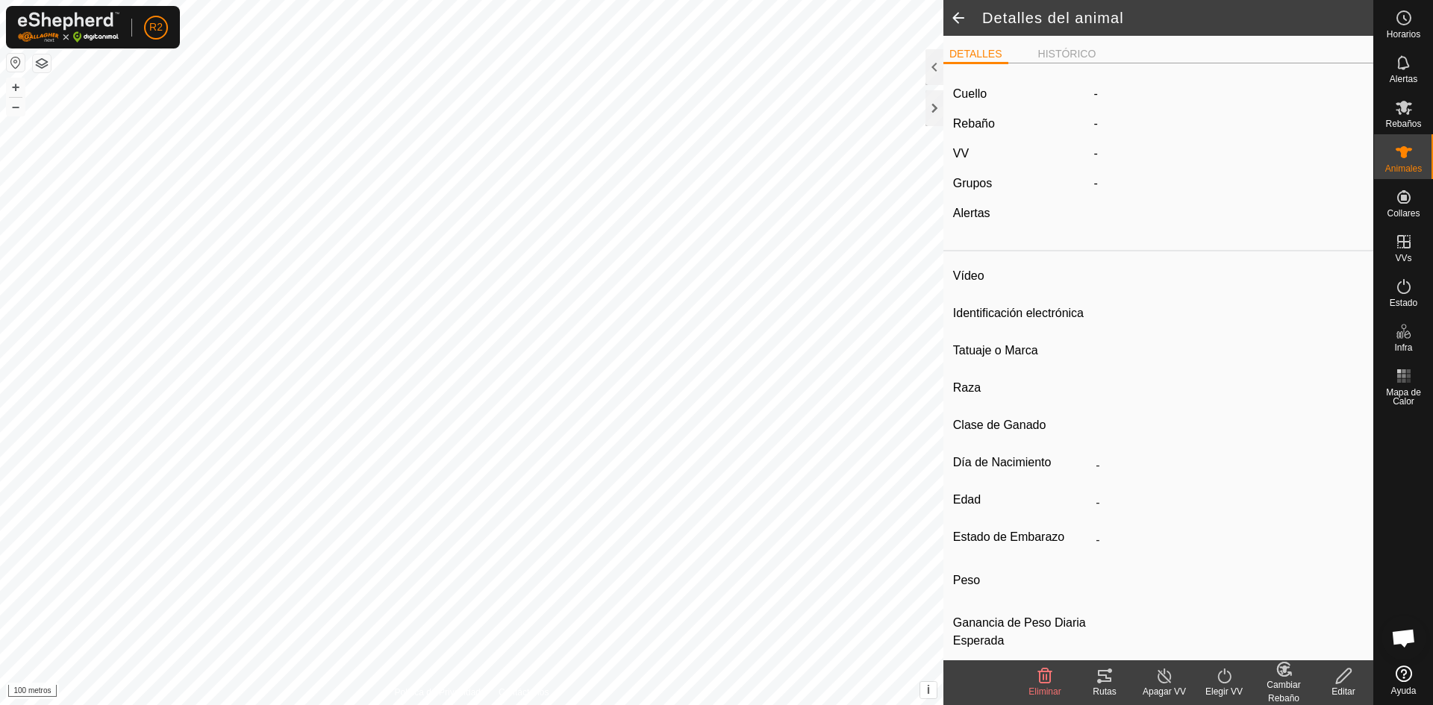
type input "10/2020"
type input "5 years 1 month"
type input "Preñada"
type input "800 kg"
type input "-"
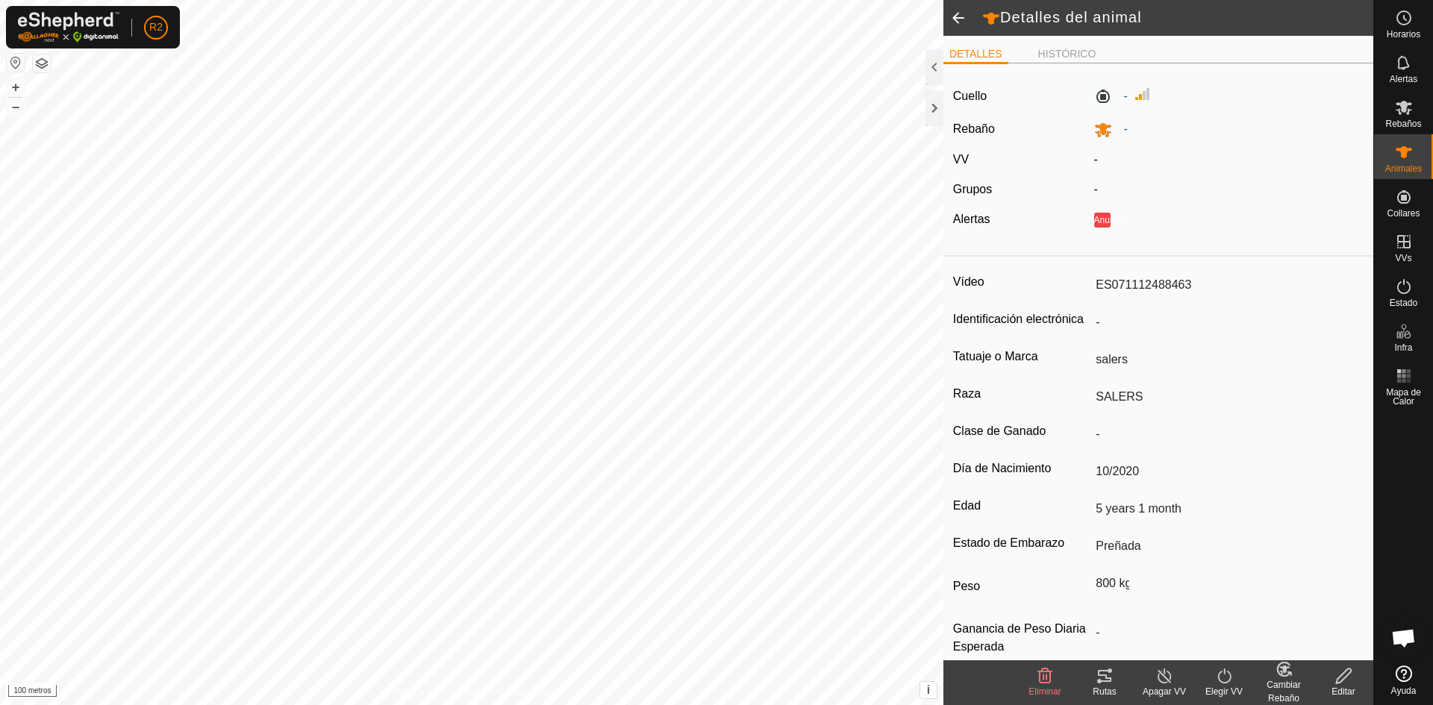
click at [1230, 686] on font "Elegir VV" at bounding box center [1223, 691] width 37 height 10
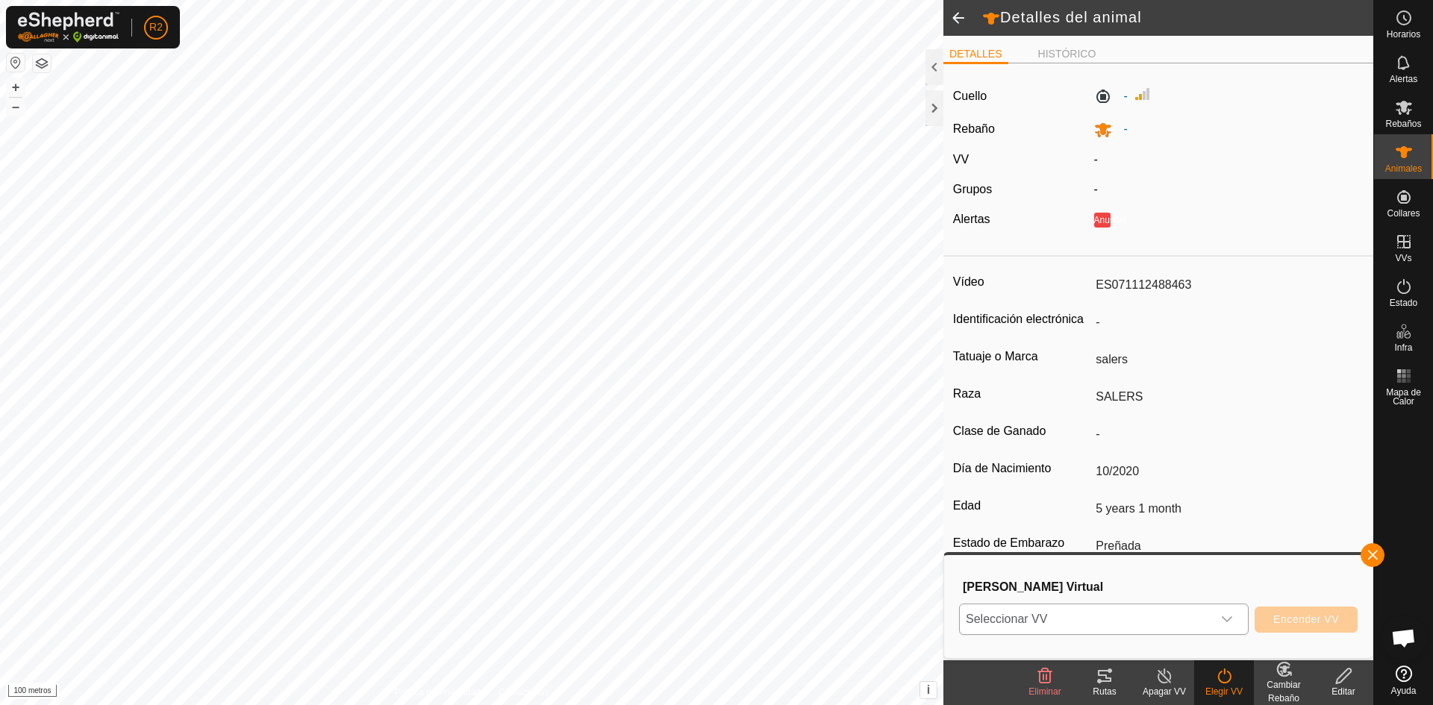
click at [1225, 621] on div "disparador desplegable" at bounding box center [1227, 619] width 30 height 30
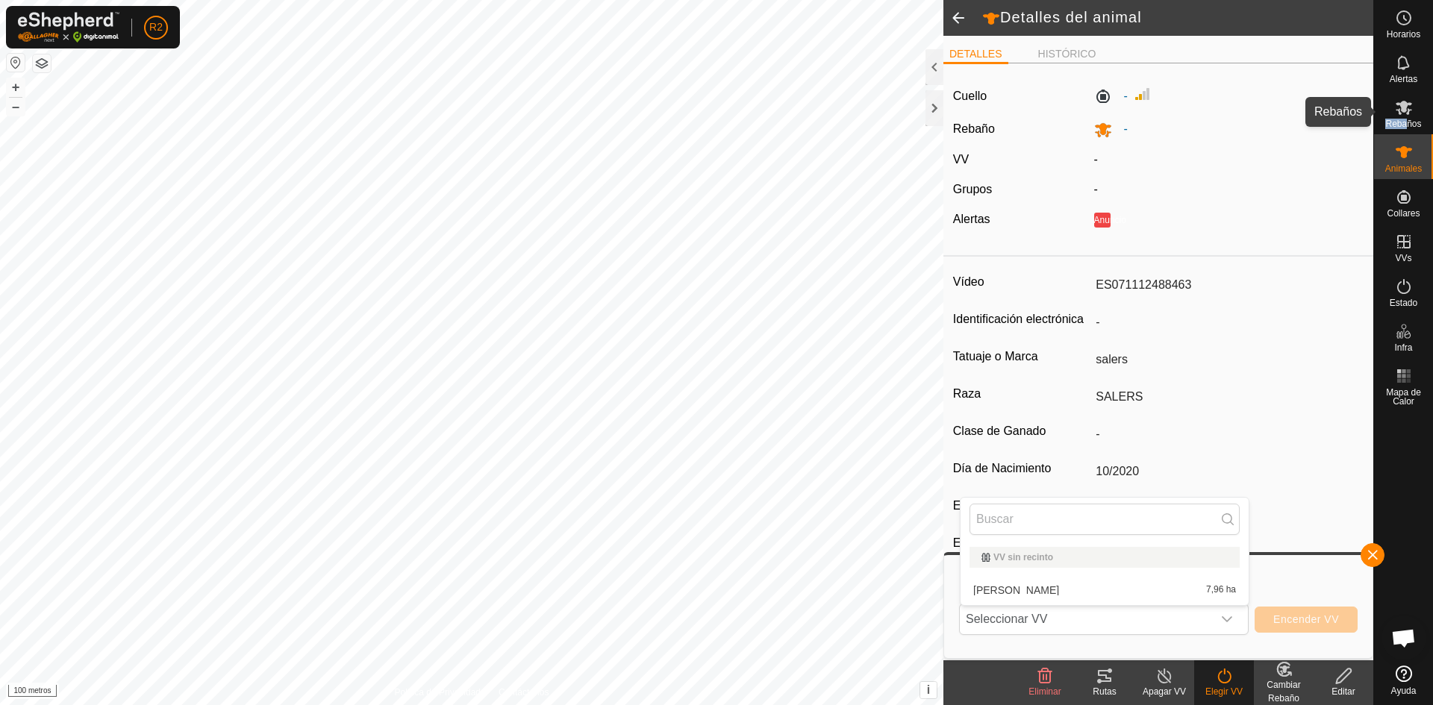
click at [1406, 119] on div "Rebaños" at bounding box center [1403, 112] width 59 height 45
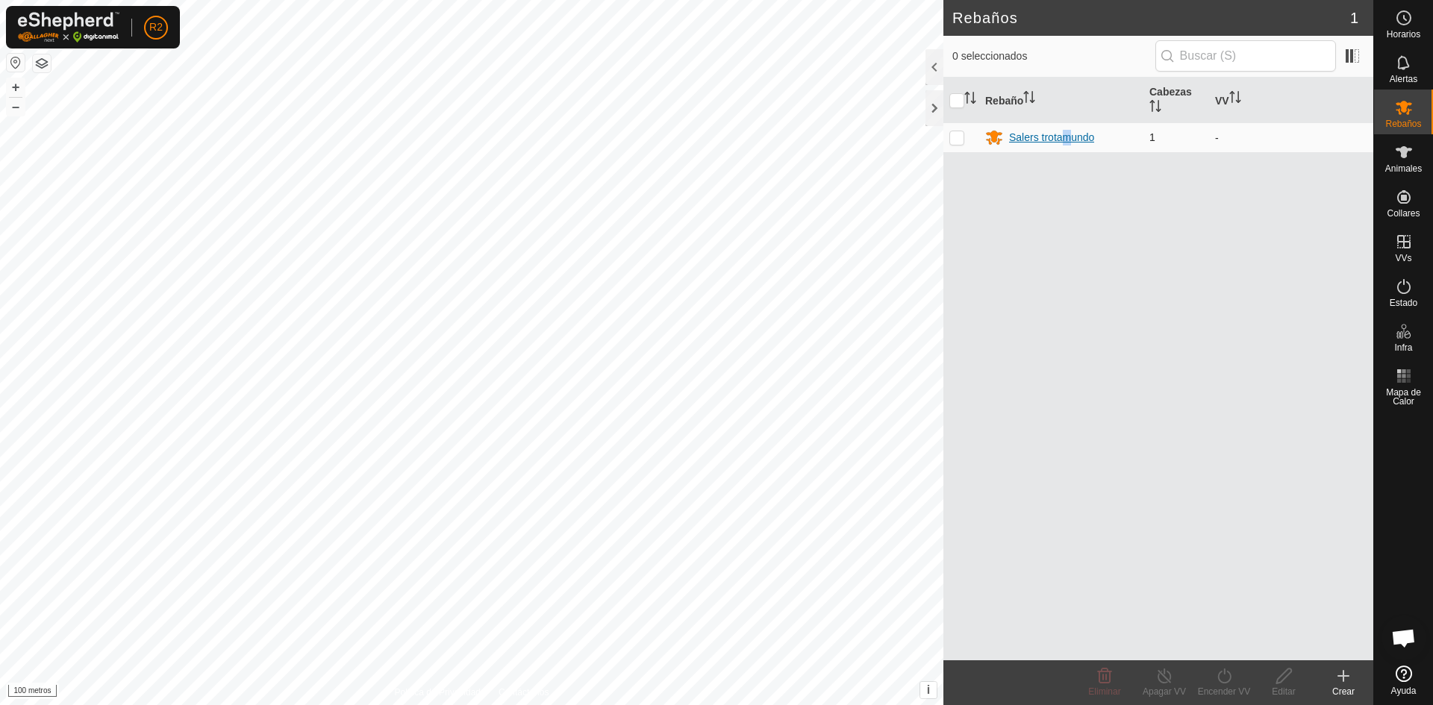
click at [1066, 131] on div "Salers trotamundo" at bounding box center [1051, 138] width 85 height 16
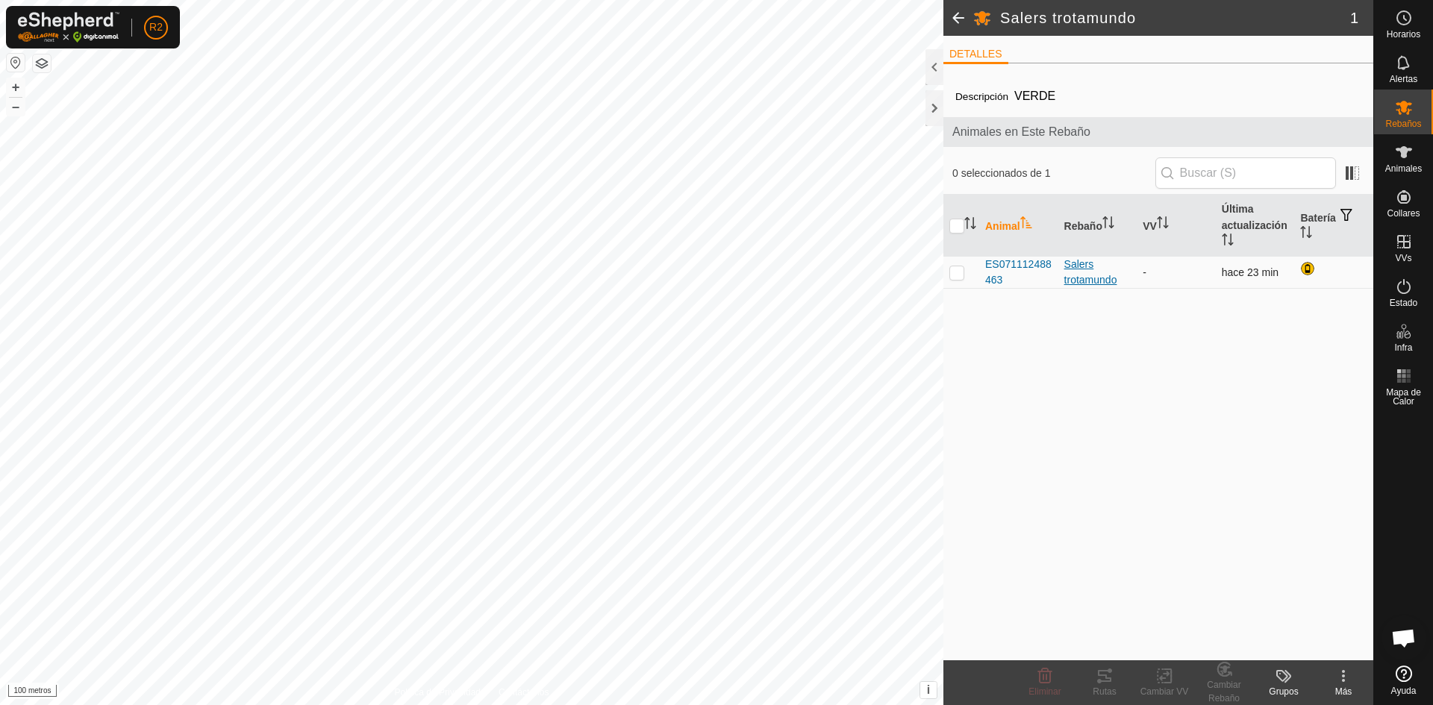
click at [1089, 262] on font "Salers trotamundo" at bounding box center [1090, 272] width 53 height 28
click at [1084, 276] on font "Salers trotamundo" at bounding box center [1090, 272] width 53 height 28
click at [1349, 683] on icon at bounding box center [1343, 676] width 18 height 18
click at [1298, 646] on link "Editar Detalle del Rebaño" at bounding box center [1287, 643] width 172 height 30
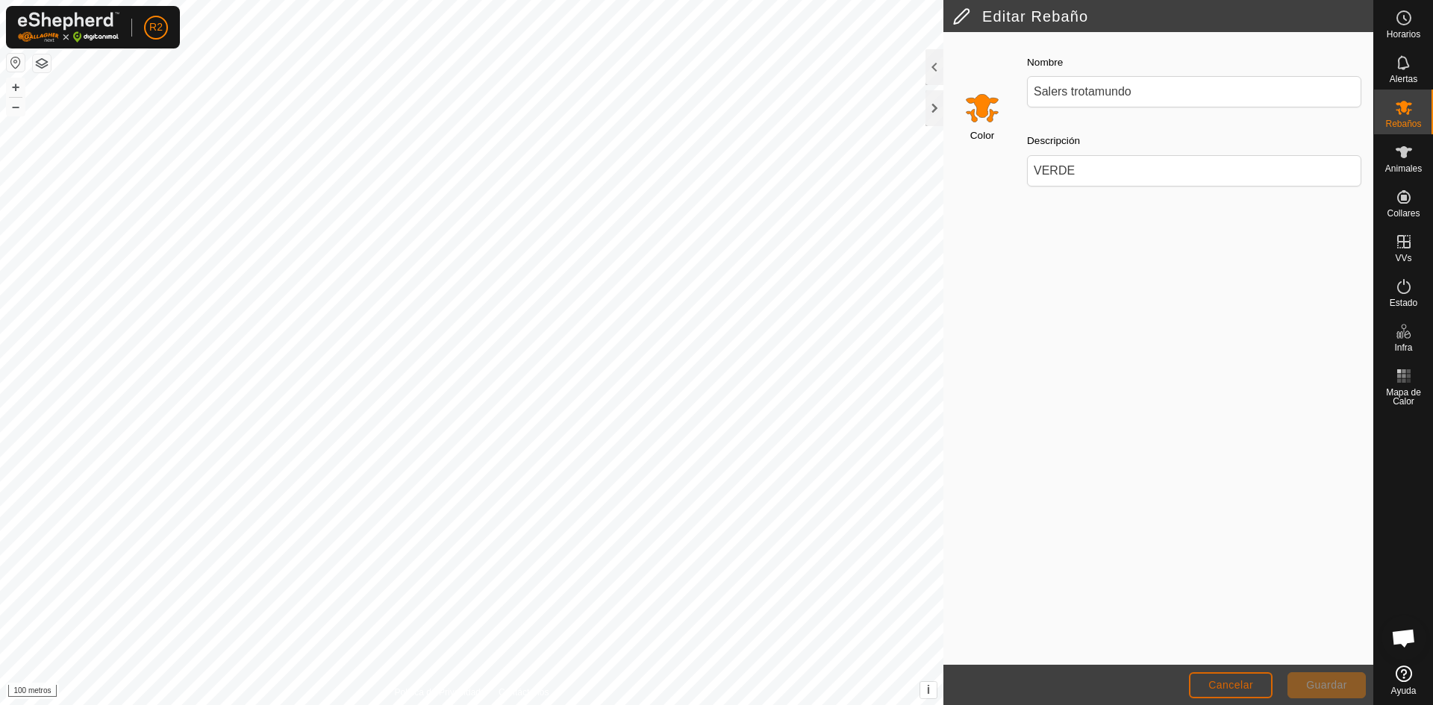
click at [1236, 682] on font "Cancelar" at bounding box center [1230, 685] width 45 height 12
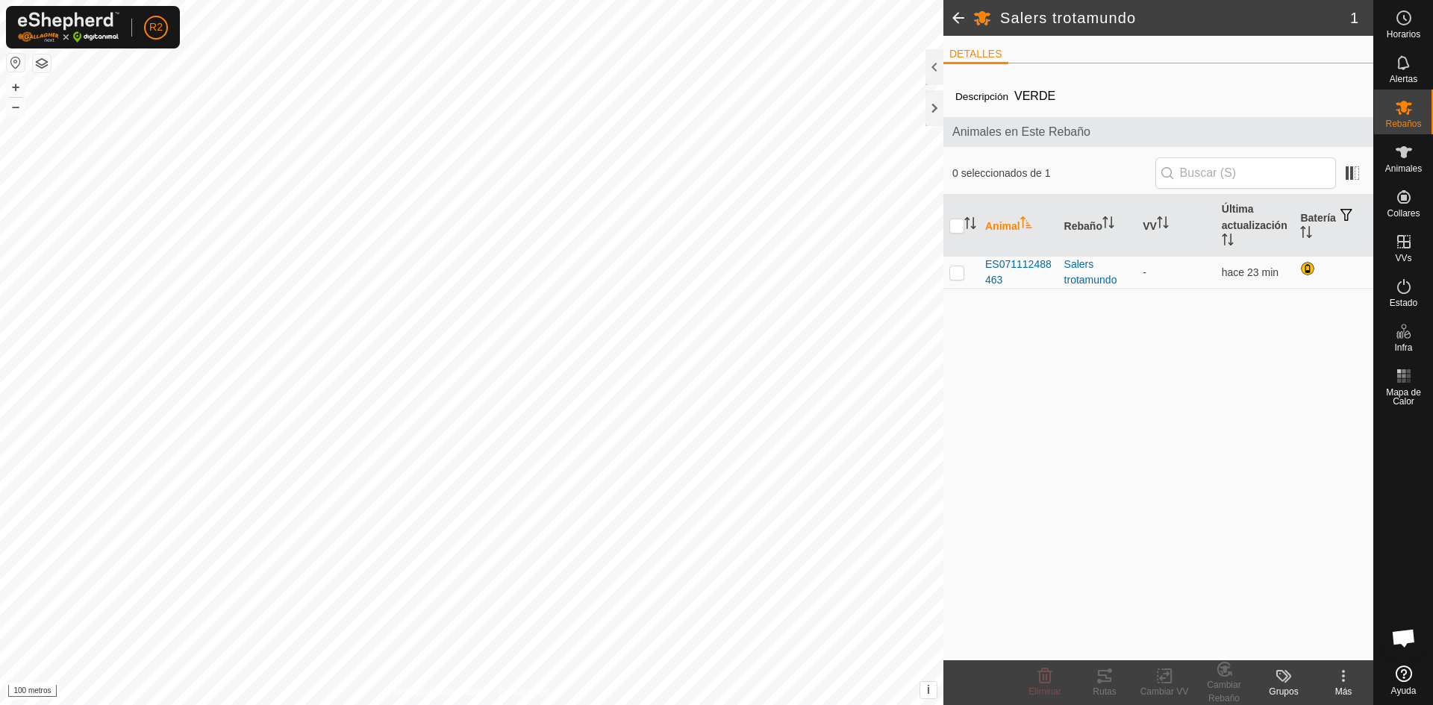
click at [1289, 680] on icon at bounding box center [1283, 676] width 18 height 18
click at [1322, 645] on link "Gestionar Grupos" at bounding box center [1328, 643] width 148 height 30
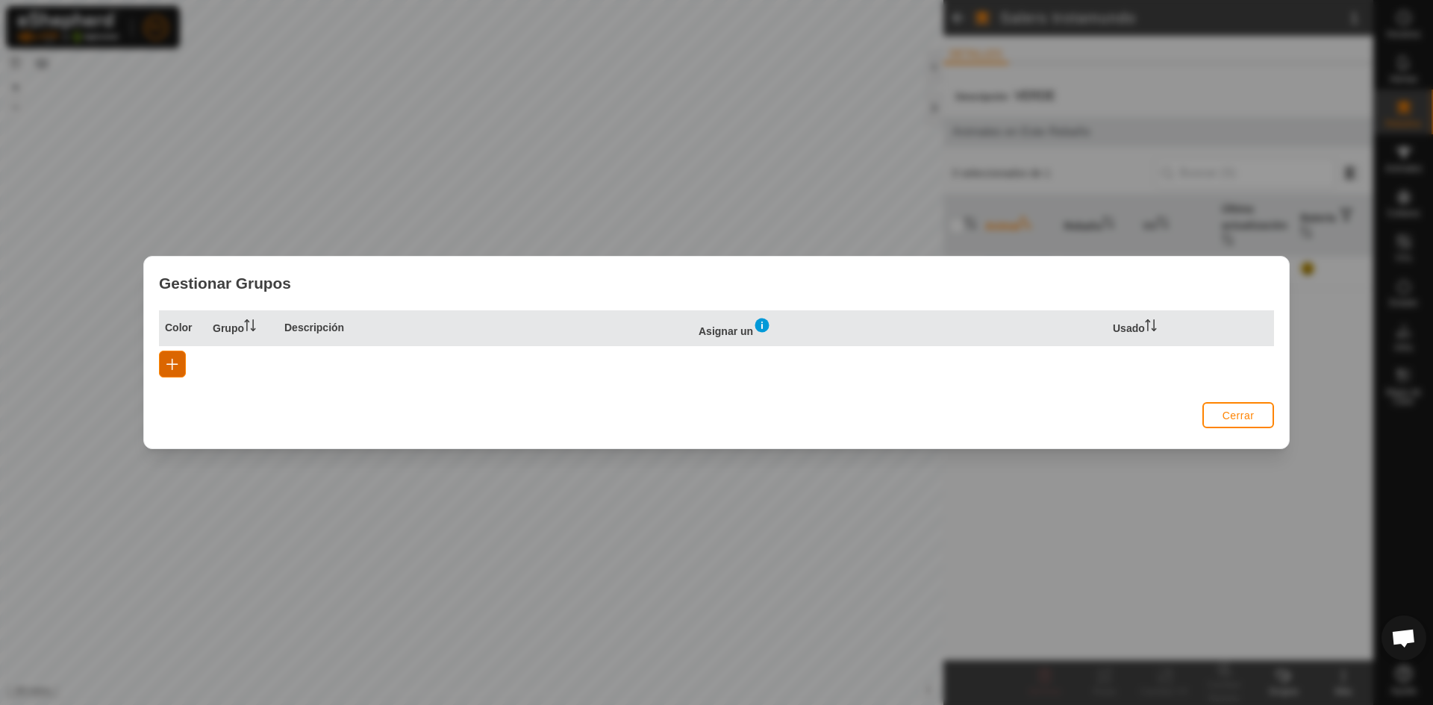
click at [175, 362] on span "button" at bounding box center [172, 364] width 12 height 12
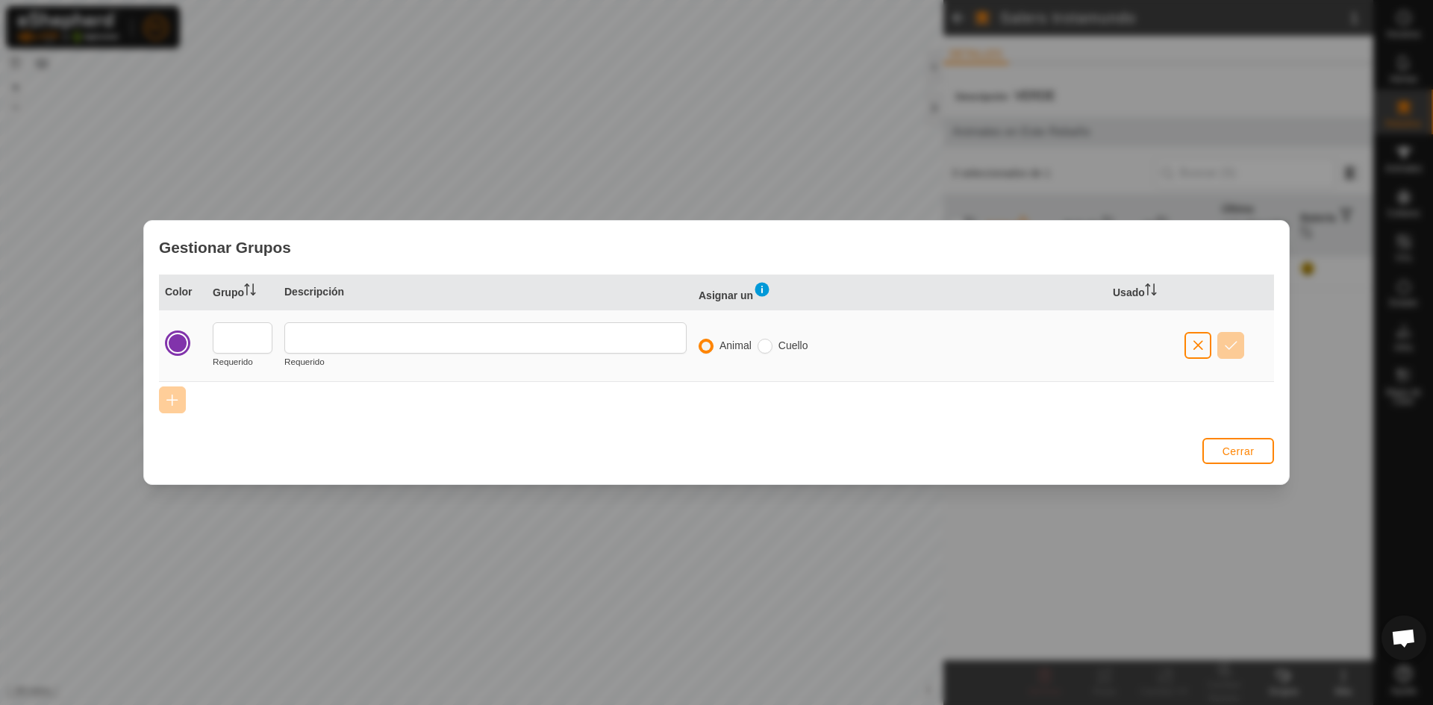
click at [173, 346] on div at bounding box center [177, 343] width 21 height 21
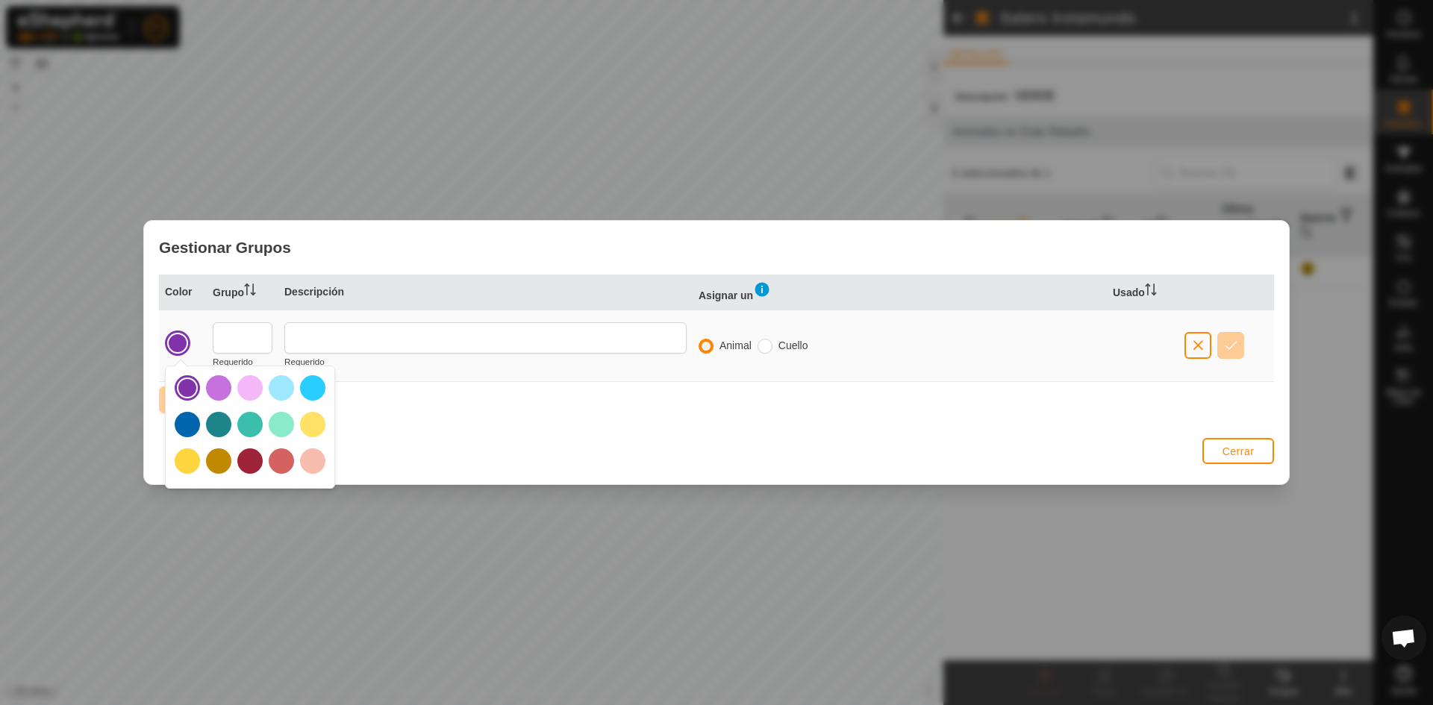
click at [174, 348] on div at bounding box center [177, 343] width 21 height 21
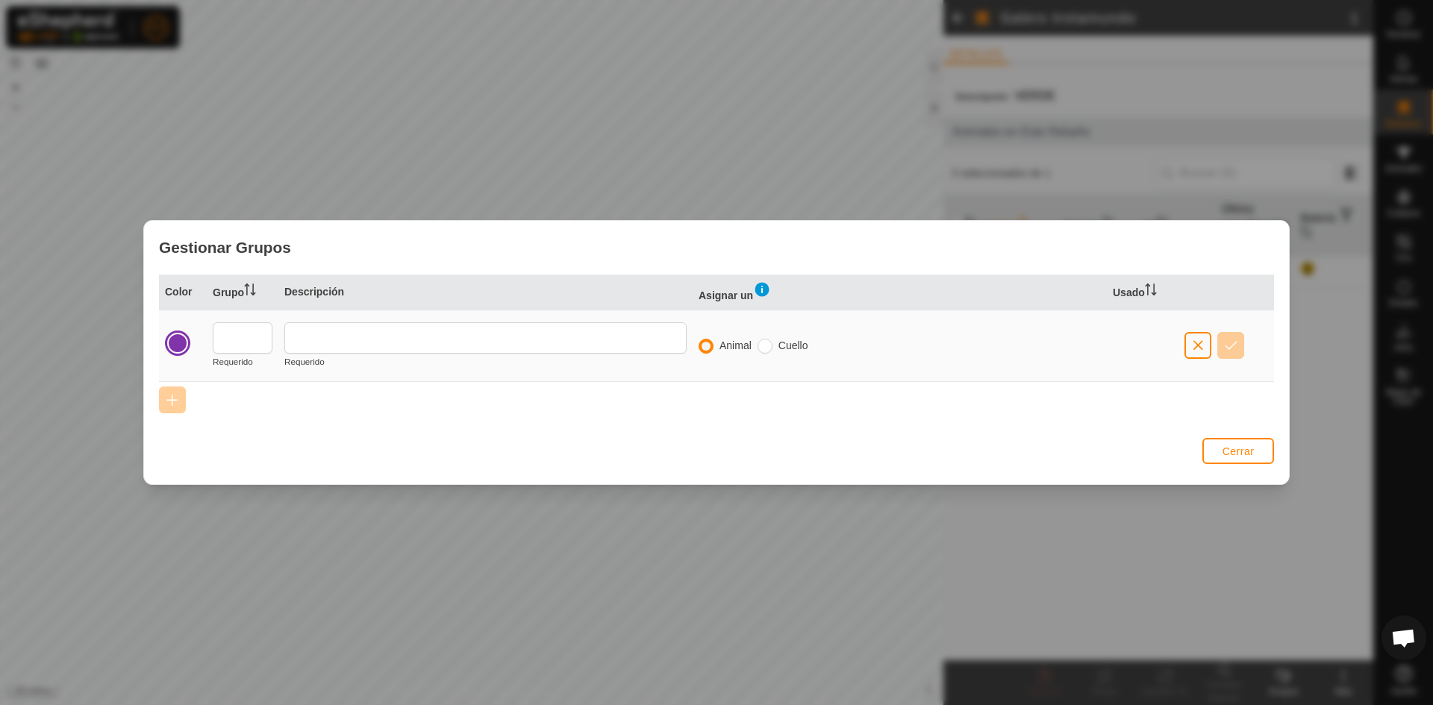
click at [174, 348] on div at bounding box center [177, 343] width 21 height 21
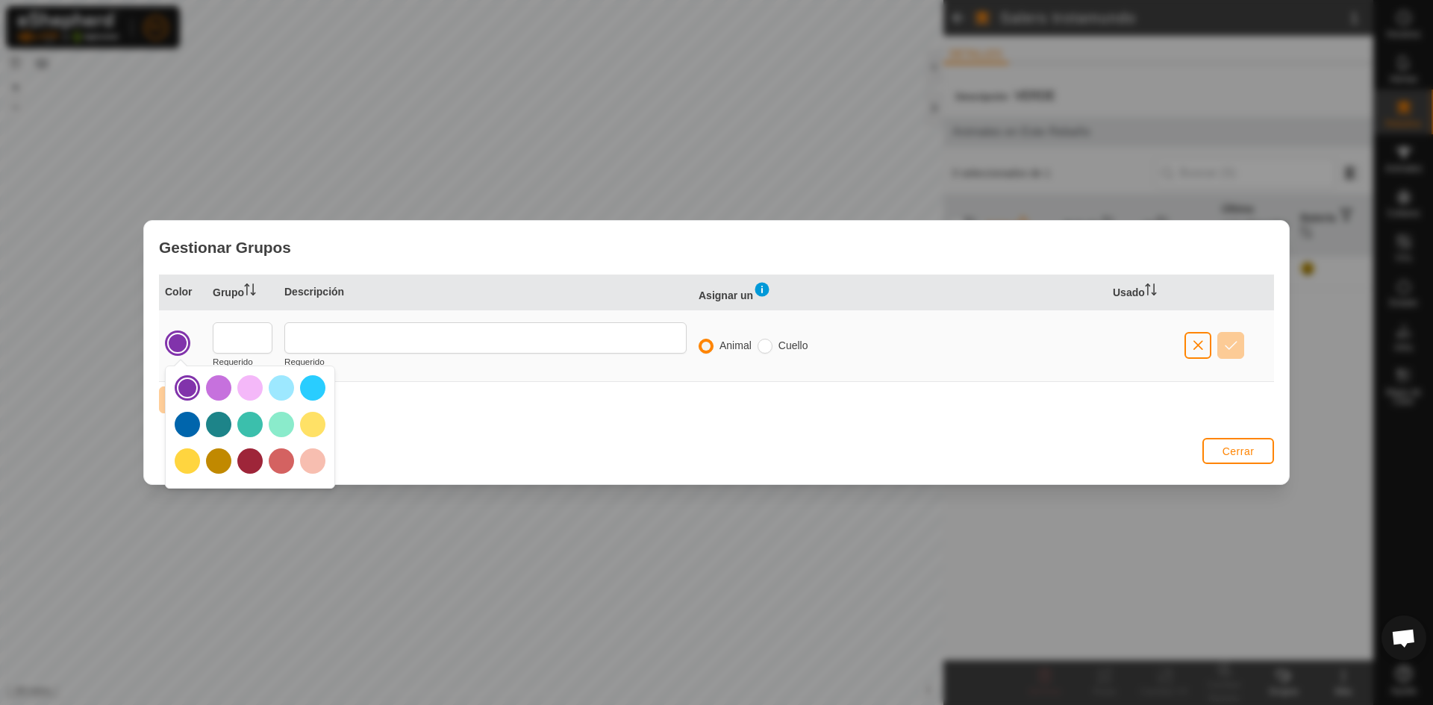
click at [186, 337] on div at bounding box center [177, 343] width 21 height 21
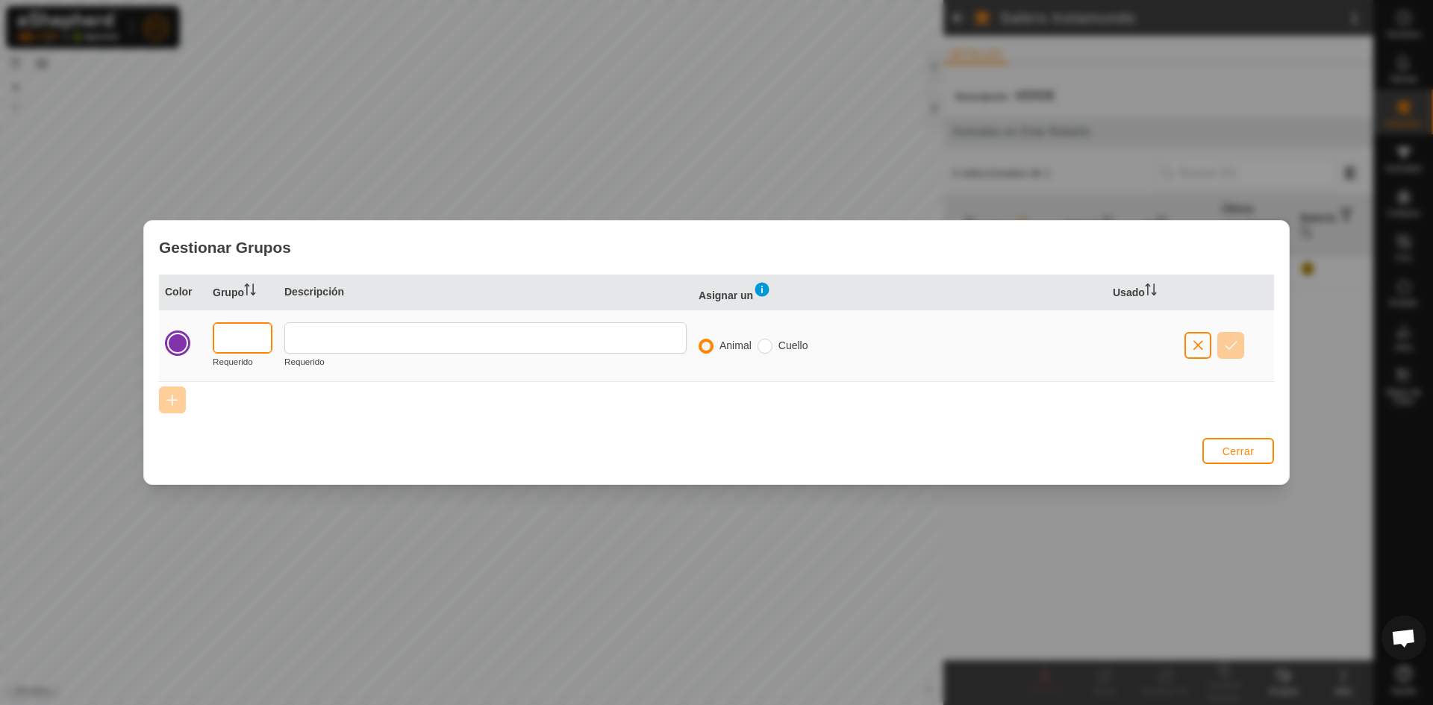
click at [218, 335] on input "text" at bounding box center [243, 337] width 60 height 31
click at [382, 337] on input "text" at bounding box center [485, 337] width 402 height 31
click at [706, 342] on input "radio" at bounding box center [705, 346] width 15 height 15
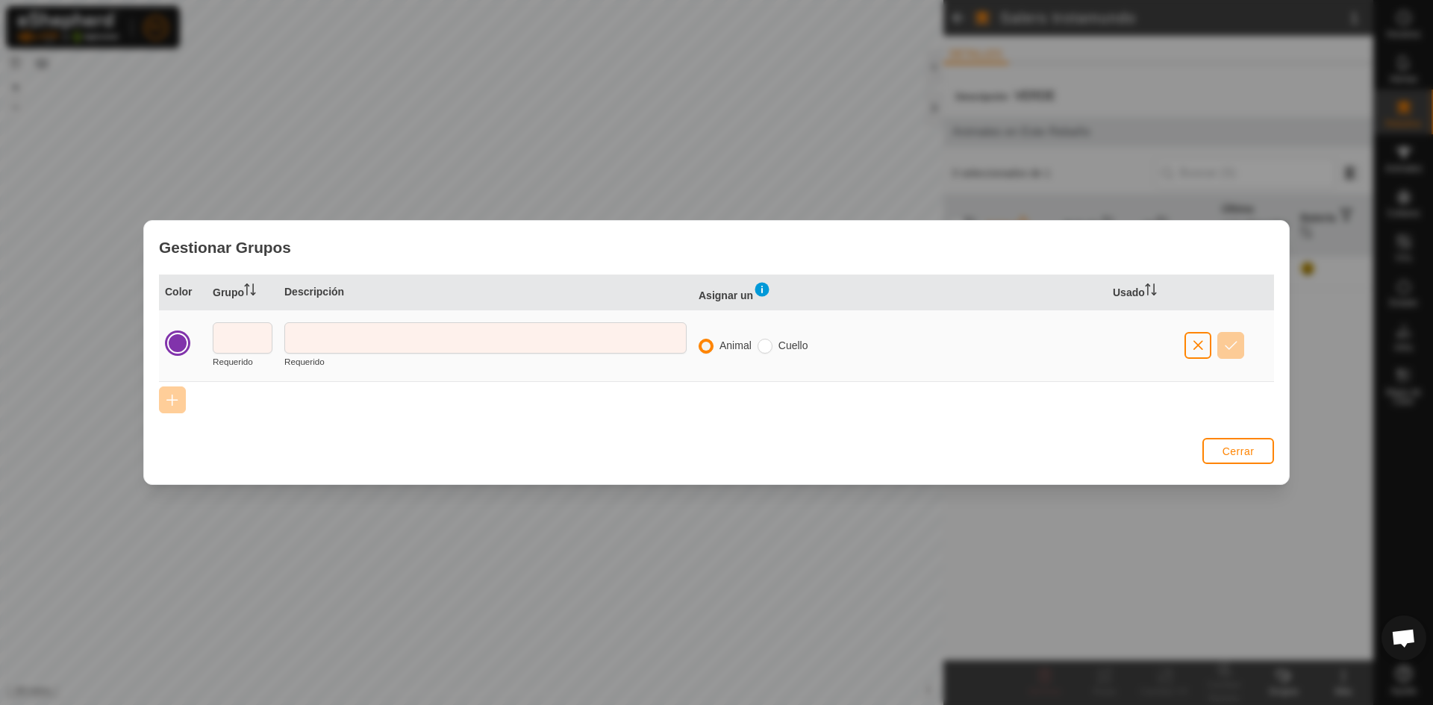
drag, startPoint x: 764, startPoint y: 343, endPoint x: 776, endPoint y: 361, distance: 21.5
click at [764, 345] on input "radio" at bounding box center [764, 346] width 15 height 15
radio input "true"
click at [706, 348] on input "radio" at bounding box center [705, 346] width 15 height 15
radio input "true"
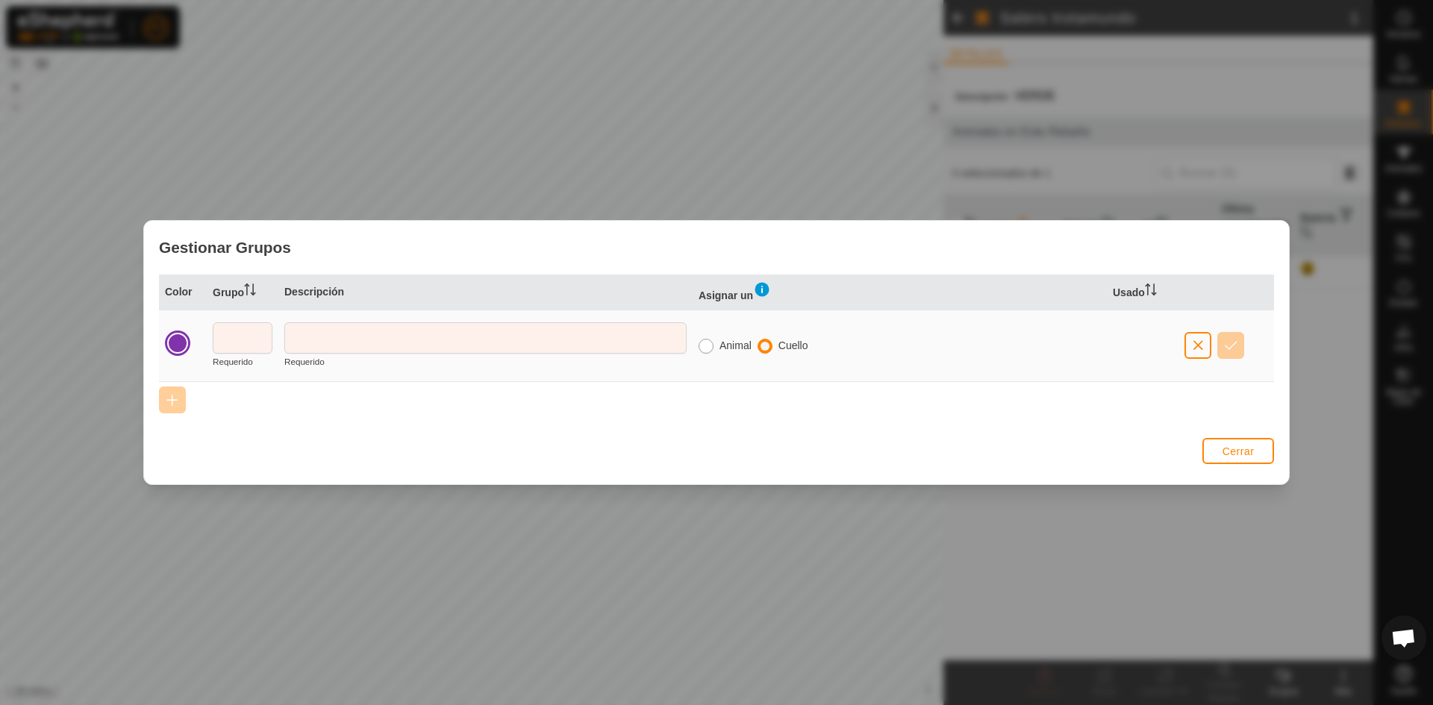
radio input "false"
click at [1220, 450] on button "Cerrar" at bounding box center [1238, 451] width 72 height 26
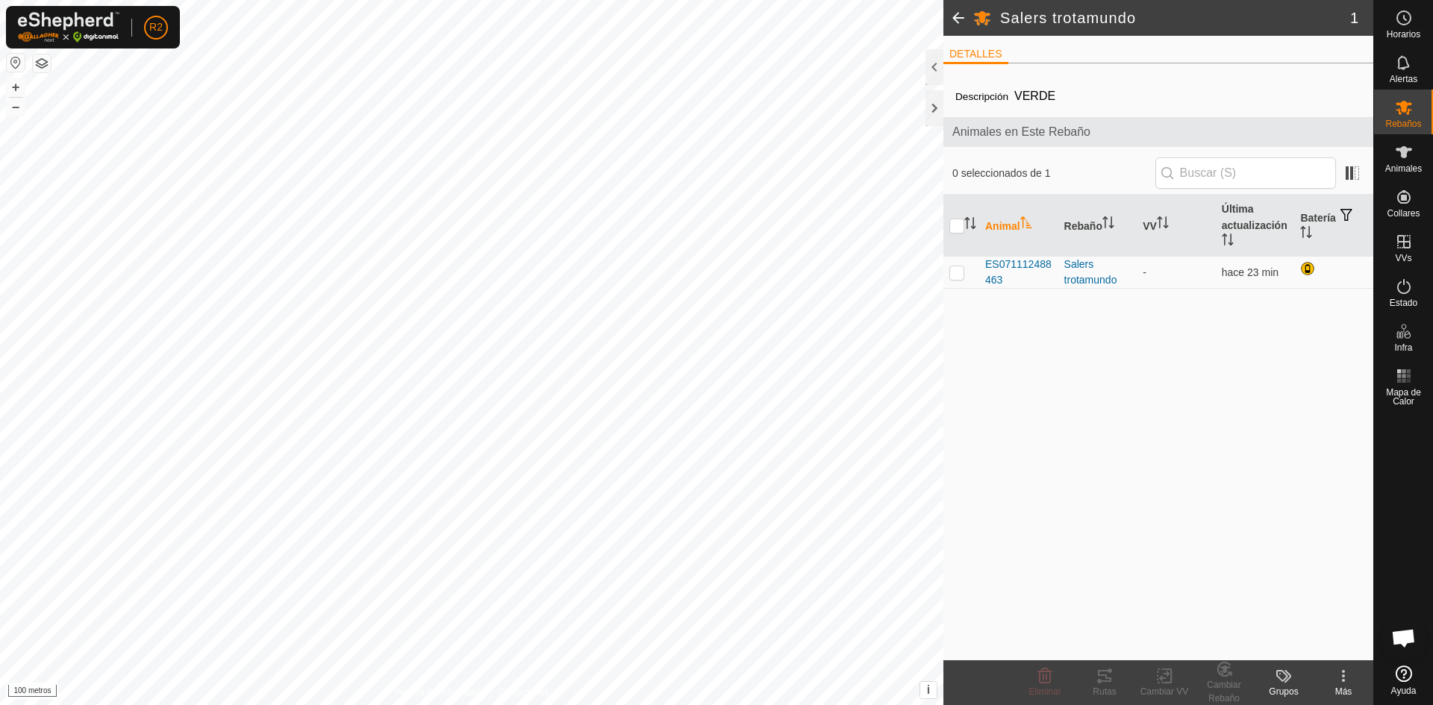
click at [1279, 684] on icon at bounding box center [1283, 676] width 18 height 18
click at [1302, 645] on link "Gestionar Grupos" at bounding box center [1328, 643] width 148 height 30
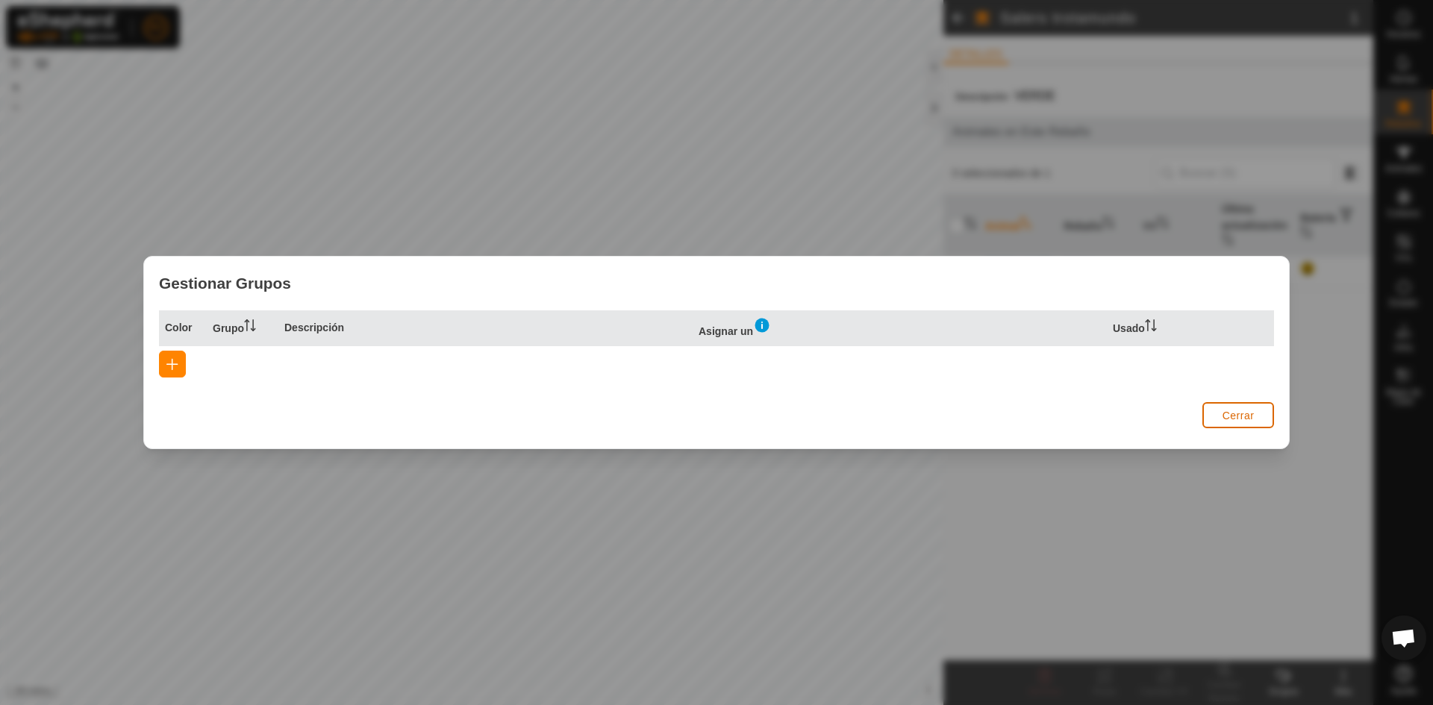
click at [1244, 419] on font "Cerrar" at bounding box center [1238, 416] width 32 height 12
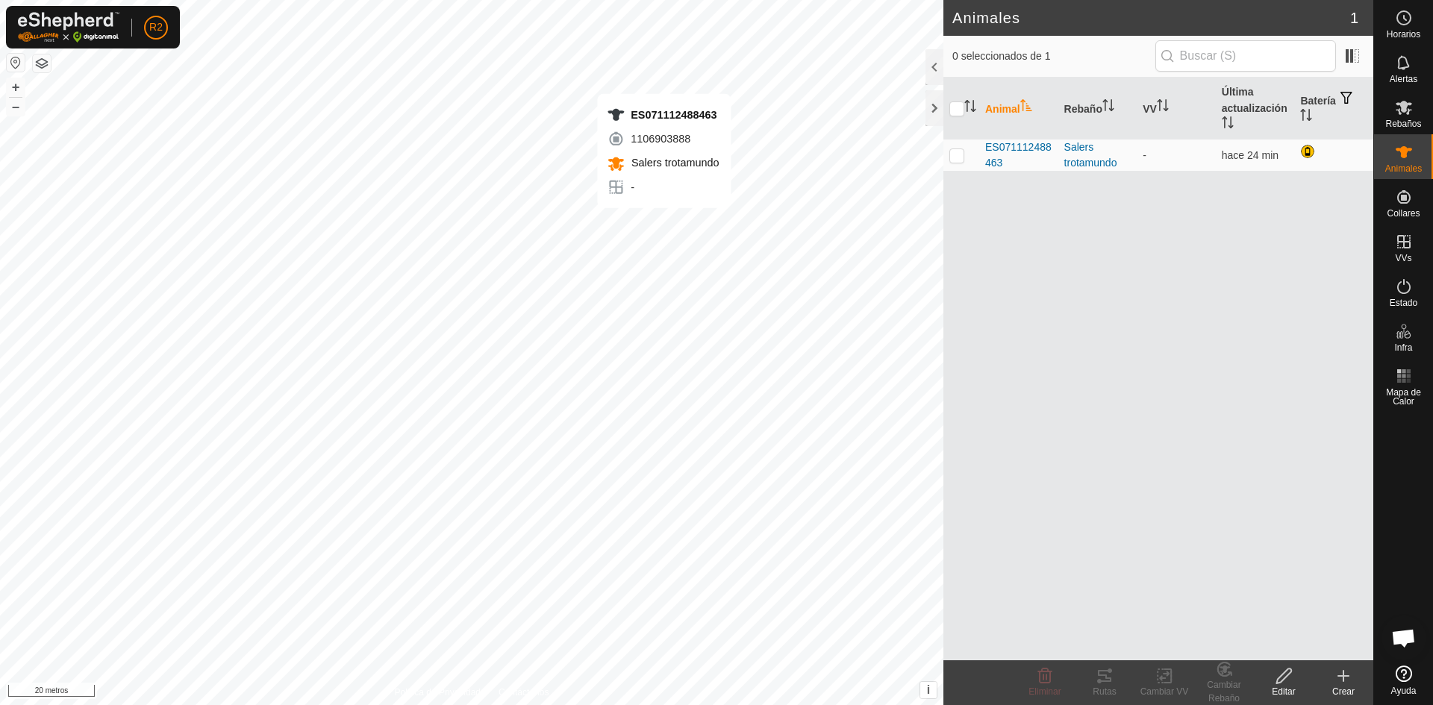
checkbox input "true"
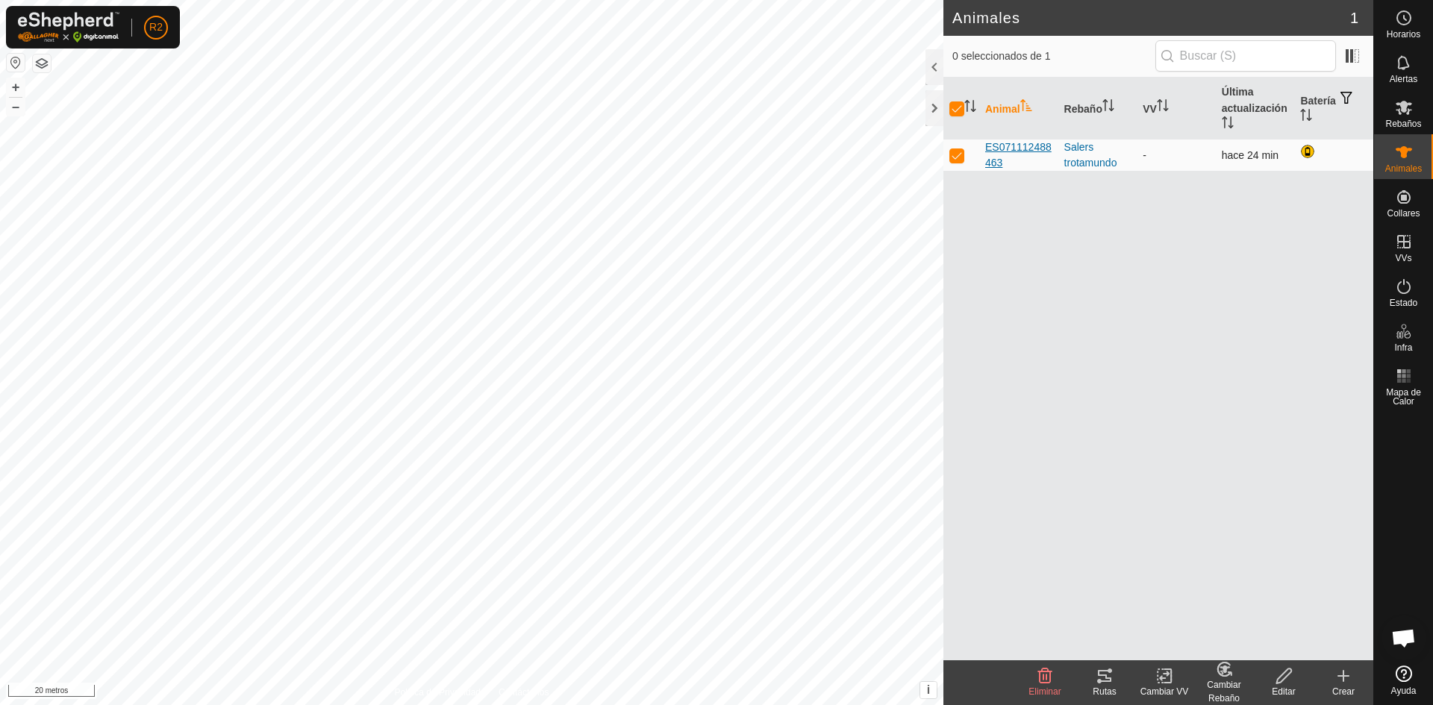
click at [992, 158] on font "ES071112488463" at bounding box center [1018, 155] width 66 height 28
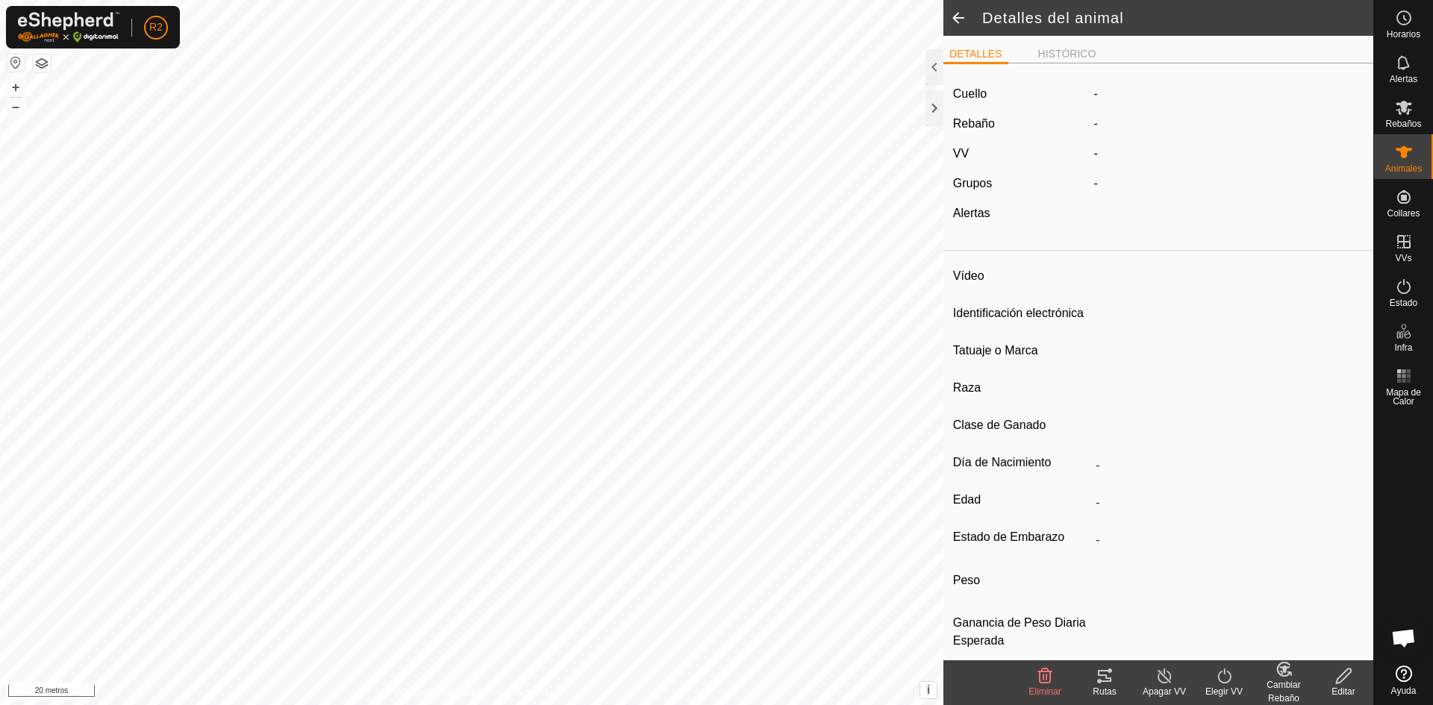
type input "ES071112488463"
type input "-"
type input "salers"
type input "SALERS"
type input "-"
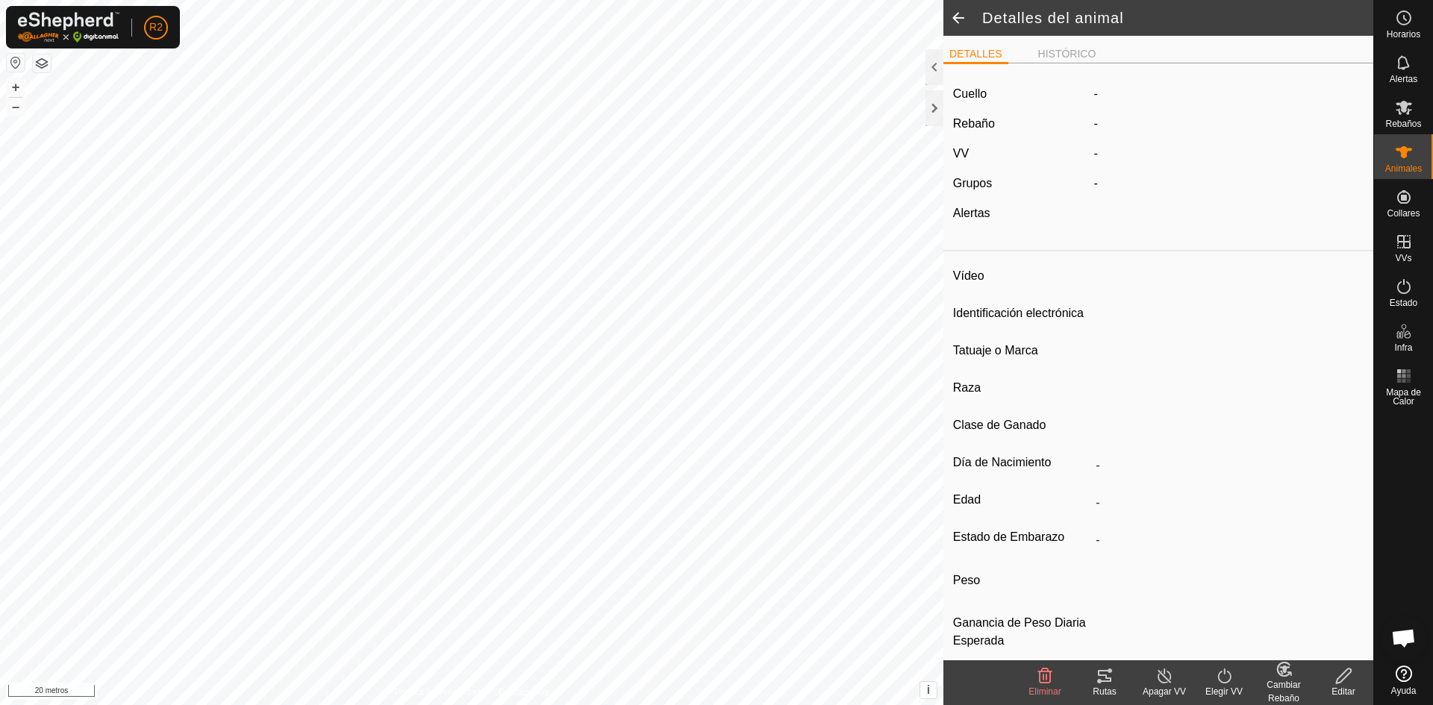
type input "10/2020"
type input "5 years 1 month"
type input "Preñada"
type input "800 kg"
type input "-"
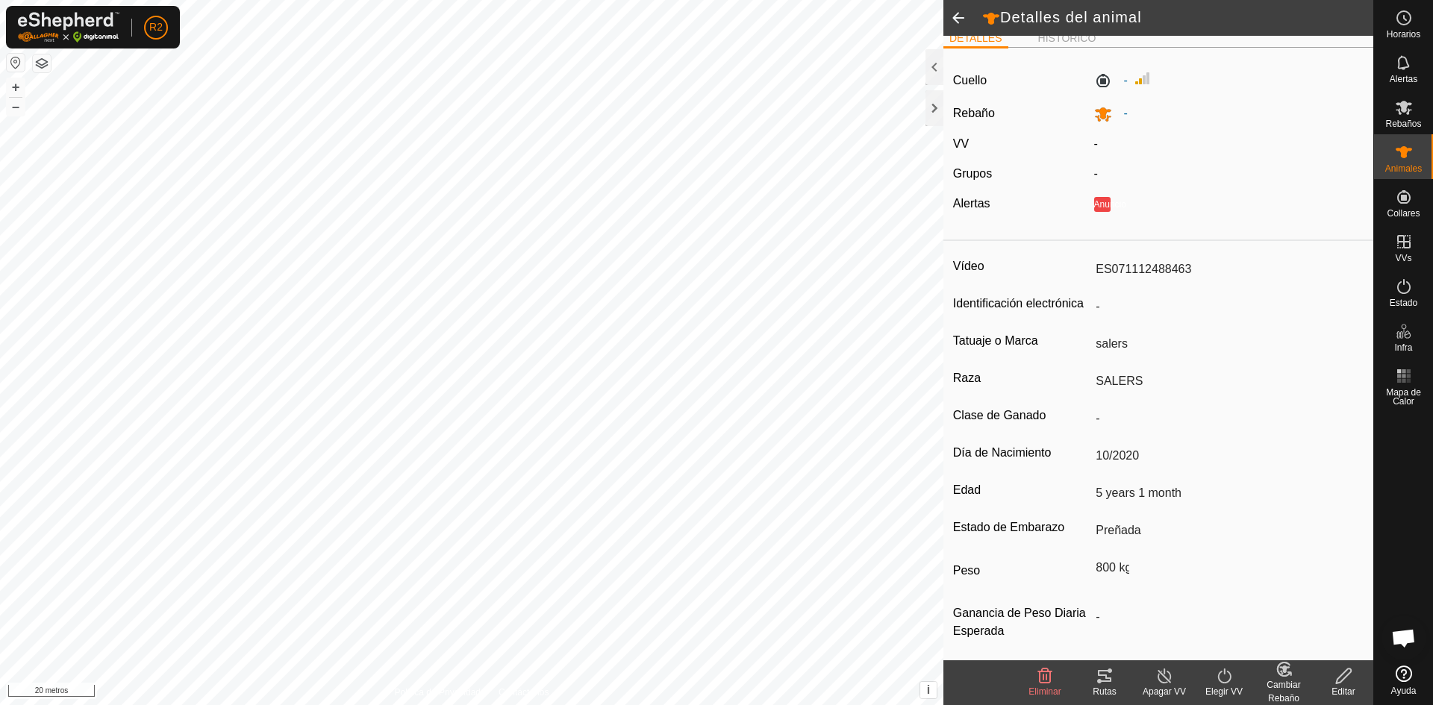
scroll to position [23, 0]
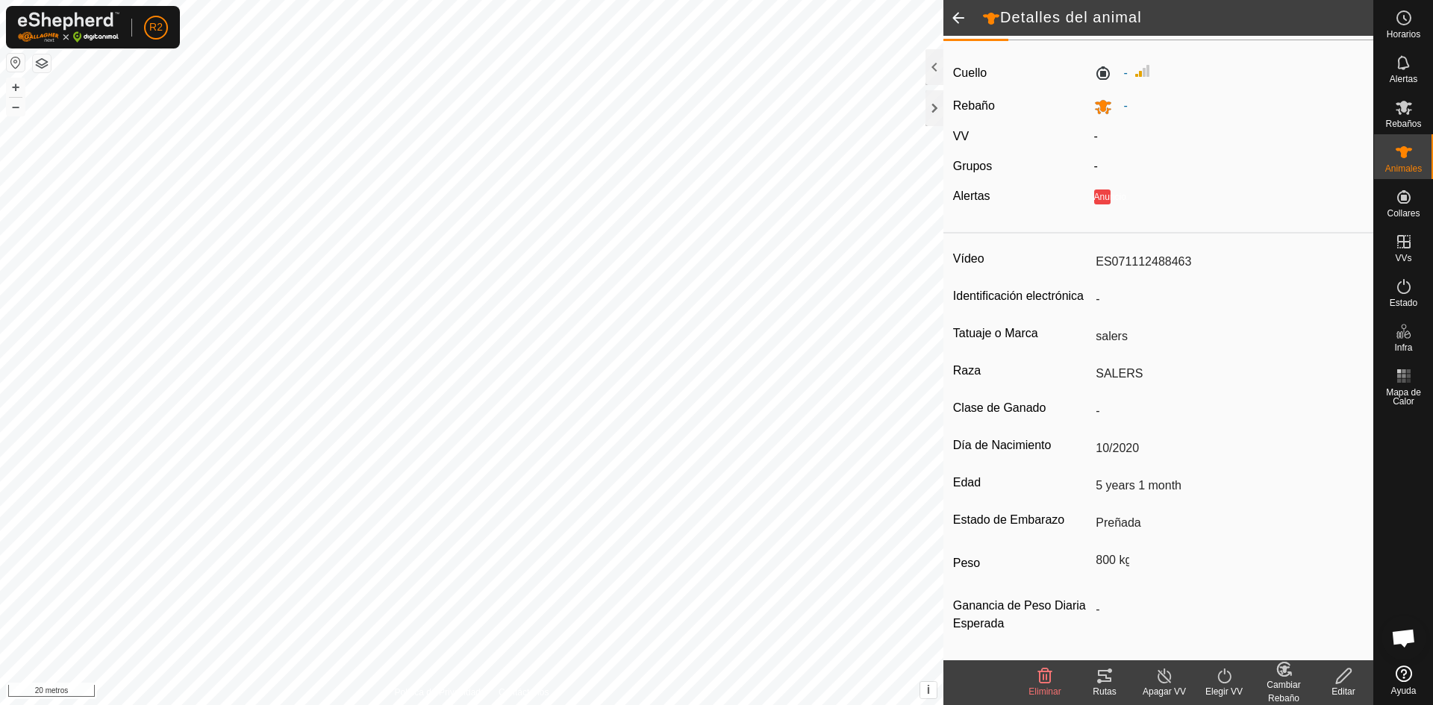
click at [1350, 685] on div "Editar" at bounding box center [1343, 691] width 60 height 13
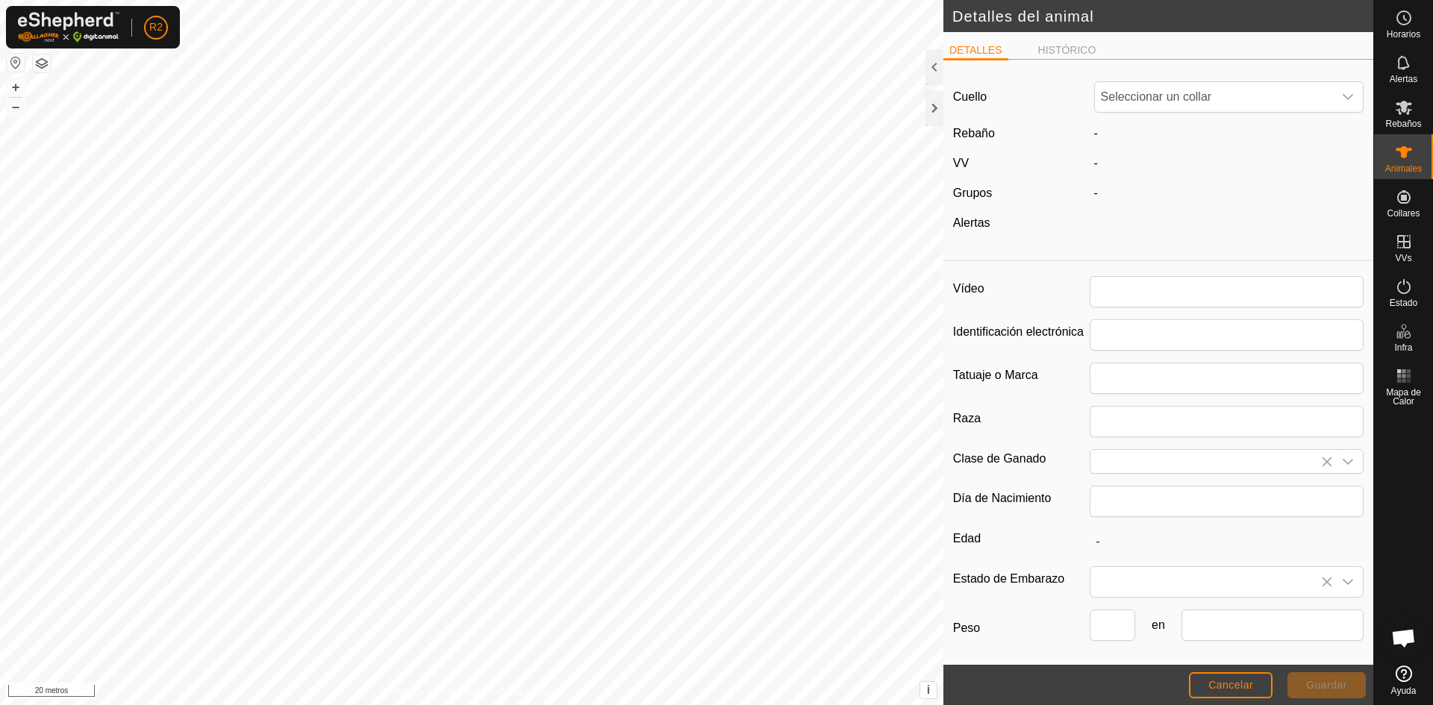
type input "ES071112488463"
type input "salers"
type input "SALERS"
type input "10/2020"
type input "5 years 1 month"
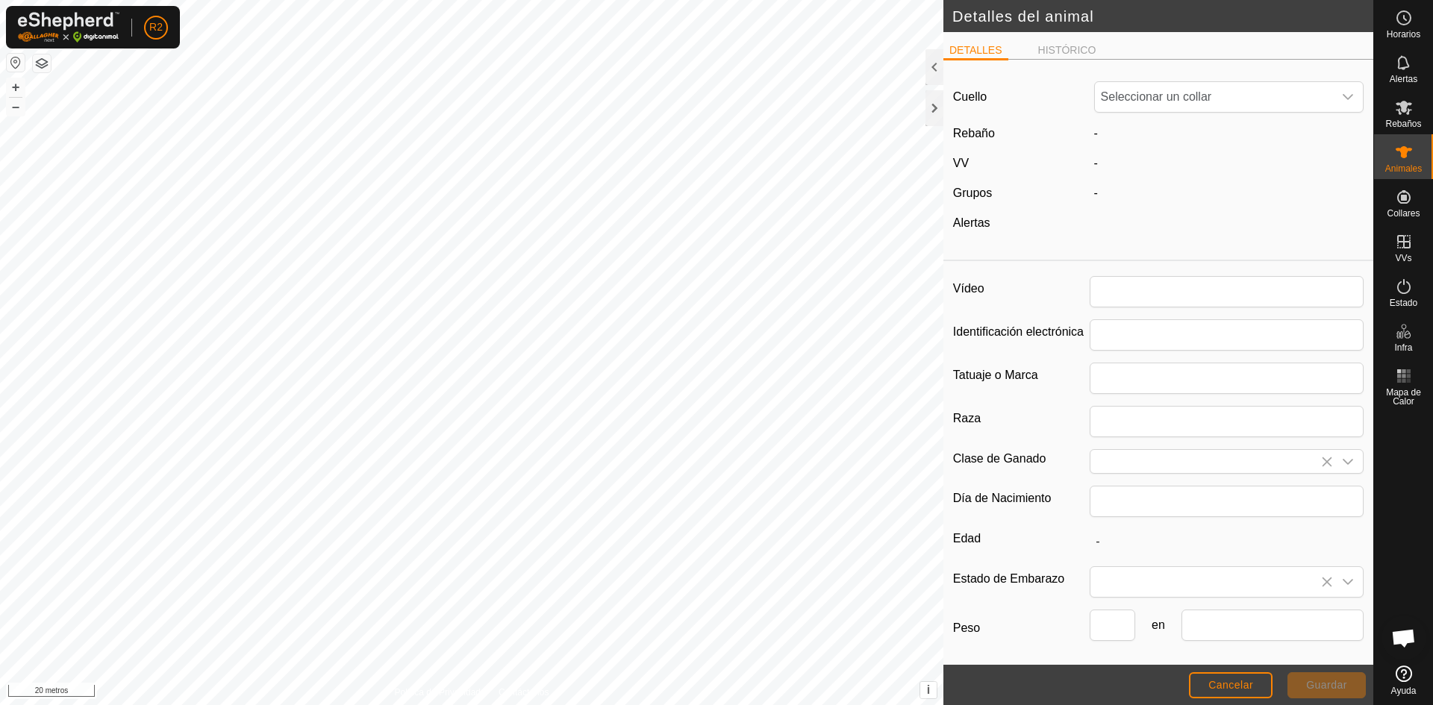
type input "800"
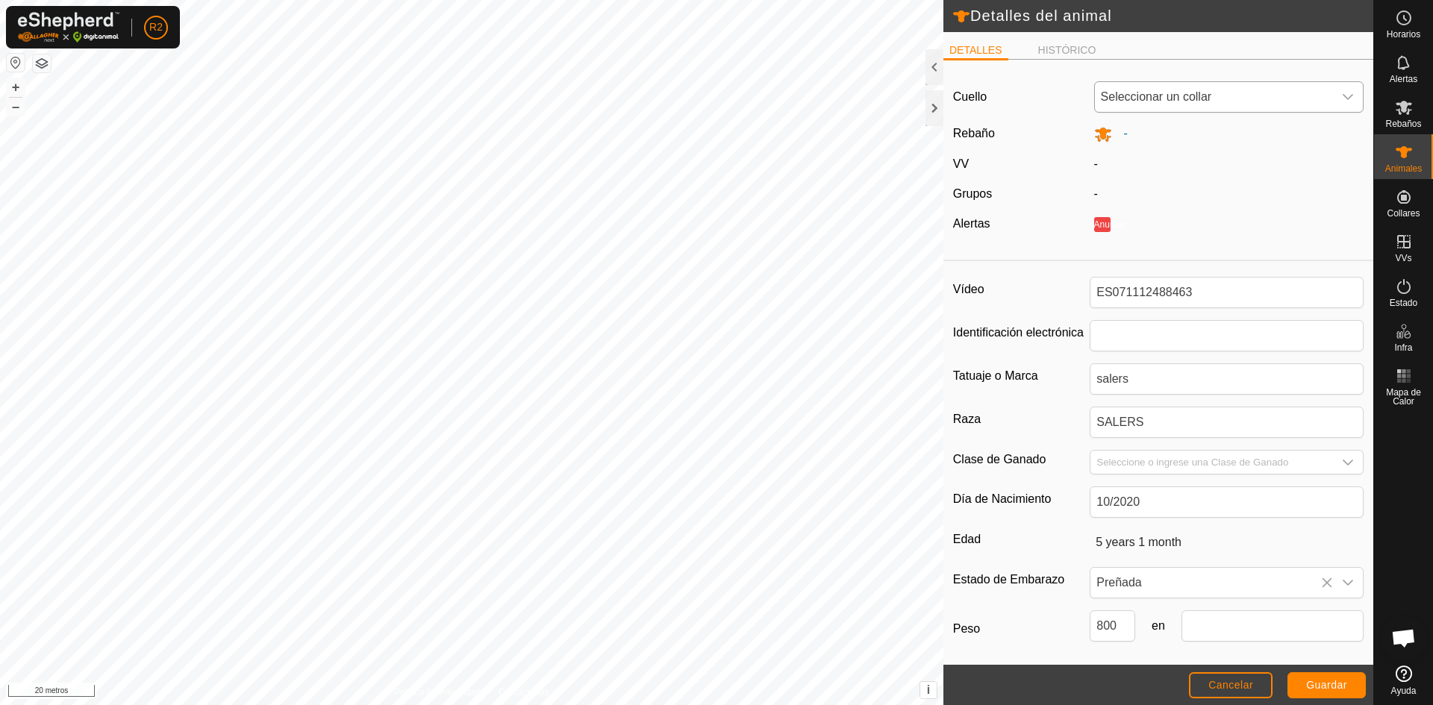
click at [1342, 100] on icon "disparador desplegable" at bounding box center [1348, 97] width 12 height 12
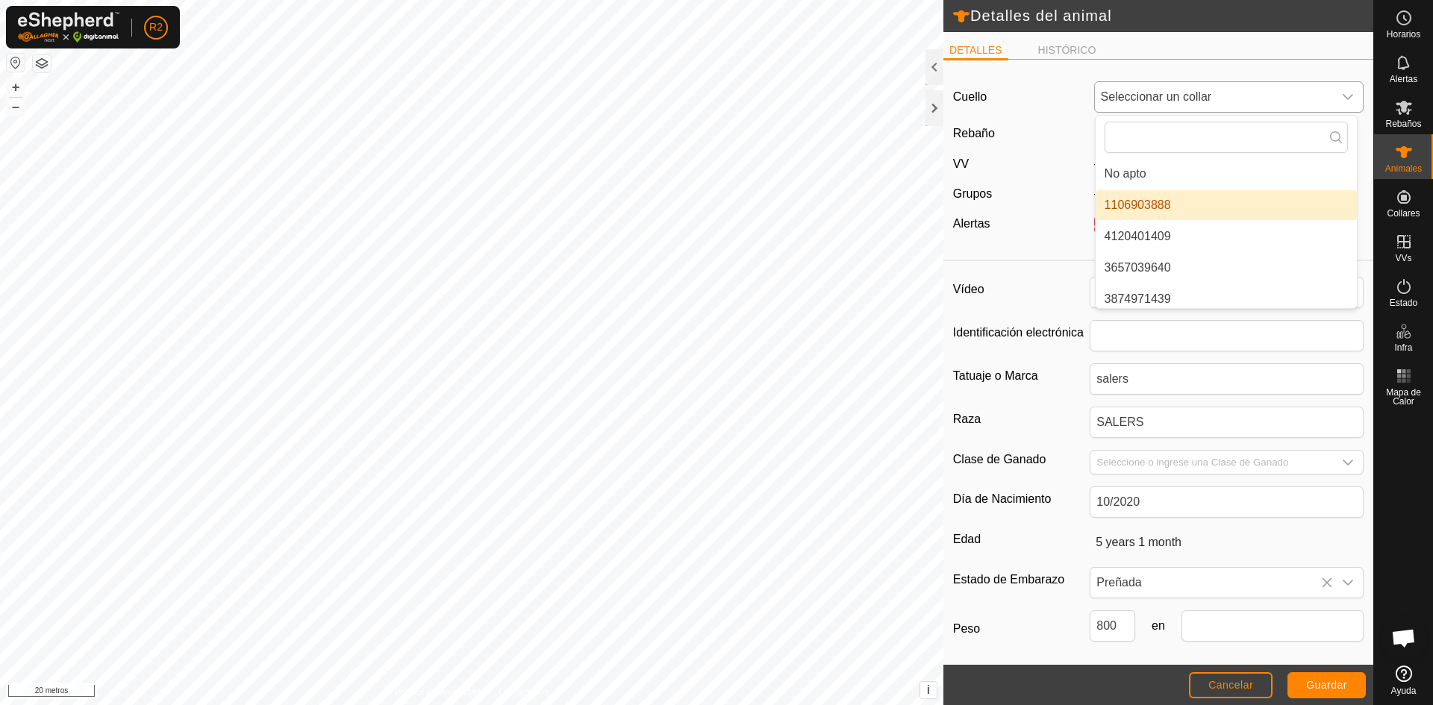
click at [1163, 204] on li "1106903888" at bounding box center [1225, 205] width 261 height 30
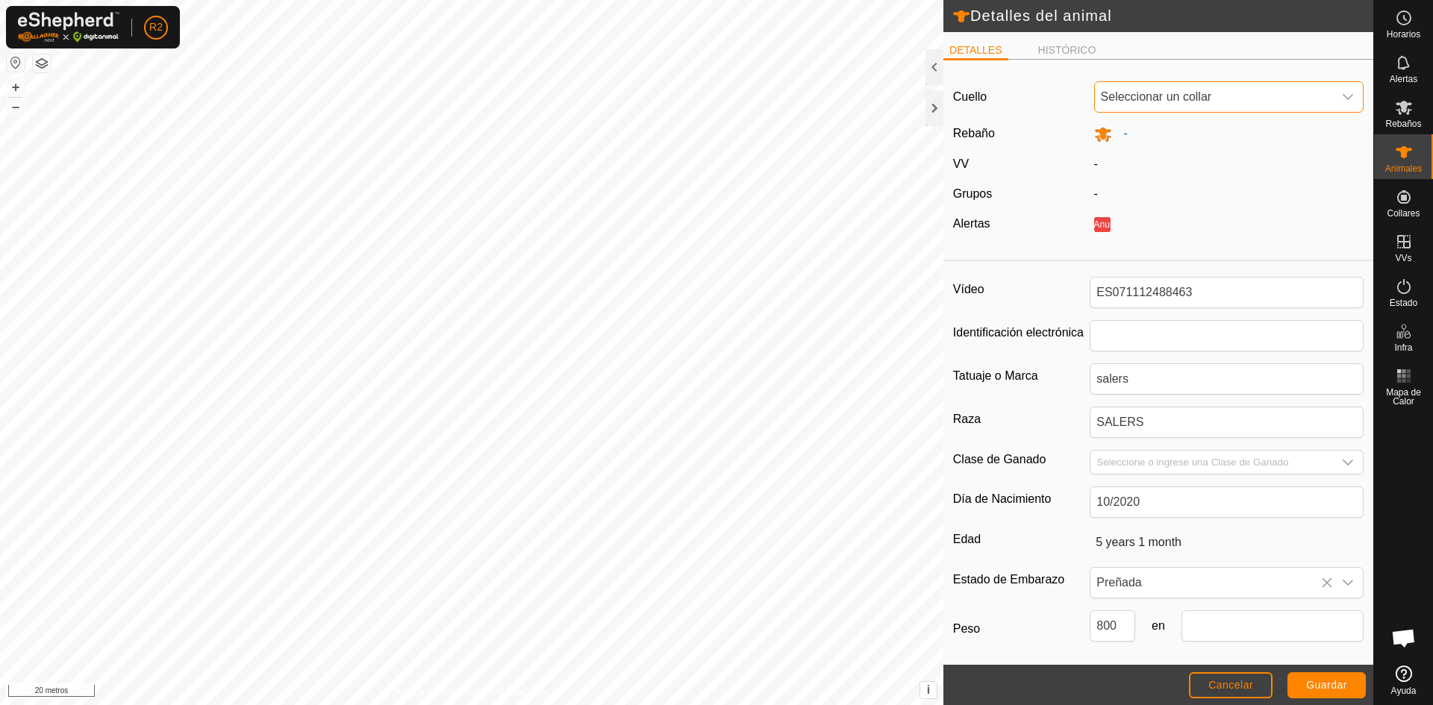
click at [1342, 93] on icon "disparador desplegable" at bounding box center [1348, 97] width 12 height 12
click at [1409, 152] on icon at bounding box center [1404, 152] width 18 height 18
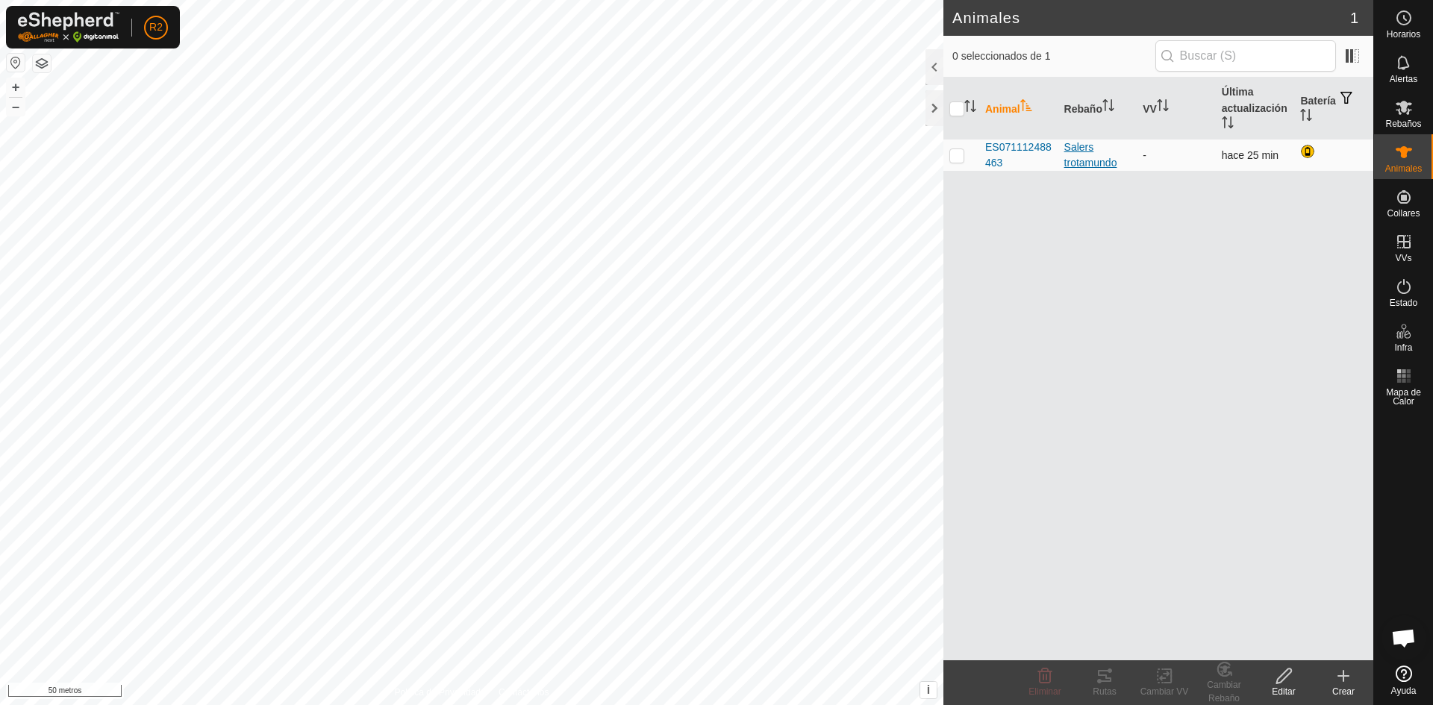
click at [1094, 156] on div "Salers trotamundo" at bounding box center [1097, 155] width 67 height 31
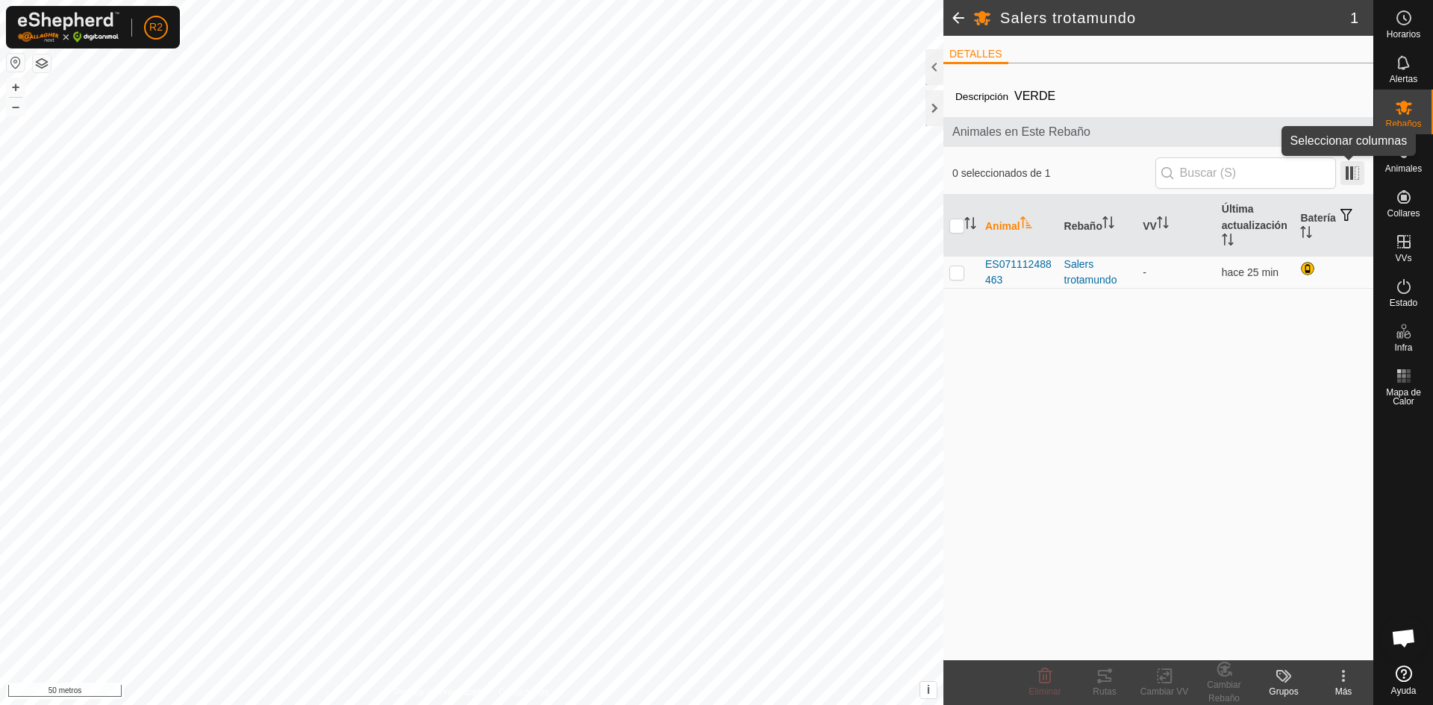
click at [1360, 174] on span at bounding box center [1352, 173] width 24 height 24
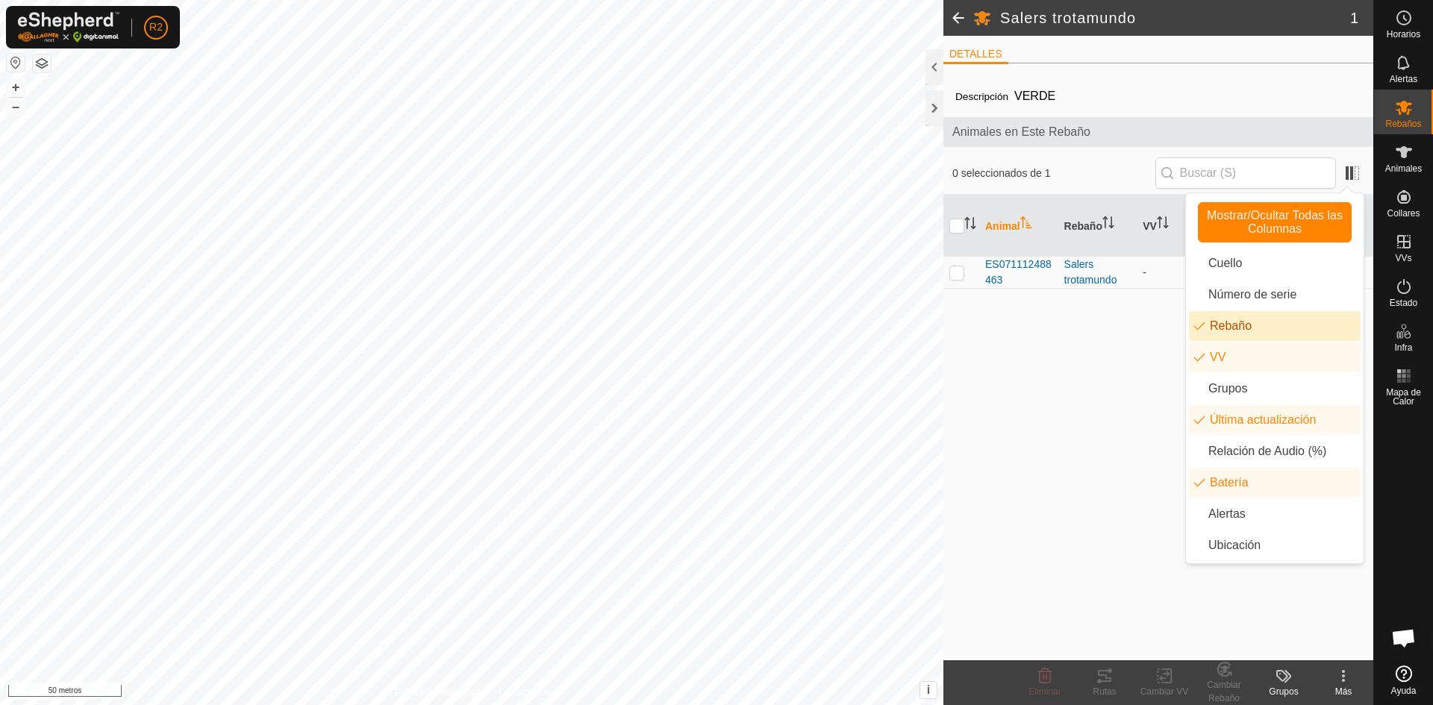
click at [1201, 324] on li "Rebaño" at bounding box center [1275, 326] width 172 height 30
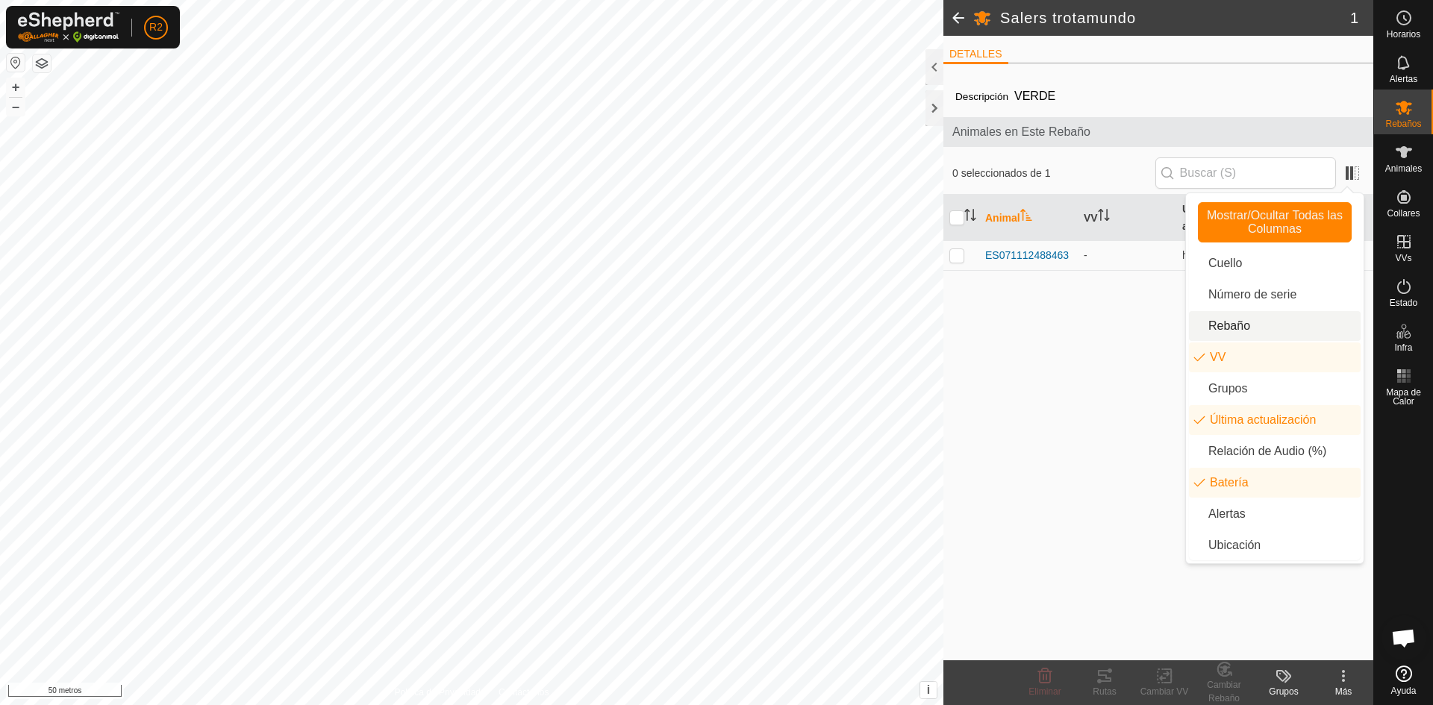
click at [1204, 321] on li "Rebaño" at bounding box center [1275, 326] width 172 height 30
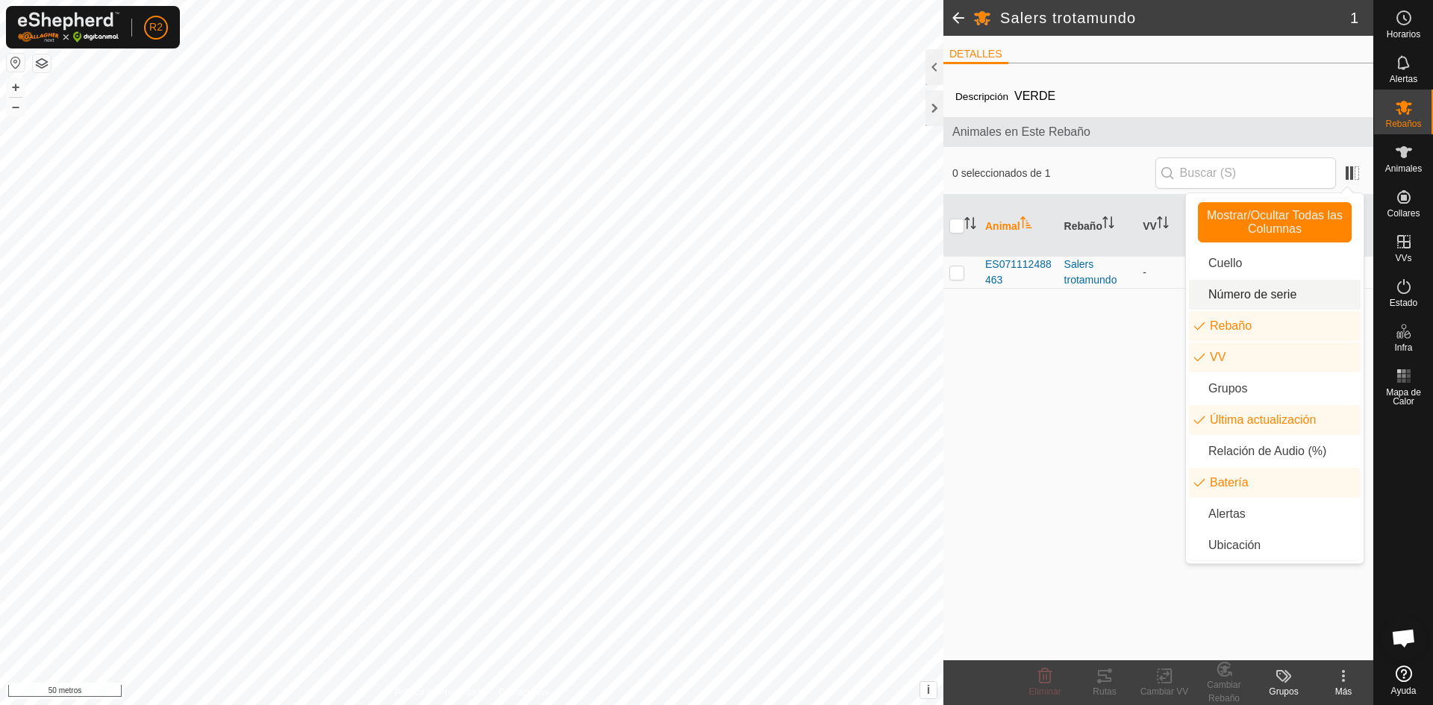
click at [1202, 287] on li "Número de serie" at bounding box center [1275, 295] width 172 height 30
click at [1202, 266] on li "Cuello" at bounding box center [1275, 263] width 172 height 30
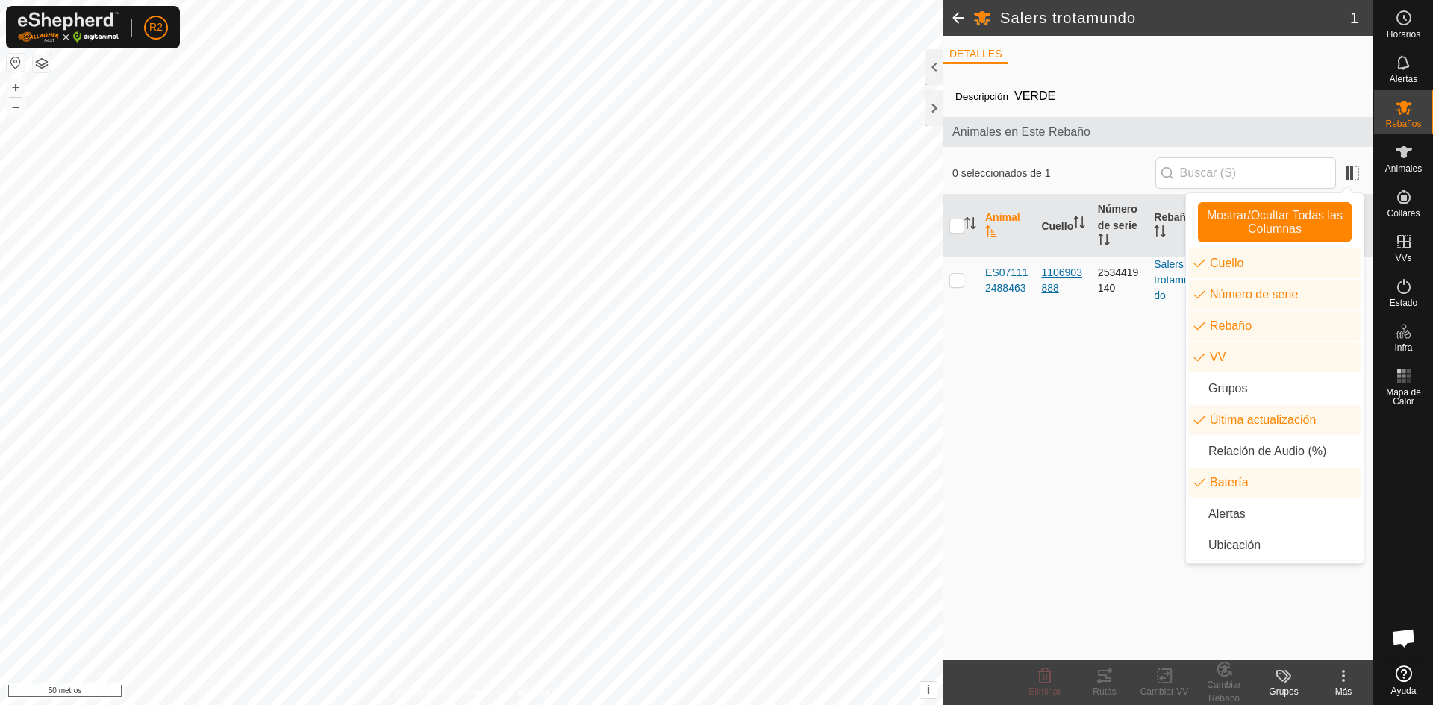
click at [1060, 272] on font "1106903888" at bounding box center [1061, 280] width 41 height 28
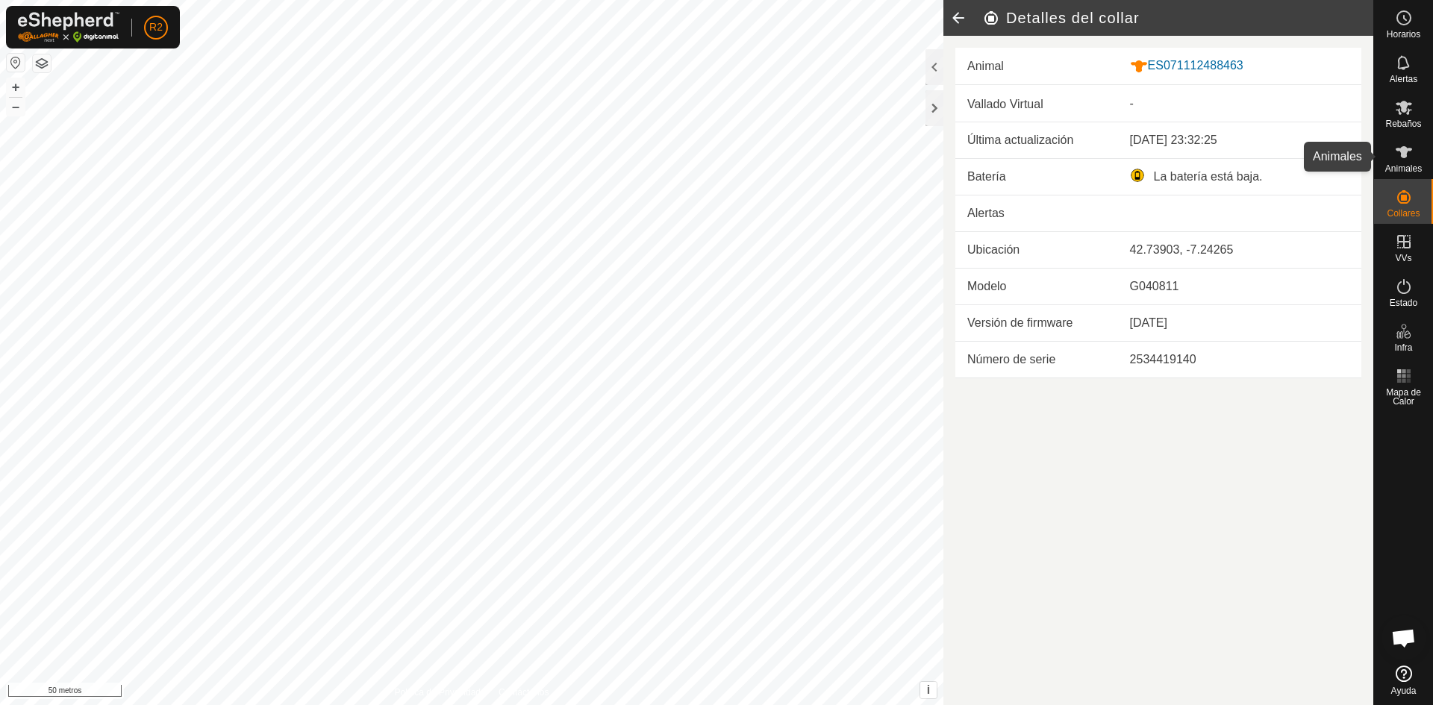
click at [1400, 153] on icon at bounding box center [1404, 152] width 18 height 18
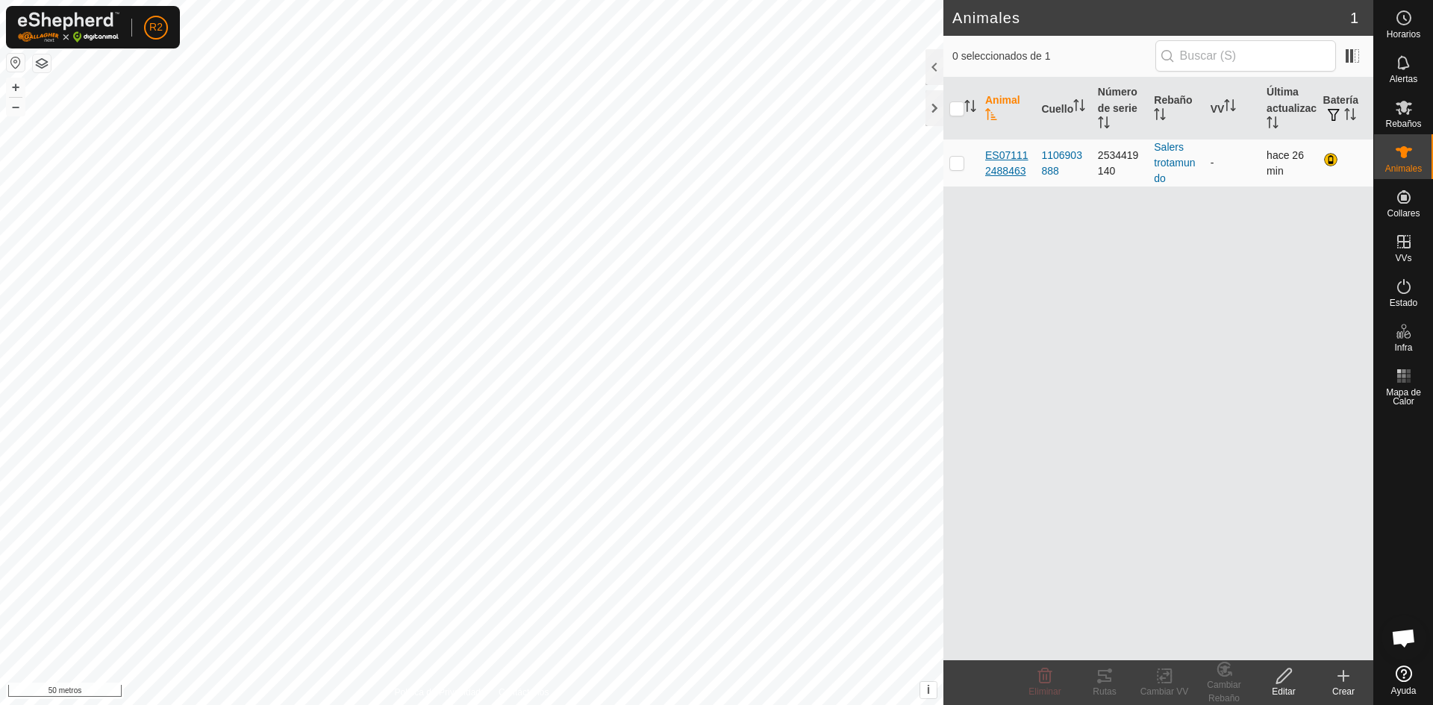
click at [1004, 172] on font "ES071112488463" at bounding box center [1006, 163] width 43 height 28
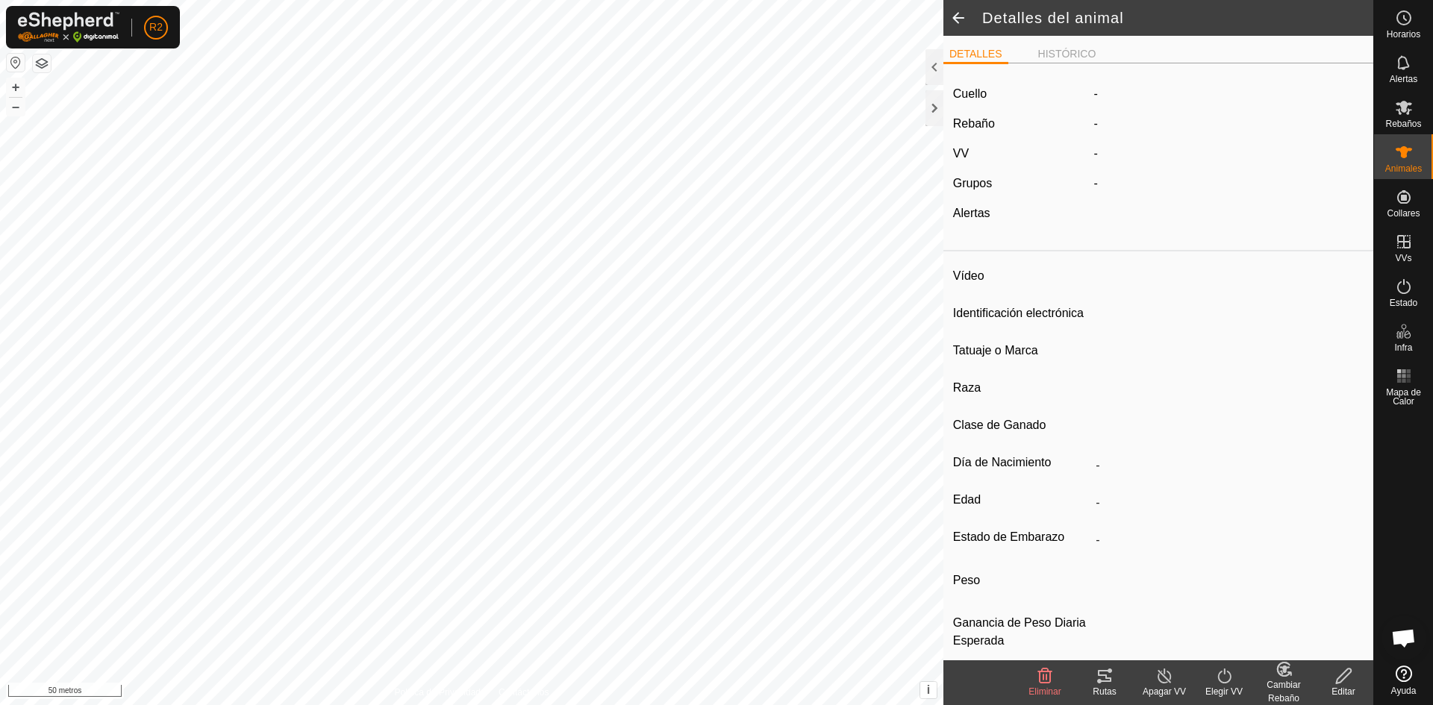
type input "ES071112488463"
type input "-"
type input "salers"
type input "SALERS"
type input "-"
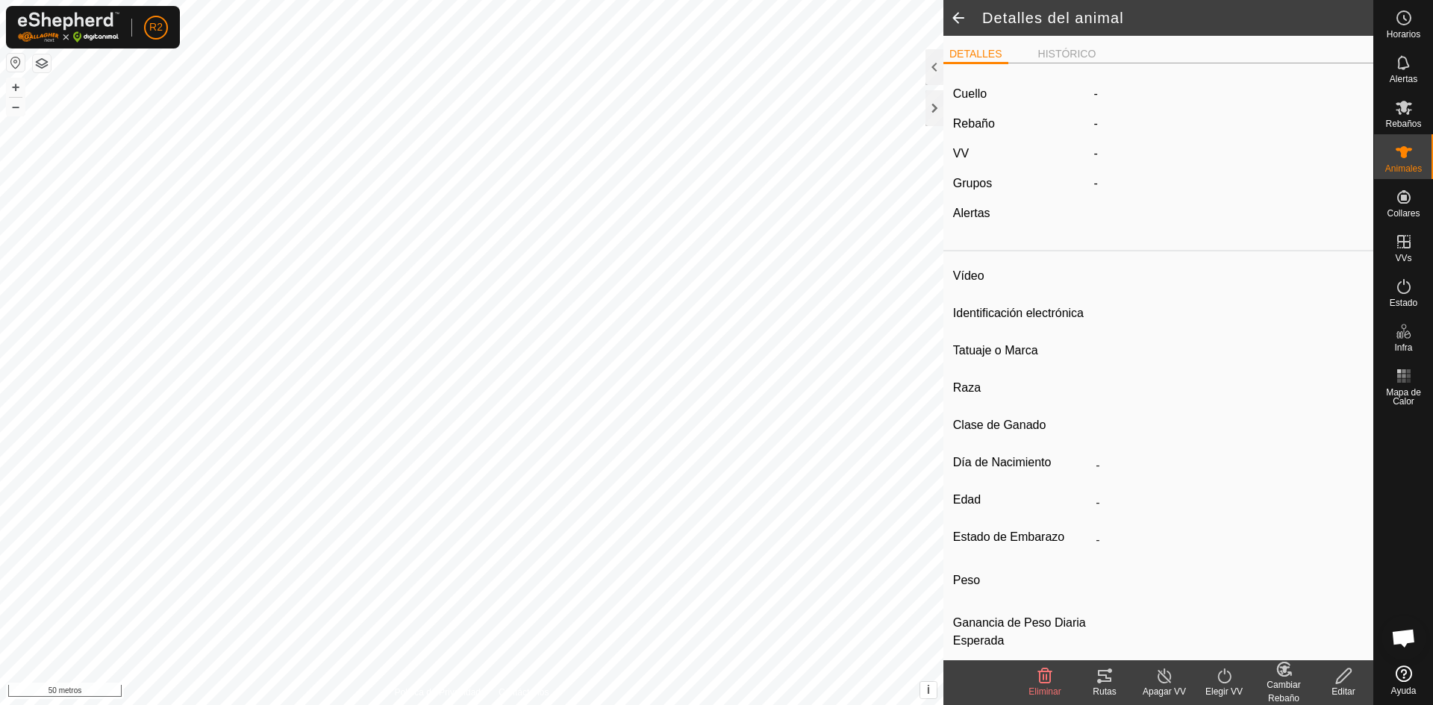
type input "10/2020"
type input "5 years 1 month"
type input "Preñada"
type input "800 kg"
type input "-"
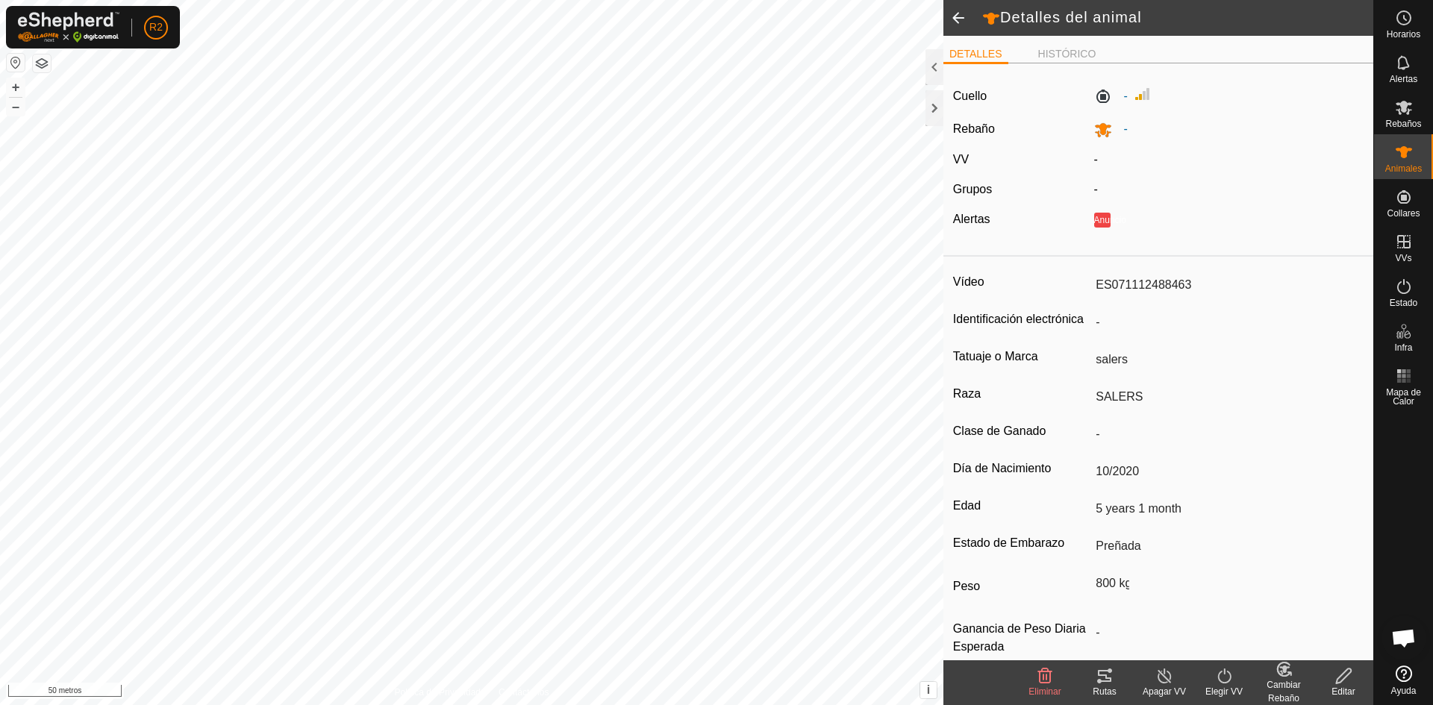
click at [1339, 680] on icon at bounding box center [1343, 676] width 19 height 18
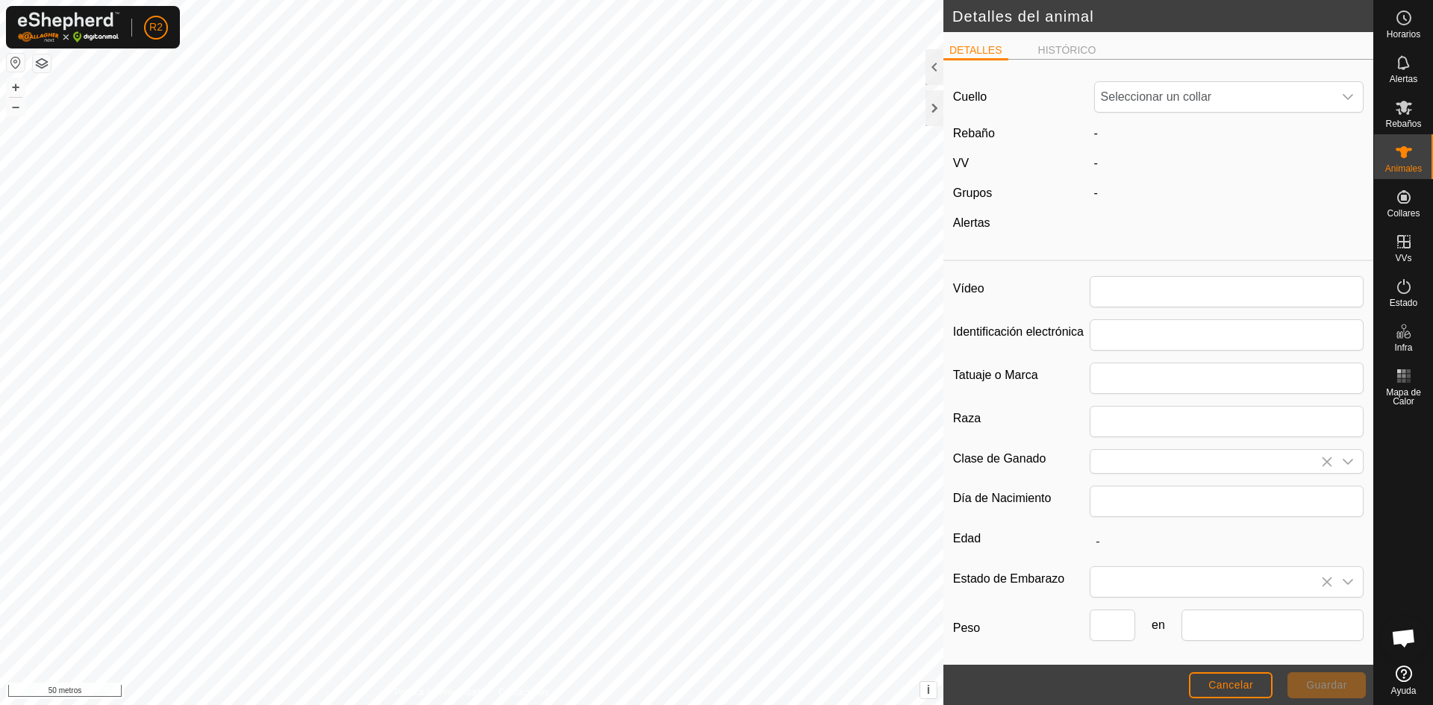
type input "ES071112488463"
type input "salers"
type input "SALERS"
type input "10/2020"
type input "5 years 1 month"
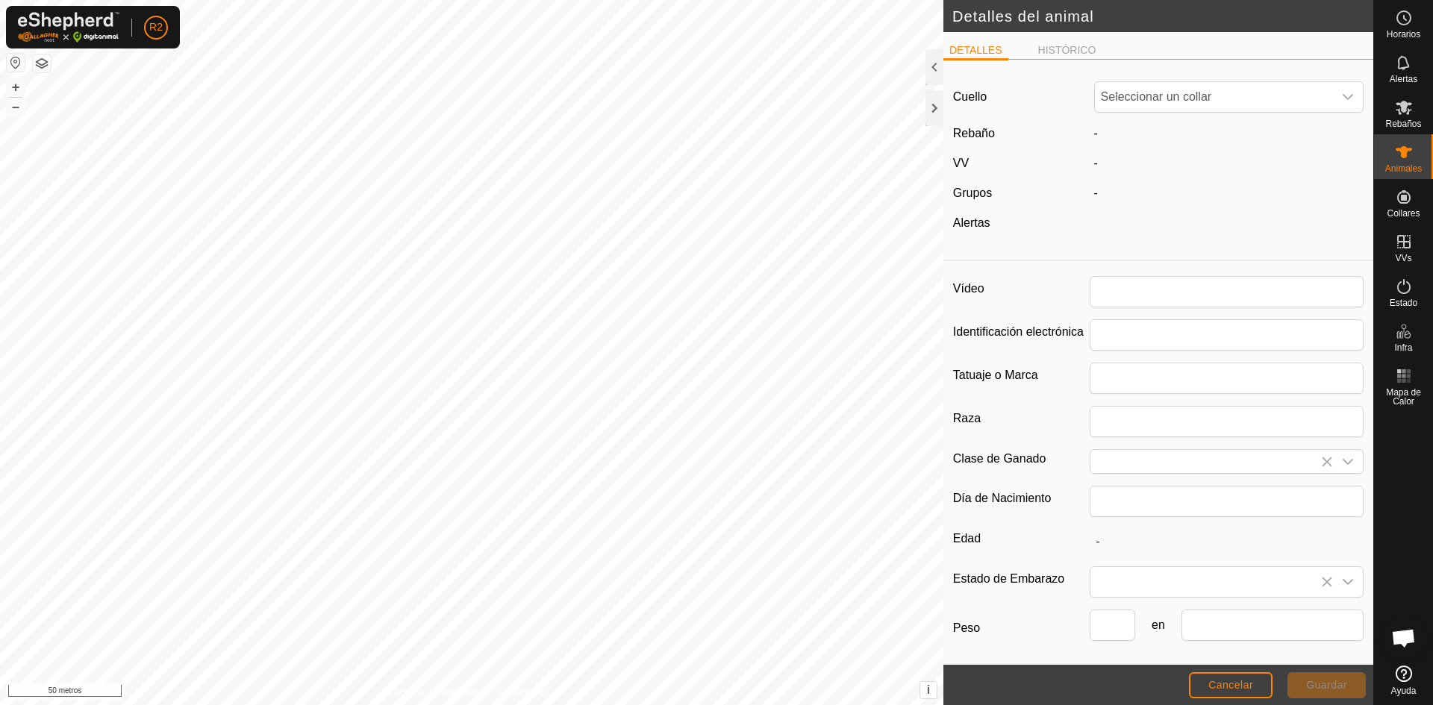
type input "800"
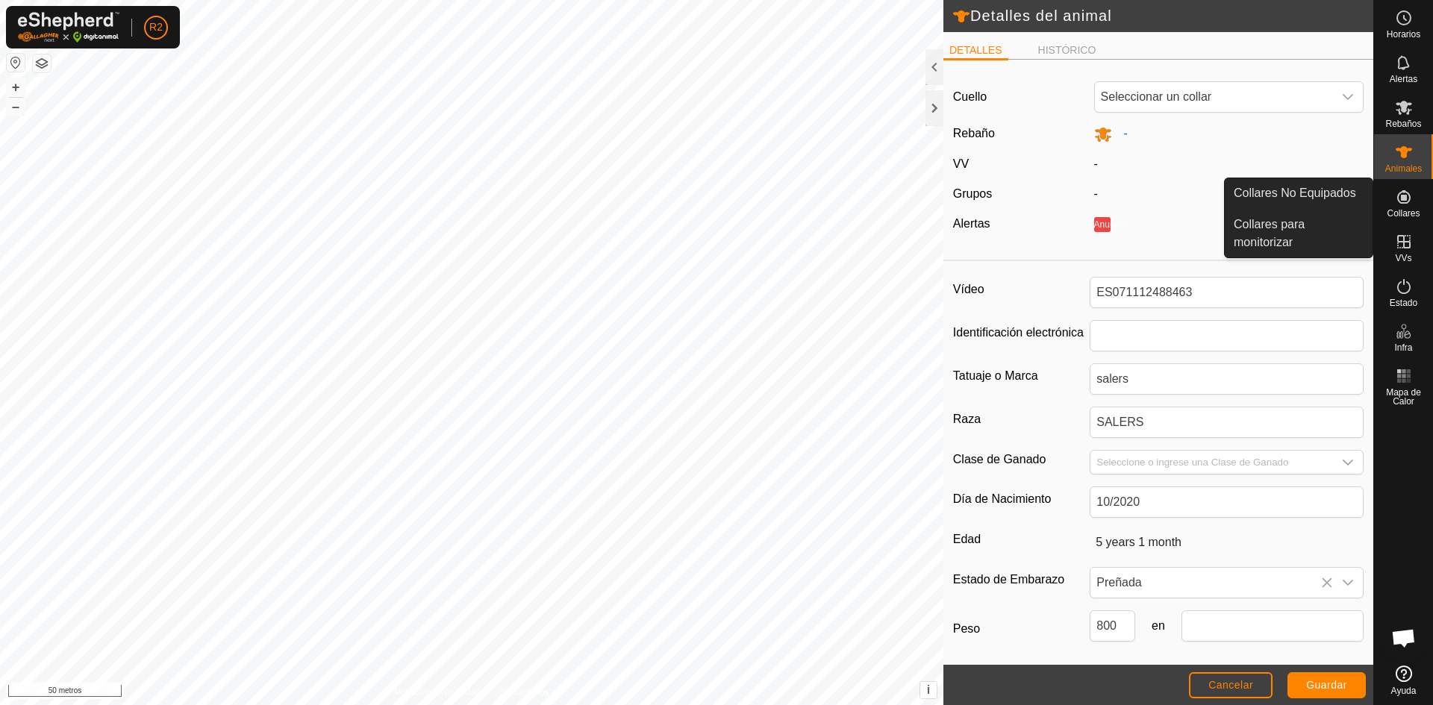
click at [1401, 200] on icon at bounding box center [1403, 196] width 13 height 13
click at [1405, 212] on font "Collares" at bounding box center [1402, 213] width 33 height 10
click at [1258, 186] on link "Collares No Equipados" at bounding box center [1298, 193] width 148 height 30
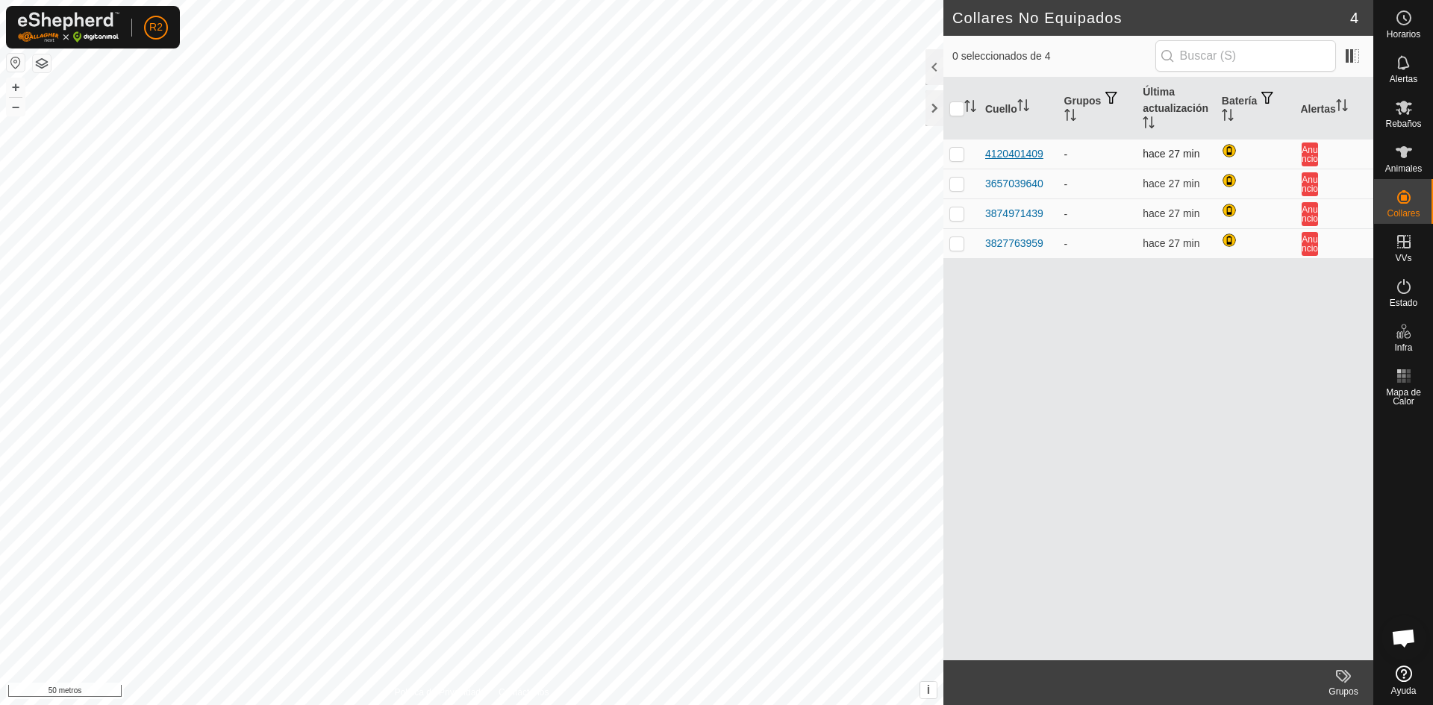
click at [1015, 154] on font "4120401409" at bounding box center [1014, 154] width 58 height 12
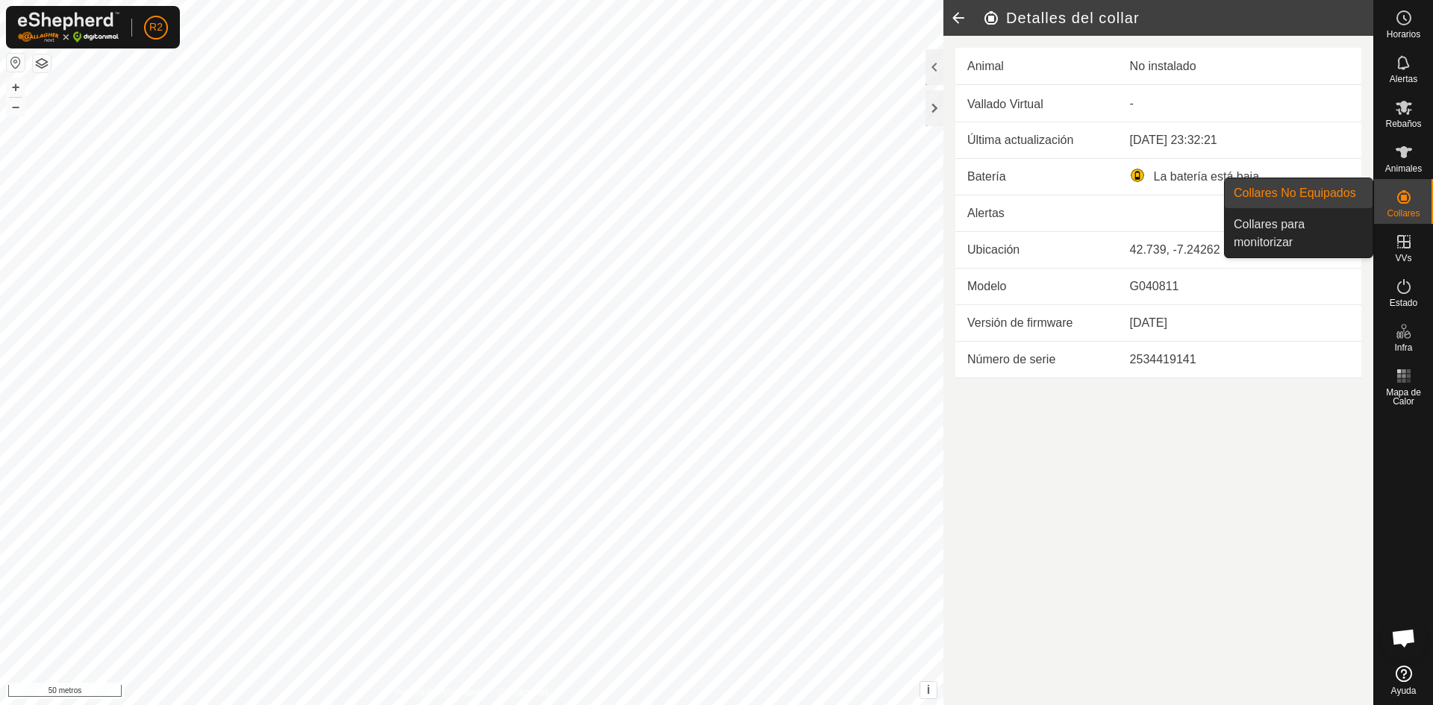
click at [1392, 198] on es-neckbands-svg-icon at bounding box center [1403, 197] width 27 height 24
click at [1304, 219] on link "Collares para monitorizar" at bounding box center [1298, 234] width 148 height 48
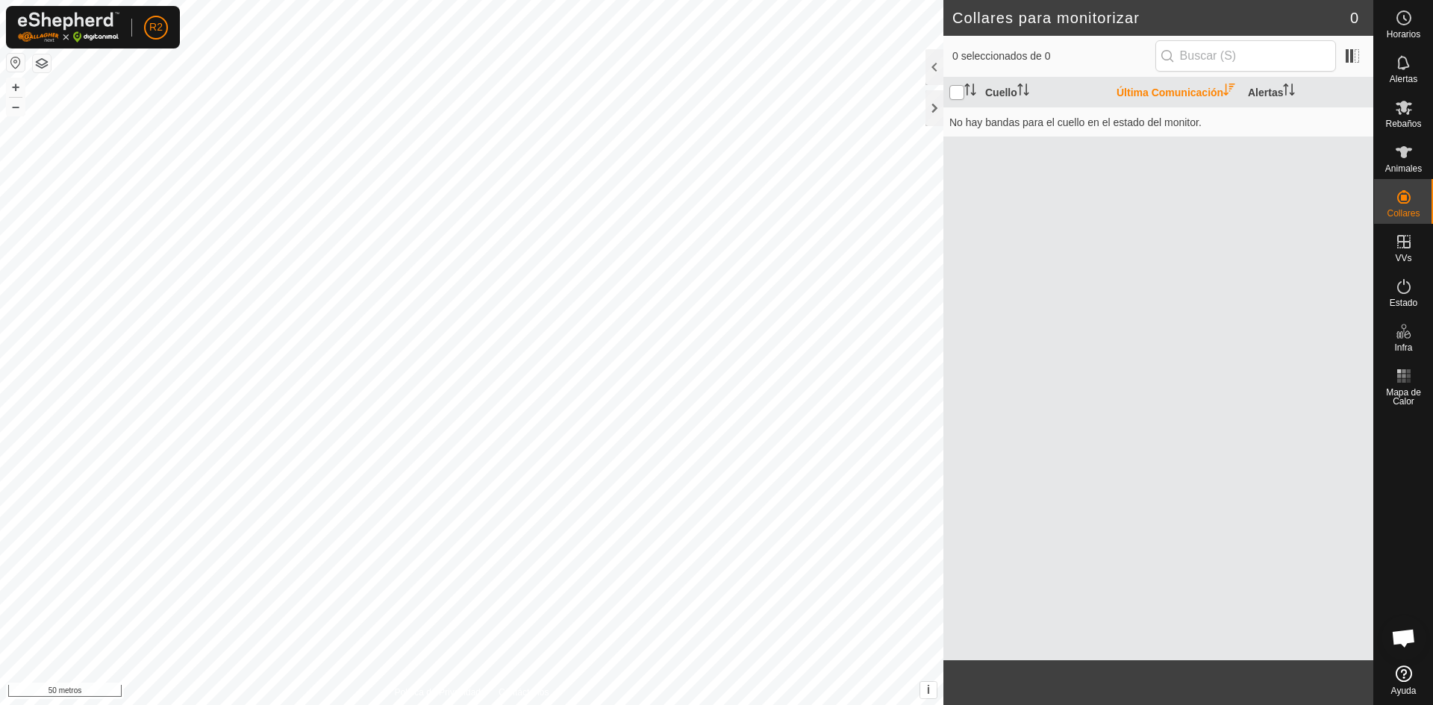
click at [957, 90] on input "checkbox" at bounding box center [956, 92] width 15 height 15
click at [958, 93] on input "checkbox" at bounding box center [956, 92] width 15 height 15
checkbox input "false"
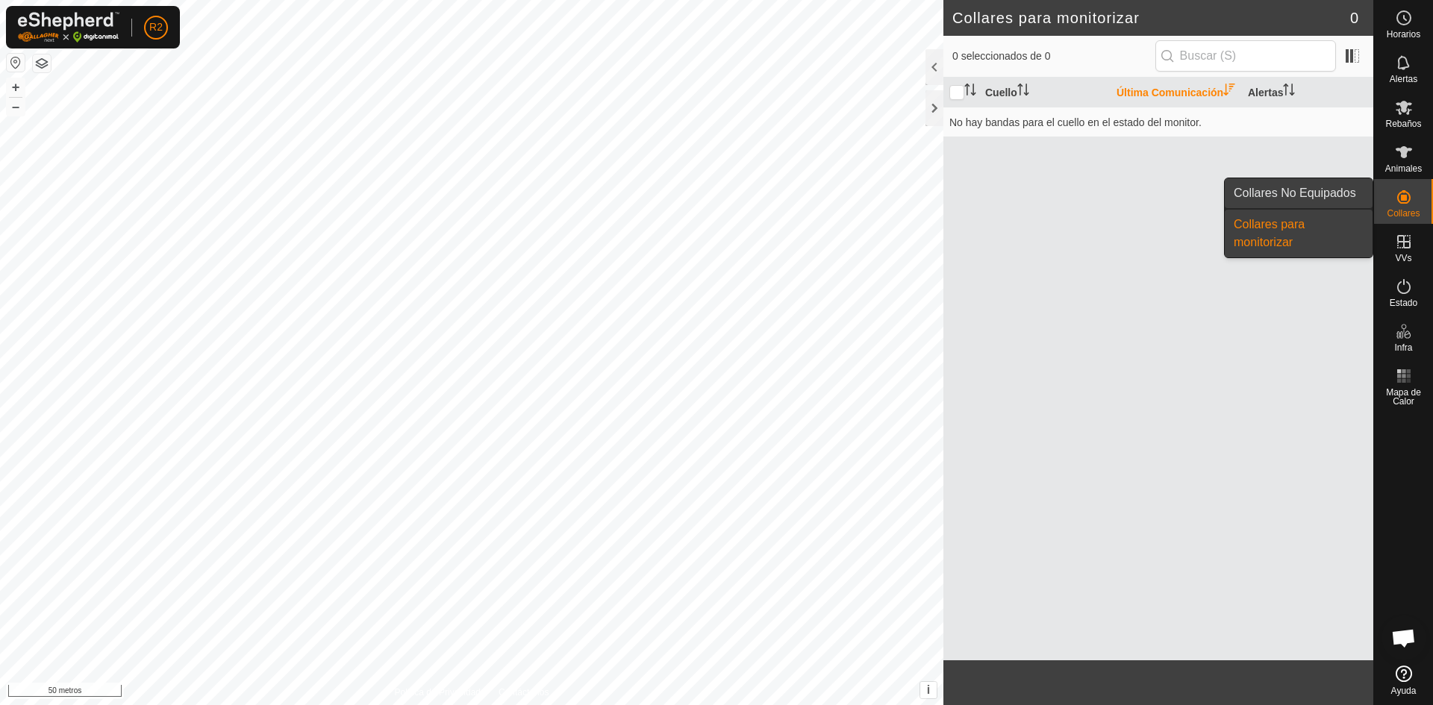
click at [1336, 195] on link "Collares No Equipados" at bounding box center [1298, 193] width 148 height 30
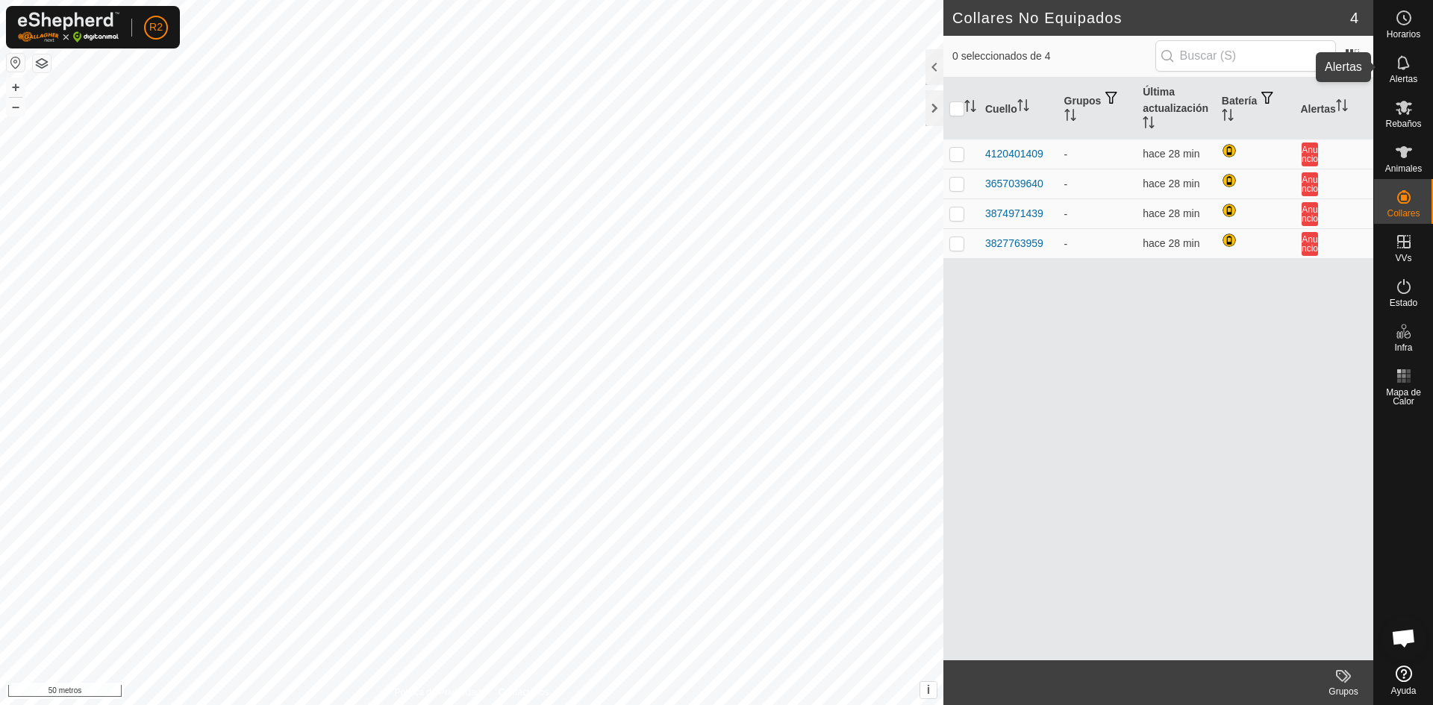
click at [1399, 72] on es-notification-svg-icon at bounding box center [1403, 63] width 27 height 24
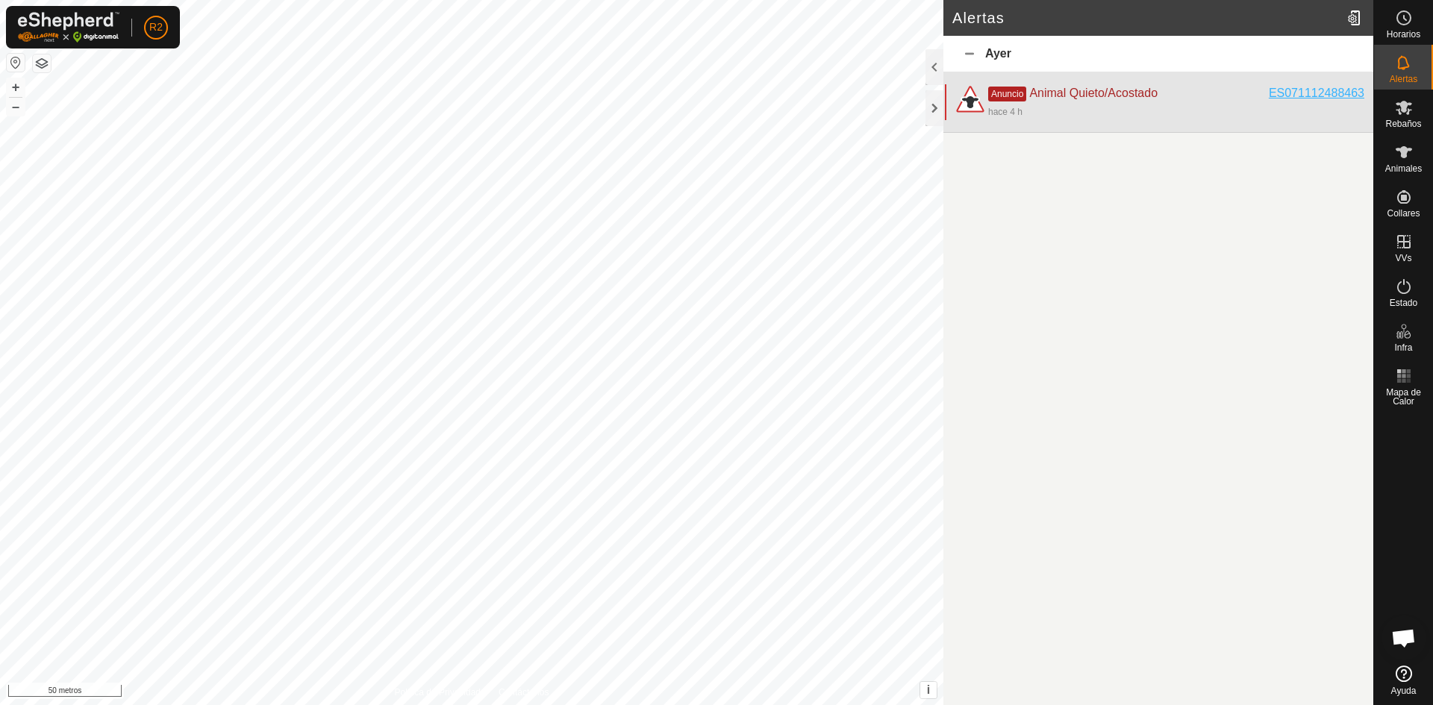
click at [1338, 93] on font "ES071112488463" at bounding box center [1316, 93] width 96 height 13
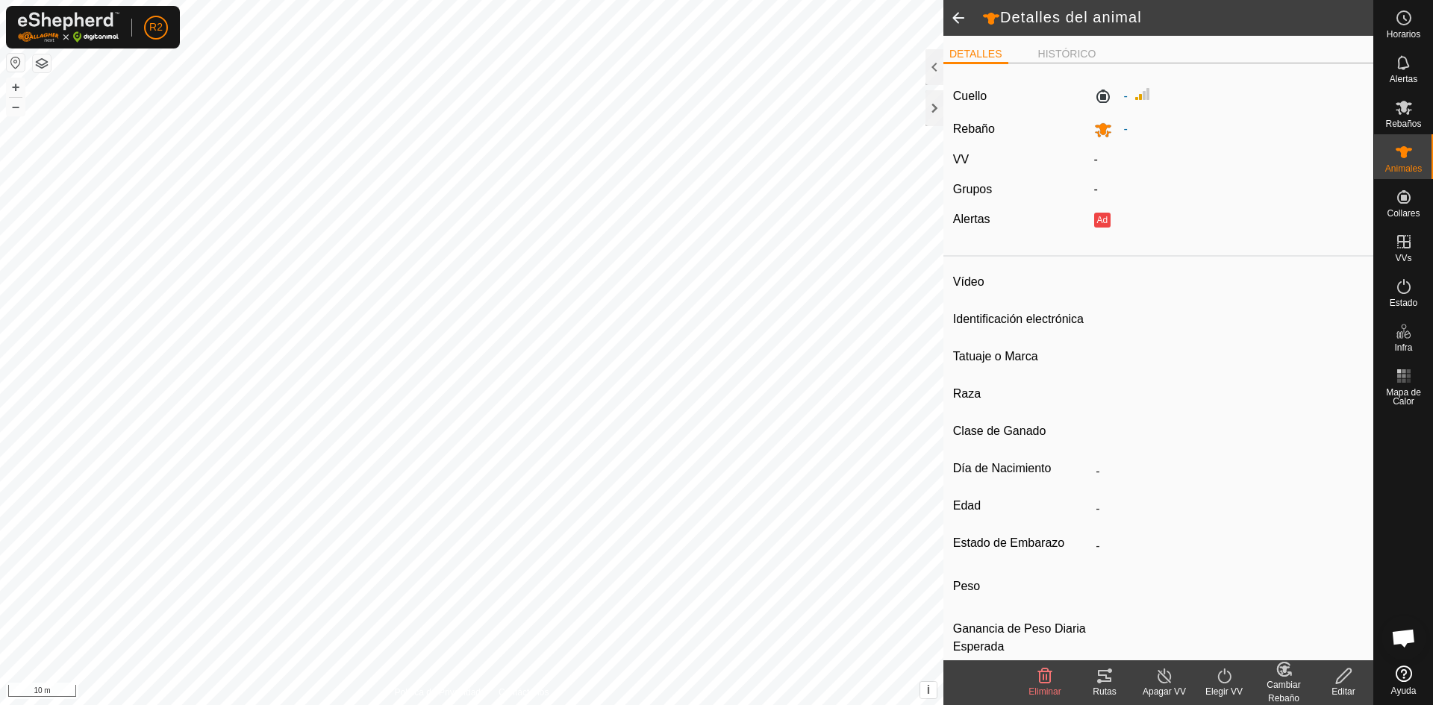
type input "ES071112488463"
type input "-"
type input "salers"
type input "SALERS"
type input "-"
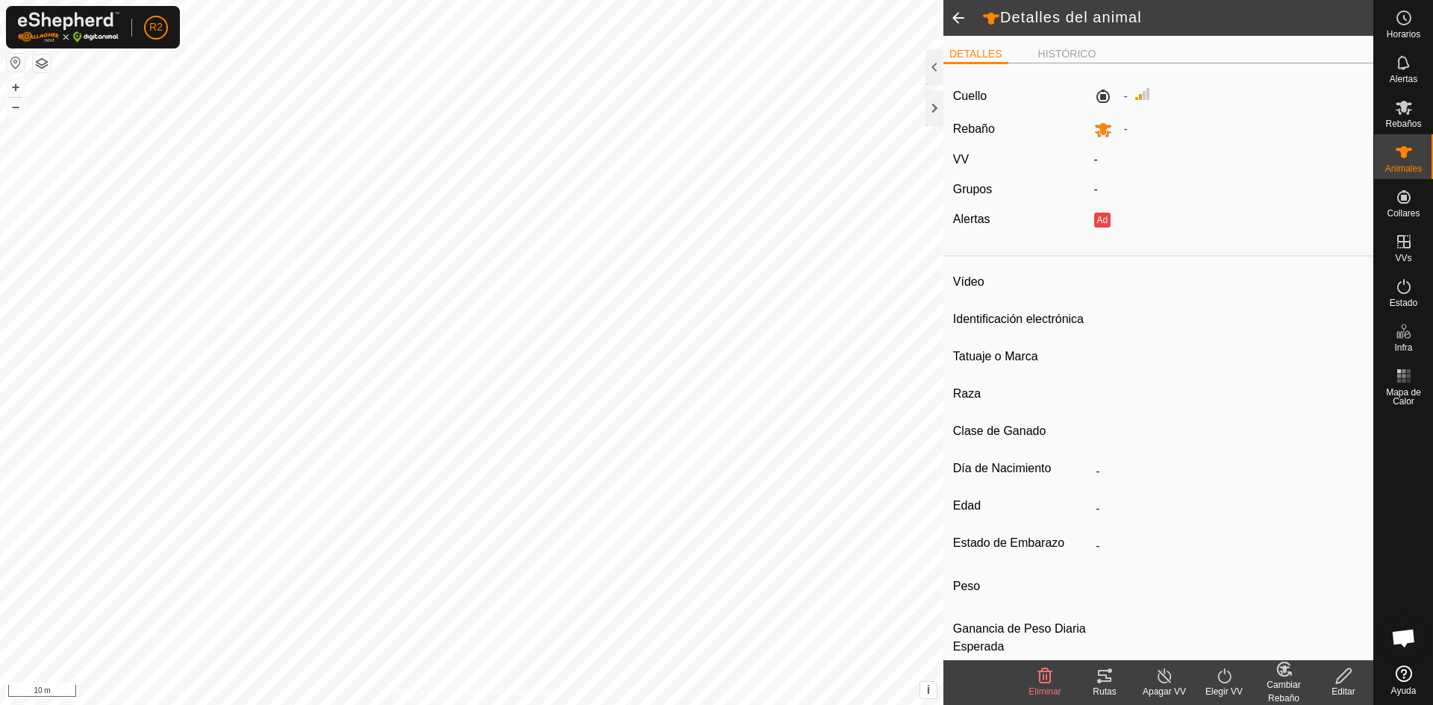
type input "10/2020"
type input "5 years 1 month"
type input "Preñada"
type input "800 kg"
type input "-"
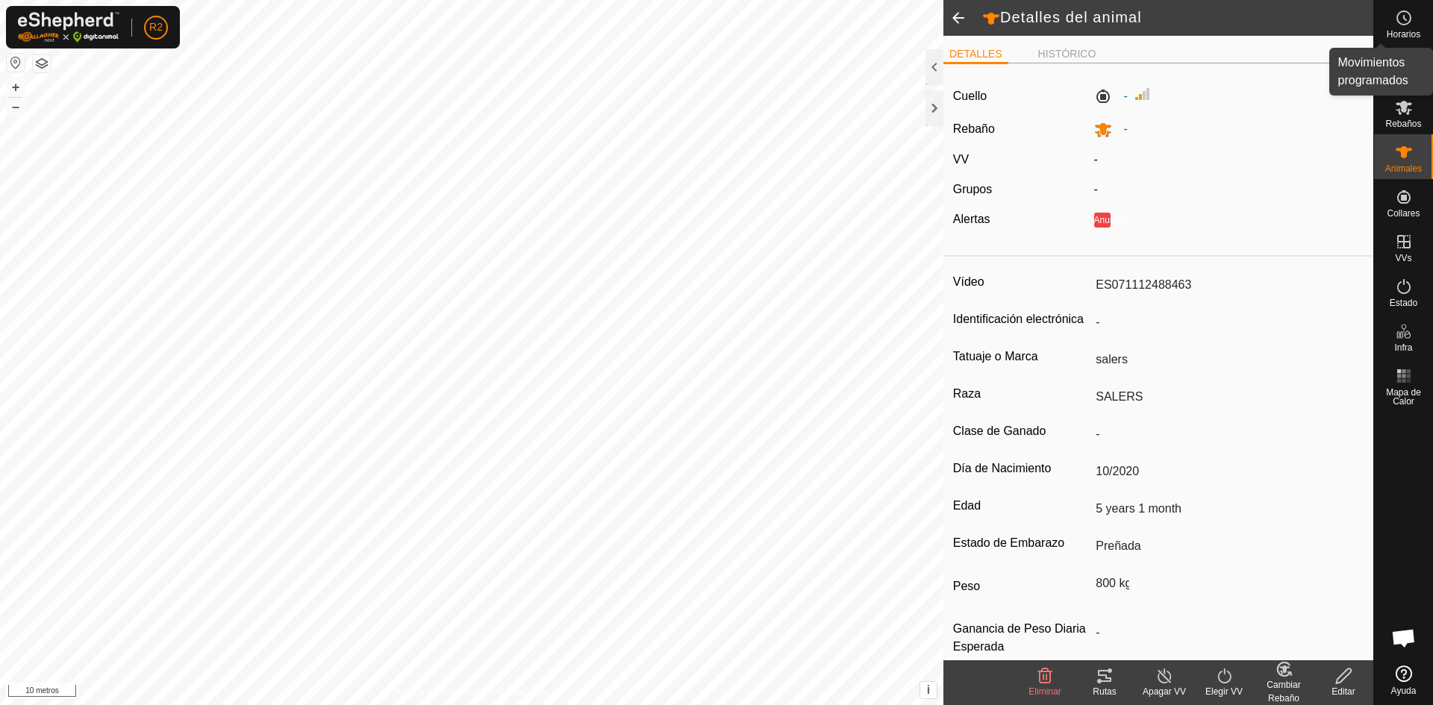
click at [1400, 26] on icon at bounding box center [1404, 18] width 18 height 18
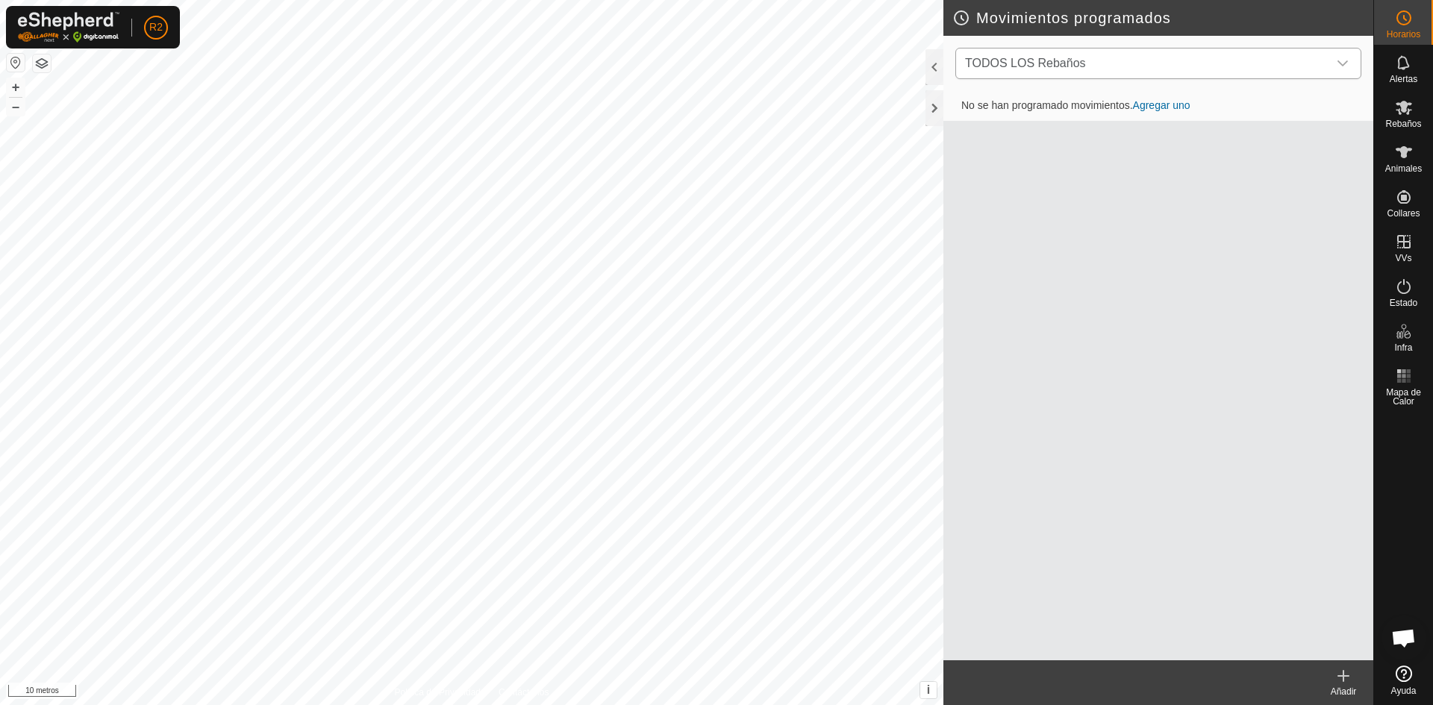
click at [1339, 57] on icon "disparador desplegable" at bounding box center [1342, 63] width 12 height 12
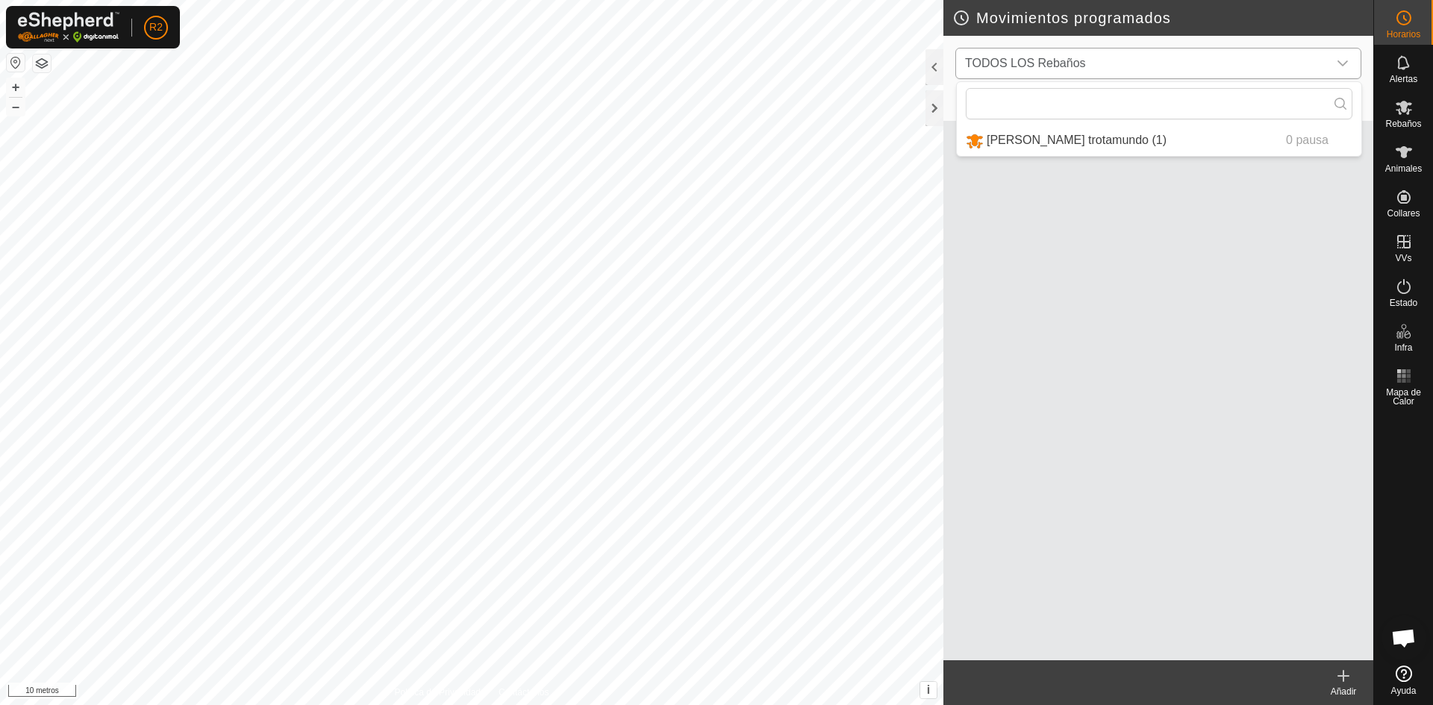
click at [1339, 57] on icon "disparador desplegable" at bounding box center [1342, 63] width 12 height 12
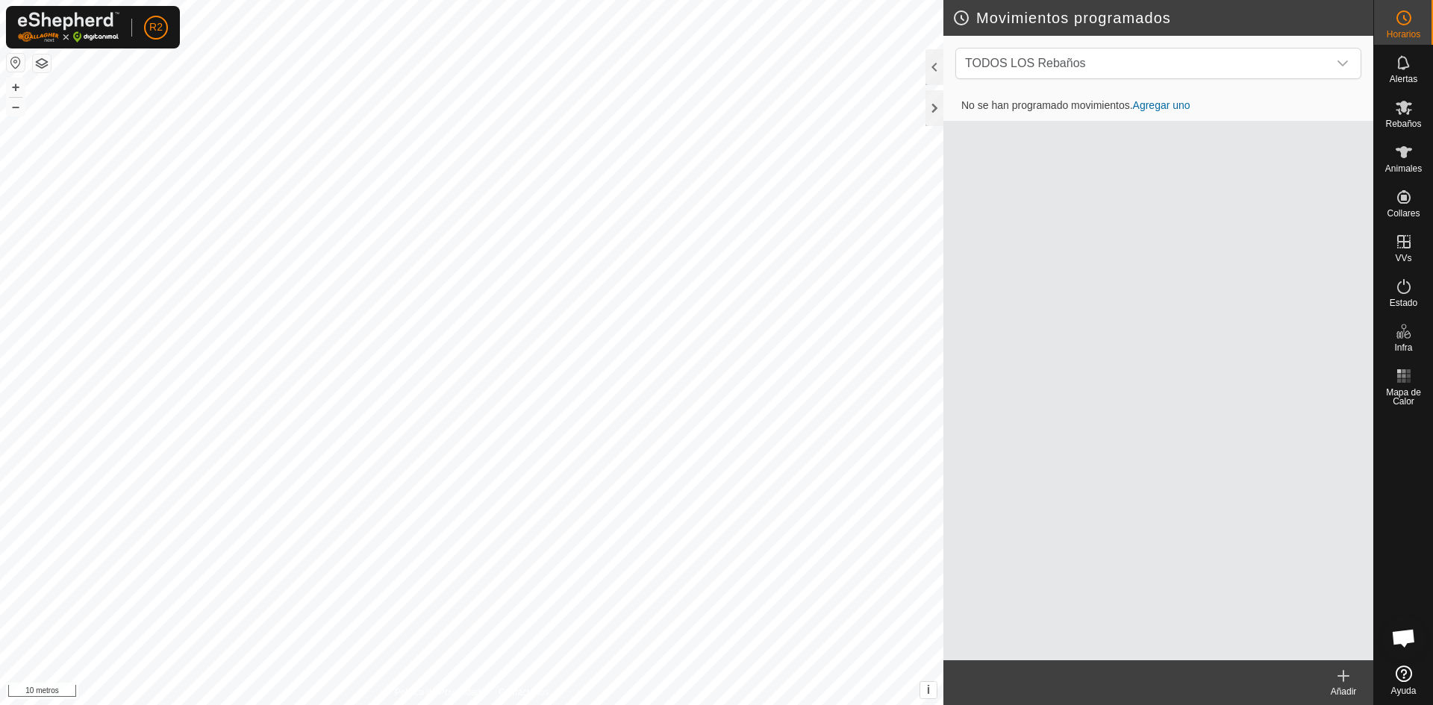
click at [1181, 101] on font "Agregar uno" at bounding box center [1161, 105] width 57 height 12
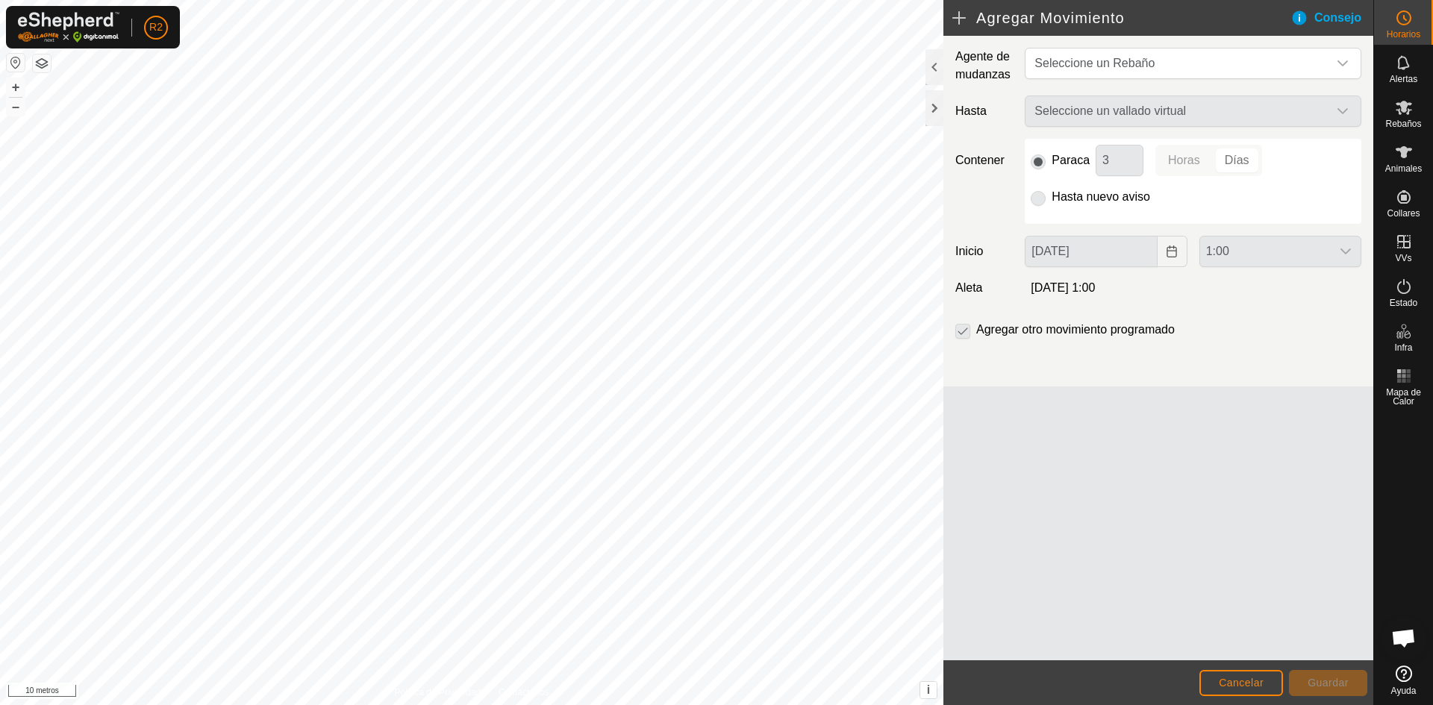
click at [1339, 103] on div "Seleccione un vallado virtual" at bounding box center [1192, 111] width 348 height 31
click at [1346, 110] on div "Seleccione un vallado virtual" at bounding box center [1192, 111] width 348 height 31
click at [1342, 63] on icon "disparador desplegable" at bounding box center [1342, 63] width 12 height 12
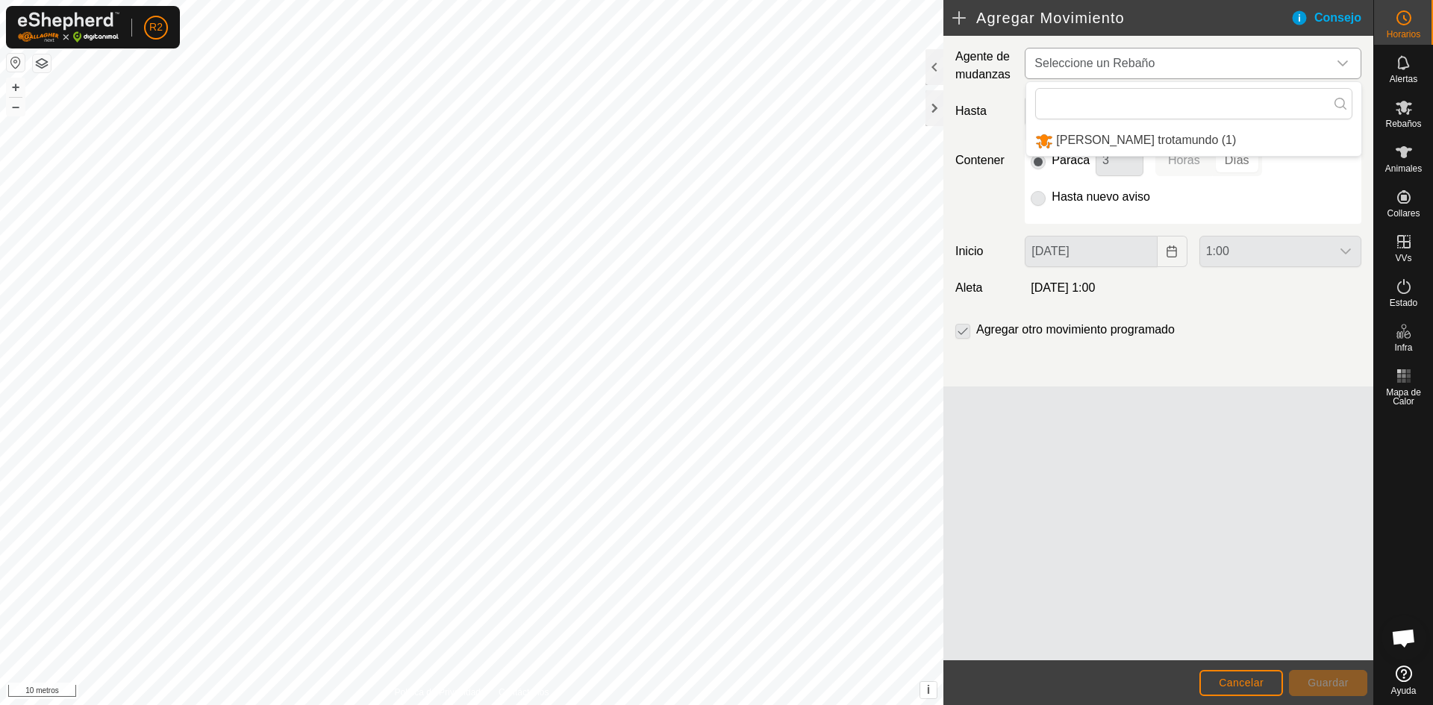
drag, startPoint x: 1162, startPoint y: 139, endPoint x: 1163, endPoint y: 130, distance: 9.0
click at [1163, 134] on li "[PERSON_NAME] trotamundo (1)" at bounding box center [1193, 140] width 335 height 31
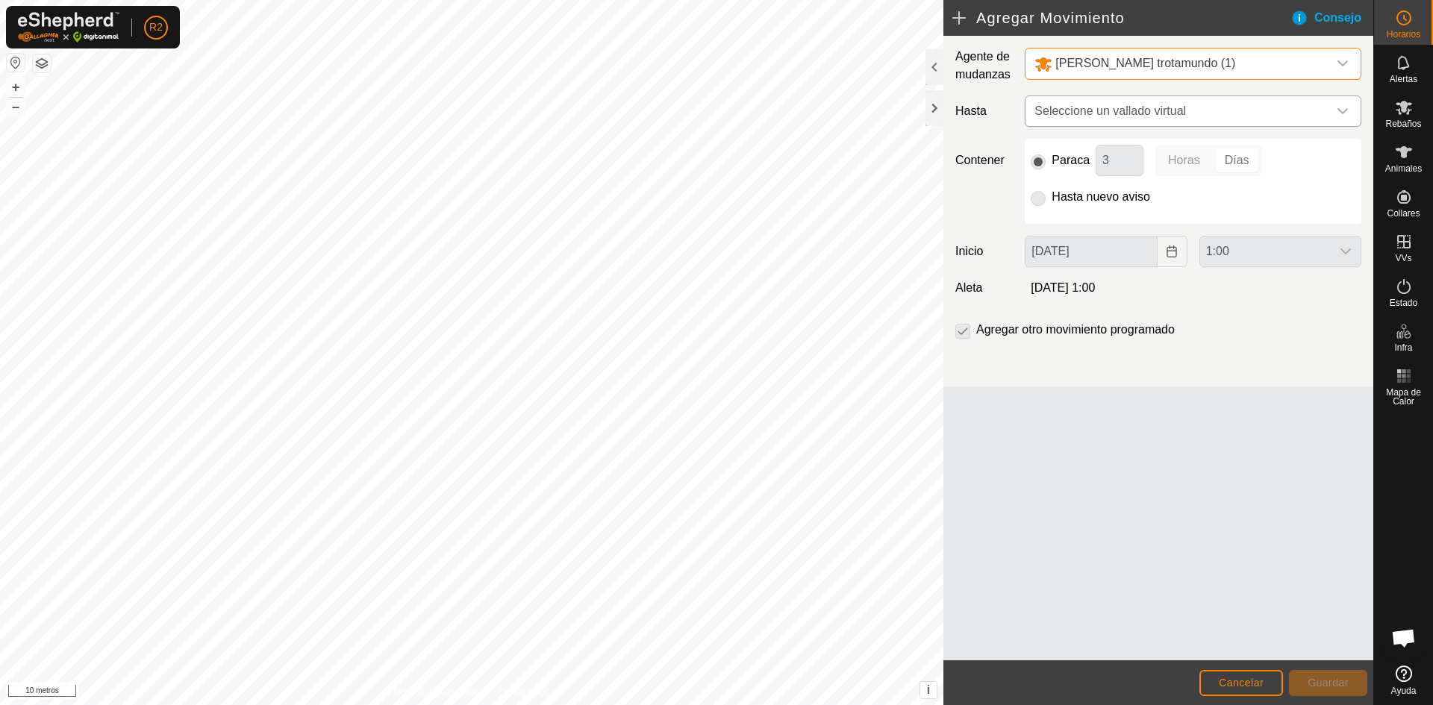
click at [1343, 107] on icon "disparador desplegable" at bounding box center [1342, 111] width 12 height 12
click at [1260, 492] on div "Agente de mudanzas [PERSON_NAME] trotamundo (1) Hasta Seleccione un vallado vir…" at bounding box center [1158, 348] width 430 height 625
click at [1250, 684] on font "Cancelar" at bounding box center [1240, 683] width 45 height 12
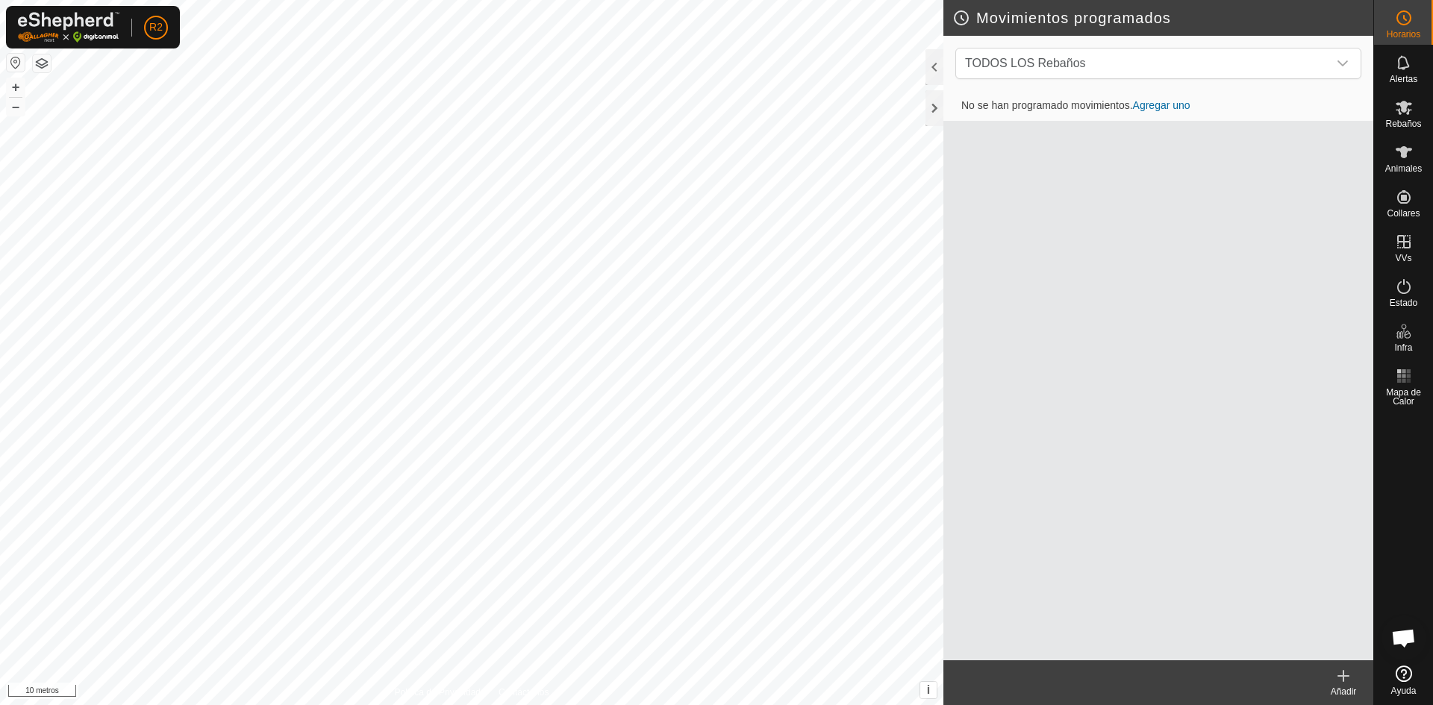
click at [1345, 682] on icon at bounding box center [1343, 676] width 18 height 18
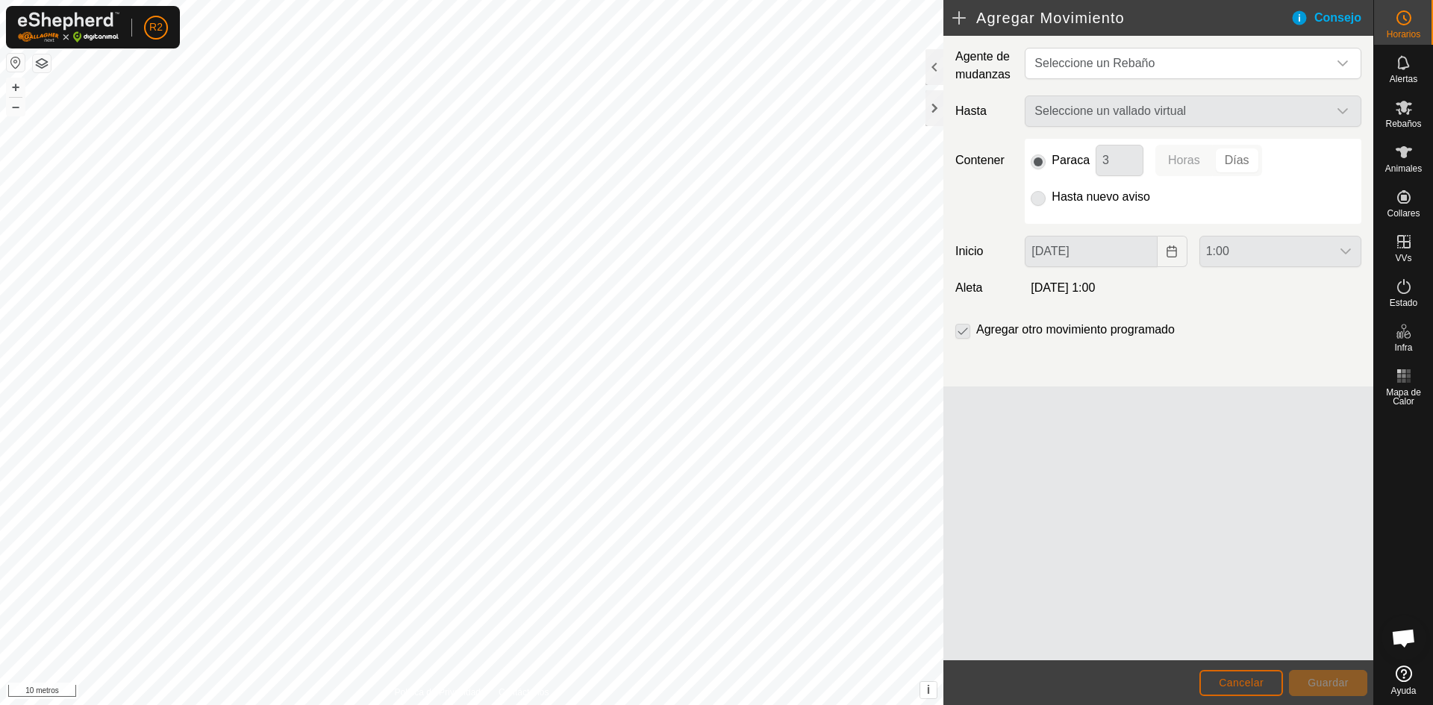
click at [1263, 686] on font "Cancelar" at bounding box center [1240, 683] width 45 height 12
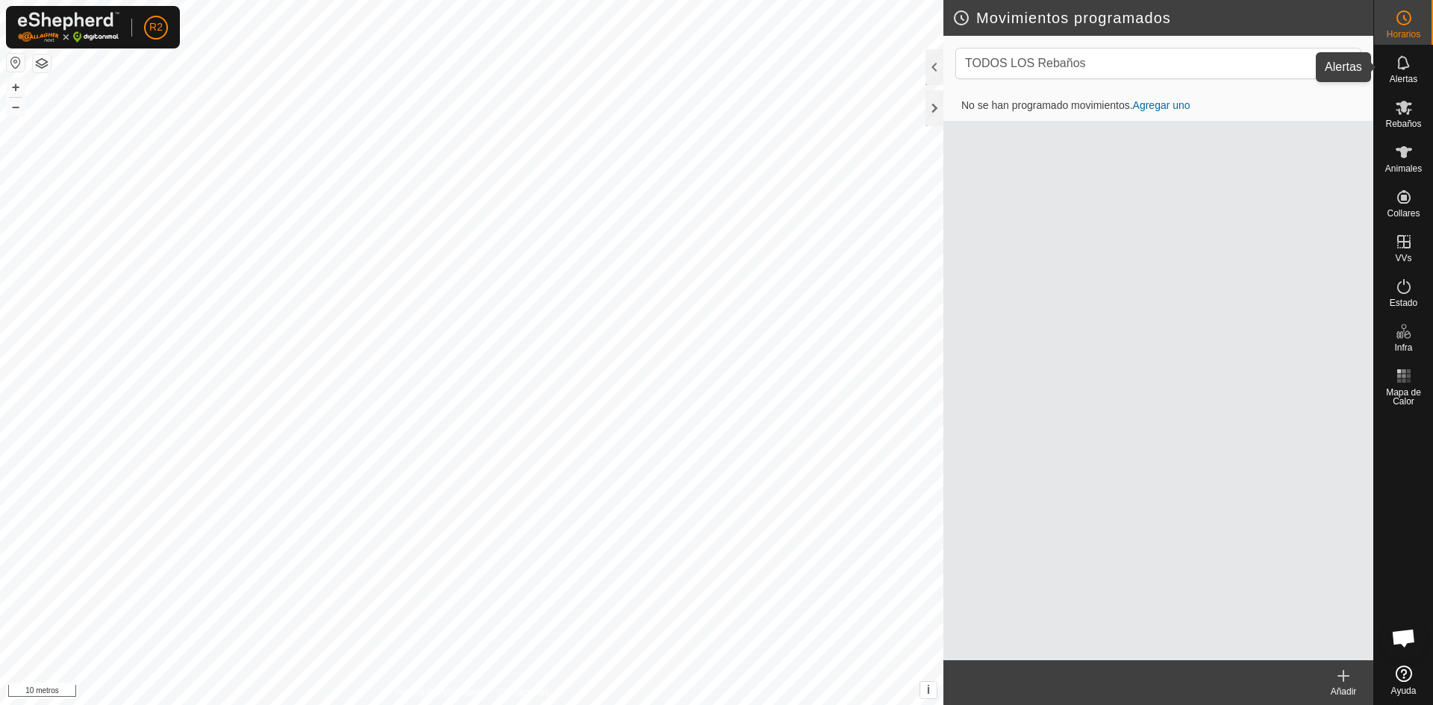
click at [1405, 72] on es-notification-svg-icon at bounding box center [1403, 63] width 27 height 24
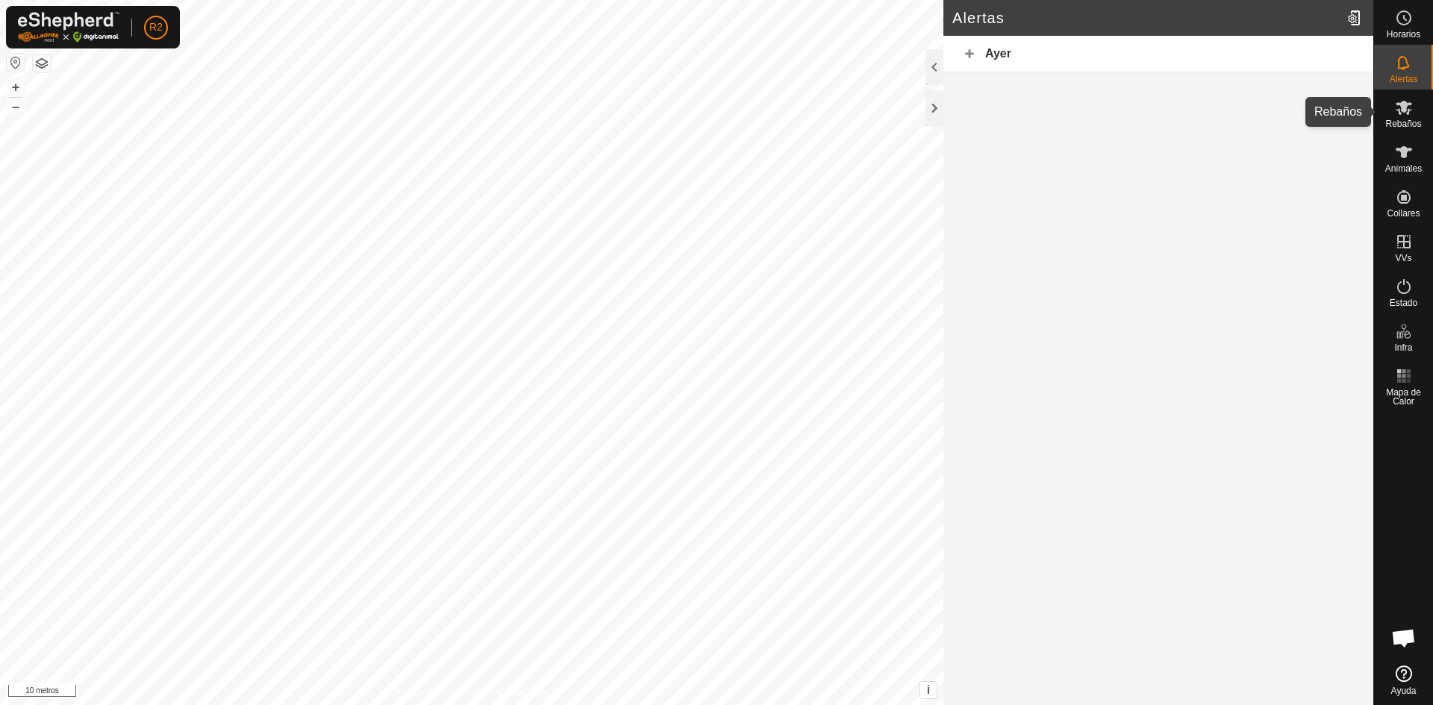
click at [1396, 118] on es-mob-svg-icon at bounding box center [1403, 108] width 27 height 24
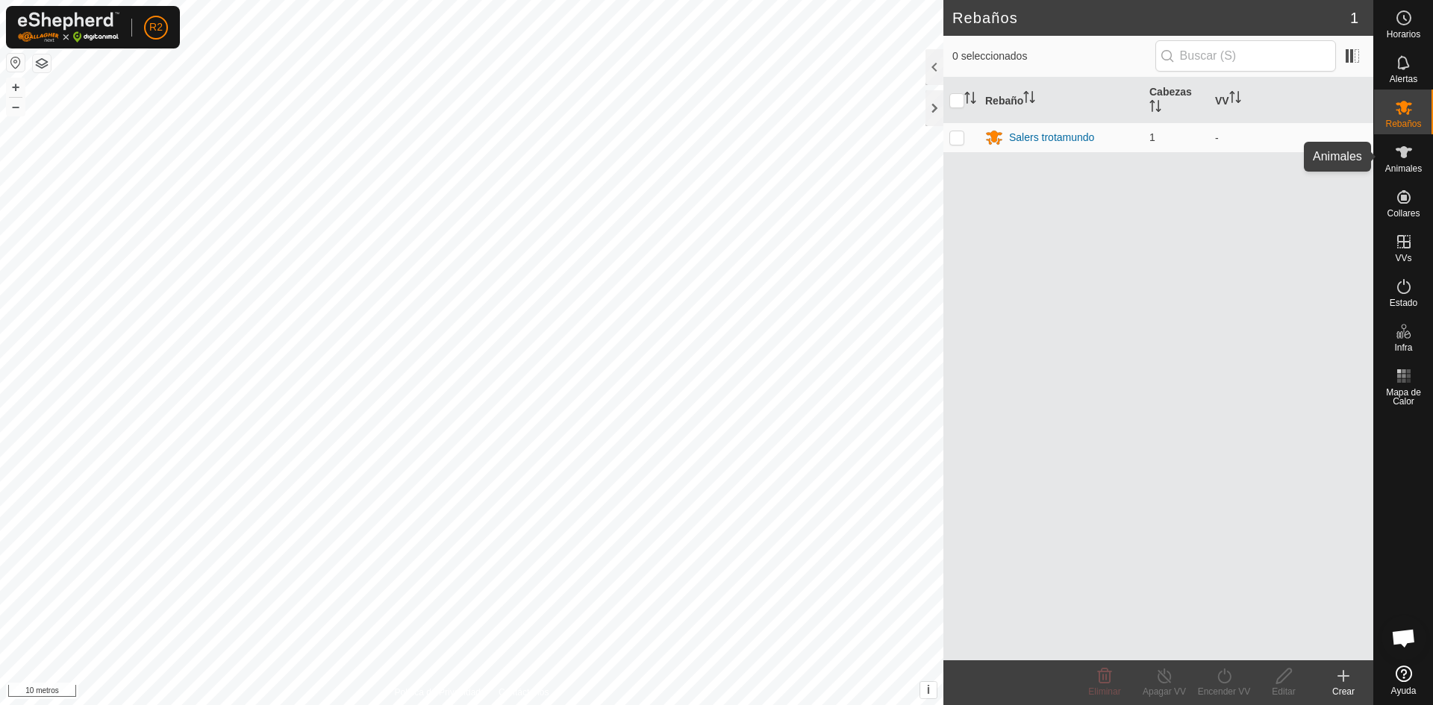
click at [1410, 153] on icon at bounding box center [1404, 152] width 18 height 18
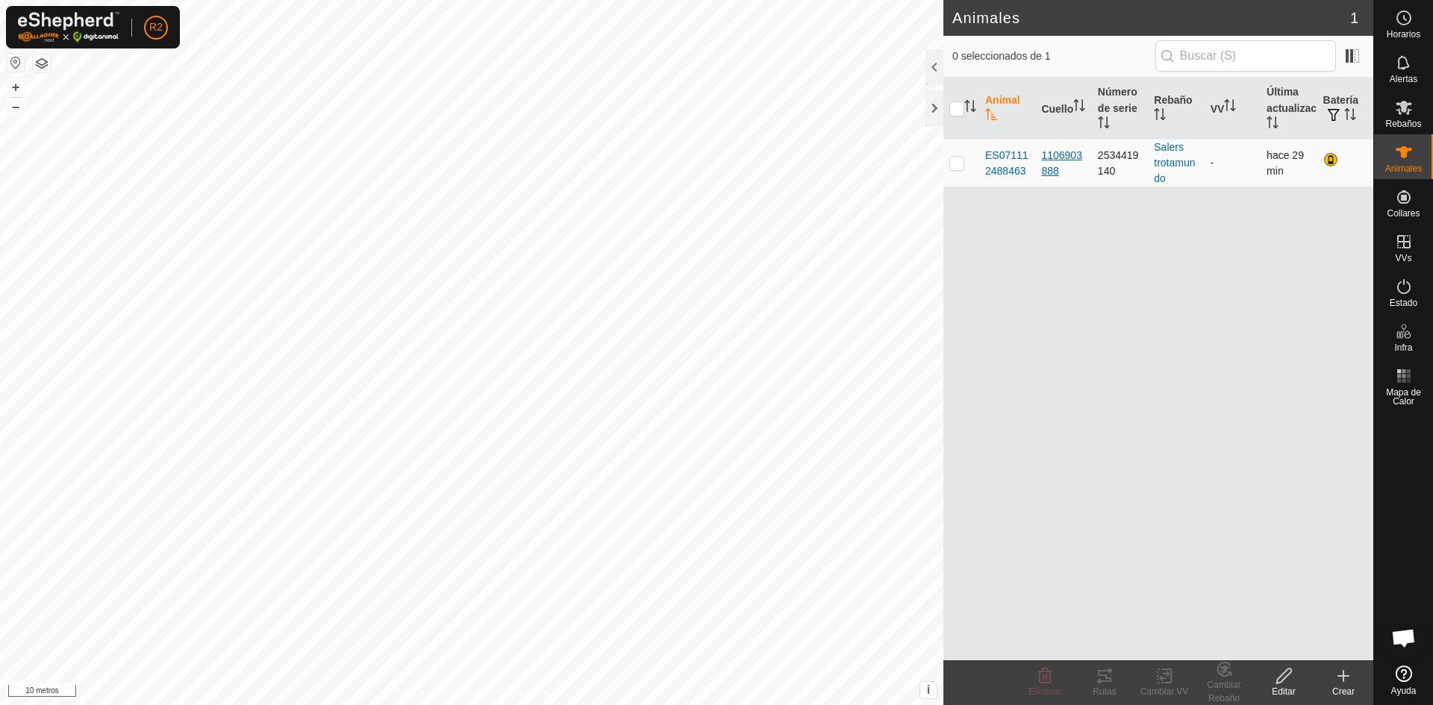
click at [1060, 163] on div "1106903888" at bounding box center [1063, 163] width 44 height 31
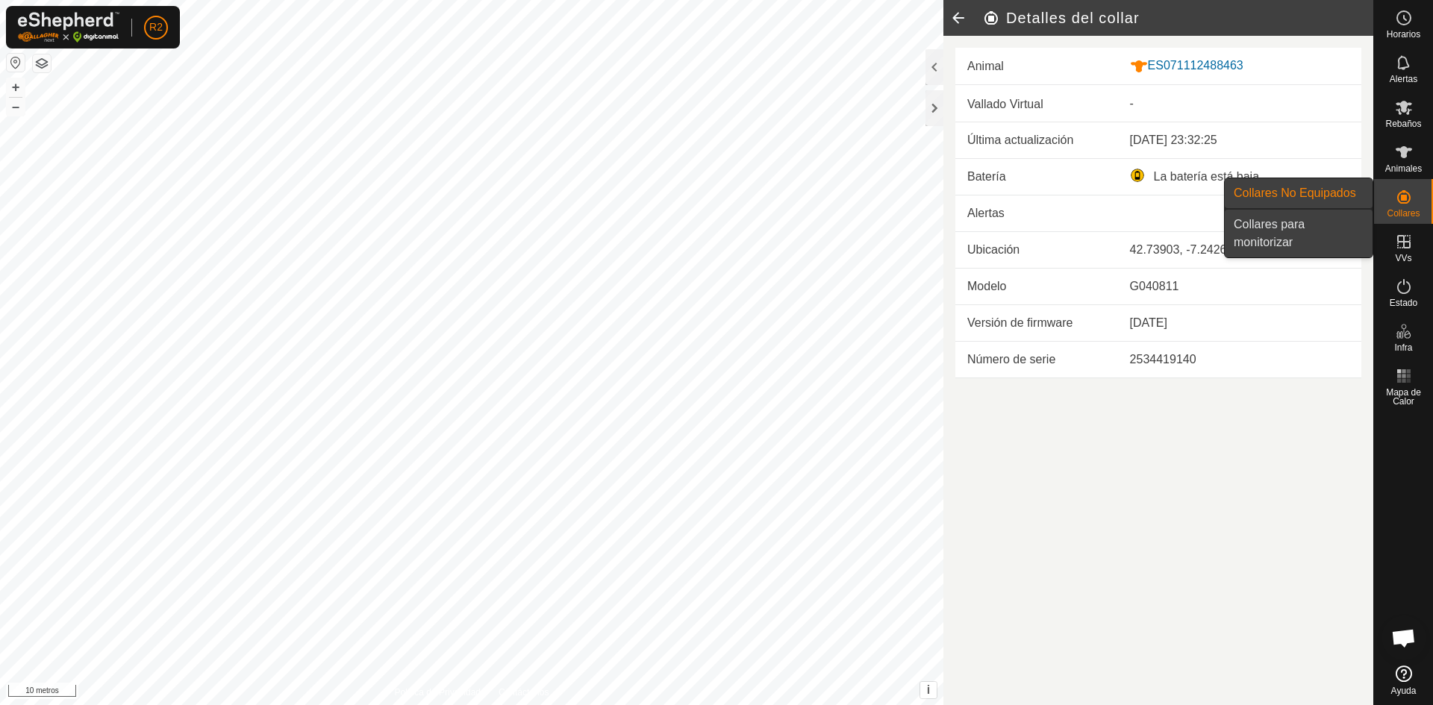
click at [1300, 230] on link "Collares para monitorizar" at bounding box center [1298, 234] width 148 height 48
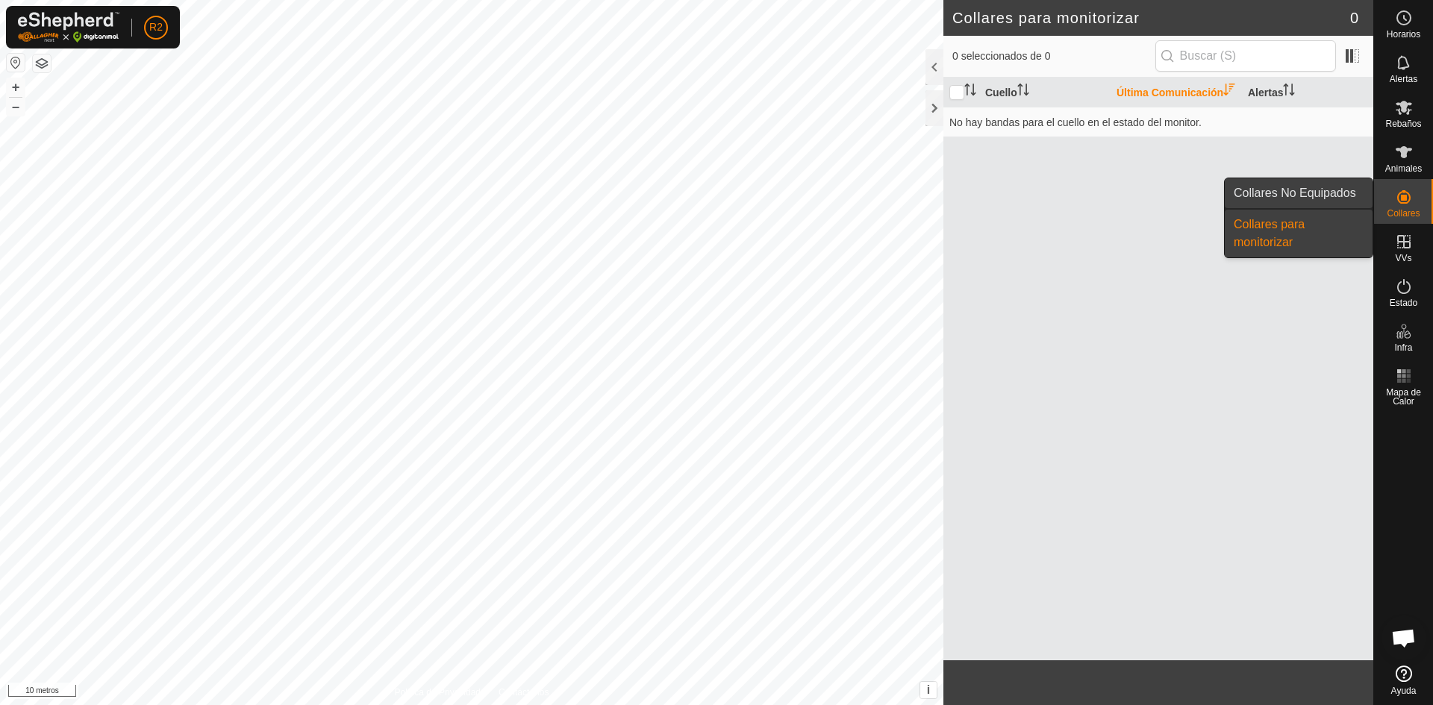
click at [1292, 198] on link "Collares No Equipados" at bounding box center [1298, 193] width 148 height 30
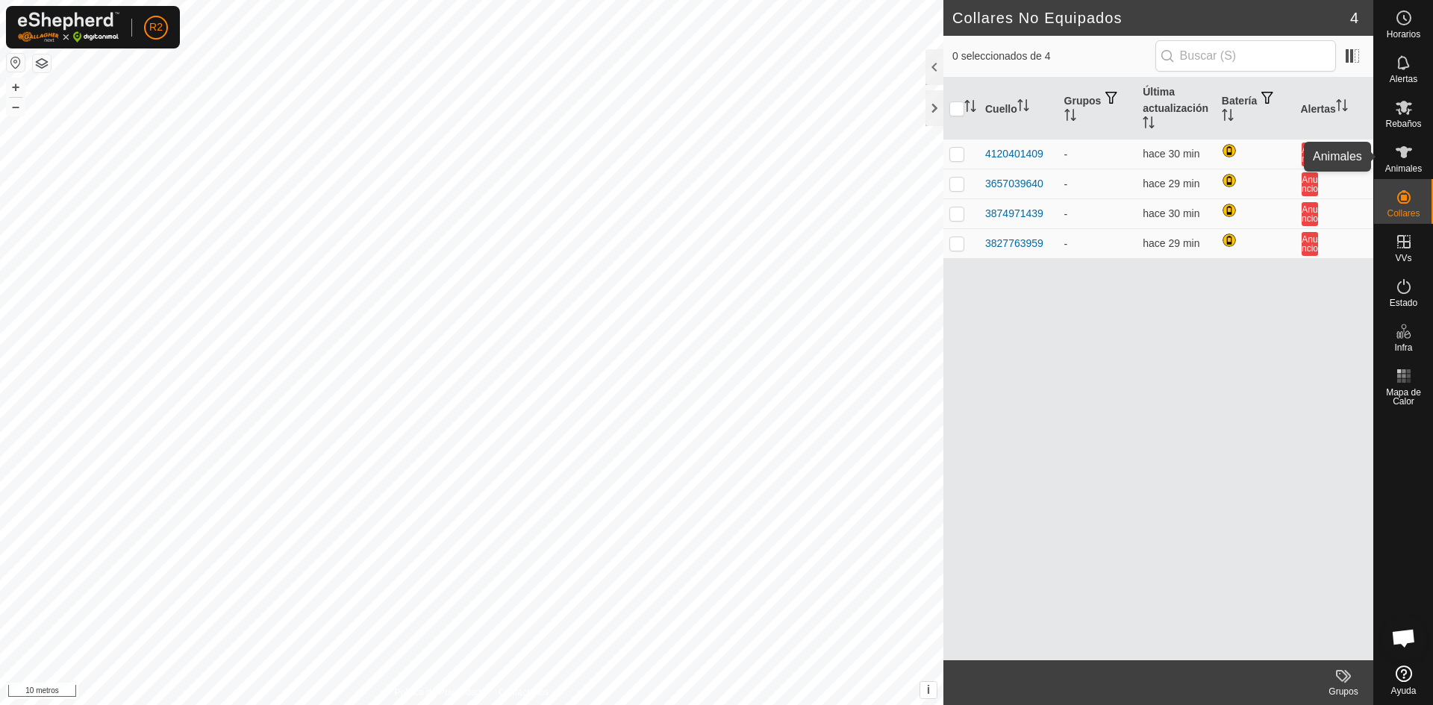
click at [1406, 160] on icon at bounding box center [1404, 152] width 18 height 18
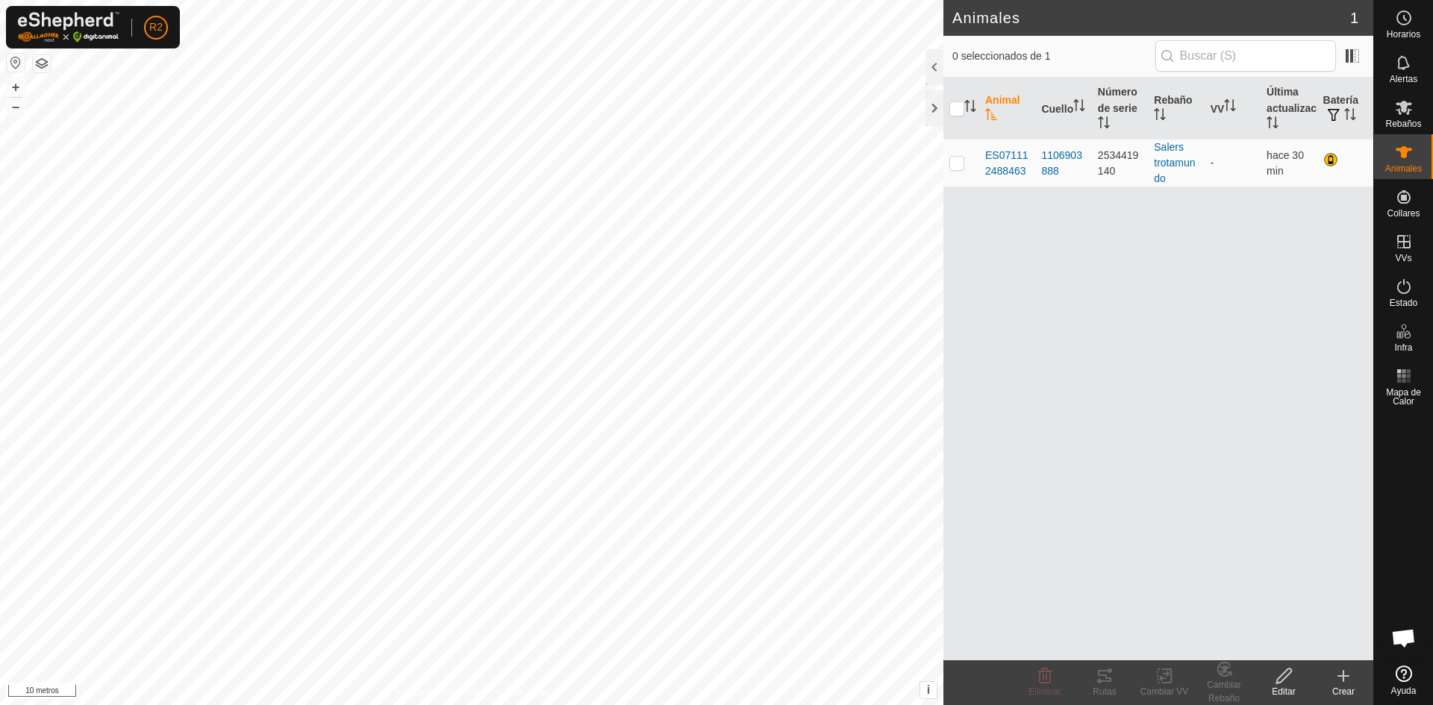
click at [1351, 678] on icon at bounding box center [1343, 676] width 18 height 18
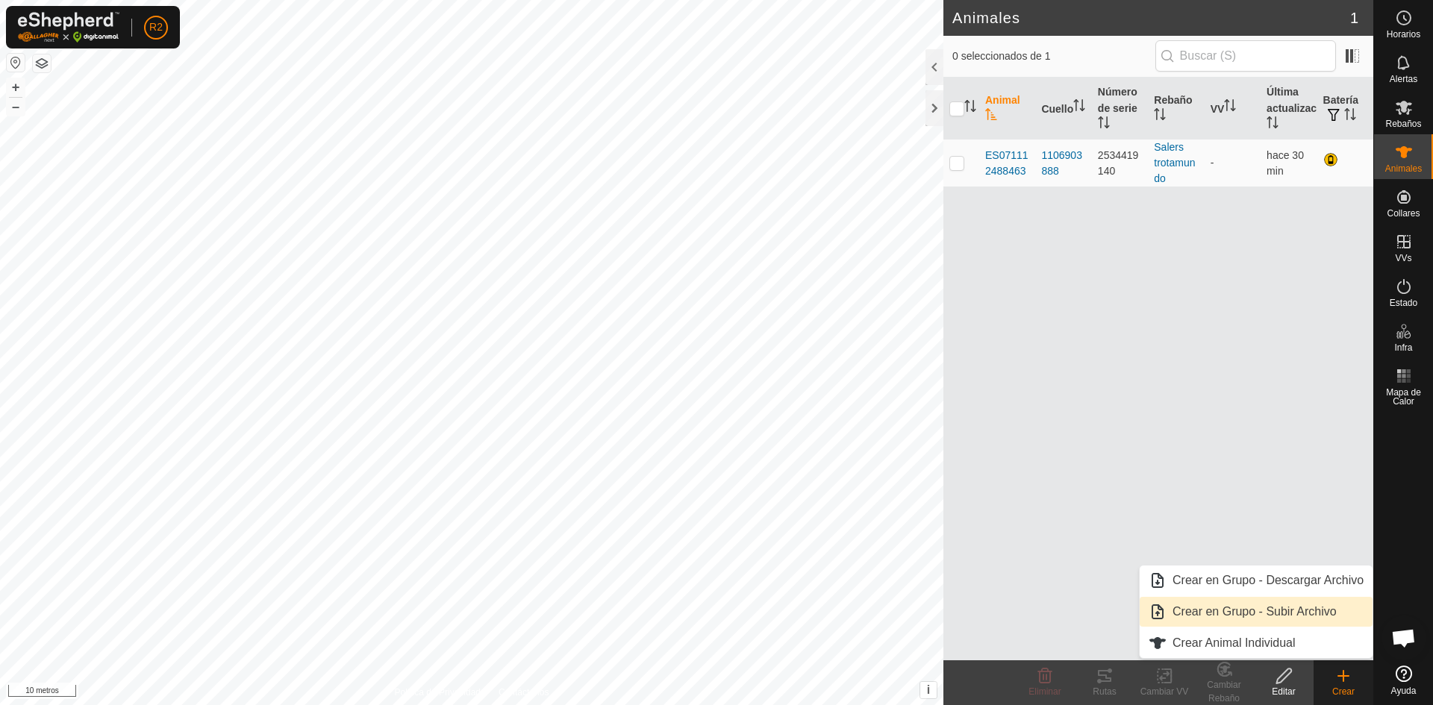
click at [1256, 614] on link "Crear en Grupo - Subir Archivo" at bounding box center [1255, 612] width 233 height 30
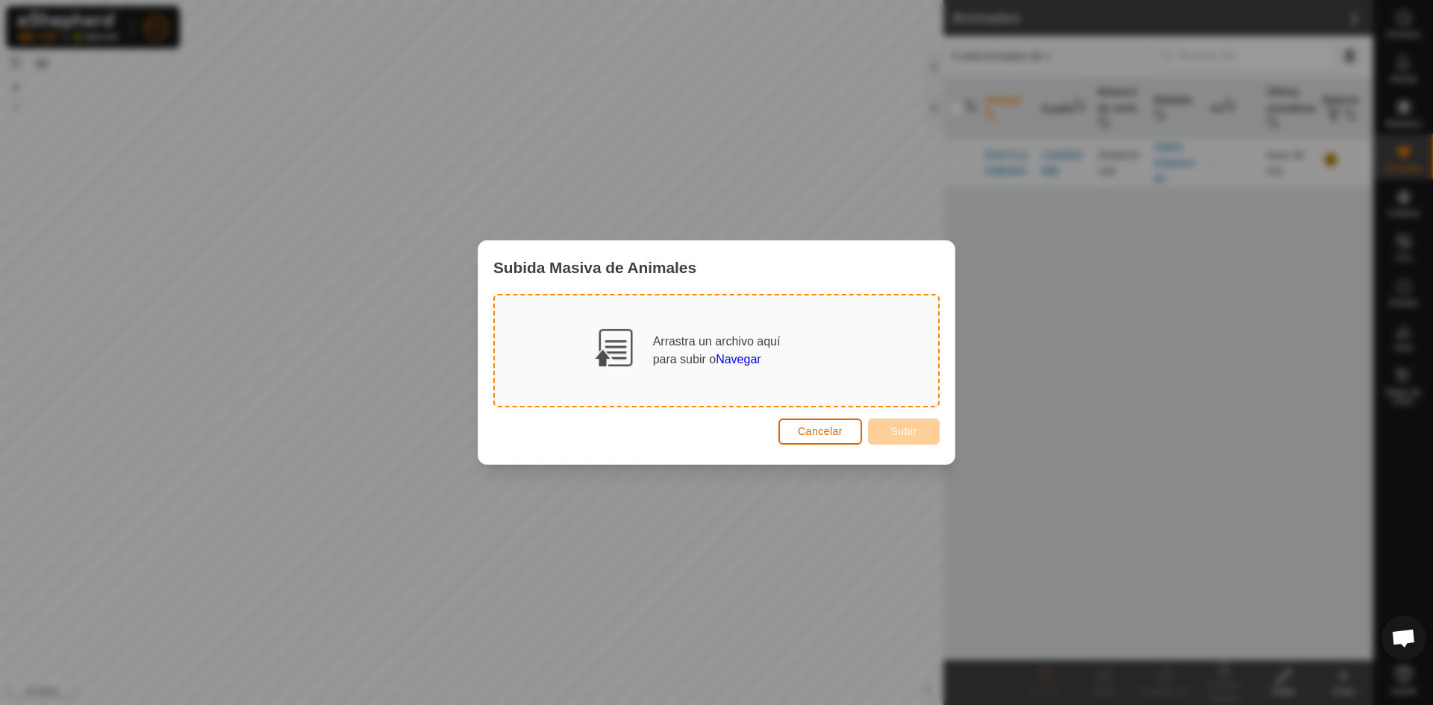
click at [826, 431] on font "Cancelar" at bounding box center [820, 431] width 45 height 12
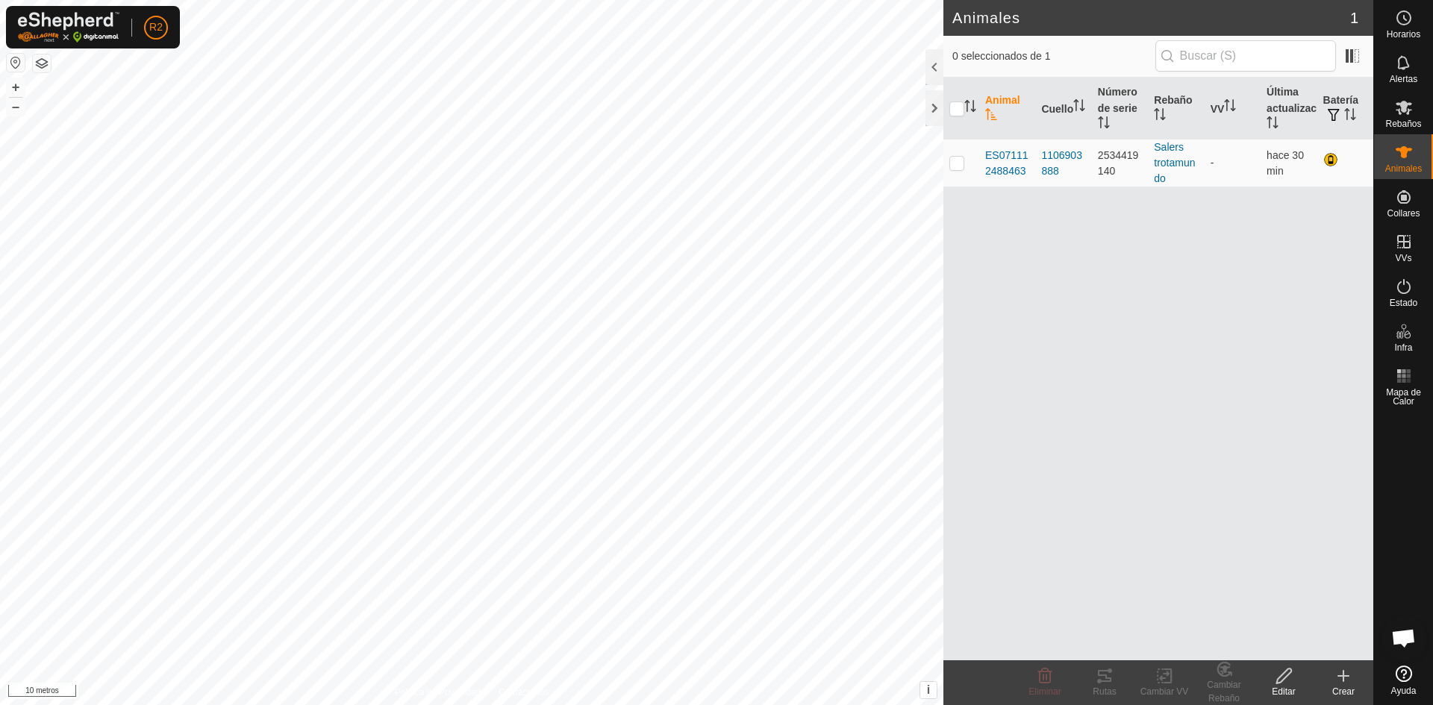
click at [1336, 677] on icon at bounding box center [1343, 676] width 18 height 18
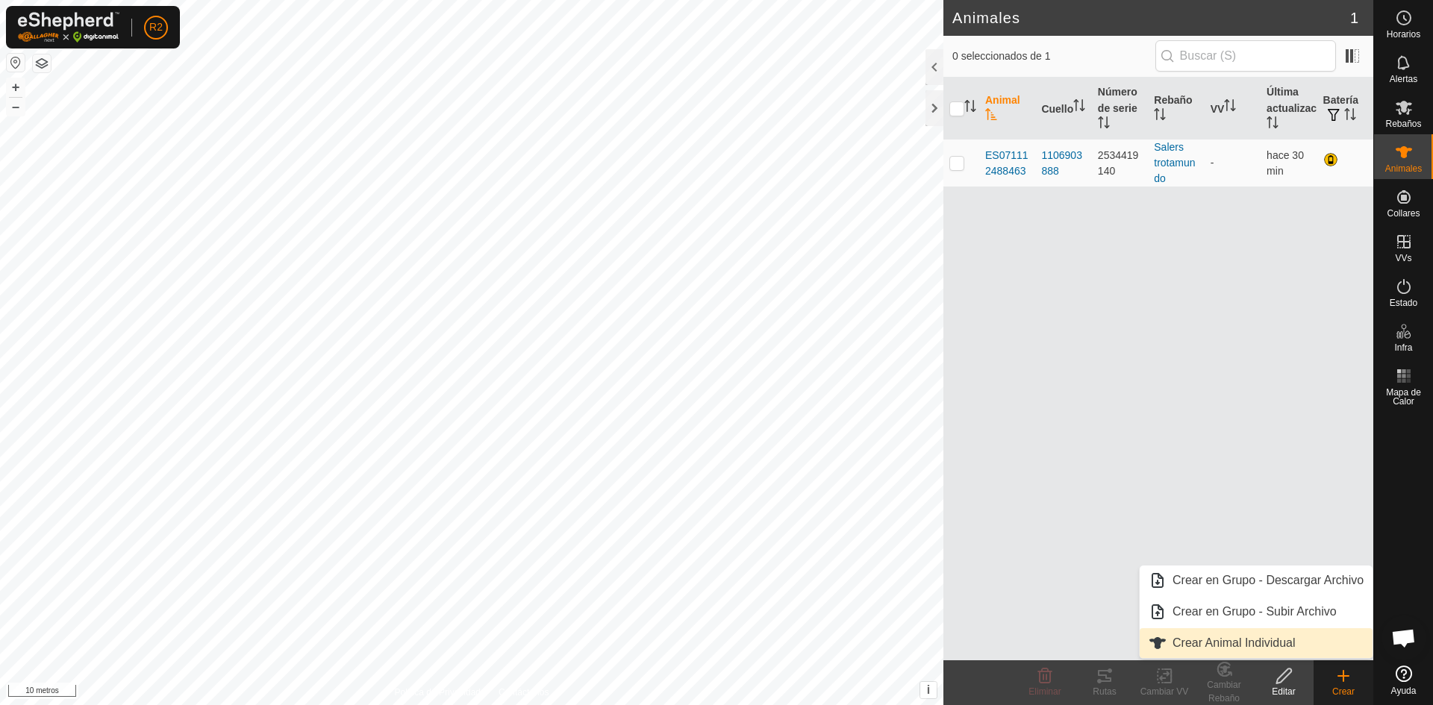
click at [1265, 644] on link "Crear Animal Individual" at bounding box center [1255, 643] width 233 height 30
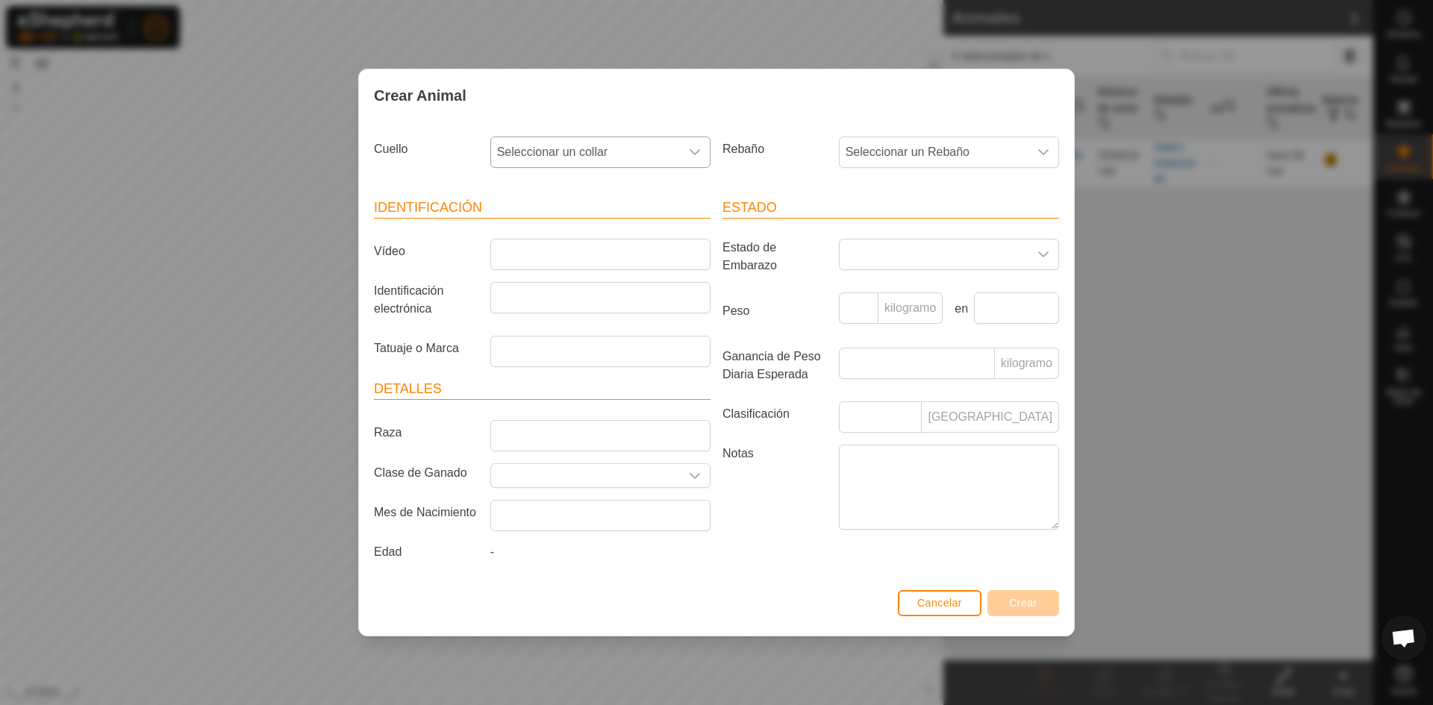
click at [695, 155] on icon "disparador desplegable" at bounding box center [695, 152] width 12 height 12
click at [546, 254] on li "4120401409" at bounding box center [601, 260] width 219 height 30
click at [954, 602] on font "Cancelar" at bounding box center [939, 603] width 45 height 12
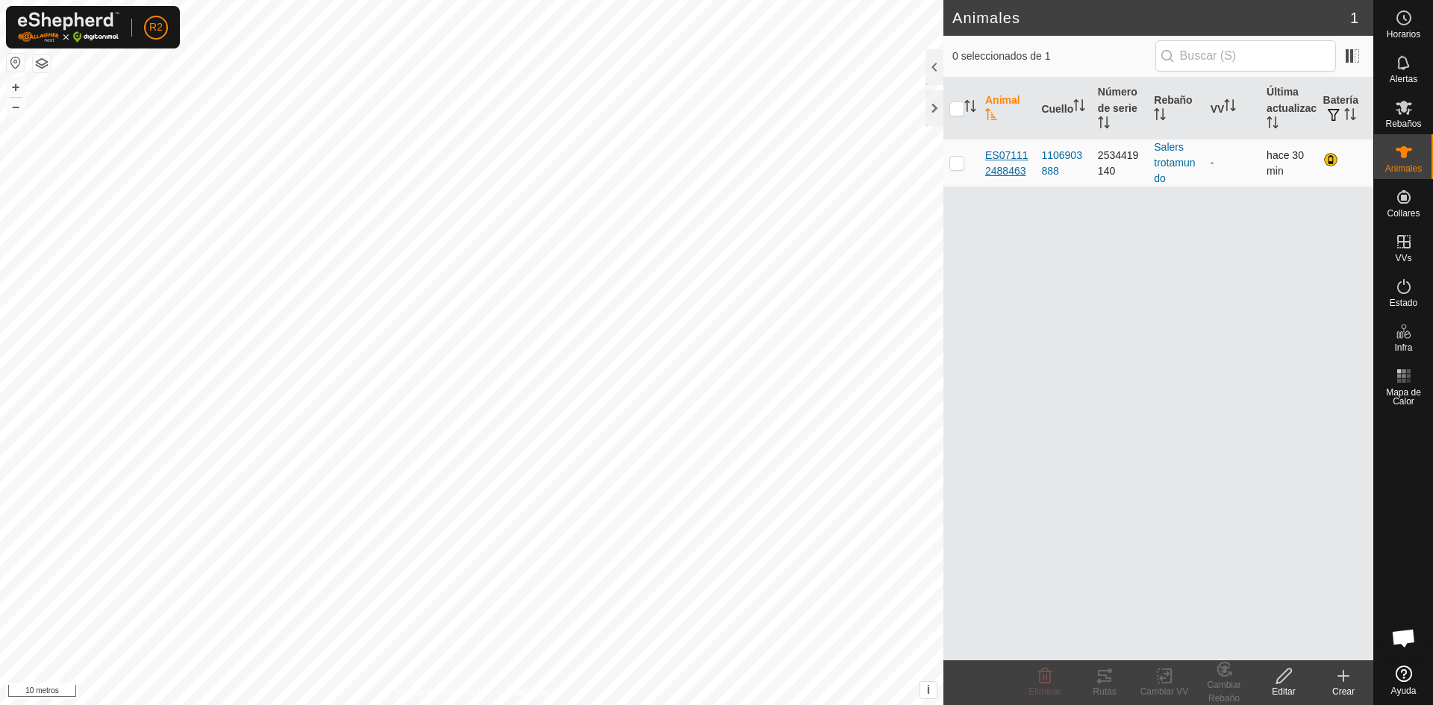
click at [1004, 174] on font "ES071112488463" at bounding box center [1006, 163] width 43 height 28
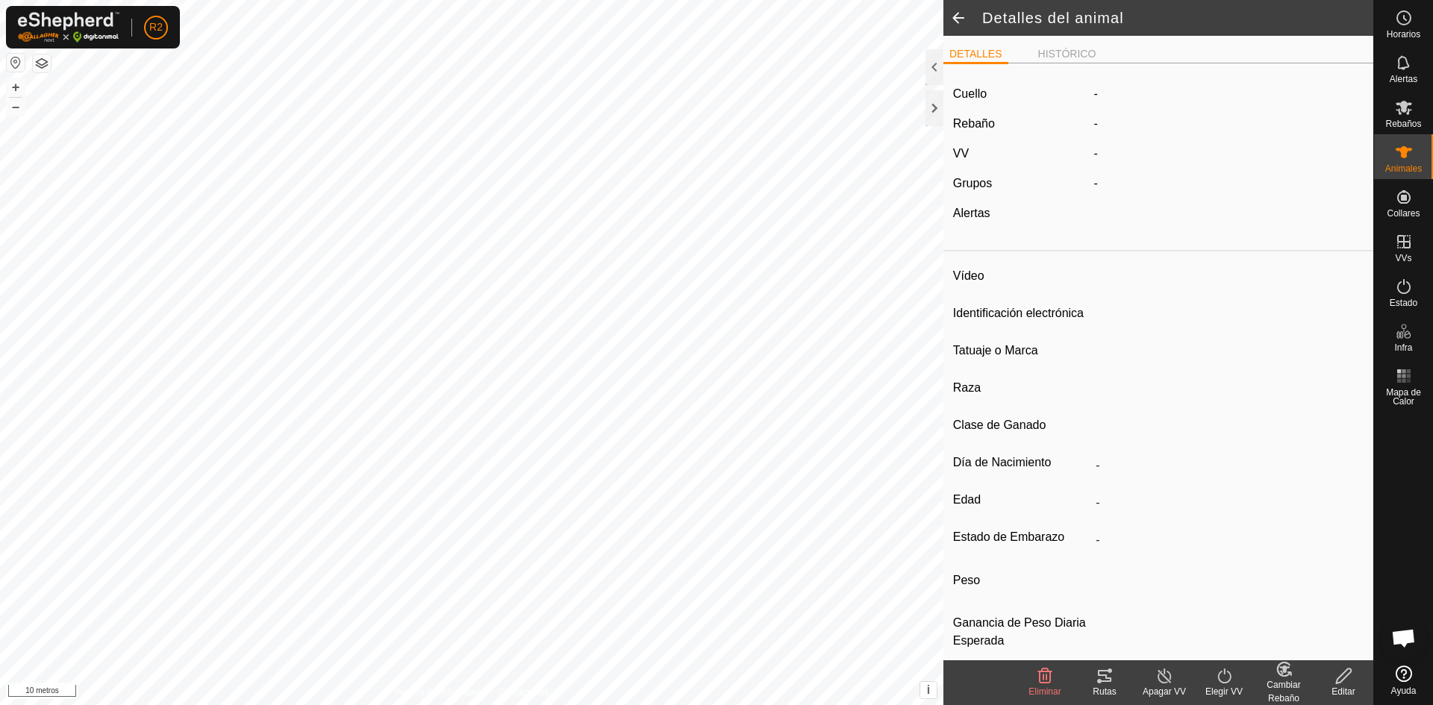
type input "ES071112488463"
type input "-"
type input "salers"
type input "SALERS"
type input "-"
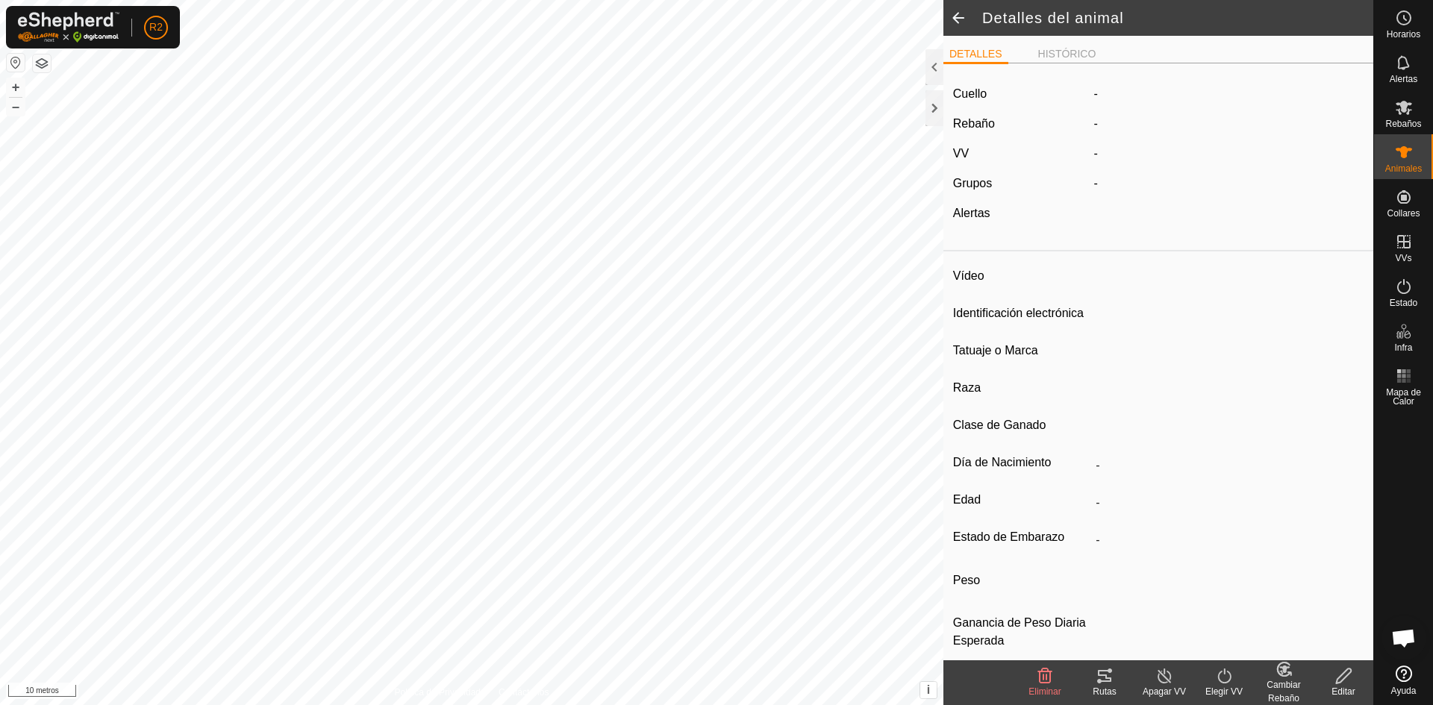
type input "10/2020"
type input "5 years 1 month"
type input "Preñada"
type input "800 kg"
type input "-"
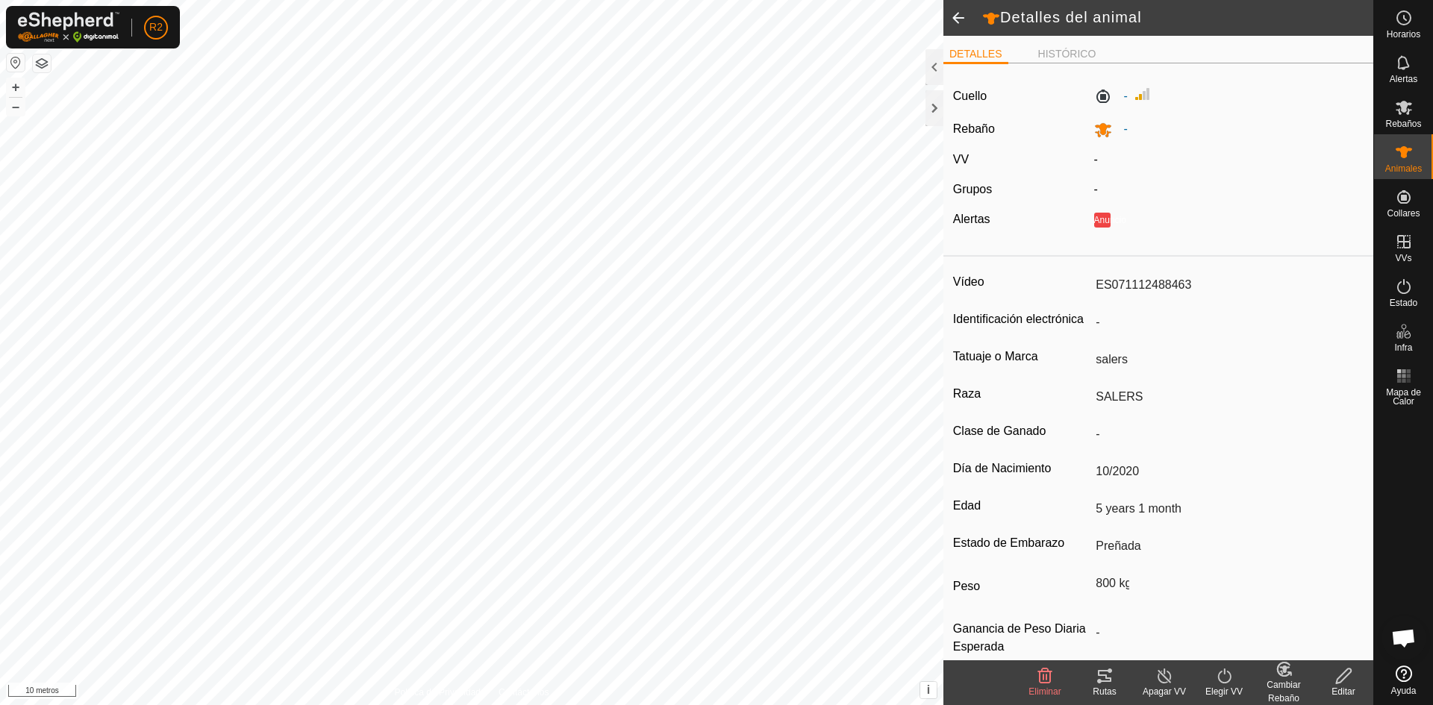
click at [1292, 682] on font "Cambiar Rebaño" at bounding box center [1283, 692] width 34 height 24
click at [1111, 675] on icon at bounding box center [1104, 676] width 18 height 18
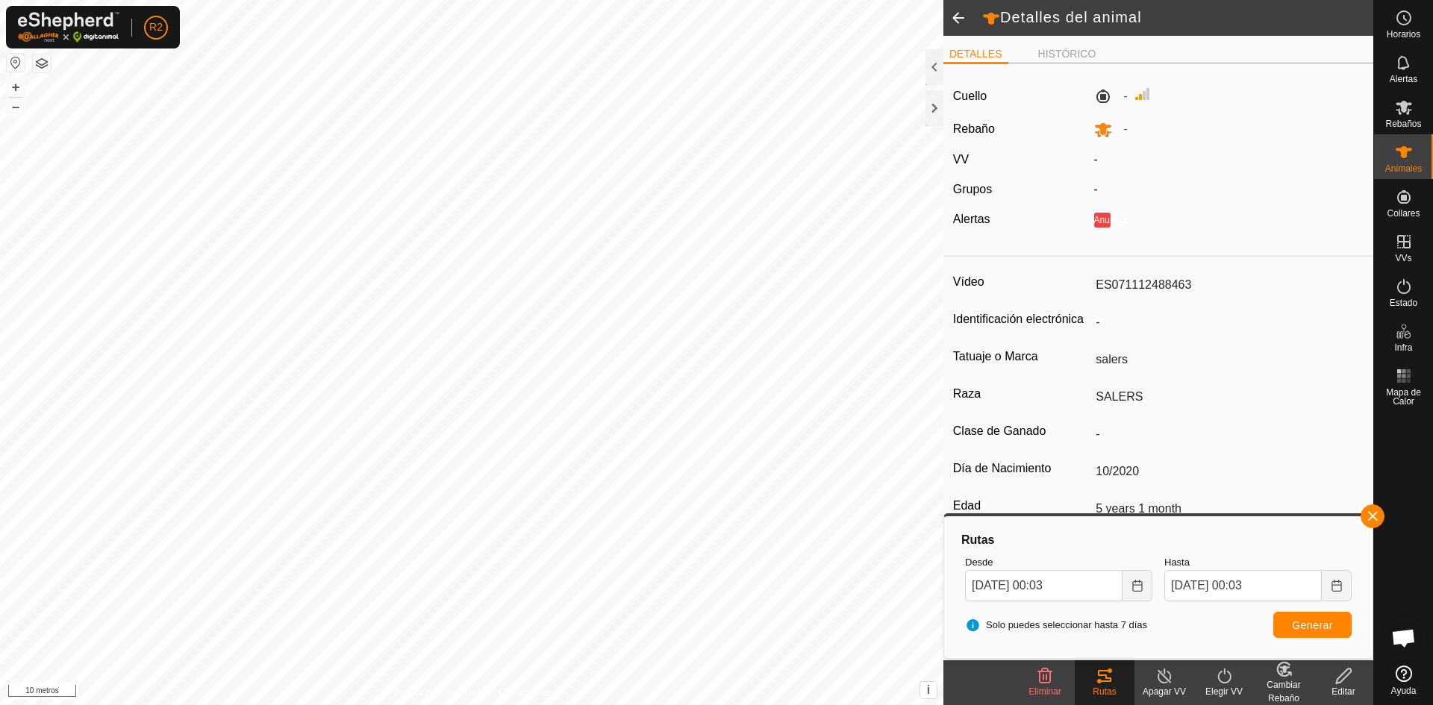
click at [1164, 685] on div "Apagar VV" at bounding box center [1164, 691] width 60 height 13
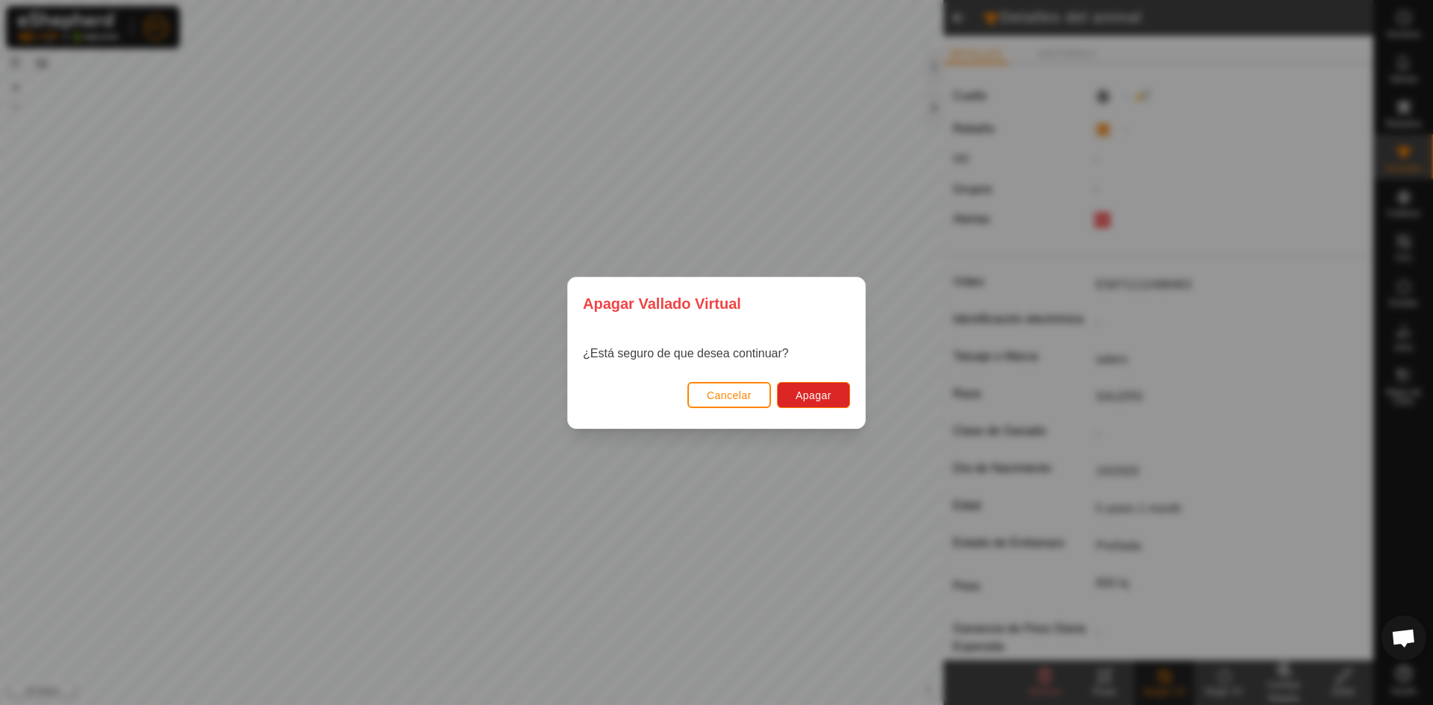
click at [1159, 690] on div "[PERSON_NAME] Virtual ¿Está seguro de que desea continuar? Cancelar Apagar" at bounding box center [716, 352] width 1433 height 705
click at [725, 393] on font "Cancelar" at bounding box center [729, 395] width 45 height 12
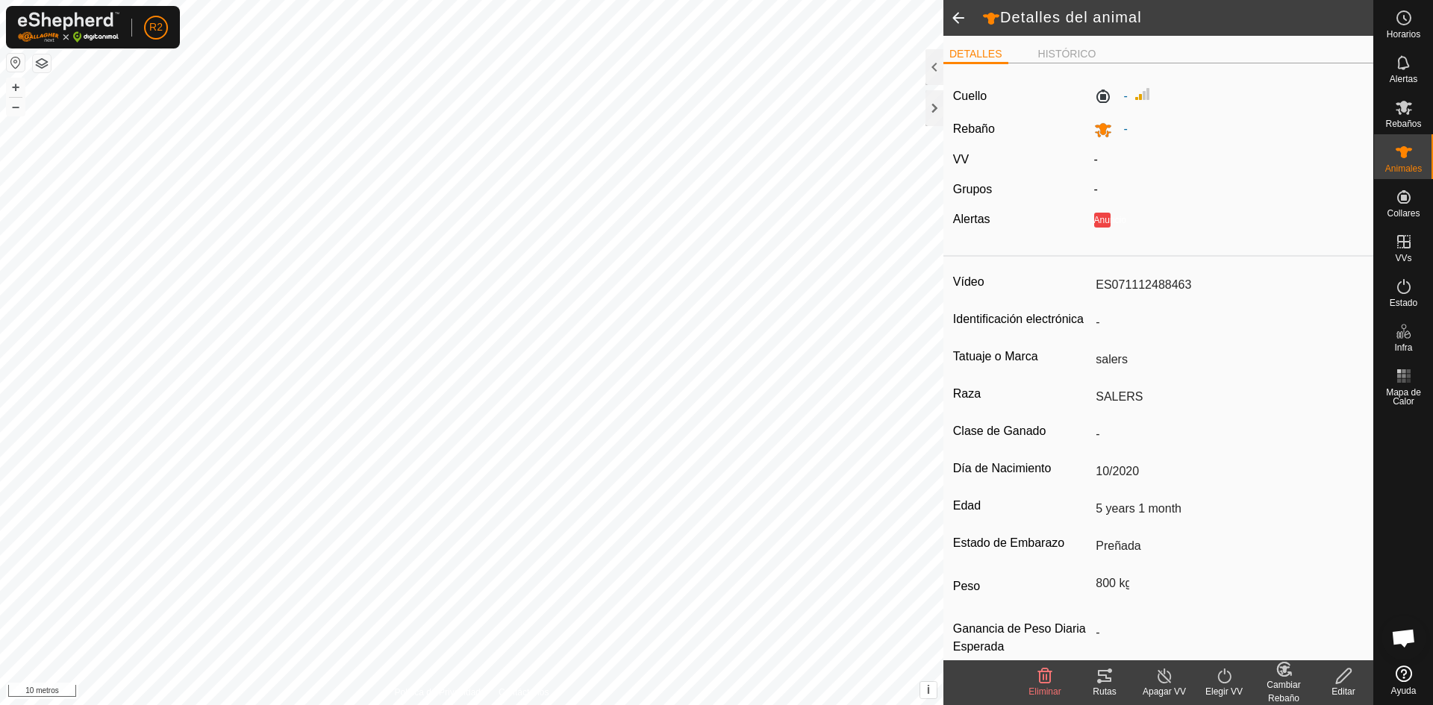
click at [1229, 680] on icon at bounding box center [1223, 676] width 13 height 15
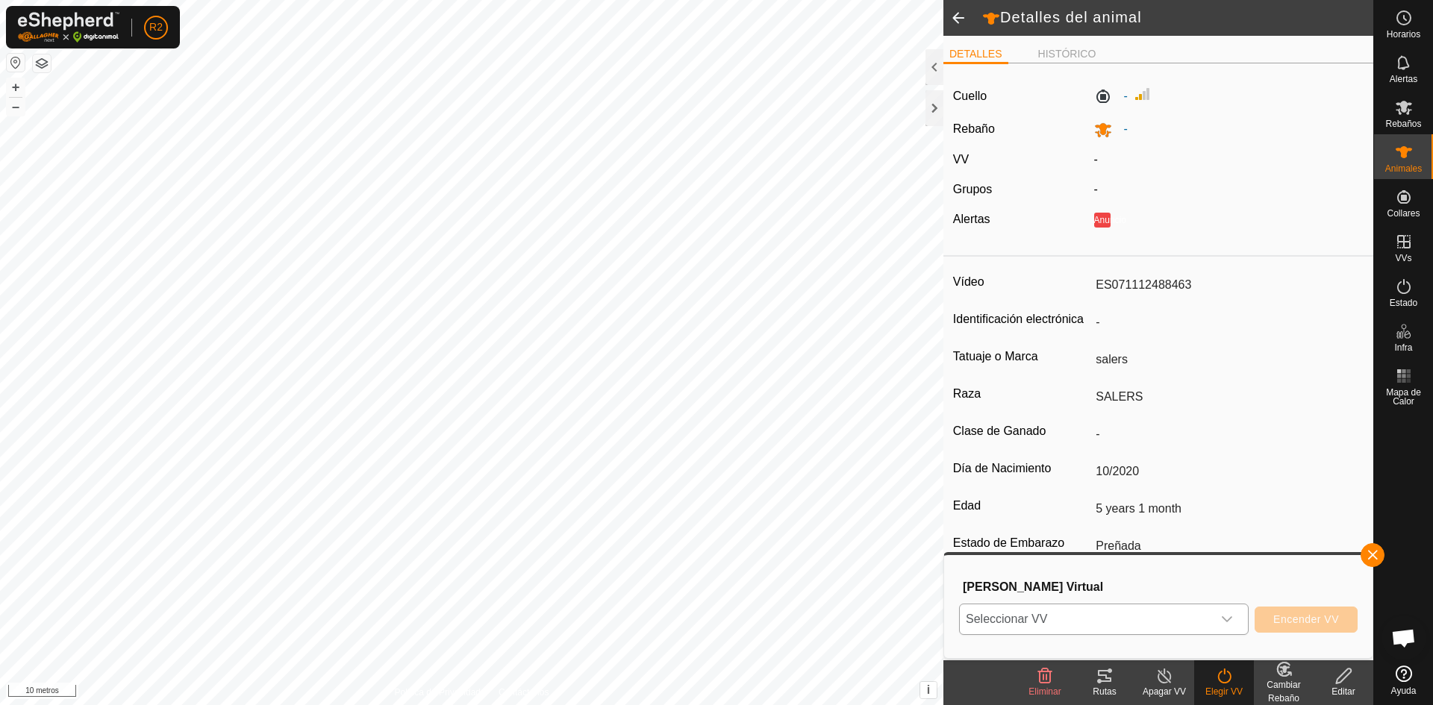
click at [1227, 619] on icon "disparador desplegable" at bounding box center [1227, 619] width 12 height 12
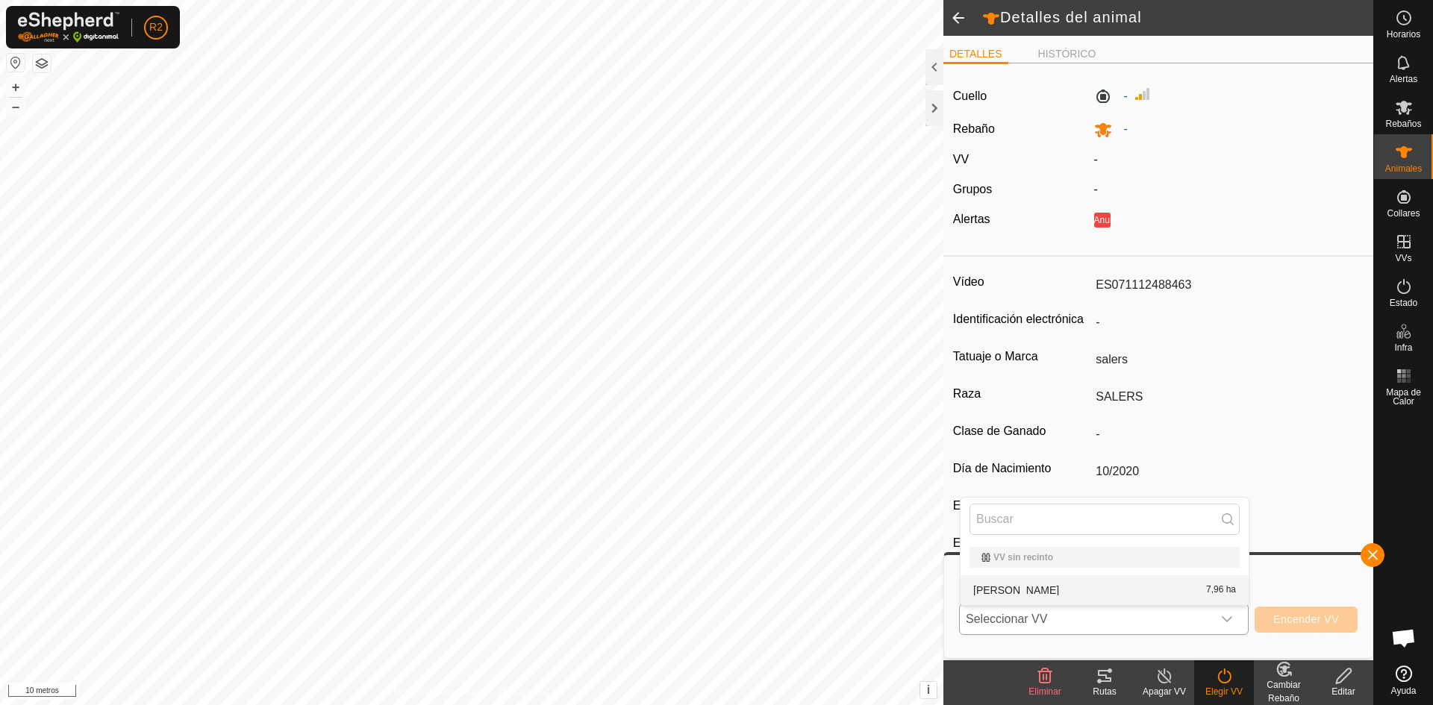
click at [1080, 589] on li "COTO [PERSON_NAME] 7,96 ha" at bounding box center [1104, 590] width 288 height 30
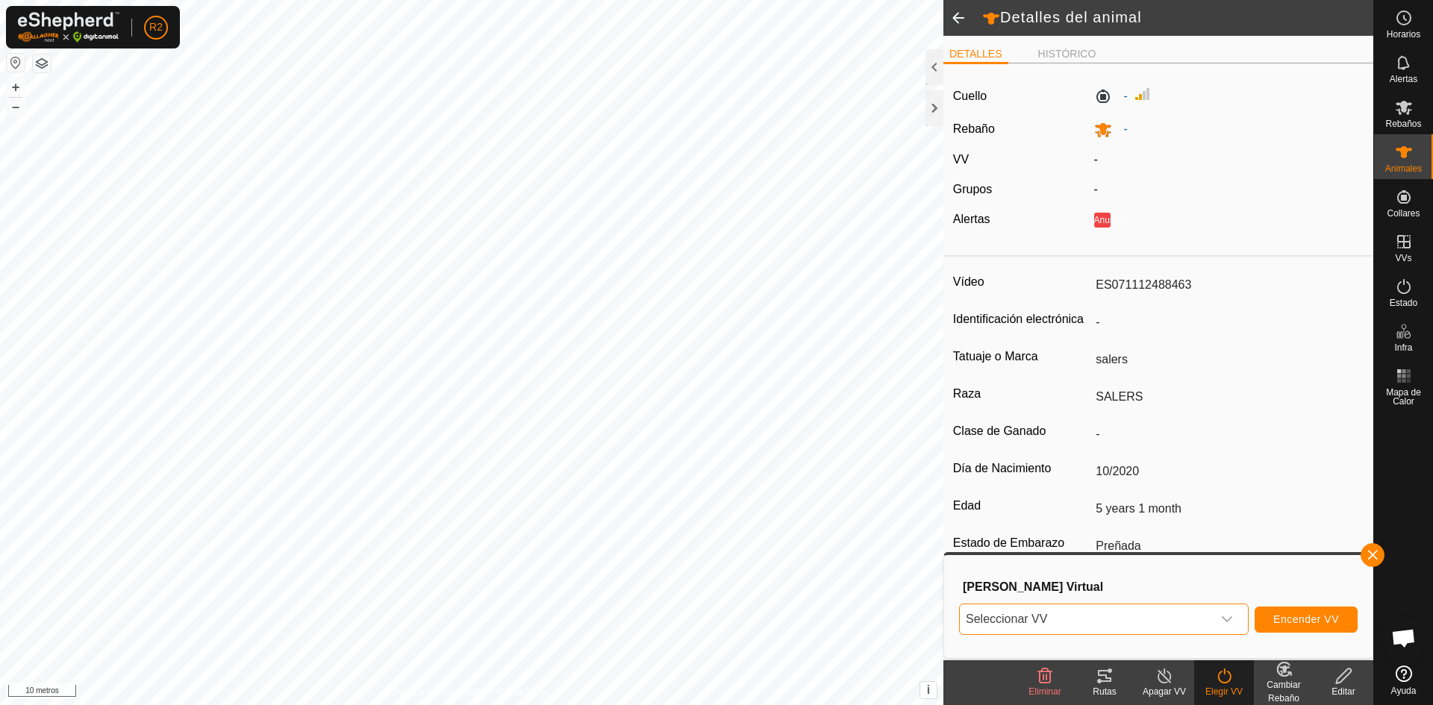
click at [1233, 619] on div "disparador desplegable" at bounding box center [1227, 619] width 30 height 30
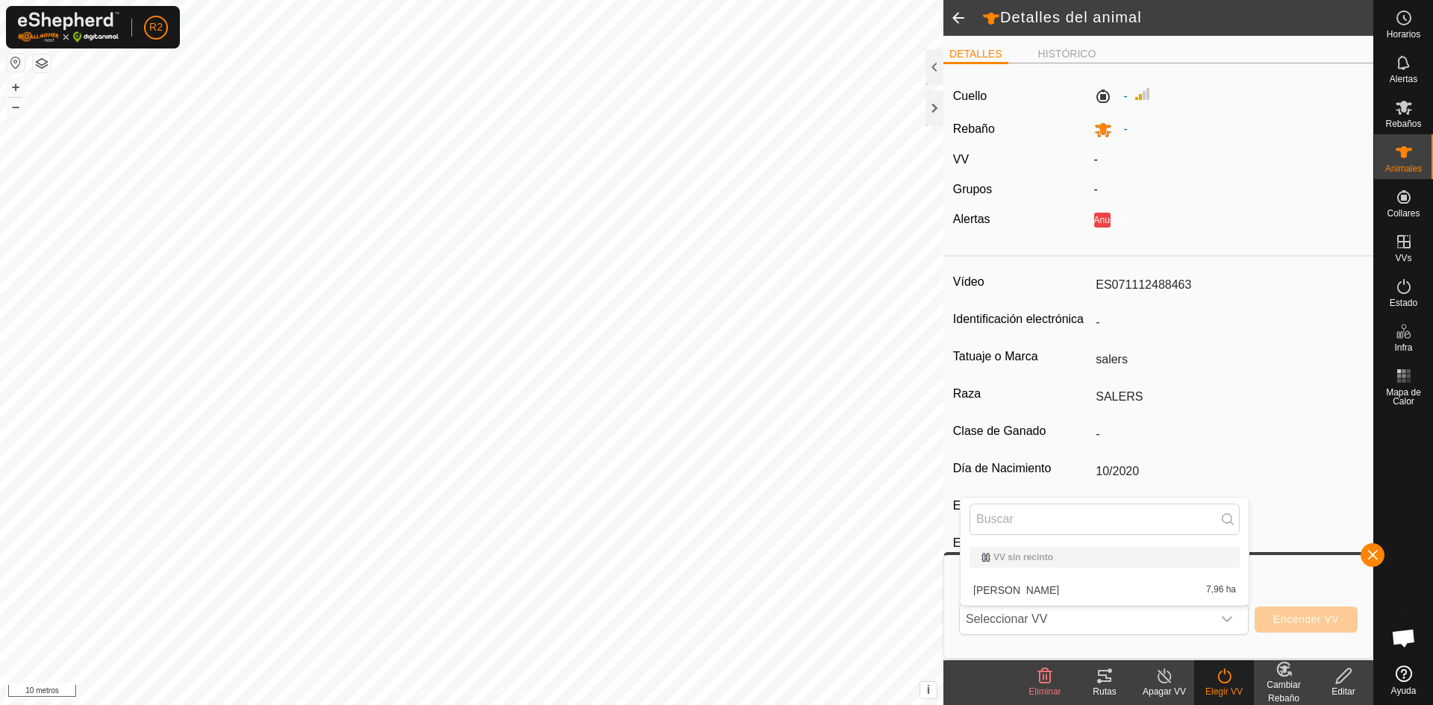
click at [1001, 586] on li "COTO [PERSON_NAME] 7,96 ha" at bounding box center [1104, 590] width 288 height 30
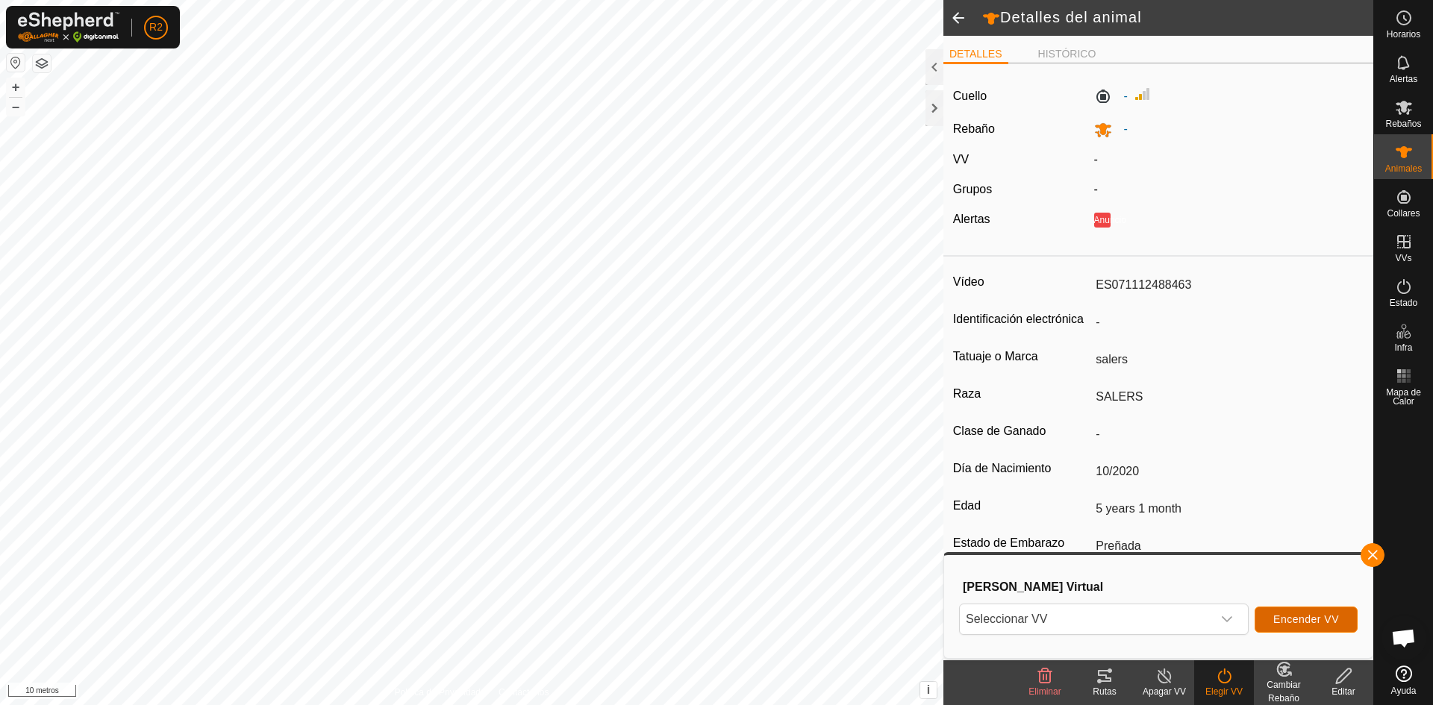
click at [1280, 615] on font "Encender VV" at bounding box center [1306, 619] width 66 height 12
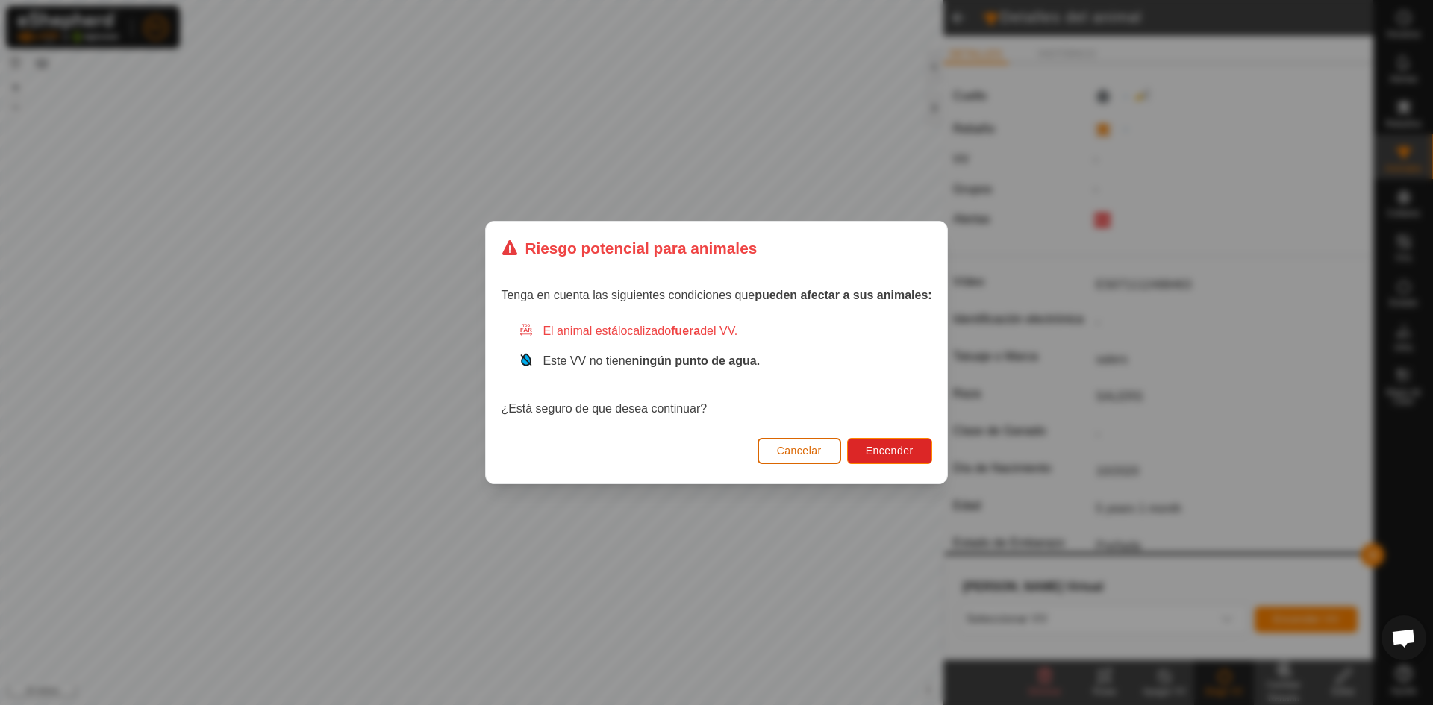
click at [811, 451] on font "Cancelar" at bounding box center [799, 451] width 45 height 12
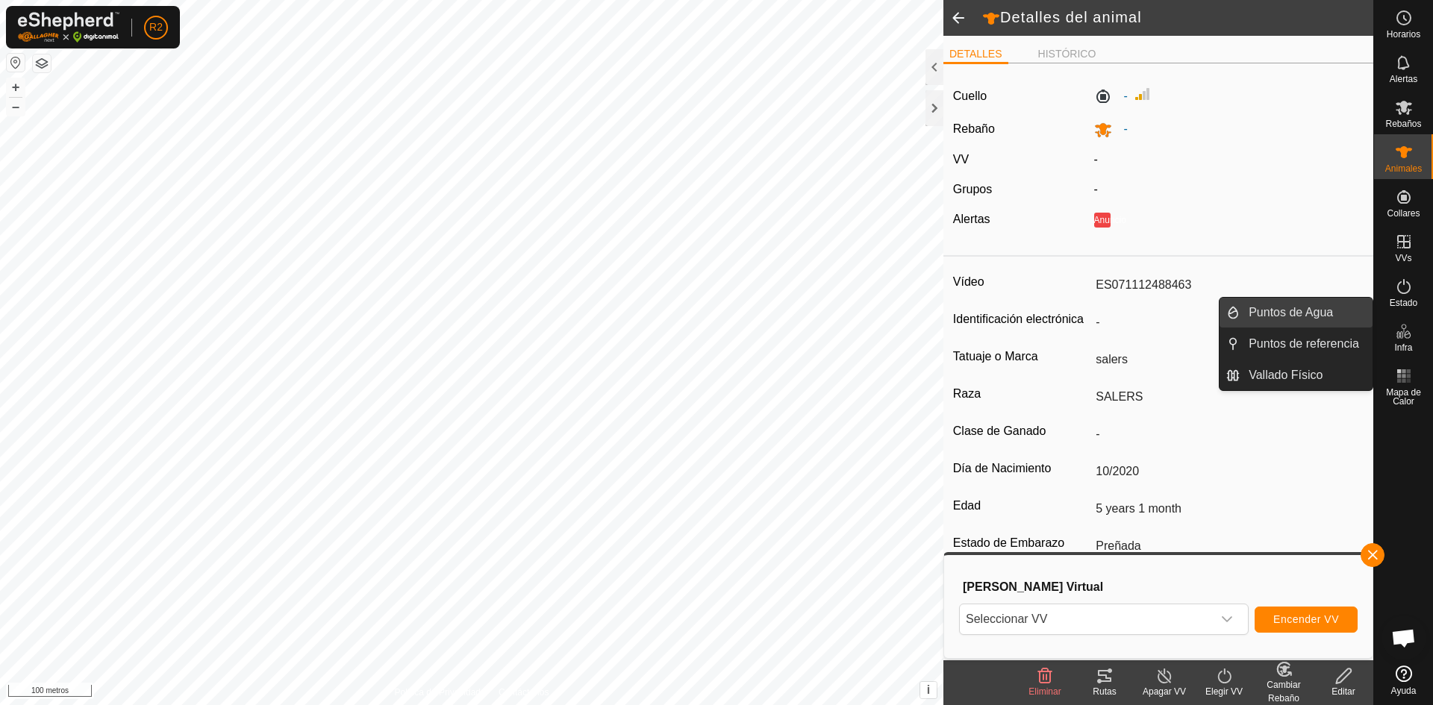
click at [1315, 315] on link "Puntos de Agua" at bounding box center [1305, 313] width 133 height 30
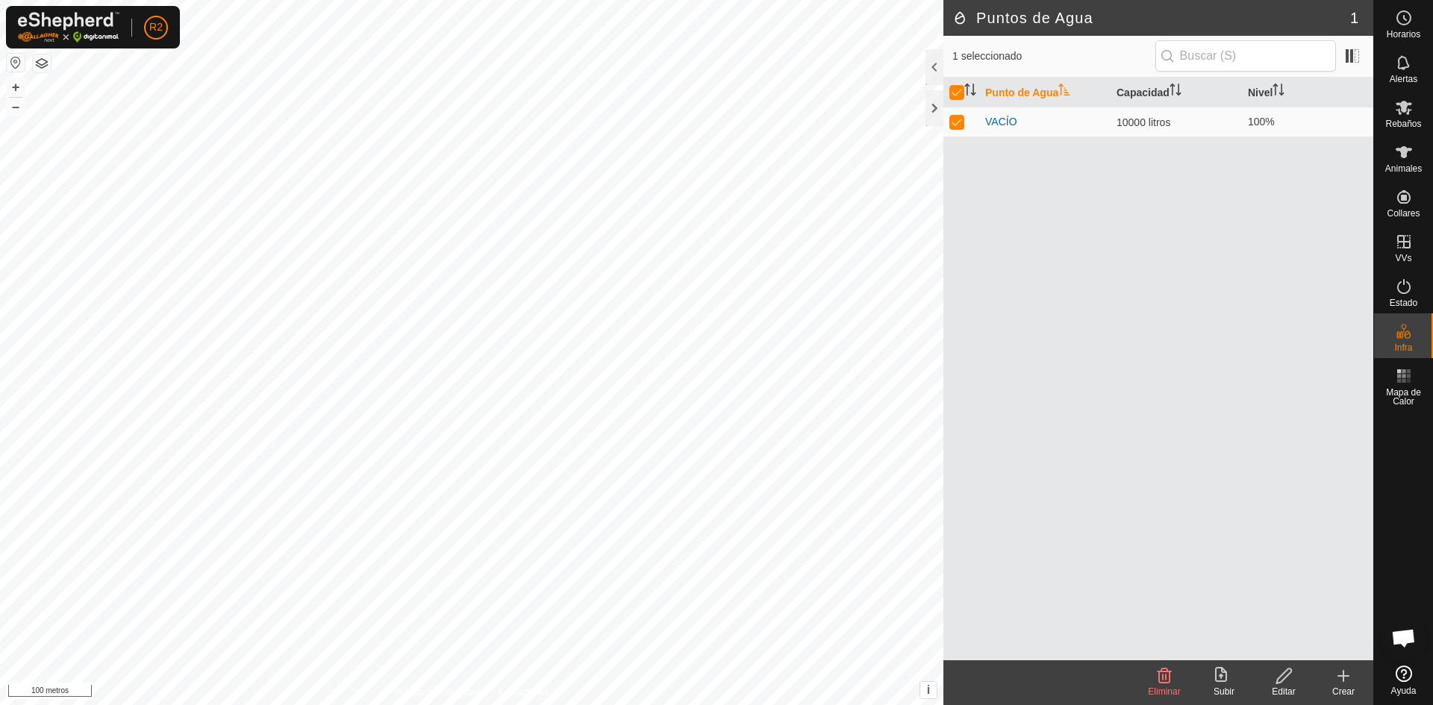
click at [1336, 678] on icon at bounding box center [1343, 676] width 18 height 18
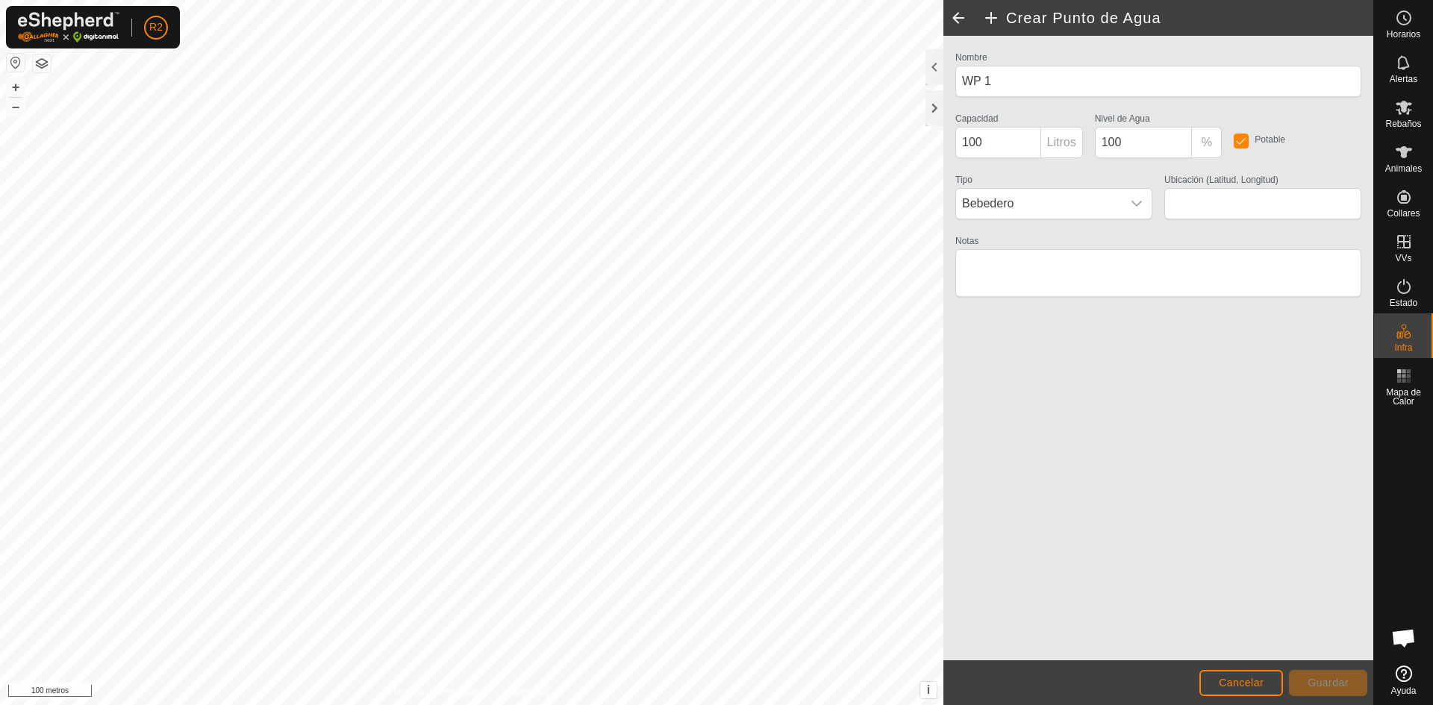
type input "42.732623, -7.260718"
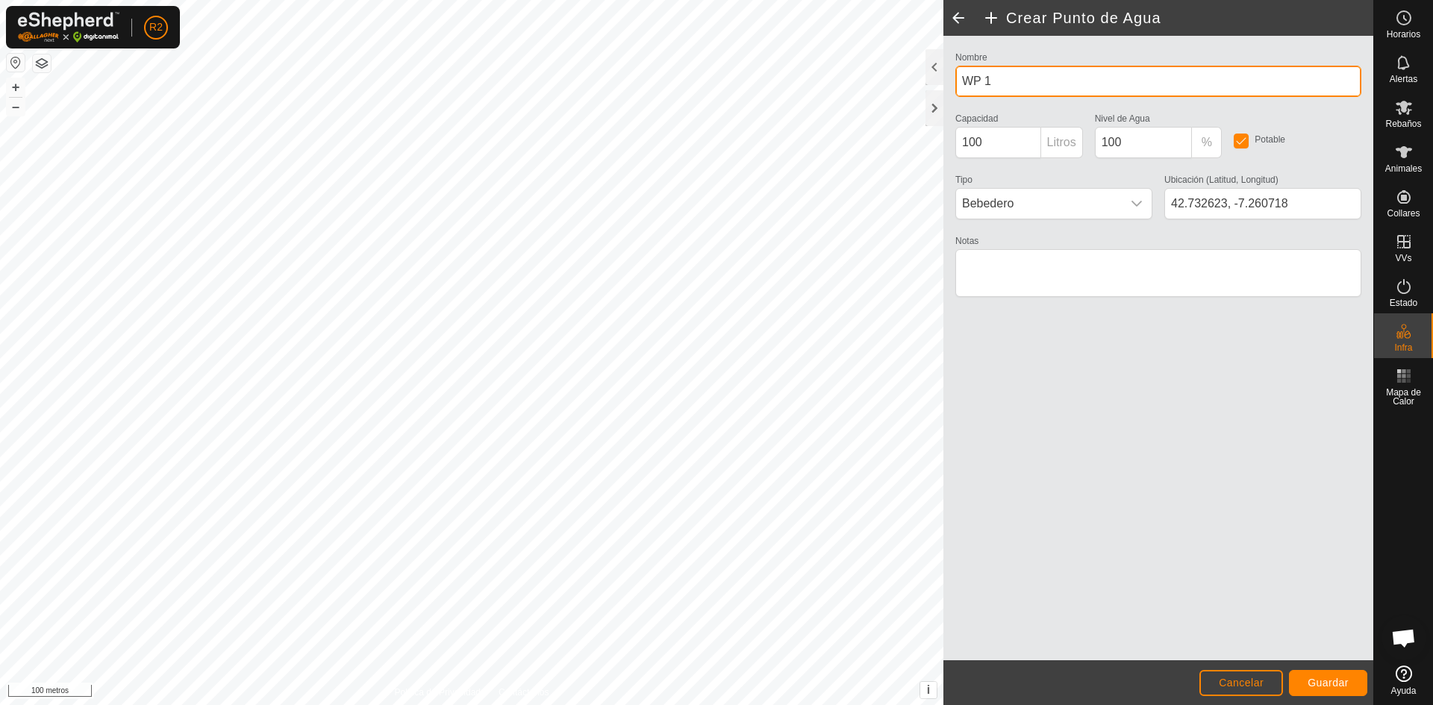
click at [1024, 75] on input "WP 1" at bounding box center [1158, 81] width 406 height 31
type input "W"
type input "VACIO COTO"
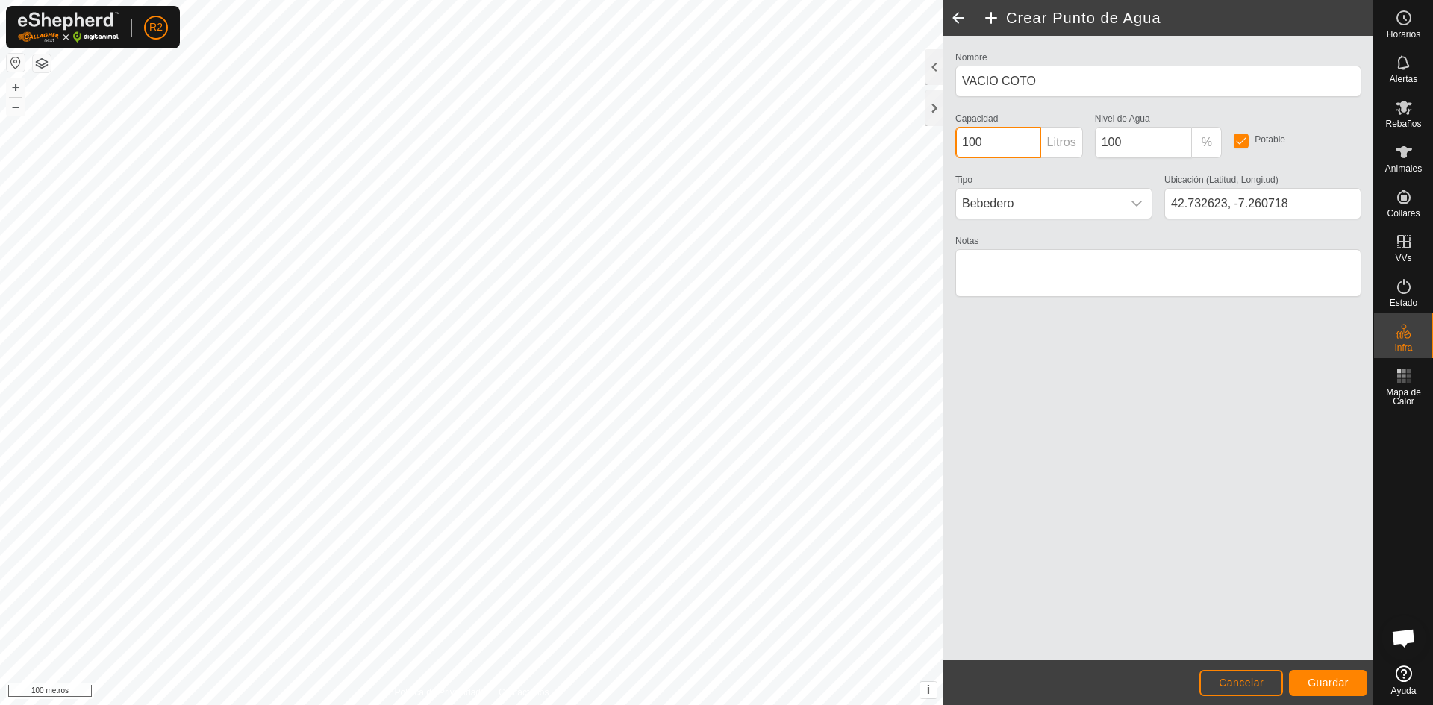
click at [990, 151] on input "100" at bounding box center [998, 142] width 86 height 31
type input "10000"
click at [1135, 204] on icon "disparador desplegable" at bounding box center [1136, 204] width 10 height 6
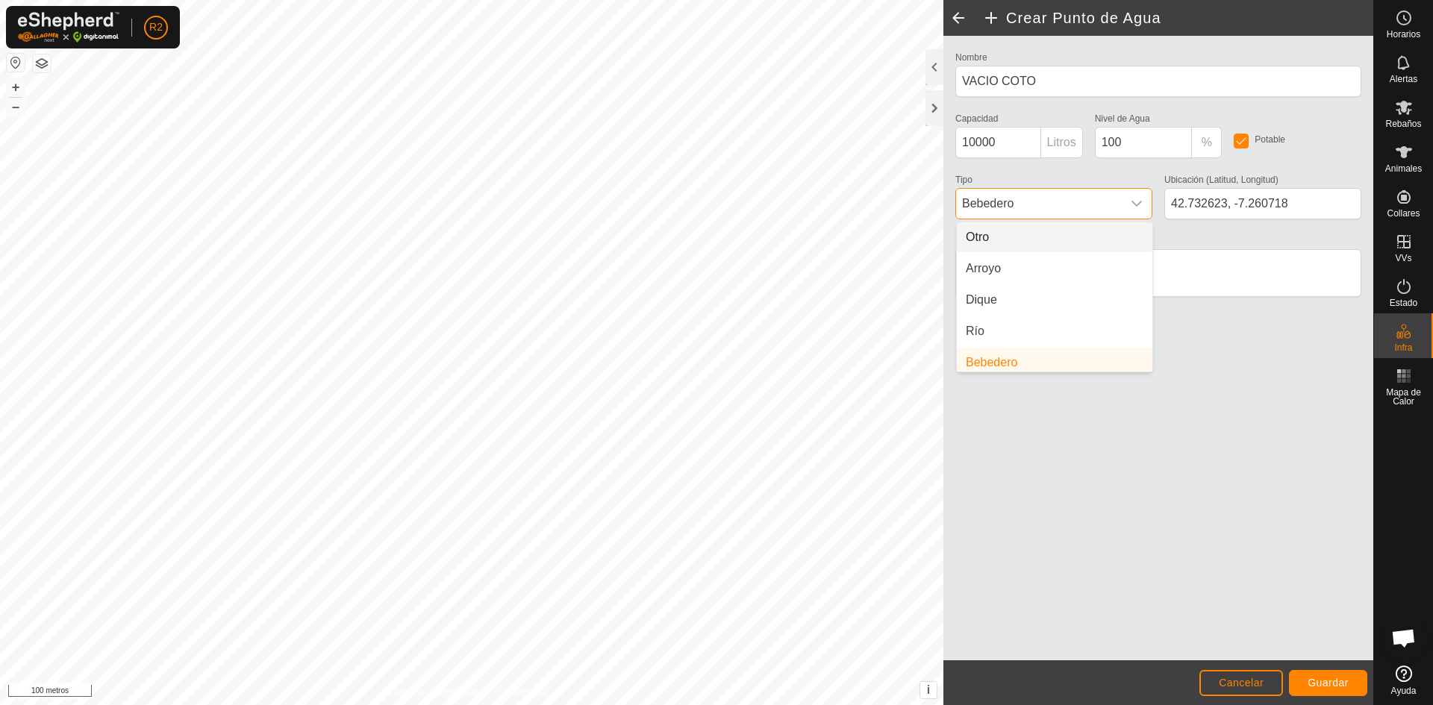
scroll to position [6, 0]
click at [1051, 234] on li "Otro" at bounding box center [1054, 231] width 195 height 30
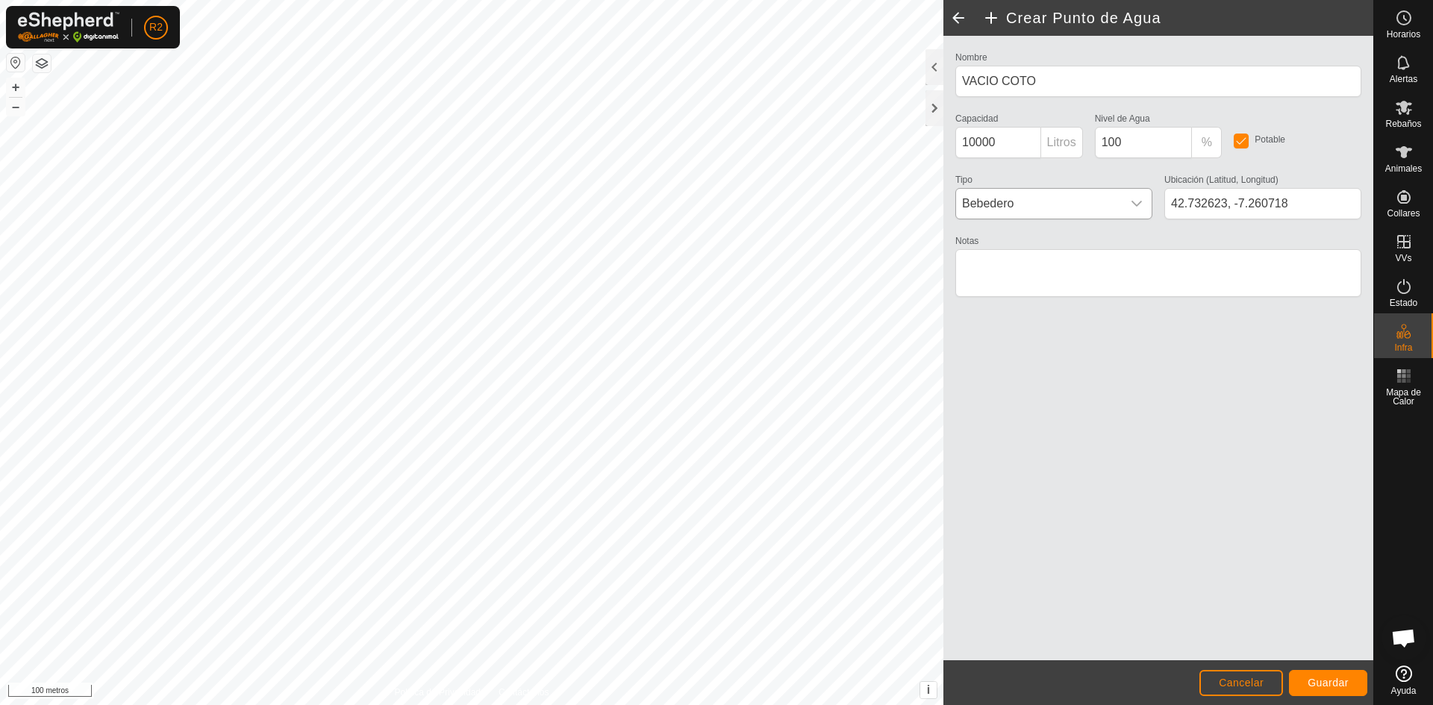
click at [1136, 206] on icon "disparador desplegable" at bounding box center [1136, 204] width 10 height 6
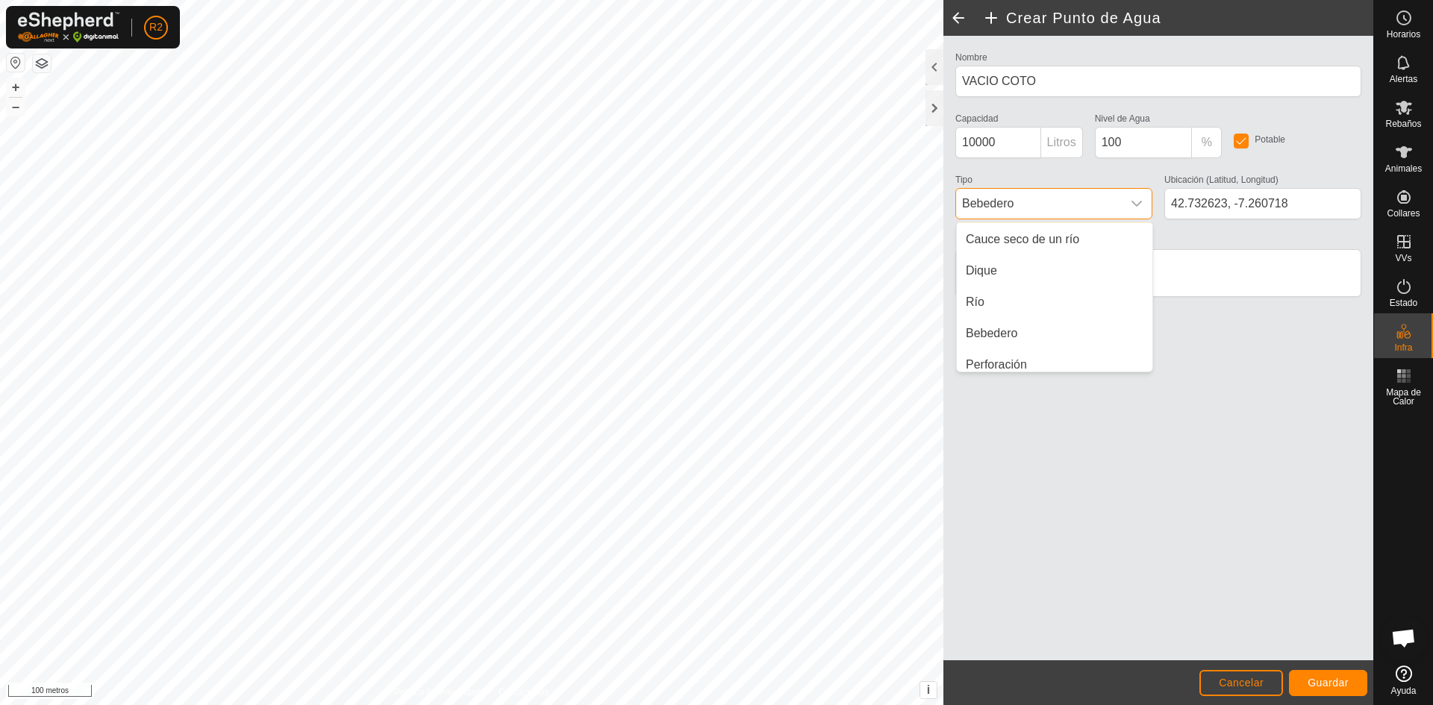
scroll to position [37, 0]
click at [1021, 361] on li "Perforación" at bounding box center [1054, 357] width 195 height 30
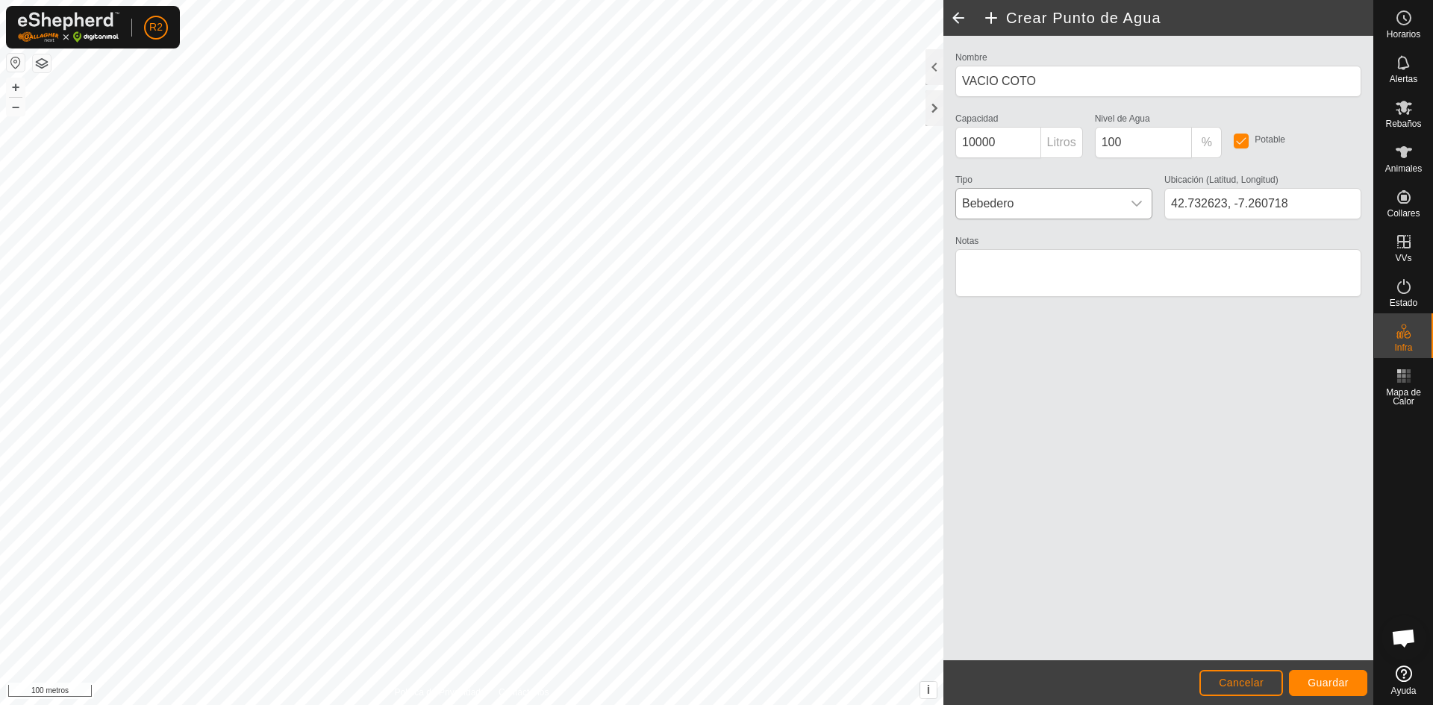
click at [1136, 206] on icon "disparador desplegable" at bounding box center [1136, 204] width 10 height 6
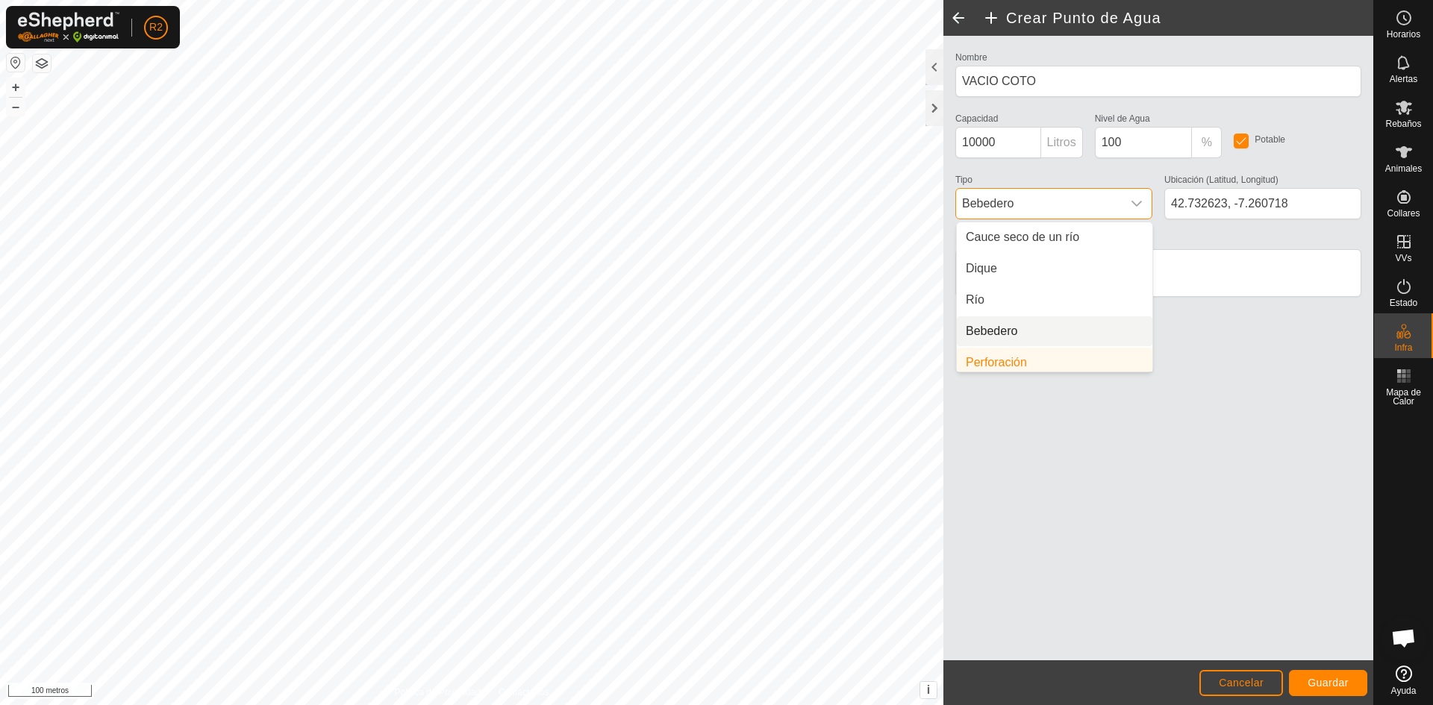
scroll to position [37, 0]
click at [1034, 357] on li "Perforación" at bounding box center [1054, 357] width 195 height 30
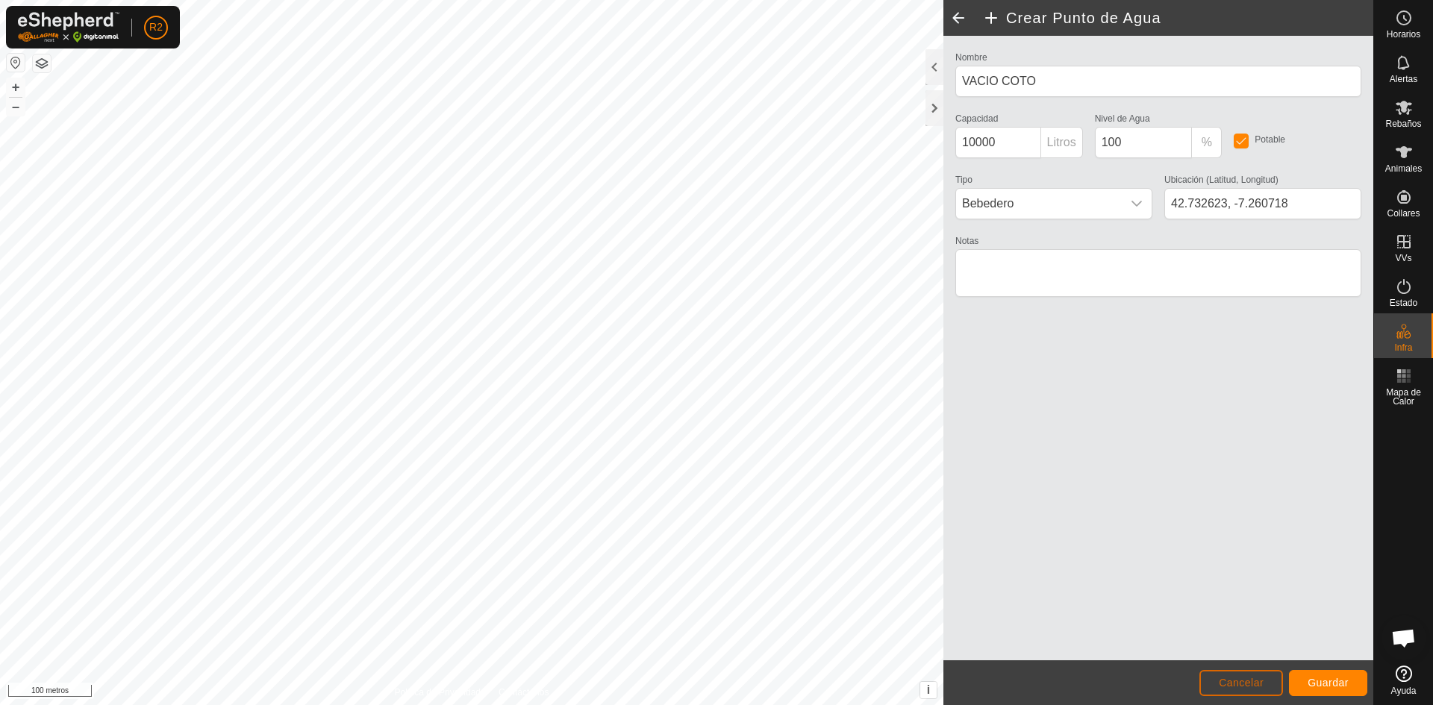
click at [1248, 681] on font "Cancelar" at bounding box center [1240, 683] width 45 height 12
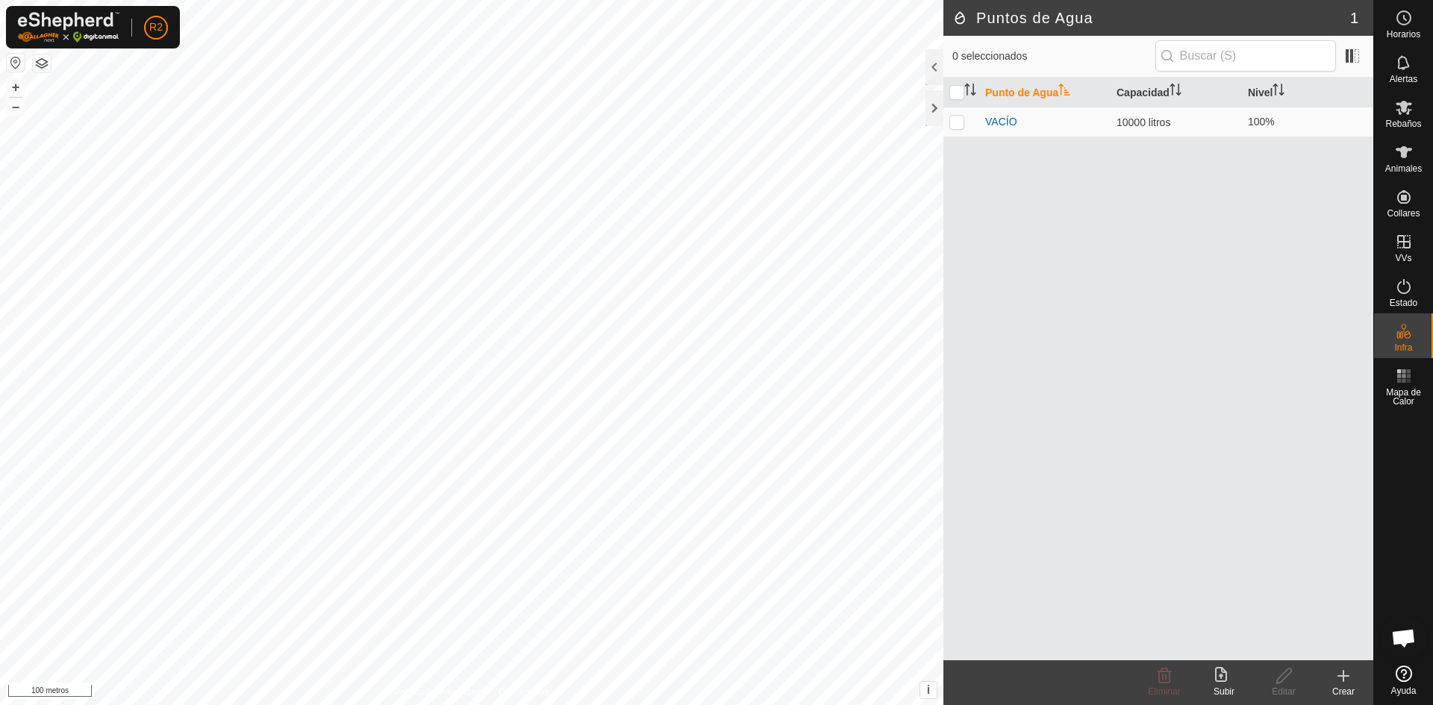
click at [1341, 682] on icon at bounding box center [1343, 676] width 18 height 18
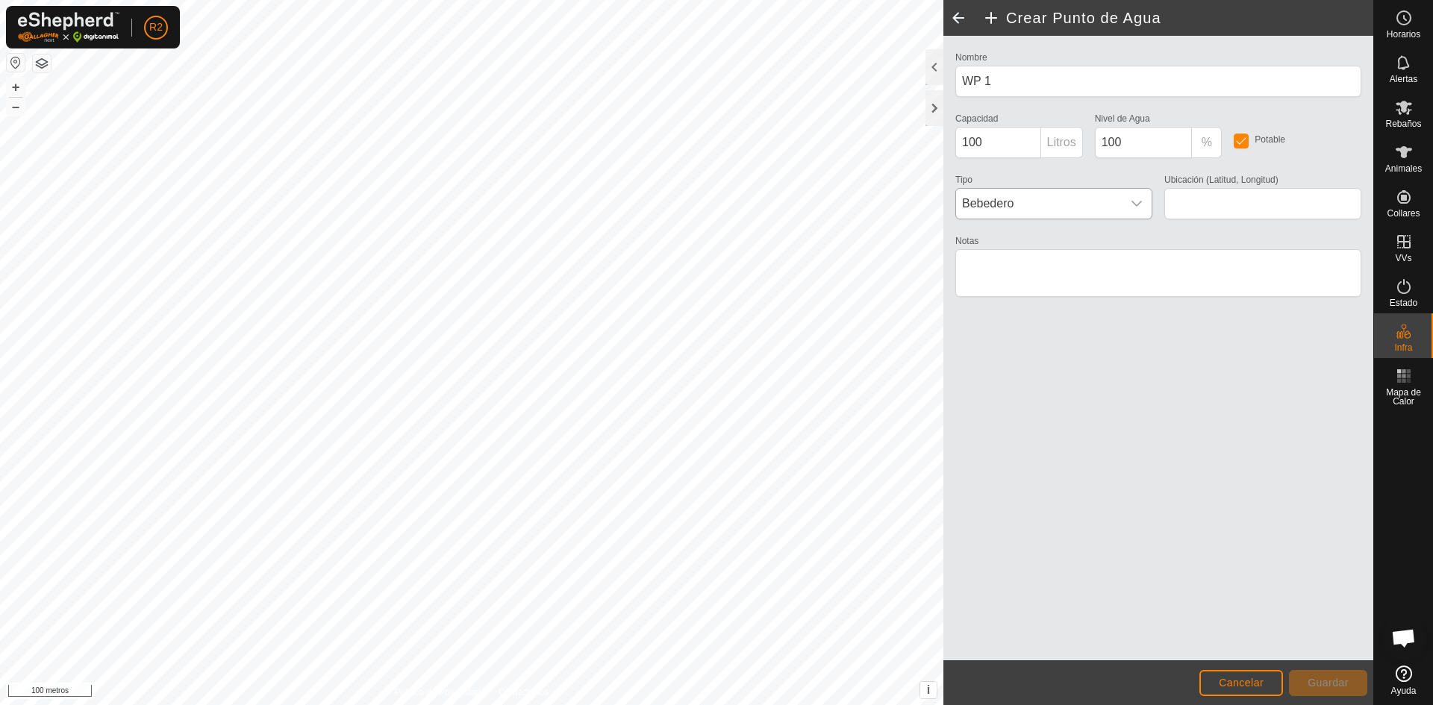
click at [1134, 207] on icon "disparador desplegable" at bounding box center [1136, 204] width 12 height 12
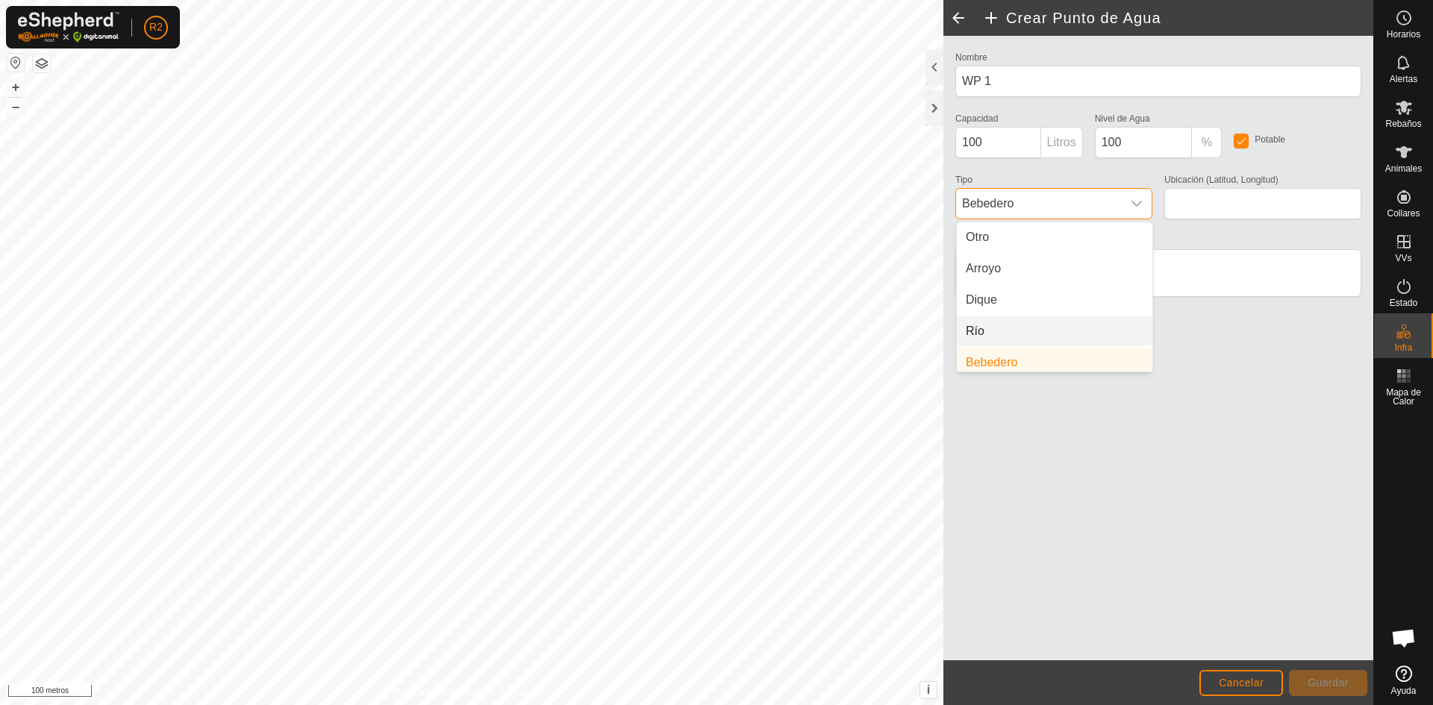
click at [1012, 328] on li "Río" at bounding box center [1054, 331] width 195 height 30
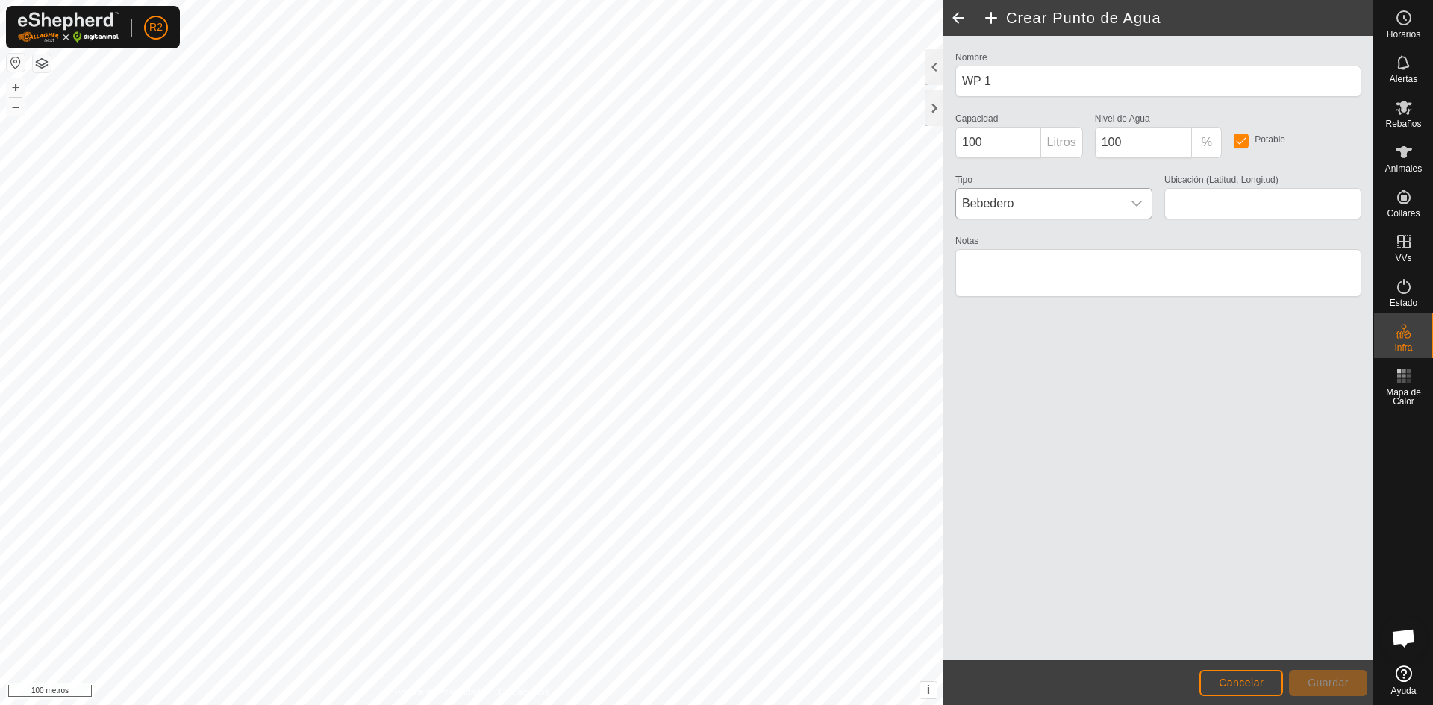
click at [1136, 202] on icon "disparador desplegable" at bounding box center [1136, 204] width 12 height 12
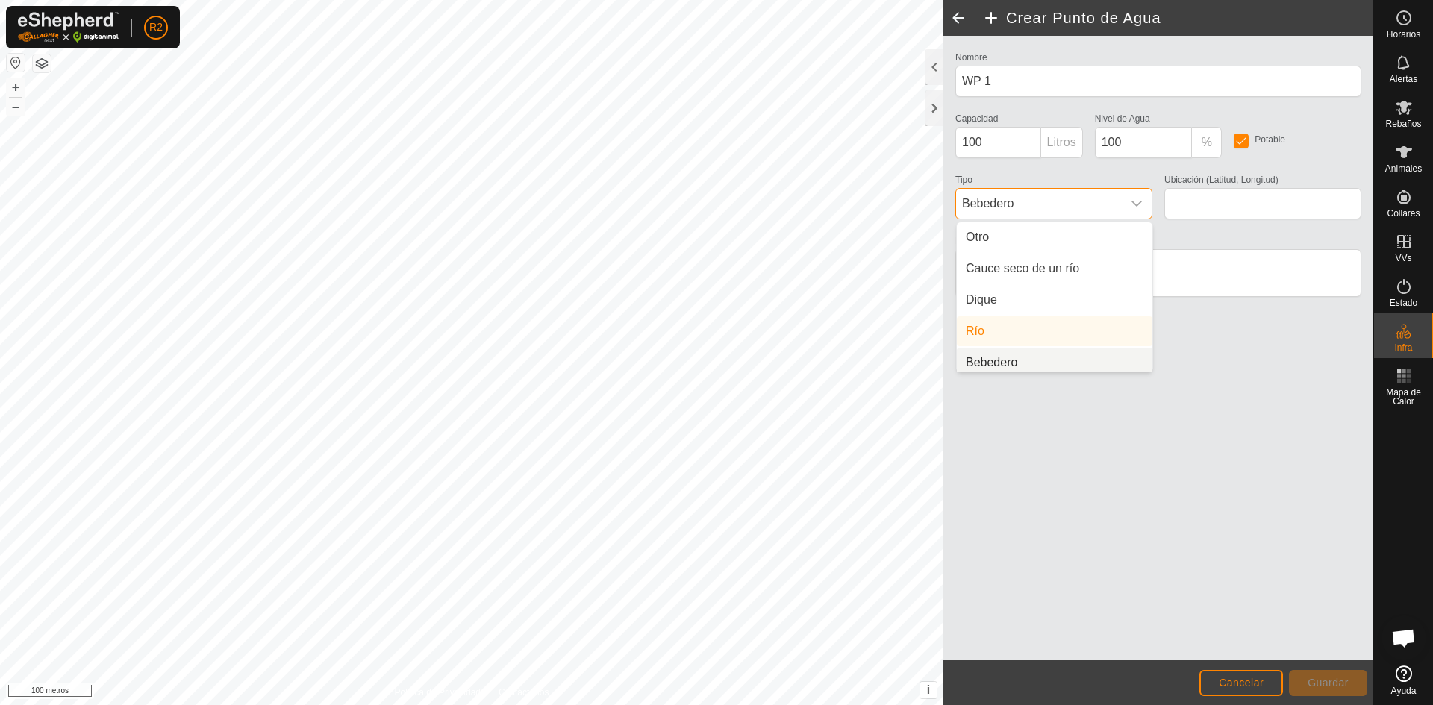
scroll to position [6, 0]
click at [1015, 259] on li "Cauce seco de un río" at bounding box center [1054, 263] width 195 height 30
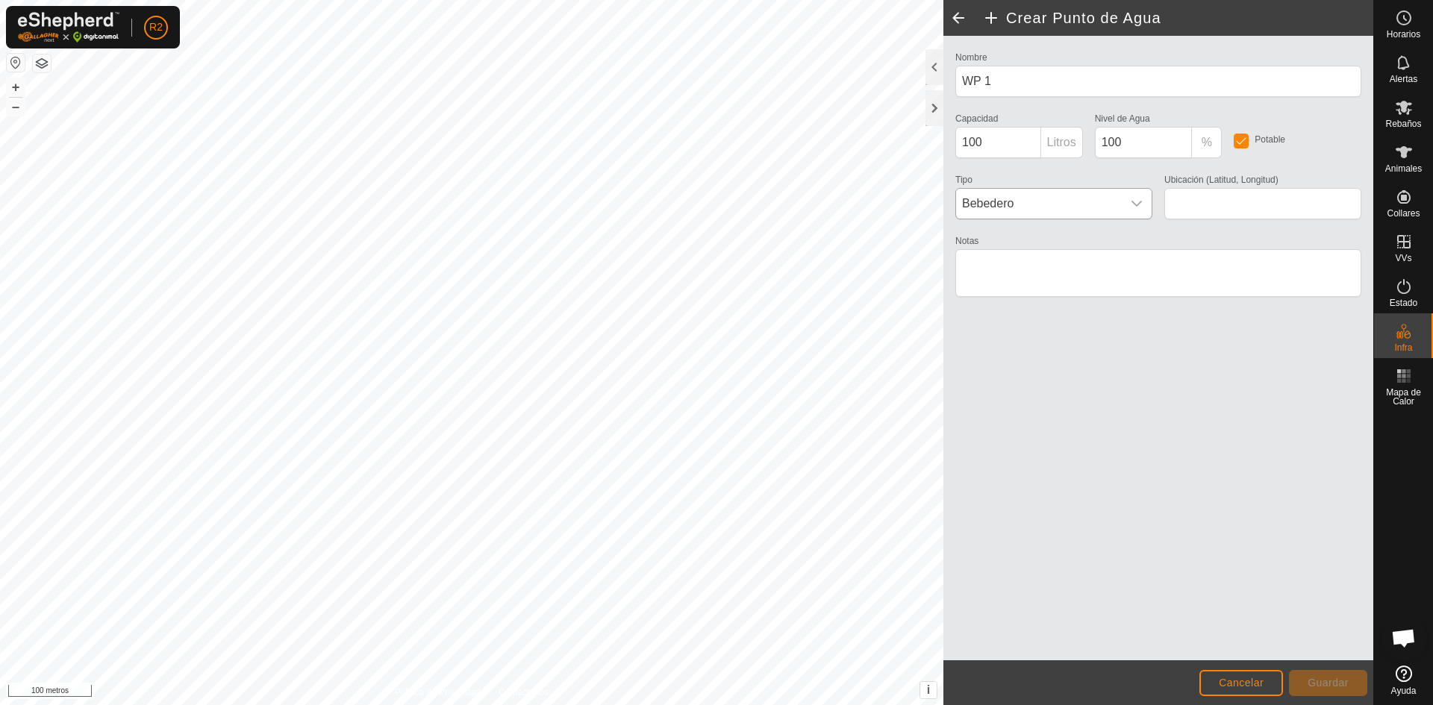
click at [1140, 204] on icon "disparador desplegable" at bounding box center [1136, 204] width 12 height 12
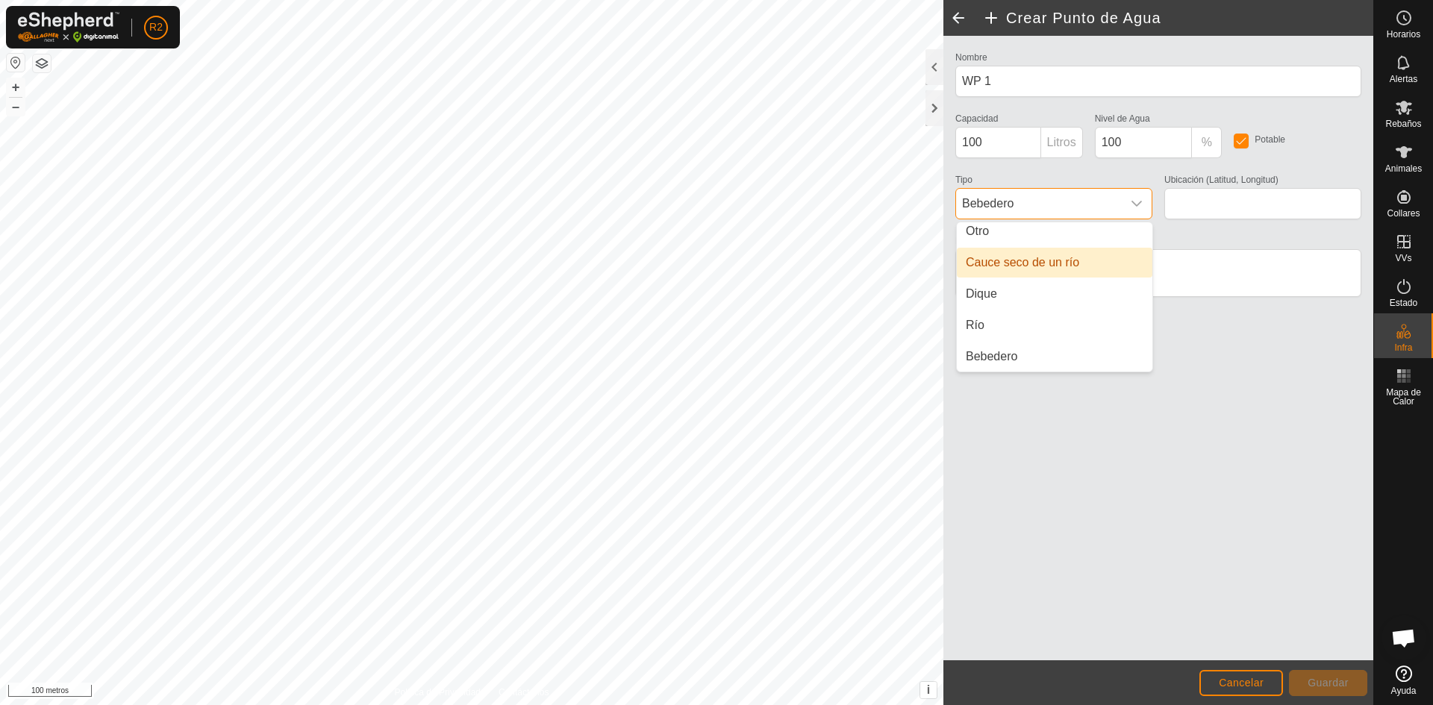
scroll to position [0, 0]
click at [1240, 145] on input "checkbox" at bounding box center [1240, 141] width 15 height 15
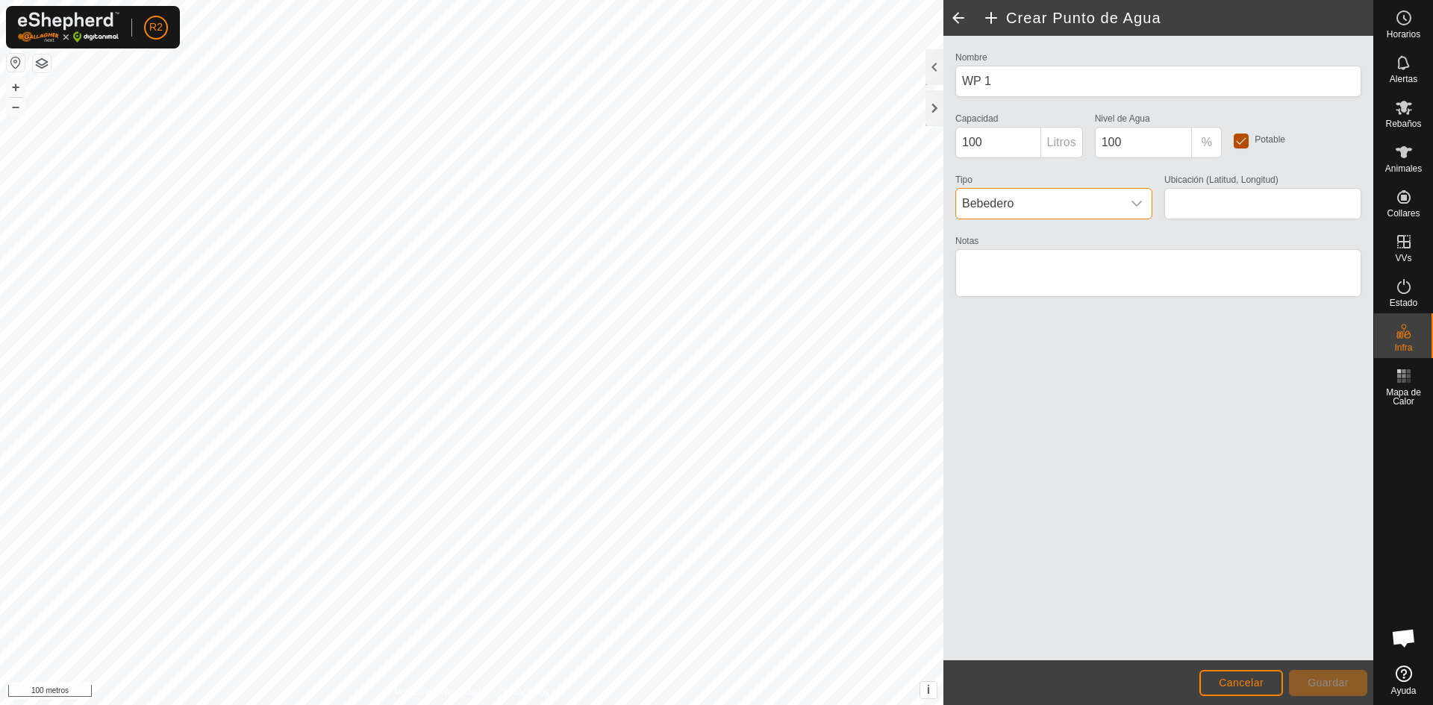
checkbox input "false"
click at [1142, 206] on icon "disparador desplegable" at bounding box center [1136, 204] width 12 height 12
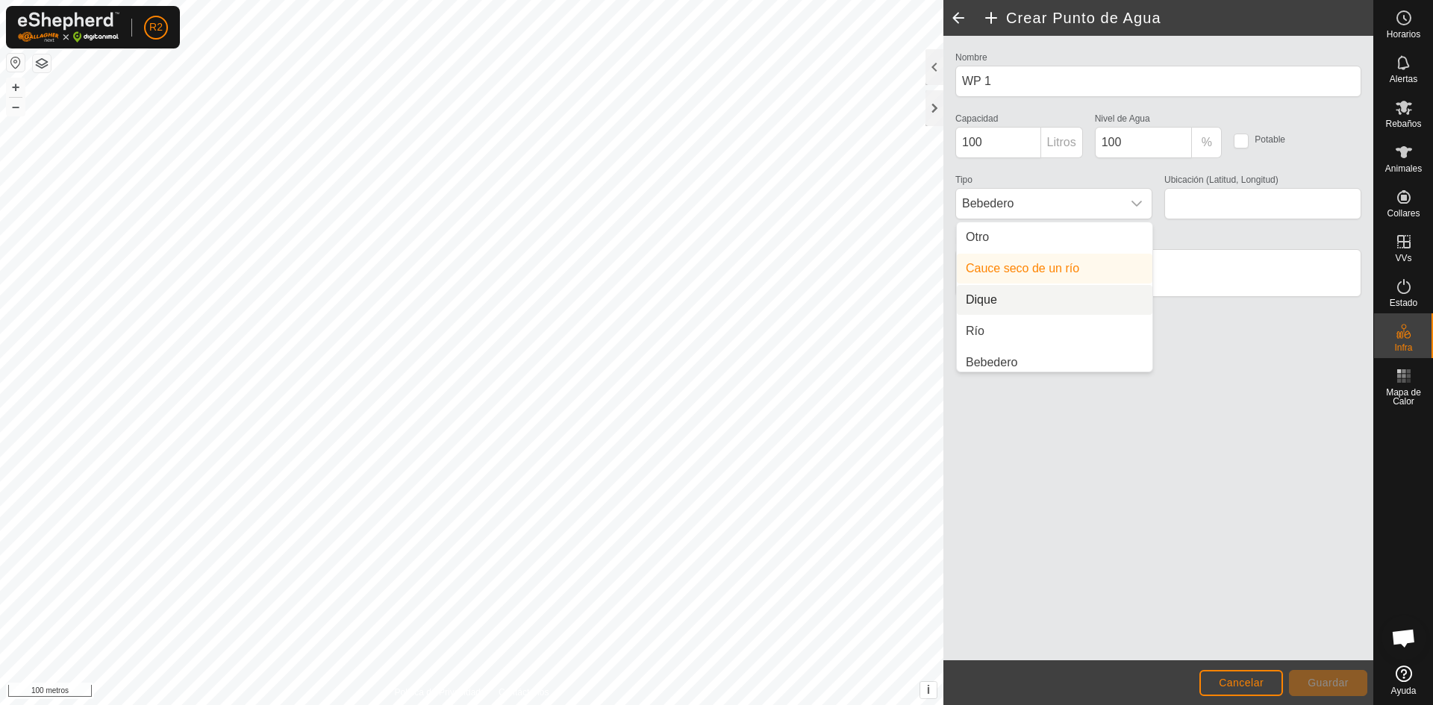
click at [1051, 300] on li "Dique" at bounding box center [1054, 300] width 195 height 30
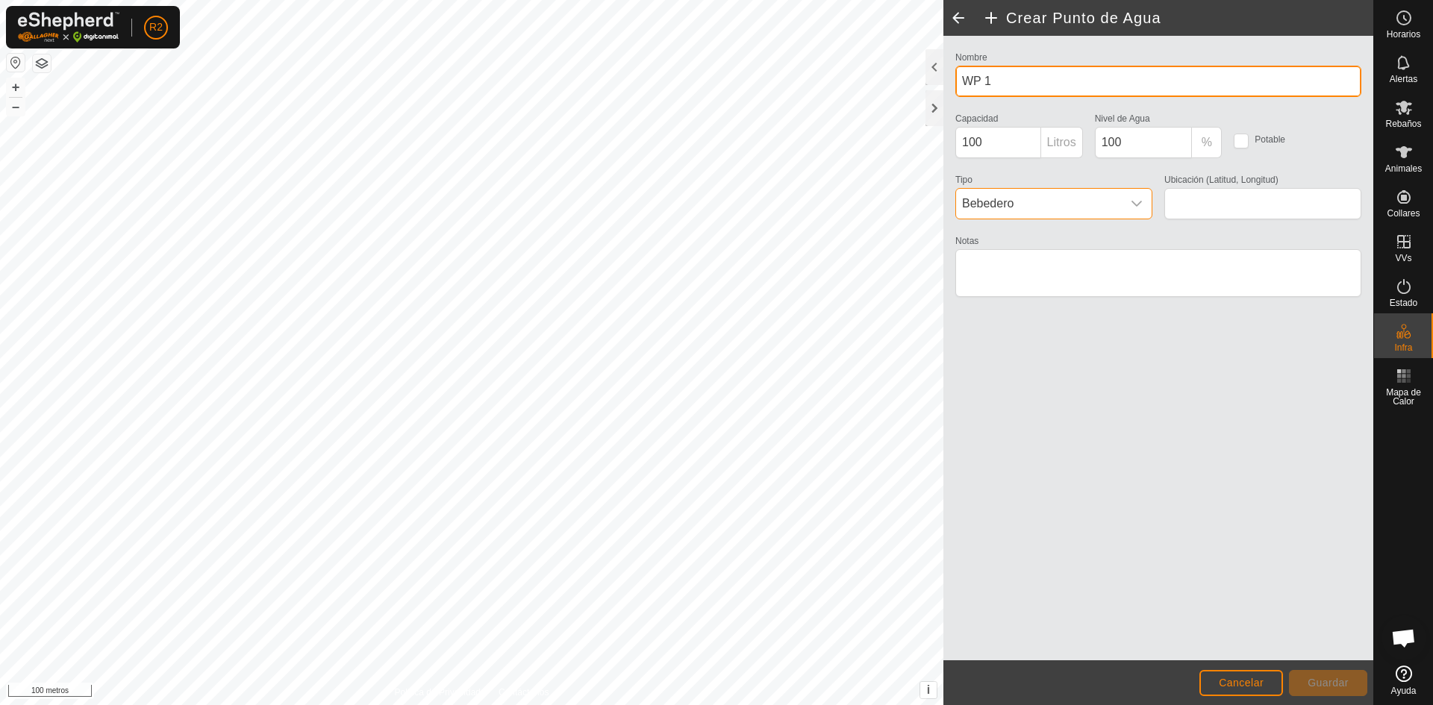
click at [1014, 67] on input "WP 1" at bounding box center [1158, 81] width 406 height 31
type input "W"
type input "COTO VACIO"
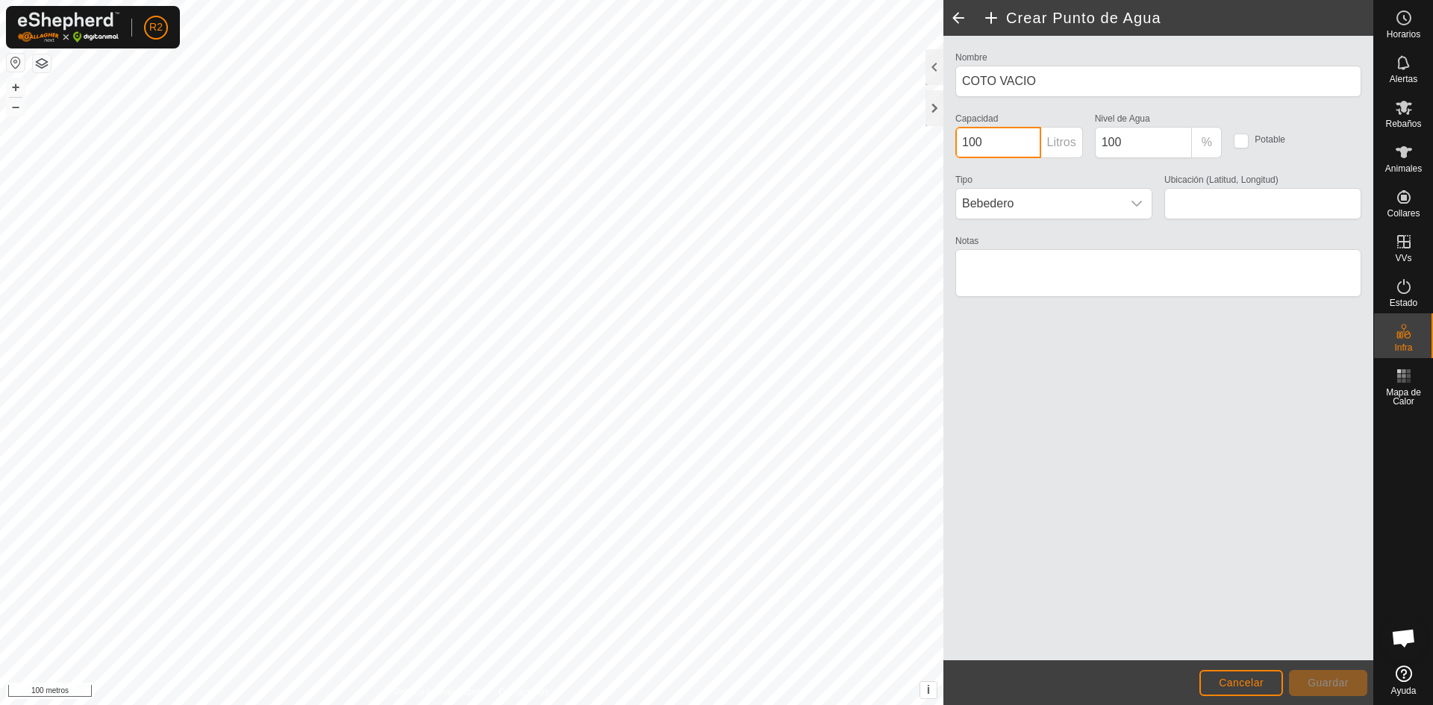
click at [1007, 140] on input "100" at bounding box center [998, 142] width 86 height 31
type input "10000"
type input "42.732671, -7.260685"
click at [1136, 199] on icon "disparador desplegable" at bounding box center [1136, 204] width 12 height 12
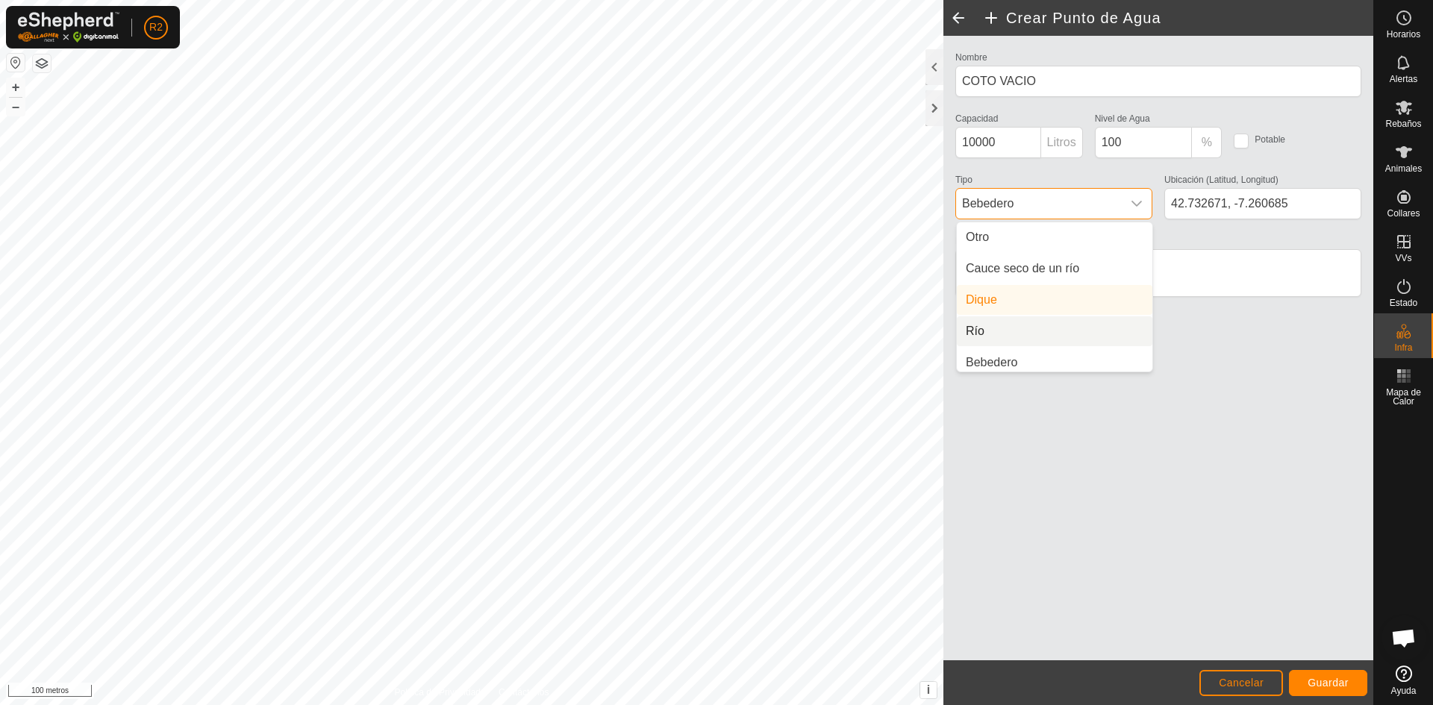
scroll to position [6, 0]
click at [1004, 322] on li "Río" at bounding box center [1054, 325] width 195 height 30
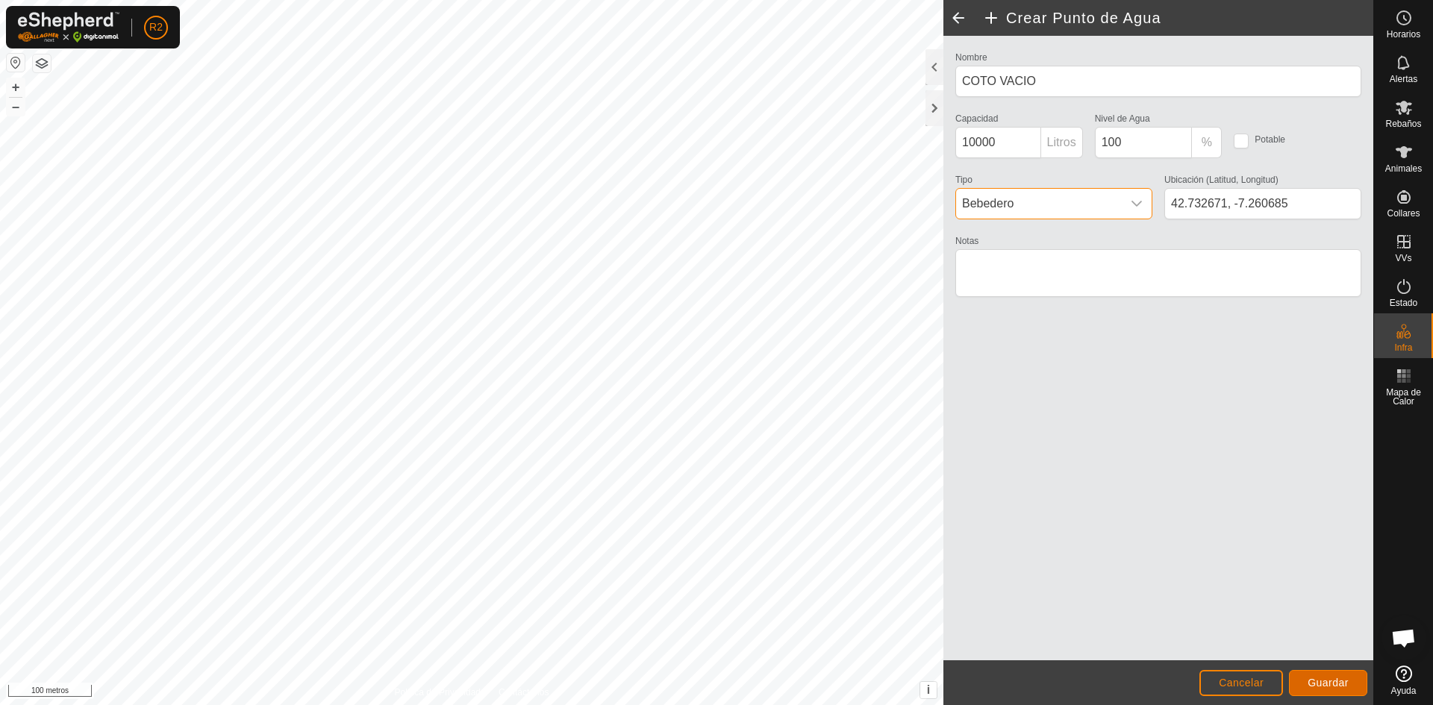
click at [1330, 677] on font "Guardar" at bounding box center [1327, 683] width 41 height 12
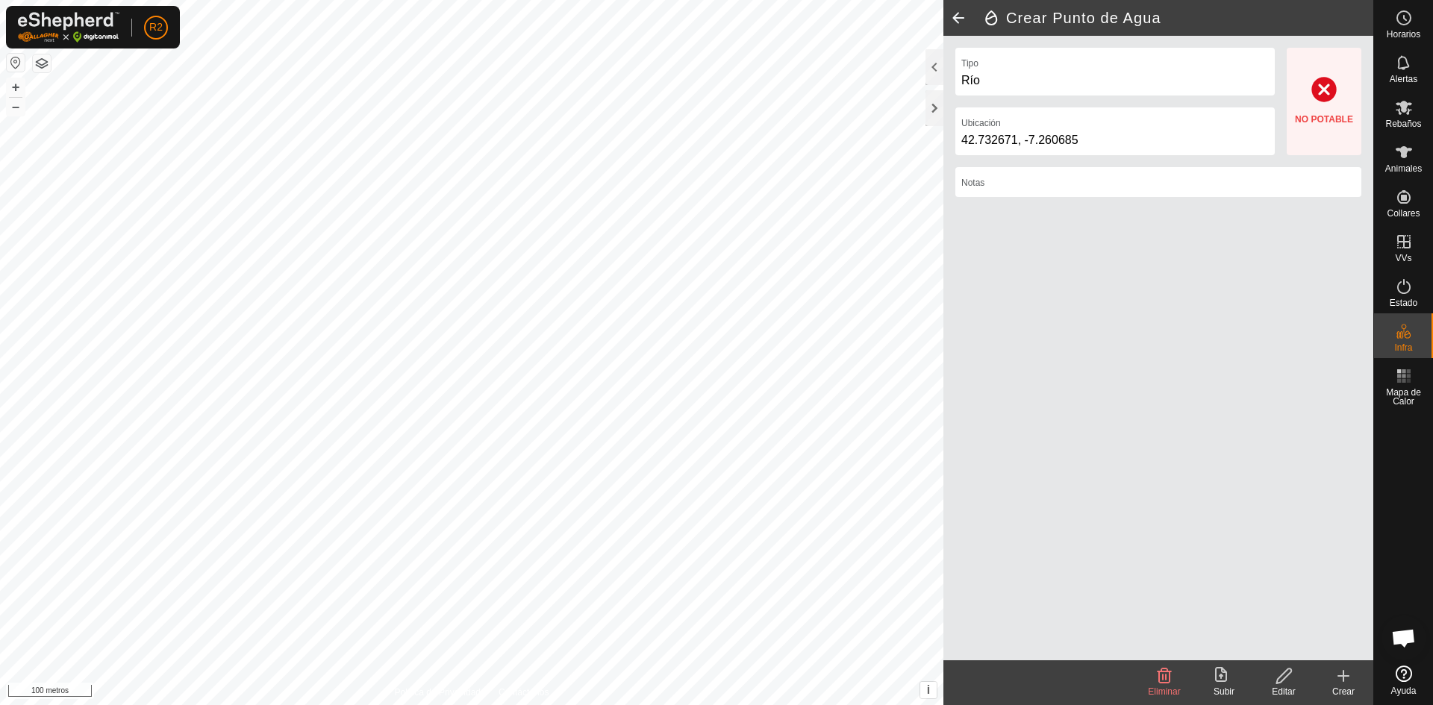
click at [1275, 675] on icon at bounding box center [1283, 676] width 19 height 18
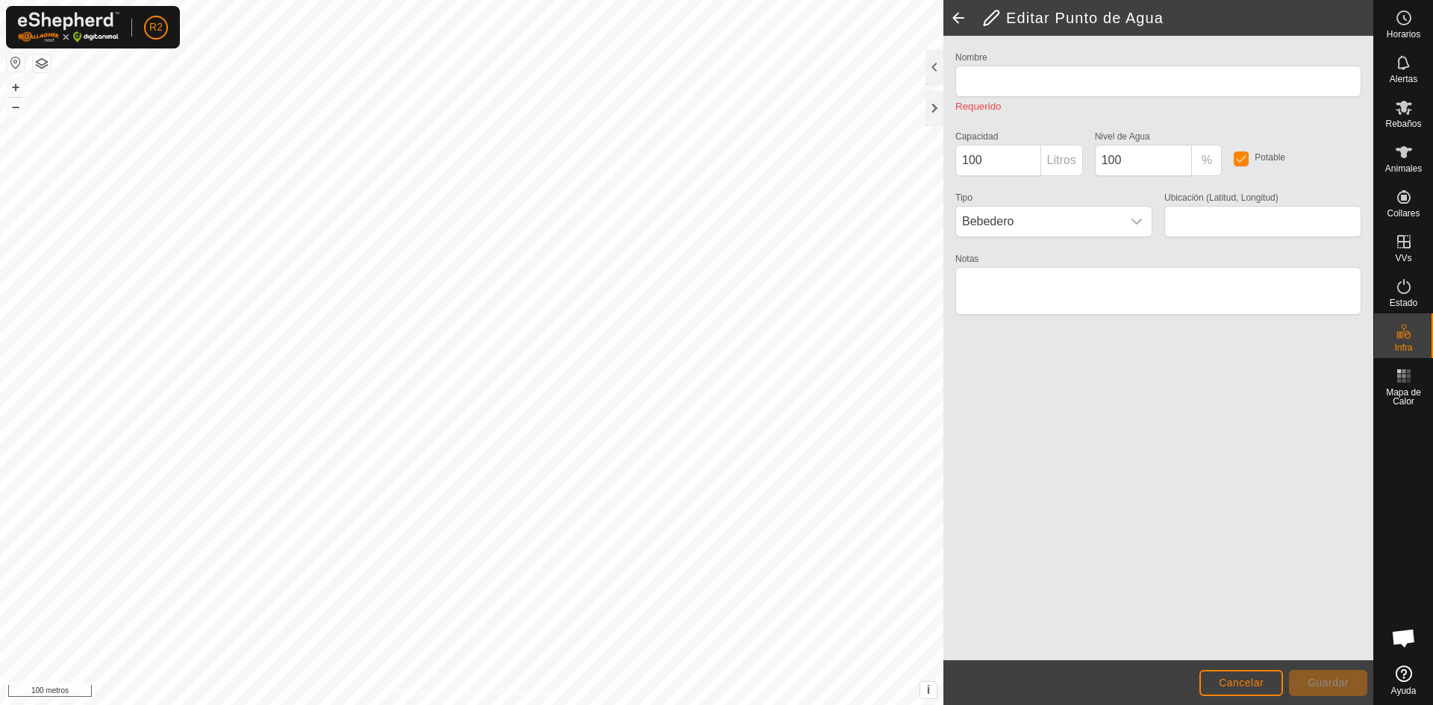
type input "COTO VACIO"
type input "10000"
checkbox input "false"
type input "42.732671, -7.260685"
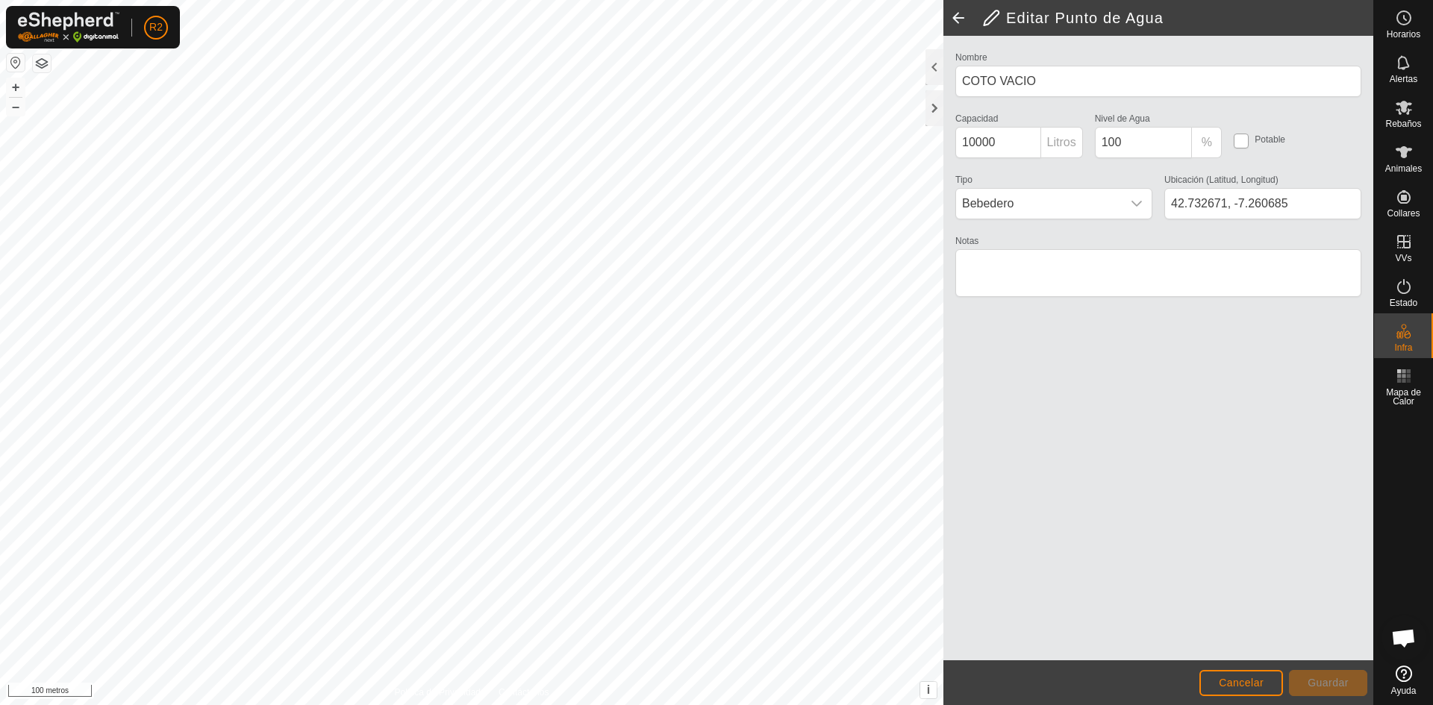
drag, startPoint x: 1236, startPoint y: 140, endPoint x: 1234, endPoint y: 148, distance: 8.5
click at [1236, 140] on input "checkbox" at bounding box center [1240, 141] width 15 height 15
checkbox input "true"
click at [1338, 680] on font "Guardar" at bounding box center [1327, 683] width 41 height 12
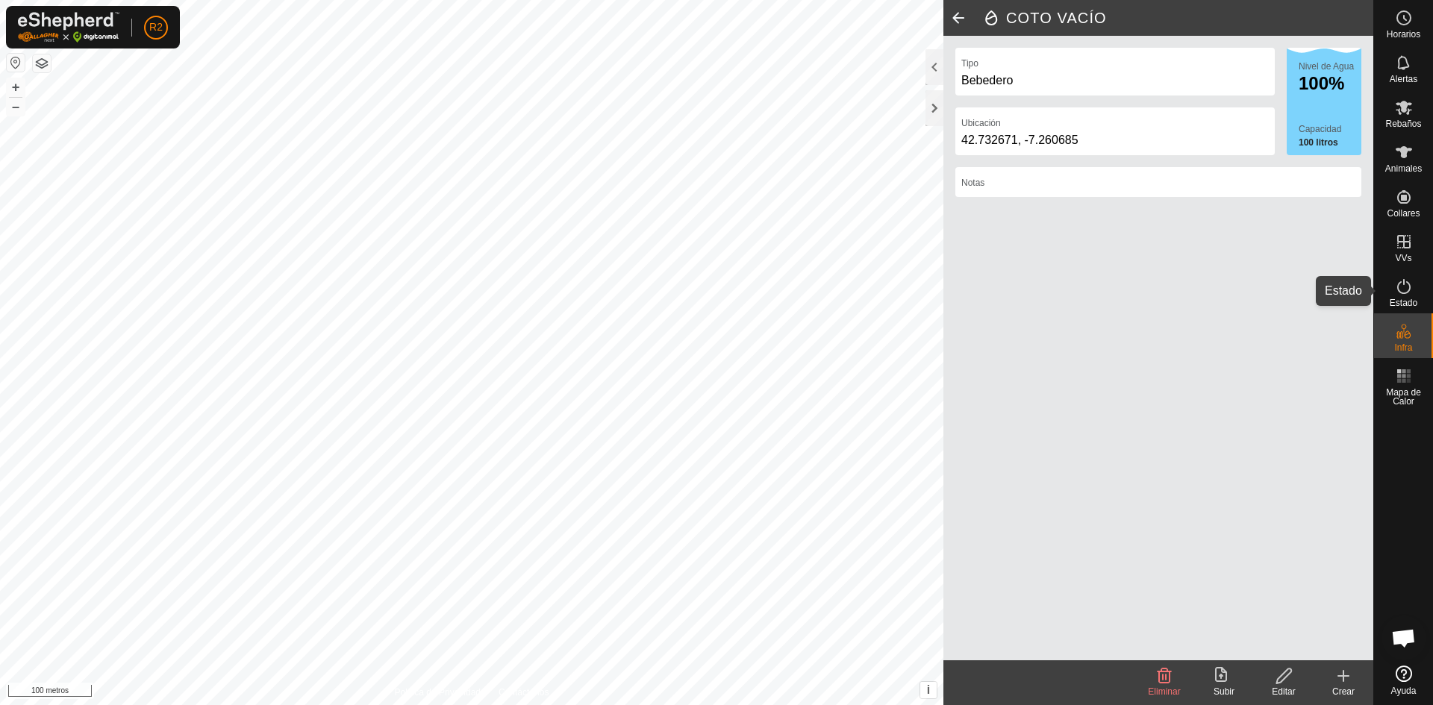
click at [1413, 294] on es-activation-svg-icon at bounding box center [1403, 287] width 27 height 24
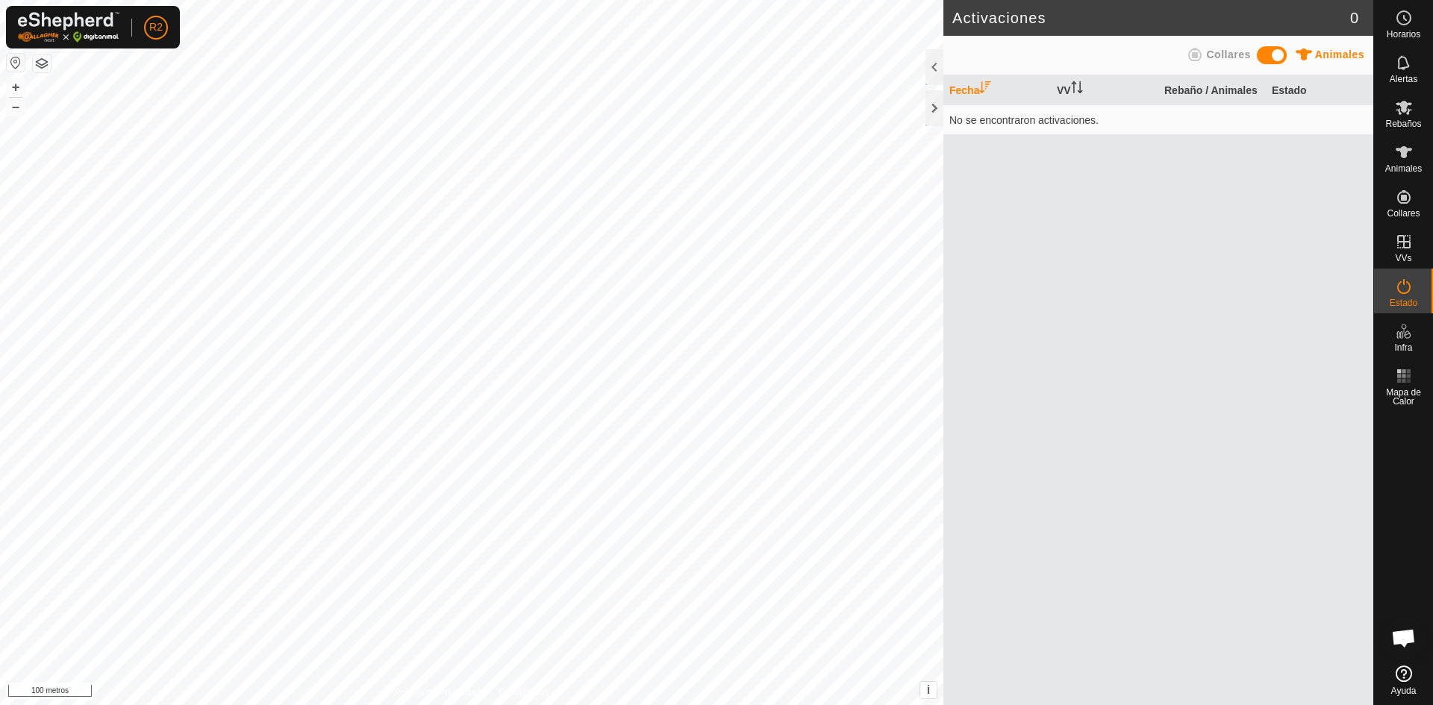
click at [1273, 51] on span at bounding box center [1271, 55] width 30 height 18
click at [1271, 54] on span at bounding box center [1271, 55] width 30 height 18
click at [1410, 289] on icon at bounding box center [1404, 287] width 18 height 18
click at [1398, 280] on icon at bounding box center [1404, 287] width 18 height 18
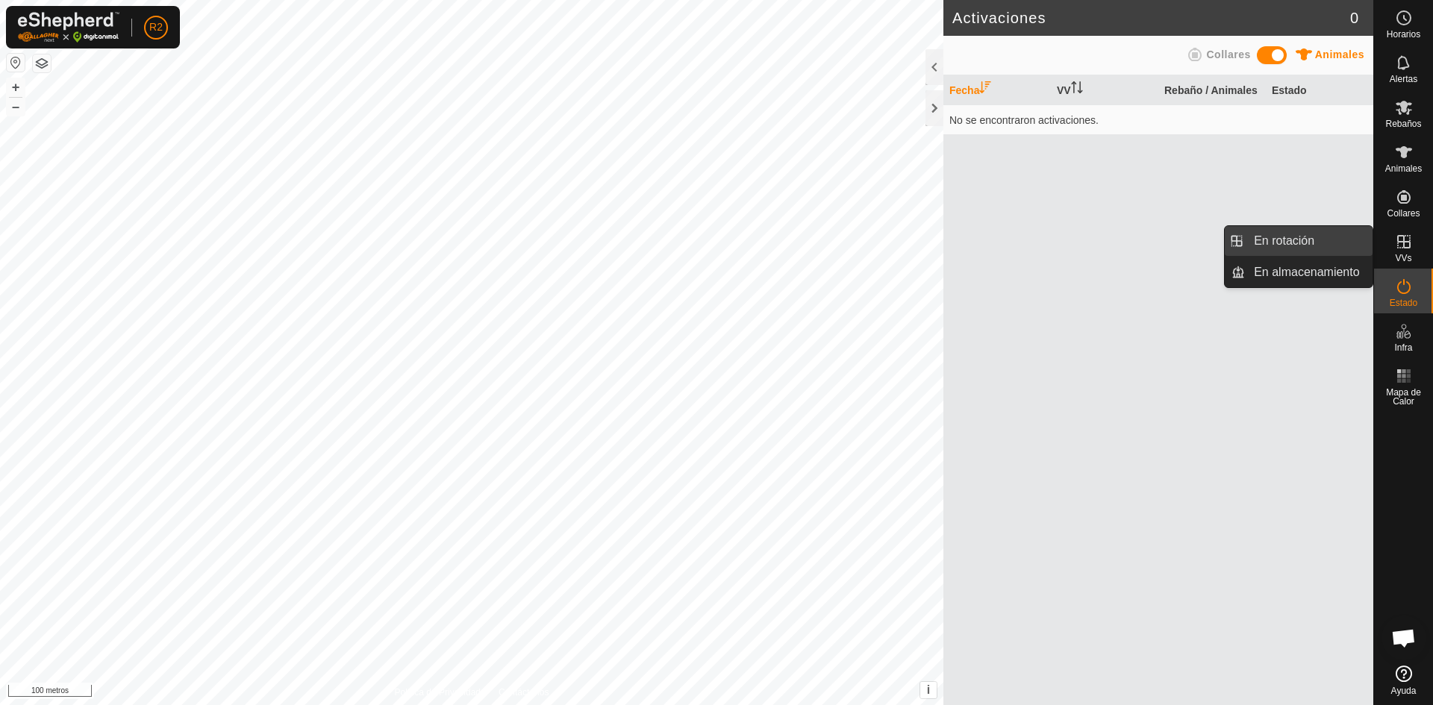
click at [1315, 234] on link "En rotación" at bounding box center [1309, 241] width 128 height 30
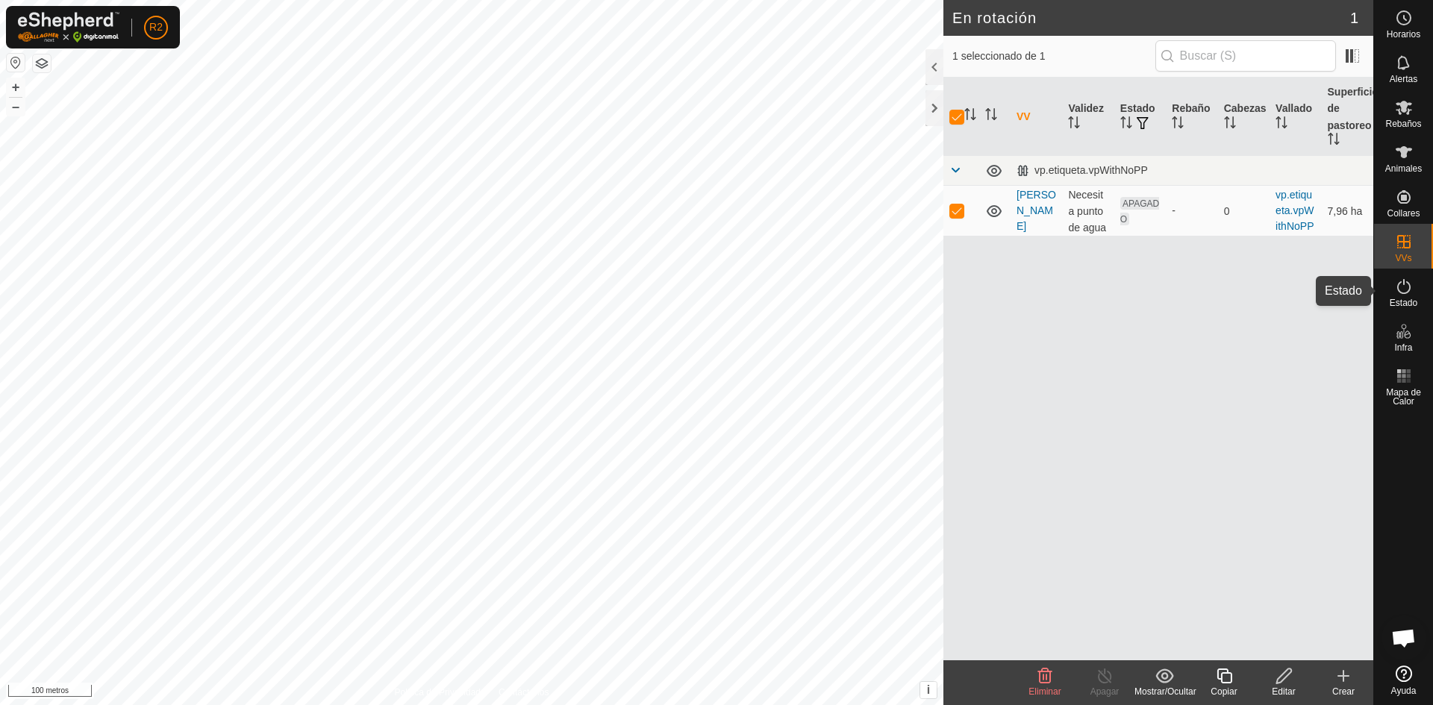
click at [1396, 286] on icon at bounding box center [1404, 287] width 18 height 18
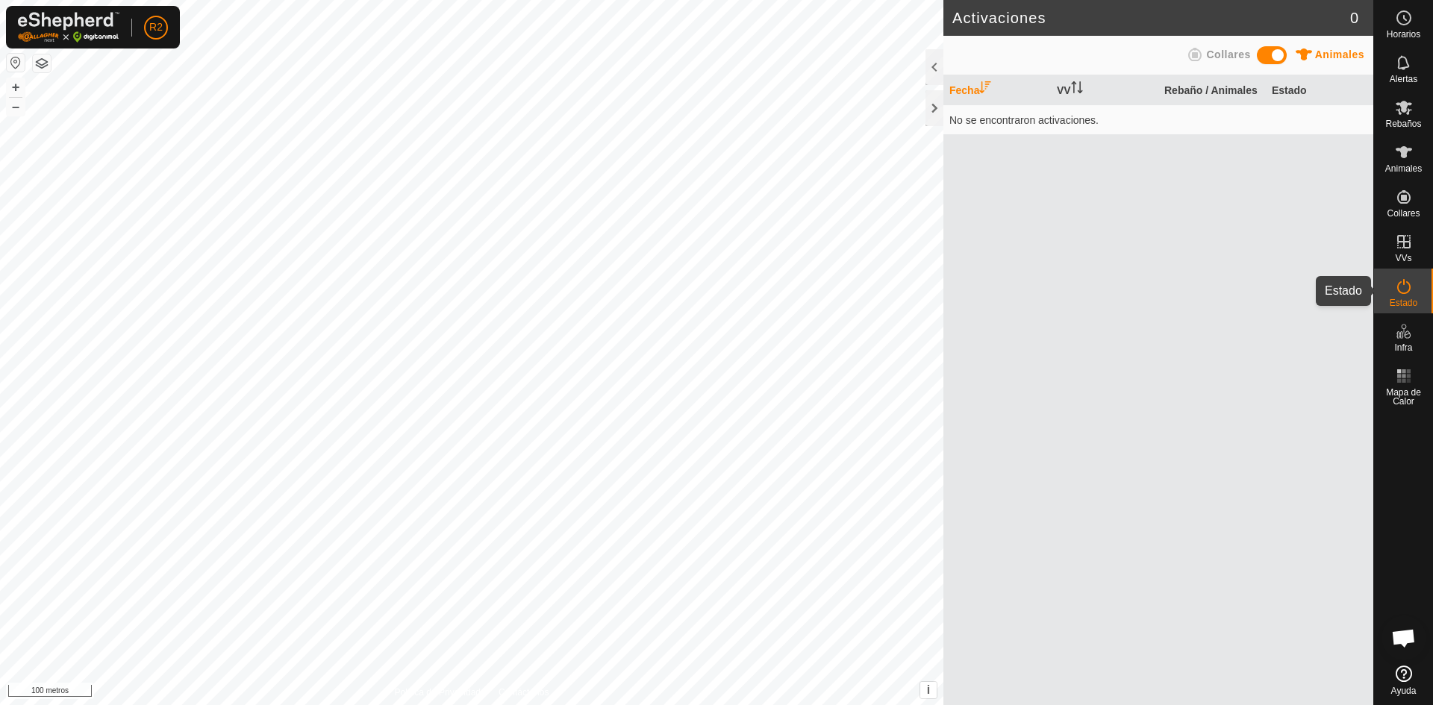
click at [1401, 291] on icon at bounding box center [1404, 287] width 18 height 18
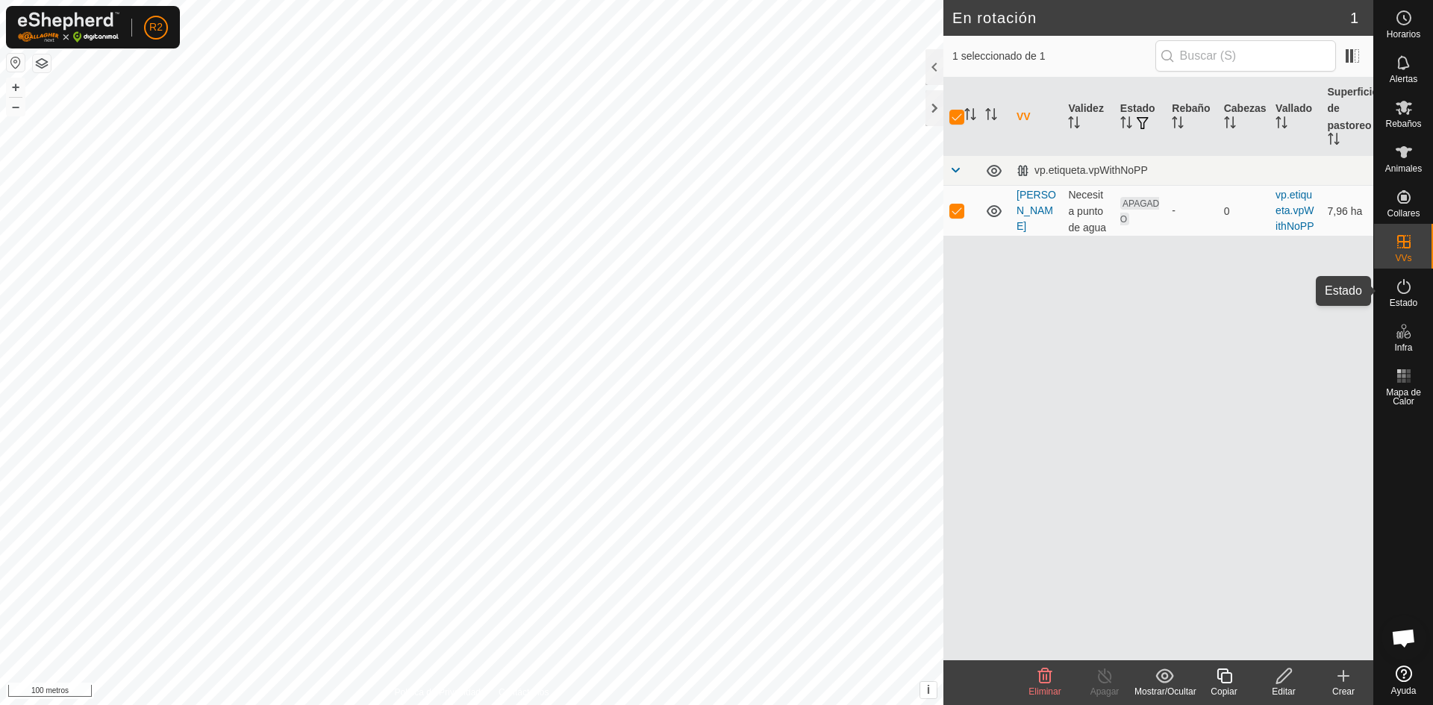
click at [1403, 290] on icon at bounding box center [1404, 287] width 18 height 18
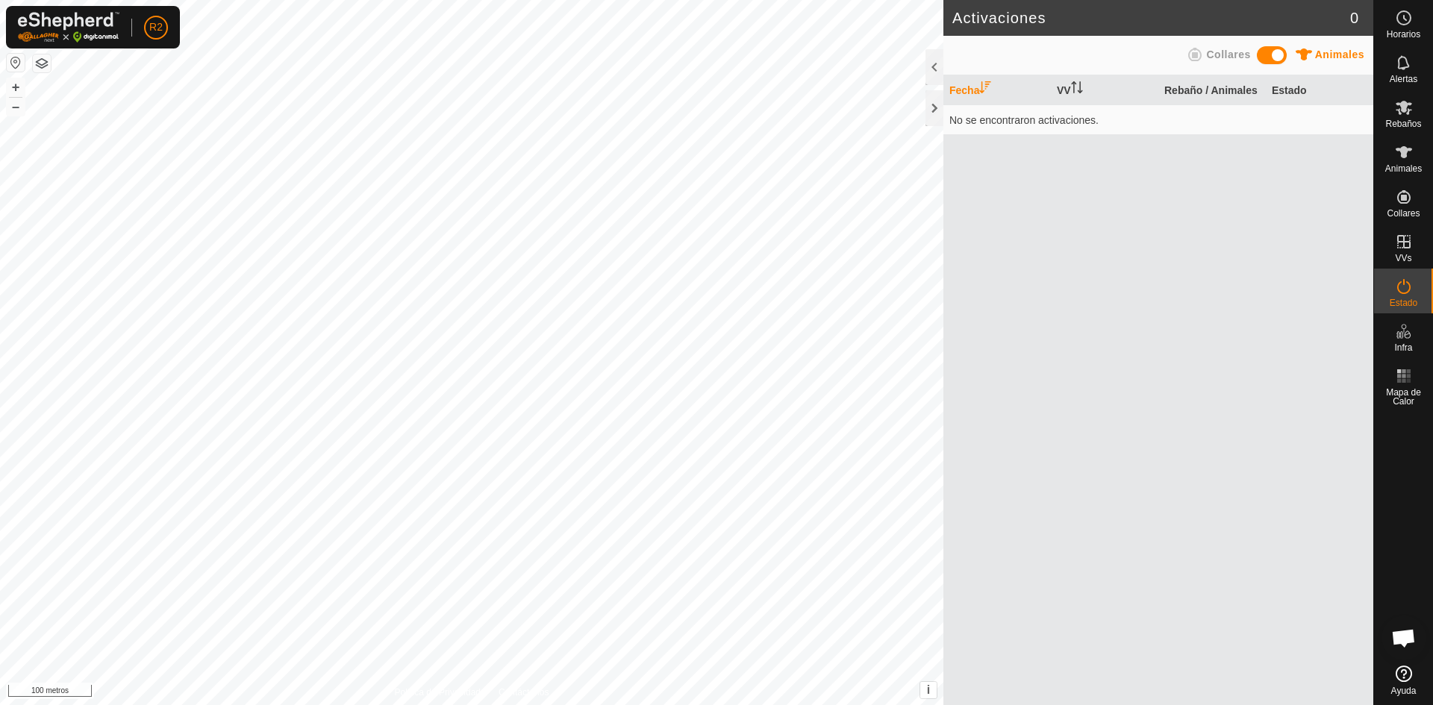
click at [1403, 291] on icon at bounding box center [1404, 287] width 18 height 18
click at [1415, 286] on es-activation-svg-icon at bounding box center [1403, 287] width 27 height 24
click at [1402, 115] on icon at bounding box center [1404, 107] width 18 height 18
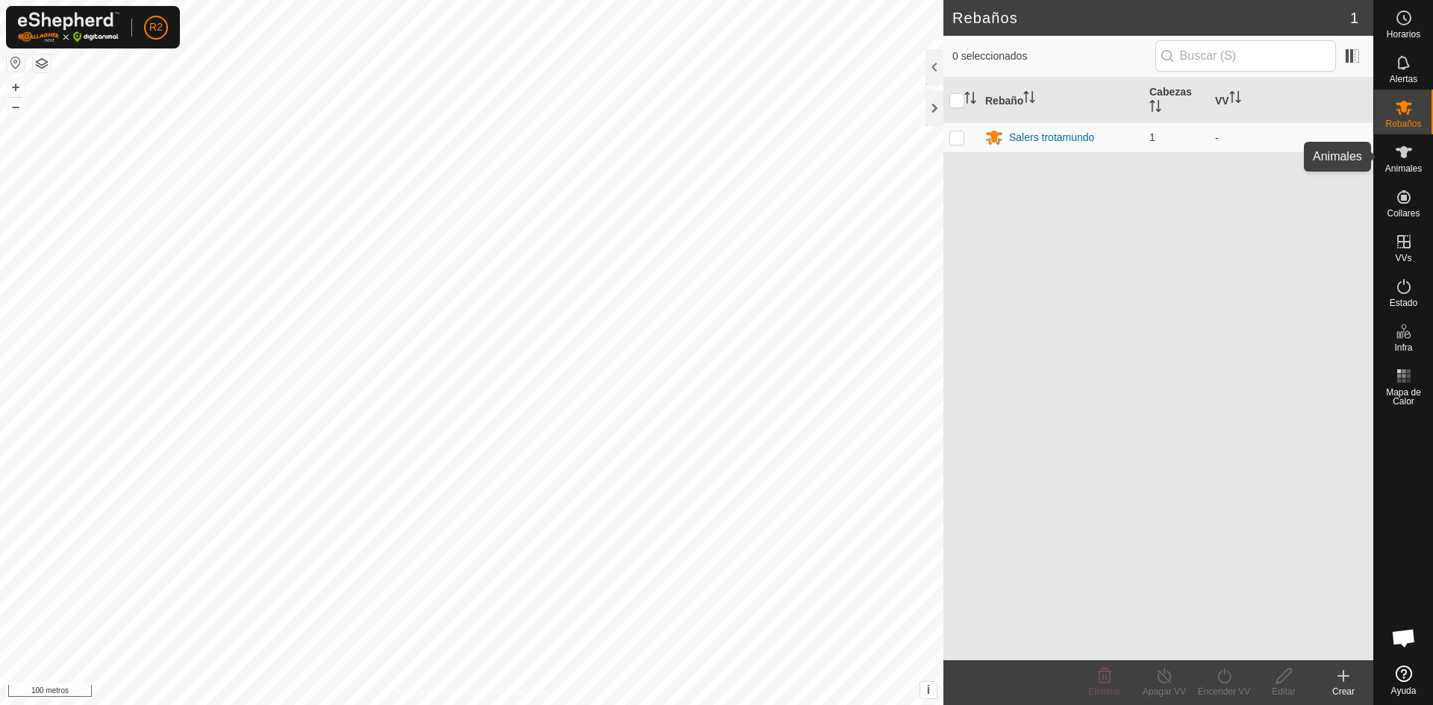
click at [1412, 157] on es-animals-svg-icon at bounding box center [1403, 152] width 27 height 24
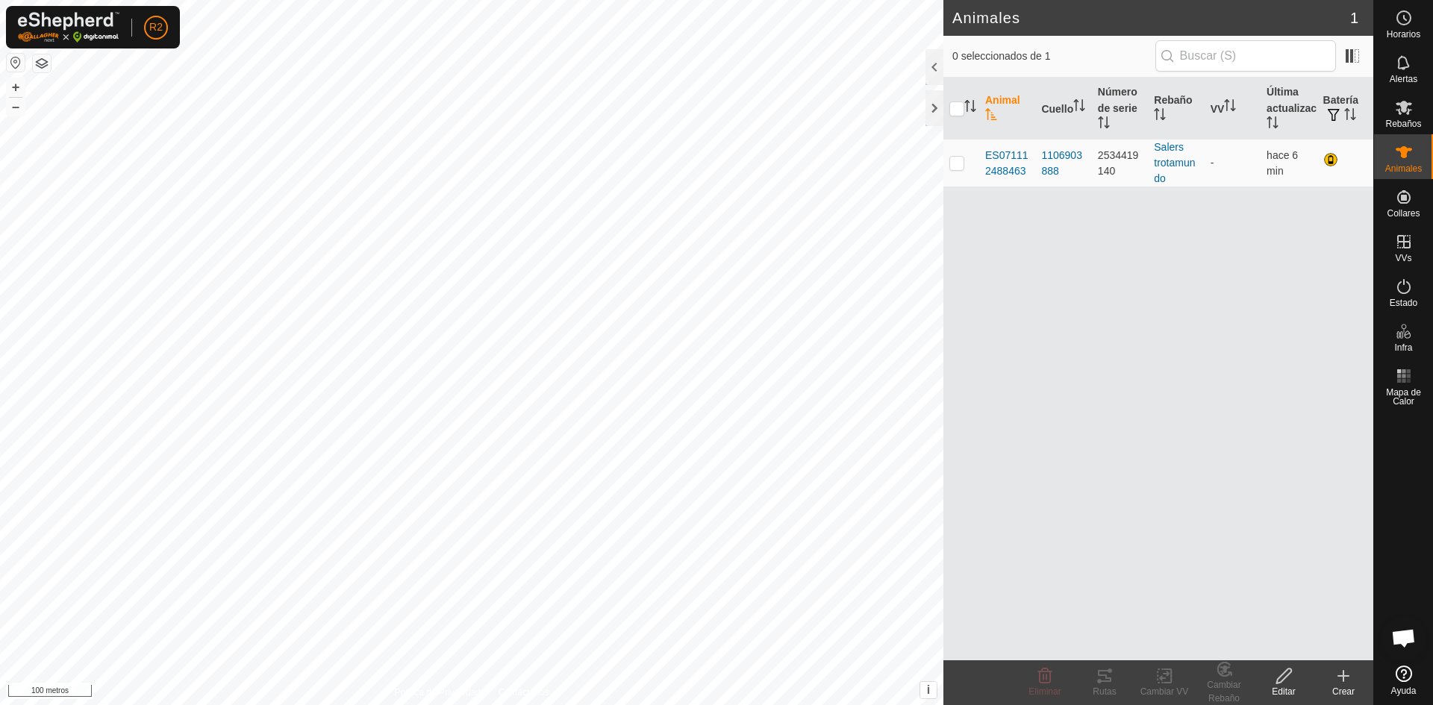
click at [1336, 686] on div "Crear" at bounding box center [1343, 691] width 60 height 13
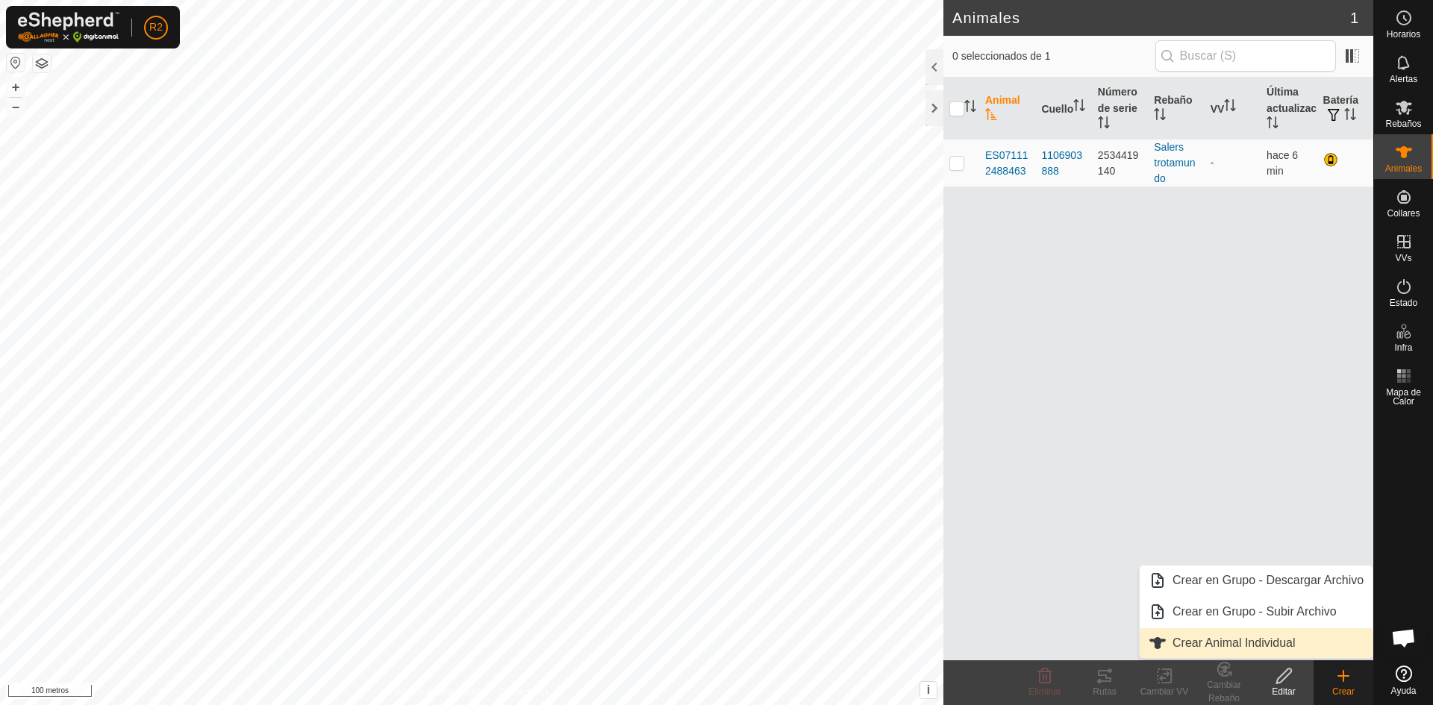
click at [1250, 645] on link "Crear Animal Individual" at bounding box center [1255, 643] width 233 height 30
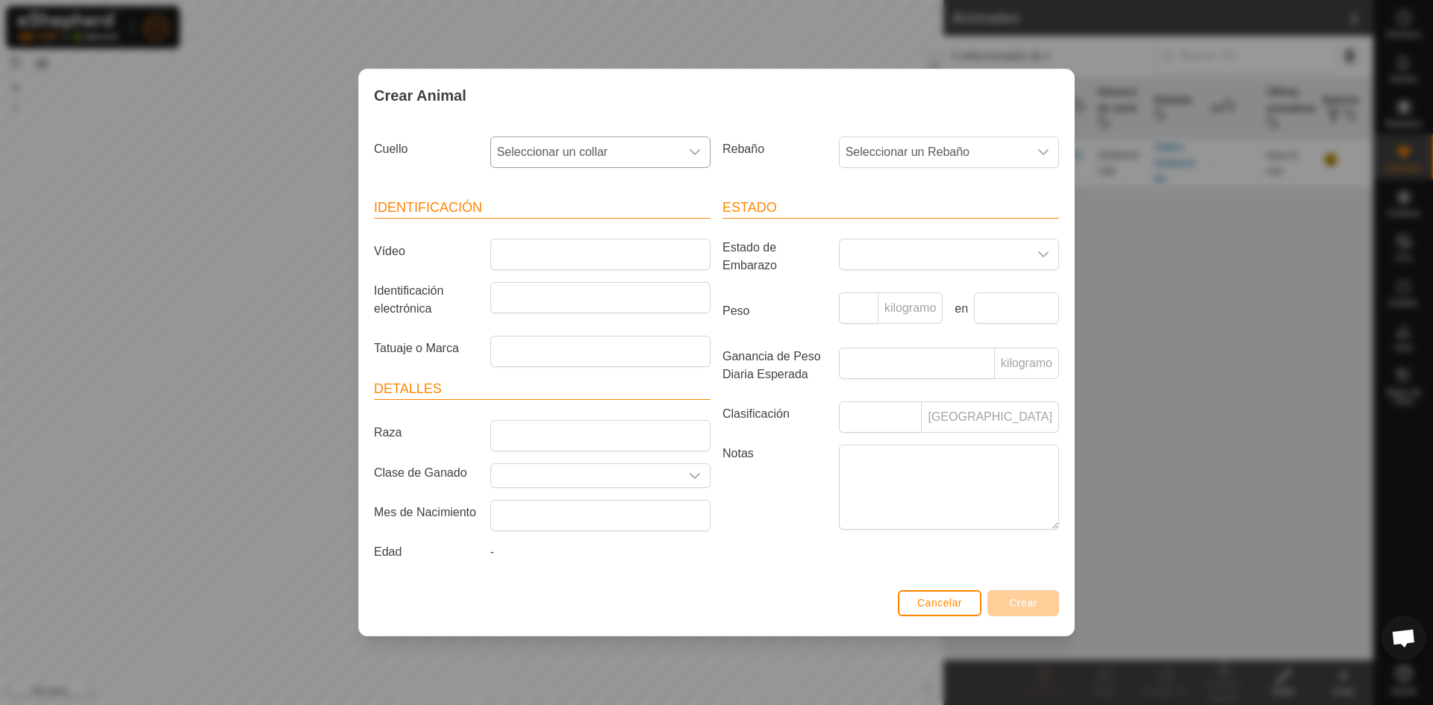
click at [694, 154] on icon "disparador desplegable" at bounding box center [695, 152] width 12 height 12
click at [546, 256] on li "4120401409" at bounding box center [601, 260] width 219 height 30
click at [701, 144] on div "disparador desplegable" at bounding box center [695, 152] width 30 height 30
drag, startPoint x: 575, startPoint y: 259, endPoint x: 554, endPoint y: 259, distance: 20.1
click at [554, 259] on li "4120401409" at bounding box center [601, 260] width 219 height 30
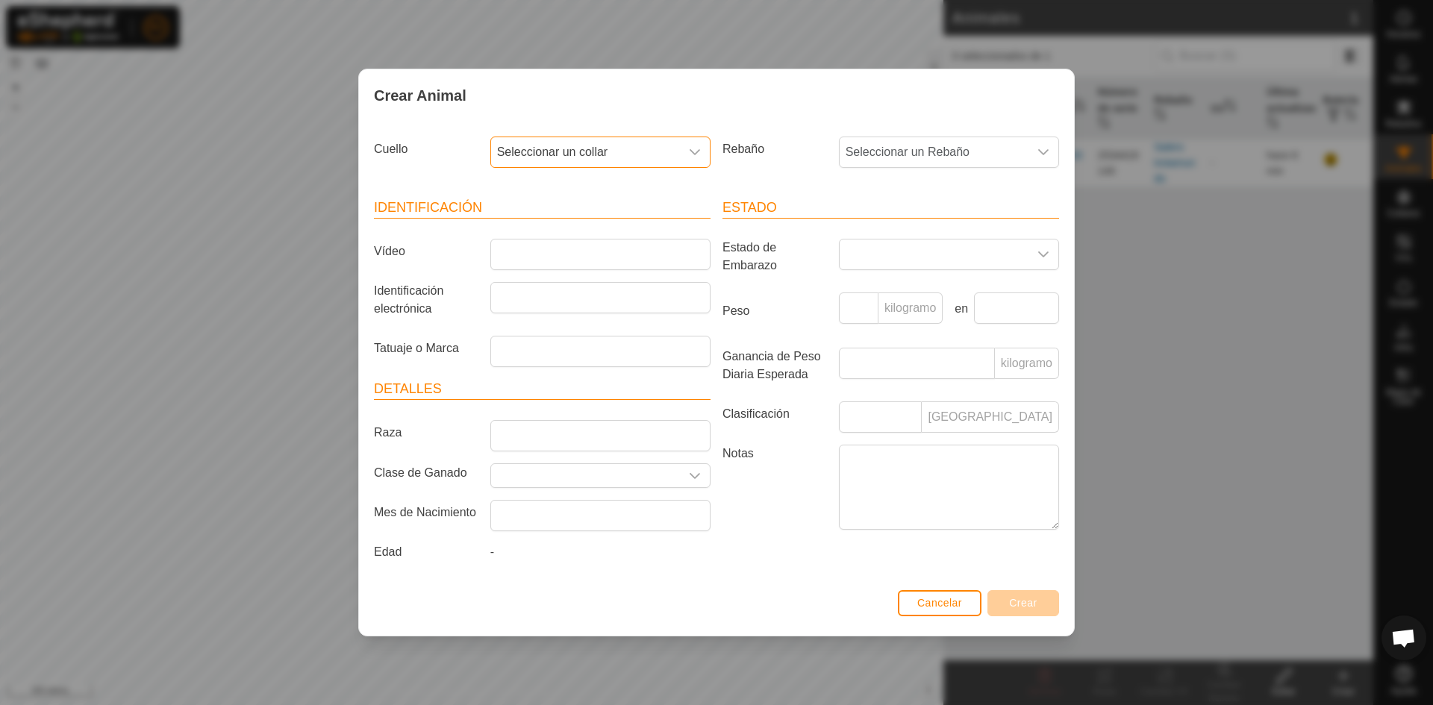
click at [703, 148] on div "disparador desplegable" at bounding box center [695, 152] width 30 height 30
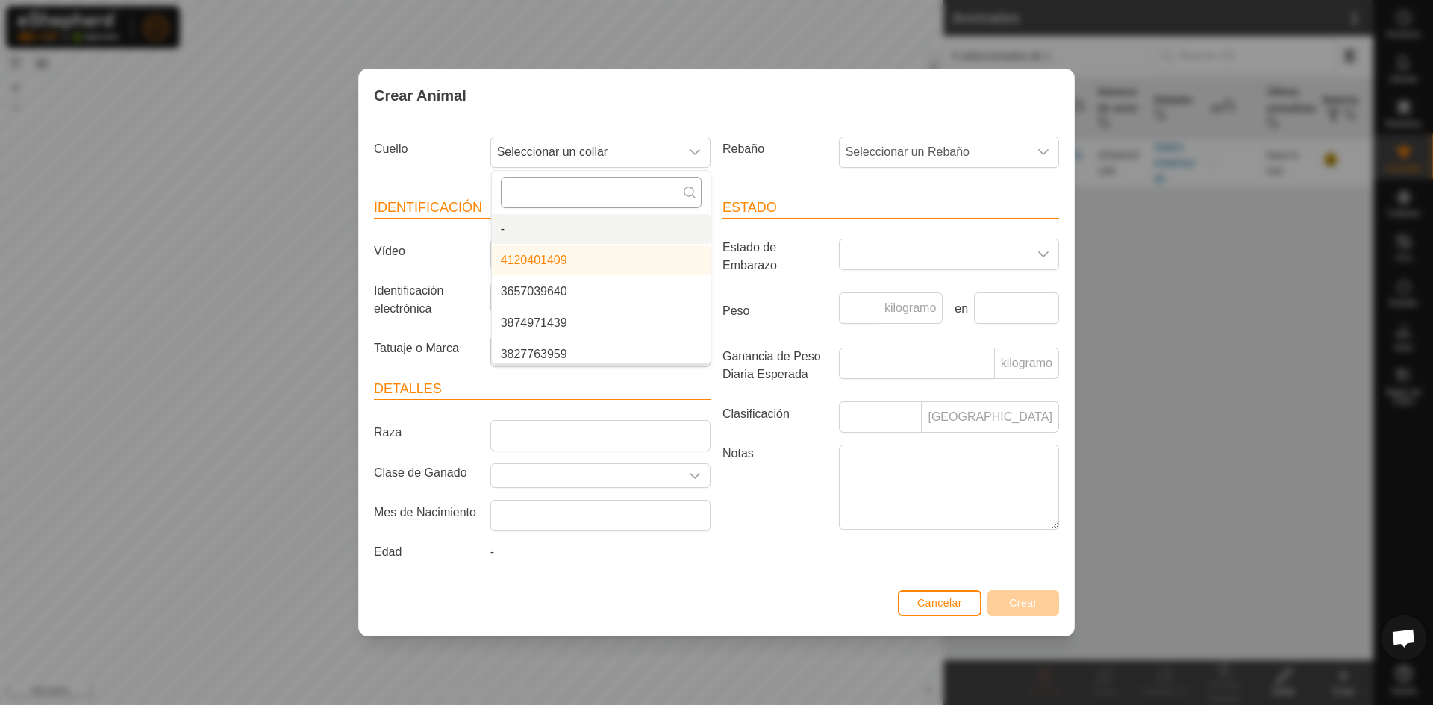
drag, startPoint x: 576, startPoint y: 256, endPoint x: 598, endPoint y: 180, distance: 79.3
click at [598, 180] on div "- 4120401409 3657039640 3874971439 3827763959" at bounding box center [601, 267] width 220 height 194
click at [933, 605] on font "Cancelar" at bounding box center [939, 603] width 45 height 12
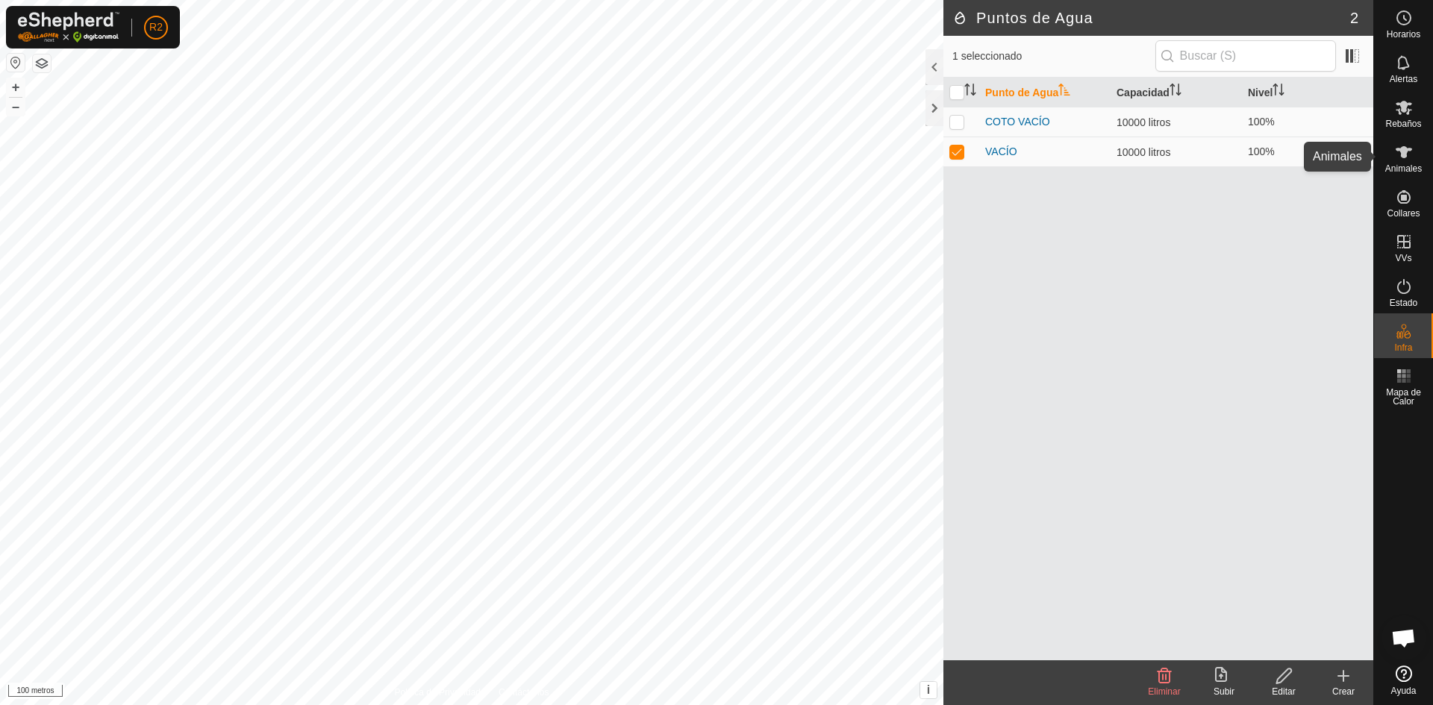
click at [1400, 164] on font "Animales" at bounding box center [1403, 168] width 37 height 10
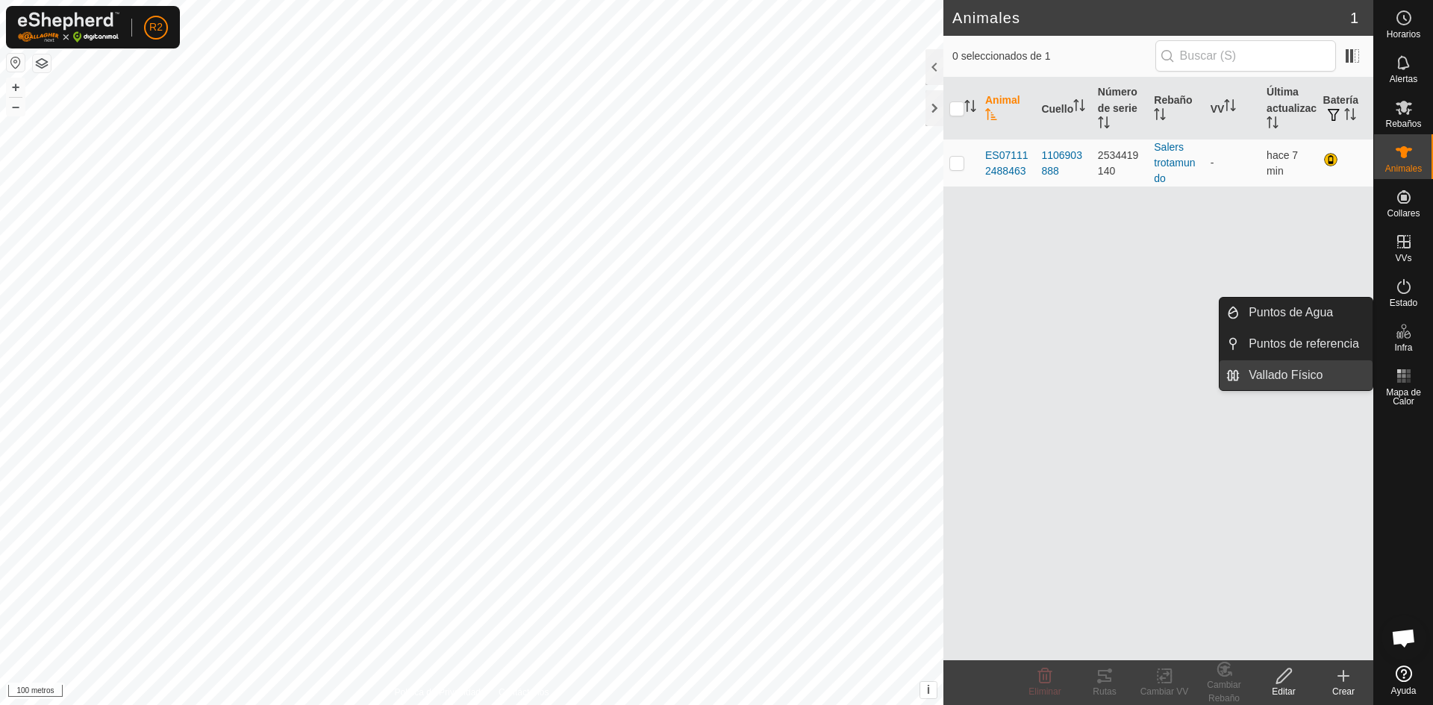
click at [1331, 366] on link "Vallado Físico" at bounding box center [1305, 375] width 133 height 30
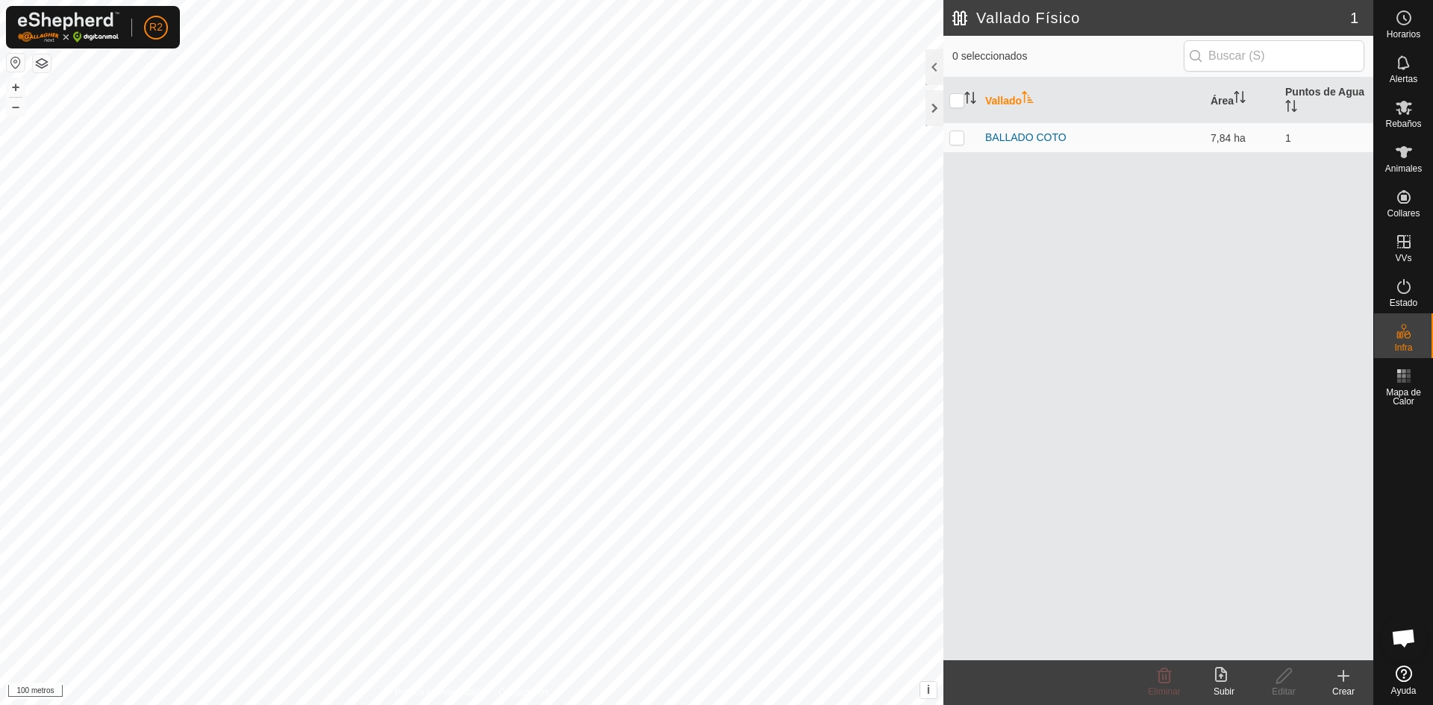
click at [1345, 686] on div "Crear" at bounding box center [1343, 691] width 60 height 13
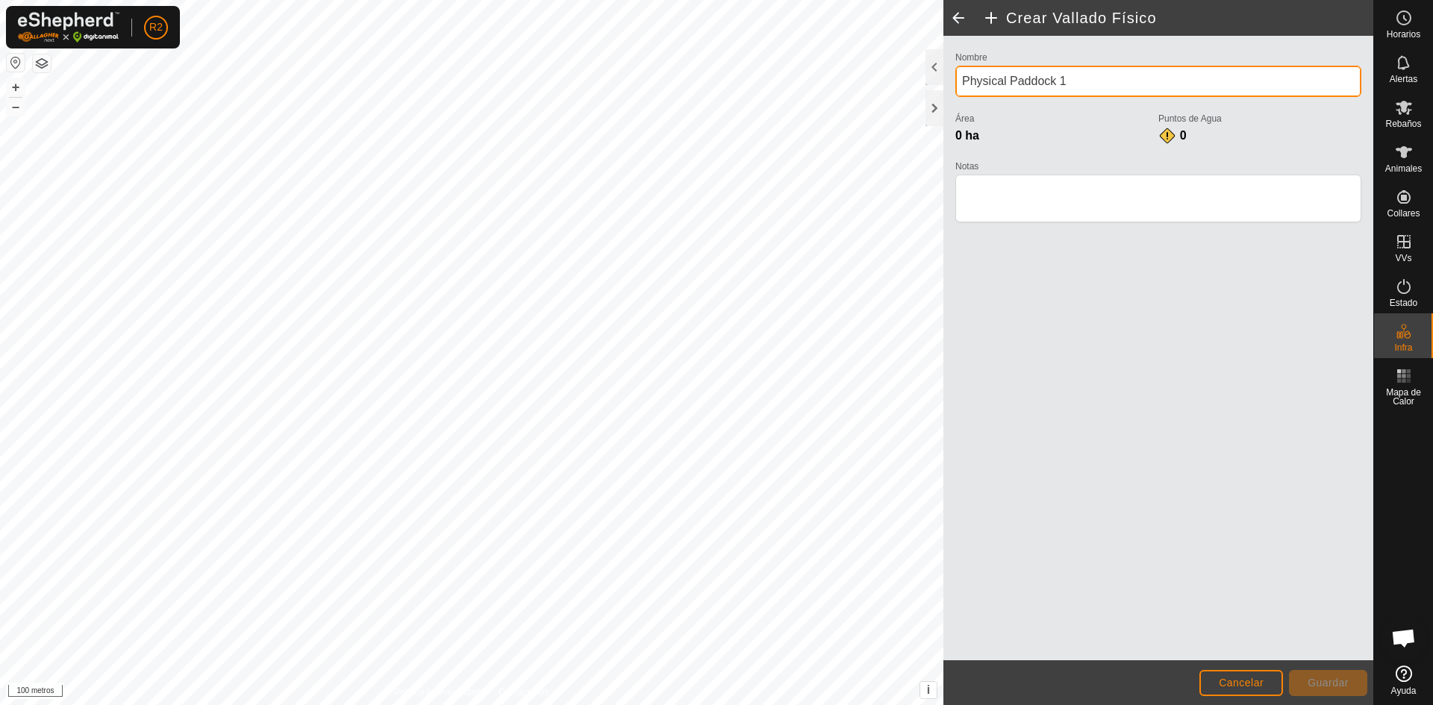
click at [1083, 73] on input "Physical Paddock 1" at bounding box center [1158, 81] width 406 height 31
type input "P"
type input "[PERSON_NAME]"
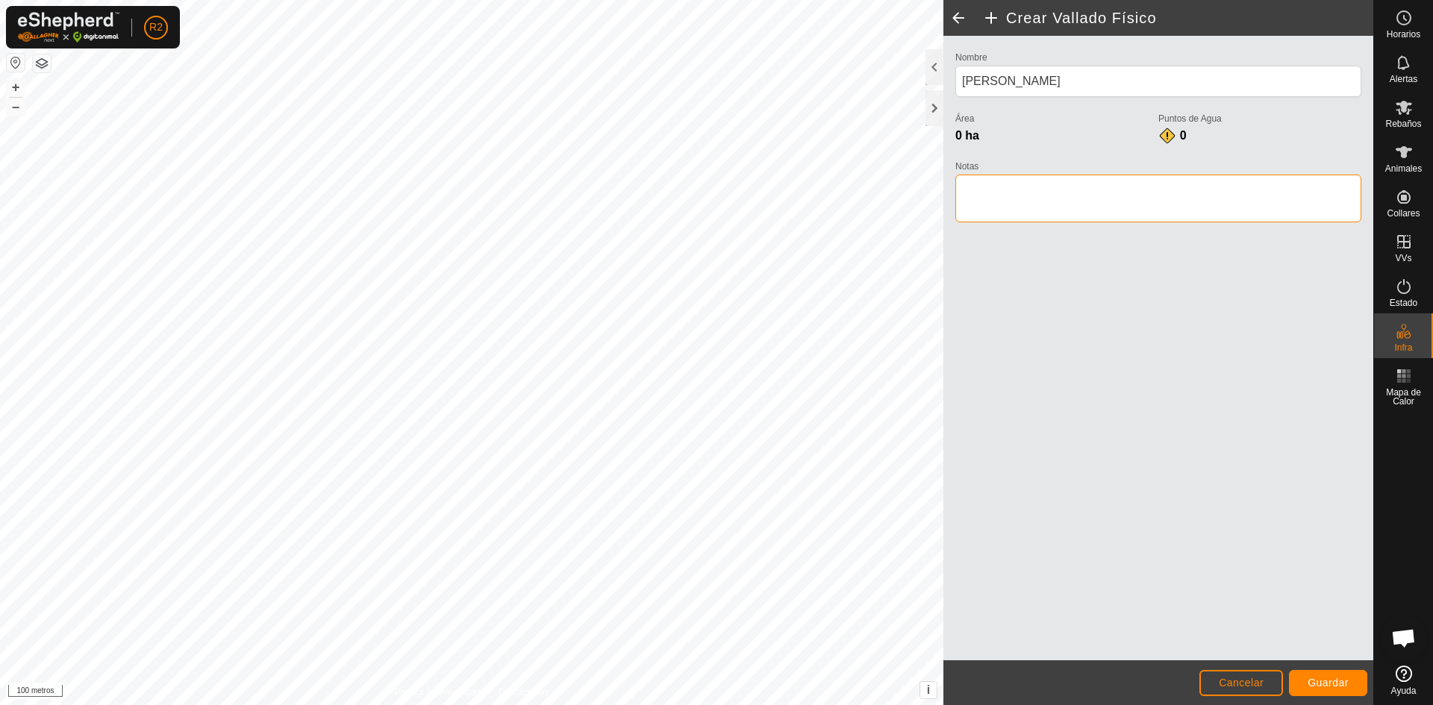
click at [999, 201] on textarea "Notas" at bounding box center [1158, 199] width 406 height 48
type textarea "HILO [DEMOGRAPHIC_DATA]"
click at [1347, 686] on font "Guardar" at bounding box center [1327, 683] width 41 height 12
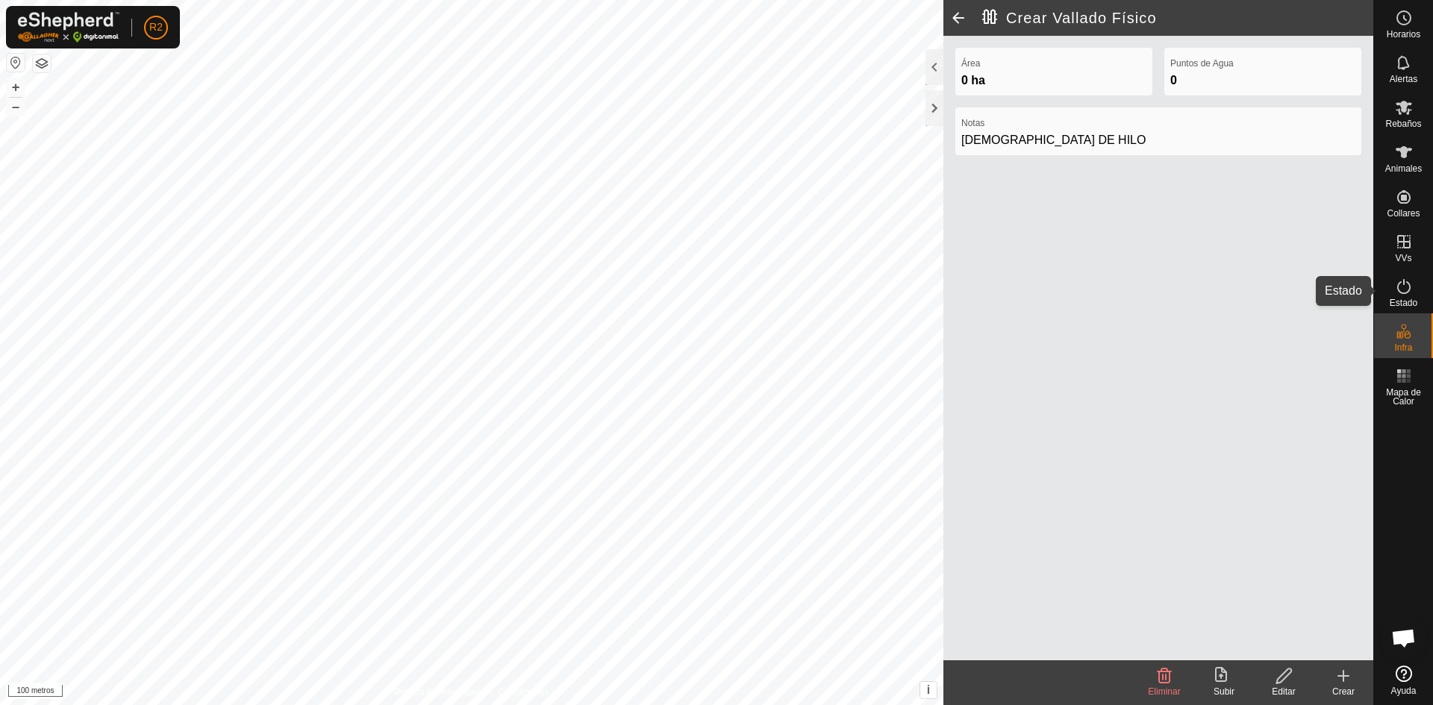
click at [1408, 292] on icon at bounding box center [1404, 287] width 18 height 18
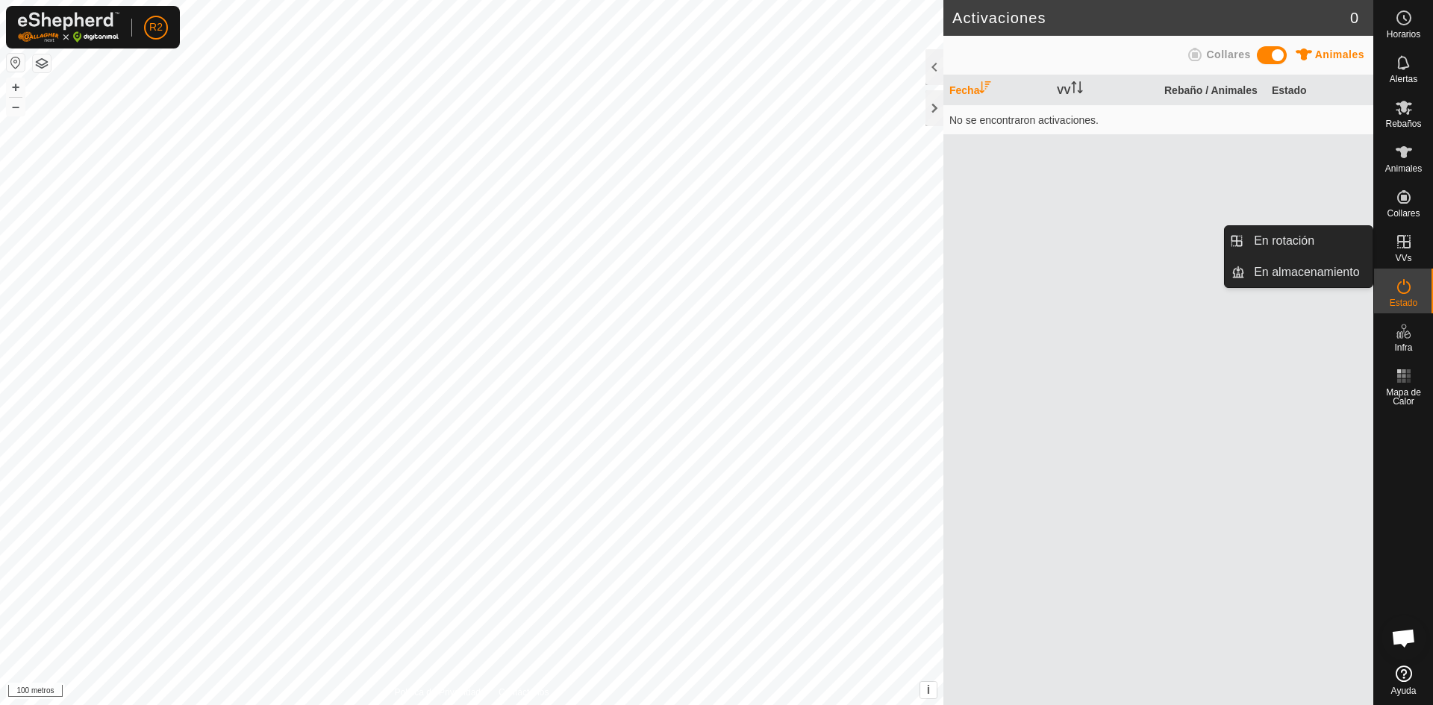
click at [1406, 242] on icon at bounding box center [1403, 241] width 13 height 13
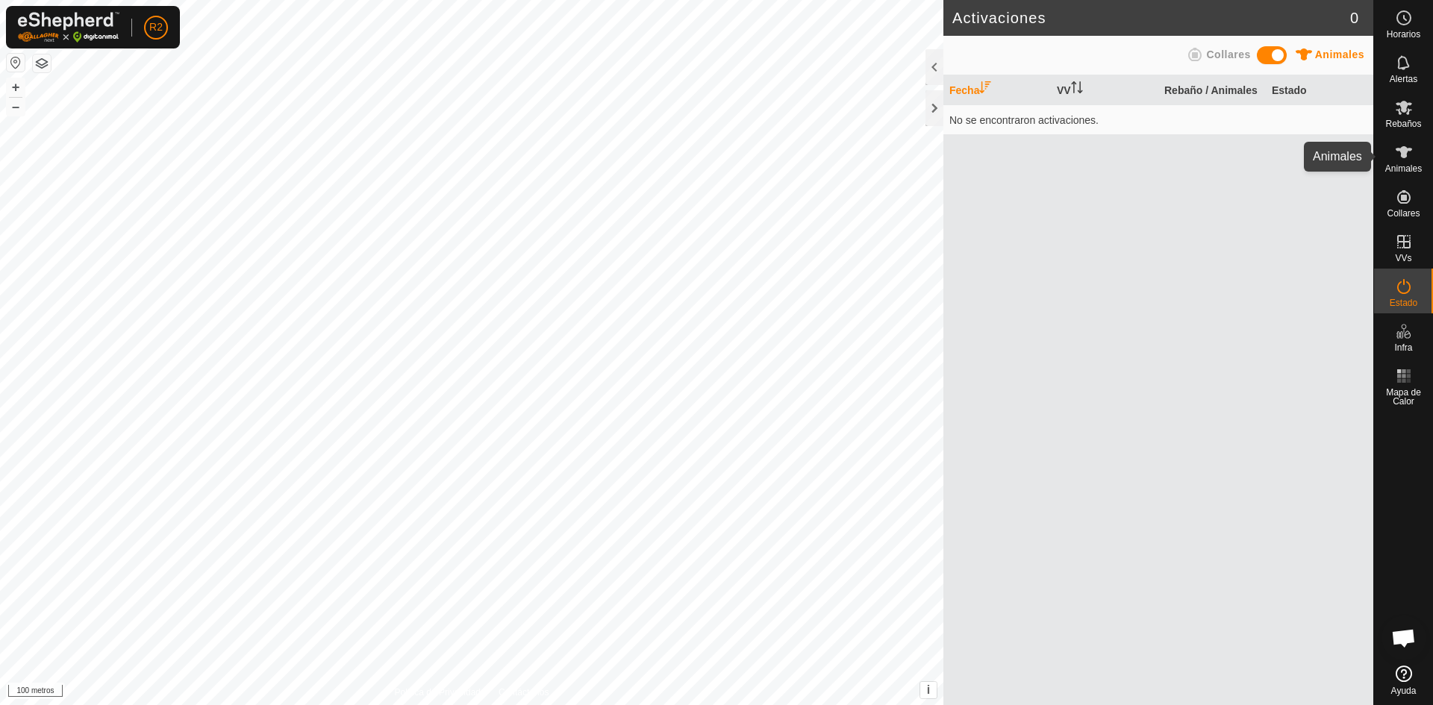
click at [1400, 160] on icon at bounding box center [1404, 152] width 18 height 18
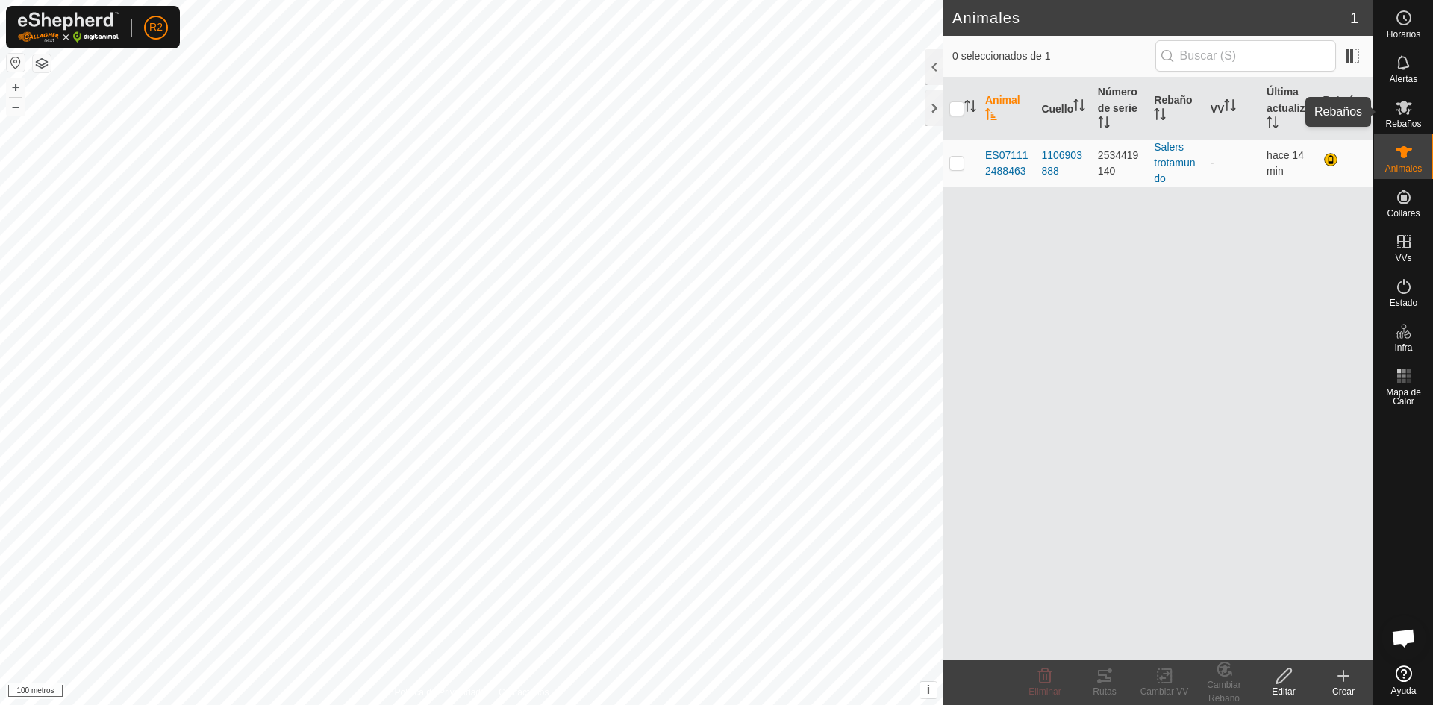
click at [1403, 119] on font "Rebaños" at bounding box center [1403, 124] width 36 height 10
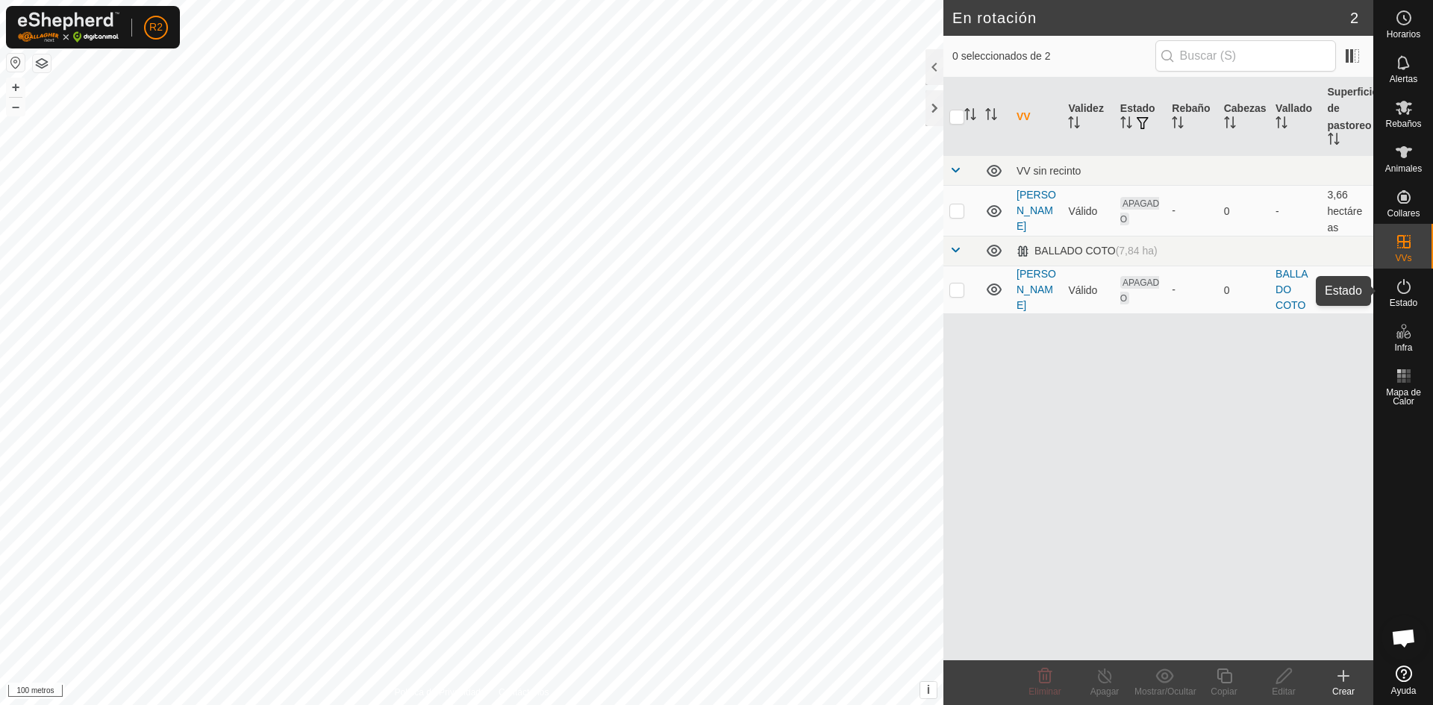
click at [1406, 297] on es-activation-svg-icon at bounding box center [1403, 287] width 27 height 24
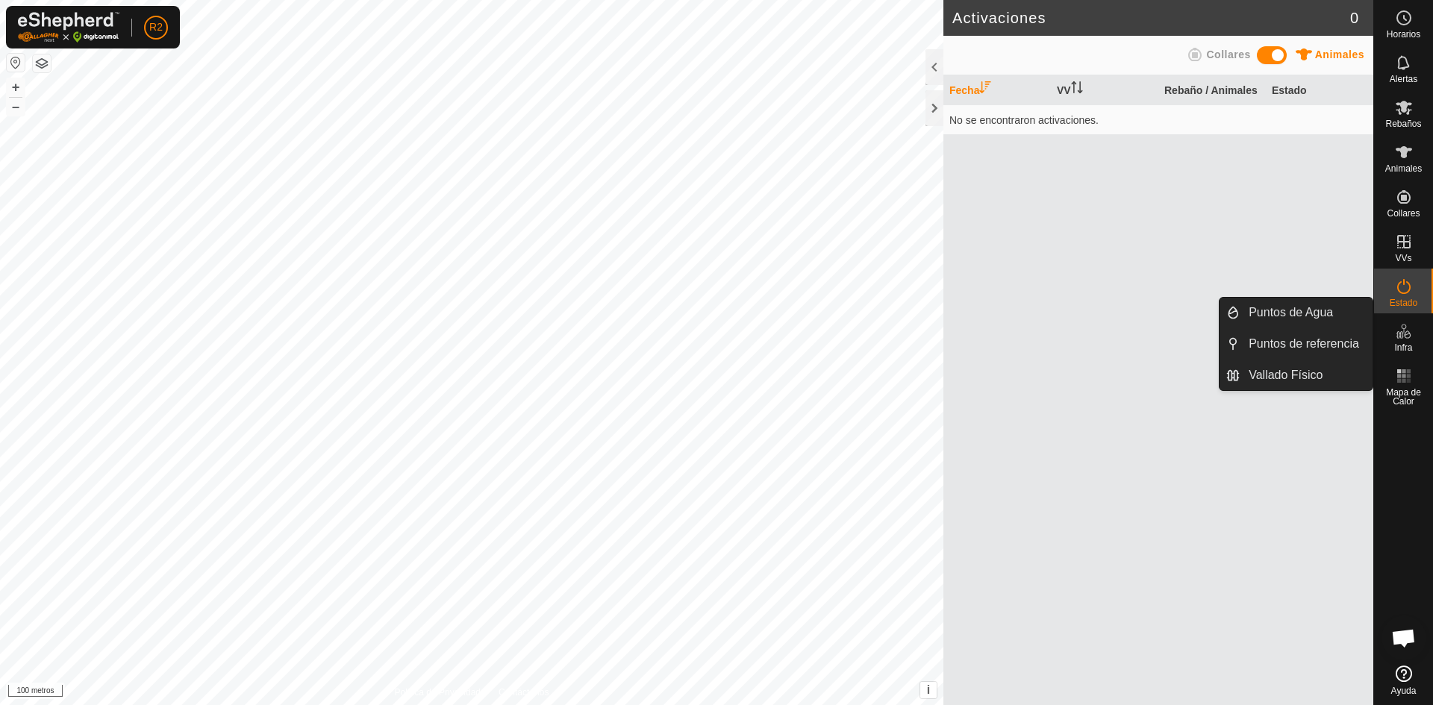
click at [1406, 331] on icon at bounding box center [1404, 331] width 18 height 18
click at [1325, 375] on link "Vallado Físico" at bounding box center [1305, 375] width 133 height 30
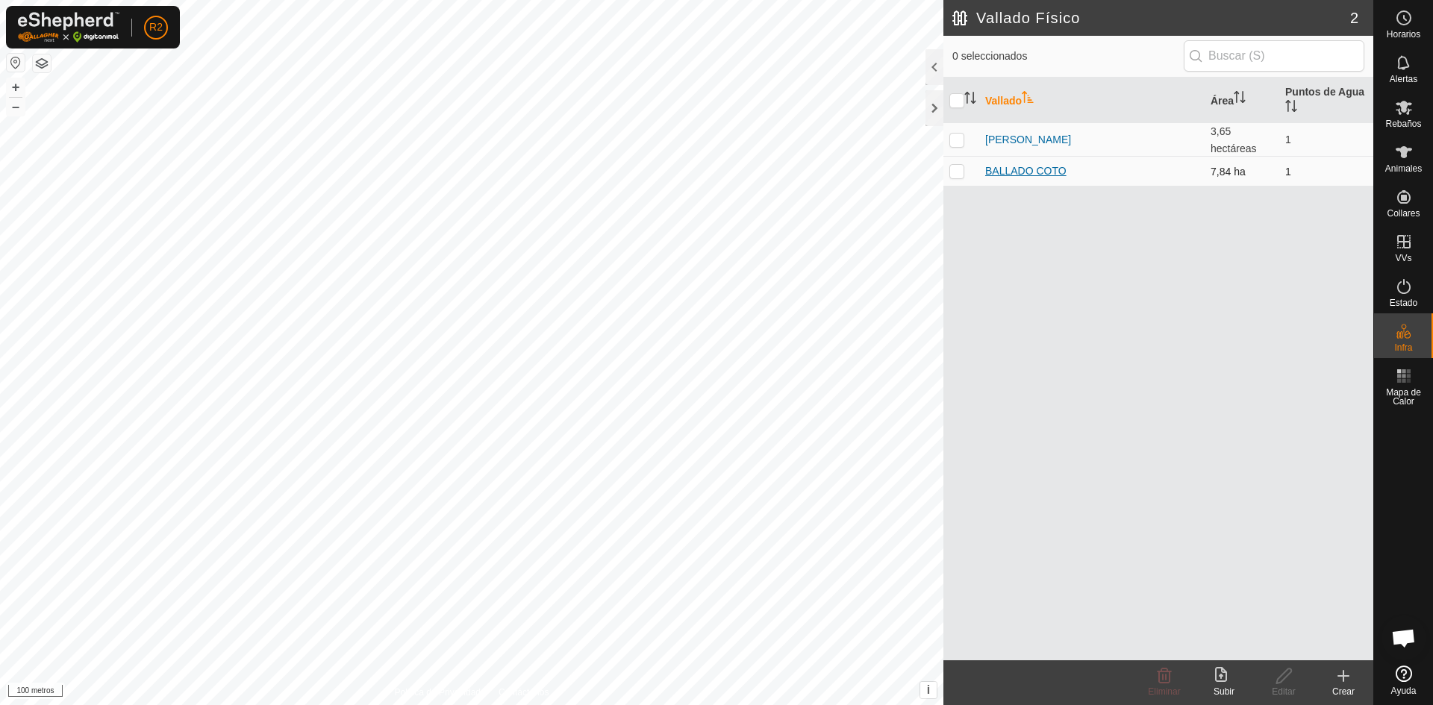
click at [1032, 176] on font "BALLADO COTO" at bounding box center [1025, 171] width 81 height 12
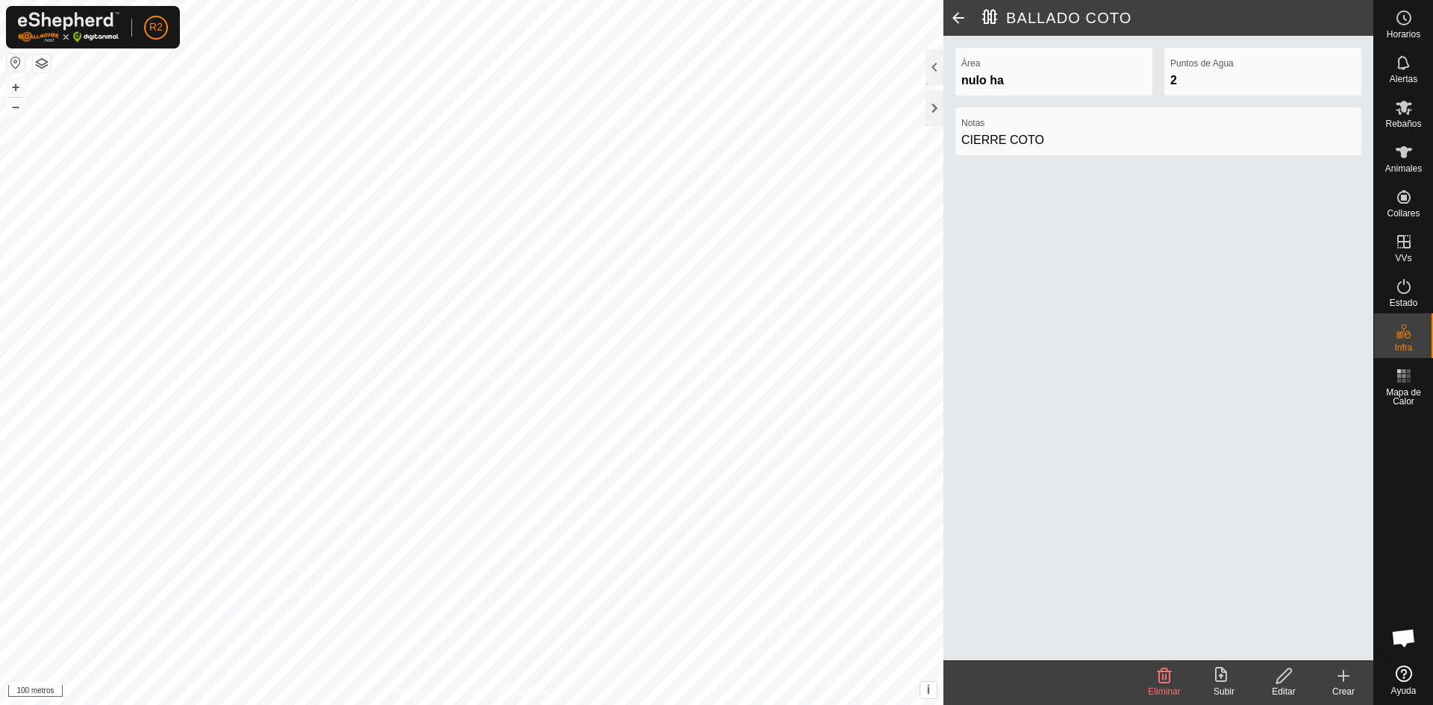
click at [1283, 683] on icon at bounding box center [1283, 676] width 19 height 18
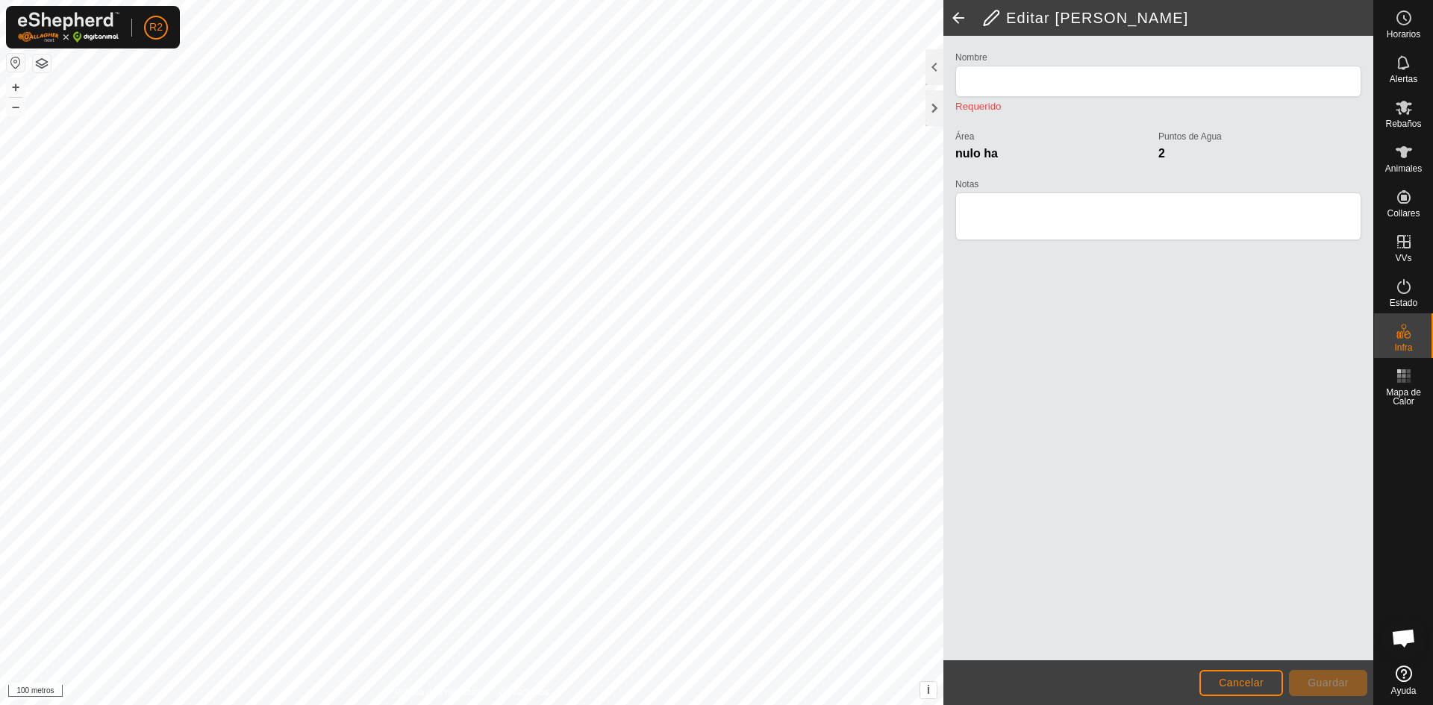
type input "BALLADO COTO"
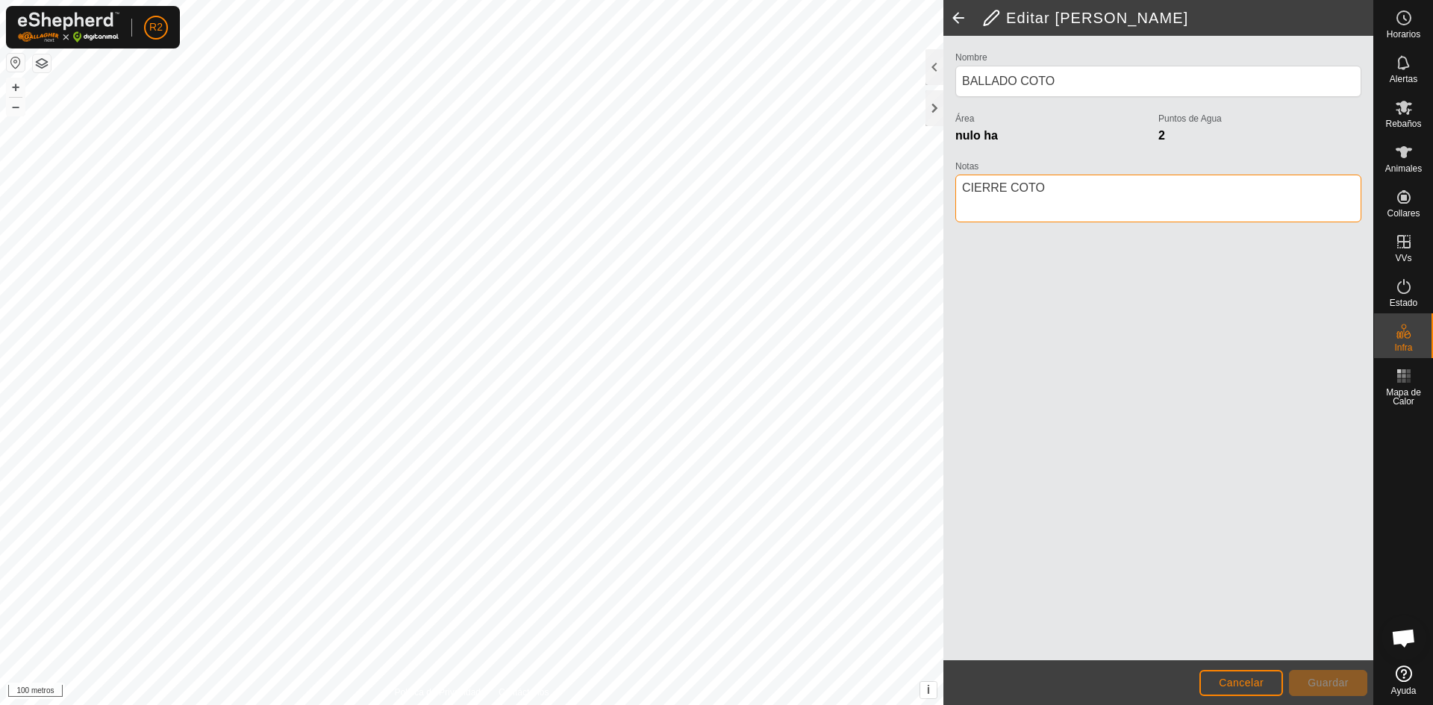
click at [1080, 195] on textarea "Notas" at bounding box center [1158, 199] width 406 height 48
type textarea "CIERRE COTO PINCHOS"
click at [1338, 685] on font "Guardar" at bounding box center [1327, 683] width 41 height 12
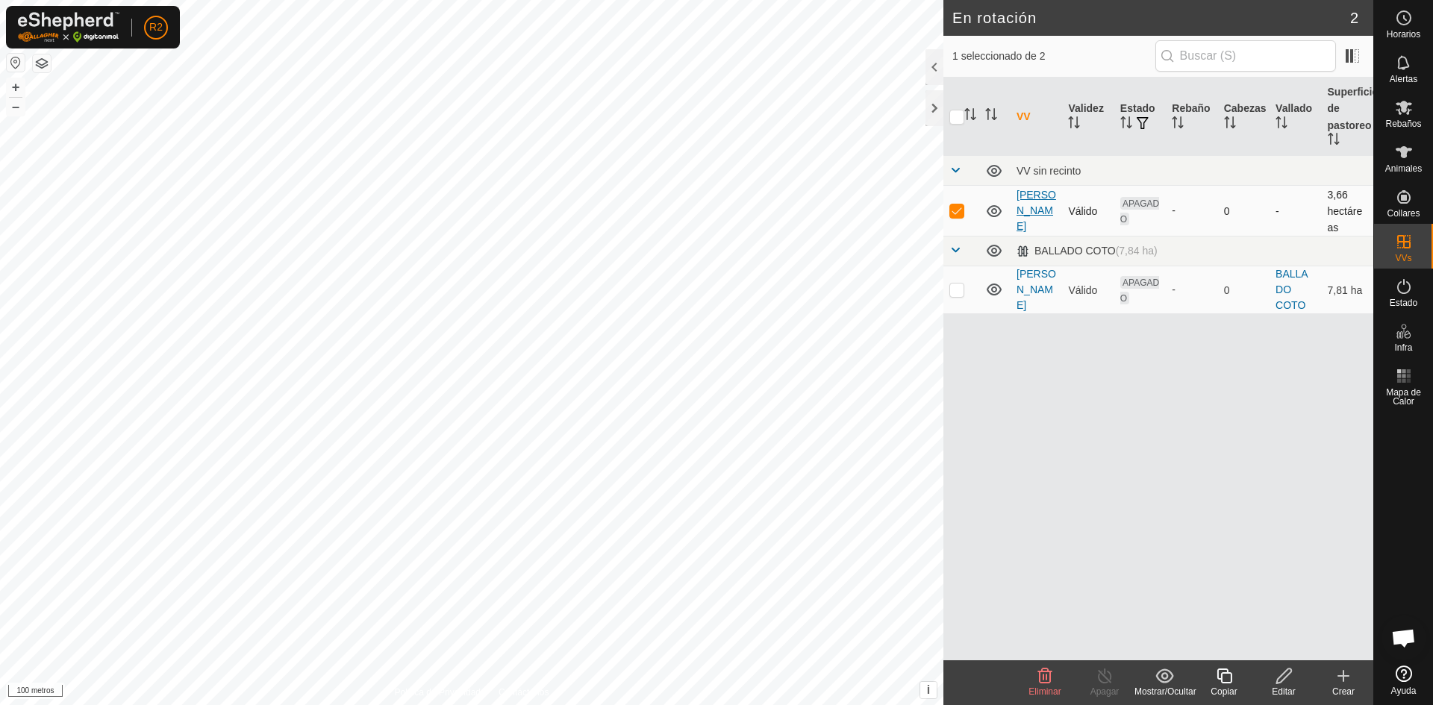
click at [1026, 222] on font "[PERSON_NAME]" at bounding box center [1036, 210] width 40 height 43
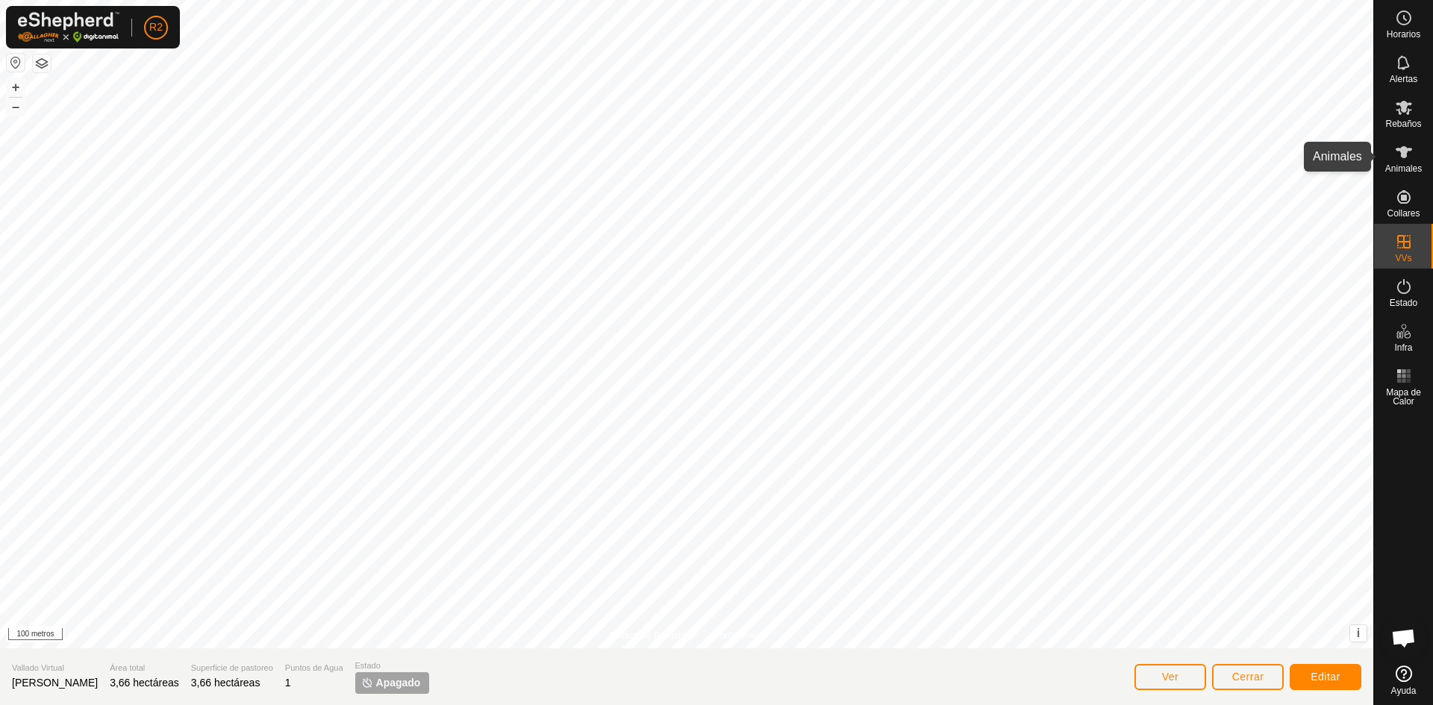
click at [1416, 157] on es-animals-svg-icon at bounding box center [1403, 152] width 27 height 24
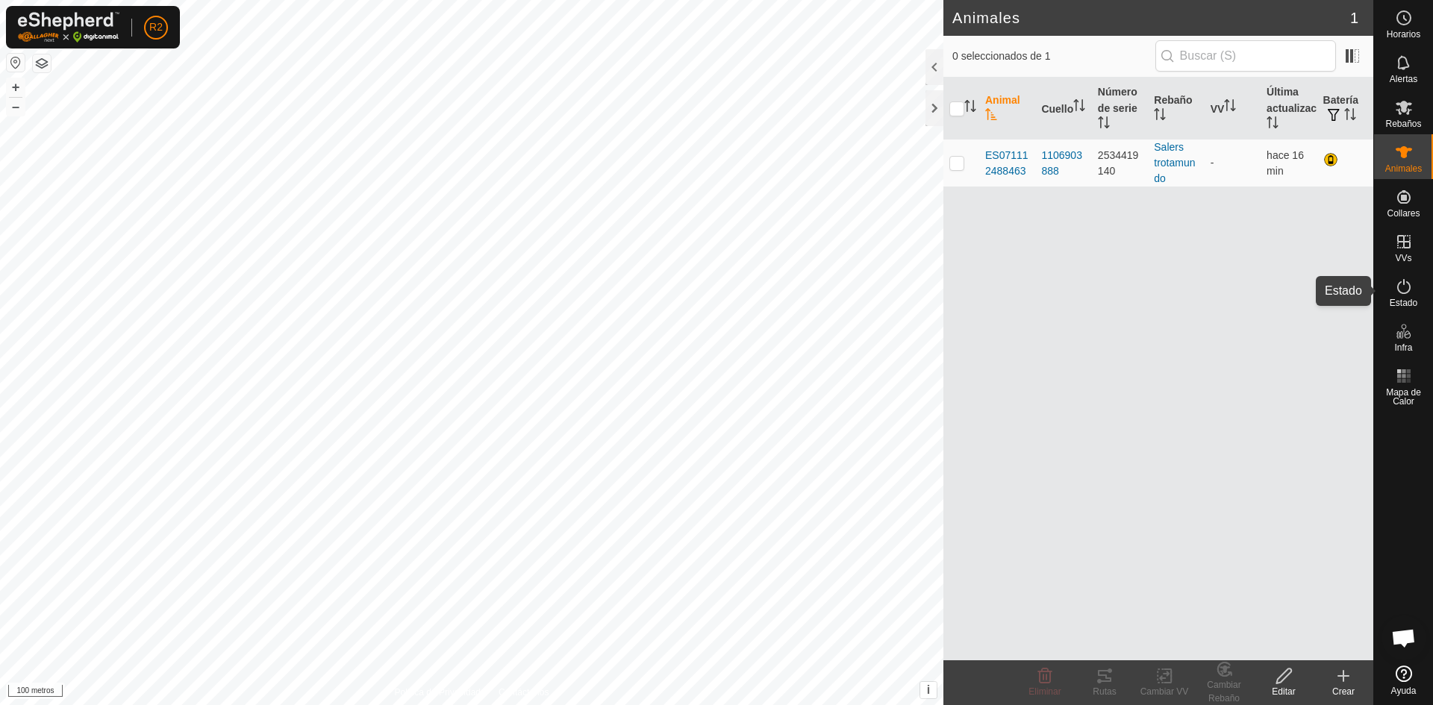
click at [1397, 290] on icon at bounding box center [1404, 287] width 18 height 18
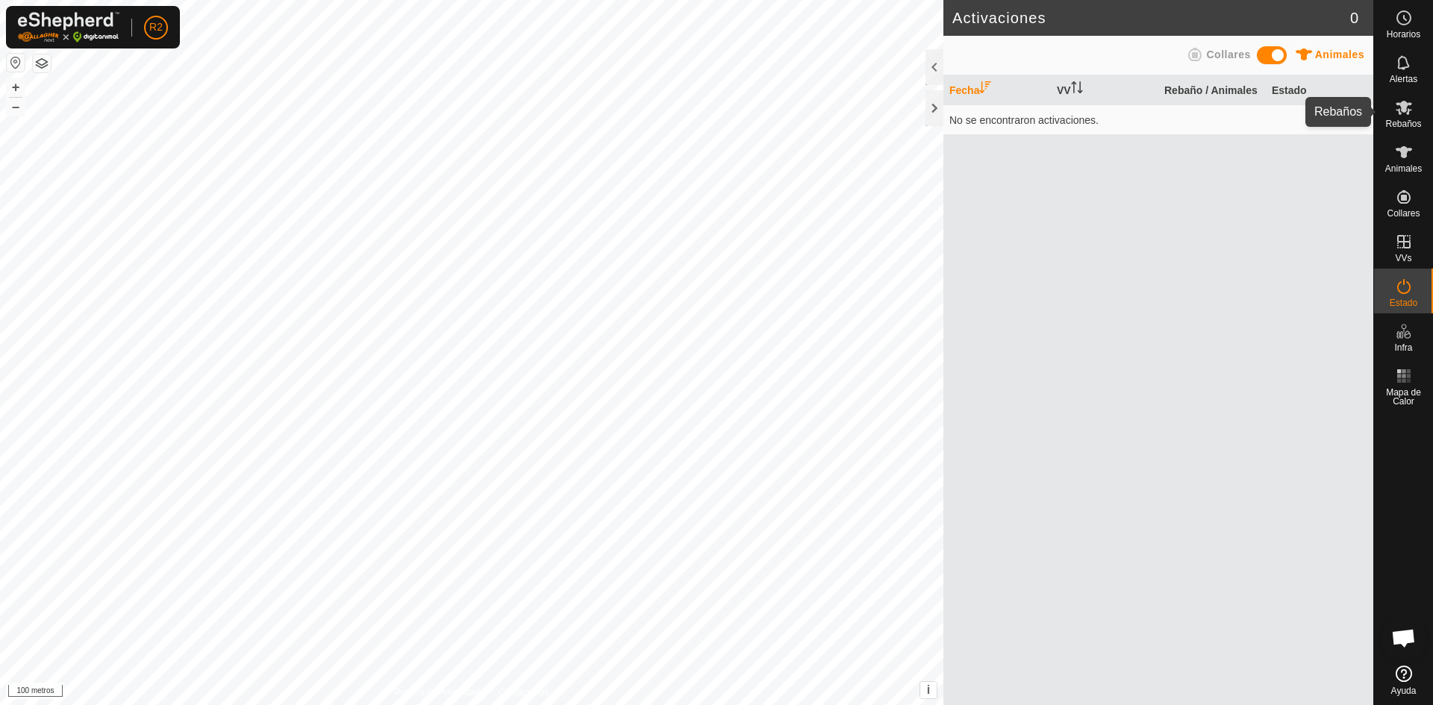
click at [1413, 119] on font "Rebaños" at bounding box center [1403, 124] width 36 height 10
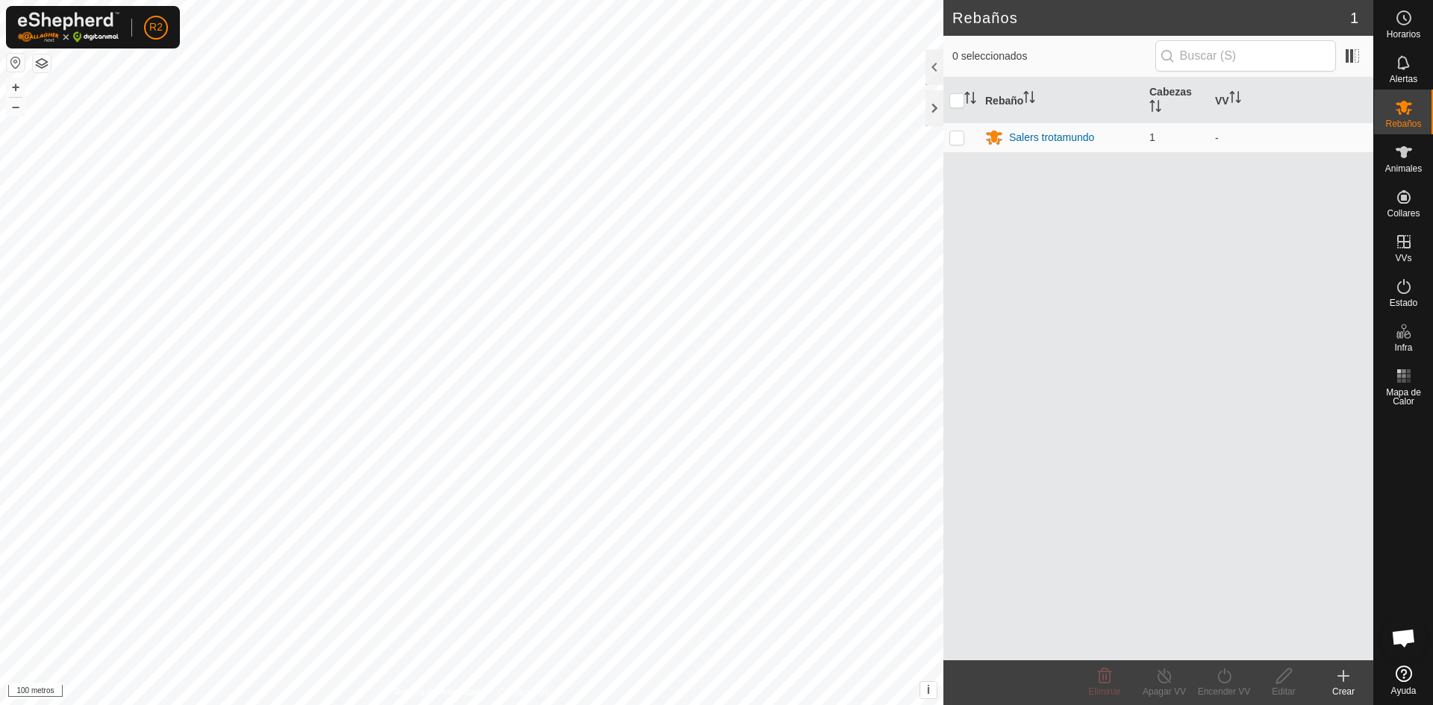
click at [1343, 678] on icon at bounding box center [1343, 676] width 0 height 10
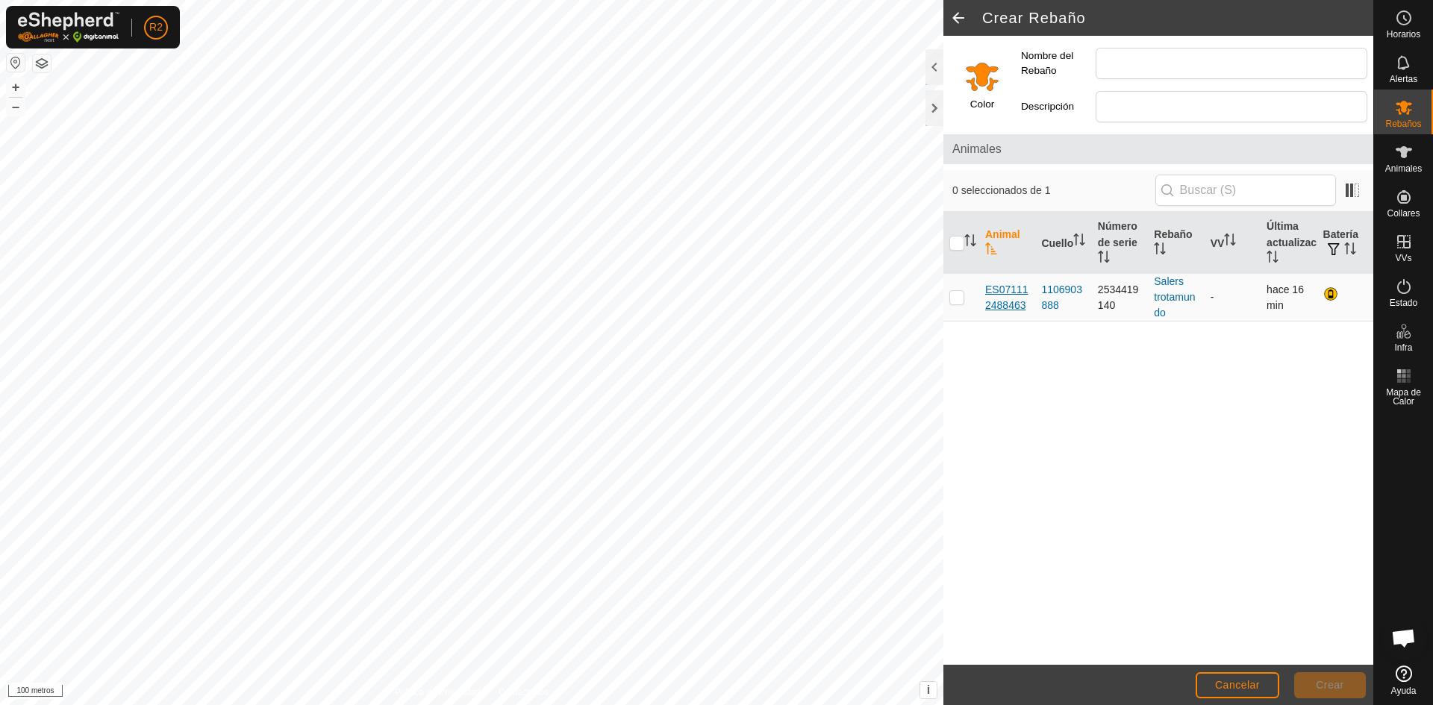
click at [1010, 306] on font "ES071112488463" at bounding box center [1006, 298] width 43 height 28
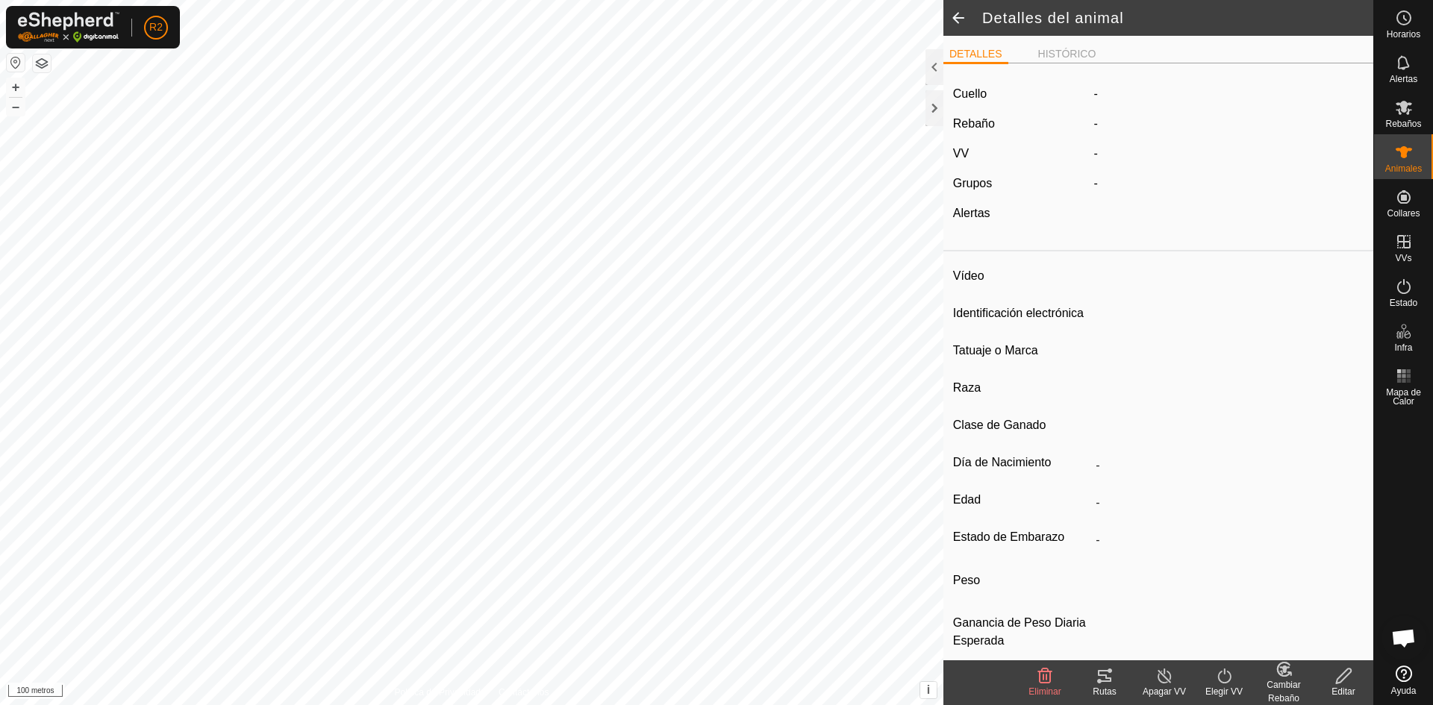
type input "ES071112488463"
type input "-"
type input "salers"
type input "SALERS"
type input "-"
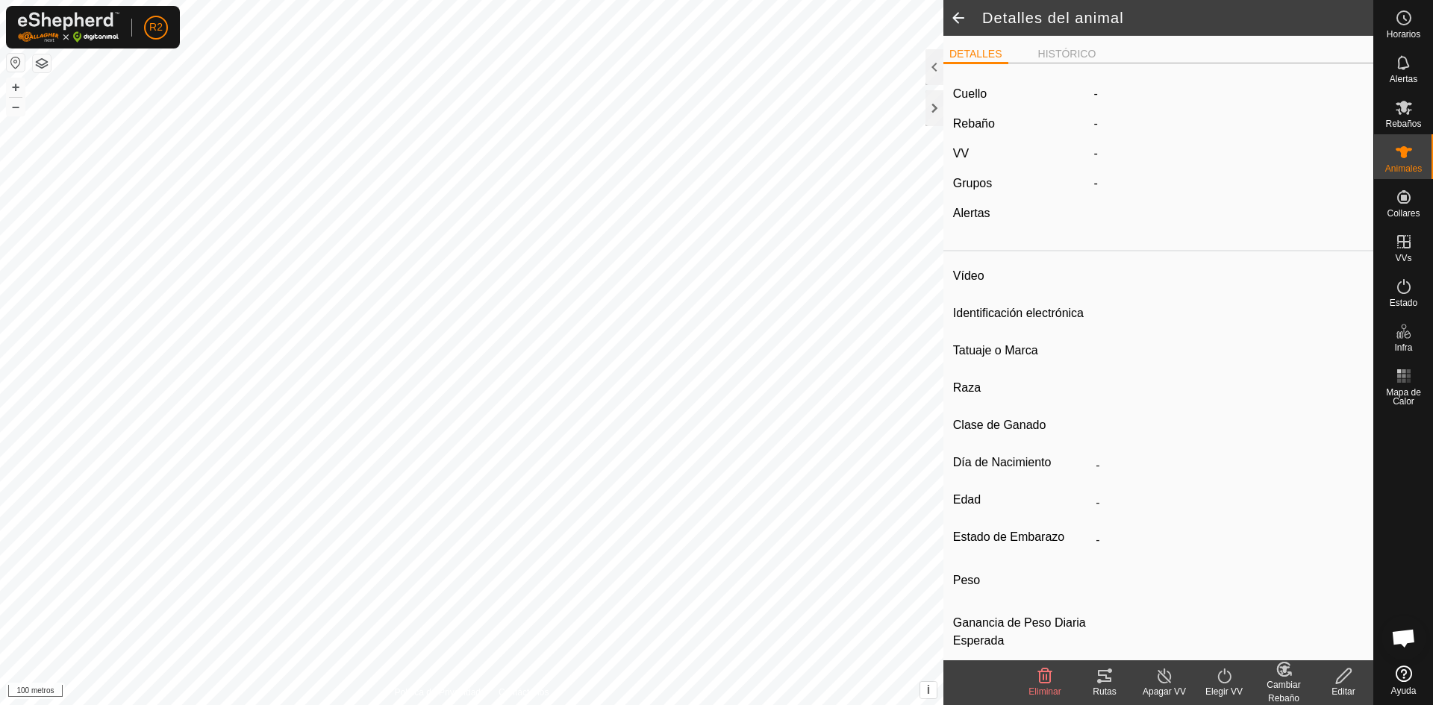
type input "10/2020"
type input "5 years 1 month"
type input "Preñada"
type input "800 kg"
type input "-"
